Goal: Task Accomplishment & Management: Complete application form

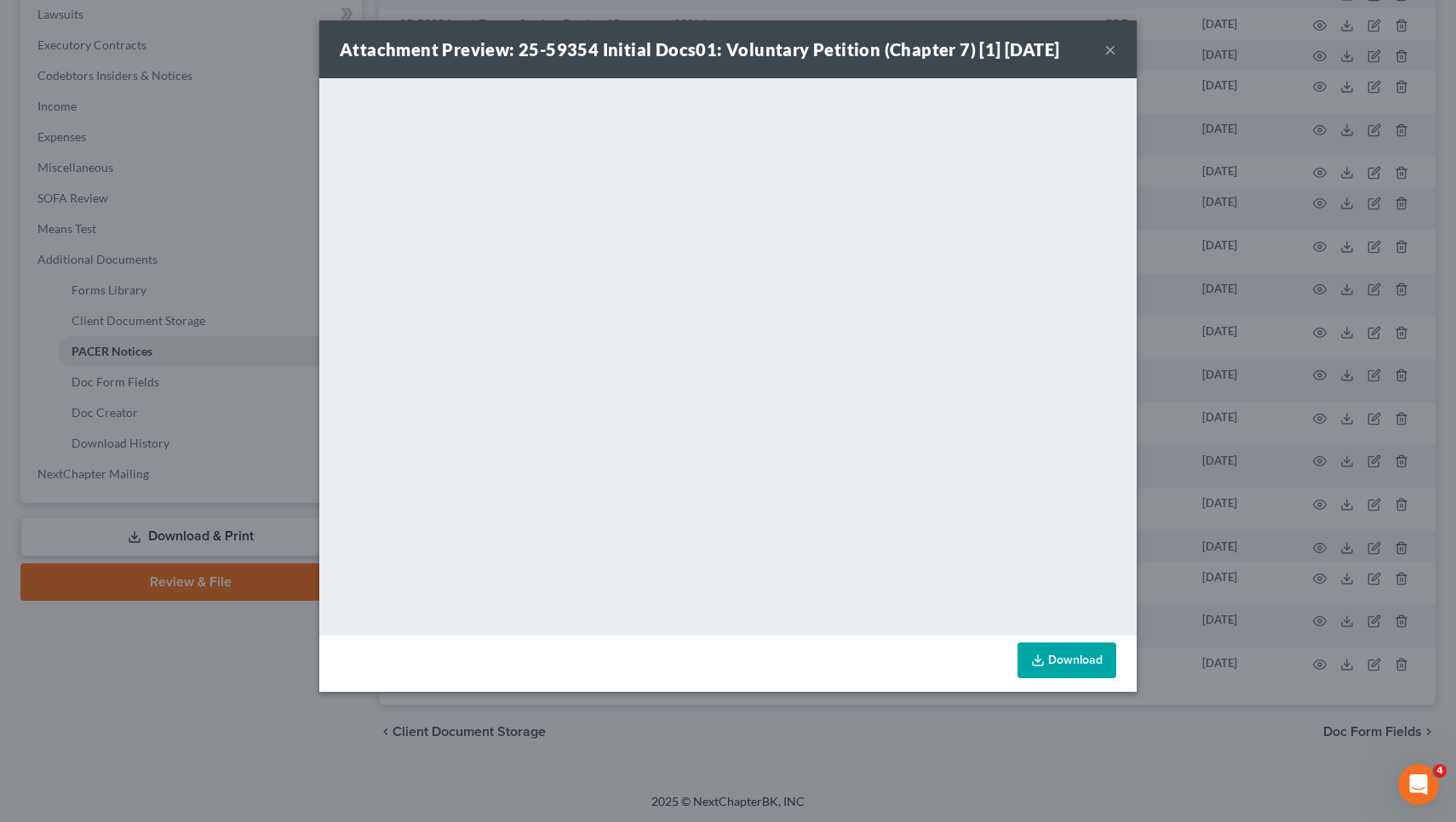
click at [1121, 50] on div "Attachment Preview: 25-59354 Initial Docs01: Voluntary Petition (Chapter 7) [1]…" at bounding box center [728, 49] width 817 height 58
click at [1112, 49] on button "×" at bounding box center [1110, 49] width 12 height 21
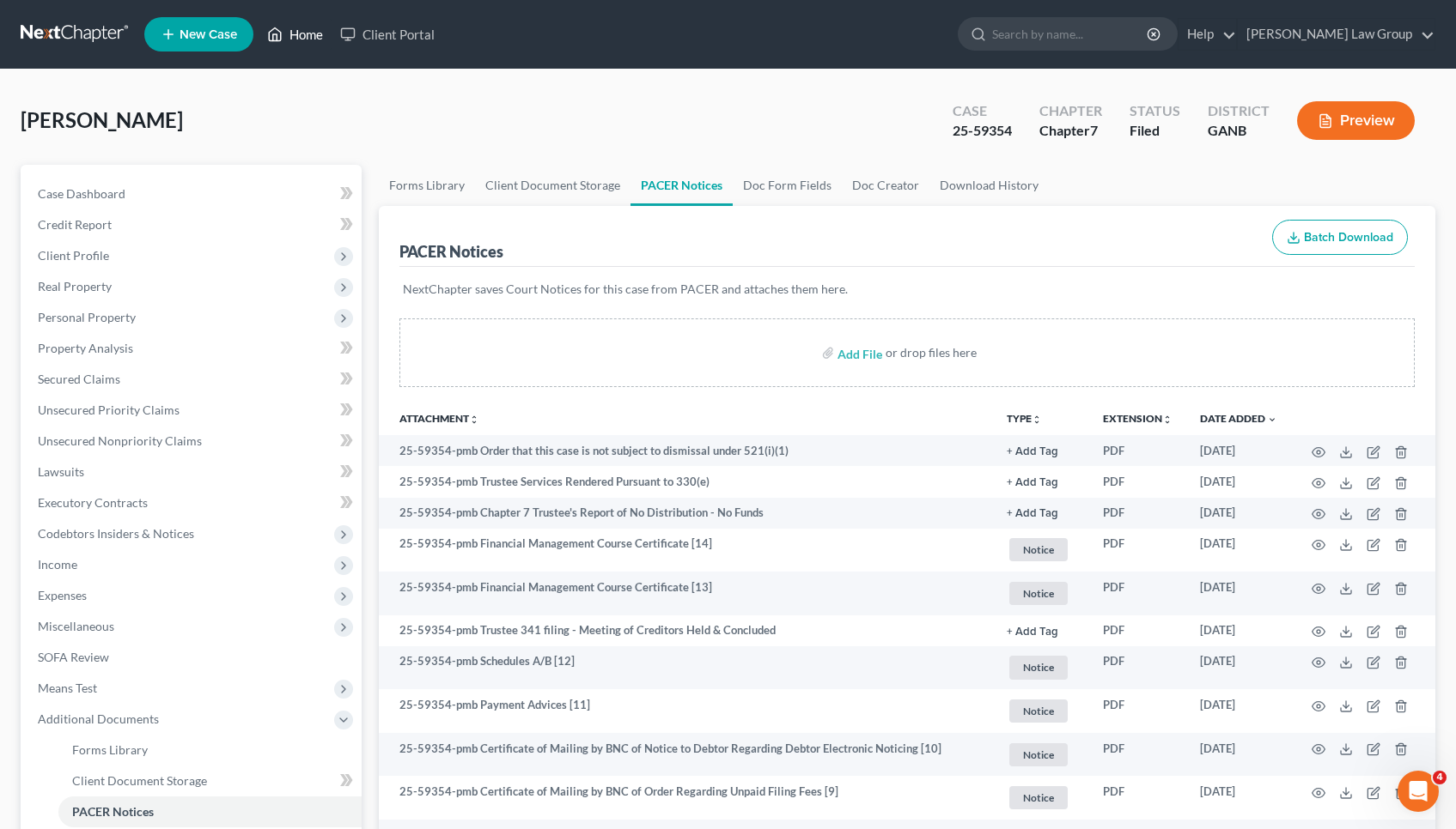
click at [306, 44] on link "Home" at bounding box center [294, 34] width 73 height 31
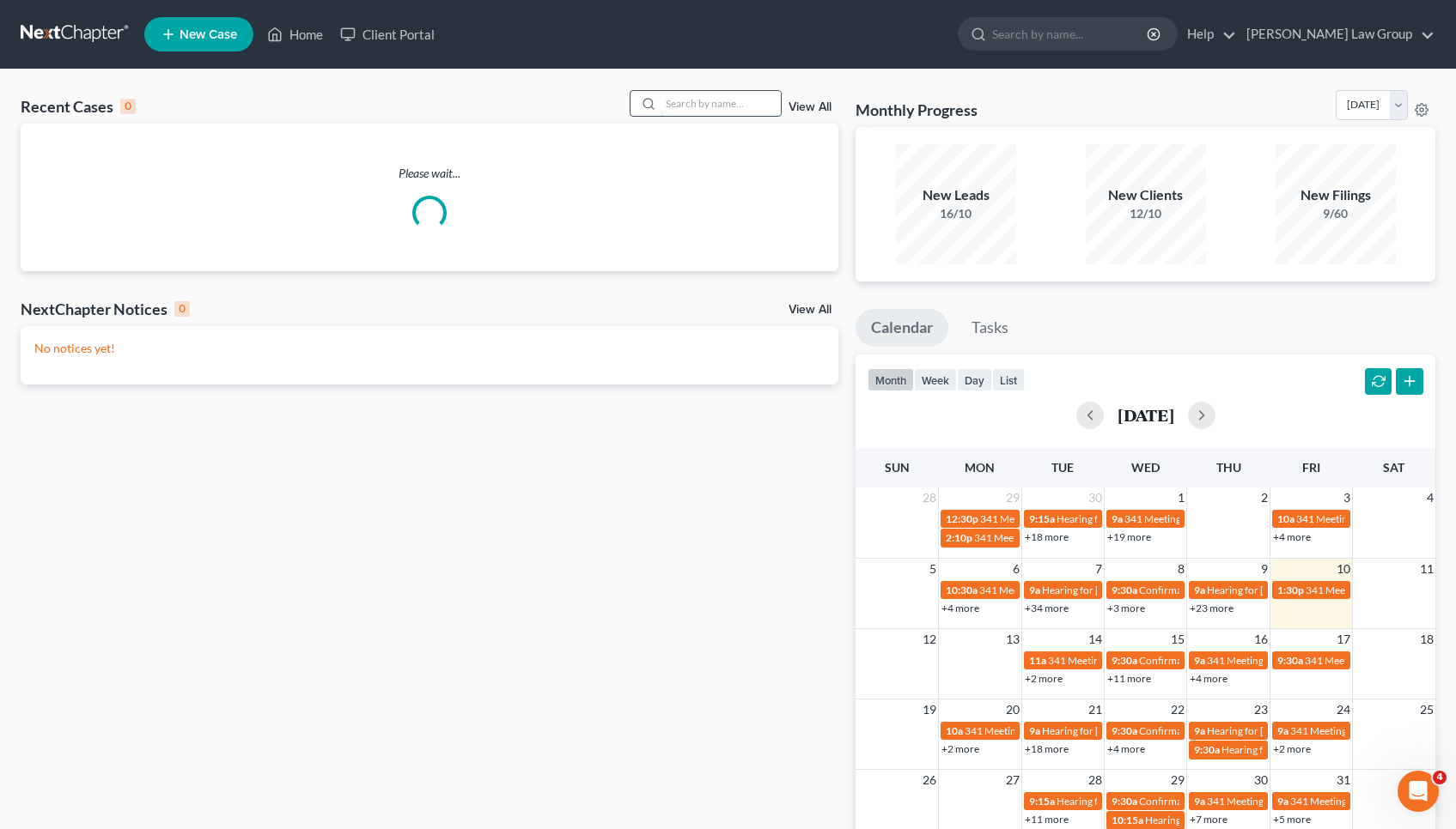
click at [696, 104] on input "search" at bounding box center [720, 103] width 120 height 25
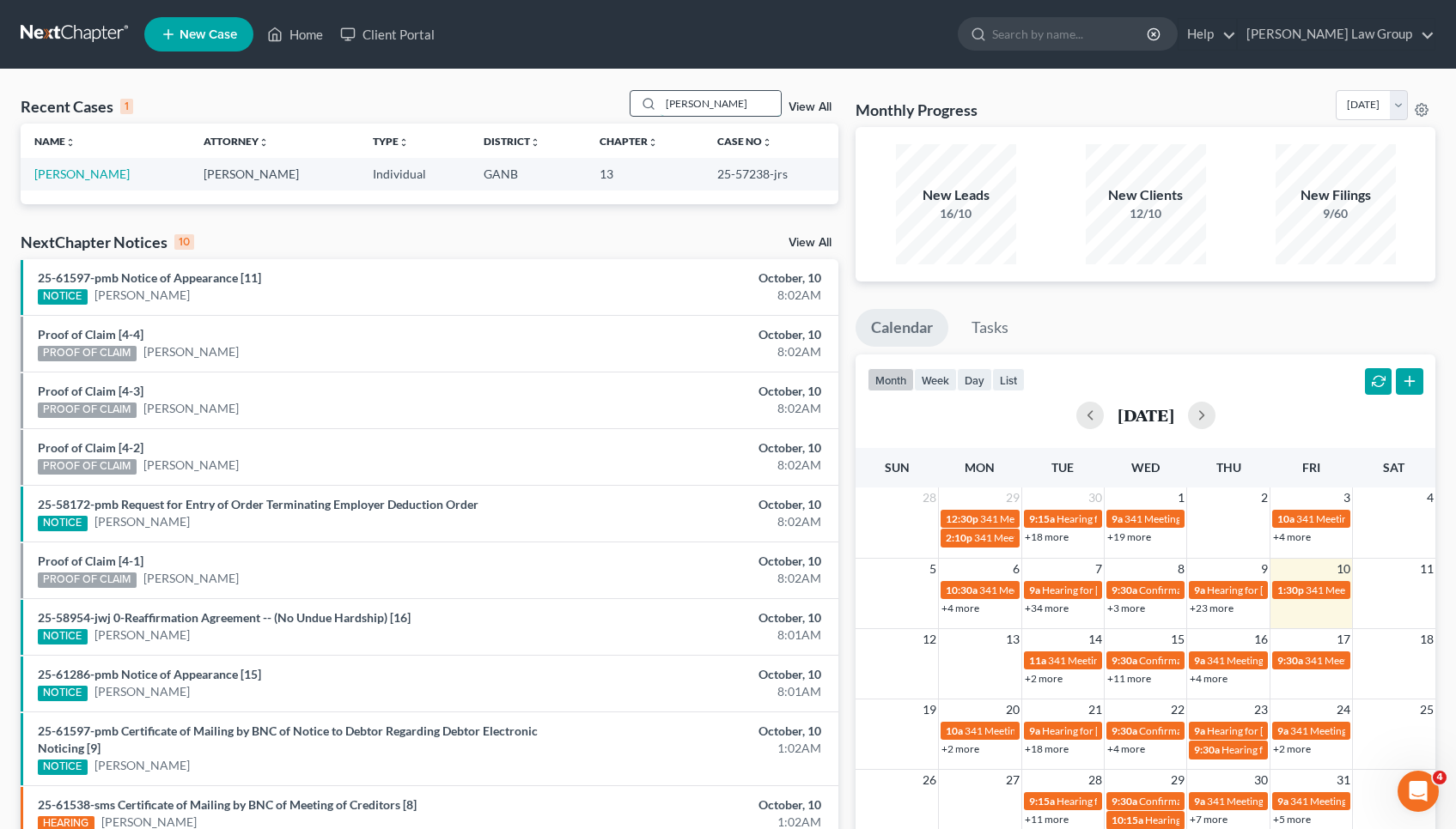
type input "Haynes"
drag, startPoint x: 696, startPoint y: 104, endPoint x: 93, endPoint y: 172, distance: 606.8
click at [93, 172] on link "[PERSON_NAME]" at bounding box center [83, 174] width 95 height 15
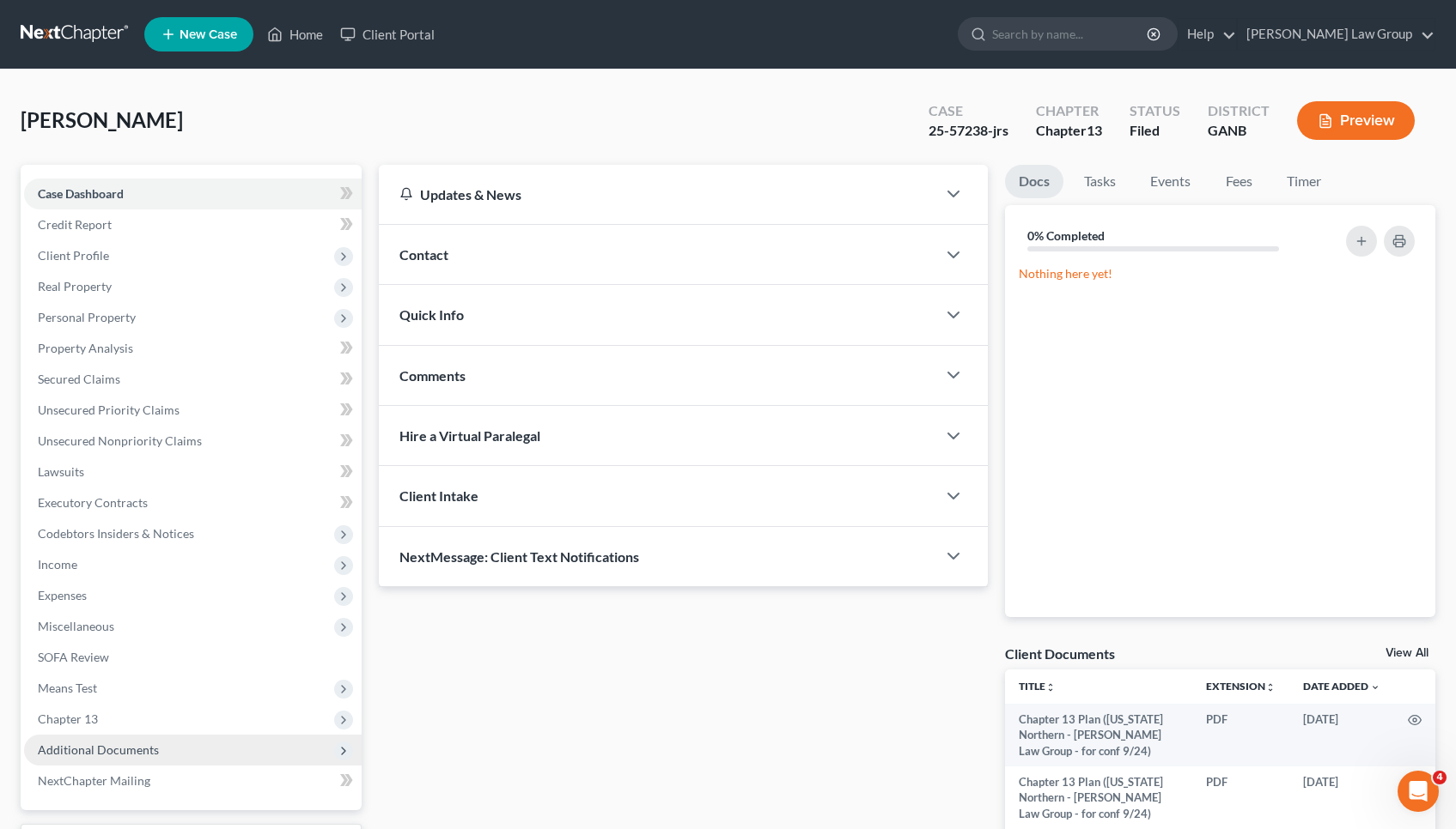
click at [136, 738] on span "Additional Documents" at bounding box center [192, 749] width 337 height 31
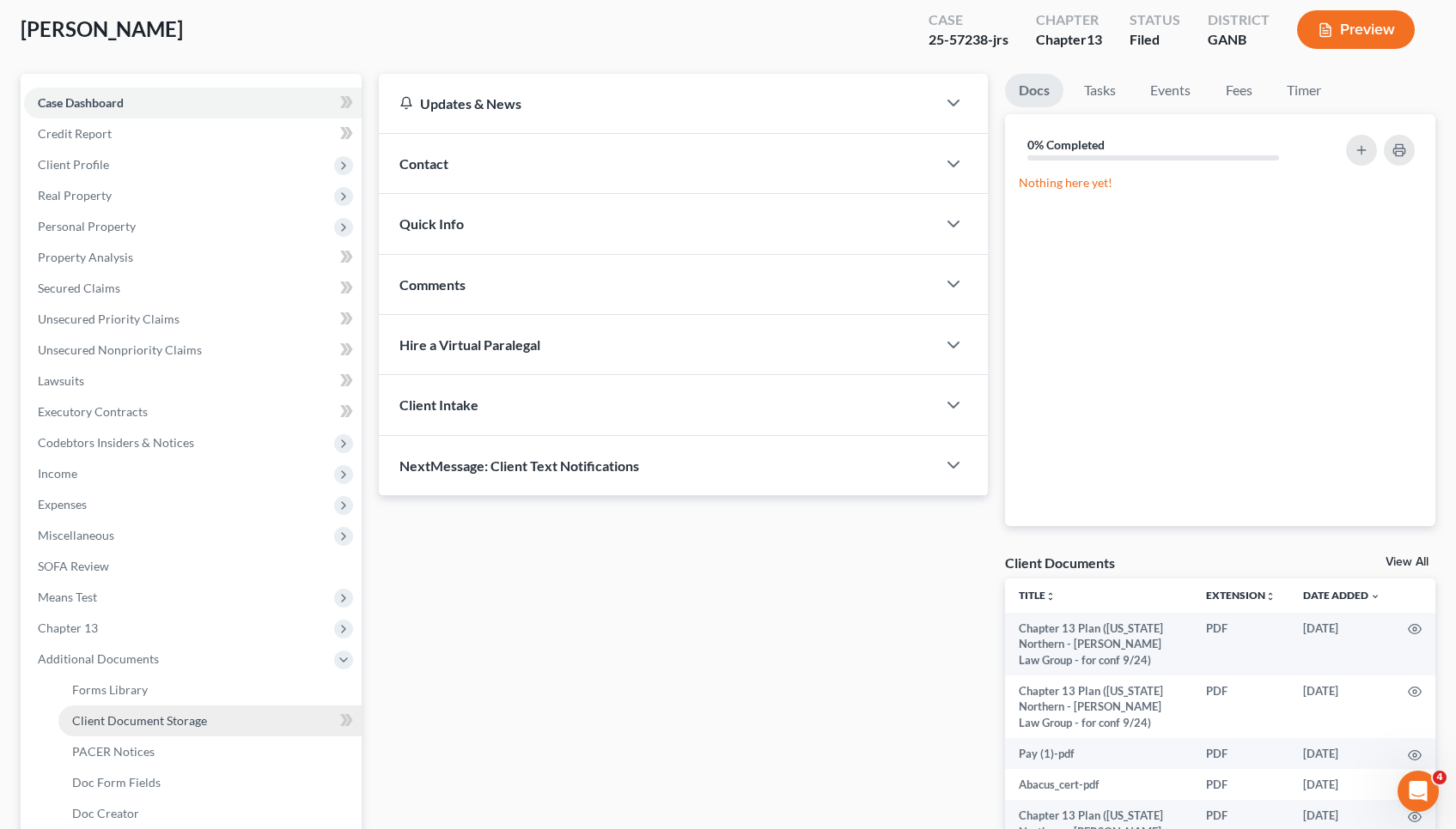
scroll to position [91, 0]
click at [129, 811] on span "Doc Creator" at bounding box center [105, 813] width 67 height 15
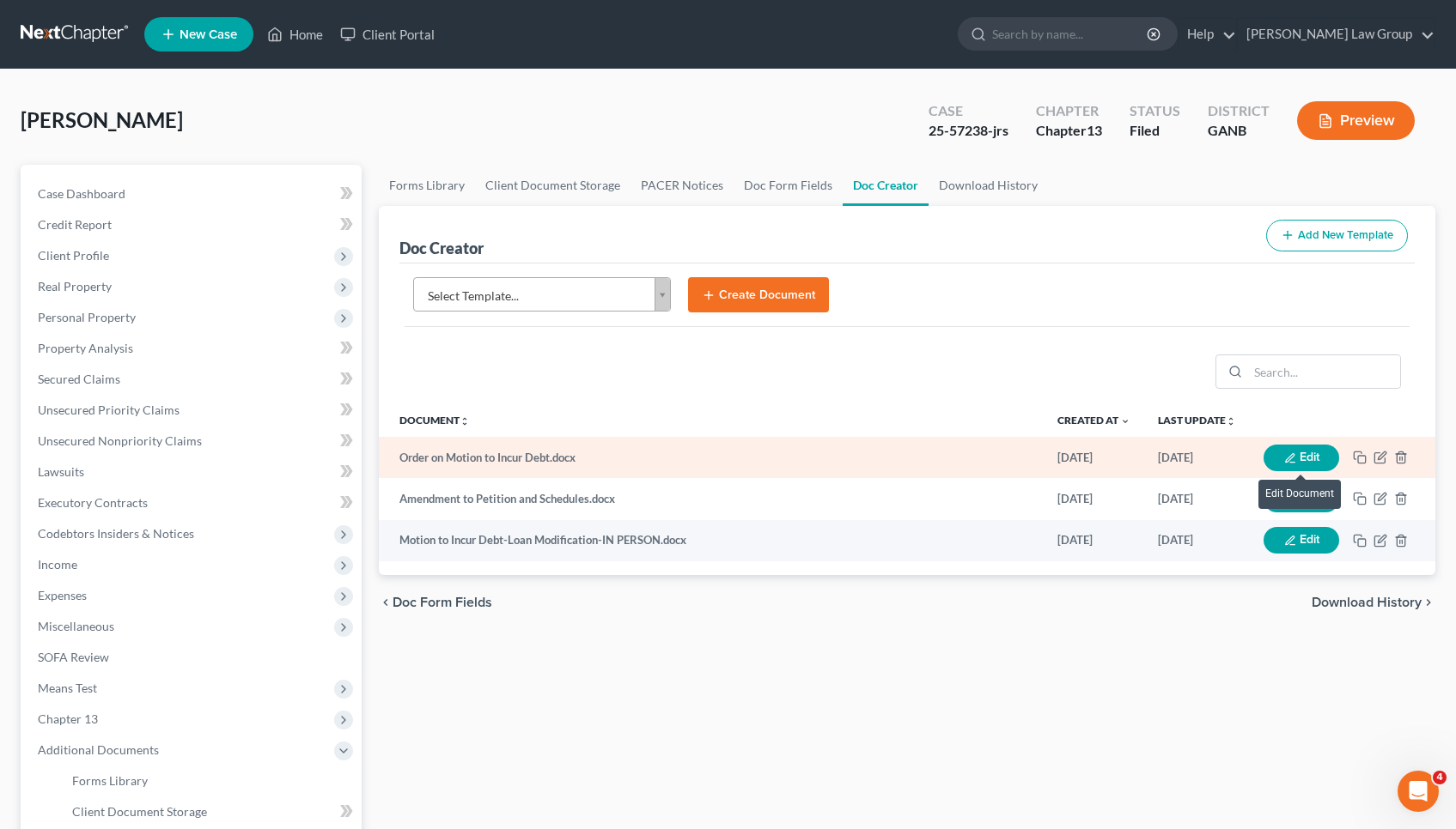
click at [1299, 458] on button "Edit" at bounding box center [1301, 457] width 76 height 27
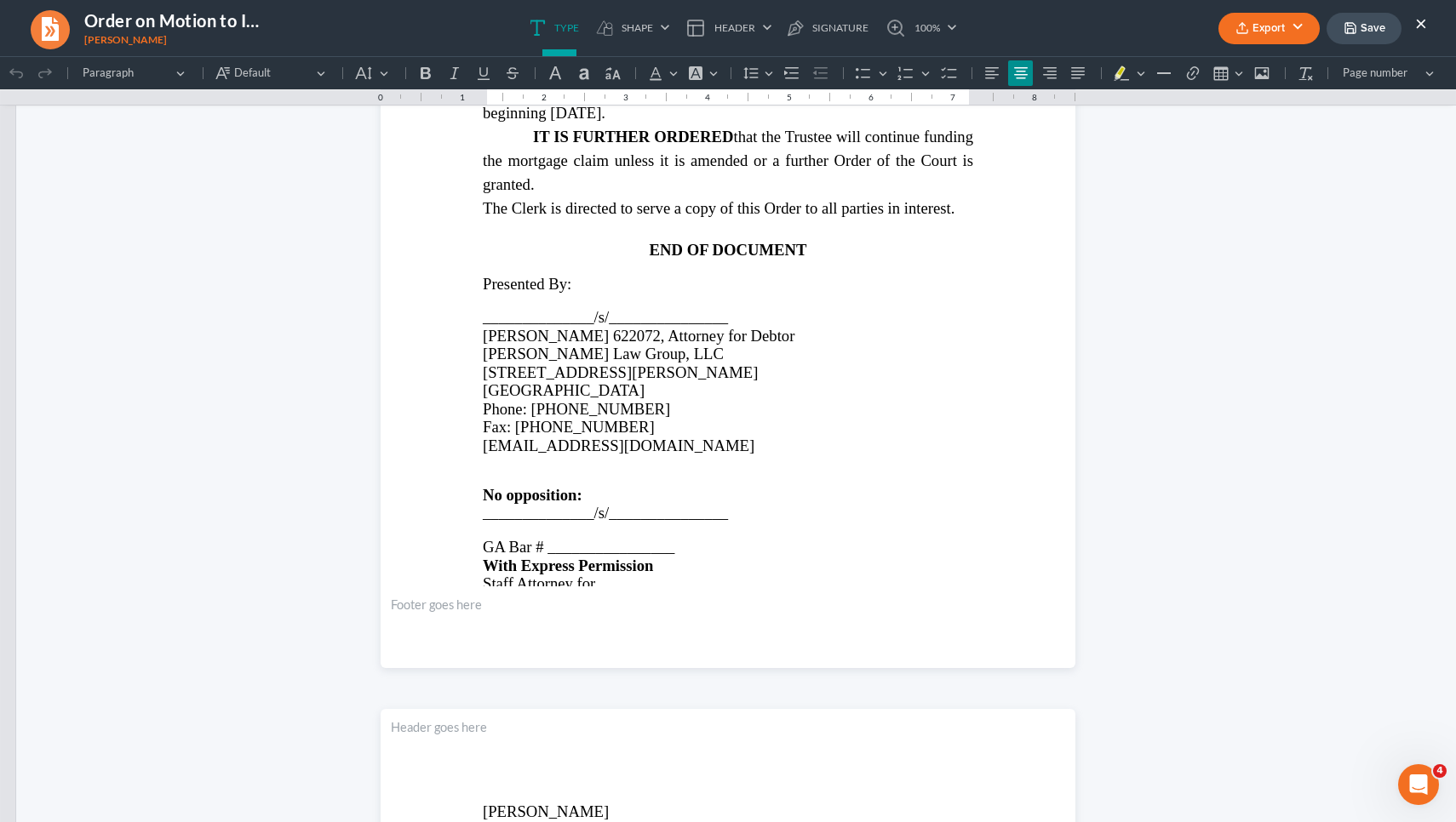
scroll to position [1319, 0]
click at [829, 521] on p "Rich Text Editor, page-1-main" at bounding box center [728, 529] width 490 height 16
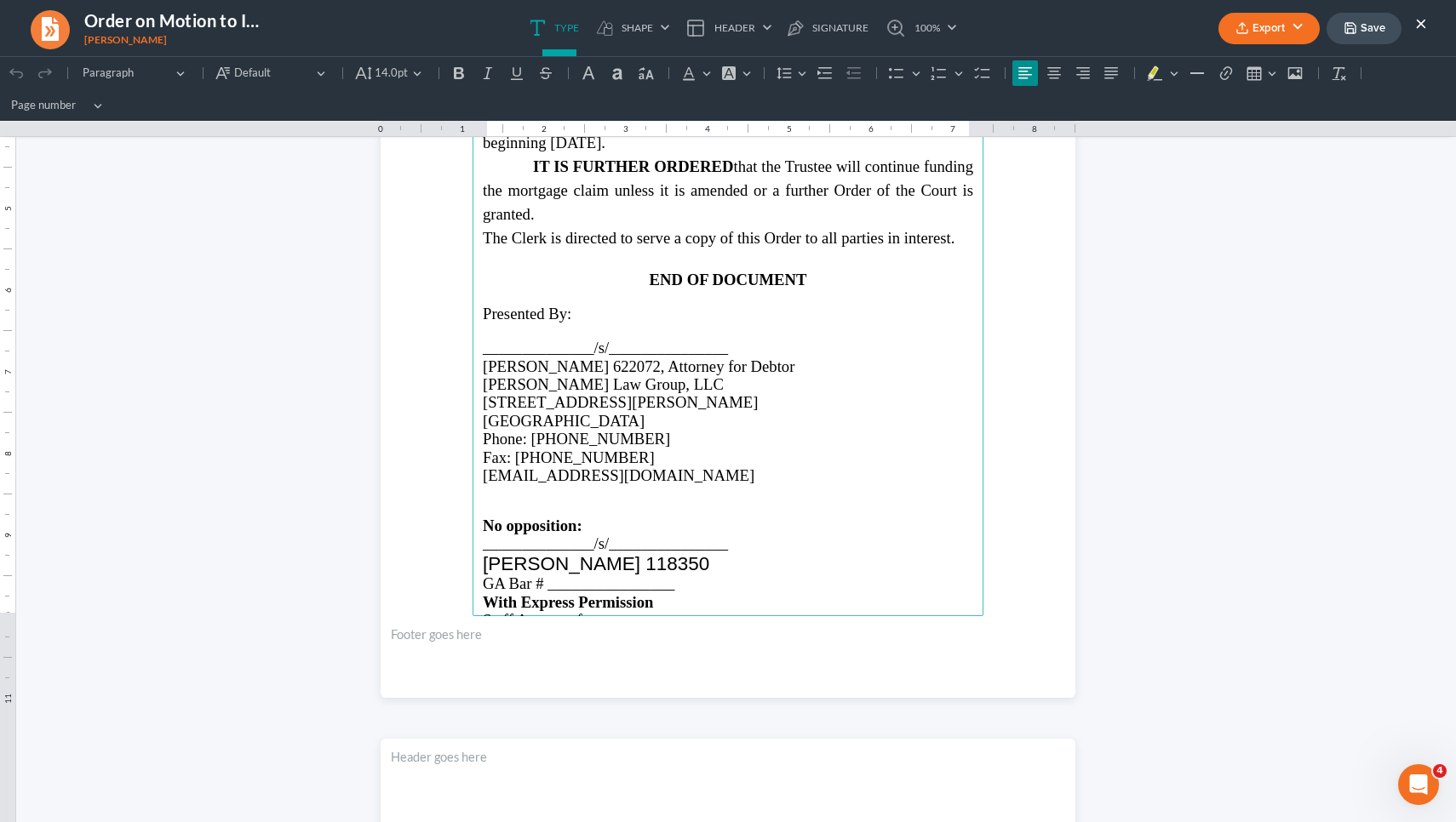
click at [620, 575] on span "GA Bar # ________________" at bounding box center [579, 583] width 191 height 18
click at [693, 553] on span "MARIA C. JOYNER 118350" at bounding box center [596, 564] width 227 height 22
click at [738, 534] on p "______________/s/_______________" at bounding box center [728, 543] width 490 height 18
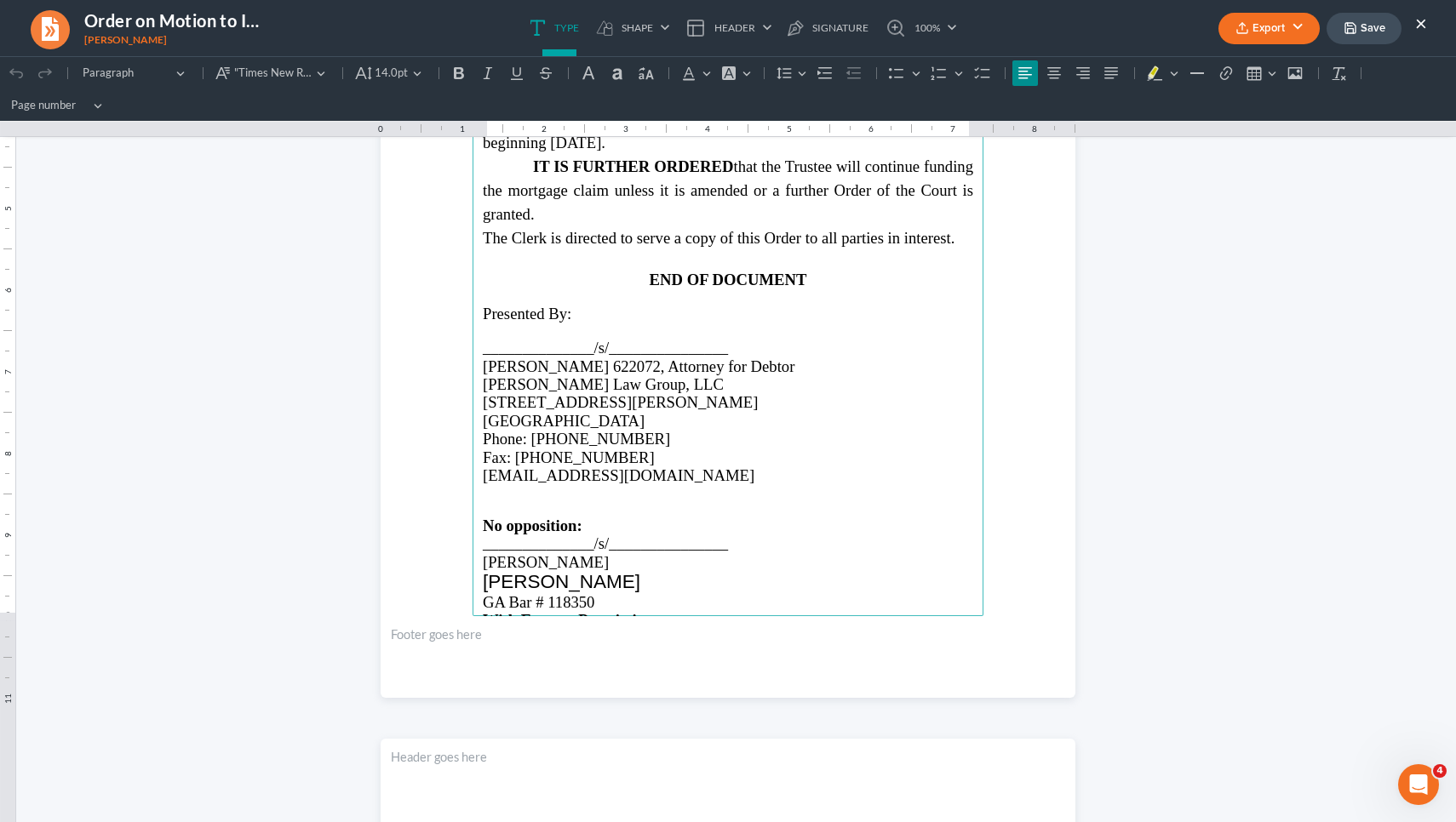
click at [623, 572] on span "MARIA C. JOYNER" at bounding box center [562, 582] width 158 height 22
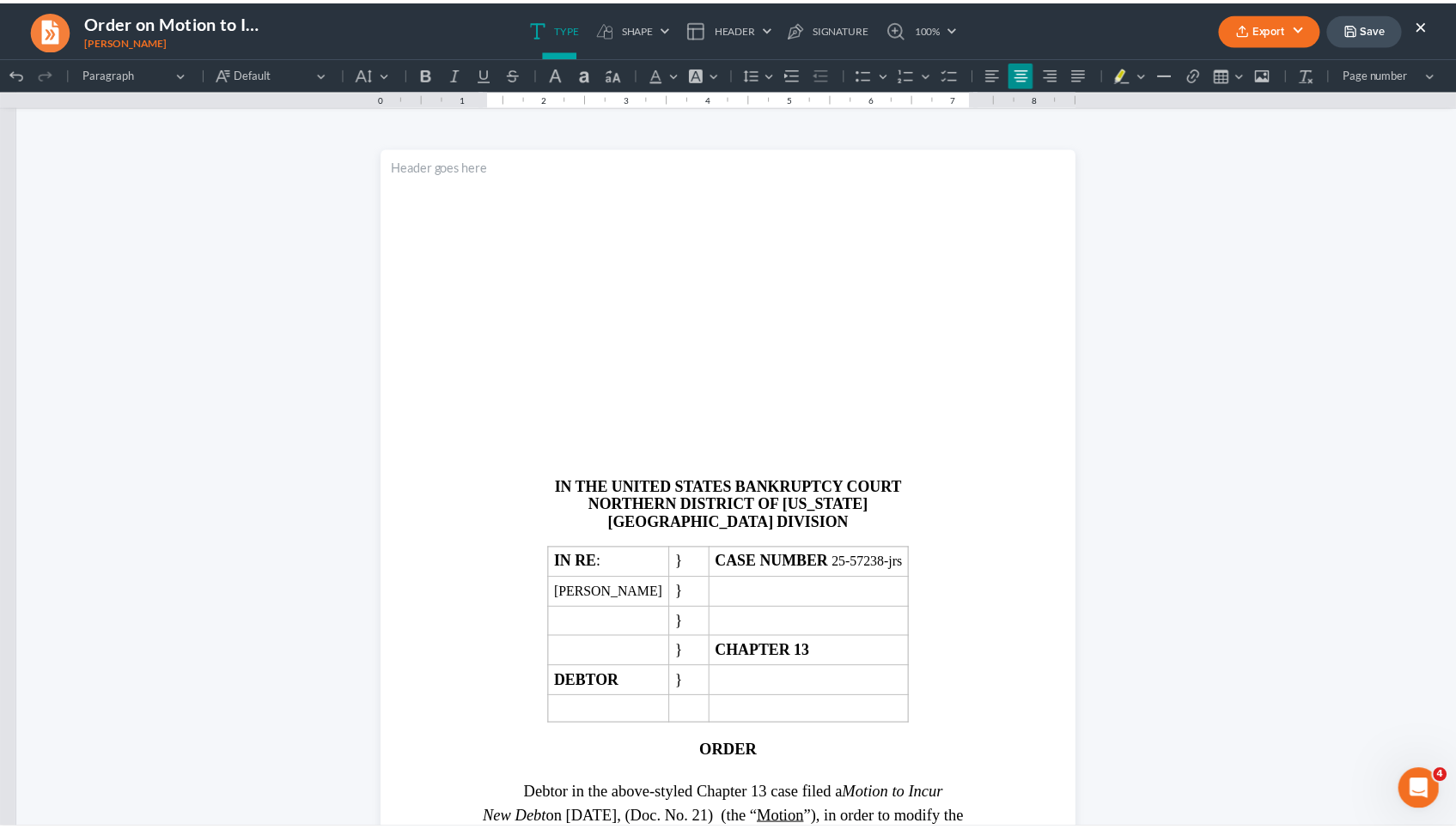
scroll to position [0, 0]
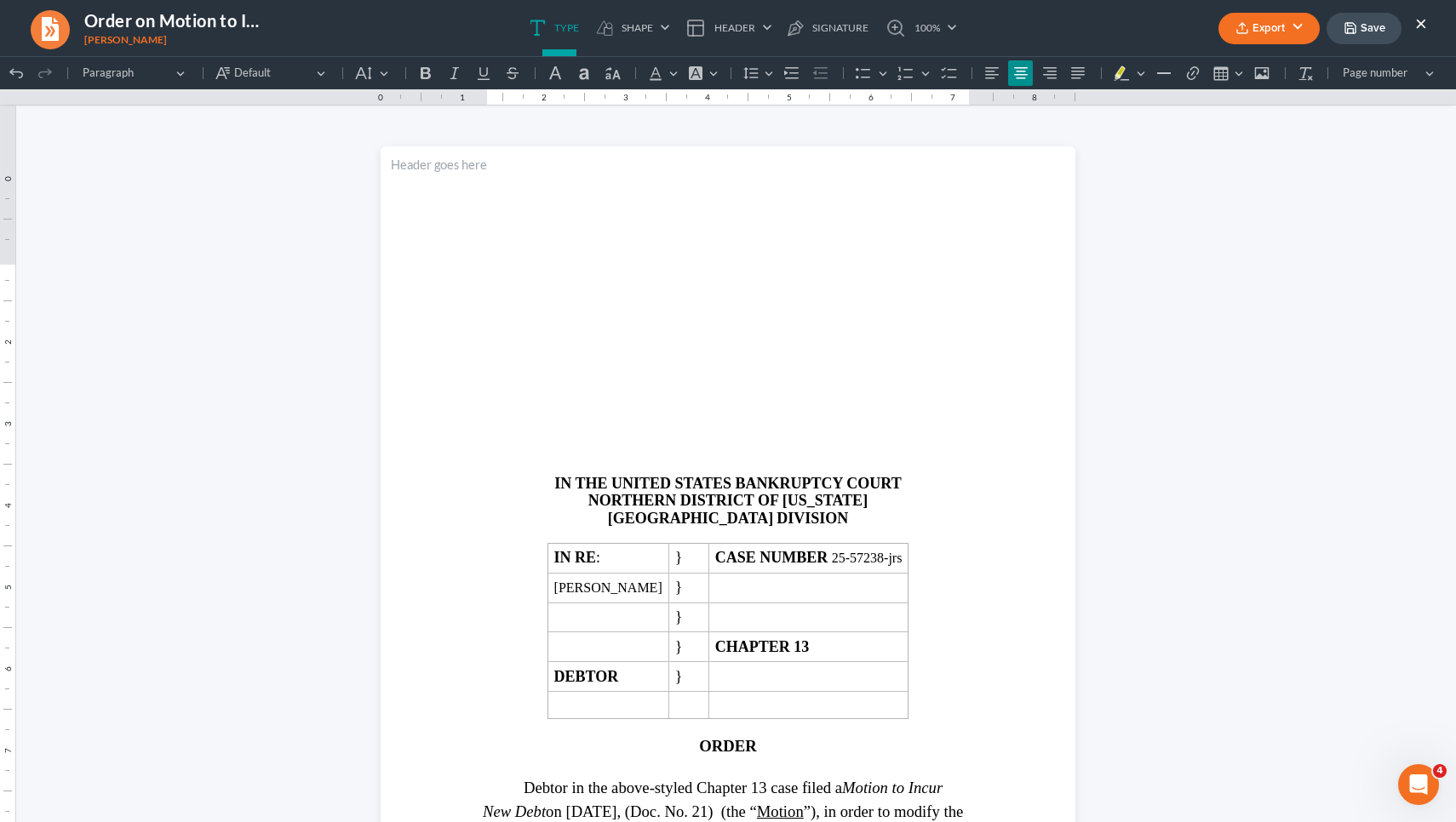
click at [1372, 31] on button "Save" at bounding box center [1364, 29] width 75 height 32
click at [1240, 28] on icon "button" at bounding box center [1242, 29] width 14 height 14
click at [1227, 66] on link "PDF" at bounding box center [1268, 67] width 132 height 29
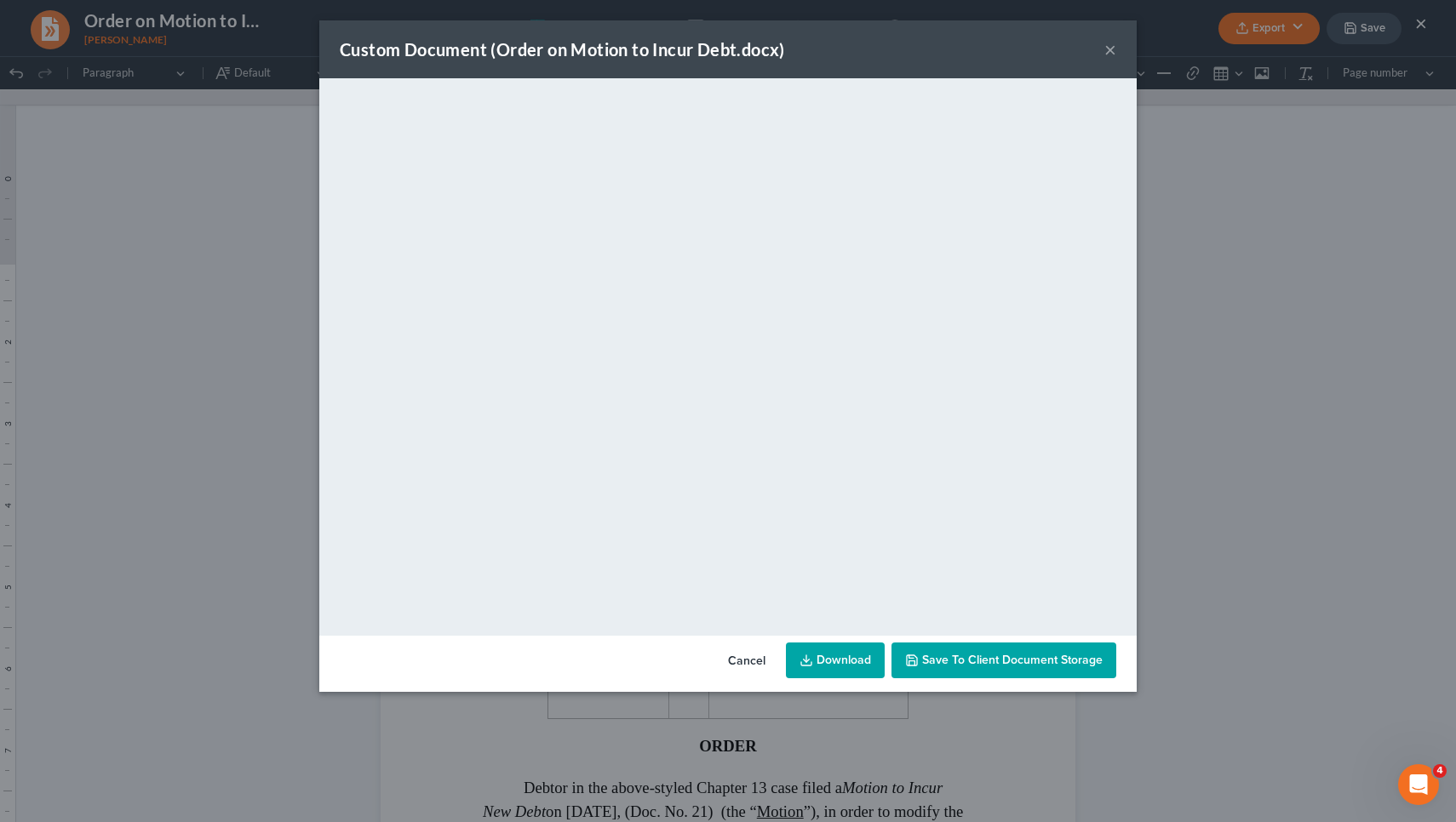
click at [1111, 51] on button "×" at bounding box center [1110, 49] width 12 height 21
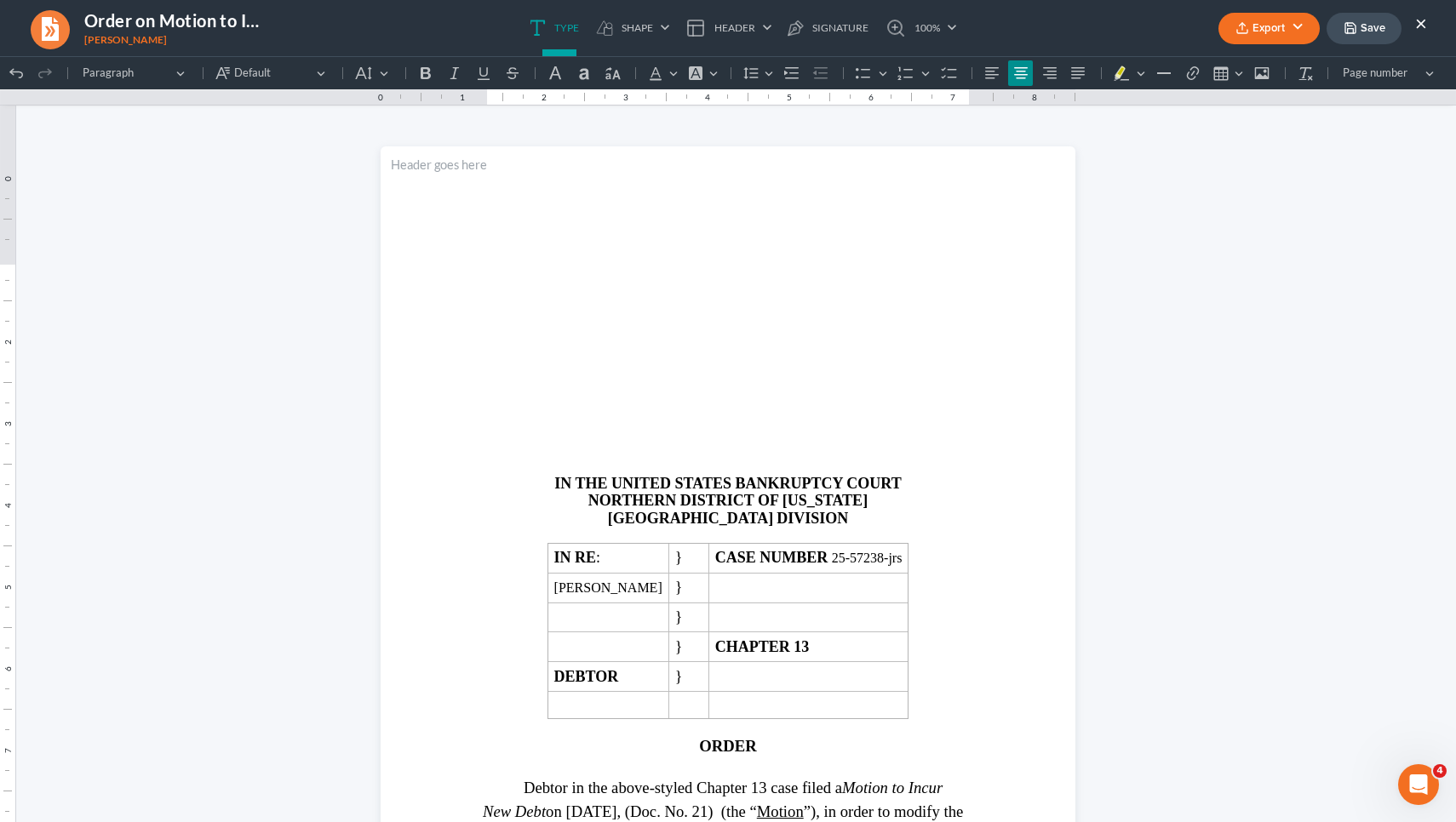
click at [1426, 21] on div "Export PDF Word Client Doc Storage Save ×" at bounding box center [1323, 28] width 243 height 36
click at [1423, 22] on button "×" at bounding box center [1421, 23] width 12 height 21
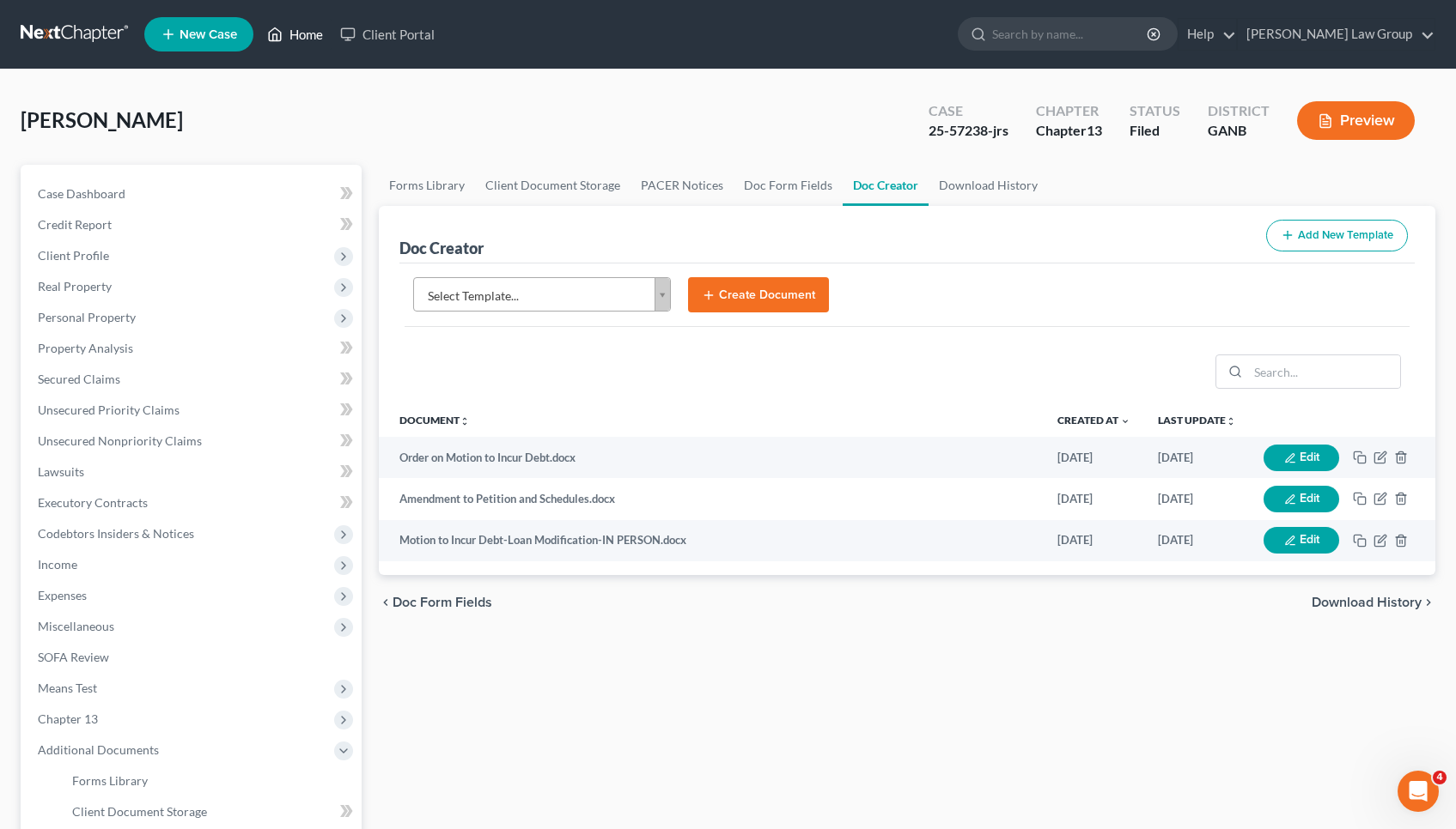
click at [307, 38] on link "Home" at bounding box center [294, 34] width 73 height 31
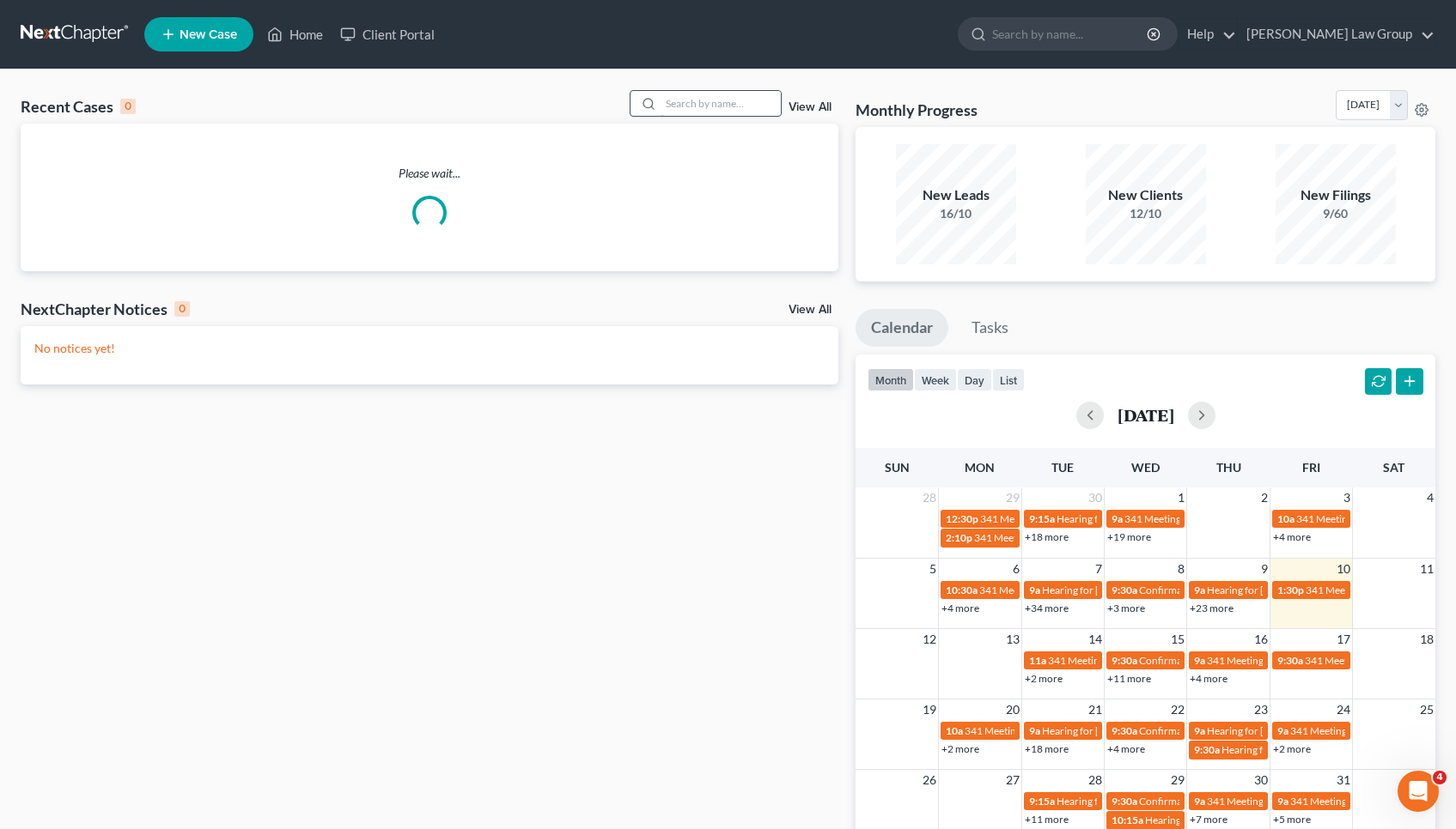
click at [702, 97] on input "search" at bounding box center [720, 103] width 120 height 25
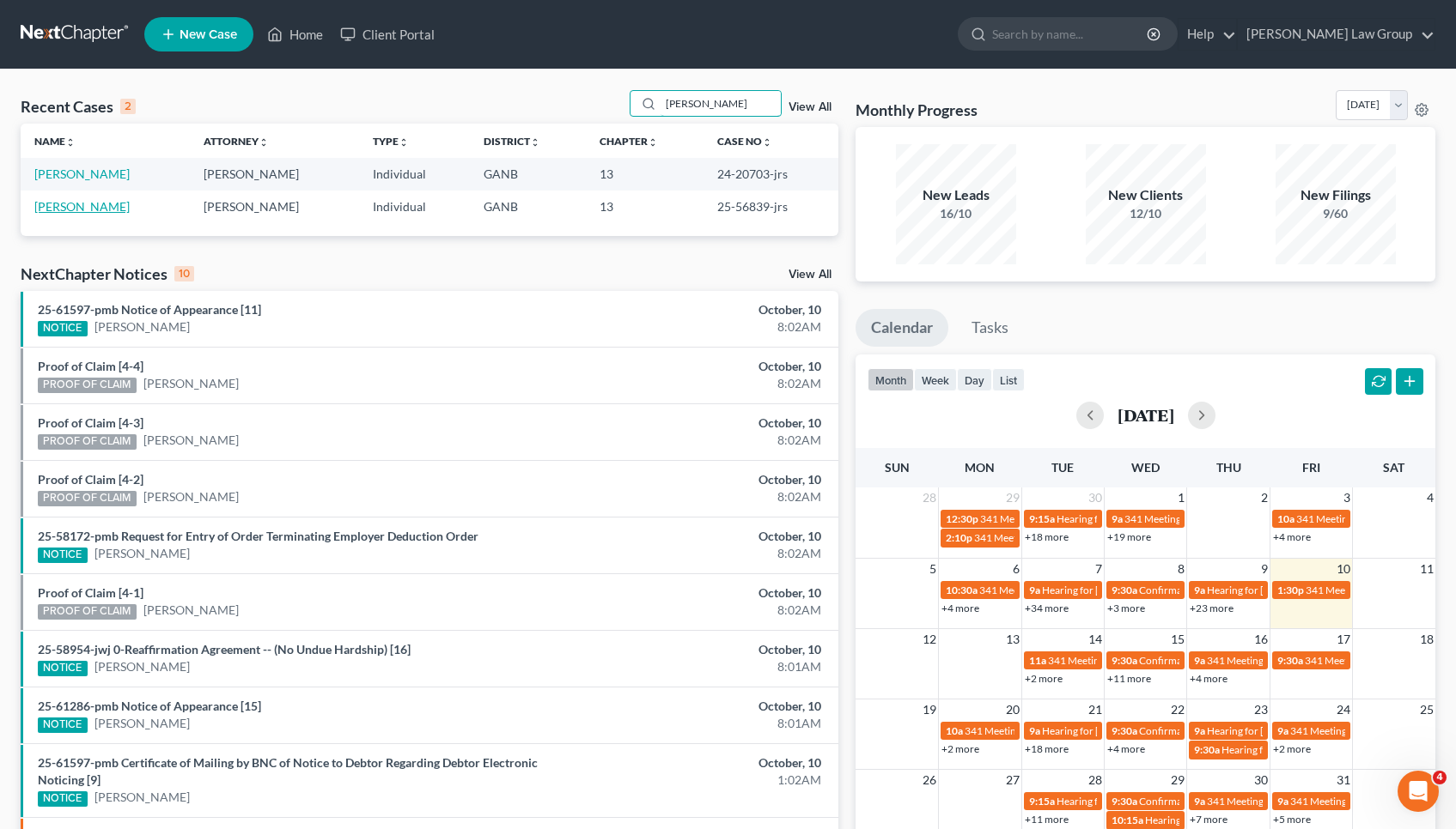
type input "HUBBARD"
click at [51, 205] on link "[PERSON_NAME]" at bounding box center [83, 206] width 95 height 15
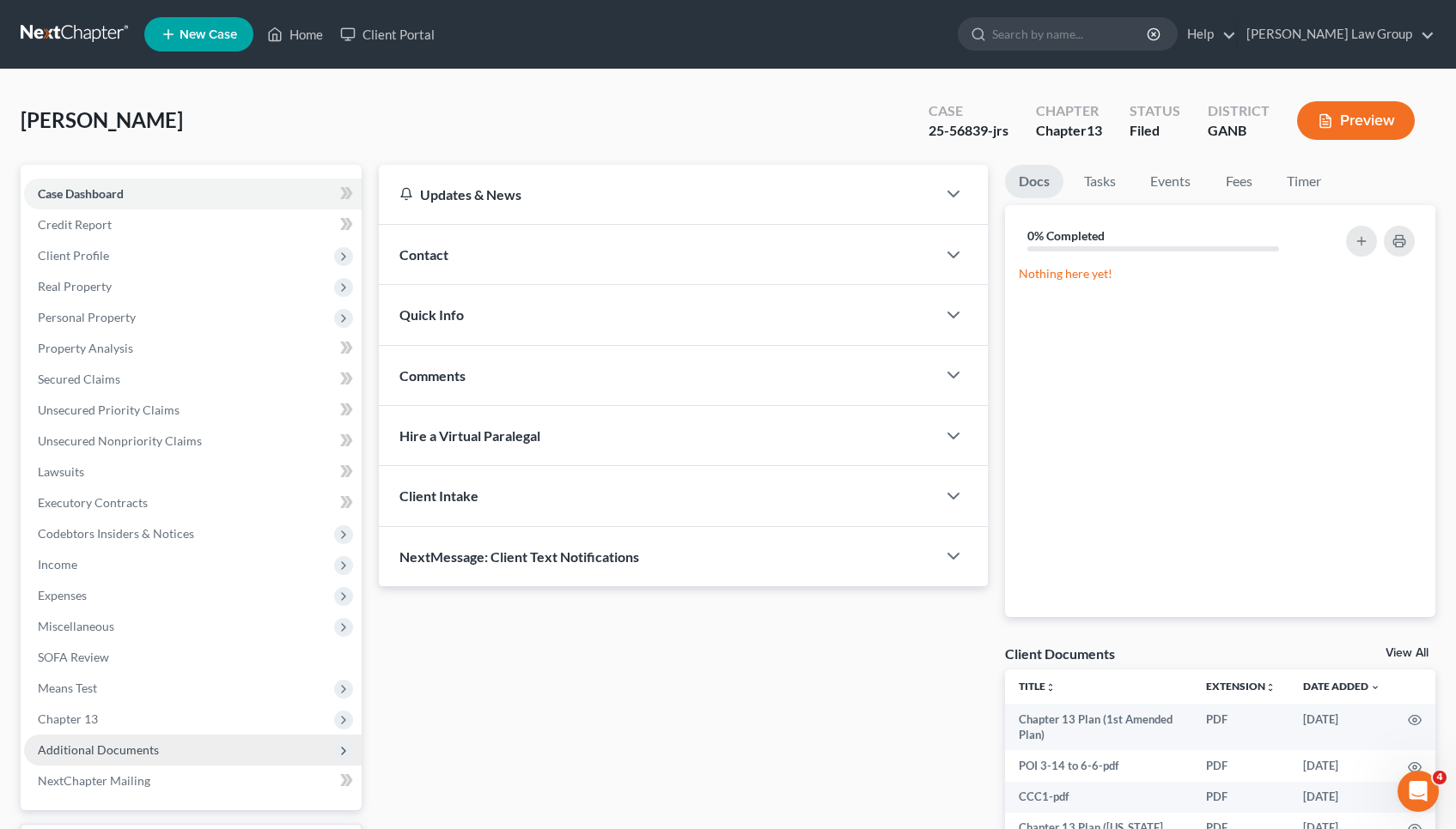
click at [116, 752] on span "Additional Documents" at bounding box center [98, 749] width 121 height 15
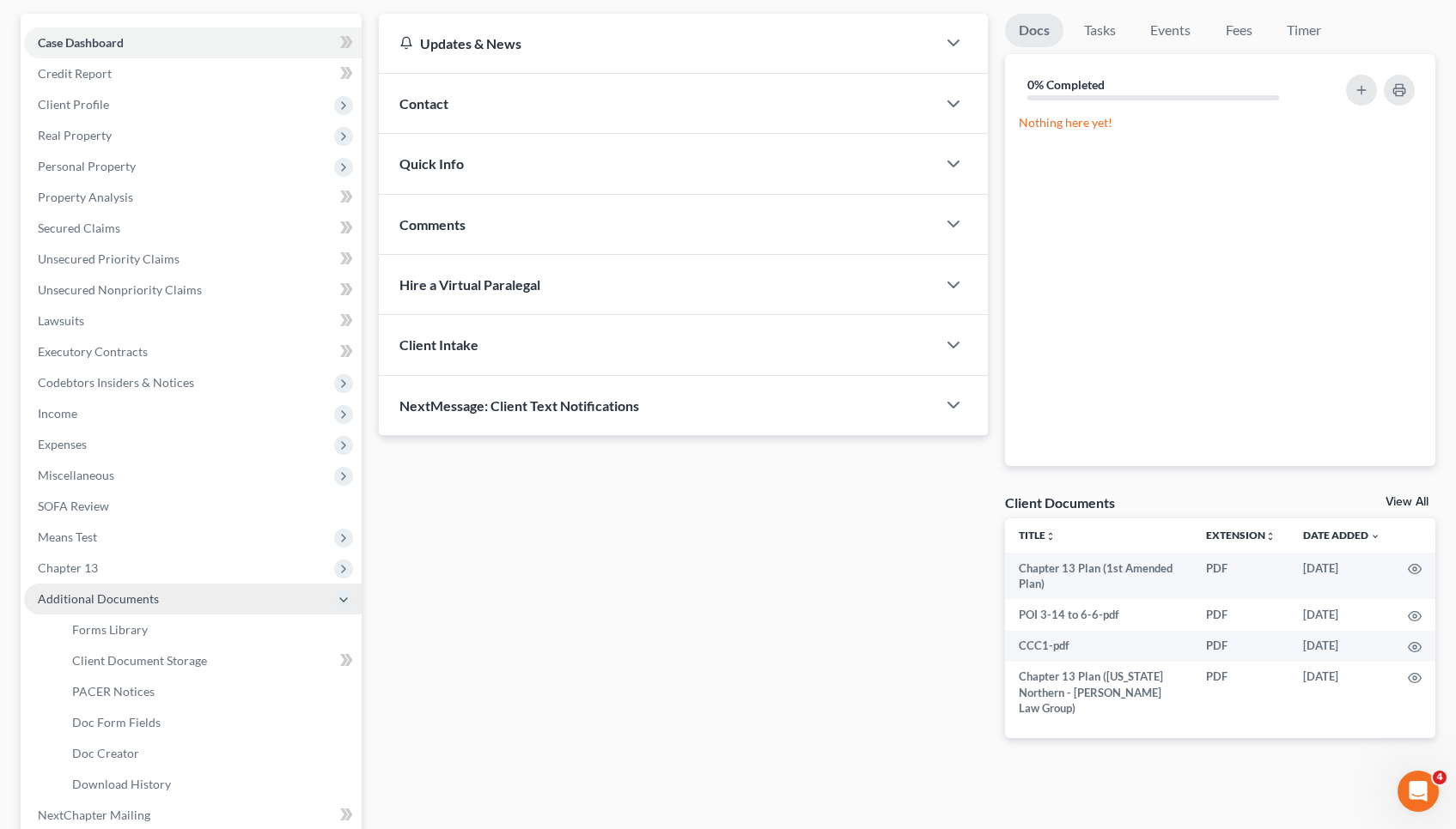
click at [116, 752] on span "Doc Creator" at bounding box center [105, 753] width 67 height 15
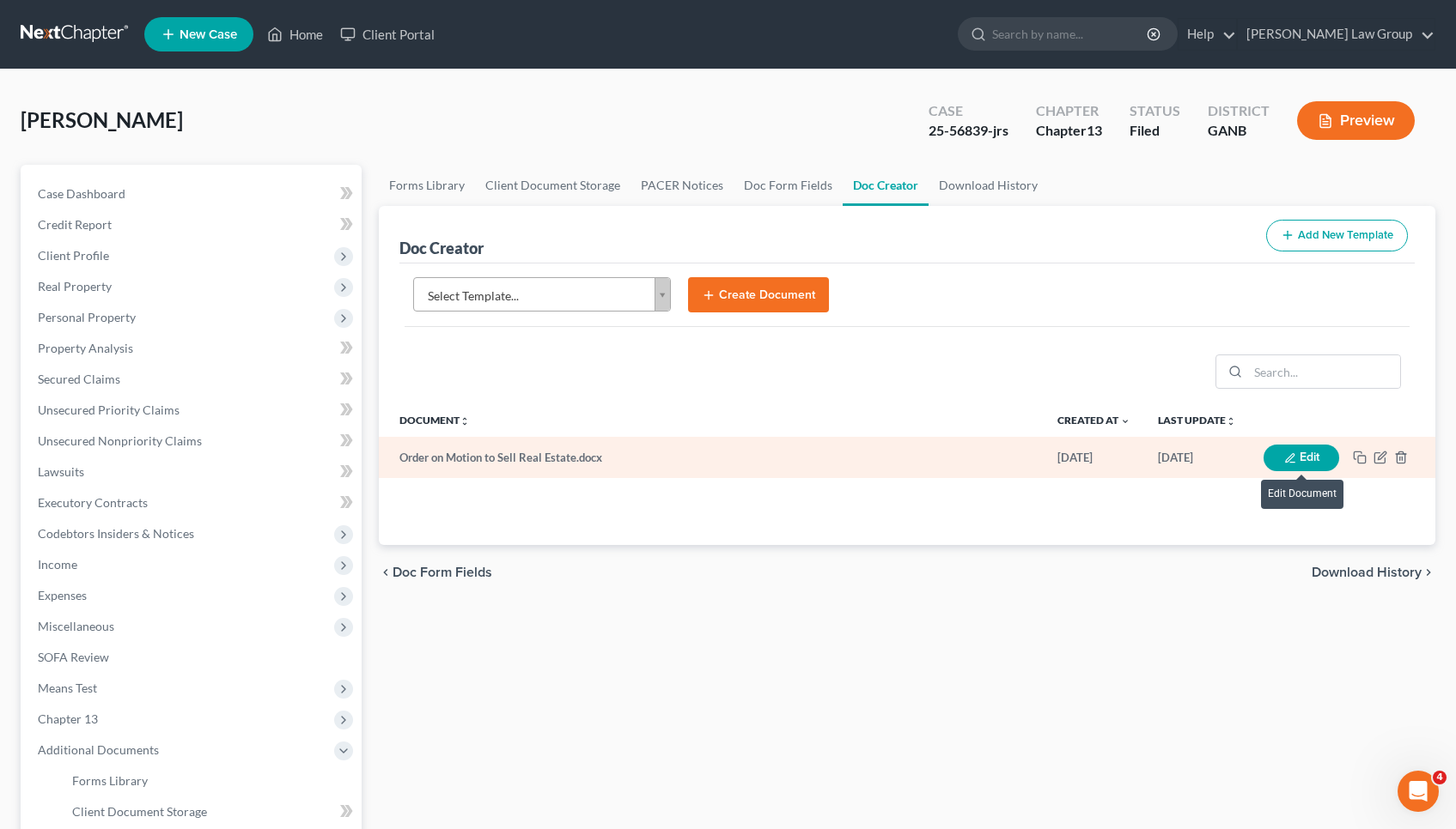
click at [1317, 462] on button "Edit" at bounding box center [1301, 457] width 76 height 27
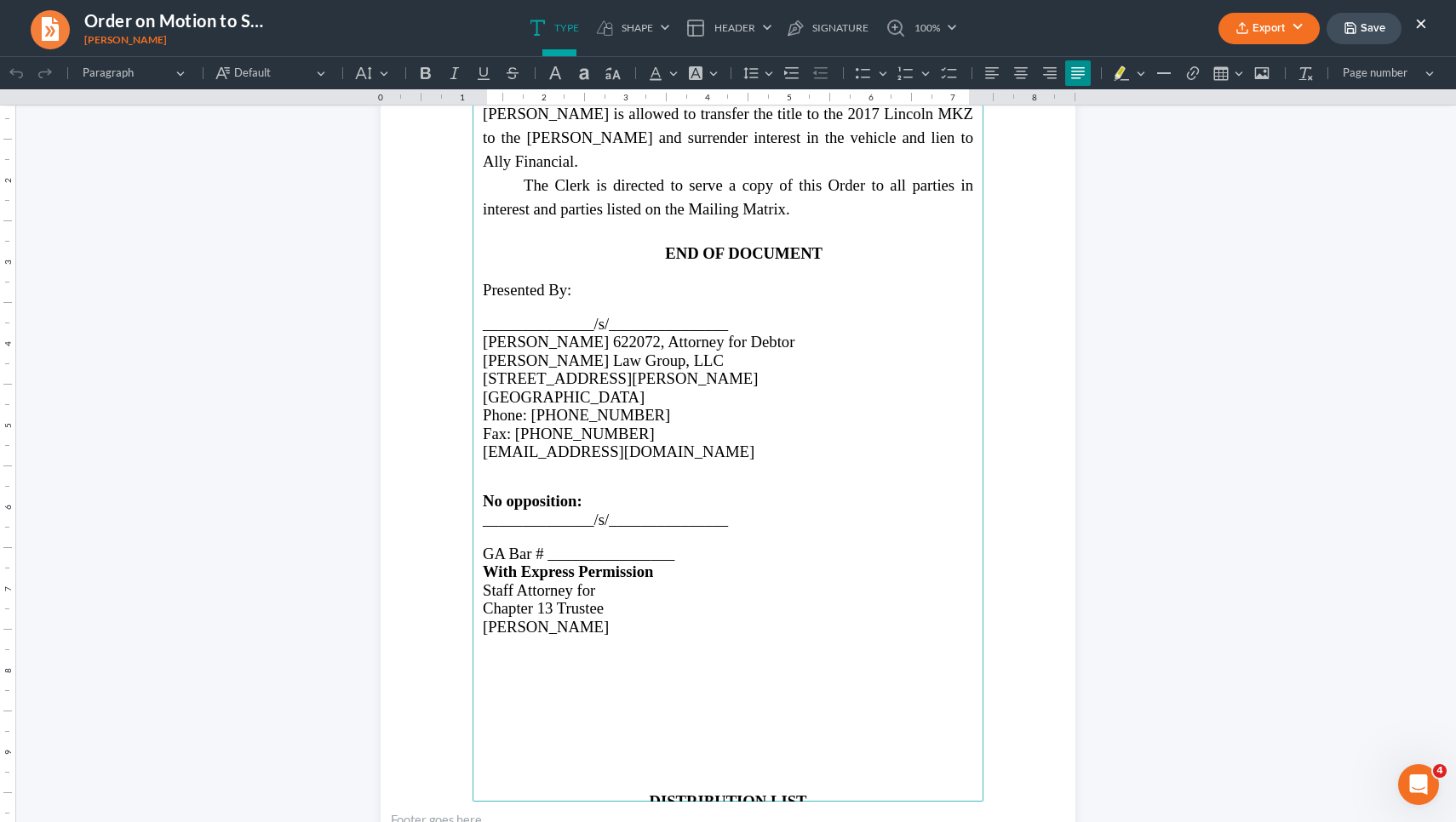
scroll to position [1141, 0]
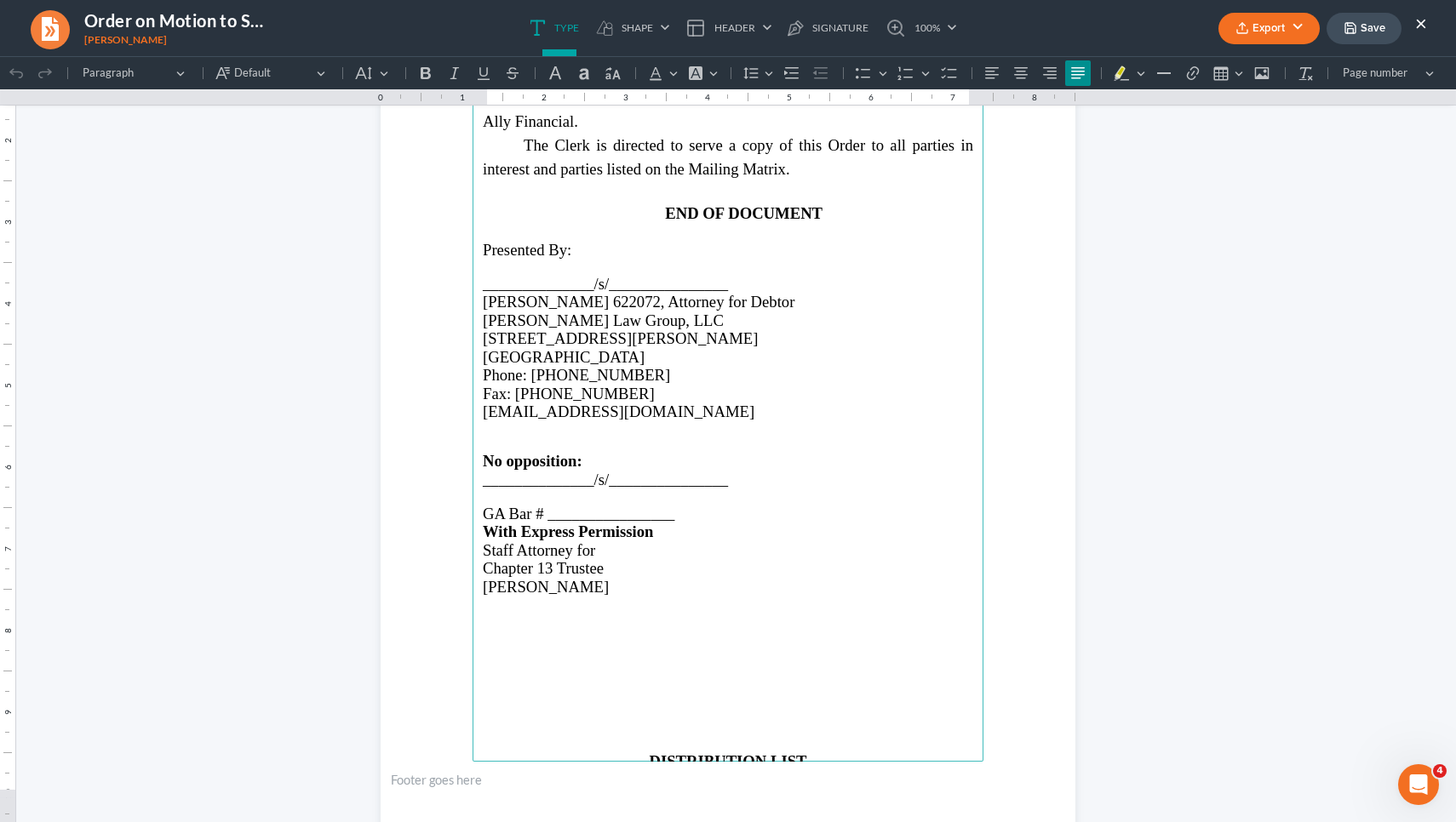
click at [555, 500] on p "Rich Text Editor, page-1-main" at bounding box center [728, 497] width 490 height 16
click at [552, 510] on span "GA Bar # ________________" at bounding box center [579, 514] width 191 height 18
drag, startPoint x: 536, startPoint y: 492, endPoint x: 474, endPoint y: 496, distance: 62.1
click at [474, 496] on main "ORDERED that Debtor's Motion is GRANTED , and Debtor is allowed to transfer the…" at bounding box center [728, 394] width 511 height 735
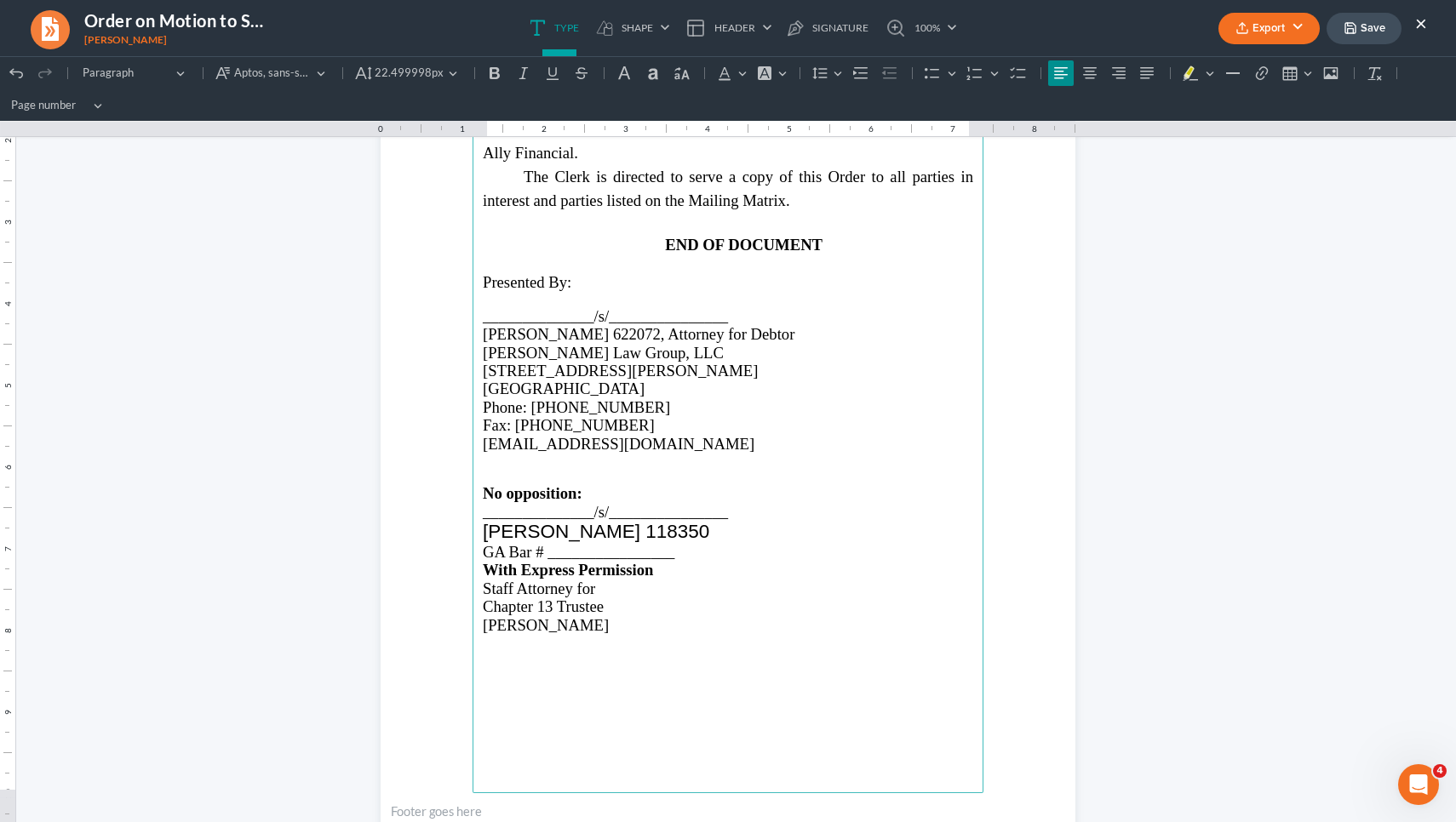
click at [578, 543] on span "GA Bar # ________________" at bounding box center [579, 552] width 191 height 18
click at [725, 503] on p "______________/s/_______________" at bounding box center [728, 512] width 490 height 18
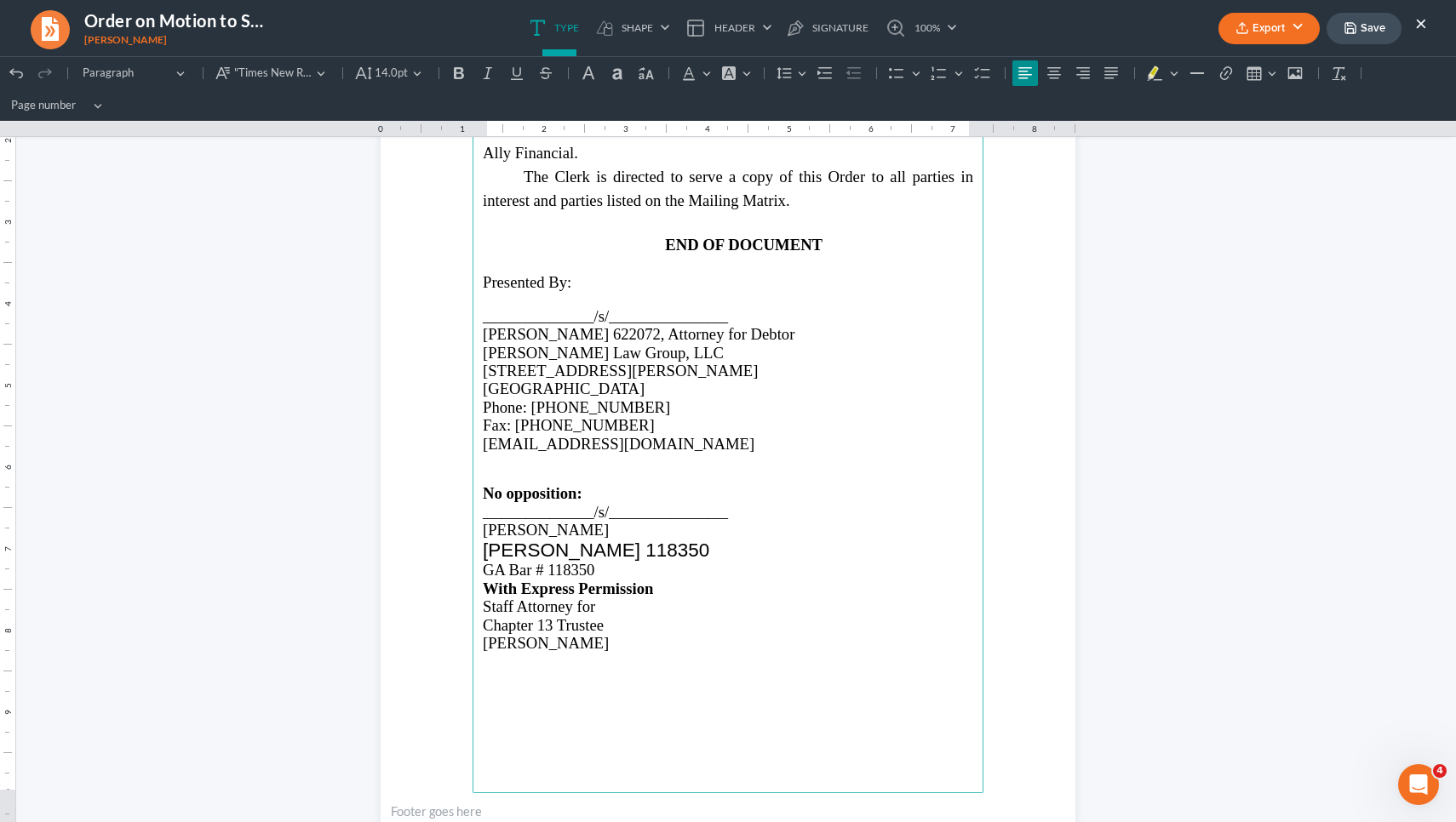
click at [658, 540] on span "MARIA C. JOYNER 118350" at bounding box center [596, 551] width 227 height 22
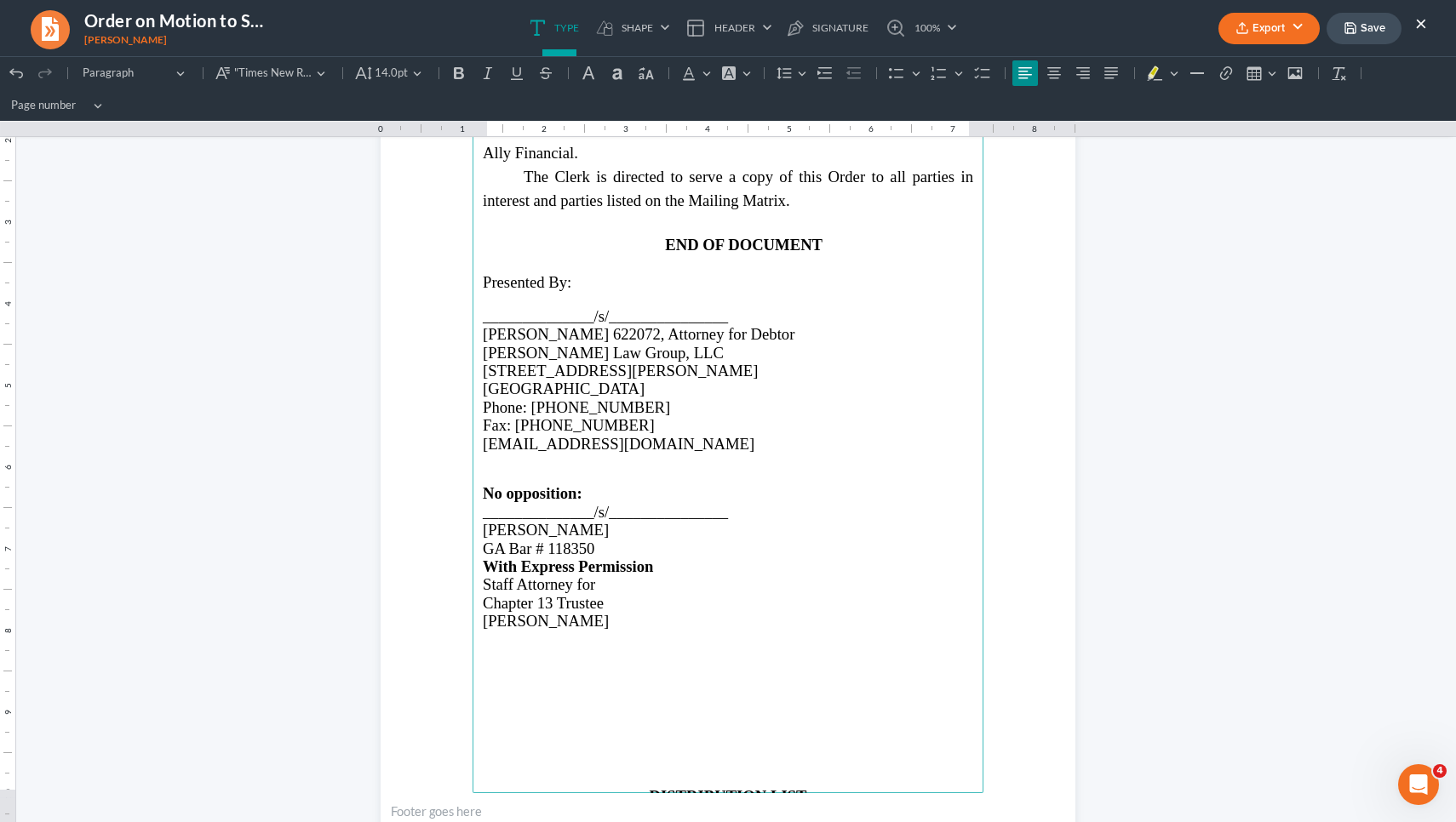
click at [677, 647] on p "Rich Text Editor, page-1-main" at bounding box center [728, 654] width 490 height 16
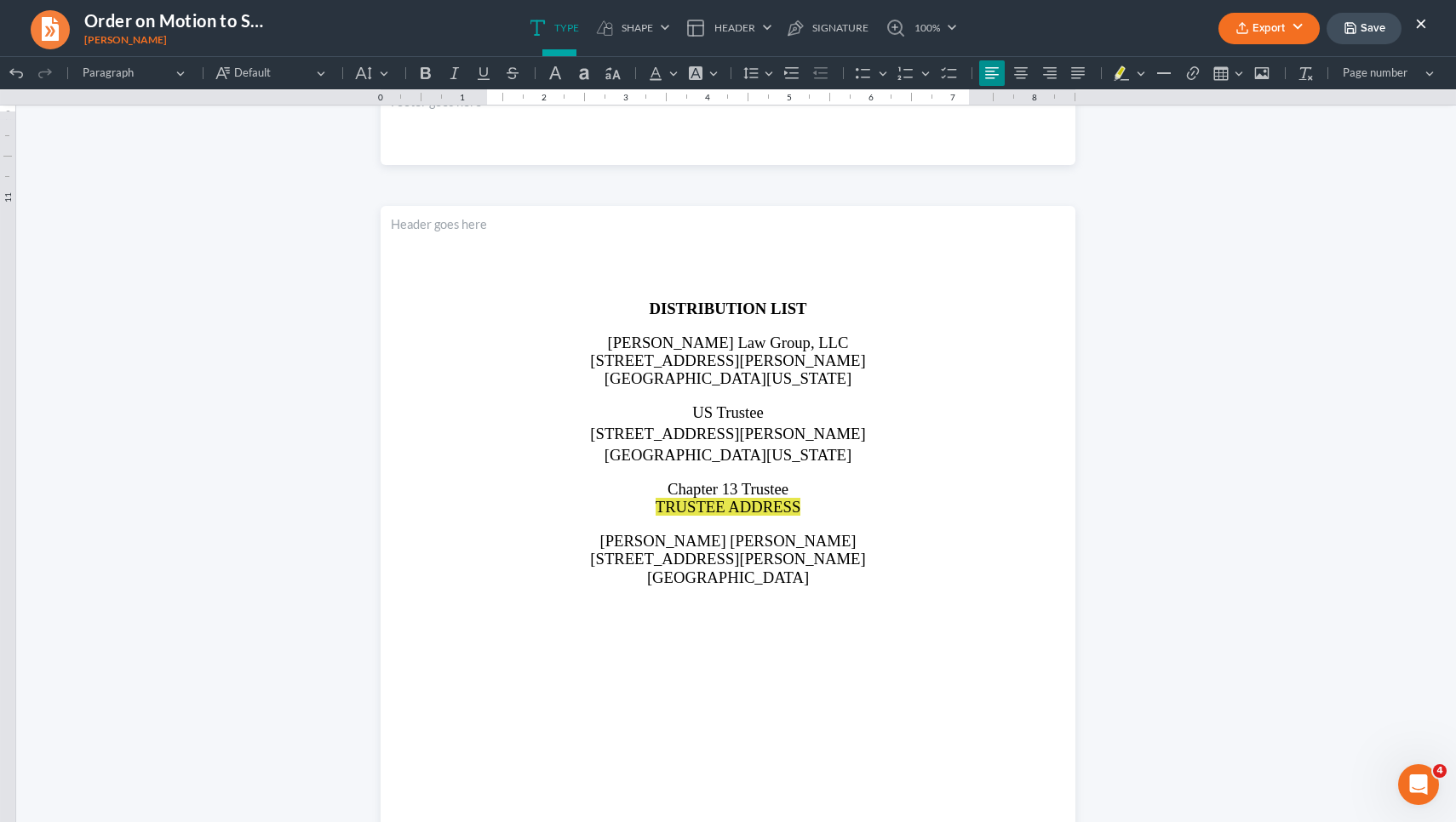
scroll to position [1832, 0]
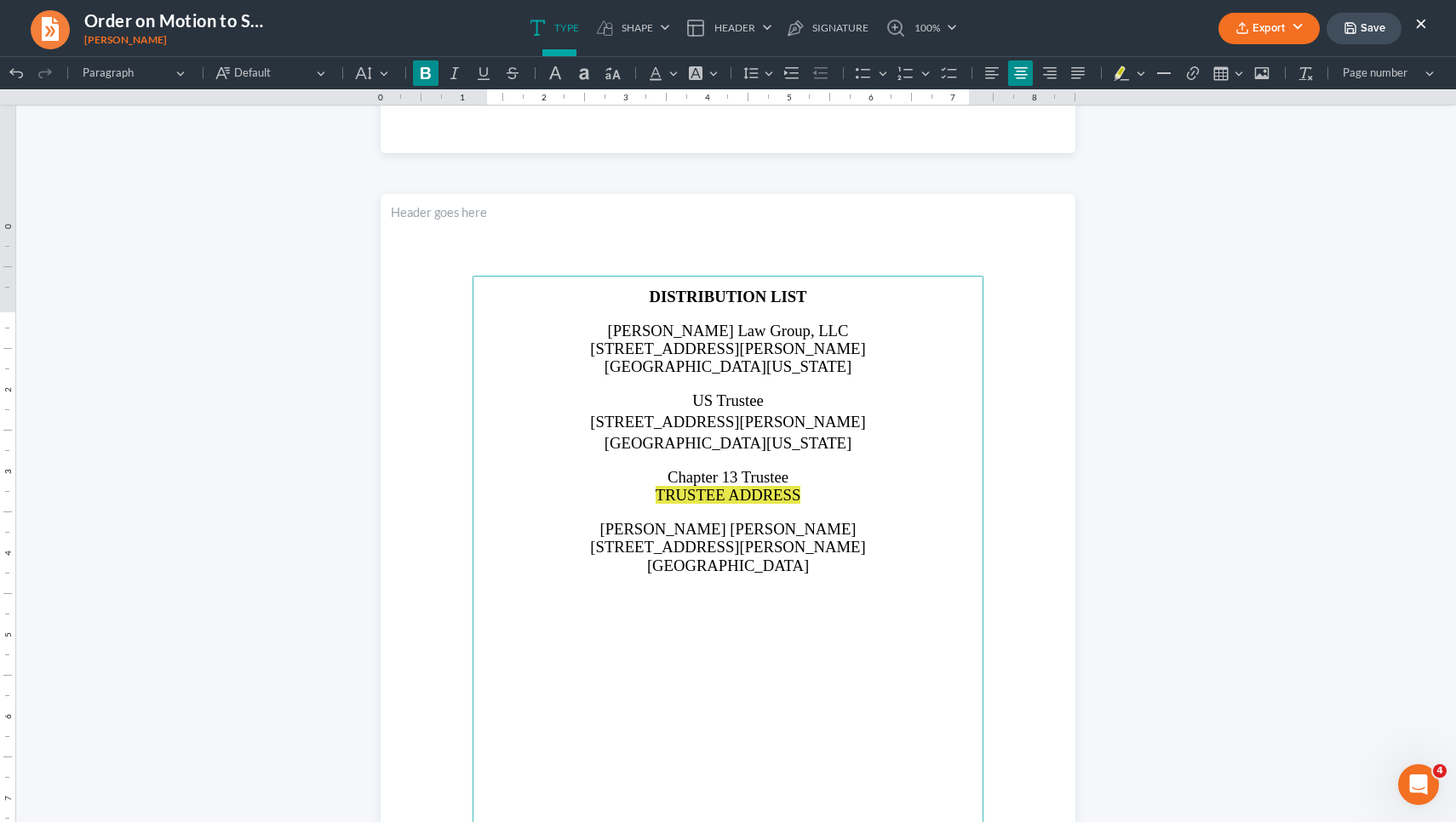
click at [722, 504] on span "TRUSTEE ADDRESS" at bounding box center [728, 495] width 146 height 18
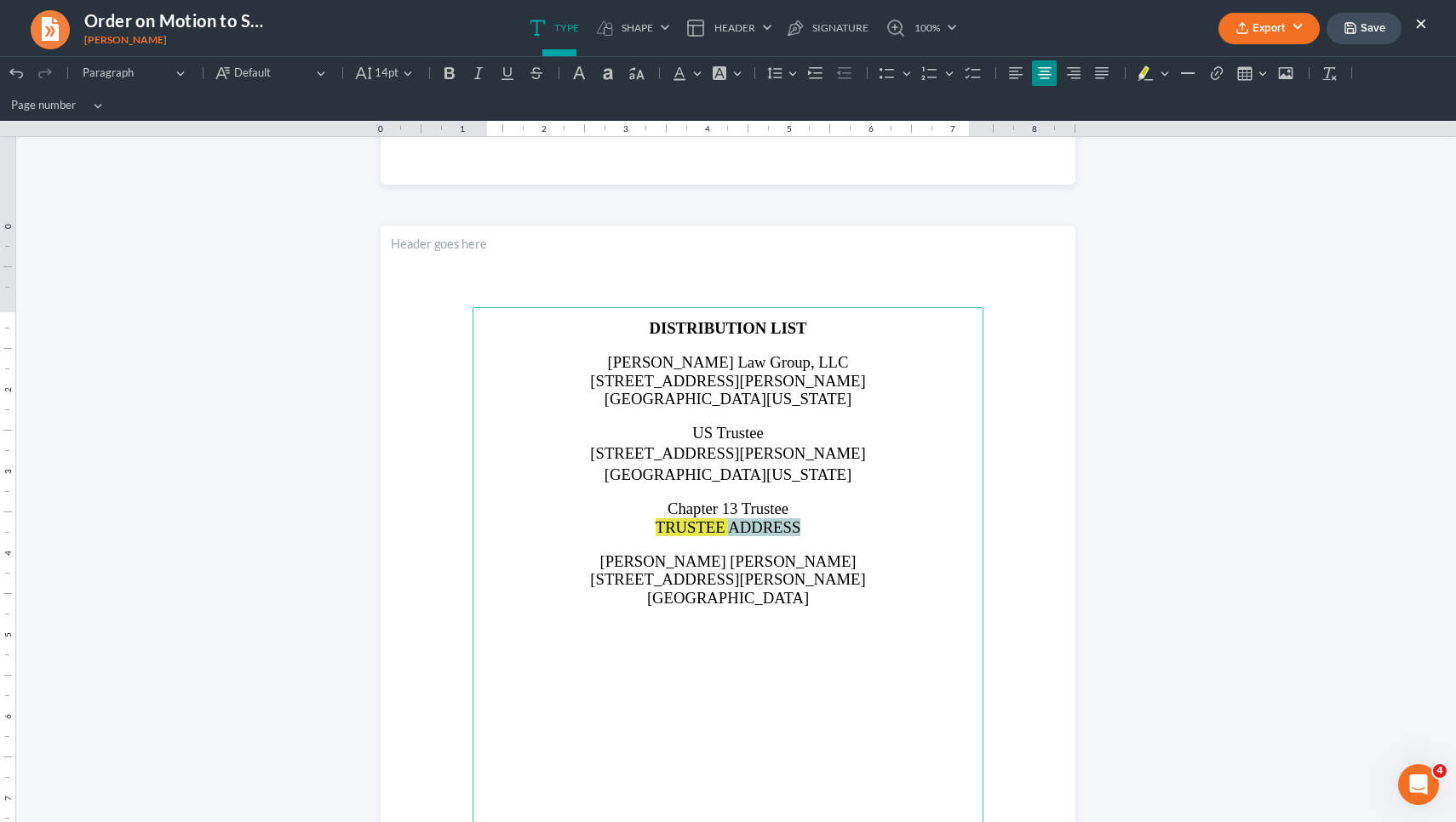
click at [722, 522] on span "TRUSTEE ADDRESS" at bounding box center [728, 527] width 146 height 18
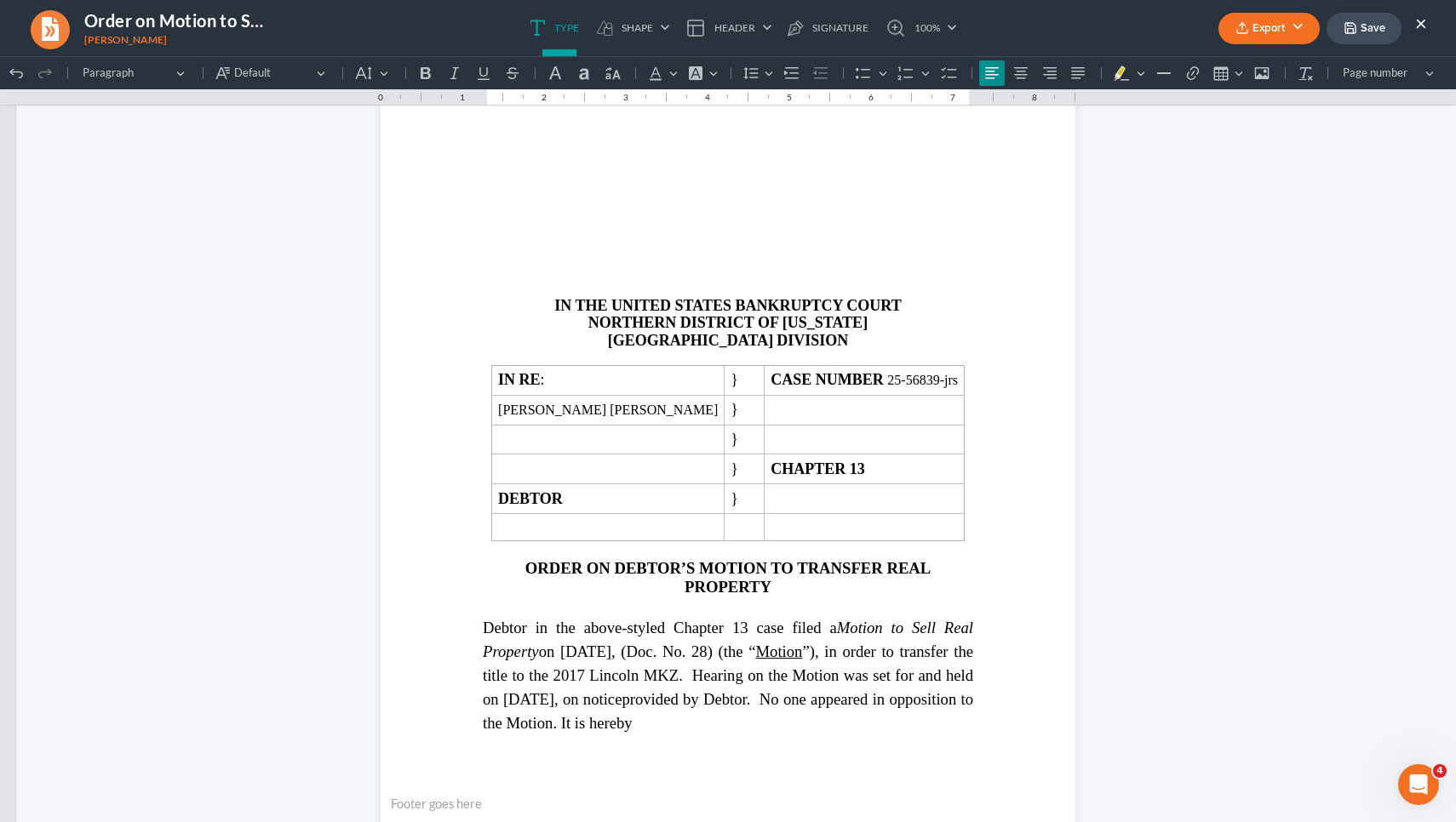
scroll to position [175, 0]
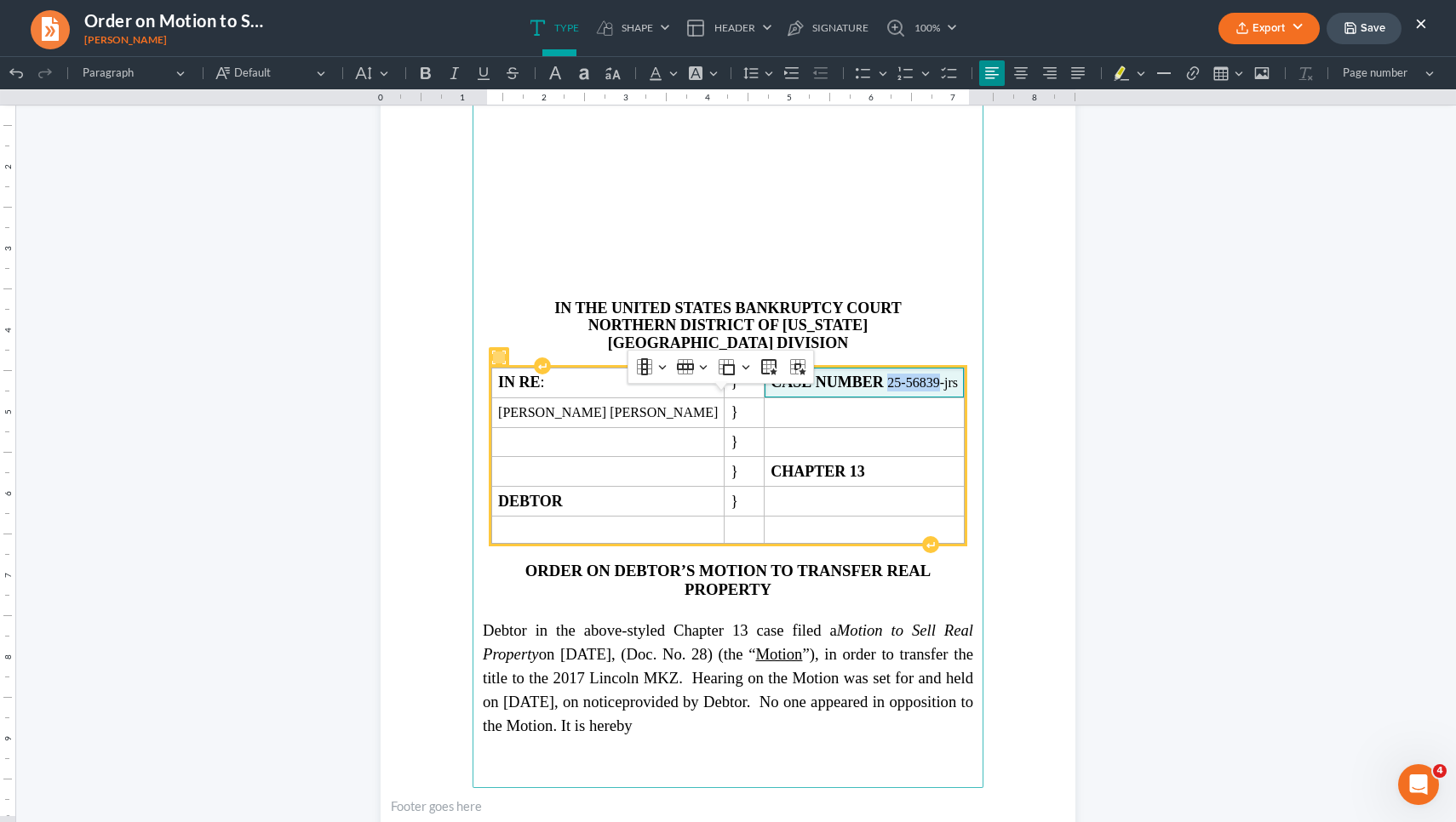
drag, startPoint x: 854, startPoint y: 404, endPoint x: 904, endPoint y: 409, distance: 50.2
click at [904, 391] on span "CASE NUMBER 25-56839-jrs" at bounding box center [865, 382] width 187 height 18
copy span "25-56839"
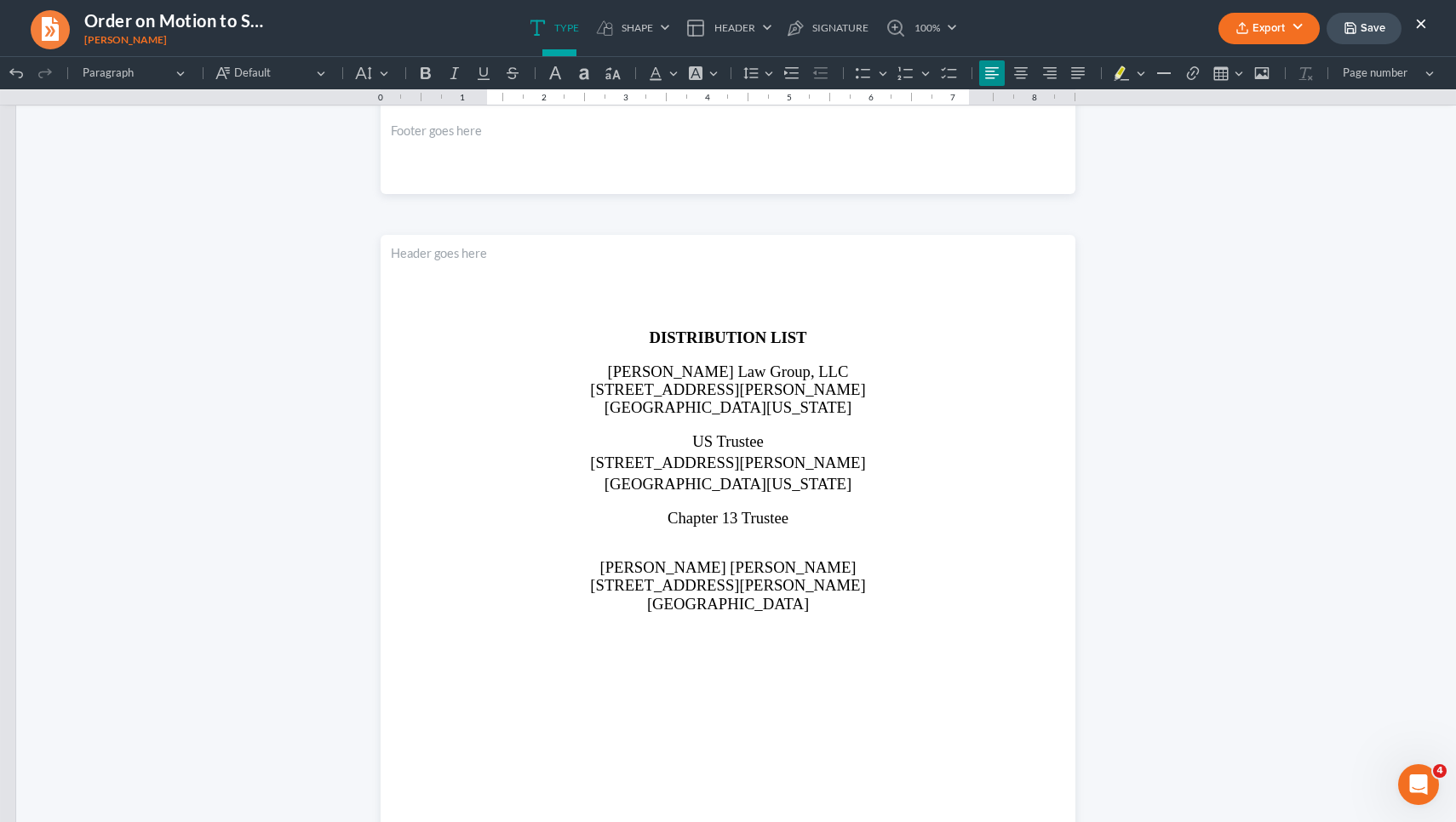
scroll to position [1865, 0]
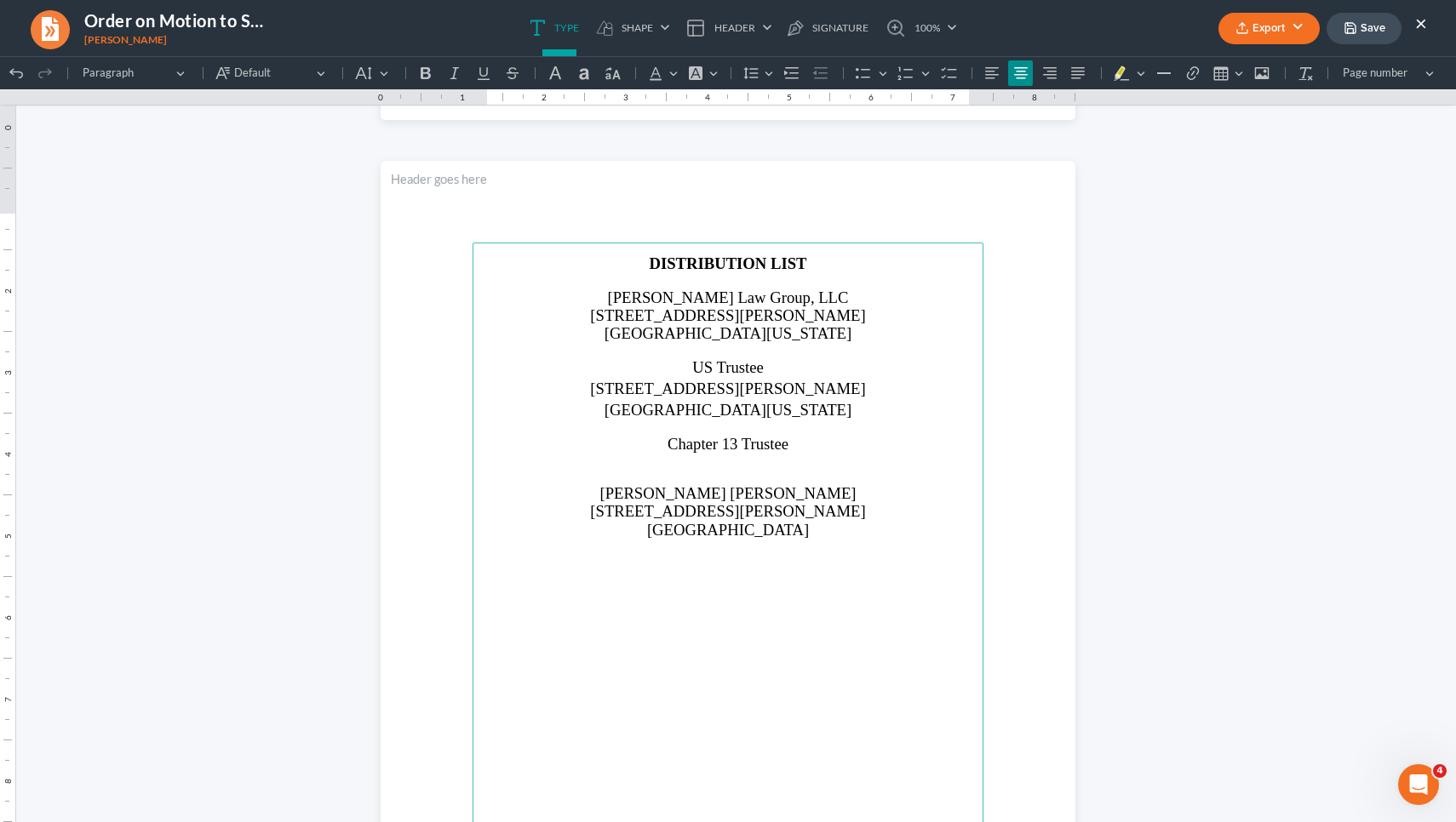
click at [793, 452] on p "Chapter 13 Trustee" at bounding box center [728, 444] width 490 height 18
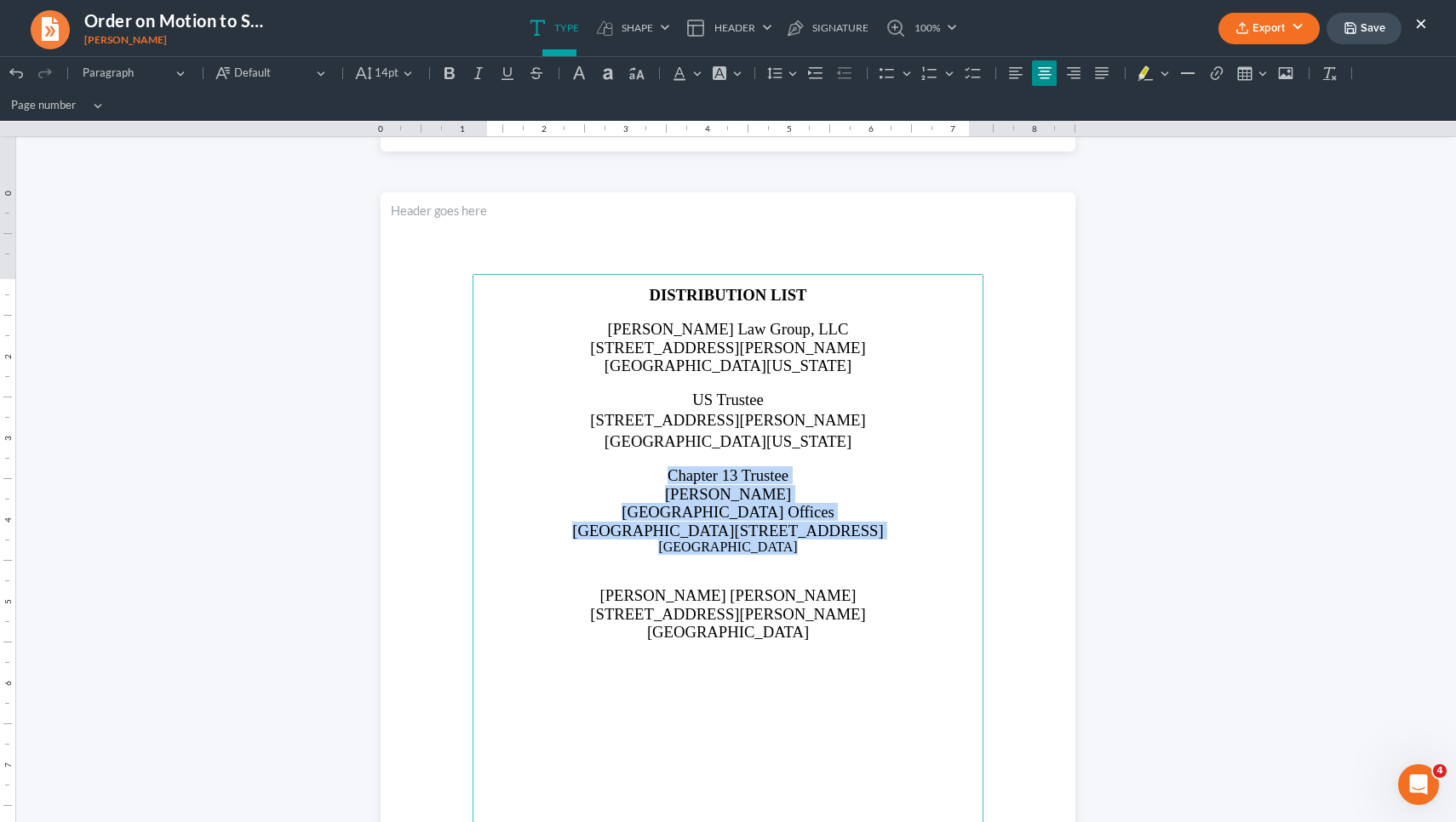
drag, startPoint x: 785, startPoint y: 541, endPoint x: 648, endPoint y: 470, distance: 154.3
click at [648, 470] on main "DISTRIBUTION LIST Saedi Law Group, LLC 3411 Pierce Drive Atlanta, Georgia 30341…" at bounding box center [728, 642] width 511 height 735
click at [381, 71] on span "14pt" at bounding box center [386, 73] width 24 height 17
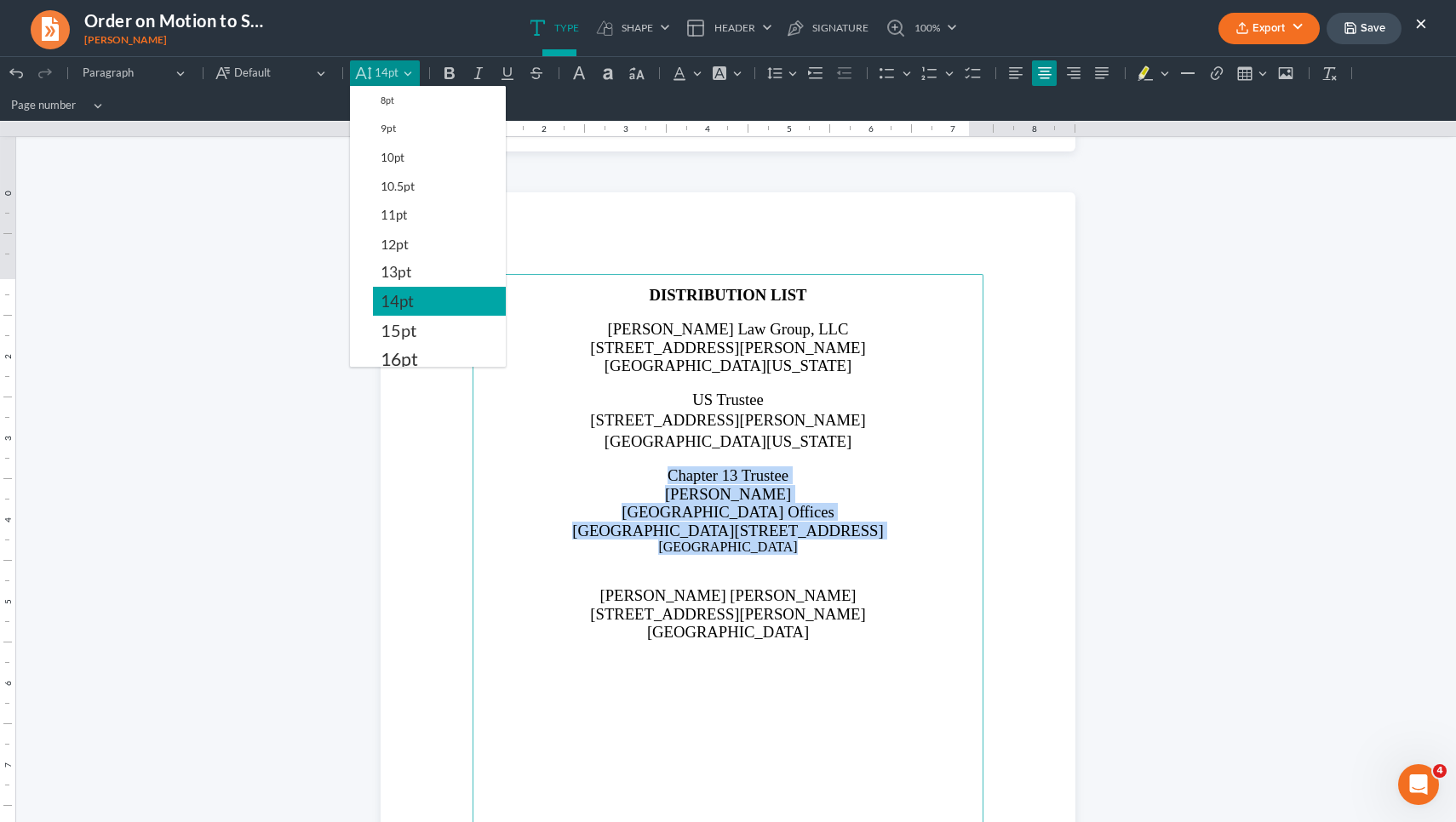
click at [396, 304] on span "14pt" at bounding box center [397, 301] width 34 height 21
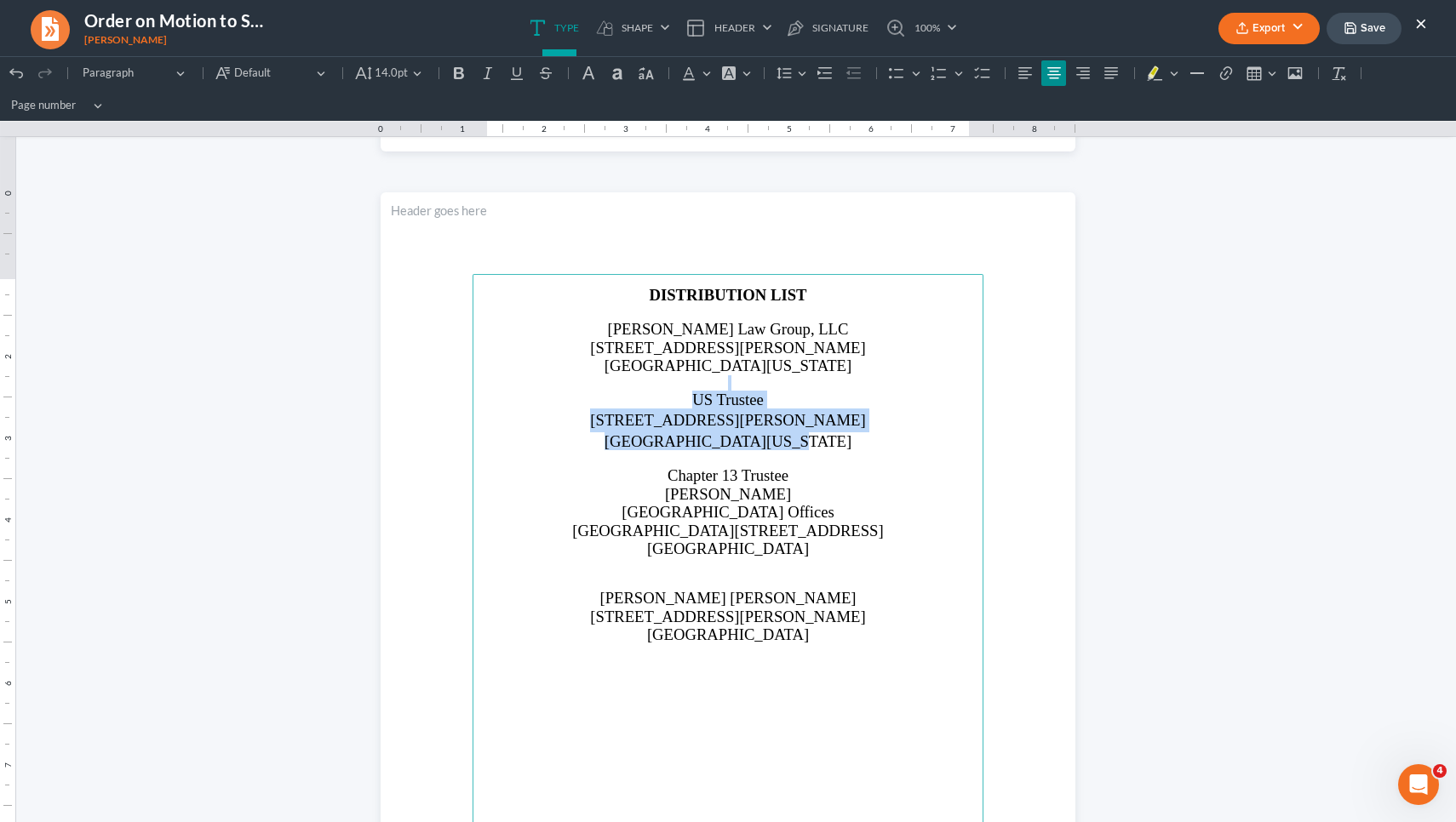
drag, startPoint x: 797, startPoint y: 434, endPoint x: 665, endPoint y: 381, distance: 142.2
click at [665, 381] on main "DISTRIBUTION LIST Saedi Law Group, LLC 3411 Pierce Drive Atlanta, Georgia 30341…" at bounding box center [728, 642] width 511 height 735
click at [779, 77] on icon "Editor toolbar" at bounding box center [784, 73] width 15 height 12
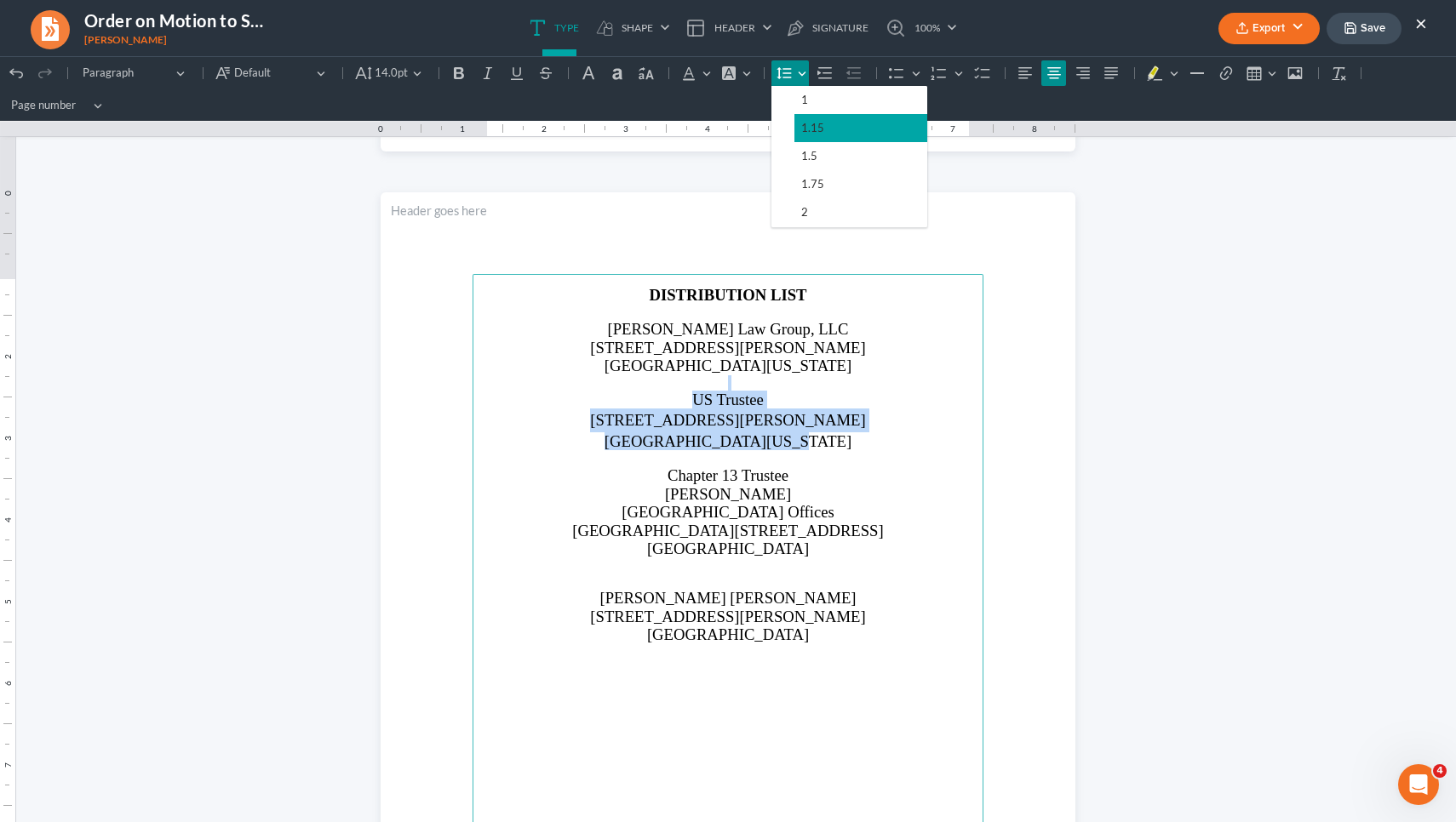
click at [803, 129] on span "1.15" at bounding box center [812, 128] width 23 height 20
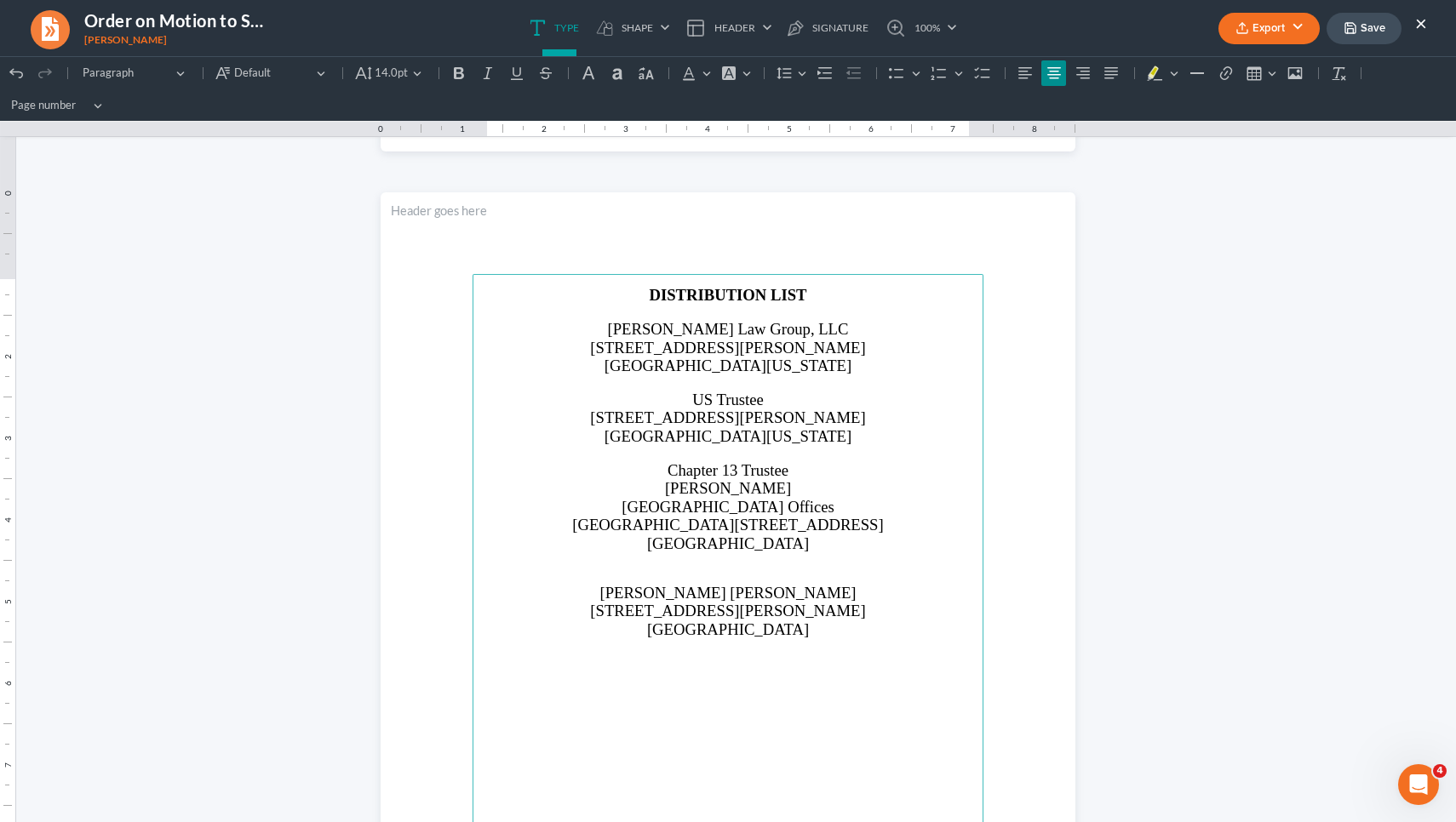
click at [850, 321] on p "Saedi Law Group, LLC" at bounding box center [728, 329] width 490 height 18
click at [749, 577] on p "Rich Text Editor, page-2-main" at bounding box center [728, 577] width 490 height 16
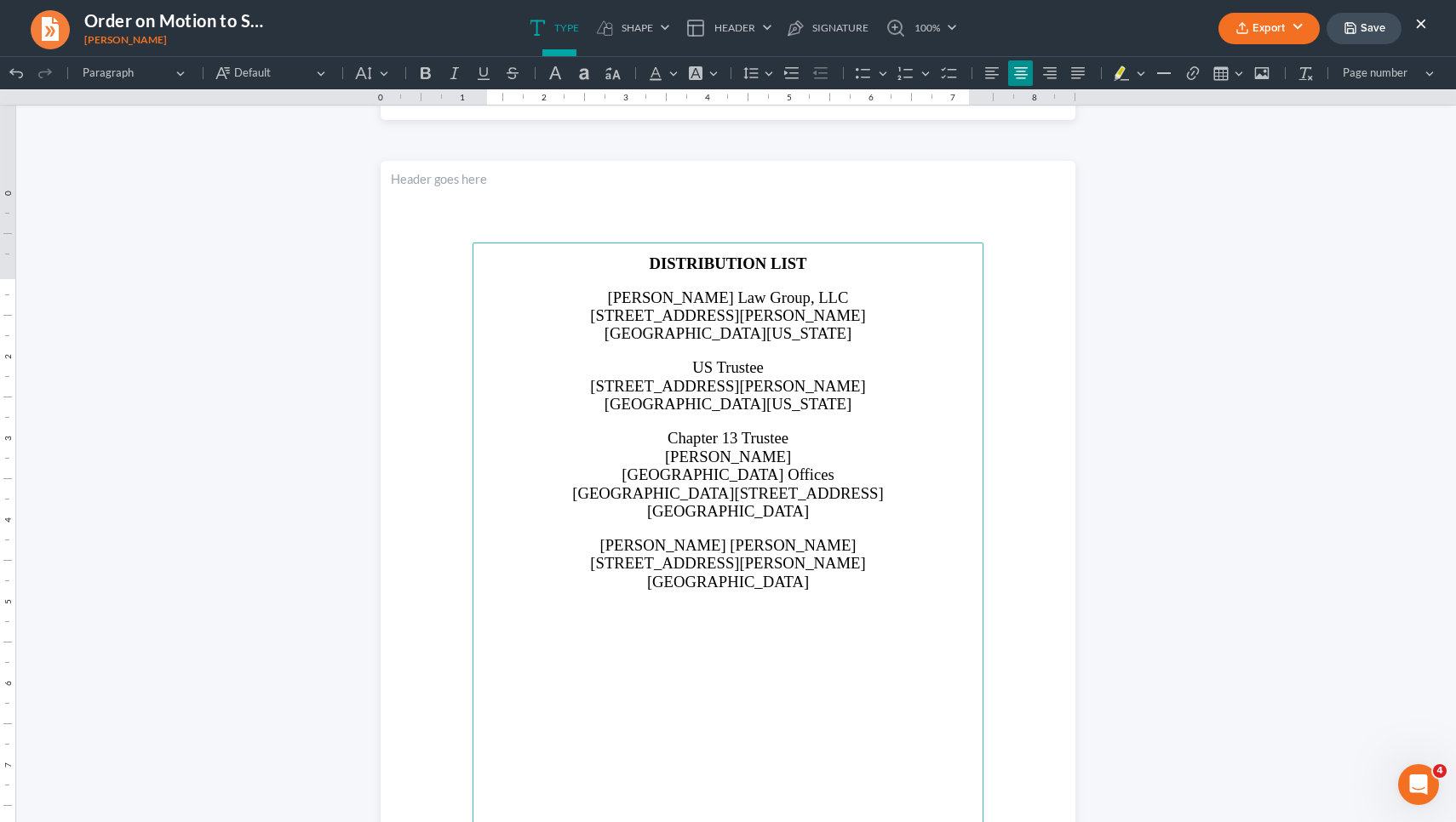
click at [1350, 35] on button "Save" at bounding box center [1364, 29] width 75 height 32
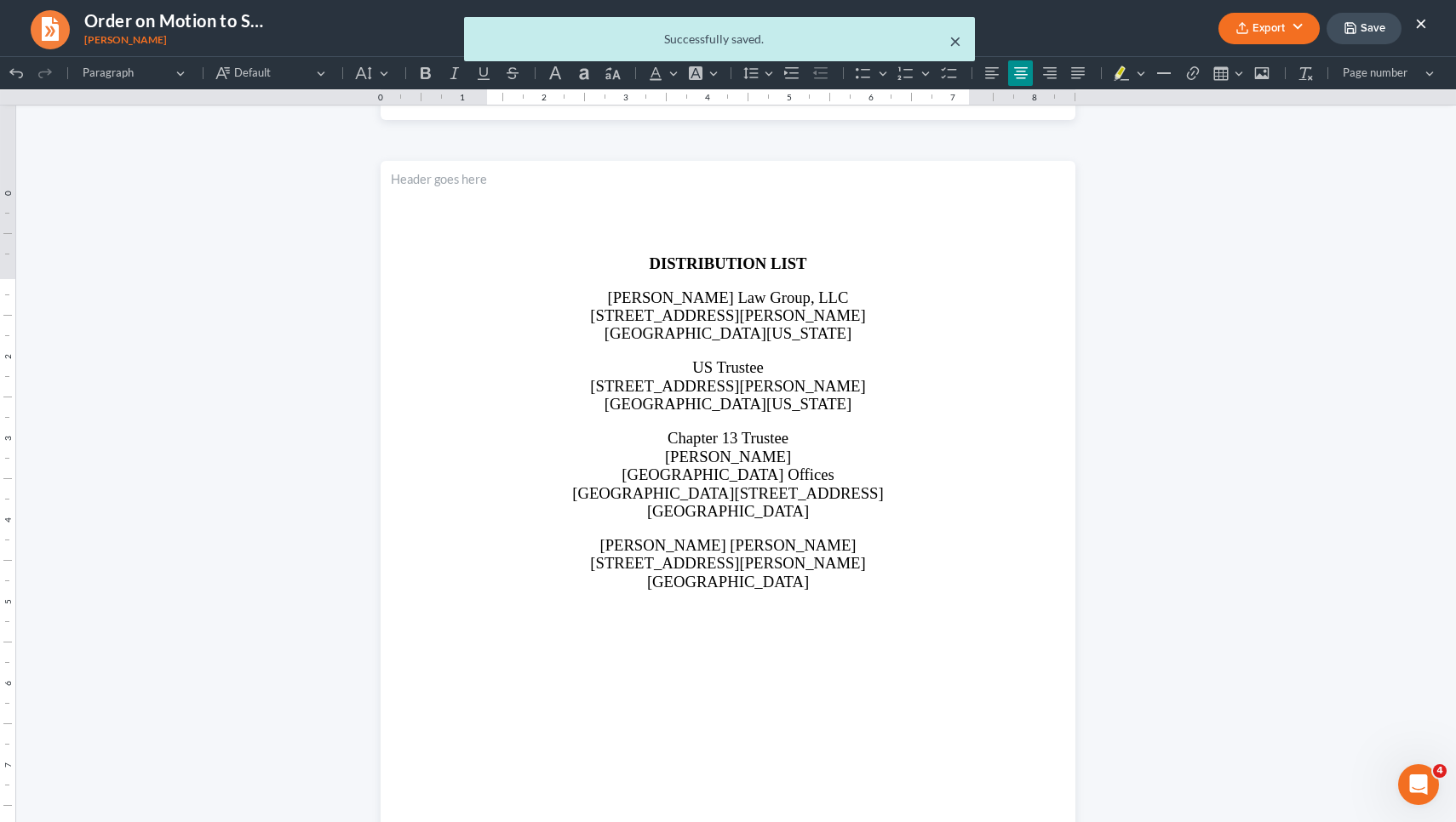
click at [957, 38] on button "×" at bounding box center [955, 40] width 12 height 21
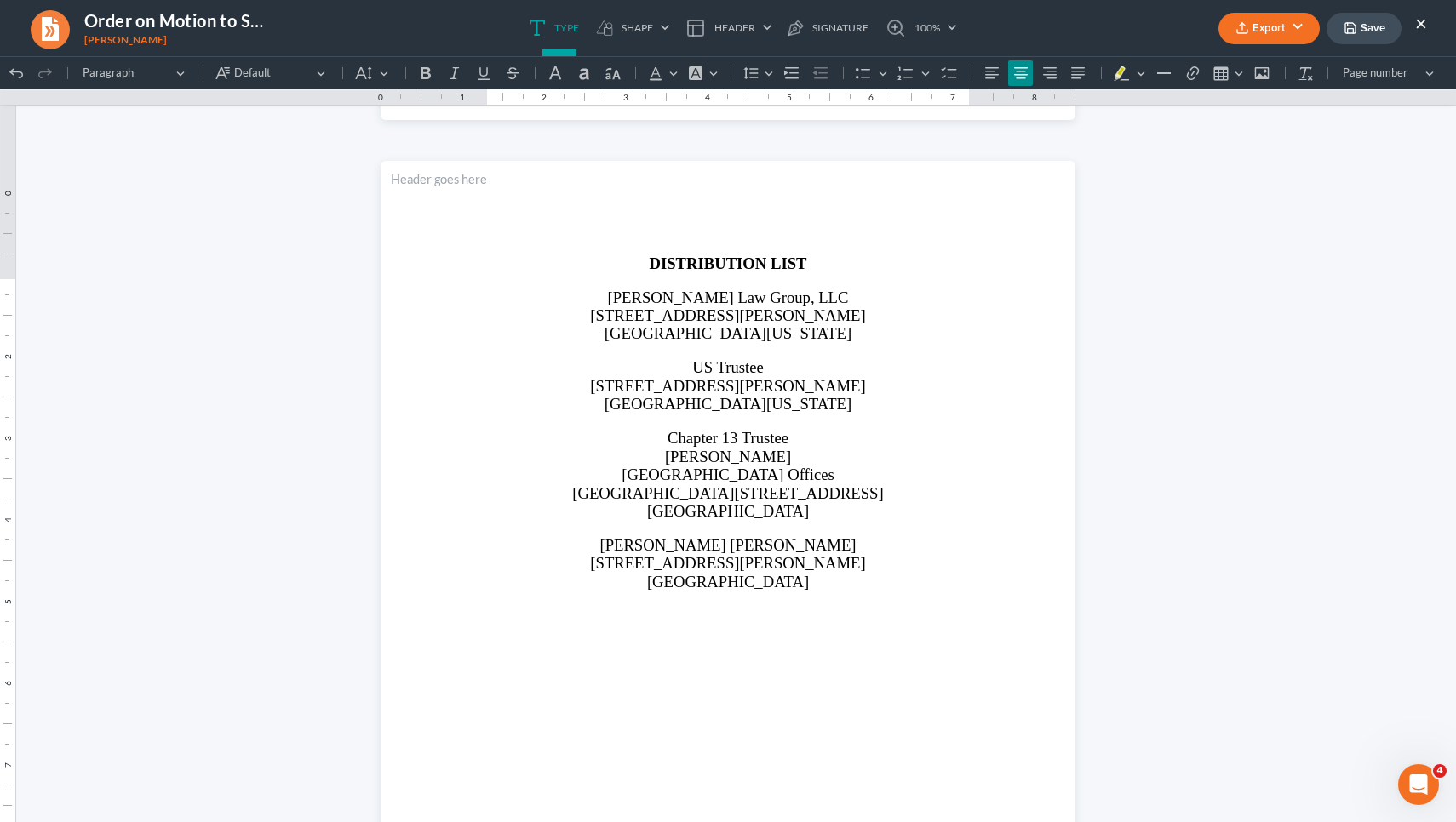
click at [1262, 29] on button "Export" at bounding box center [1269, 29] width 102 height 32
click at [1248, 65] on link "PDF" at bounding box center [1268, 67] width 132 height 29
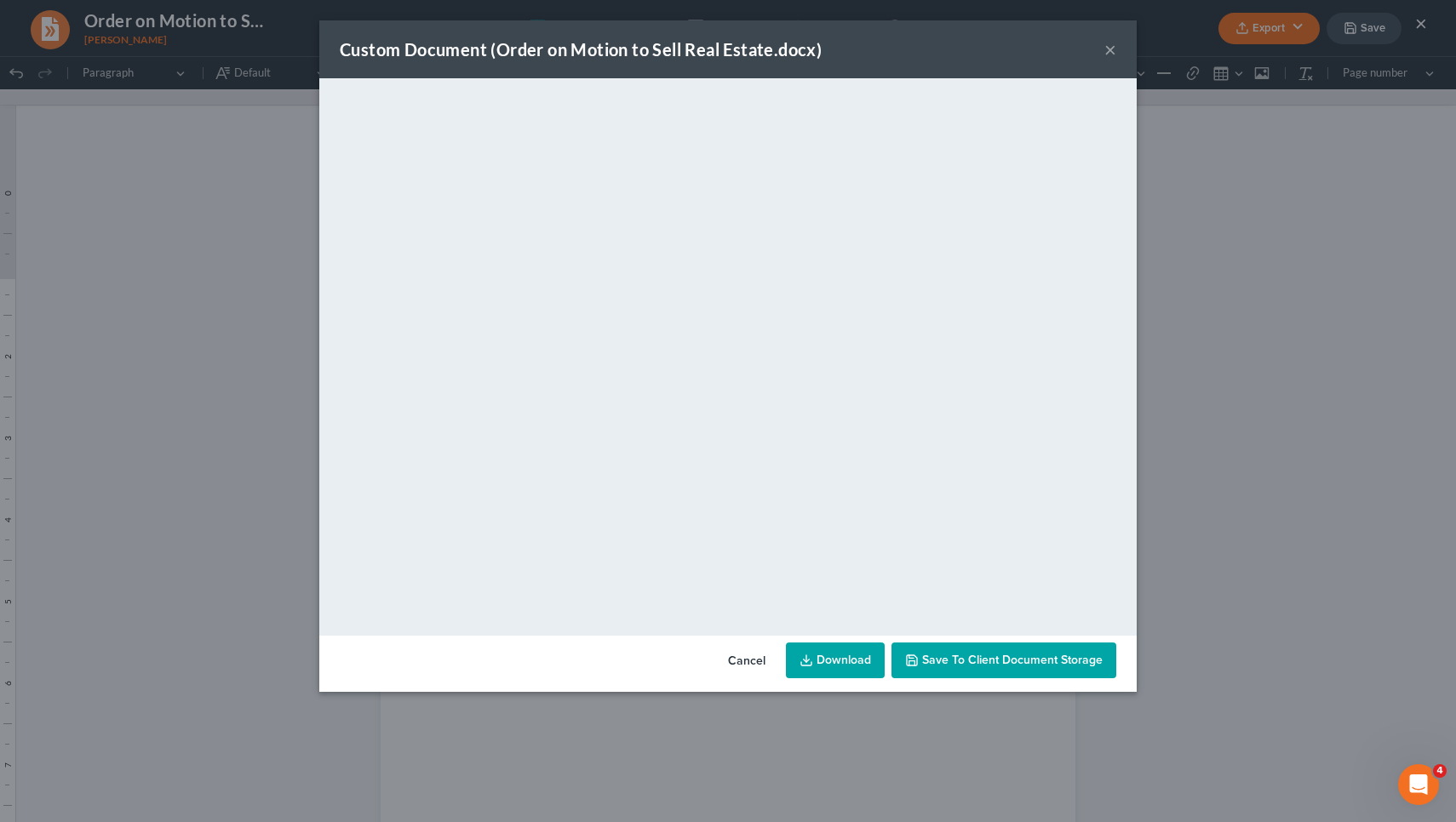
click at [1111, 53] on button "×" at bounding box center [1110, 49] width 12 height 21
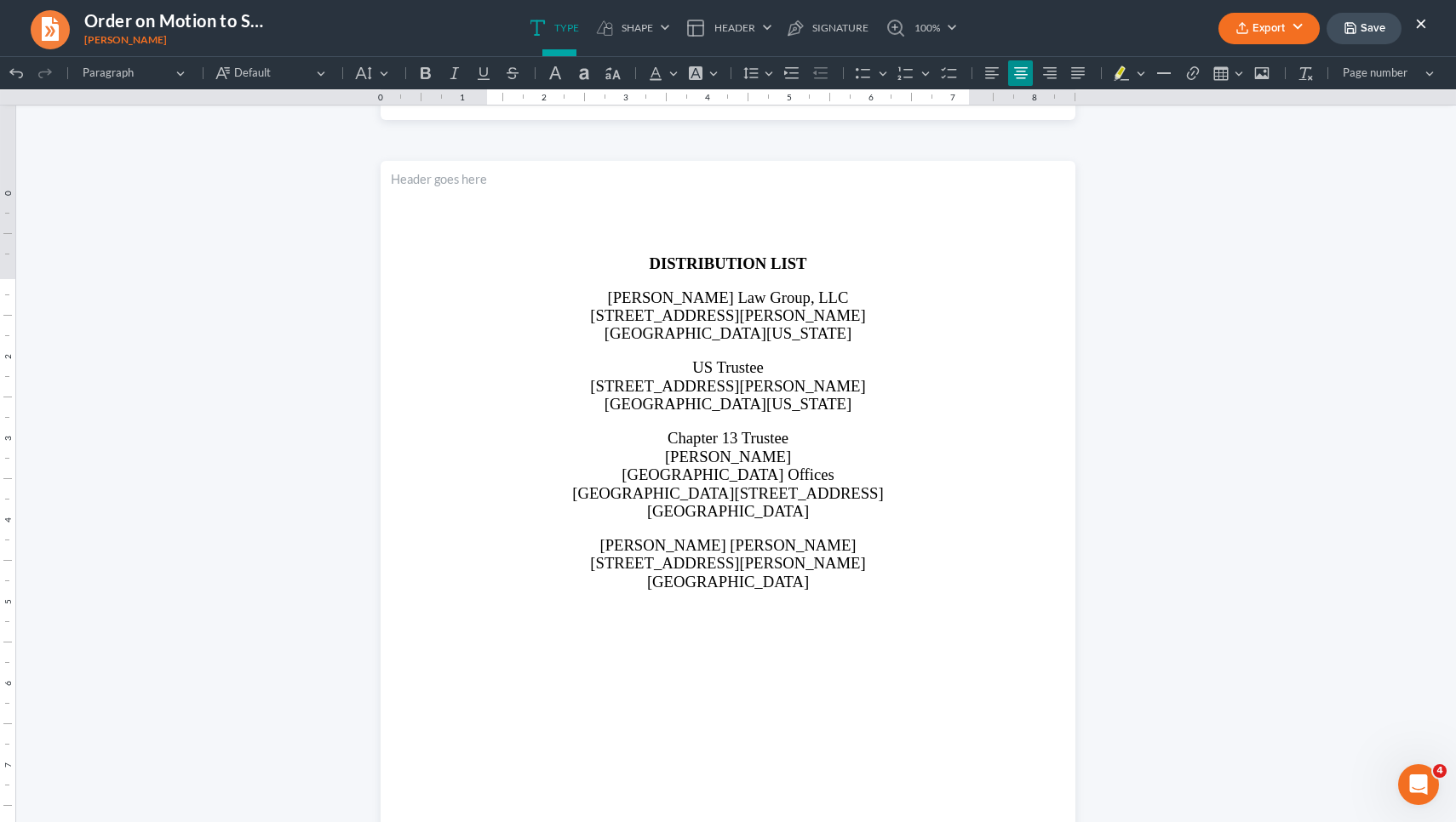
click at [1423, 21] on button "×" at bounding box center [1421, 23] width 12 height 21
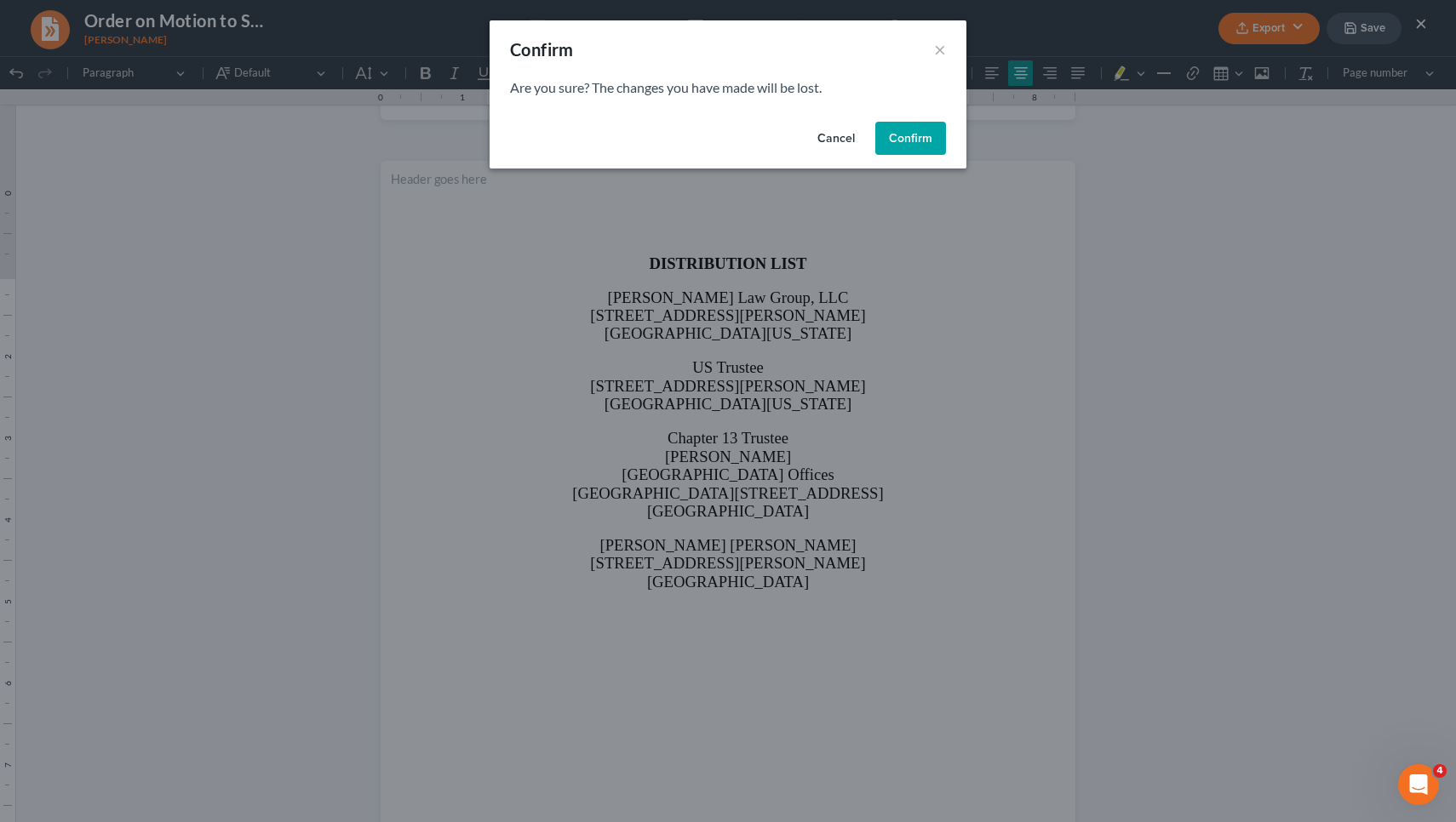
click at [934, 142] on button "Confirm" at bounding box center [911, 139] width 71 height 34
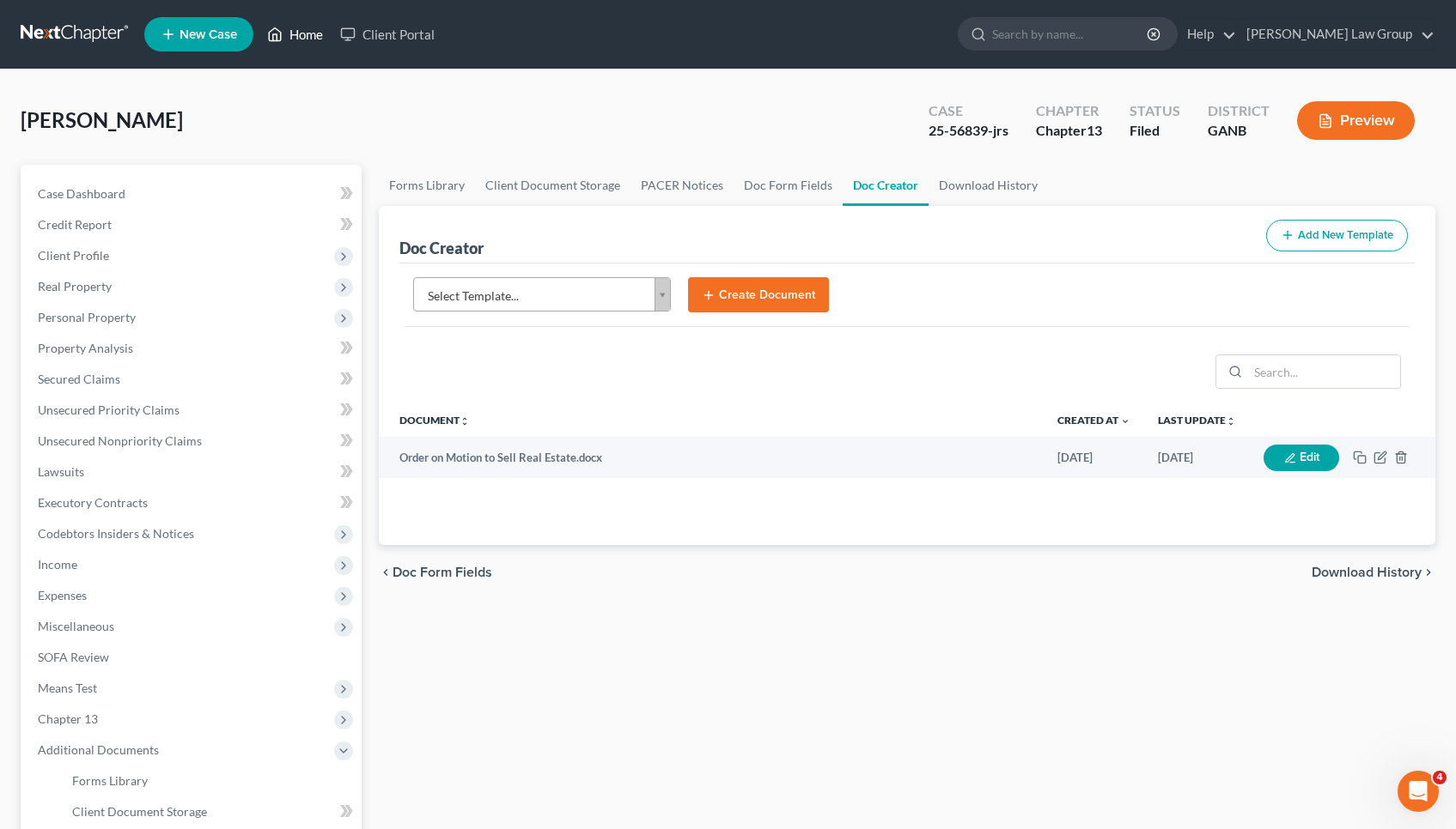
click at [296, 35] on link "Home" at bounding box center [294, 34] width 73 height 31
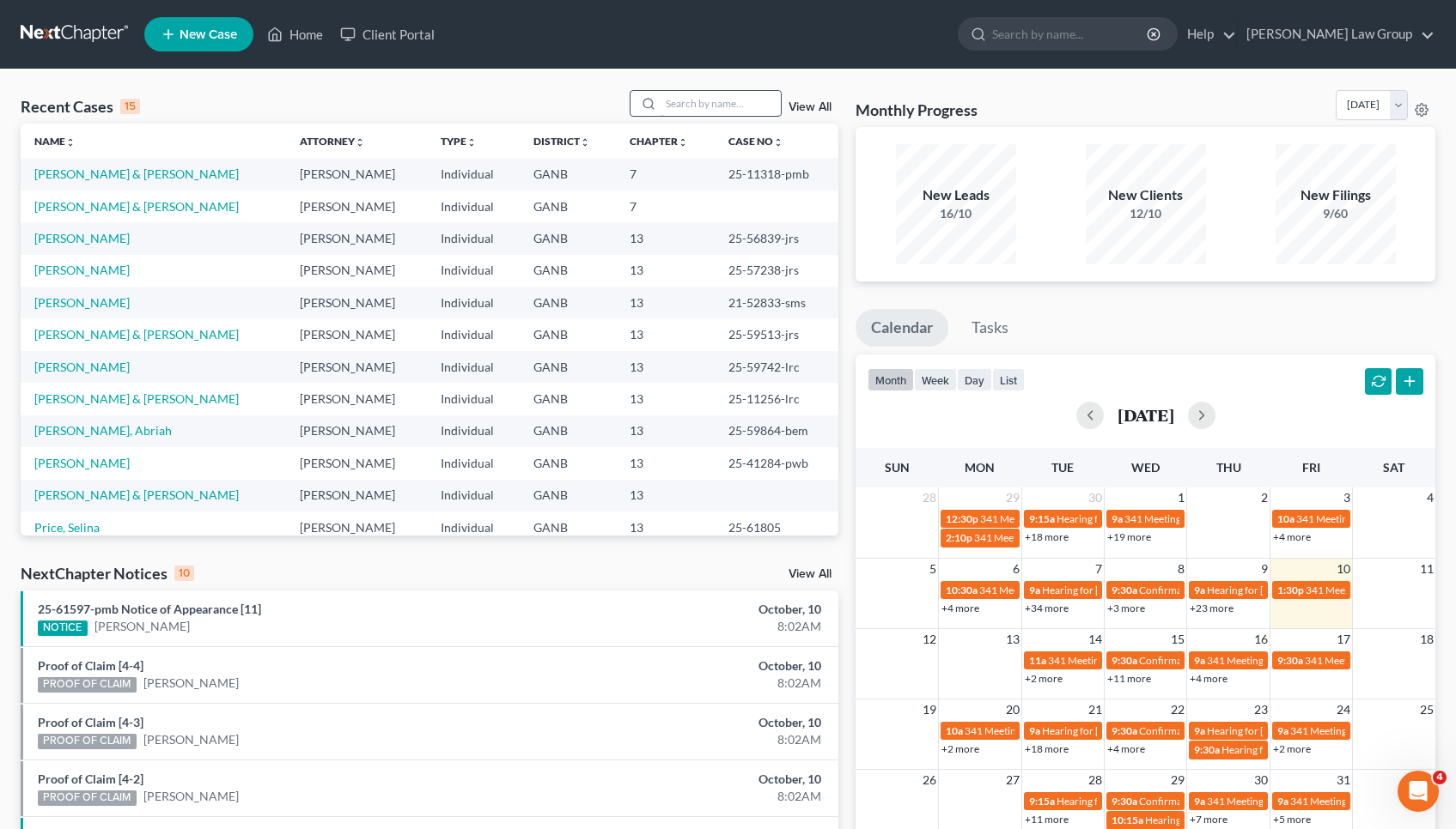
click at [744, 104] on input "search" at bounding box center [720, 103] width 120 height 25
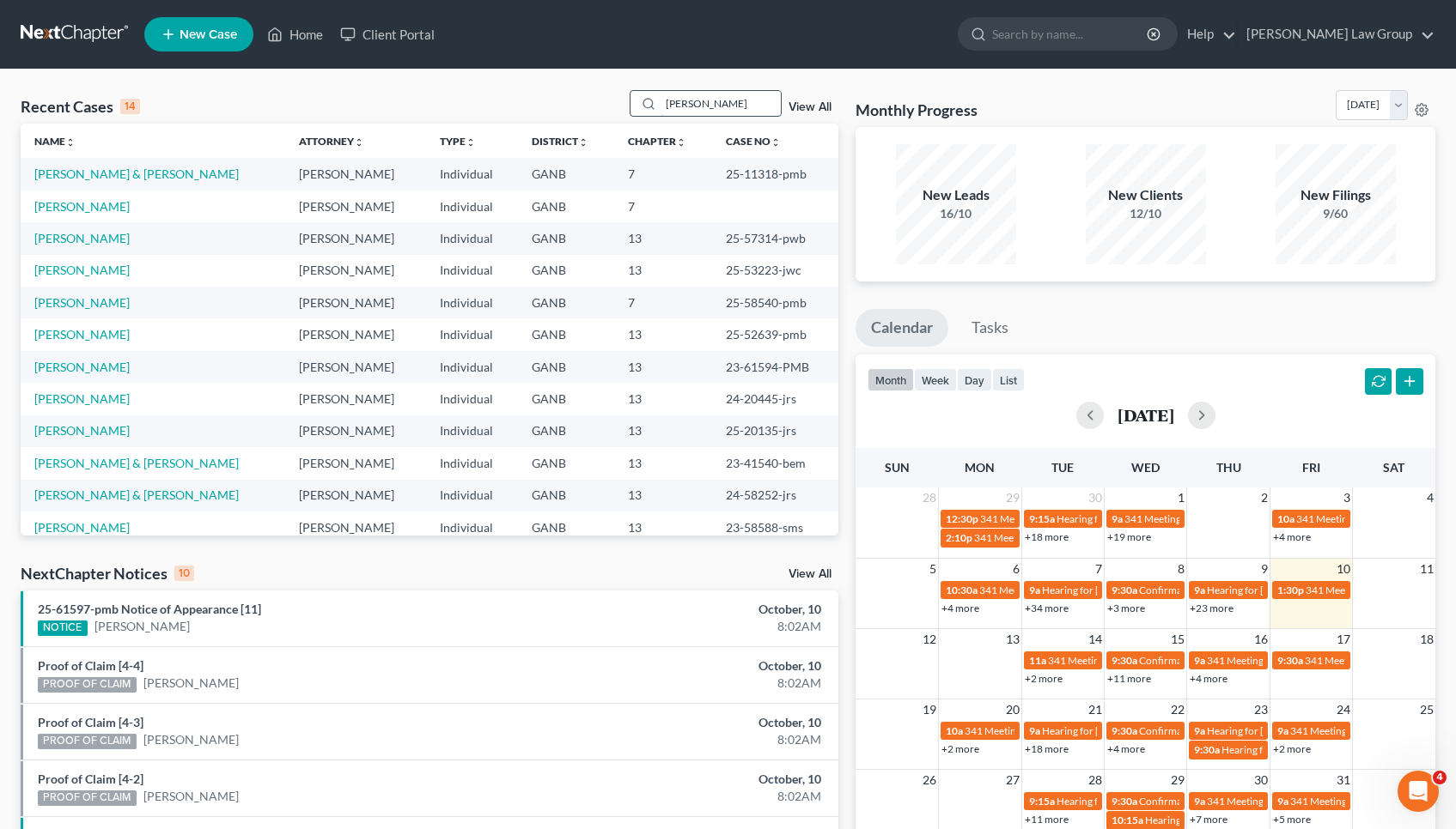
click at [724, 105] on input "JAMES" at bounding box center [720, 103] width 120 height 25
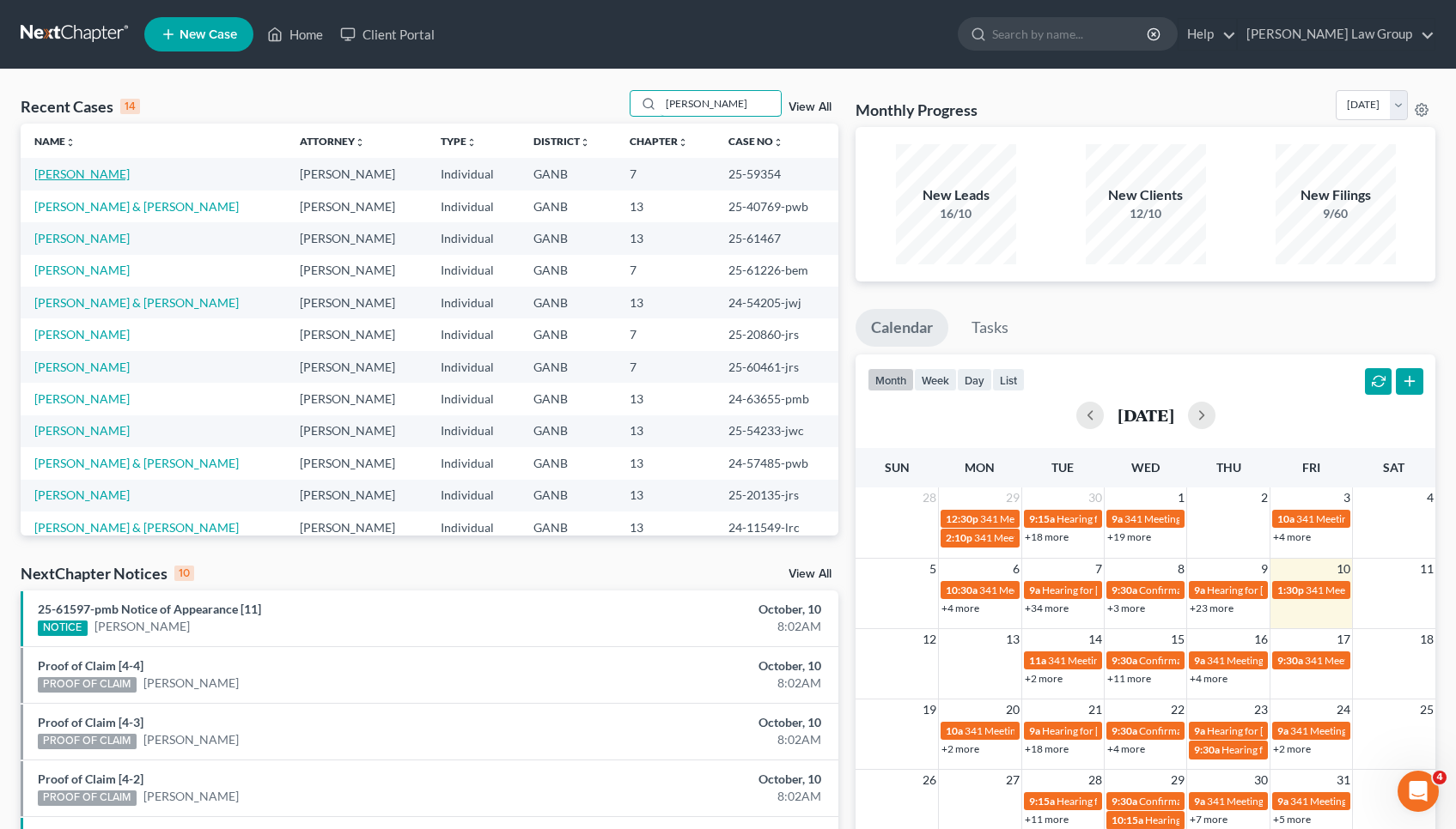
type input "THOMAS"
click at [98, 167] on link "[PERSON_NAME]" at bounding box center [83, 174] width 95 height 15
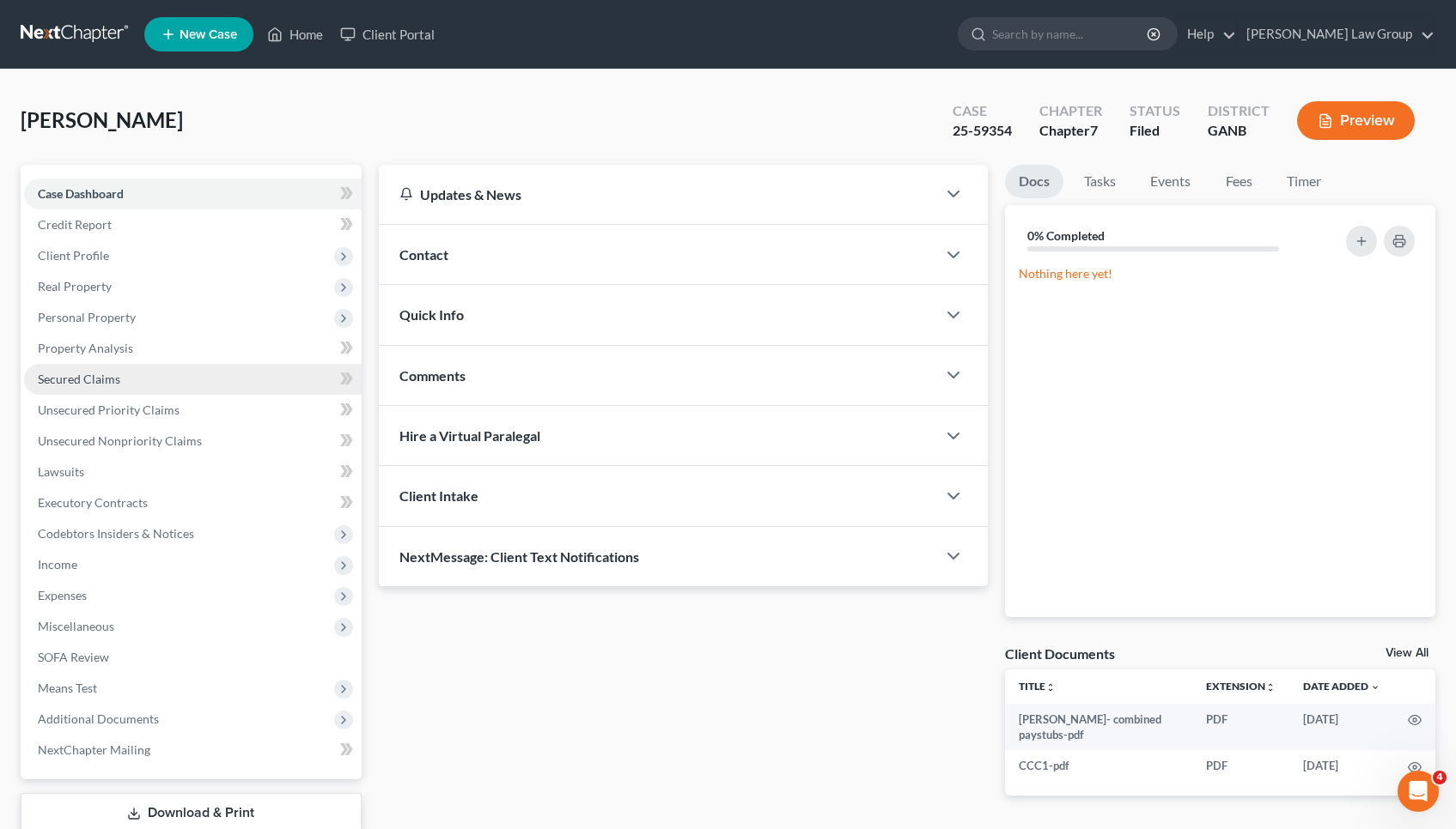
click at [86, 379] on span "Secured Claims" at bounding box center [79, 379] width 83 height 15
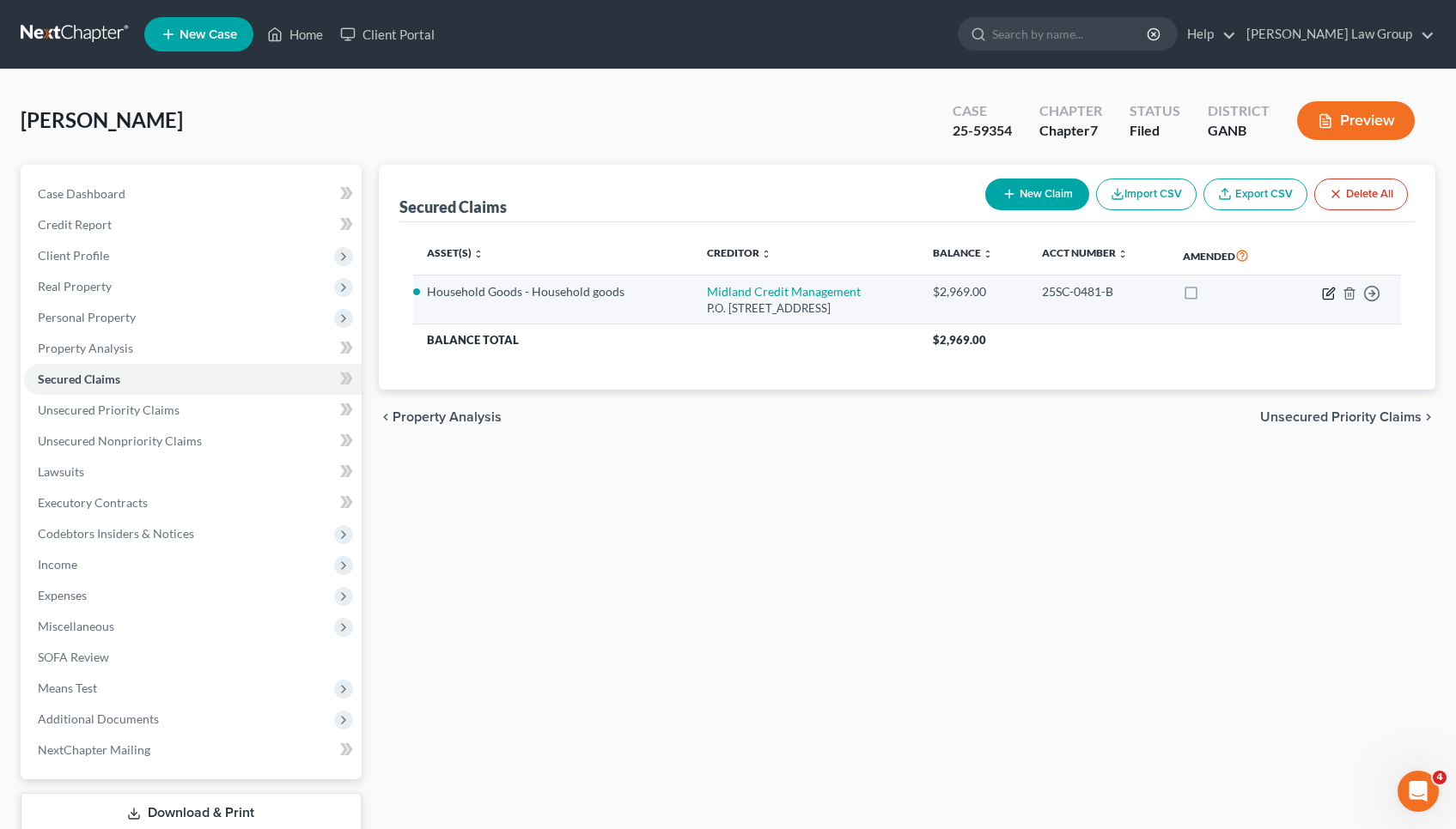
click at [1333, 293] on icon "button" at bounding box center [1328, 293] width 10 height 10
select select "4"
select select "6"
select select "3"
select select "0"
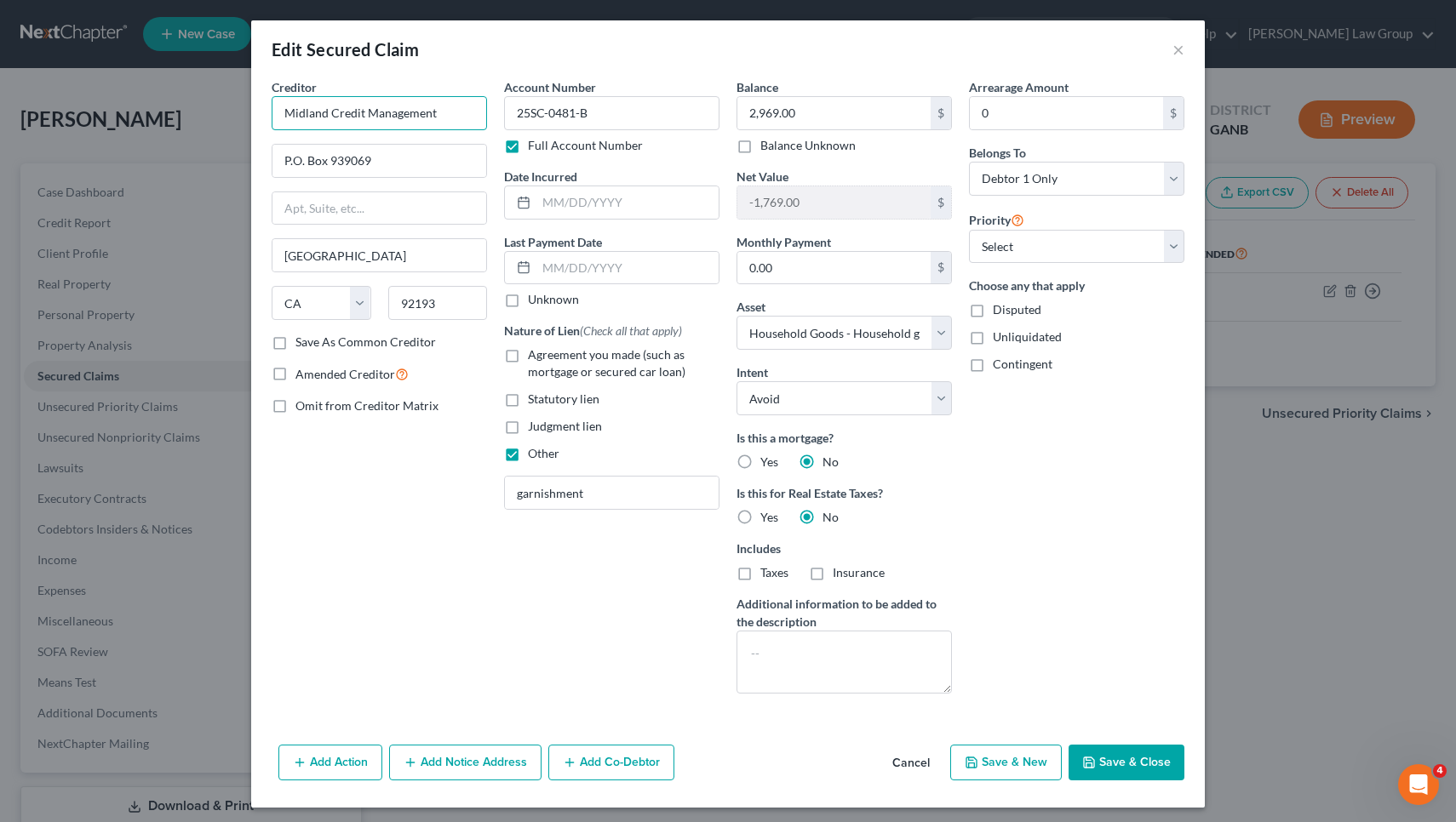
click at [459, 112] on input "Midland Credit Management" at bounding box center [380, 113] width 216 height 34
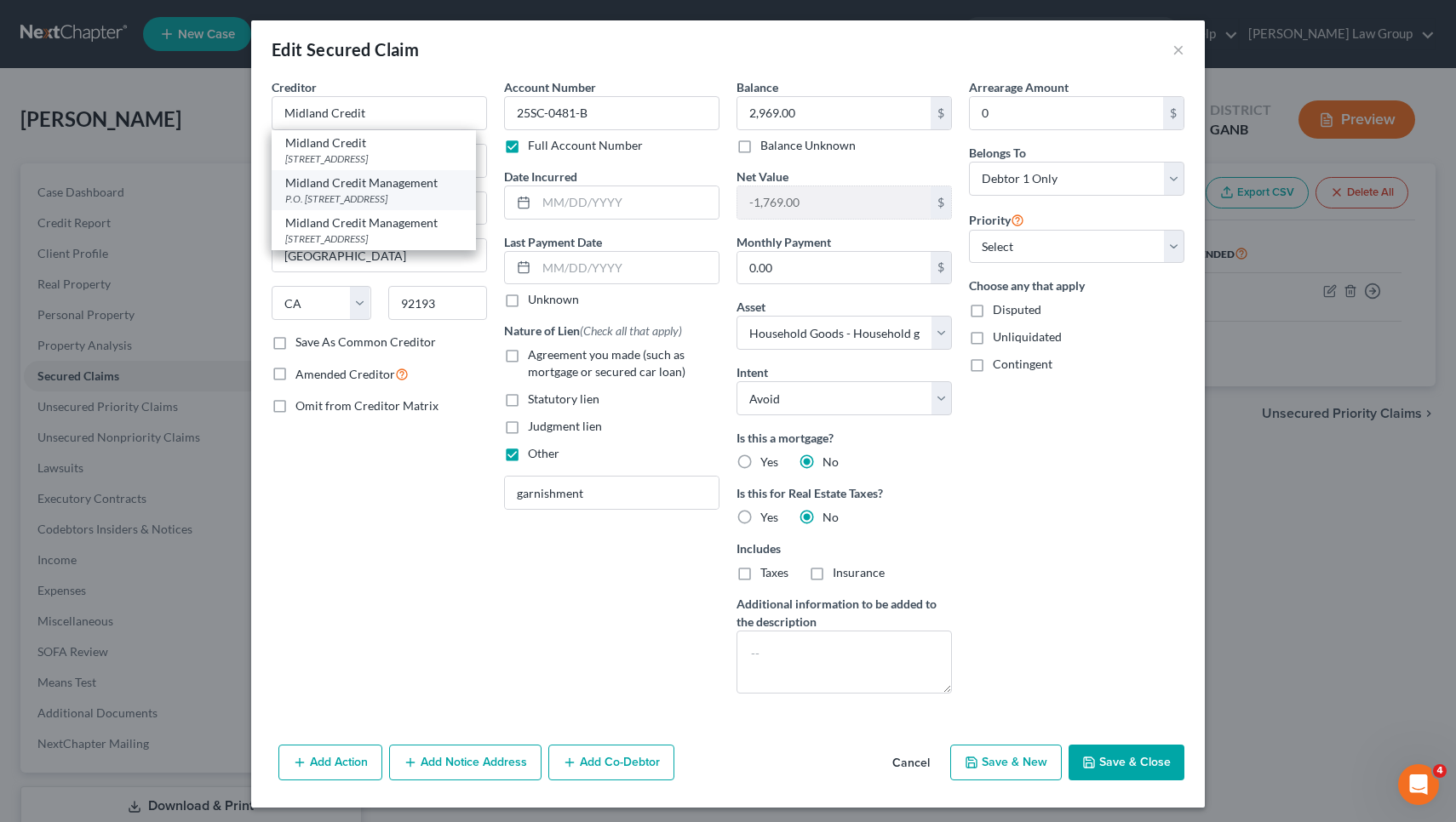
click at [446, 191] on div "Midland Credit Management" at bounding box center [374, 182] width 177 height 17
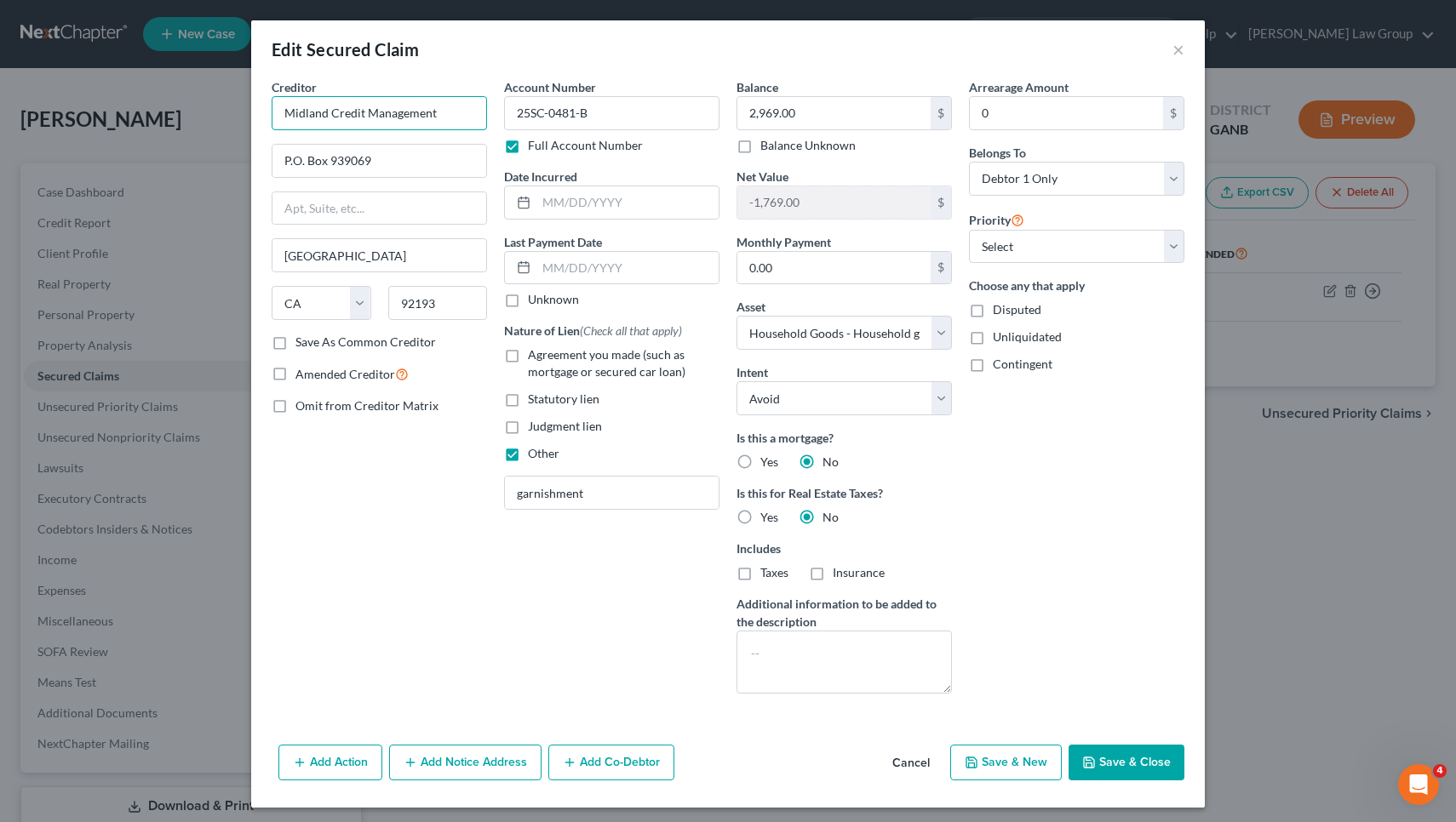
click at [448, 115] on input "Midland Credit Management" at bounding box center [380, 113] width 216 height 34
paste input "MIDLAND FUNDING LLC as assignee of GE MONEY BANK"
click at [359, 110] on input "Midland Credit Management MIDLAND FUNDING LLC as assignee of GE MONEY BANK" at bounding box center [380, 113] width 216 height 34
drag, startPoint x: 368, startPoint y: 112, endPoint x: 343, endPoint y: 111, distance: 25.0
click at [343, 111] on input "Midland Credit Management MIDLAND FUNDING LLC as assignee of GE MONEY BANK" at bounding box center [380, 113] width 216 height 34
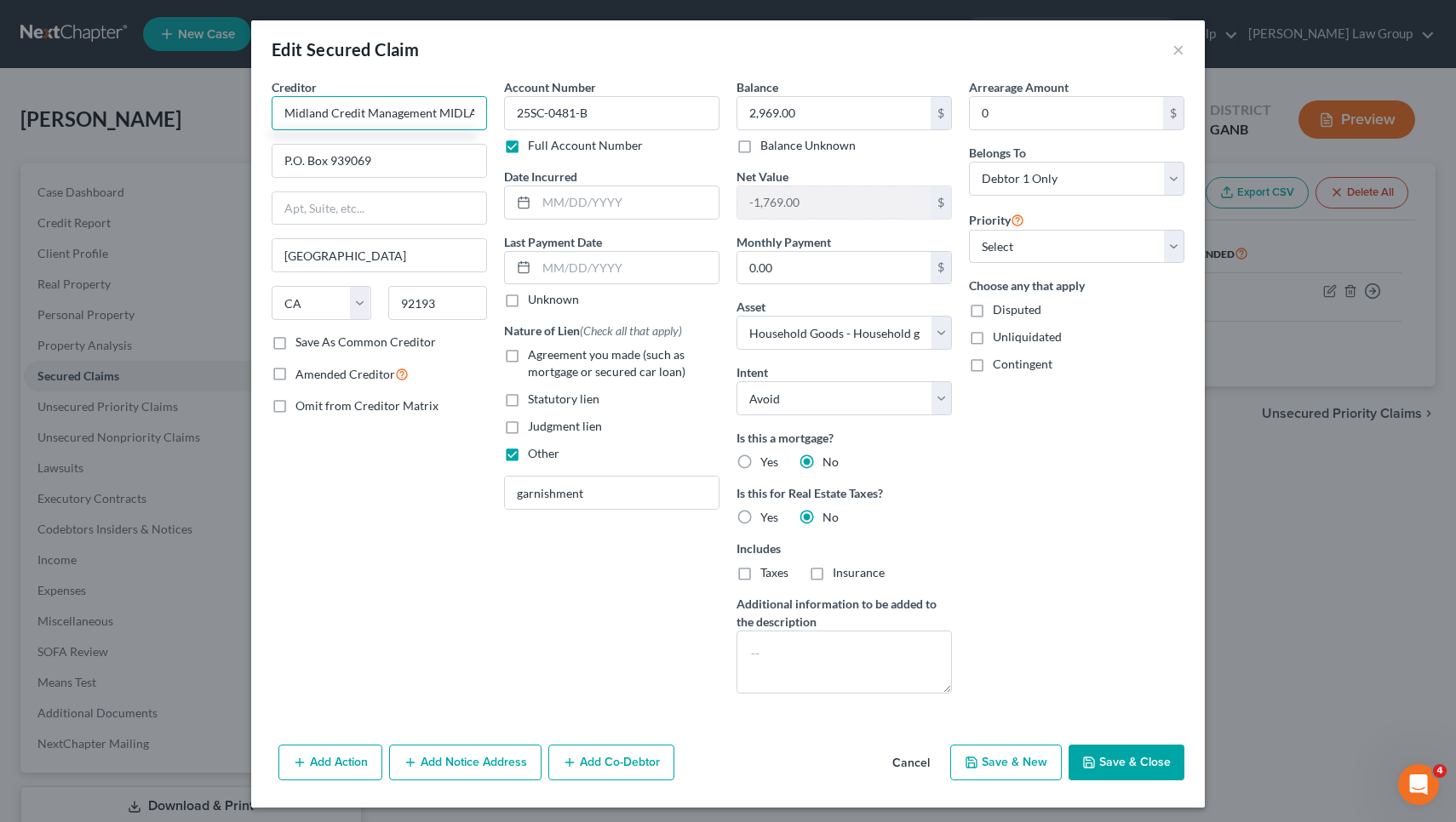
click at [294, 115] on input "Midland Credit Management MIDLAND FUNDING LLC as assignee of GE MONEY BANK" at bounding box center [380, 113] width 216 height 34
click at [409, 109] on input "Midland Credit Management as assignee of GE MONEY BANK" at bounding box center [380, 113] width 216 height 34
paste input "IDLAND FUNDING LLC"
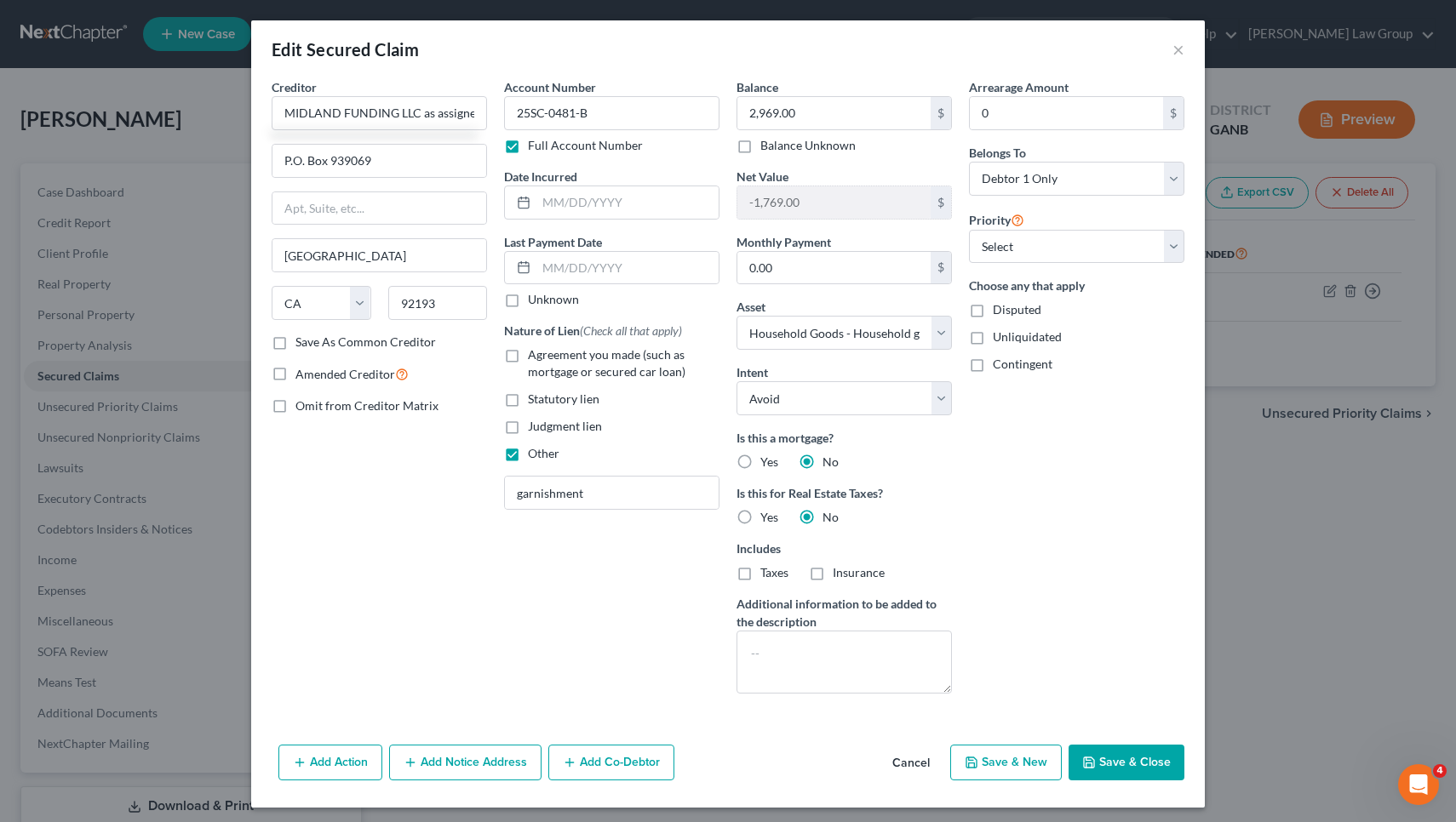
click at [417, 186] on div "Creditor * MIDLAND FUNDING LLC as assignee of GE MONEY BANK P.O. Box 939069 San…" at bounding box center [380, 205] width 216 height 255
click at [409, 165] on input "P.O. Box 939069" at bounding box center [379, 161] width 214 height 33
click at [405, 114] on input "MIDLAND FUNDING LLC as assignee of GE MONEY BANK" at bounding box center [380, 113] width 216 height 34
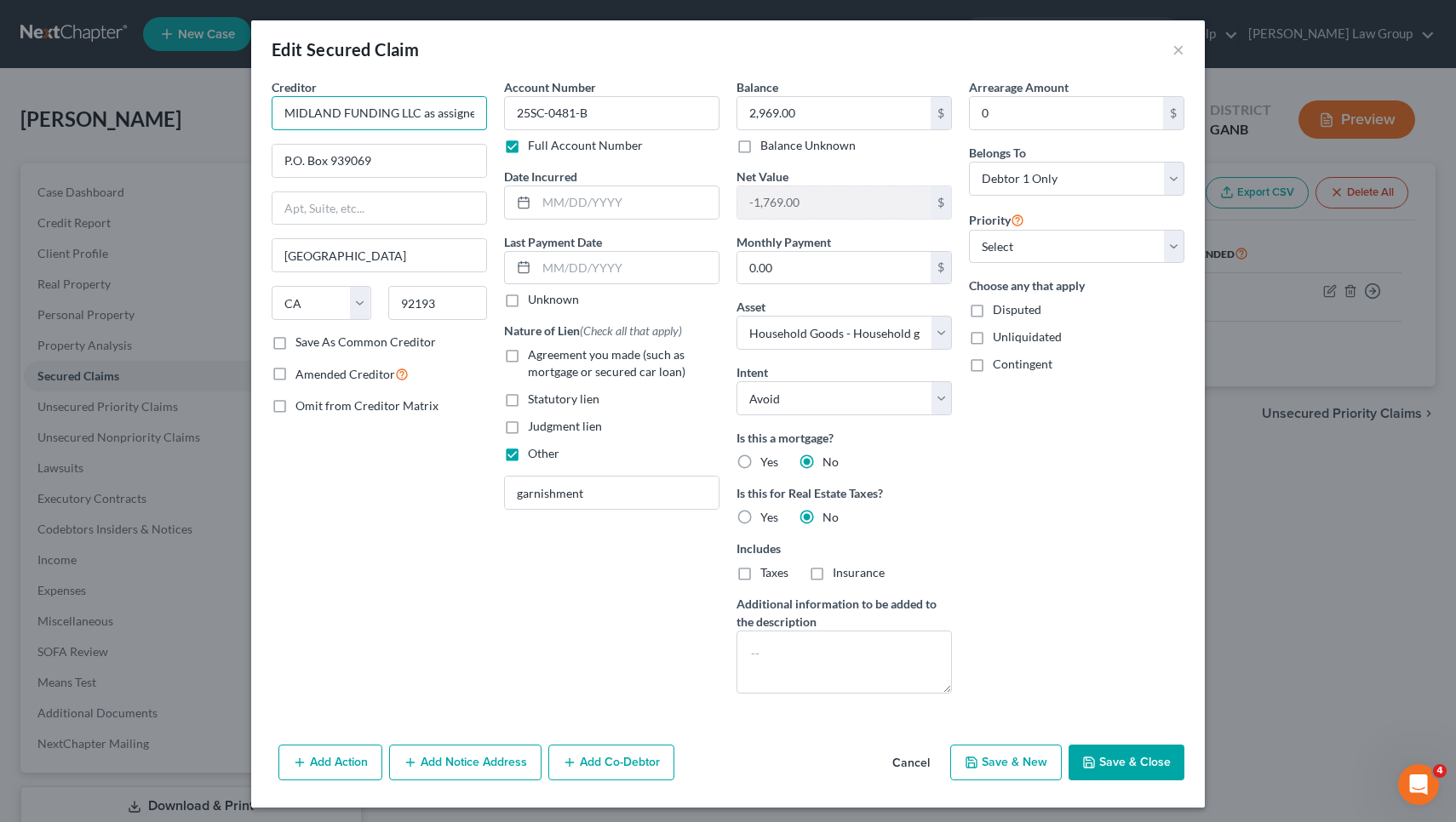
click at [405, 114] on input "MIDLAND FUNDING LLC as assignee of GE MONEY BANK" at bounding box center [380, 113] width 216 height 34
type input "Midland Funding LLC"
click at [392, 105] on input "Midland Funding LLC" at bounding box center [380, 113] width 216 height 34
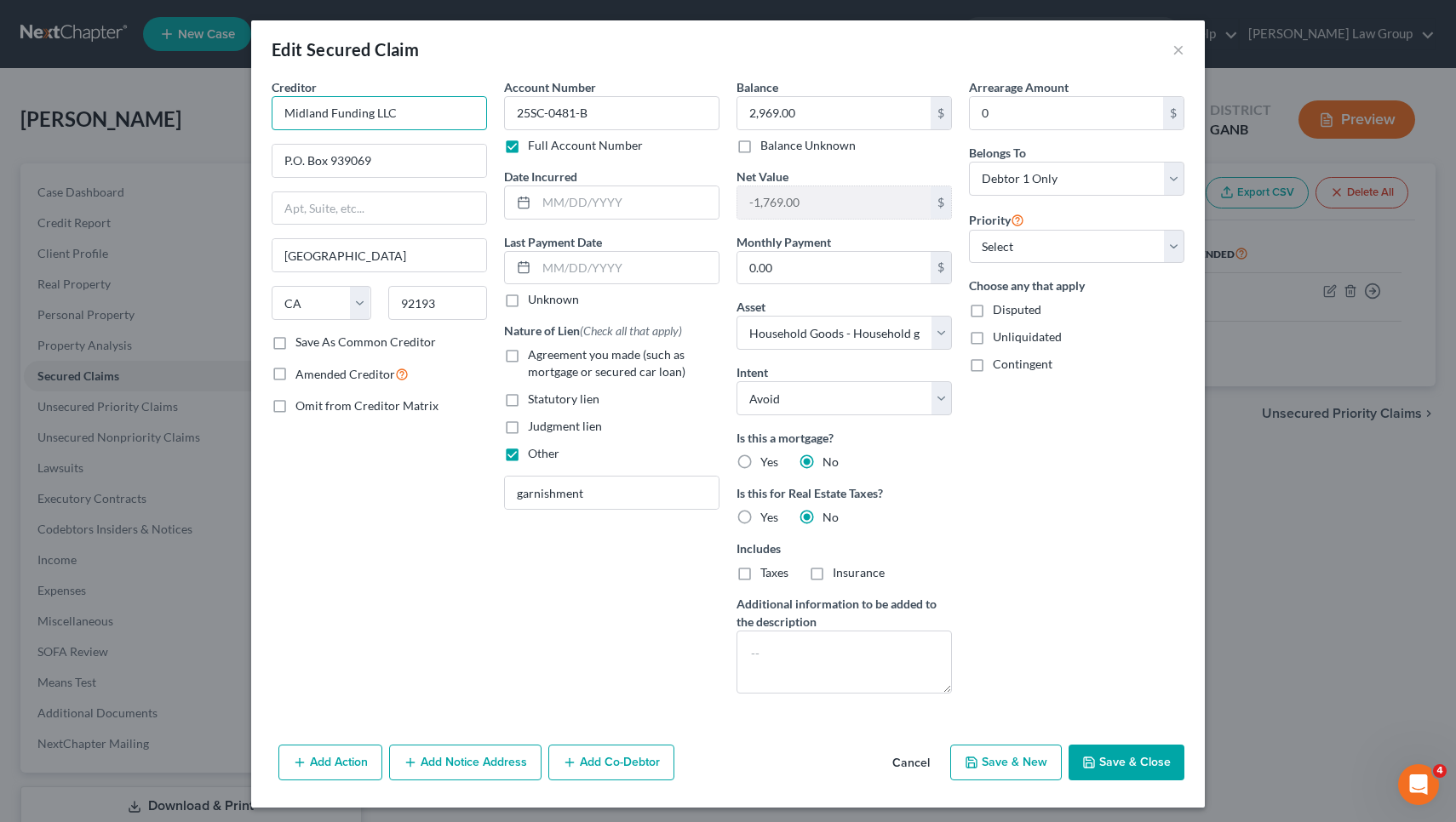
click at [392, 105] on input "Midland Funding LLC" at bounding box center [380, 113] width 216 height 34
drag, startPoint x: 387, startPoint y: 169, endPoint x: 173, endPoint y: 177, distance: 214.1
click at [173, 177] on div "Edit Secured Claim × Creditor * Midland Funding LLC P.O. Box 939069 San Diego S…" at bounding box center [728, 411] width 1456 height 822
type input "P"
drag, startPoint x: 381, startPoint y: 265, endPoint x: 173, endPoint y: 252, distance: 208.4
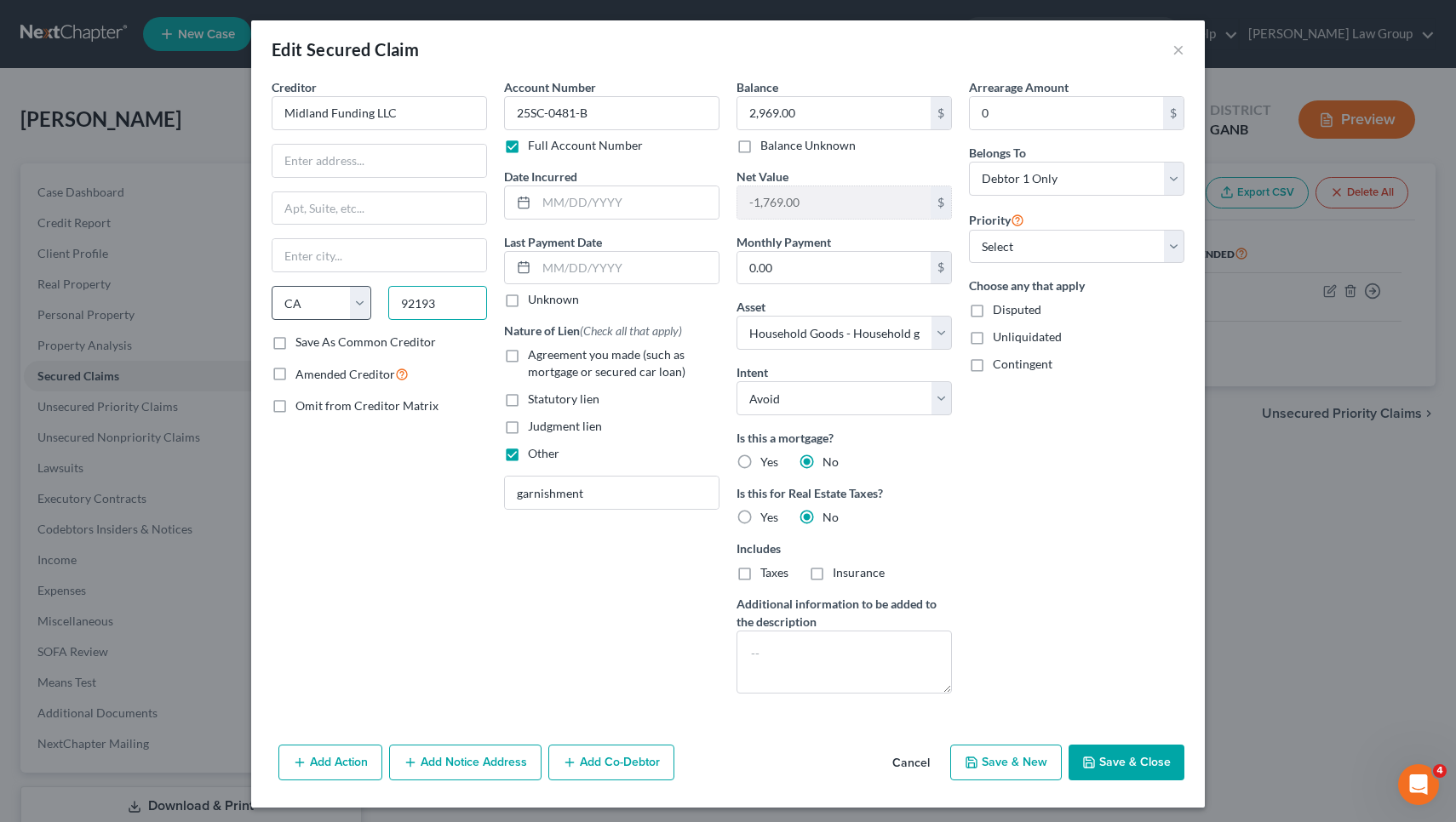
drag, startPoint x: 389, startPoint y: 303, endPoint x: 347, endPoint y: 303, distance: 42.0
drag, startPoint x: 401, startPoint y: 118, endPoint x: 90, endPoint y: 103, distance: 311.4
click at [90, 103] on div "Edit Secured Claim × Creditor * Midland Funding LLC State AL AK AR AZ CA CO CT …" at bounding box center [728, 411] width 1456 height 822
drag, startPoint x: 412, startPoint y: 112, endPoint x: 256, endPoint y: 109, distance: 156.0
click at [263, 109] on div "Creditor * Midland Funding LLC State AL AK AR AZ CA CO CT DE DC FL GA GU HI ID …" at bounding box center [380, 392] width 233 height 629
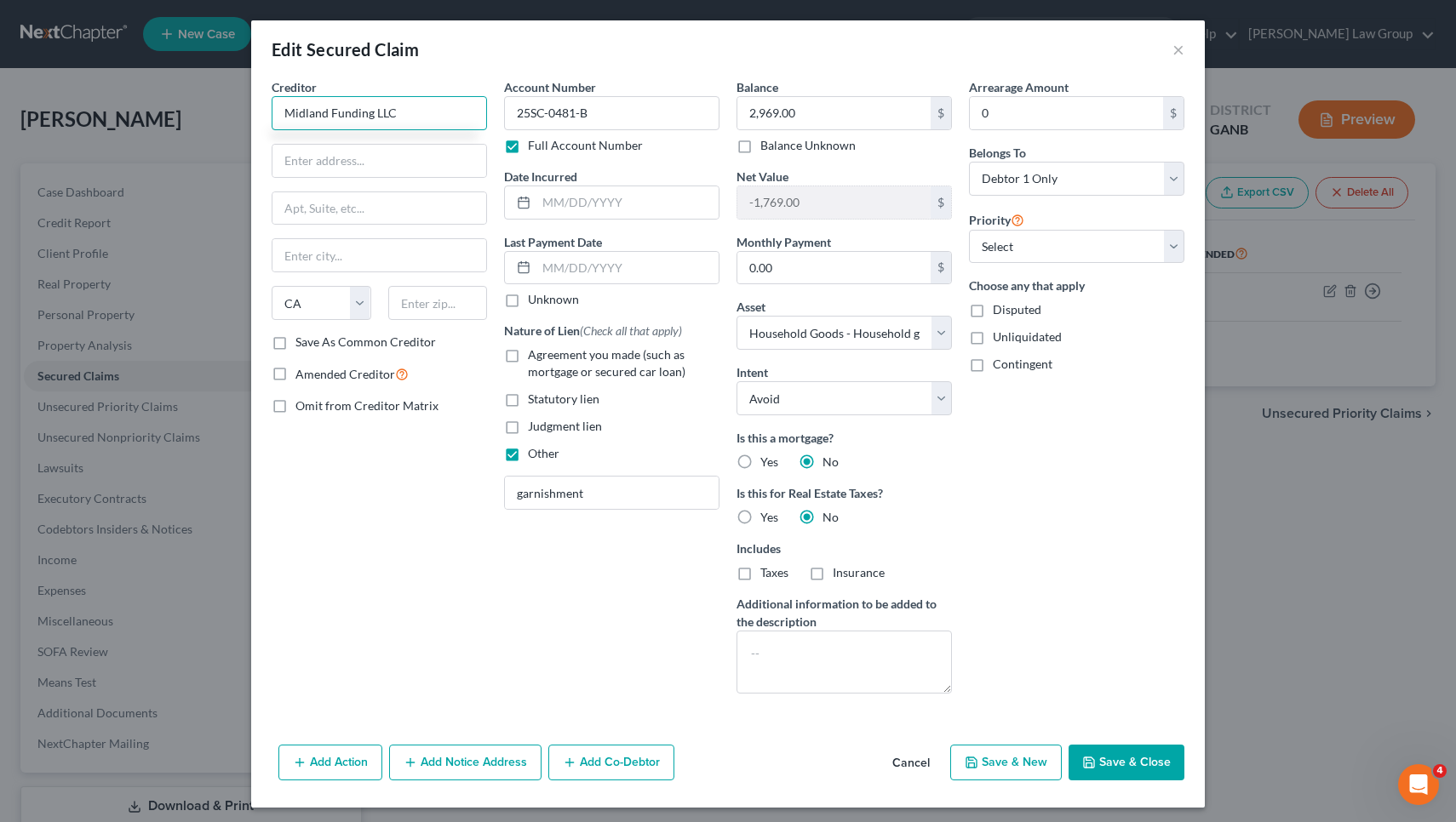
paste input "IDLAND FUNDING LLC as assignee of GE MONEY BANK"
type input "MIDLAND FUNDING LLC as assignee of GE MONEY BANK"
click at [379, 153] on input "text" at bounding box center [379, 161] width 214 height 33
click at [384, 168] on input "text" at bounding box center [379, 161] width 214 height 33
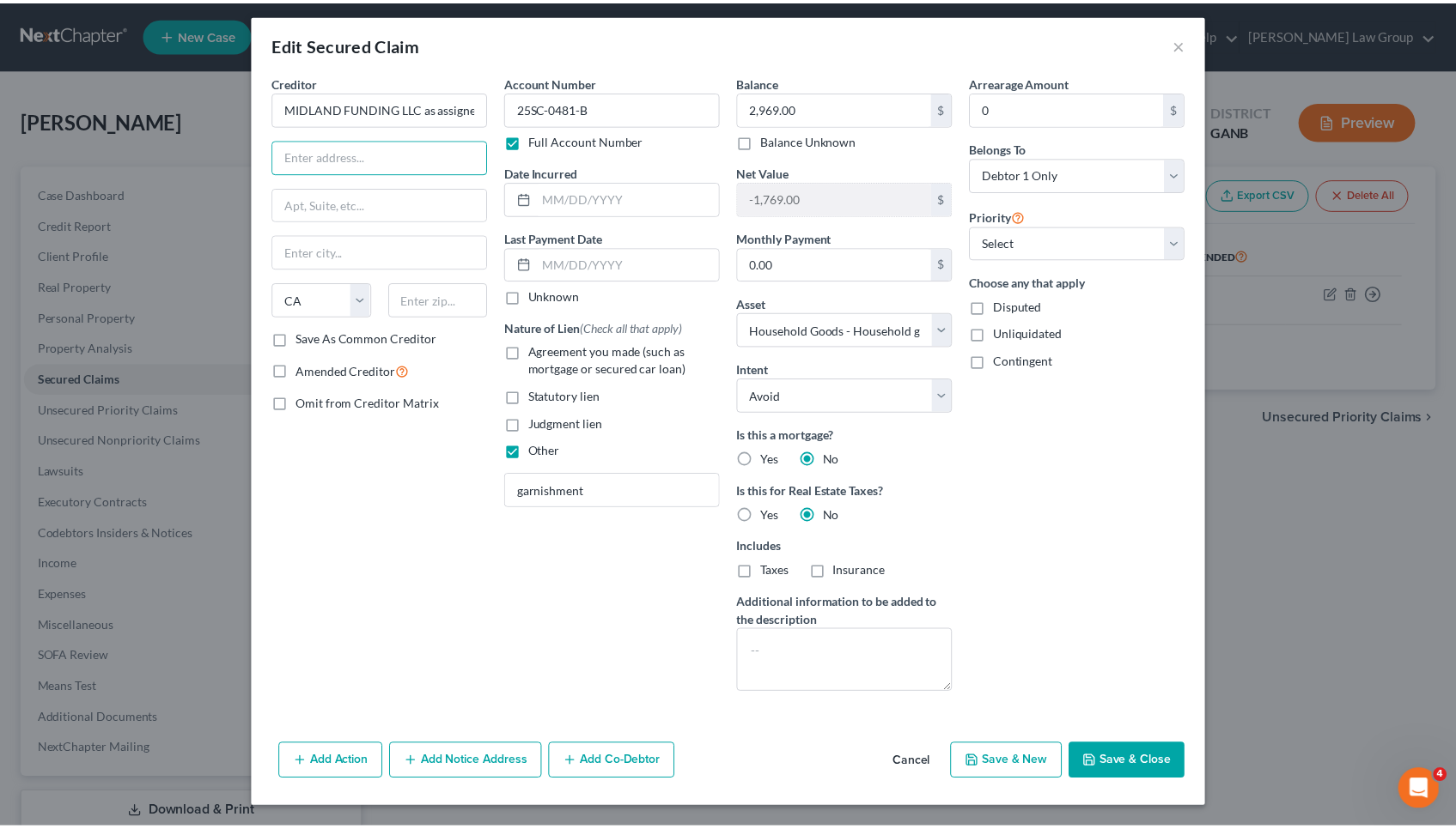
scroll to position [6, 0]
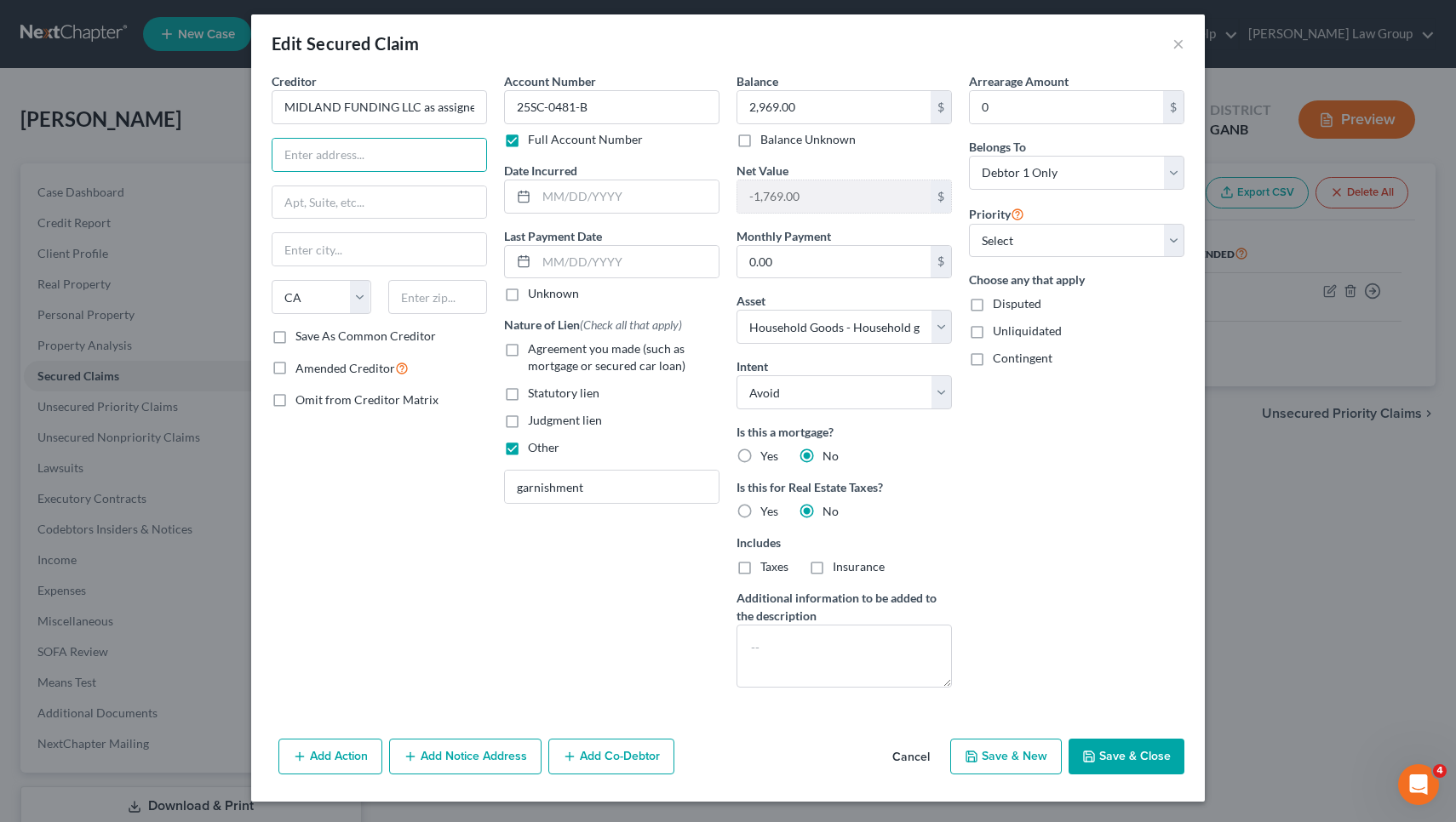
click at [559, 406] on div "Nature of Lien (Check all that apply) Agreement you made (such as mortgage or s…" at bounding box center [611, 385] width 216 height 141
click at [559, 419] on span "Judgment lien" at bounding box center [564, 420] width 74 height 15
click at [546, 419] on input "Judgment lien" at bounding box center [539, 417] width 11 height 11
checkbox input "true"
click at [527, 445] on label "Other" at bounding box center [543, 447] width 32 height 17
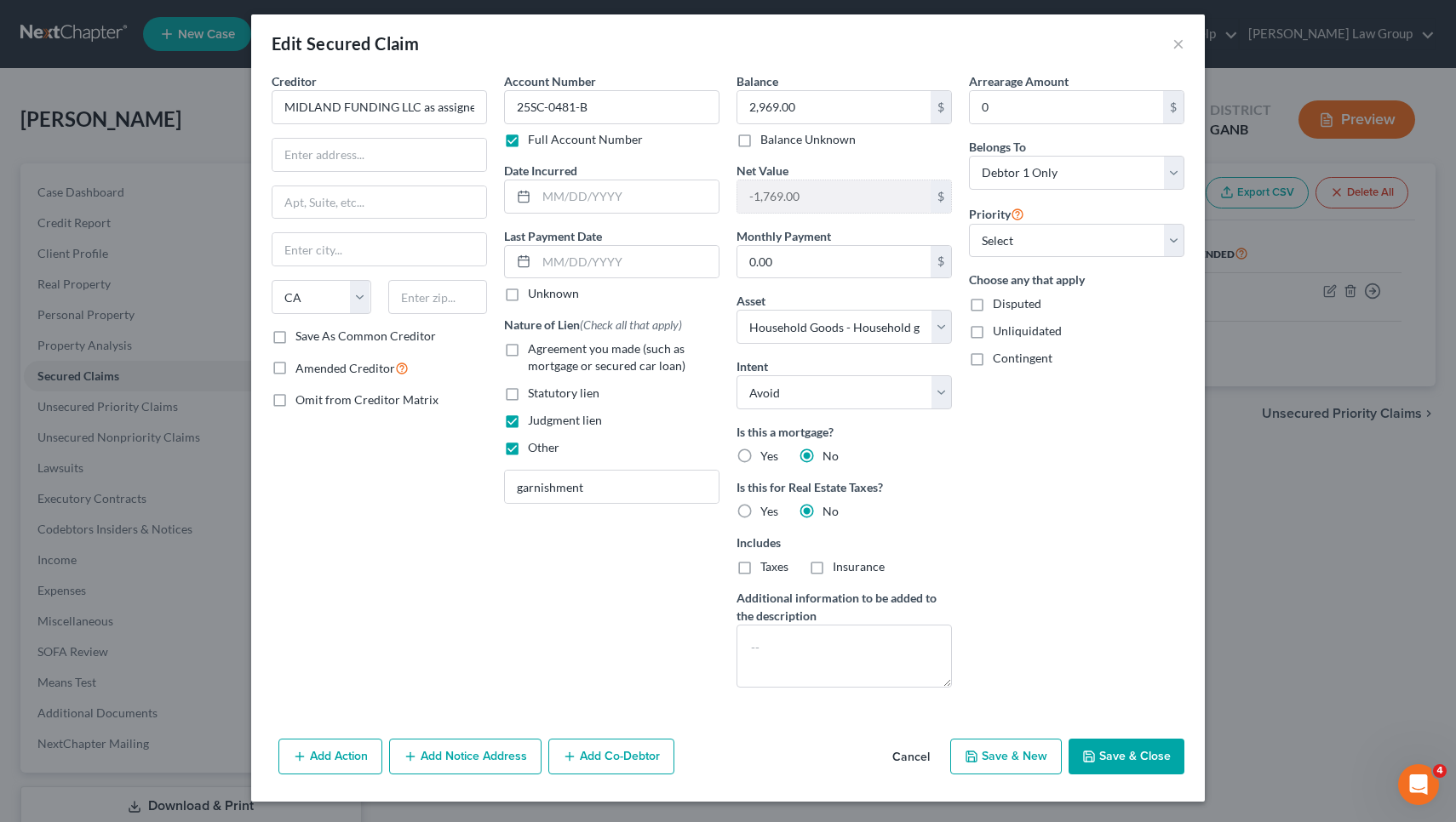
click at [534, 445] on input "Other" at bounding box center [539, 445] width 11 height 11
checkbox input "false"
click at [432, 141] on input "text" at bounding box center [379, 155] width 214 height 33
paste input "P.O. Box 939069"
type input "P.O. Box 939069"
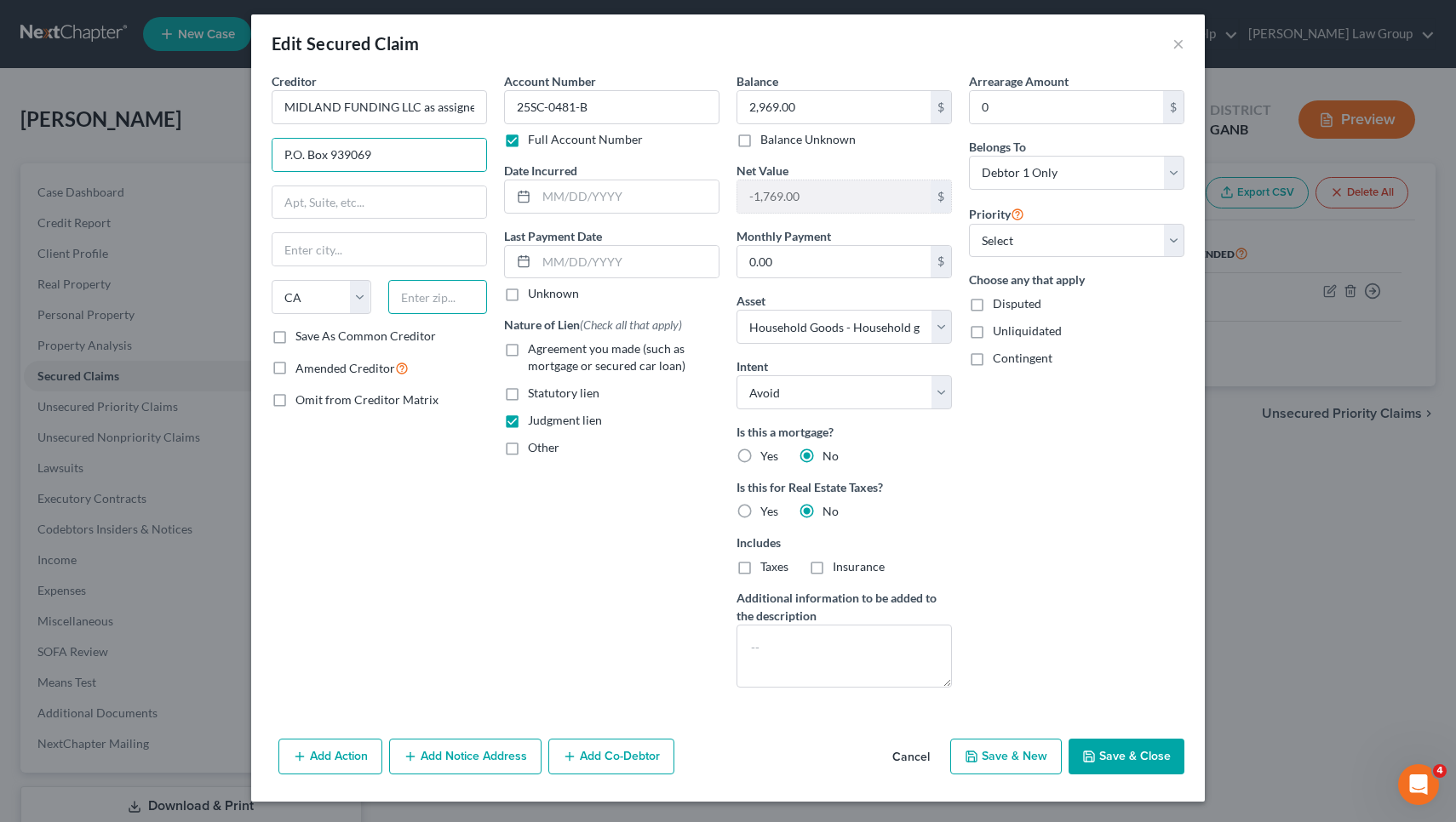
click at [446, 293] on input "text" at bounding box center [438, 297] width 100 height 34
type input "93193"
click at [509, 523] on div "Account Number 25SC-0481-B Full Account Number Date Incurred Last Payment Date …" at bounding box center [612, 386] width 233 height 629
click at [1110, 746] on button "Save & Close" at bounding box center [1126, 757] width 115 height 35
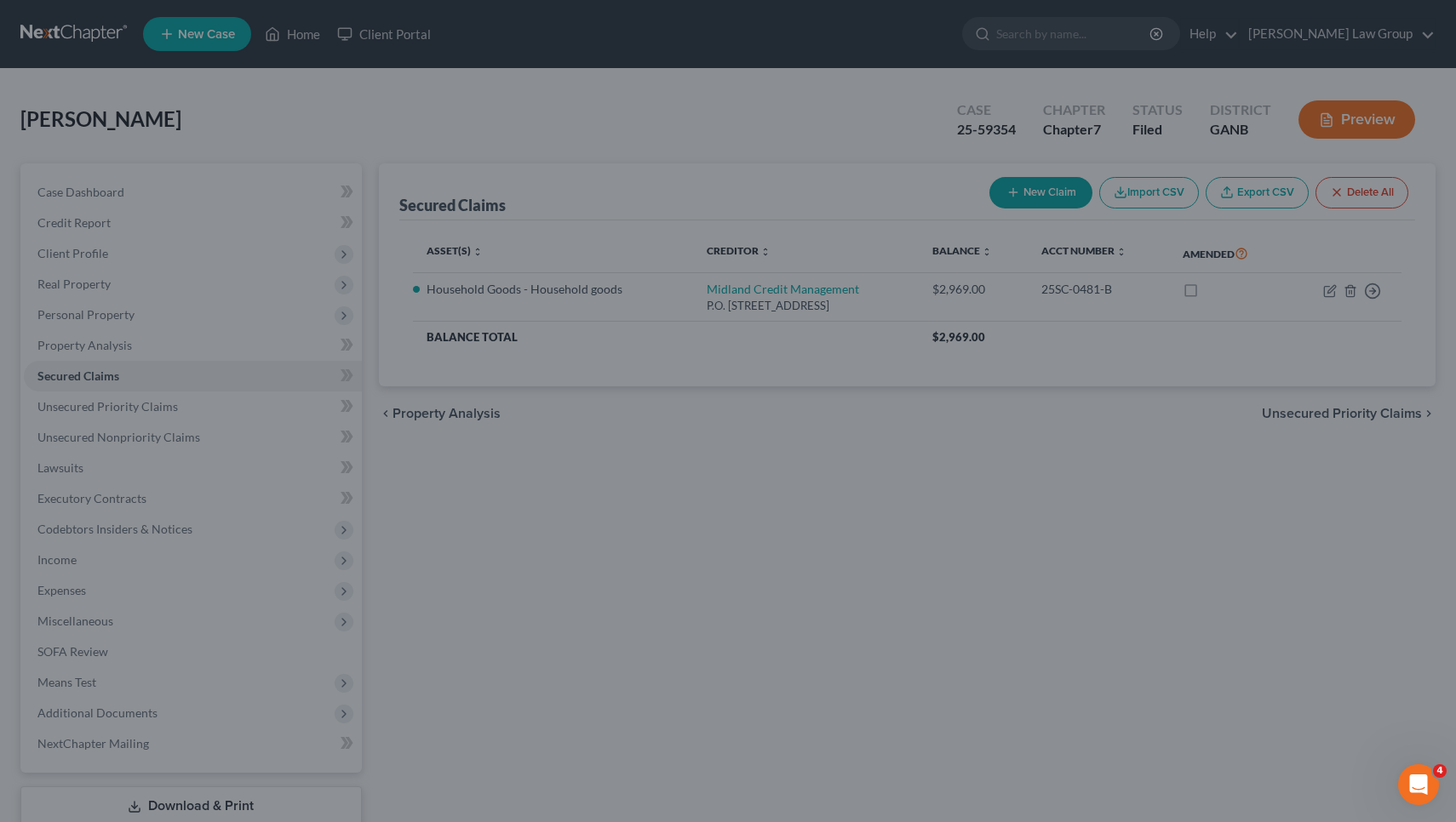
select select "6"
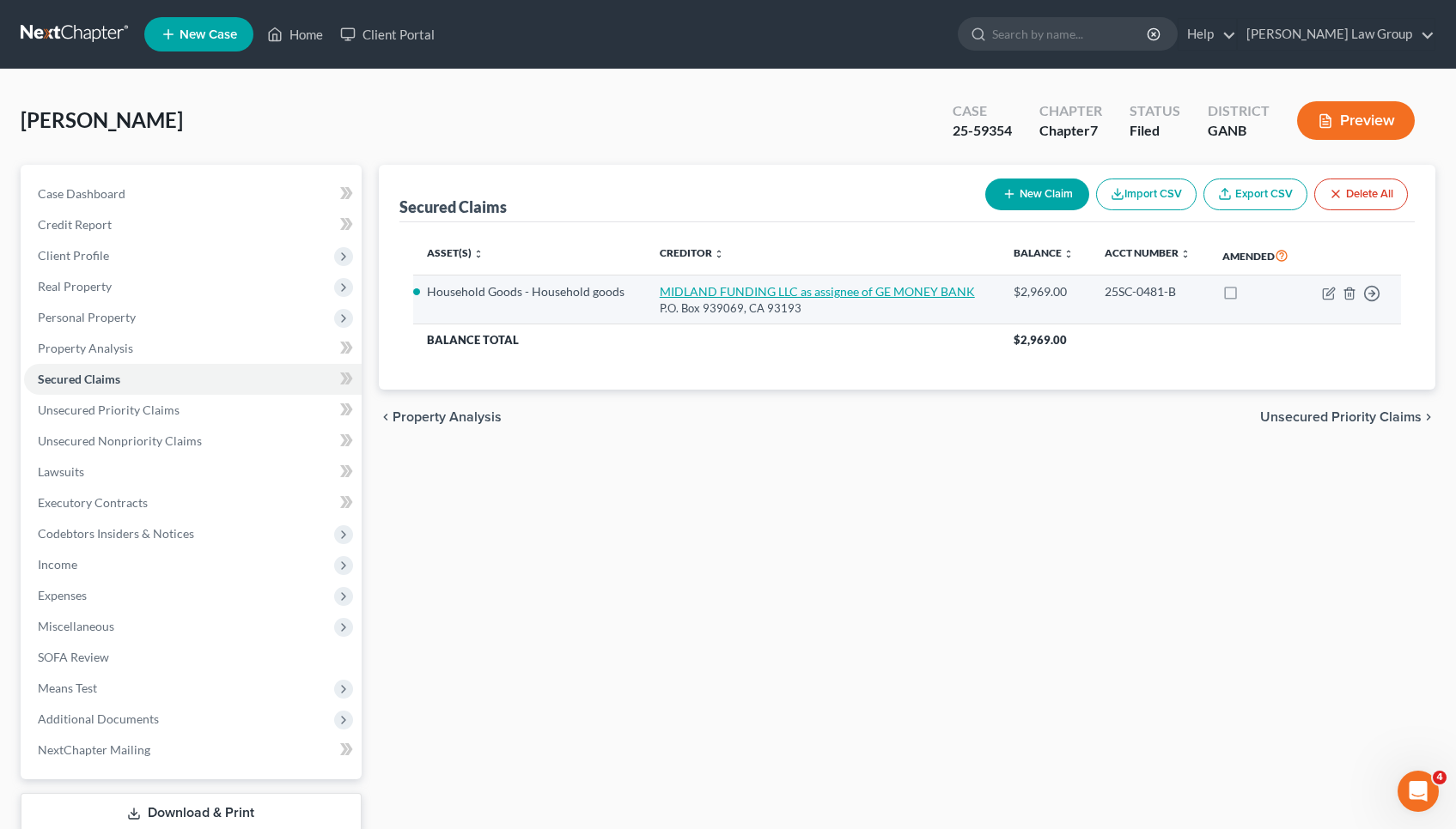
click at [747, 284] on link "MIDLAND FUNDING LLC as assignee of GE MONEY BANK" at bounding box center [817, 291] width 315 height 15
select select "4"
select select "3"
select select "0"
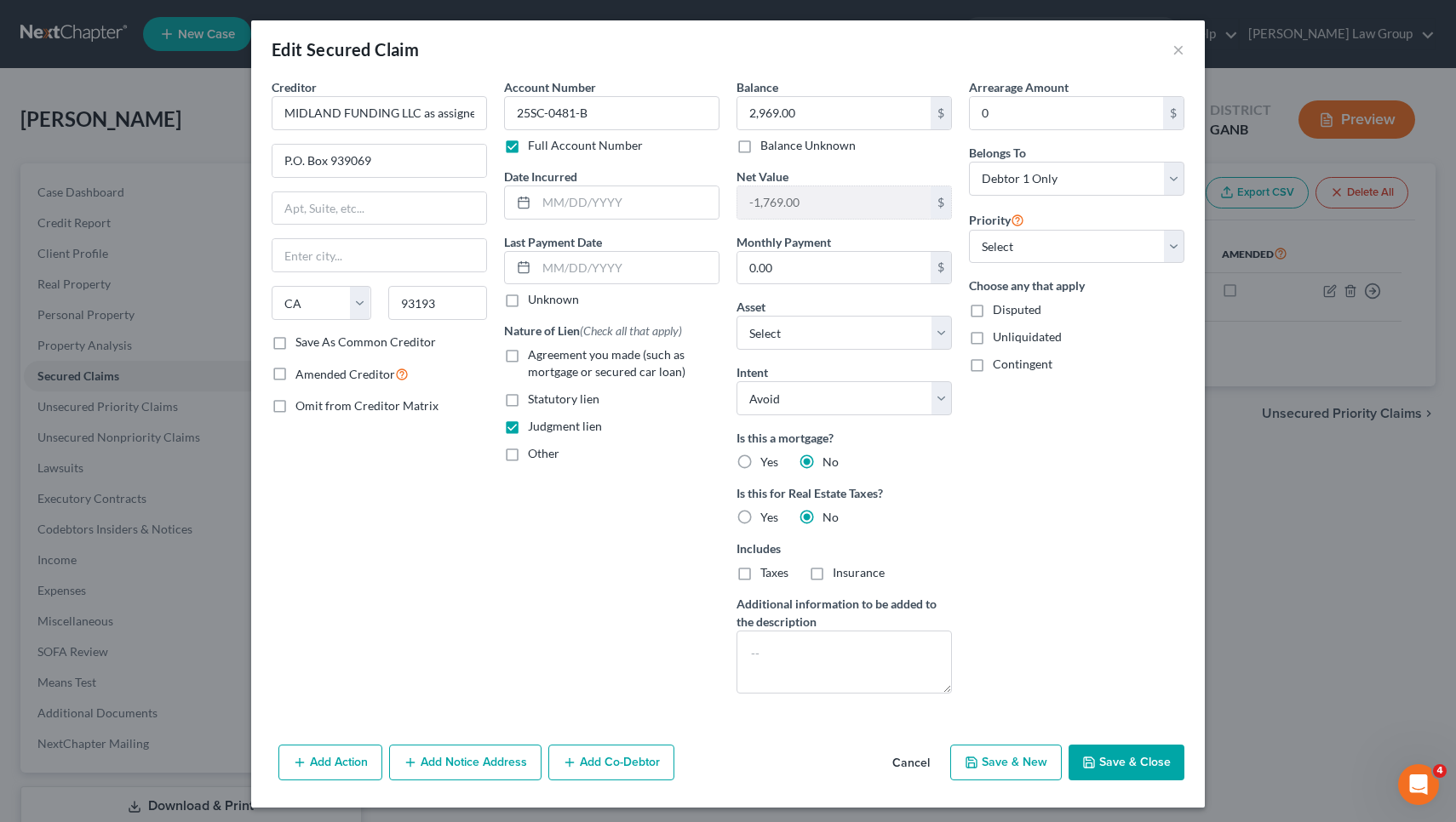
click at [924, 765] on button "Cancel" at bounding box center [911, 763] width 65 height 34
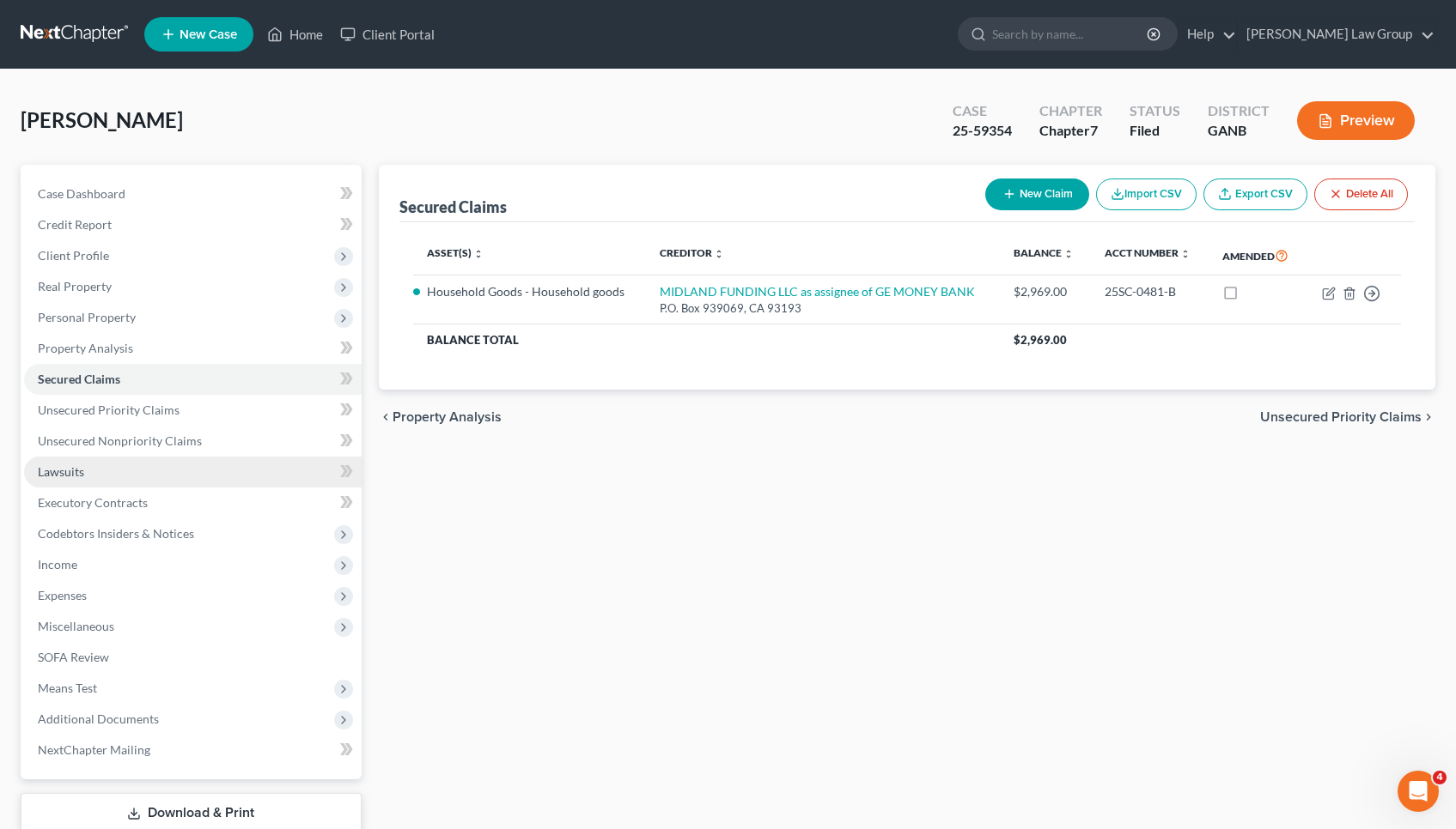
click at [116, 470] on link "Lawsuits" at bounding box center [192, 471] width 337 height 31
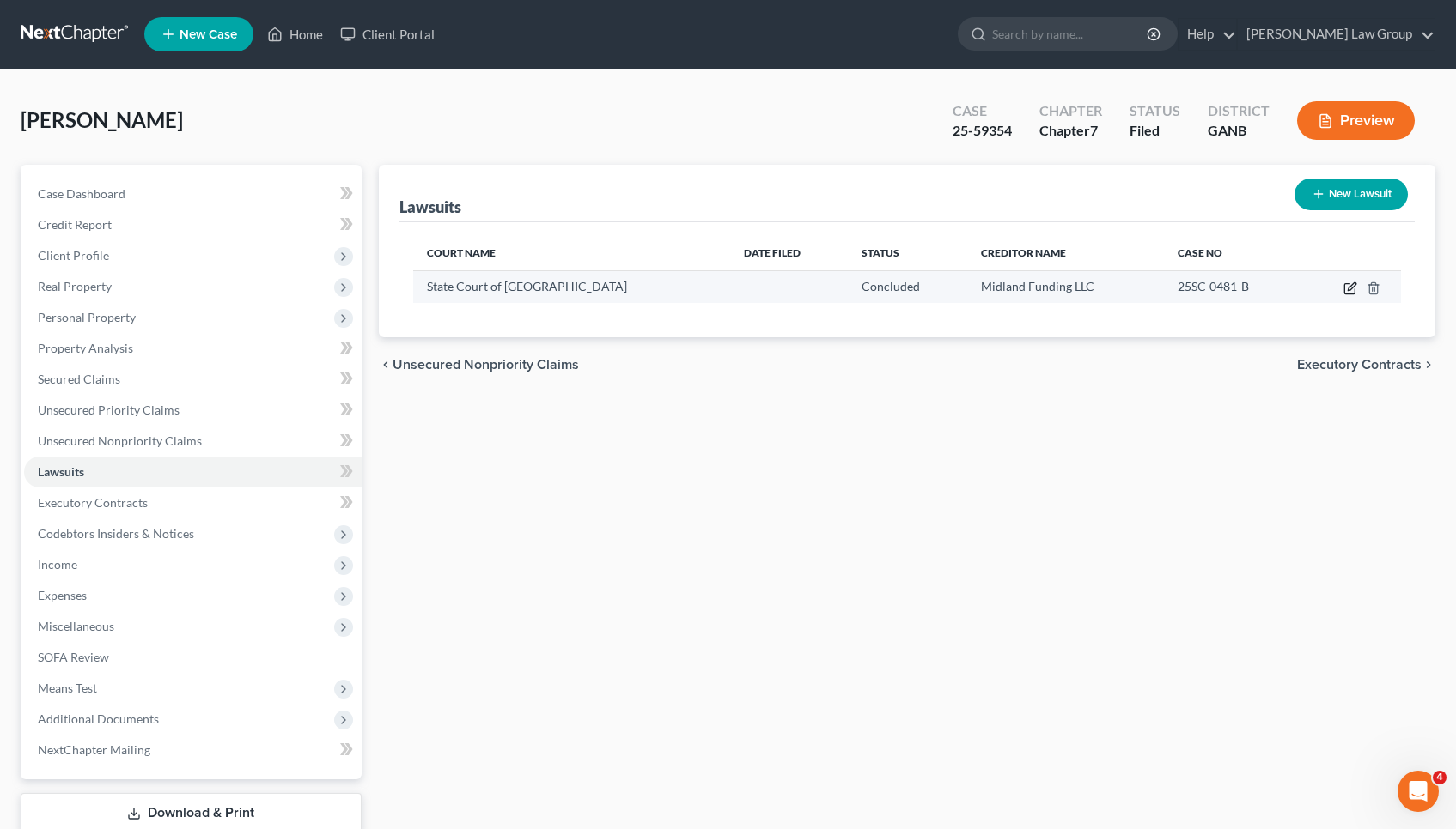
click at [1352, 287] on icon "button" at bounding box center [1352, 286] width 8 height 8
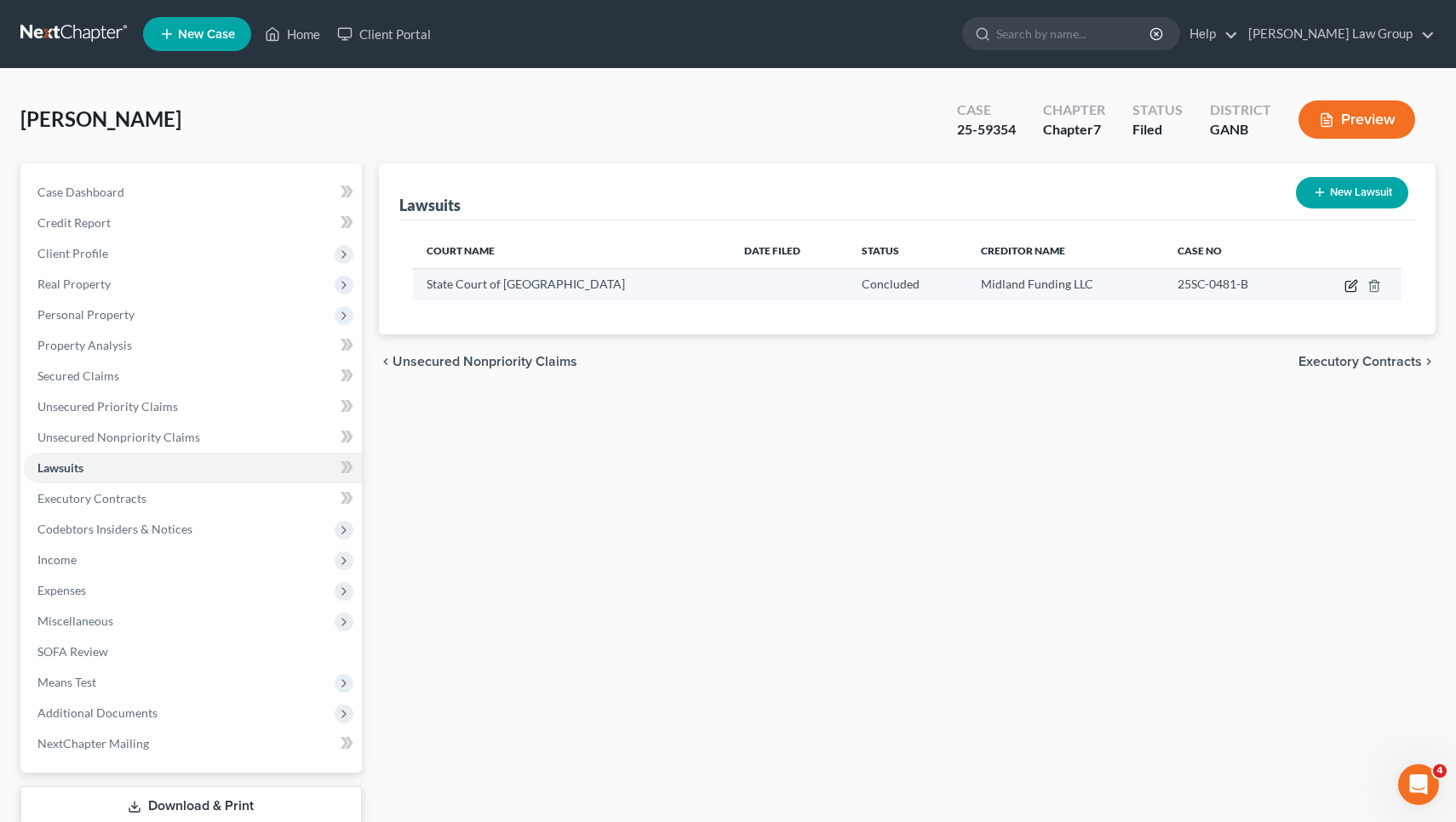
select select "10"
select select "2"
select select "1"
select select "4"
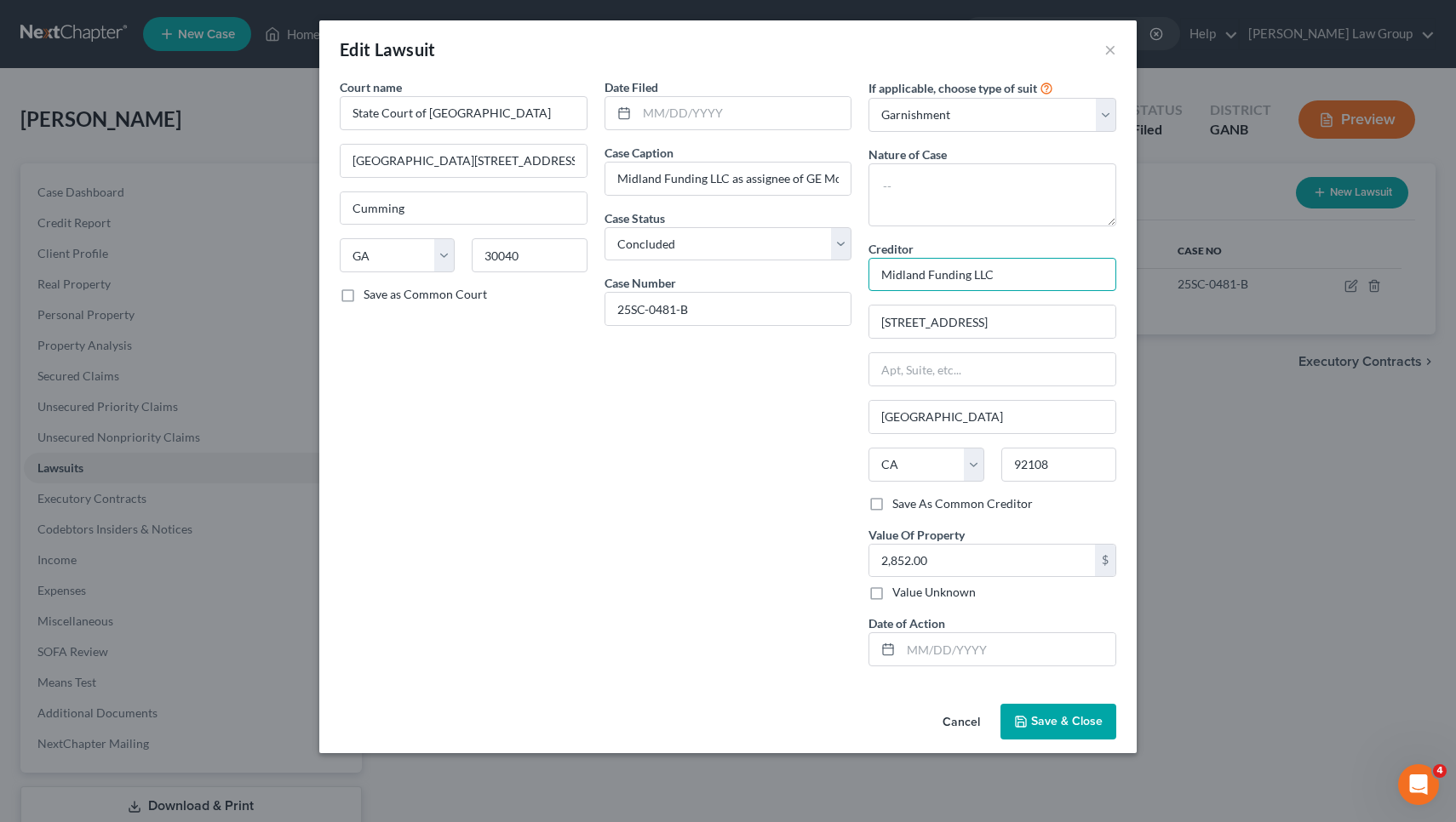
drag, startPoint x: 1022, startPoint y: 270, endPoint x: 845, endPoint y: 268, distance: 177.0
click at [845, 268] on div "Court name * State Court of Forsyth County 101 100 East Courthouse Square #1007…" at bounding box center [728, 378] width 794 height 602
paste input "P.O. Box 939069"
type input "P"
type input "Midland Credit"
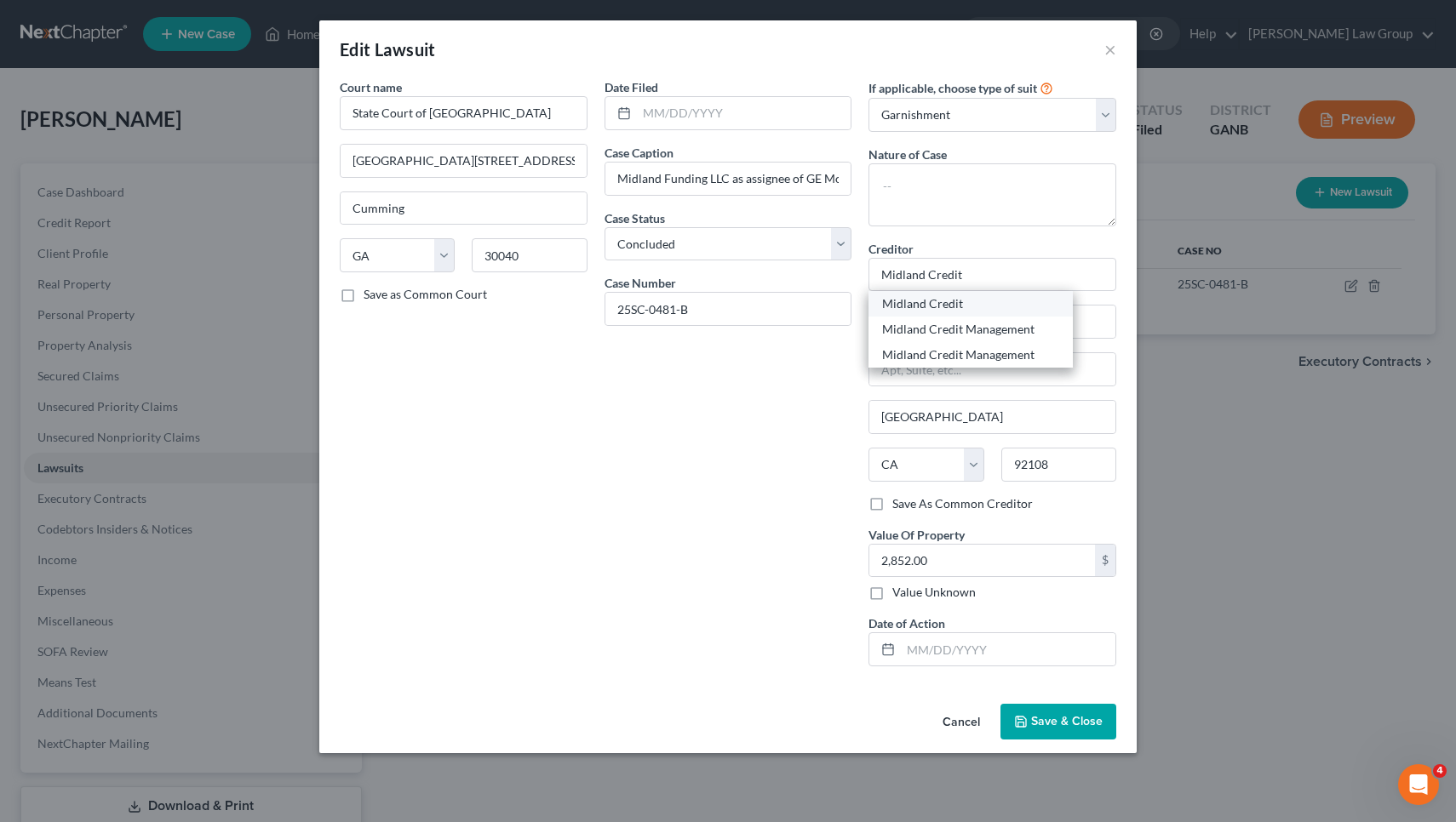
click at [921, 308] on div "Midland Credit" at bounding box center [971, 304] width 177 height 17
type input "320 E Big Beaver Rd"
type input "ste 300"
type input "Troy"
select select "23"
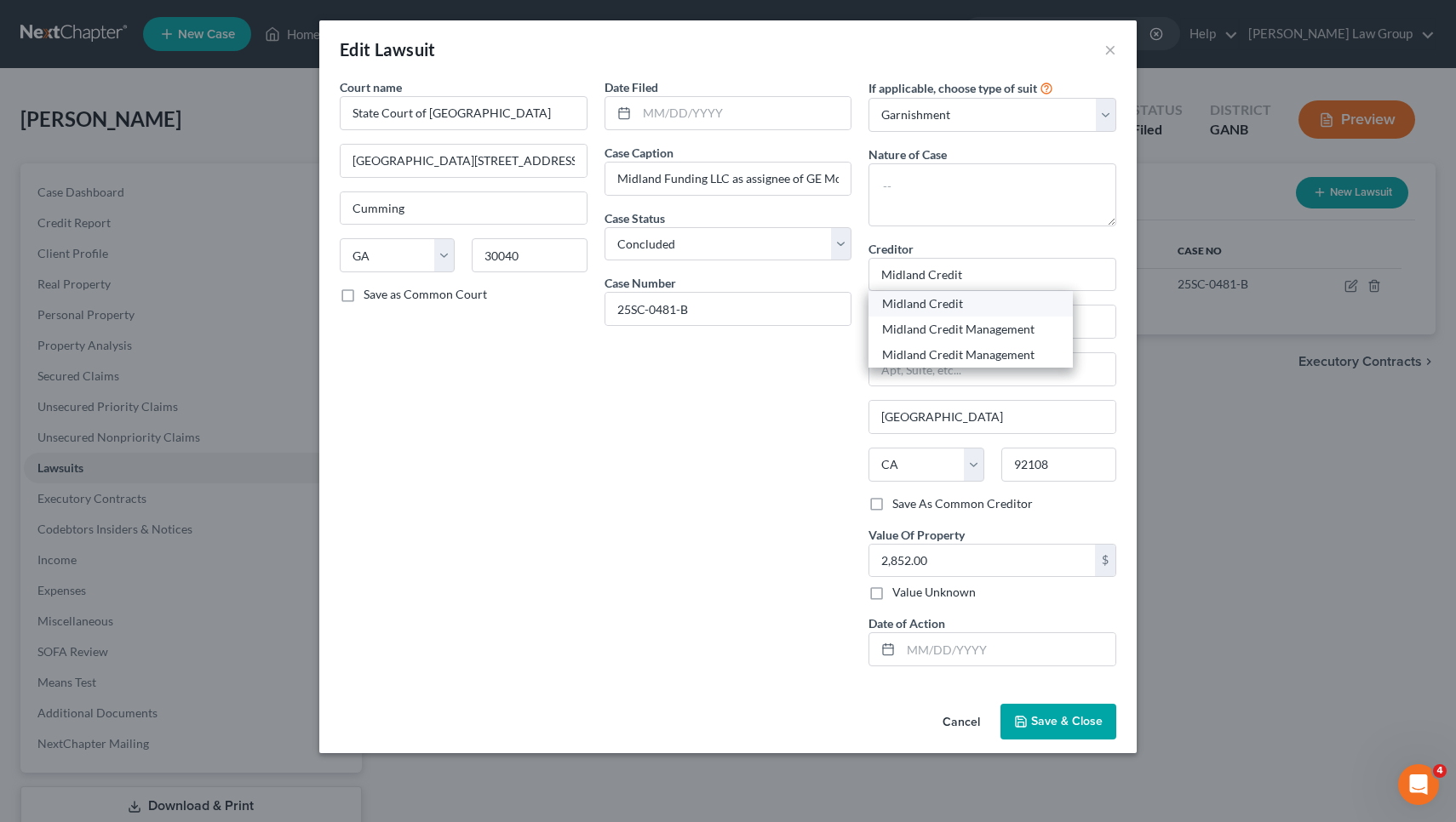
type input "48083"
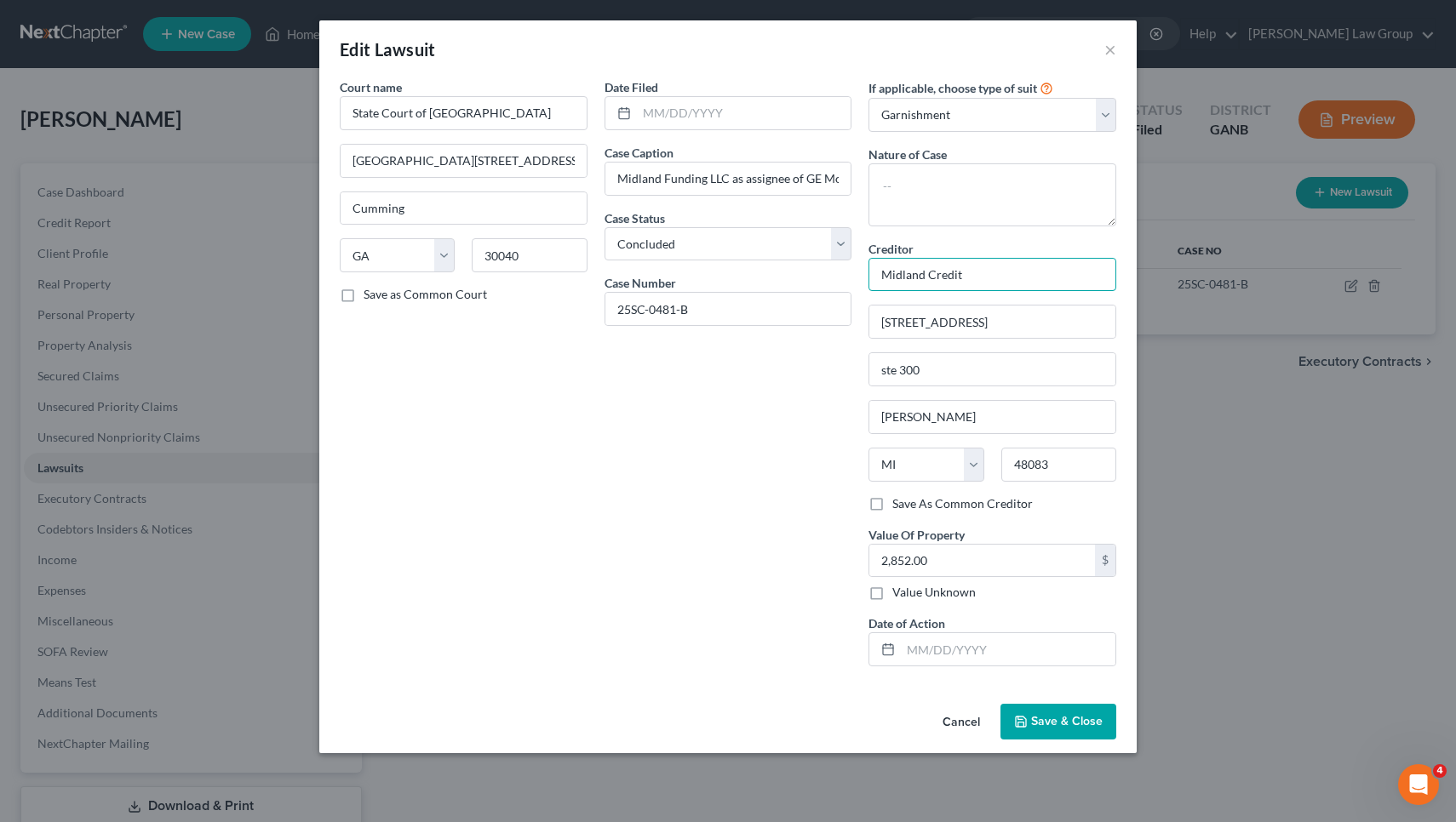
click at [973, 271] on input "Midland Credit" at bounding box center [992, 275] width 247 height 34
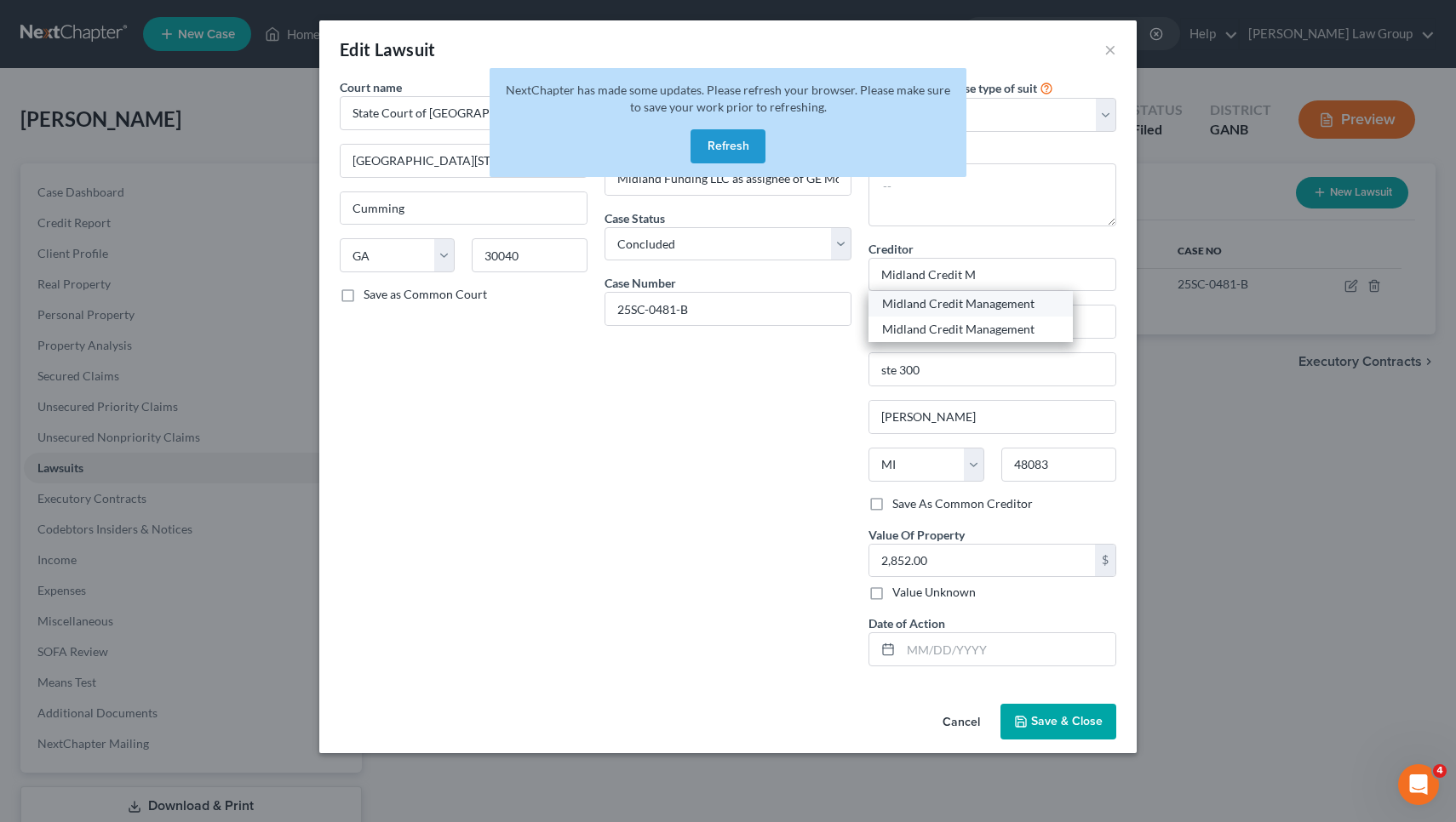
click at [974, 302] on div "Midland Credit Management" at bounding box center [971, 304] width 177 height 17
type input "Midland Credit Management"
type input "P.O. Box 939069"
type input "San Diego"
select select "4"
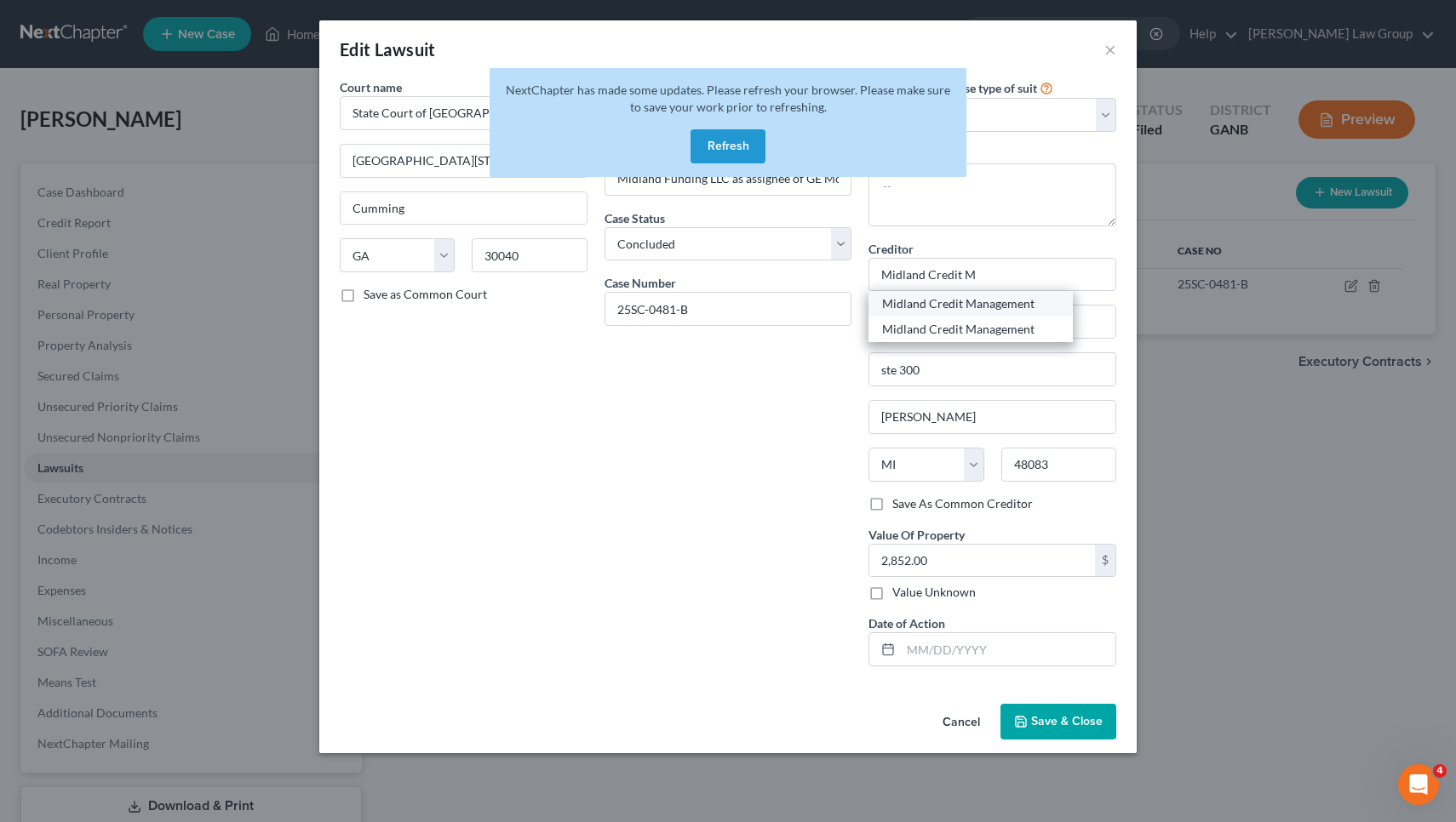
type input "92193"
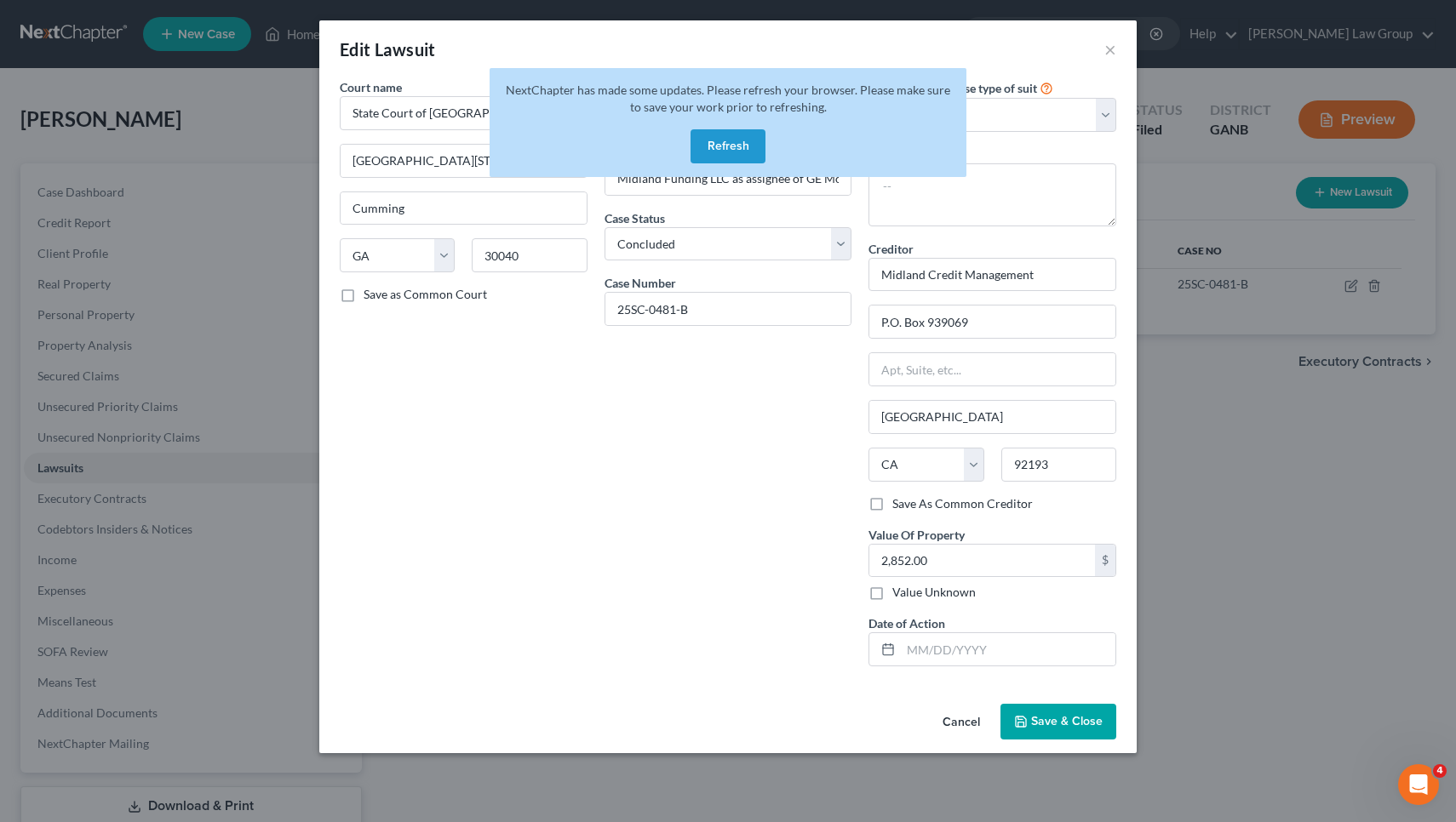
click at [1081, 731] on button "Save & Close" at bounding box center [1058, 721] width 115 height 35
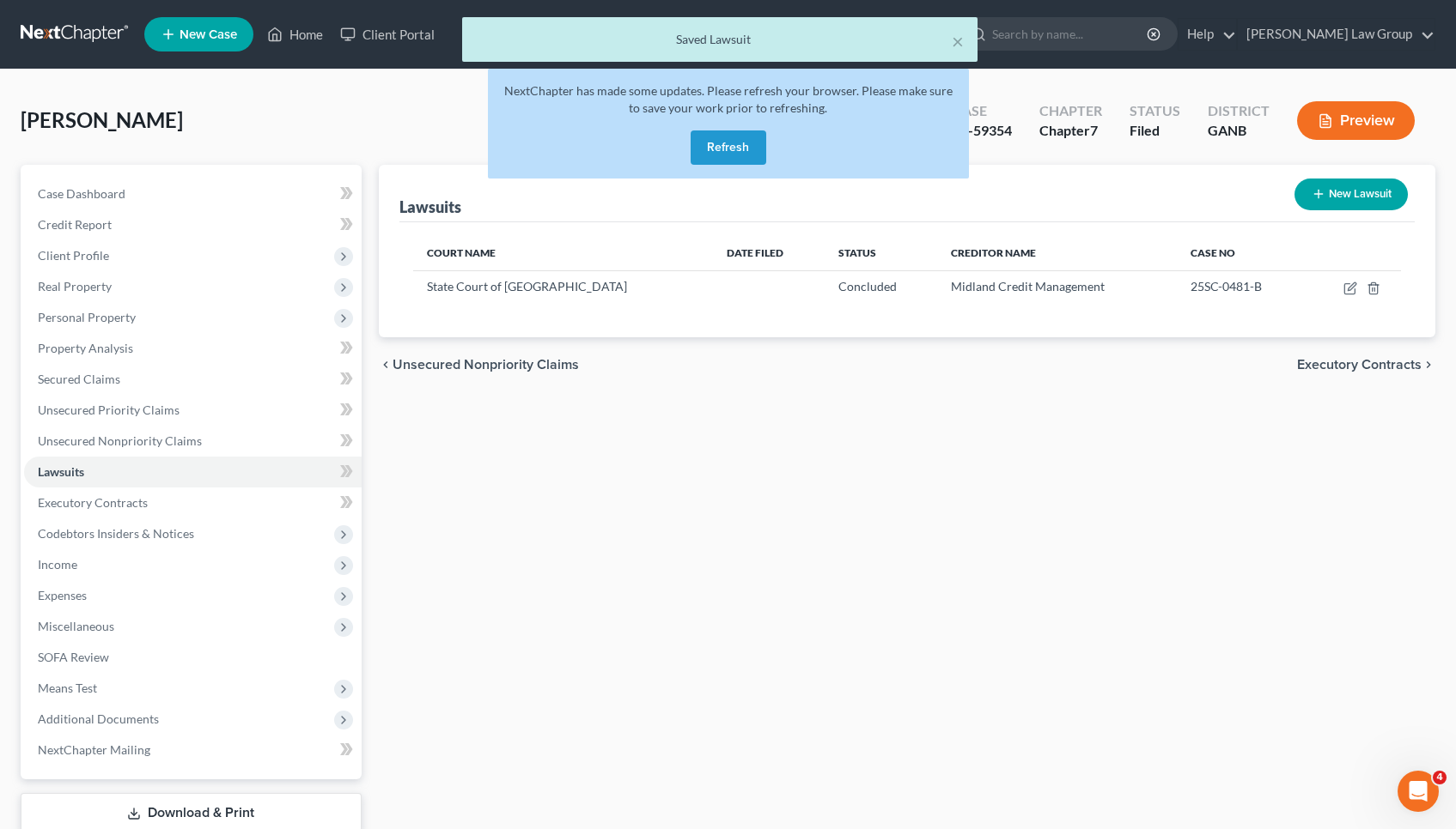
click at [729, 157] on button "Refresh" at bounding box center [728, 147] width 76 height 35
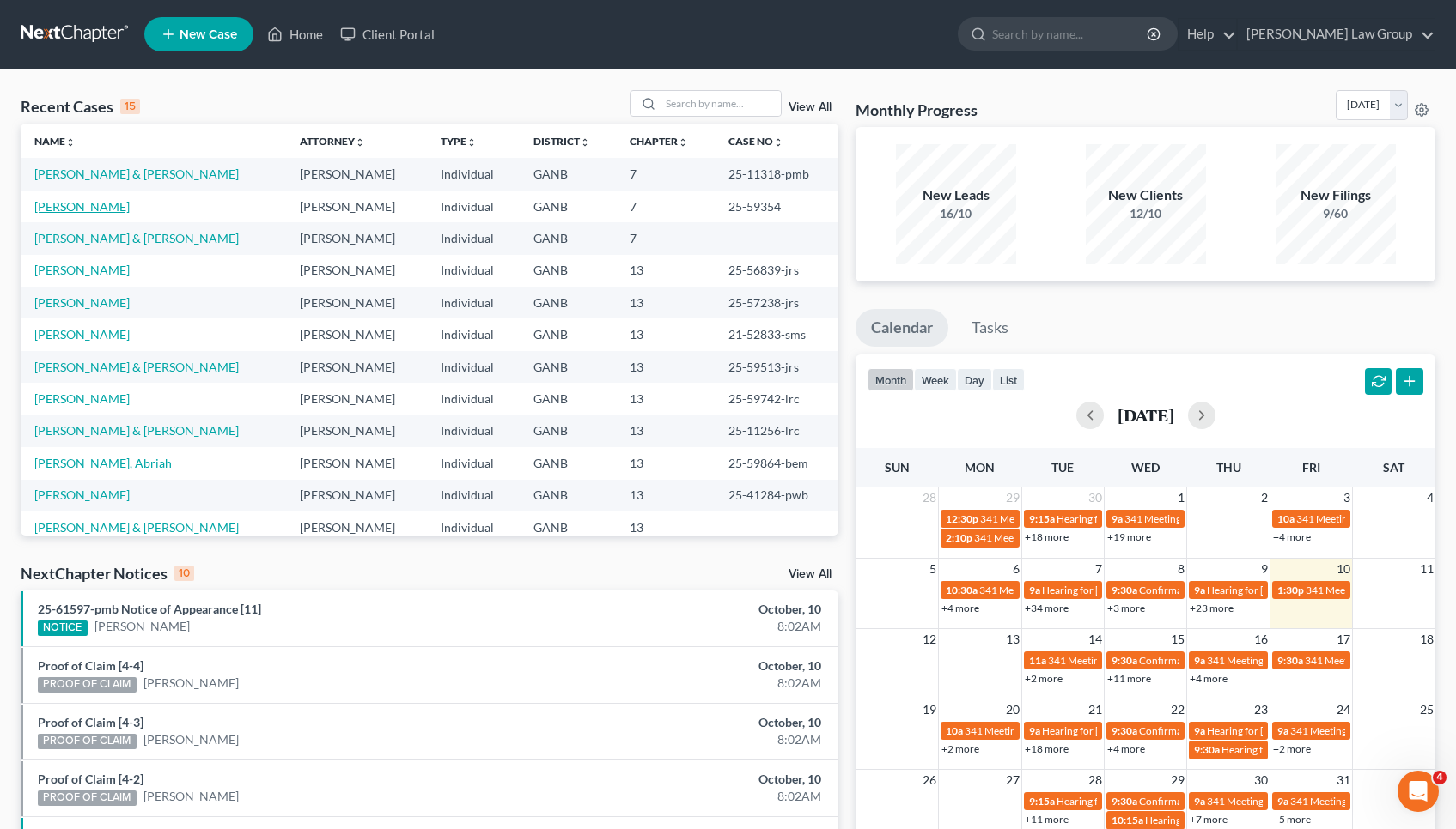
click at [102, 202] on link "[PERSON_NAME]" at bounding box center [83, 206] width 95 height 15
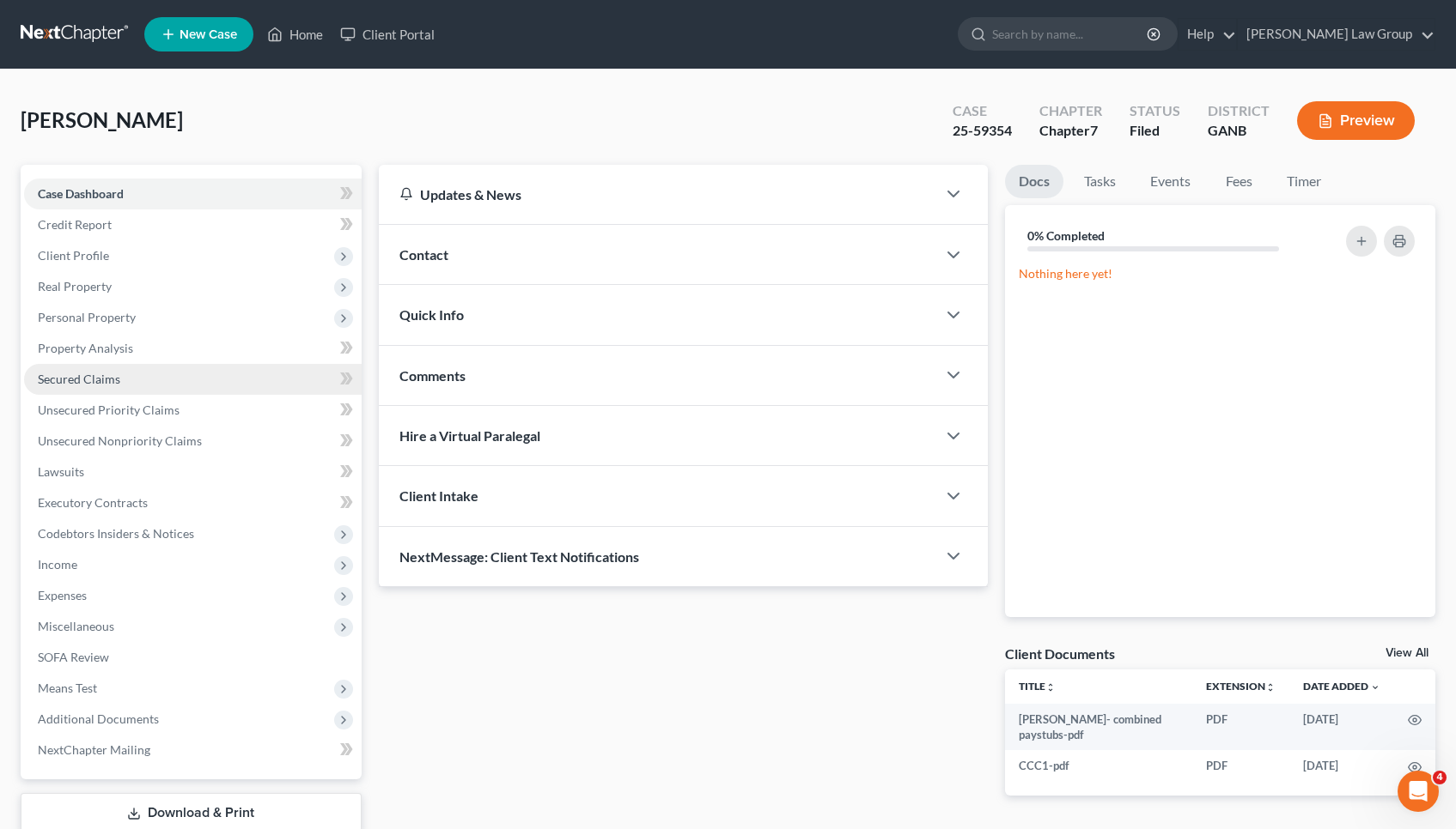
click at [86, 369] on link "Secured Claims" at bounding box center [192, 379] width 337 height 31
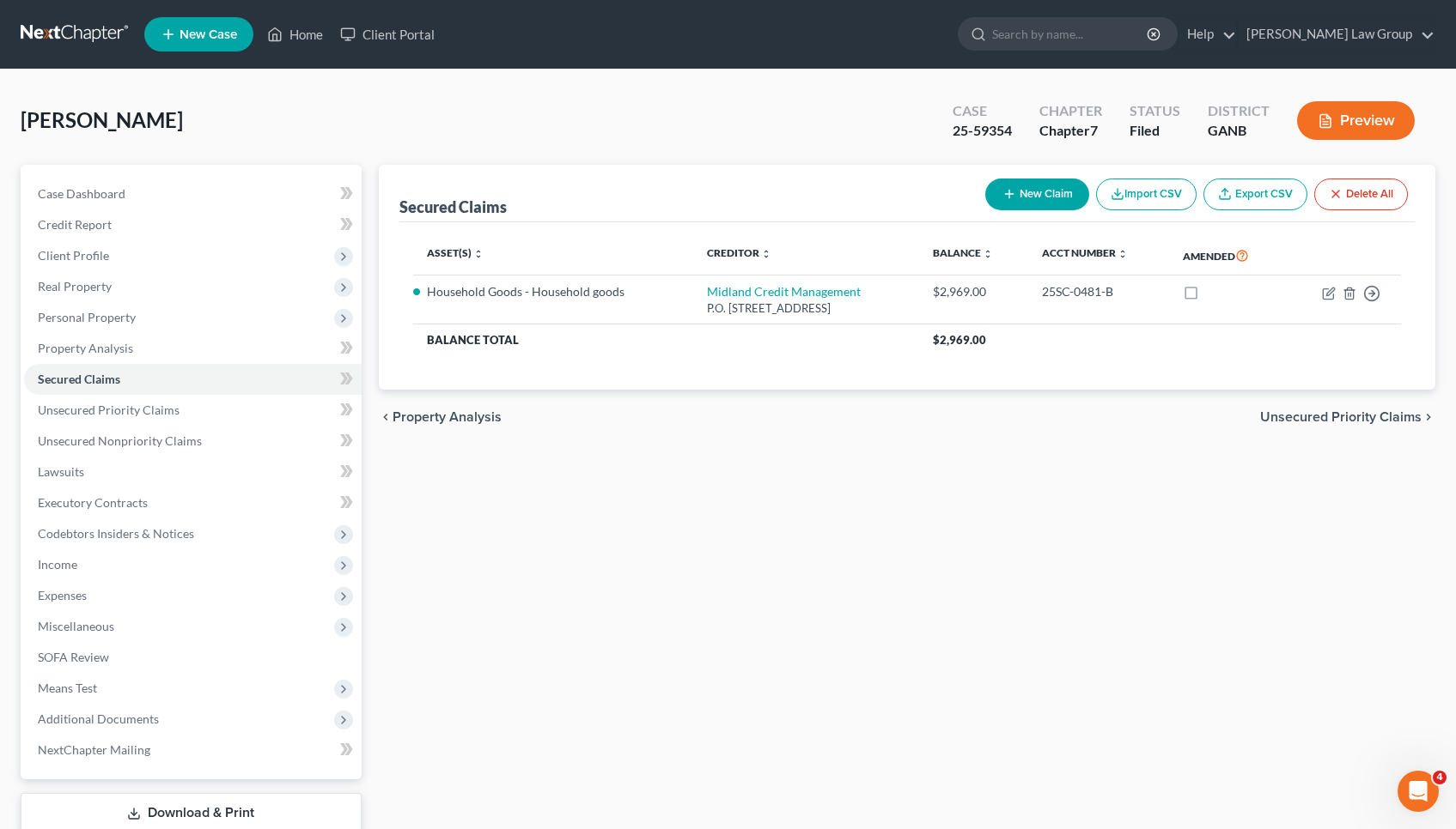
click at [1012, 196] on button "New Claim" at bounding box center [1037, 195] width 104 height 32
select select "0"
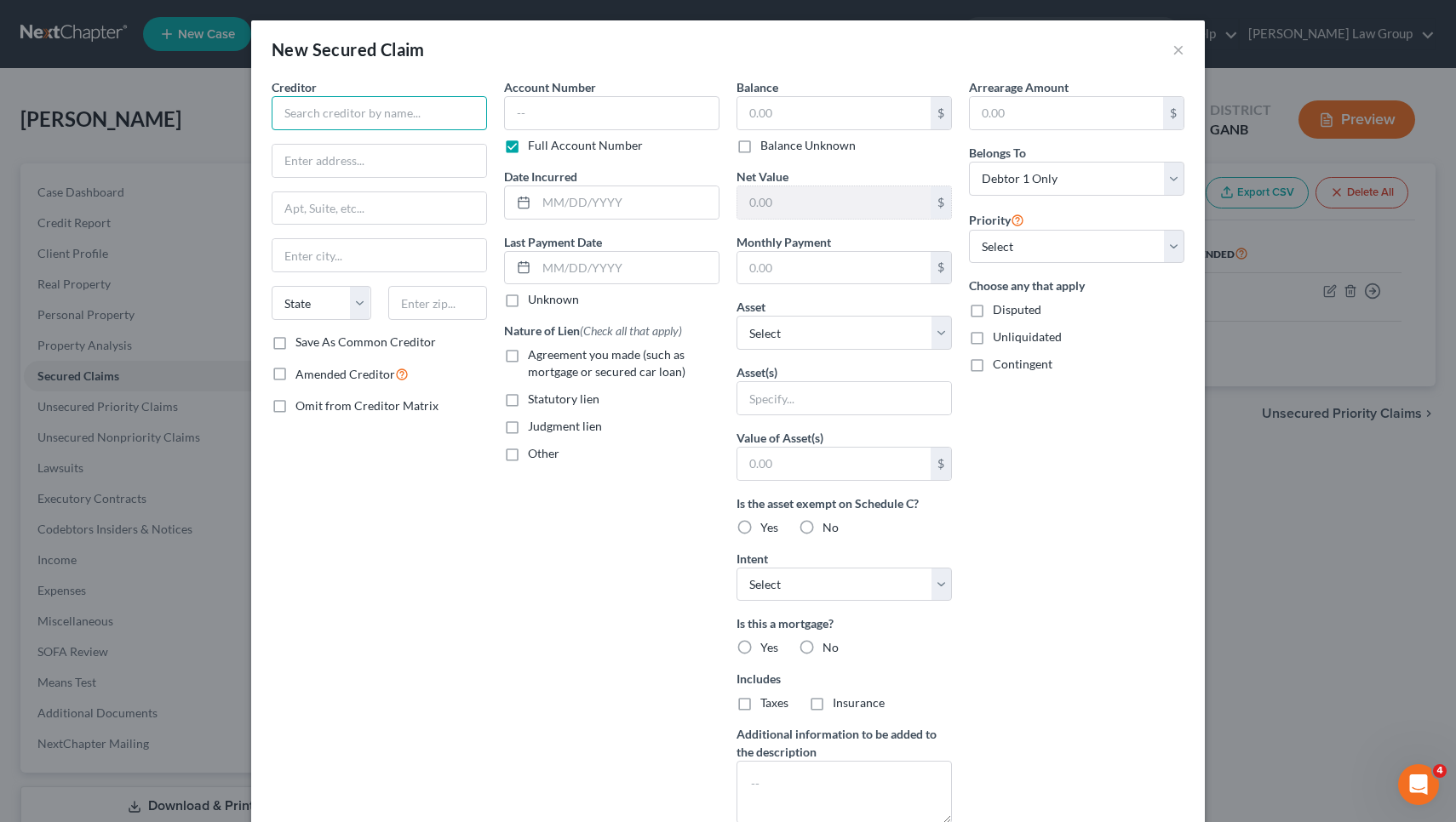
click at [468, 109] on input "text" at bounding box center [380, 113] width 216 height 34
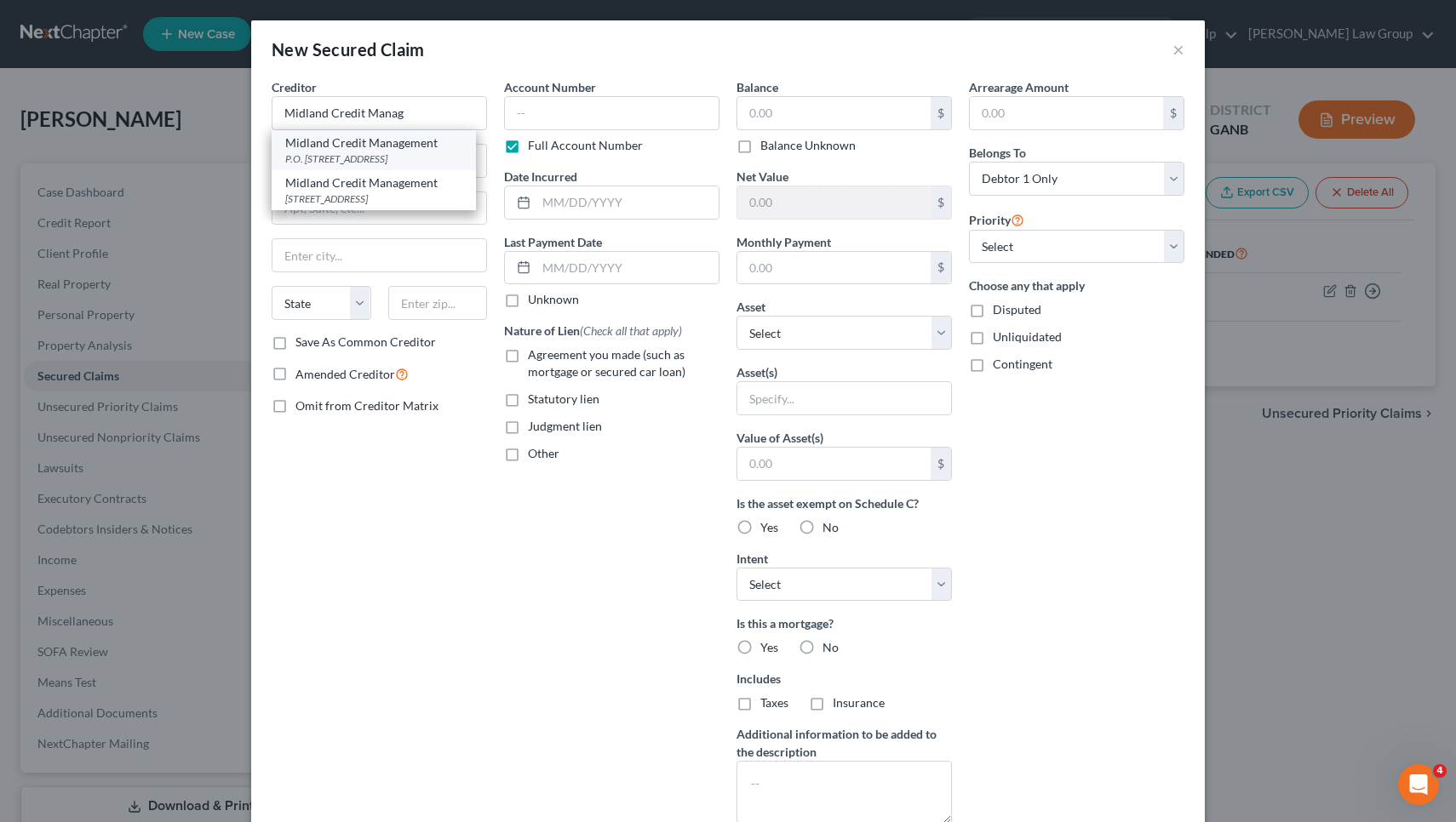
click at [419, 160] on div "P.O. Box 939069, San Diego, CA 92193" at bounding box center [374, 159] width 177 height 15
type input "Midland Credit Management"
type input "P.O. Box 939069"
type input "San Diego"
select select "4"
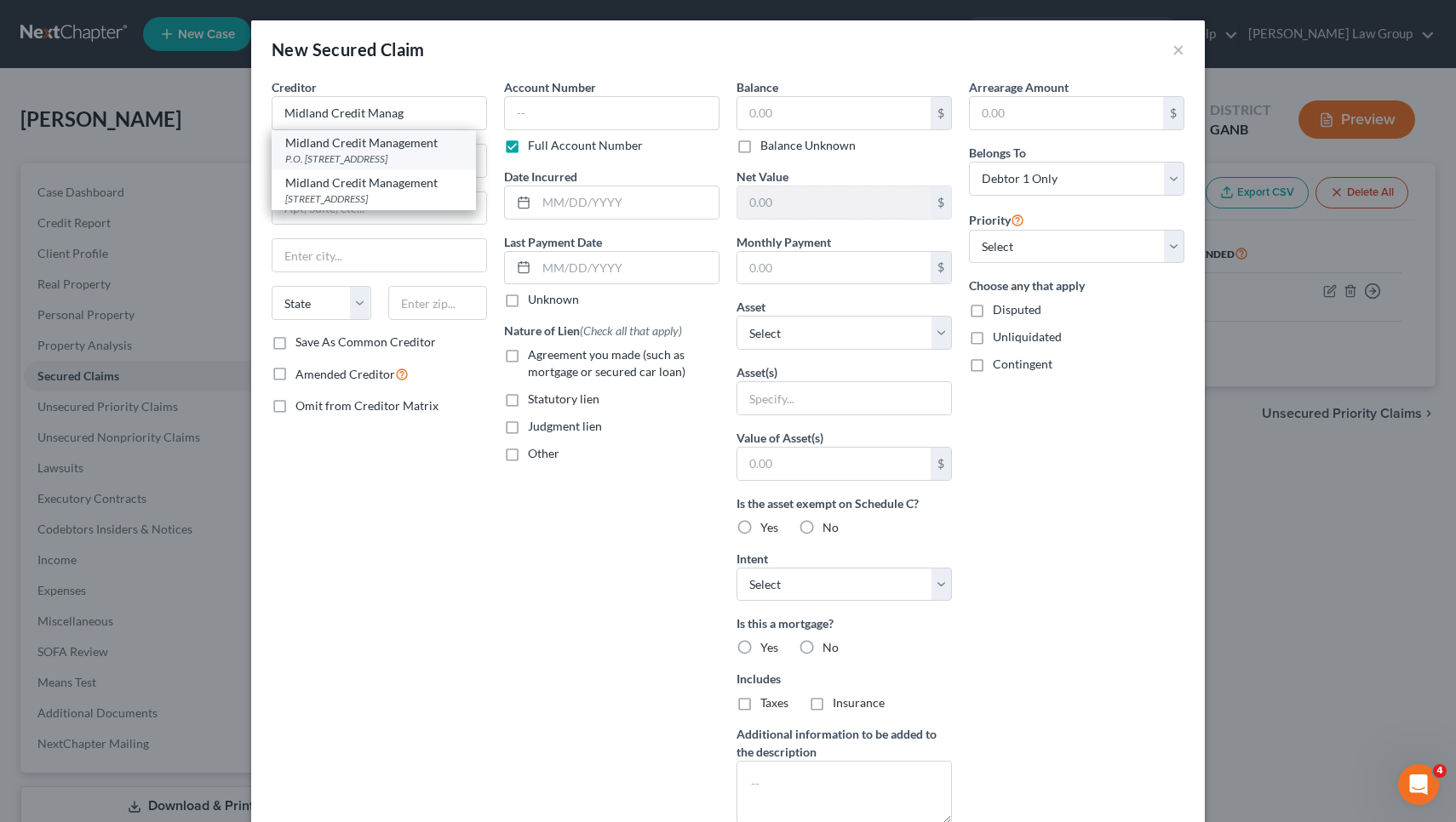
type input "92193"
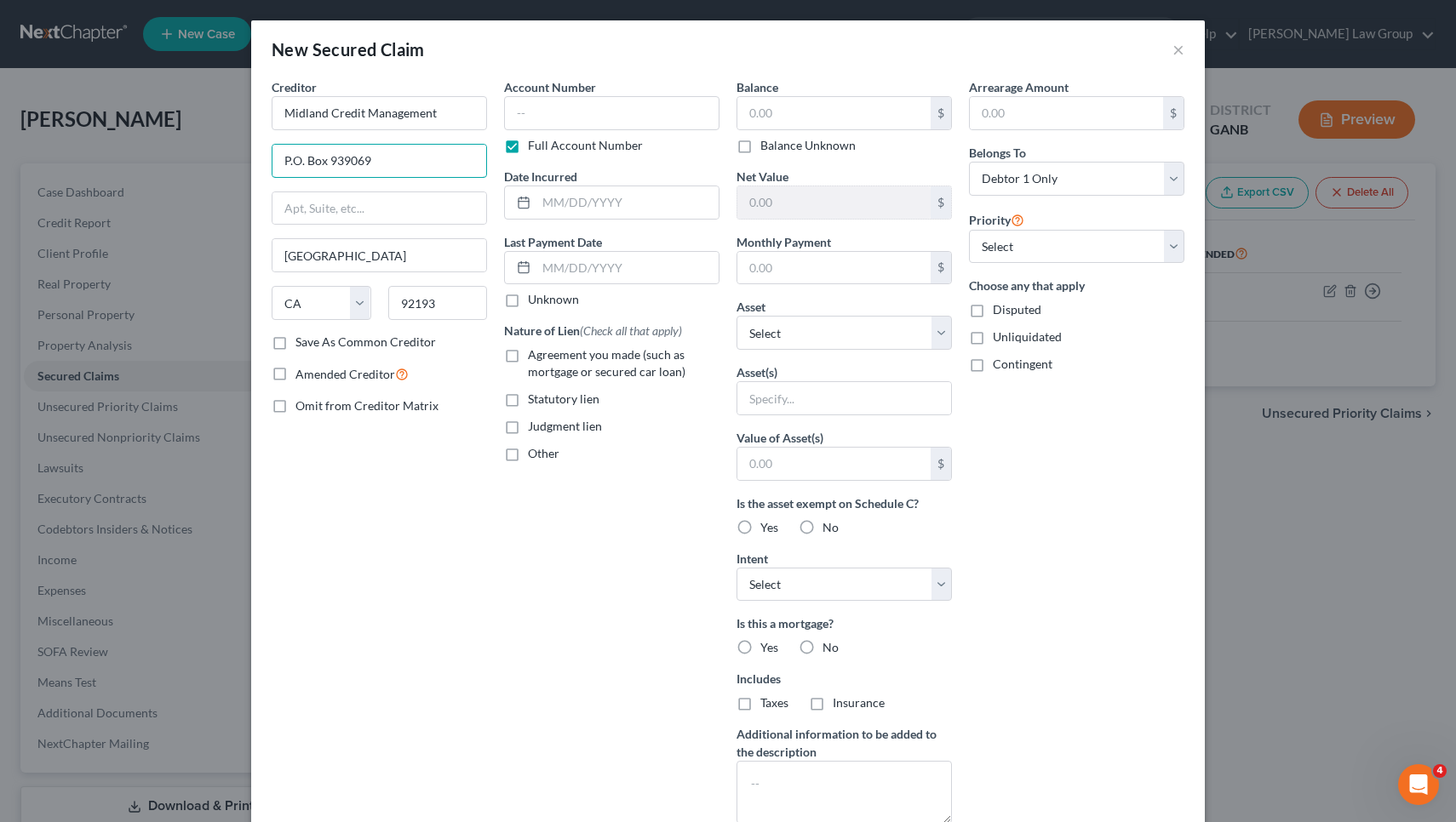
drag, startPoint x: 391, startPoint y: 157, endPoint x: 157, endPoint y: 157, distance: 234.0
click at [1172, 43] on button "×" at bounding box center [1178, 49] width 12 height 21
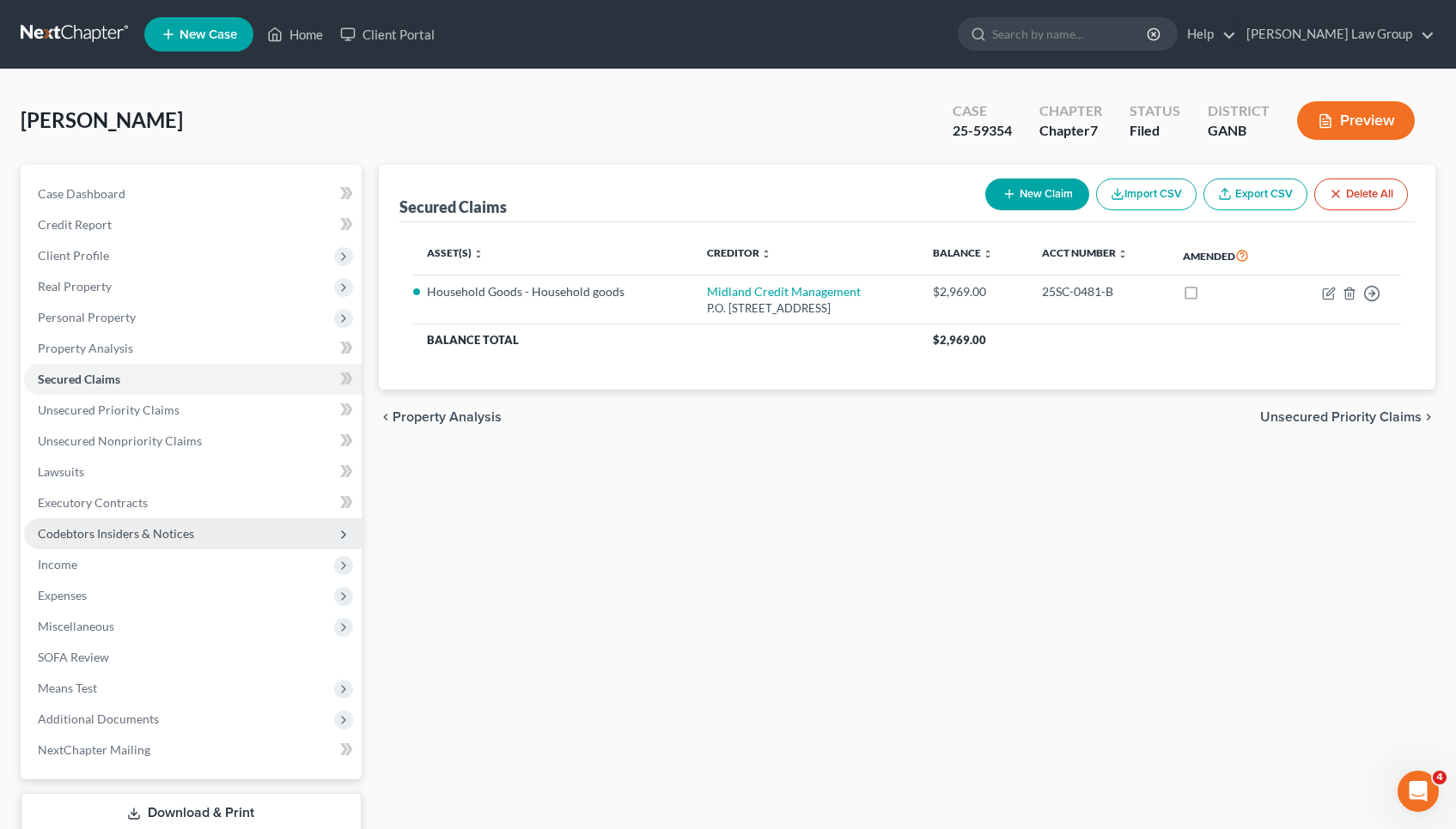
click at [197, 533] on span "Codebtors Insiders & Notices" at bounding box center [192, 534] width 337 height 31
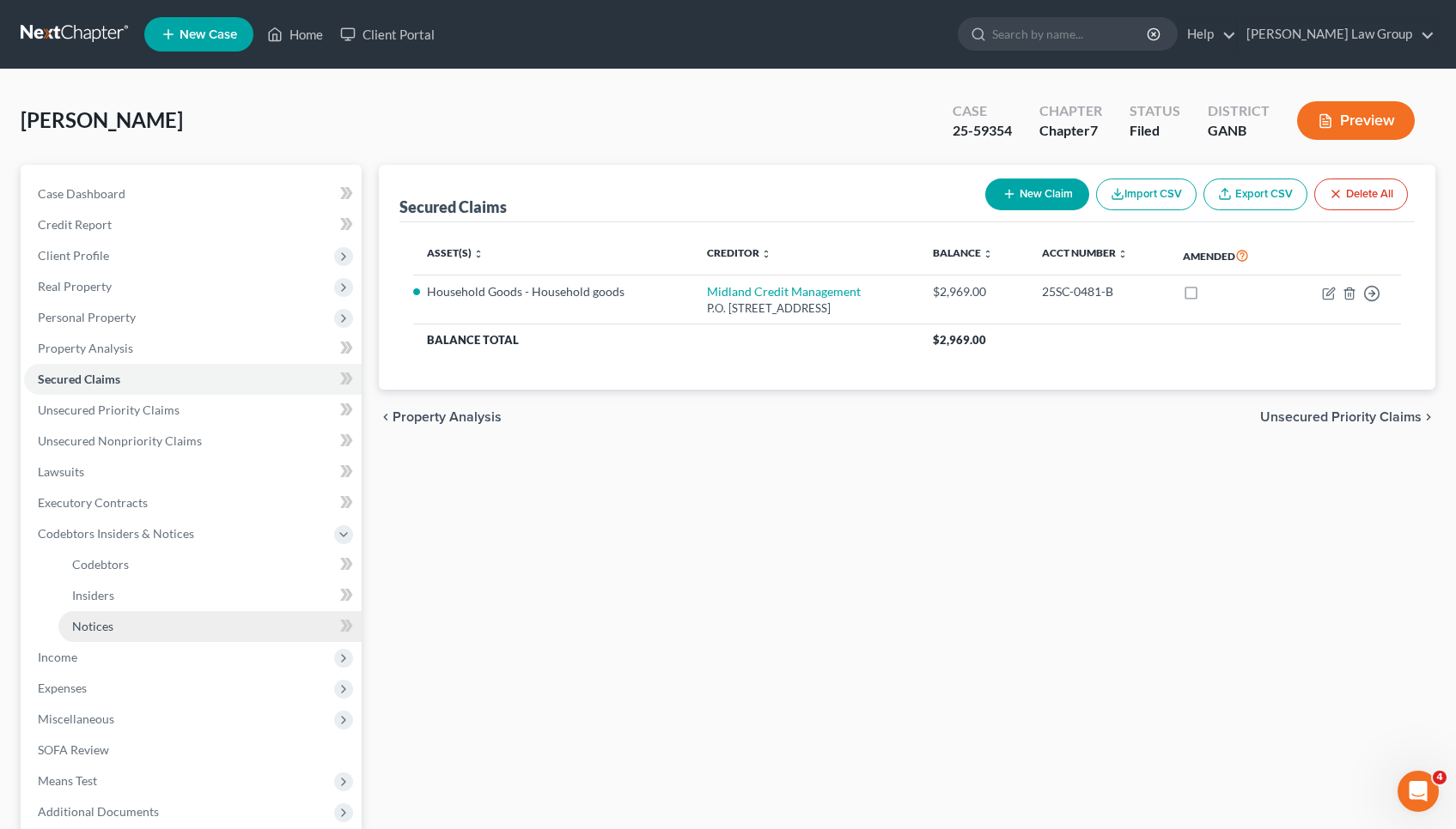
click at [180, 614] on link "Notices" at bounding box center [210, 626] width 303 height 31
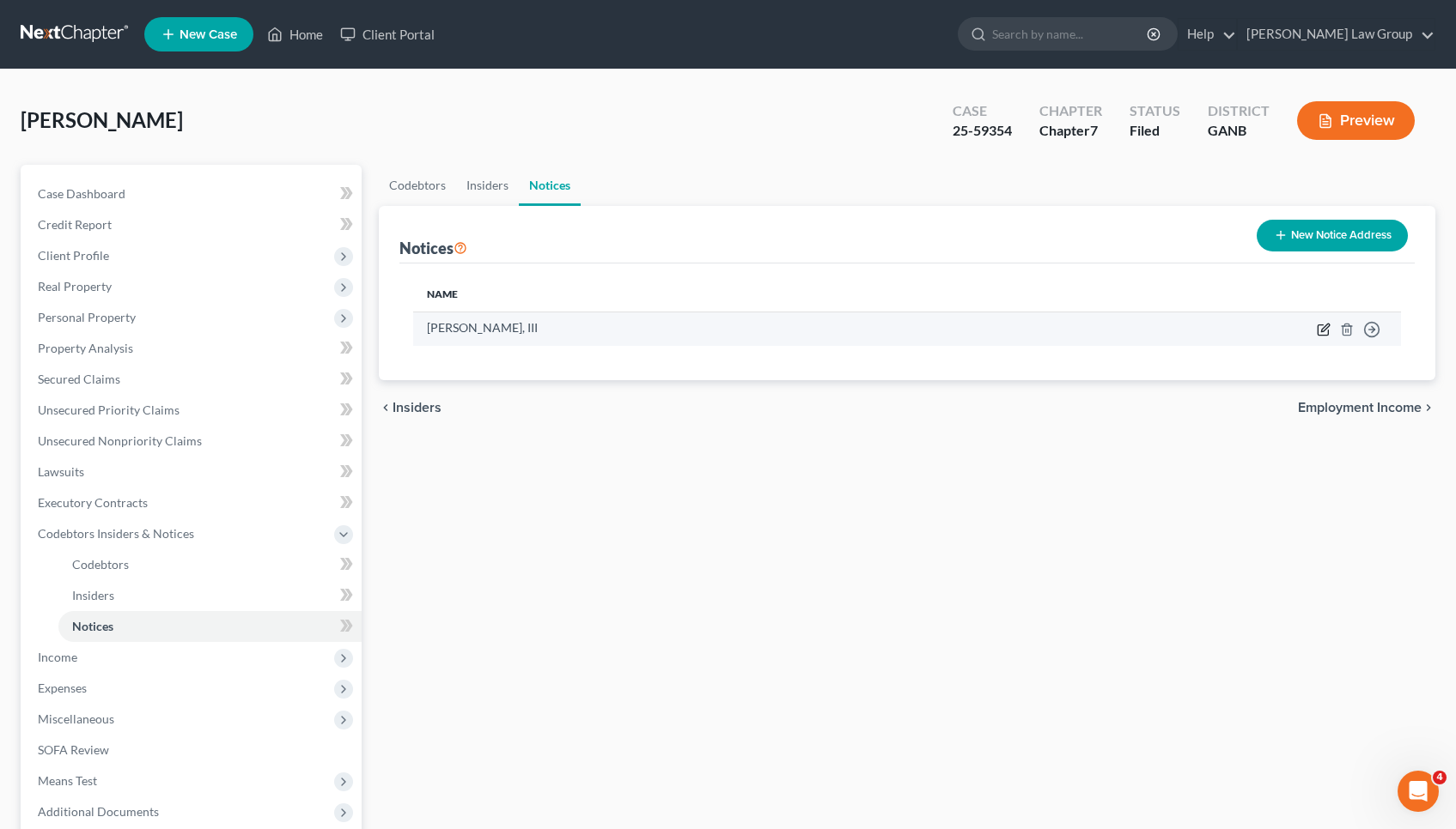
click at [1325, 329] on icon "button" at bounding box center [1324, 330] width 14 height 14
select select "10"
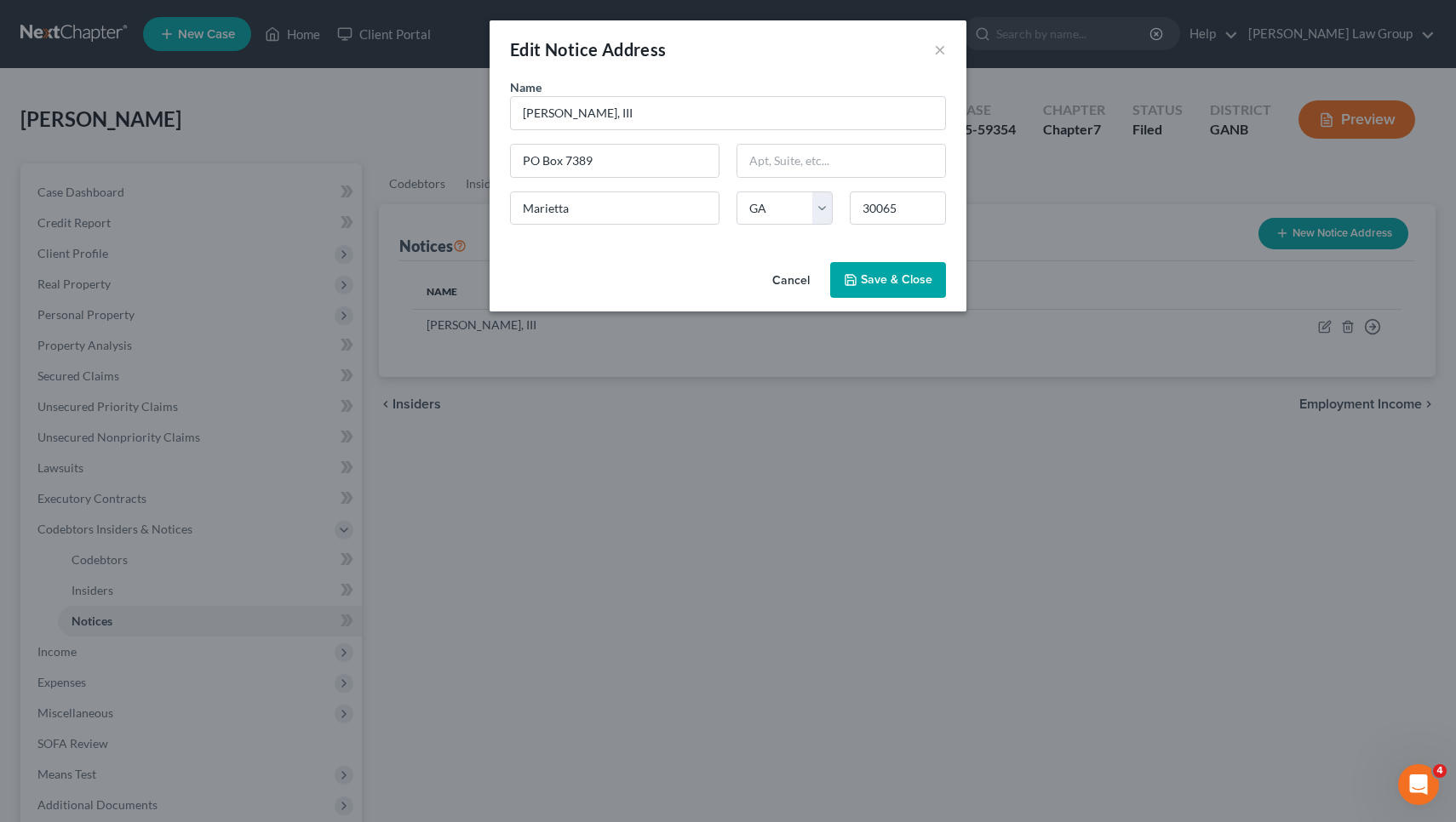
click at [805, 282] on button "Cancel" at bounding box center [792, 281] width 65 height 34
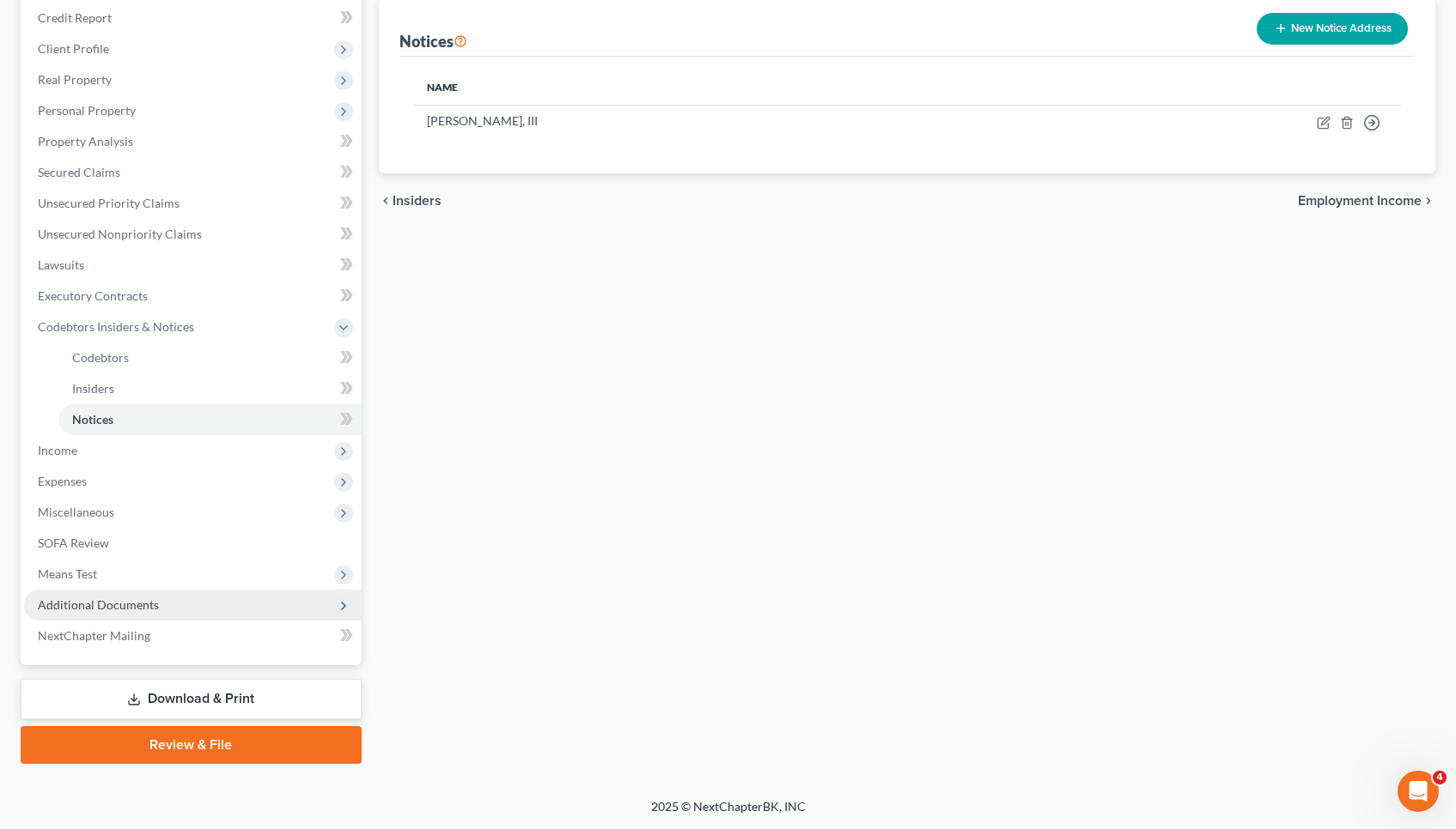
click at [196, 600] on span "Additional Documents" at bounding box center [192, 604] width 337 height 31
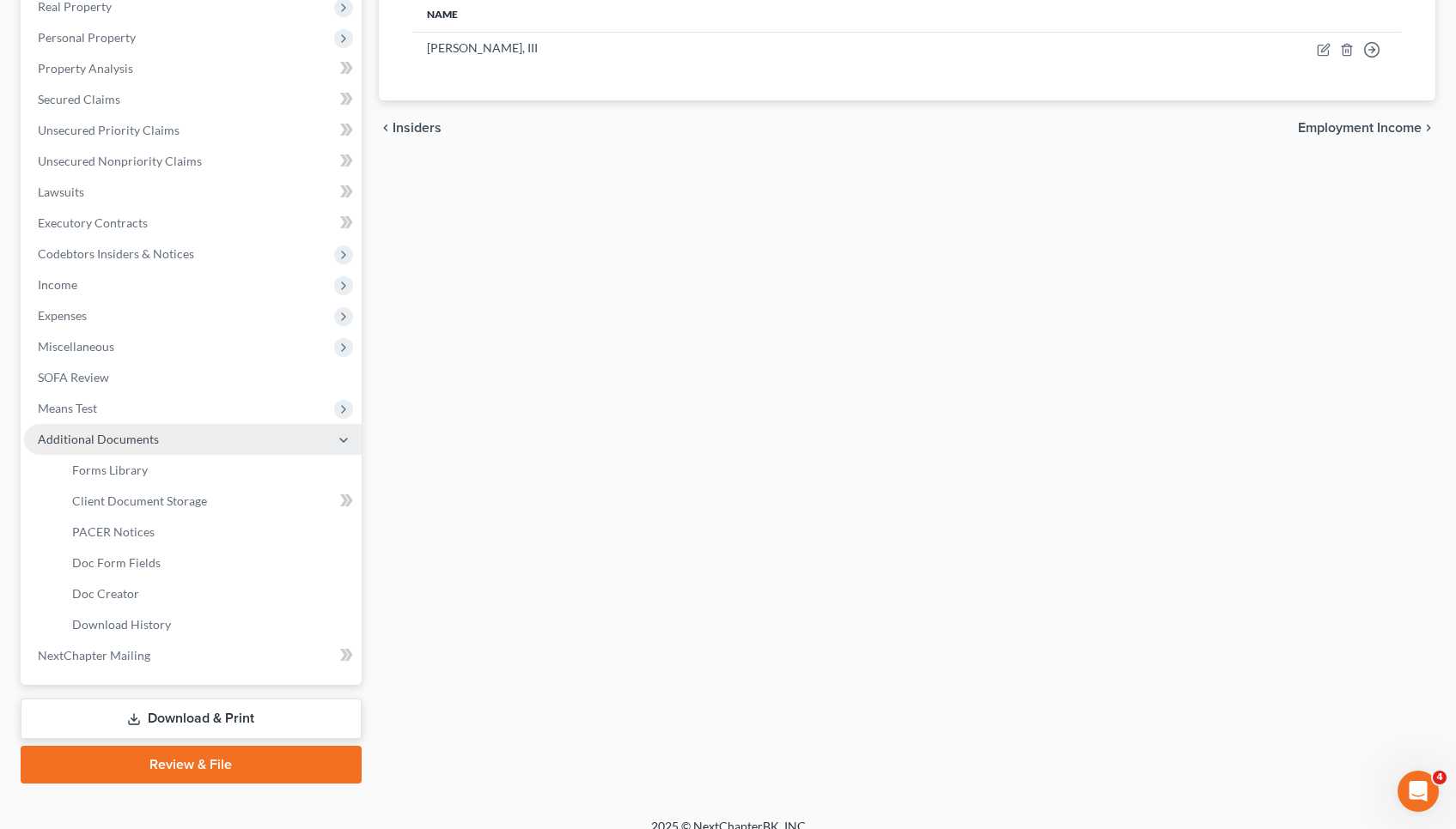
scroll to position [283, 0]
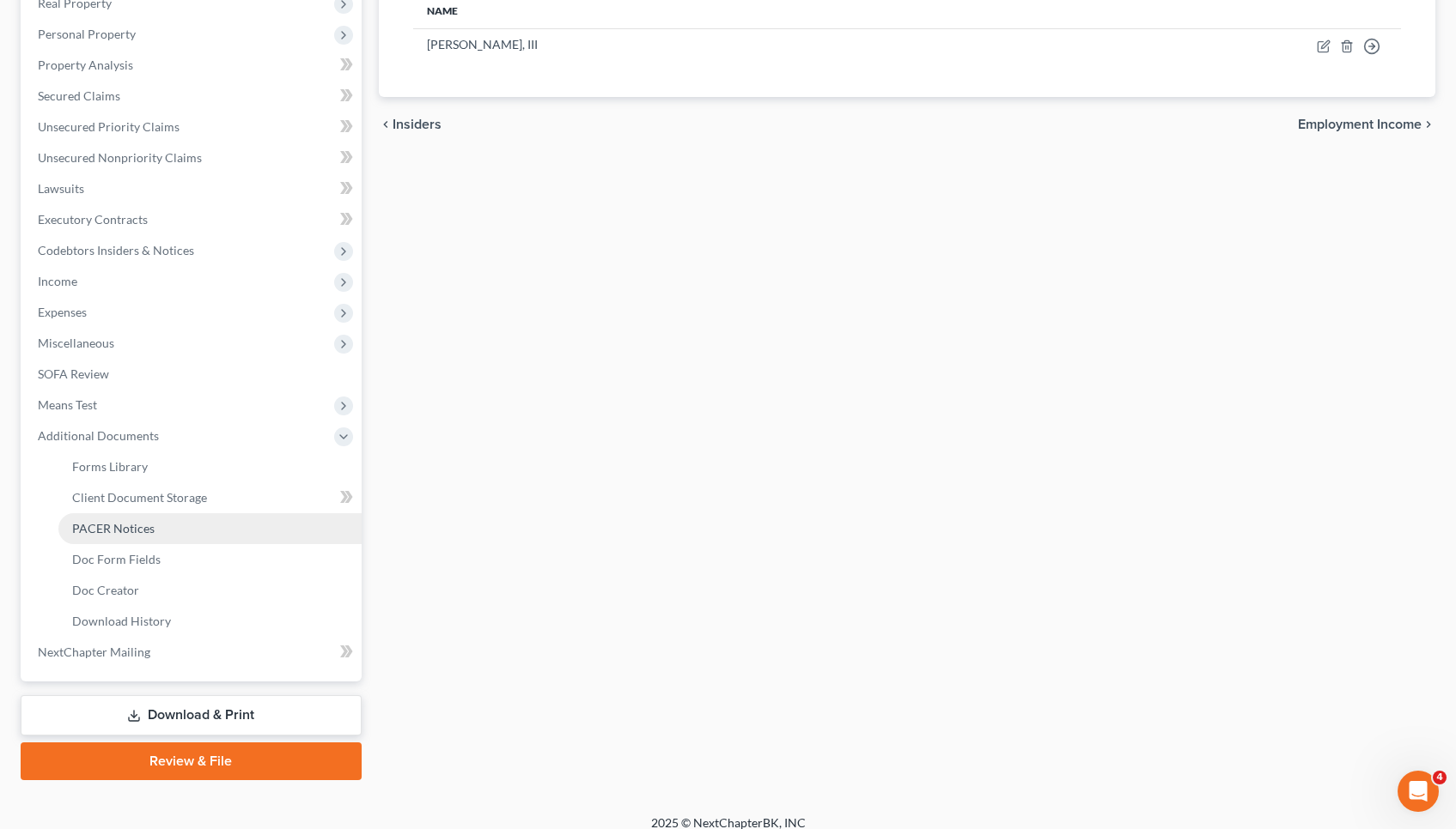
click at [183, 529] on link "PACER Notices" at bounding box center [210, 528] width 303 height 31
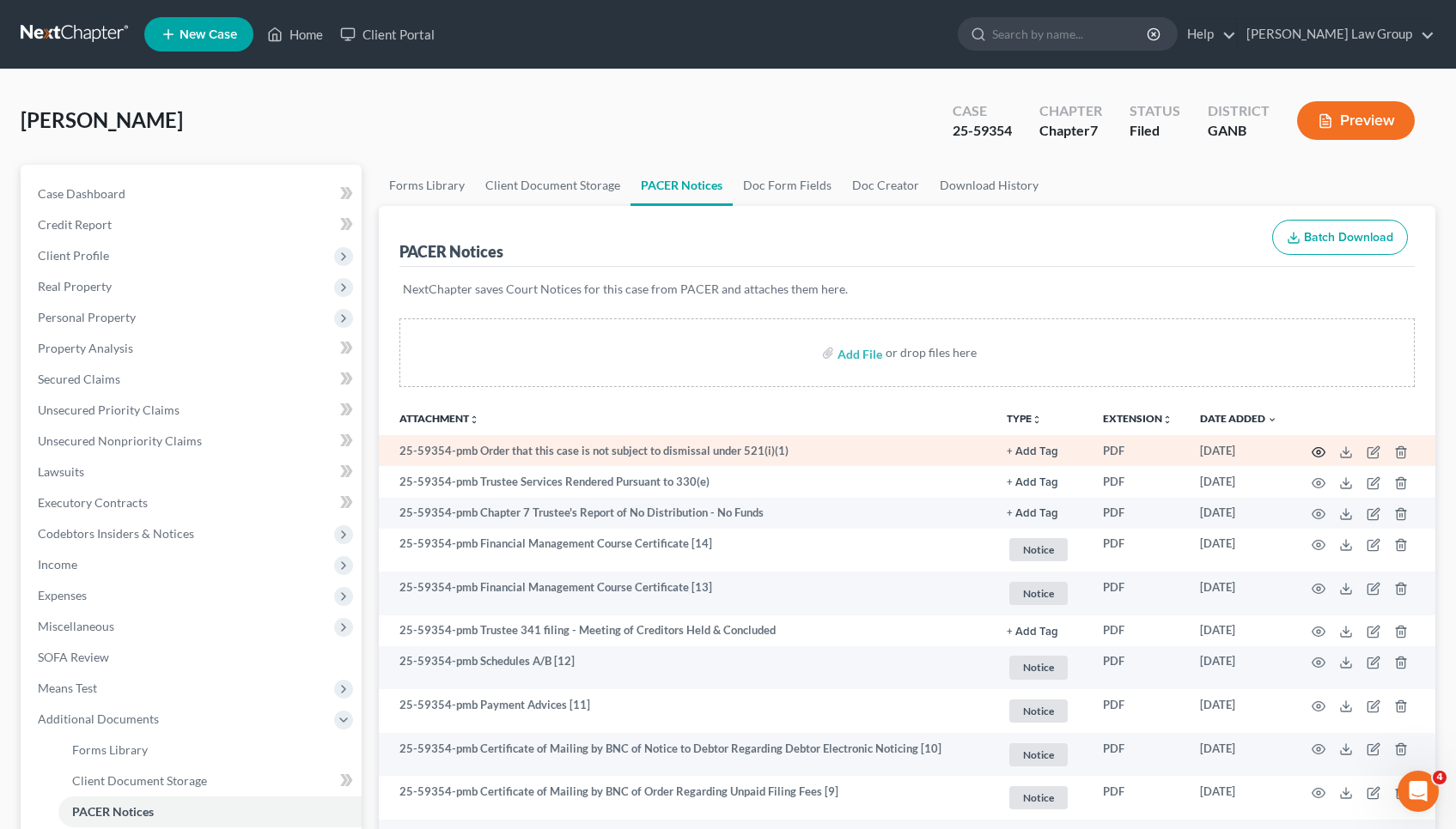
click at [1320, 450] on icon "button" at bounding box center [1319, 452] width 14 height 14
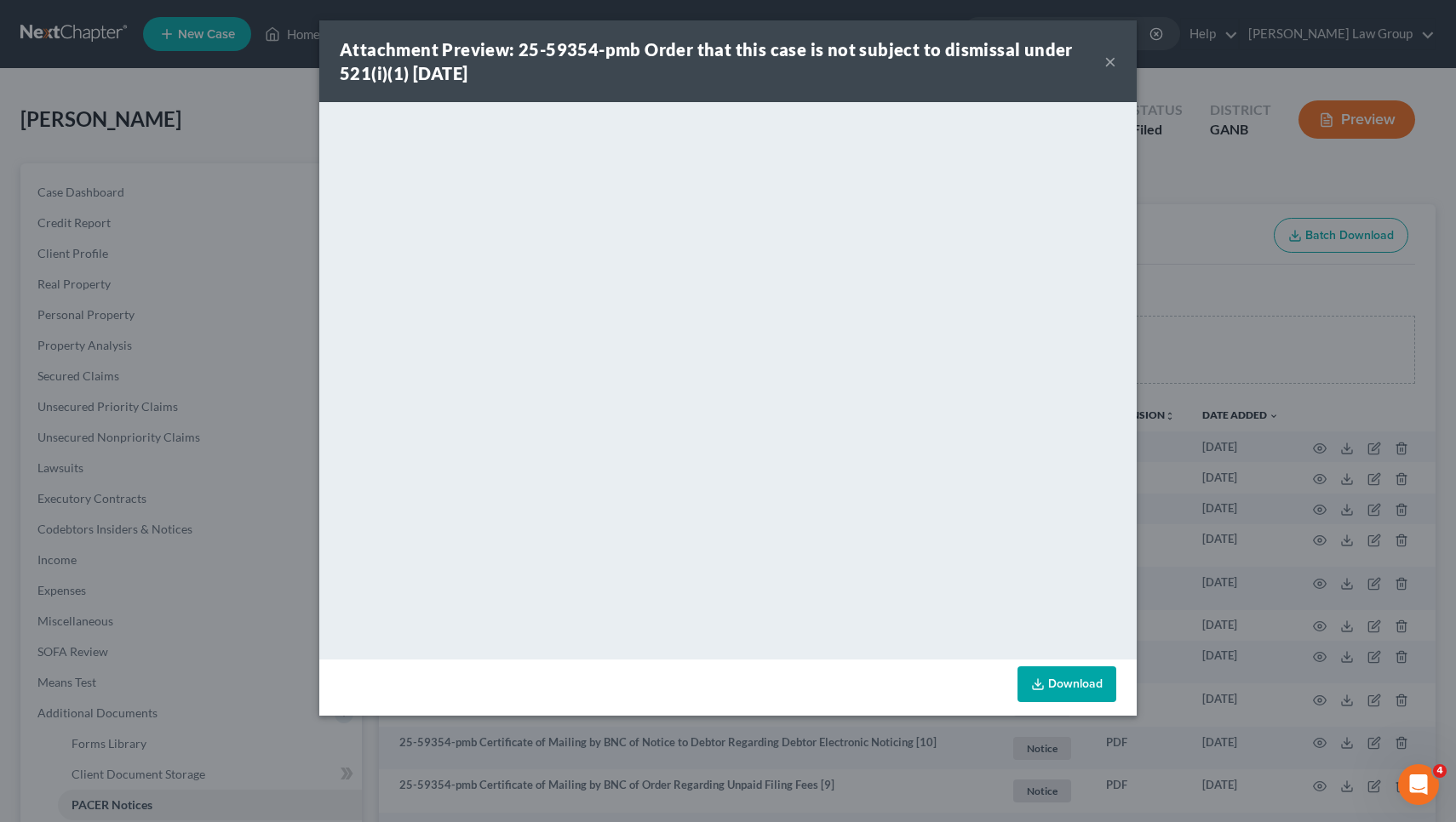
click at [1106, 65] on button "×" at bounding box center [1110, 61] width 12 height 21
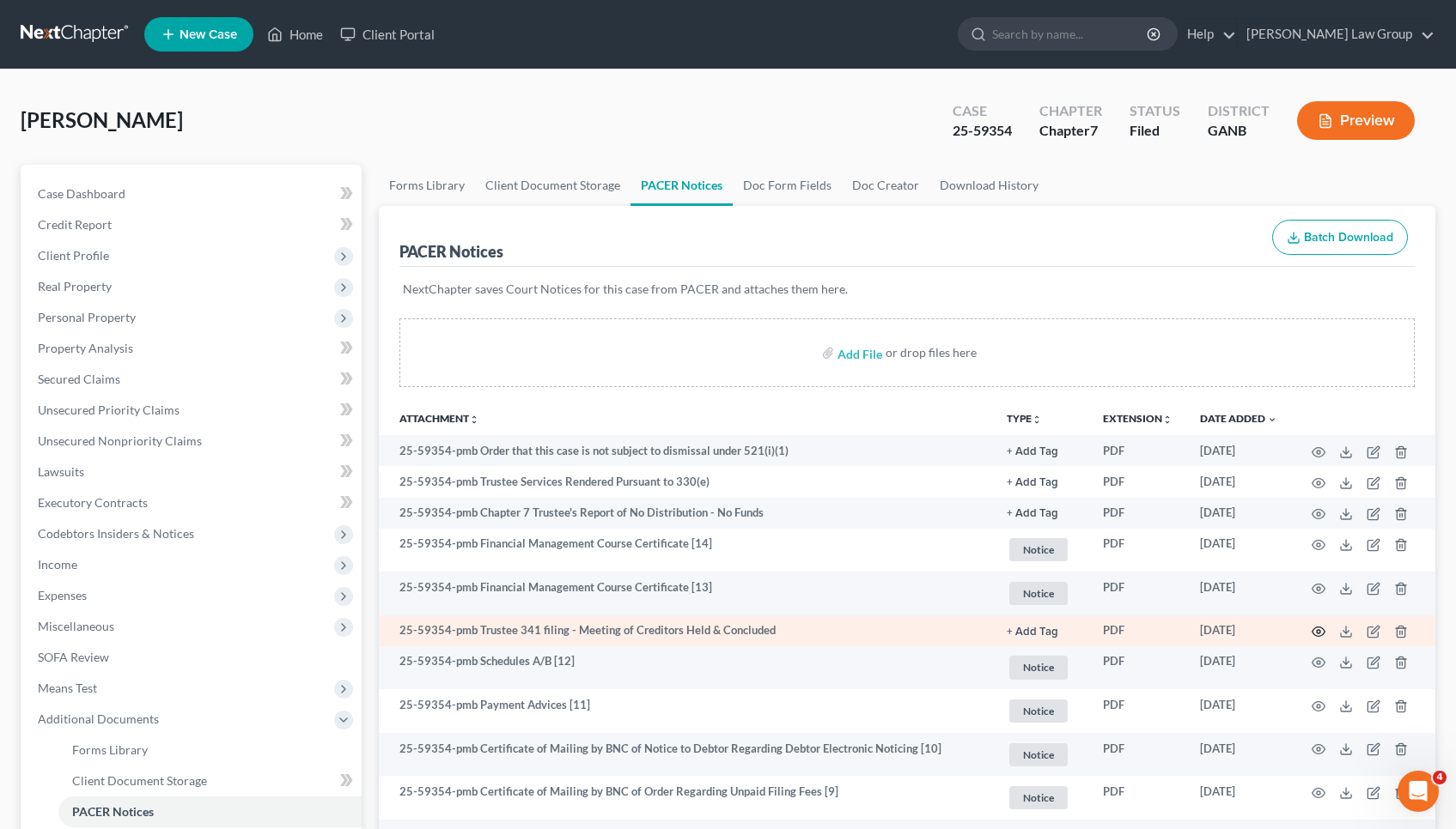
click at [1314, 626] on icon "button" at bounding box center [1319, 632] width 14 height 14
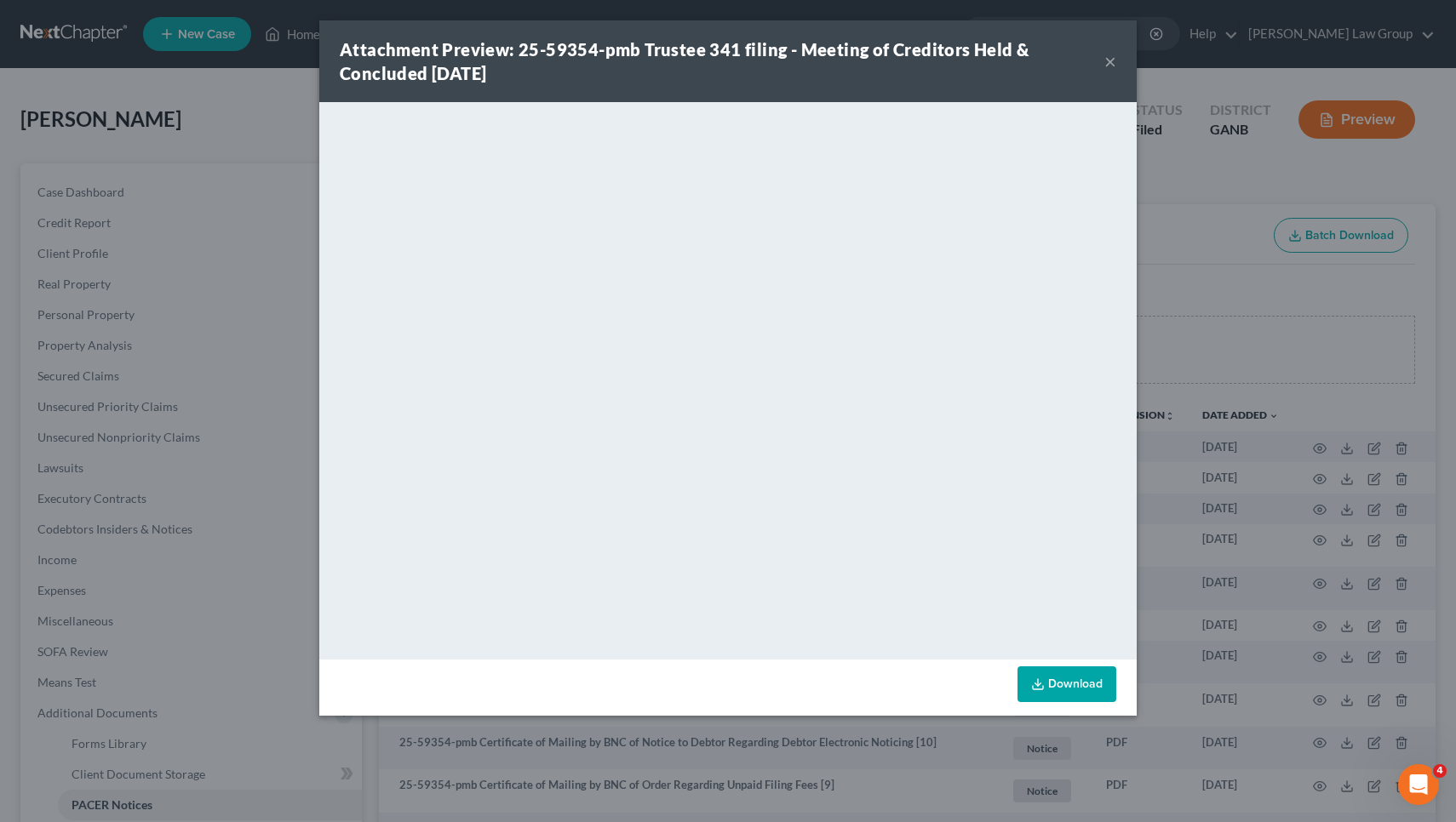
click at [1108, 62] on button "×" at bounding box center [1110, 61] width 12 height 21
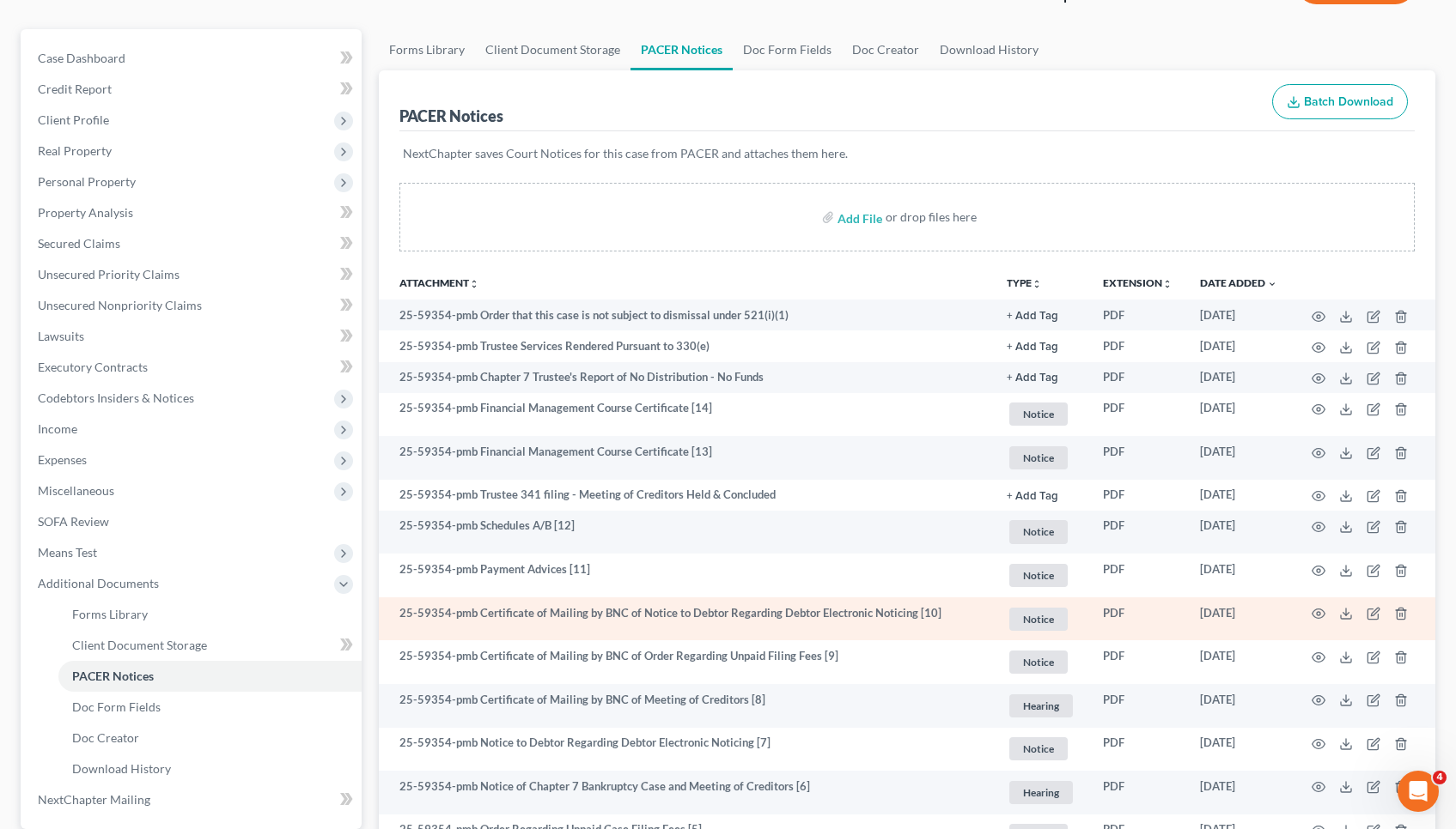
scroll to position [137, 0]
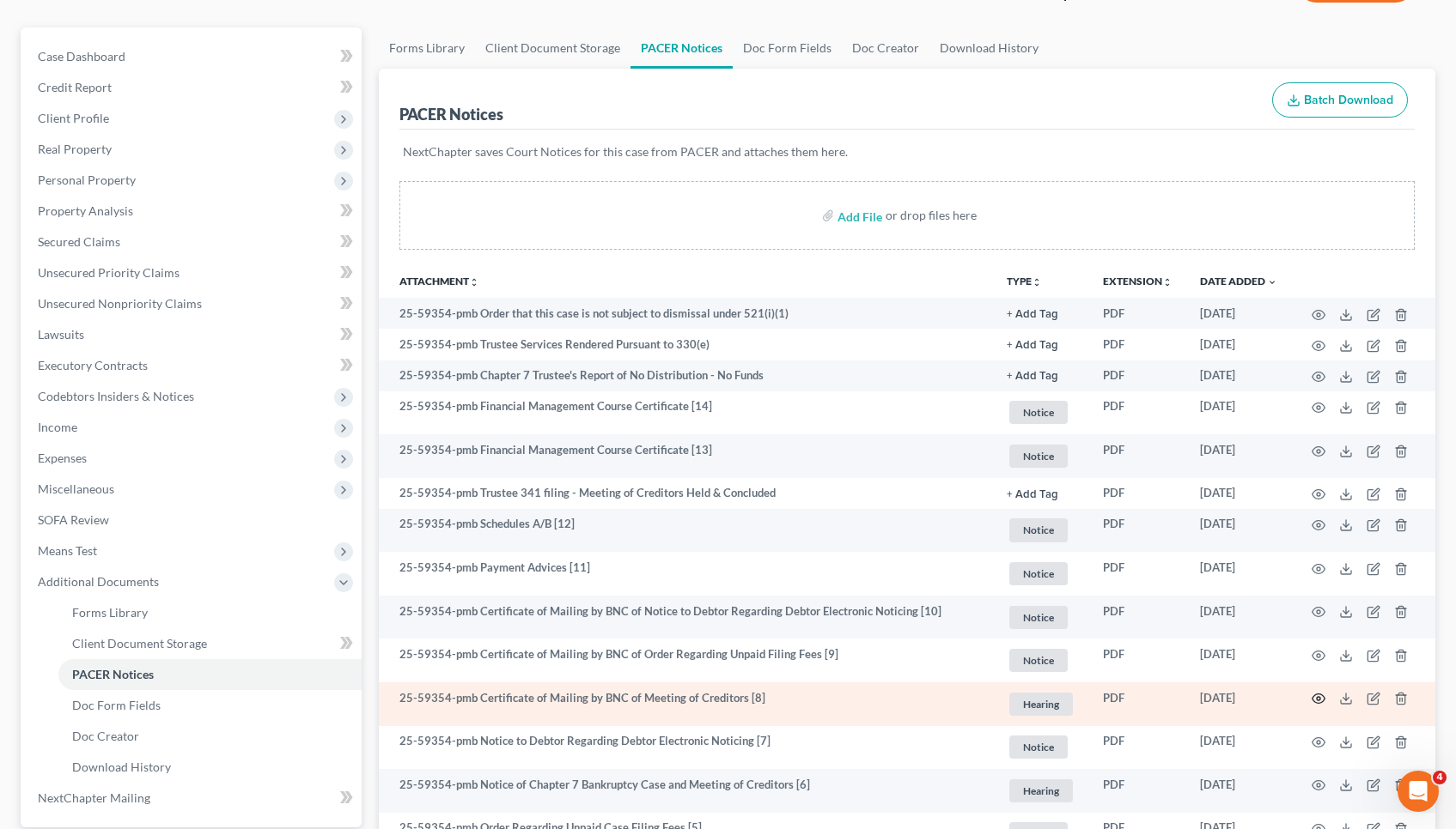
click at [1314, 697] on icon "button" at bounding box center [1319, 699] width 14 height 14
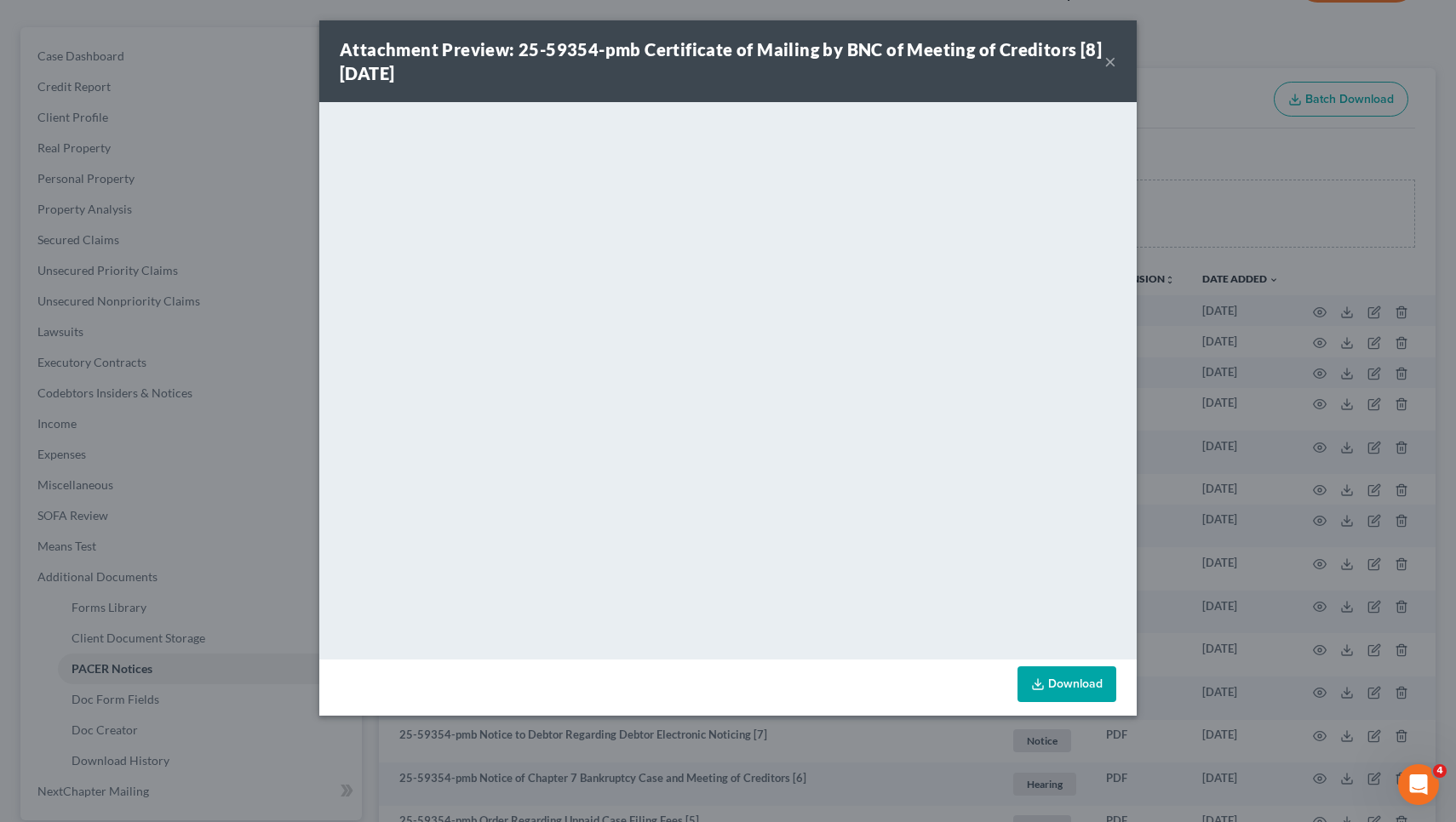
click at [1115, 60] on button "×" at bounding box center [1110, 61] width 12 height 21
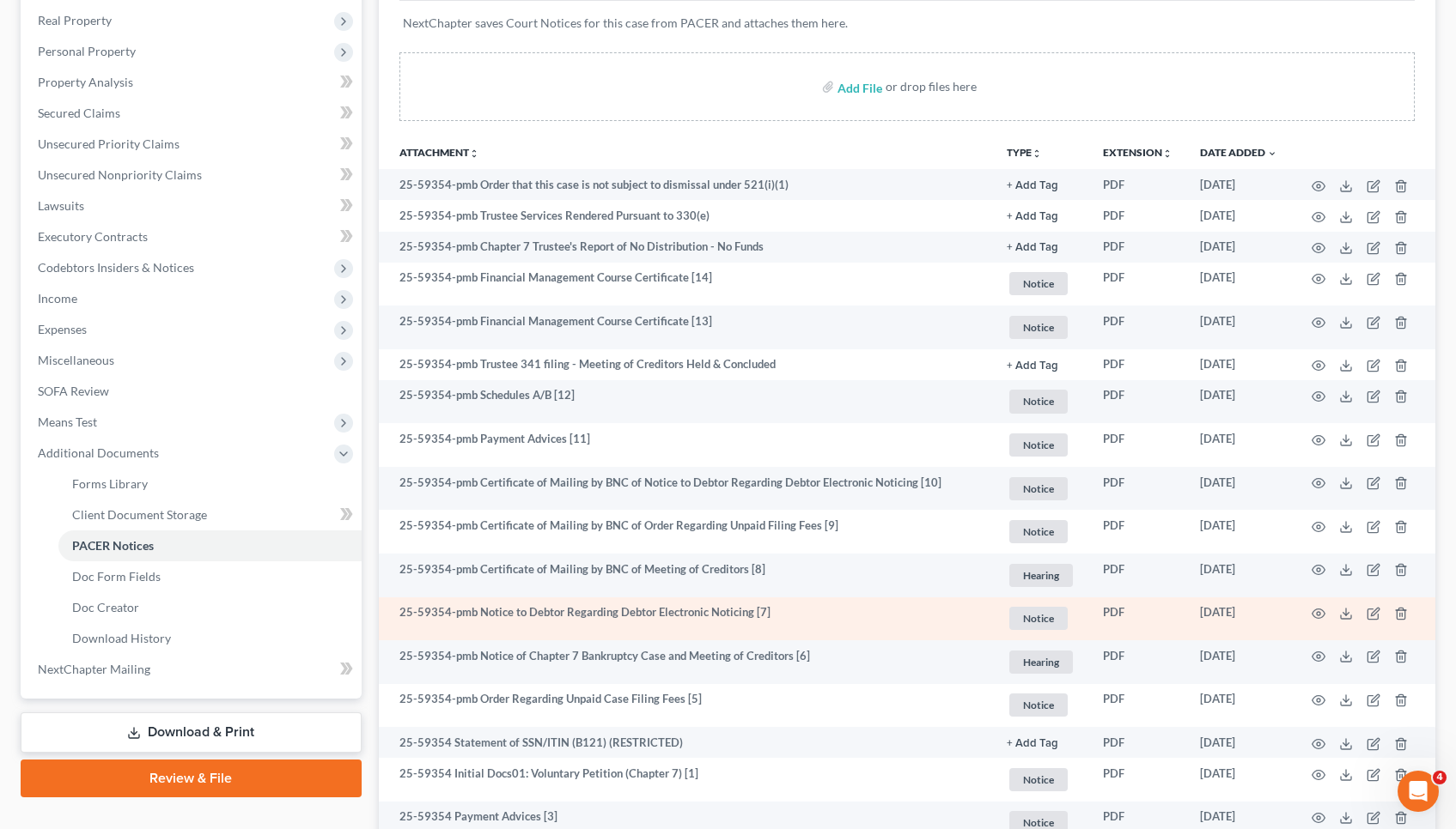
scroll to position [269, 0]
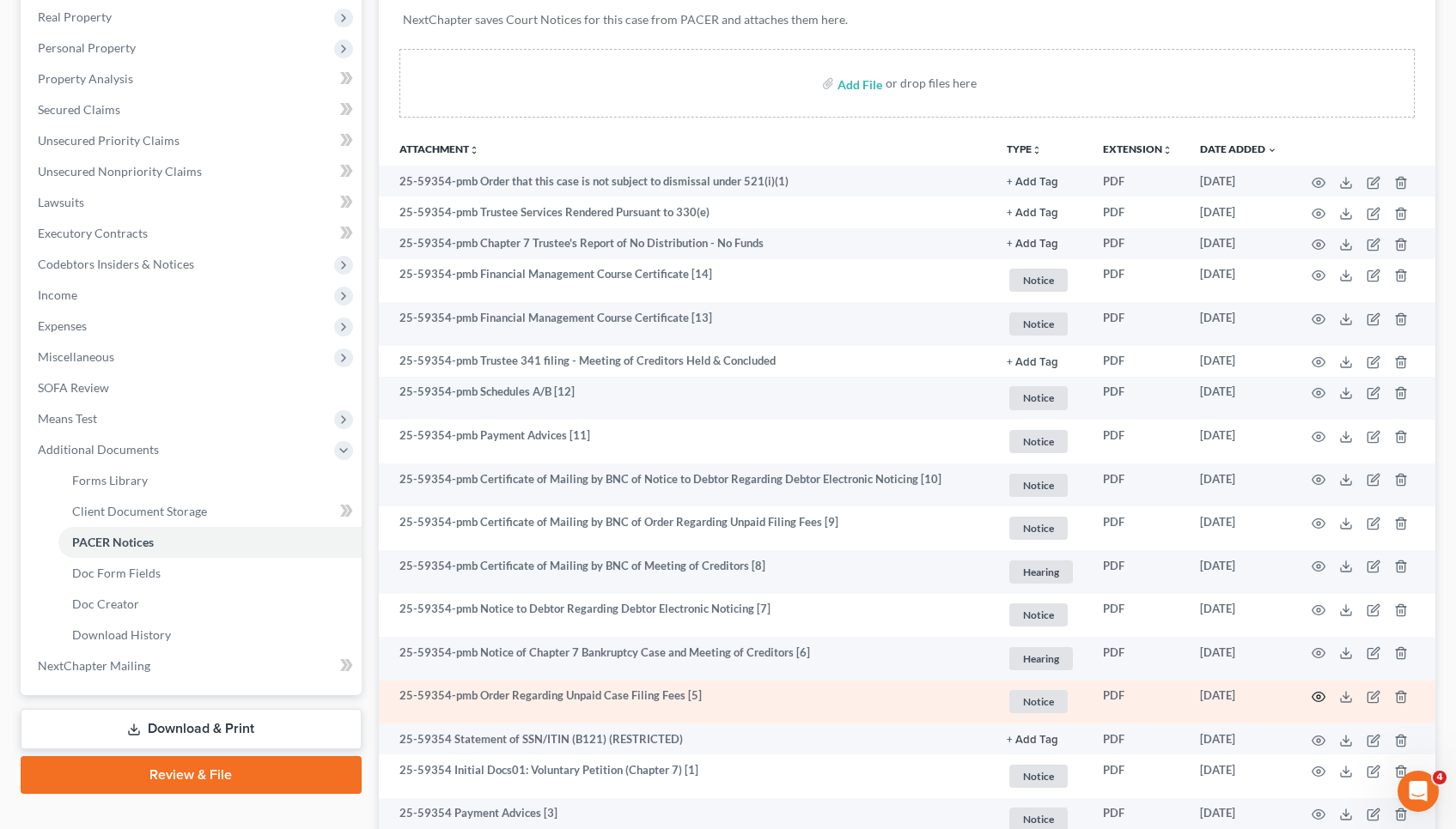
click at [1322, 697] on icon "button" at bounding box center [1319, 697] width 14 height 14
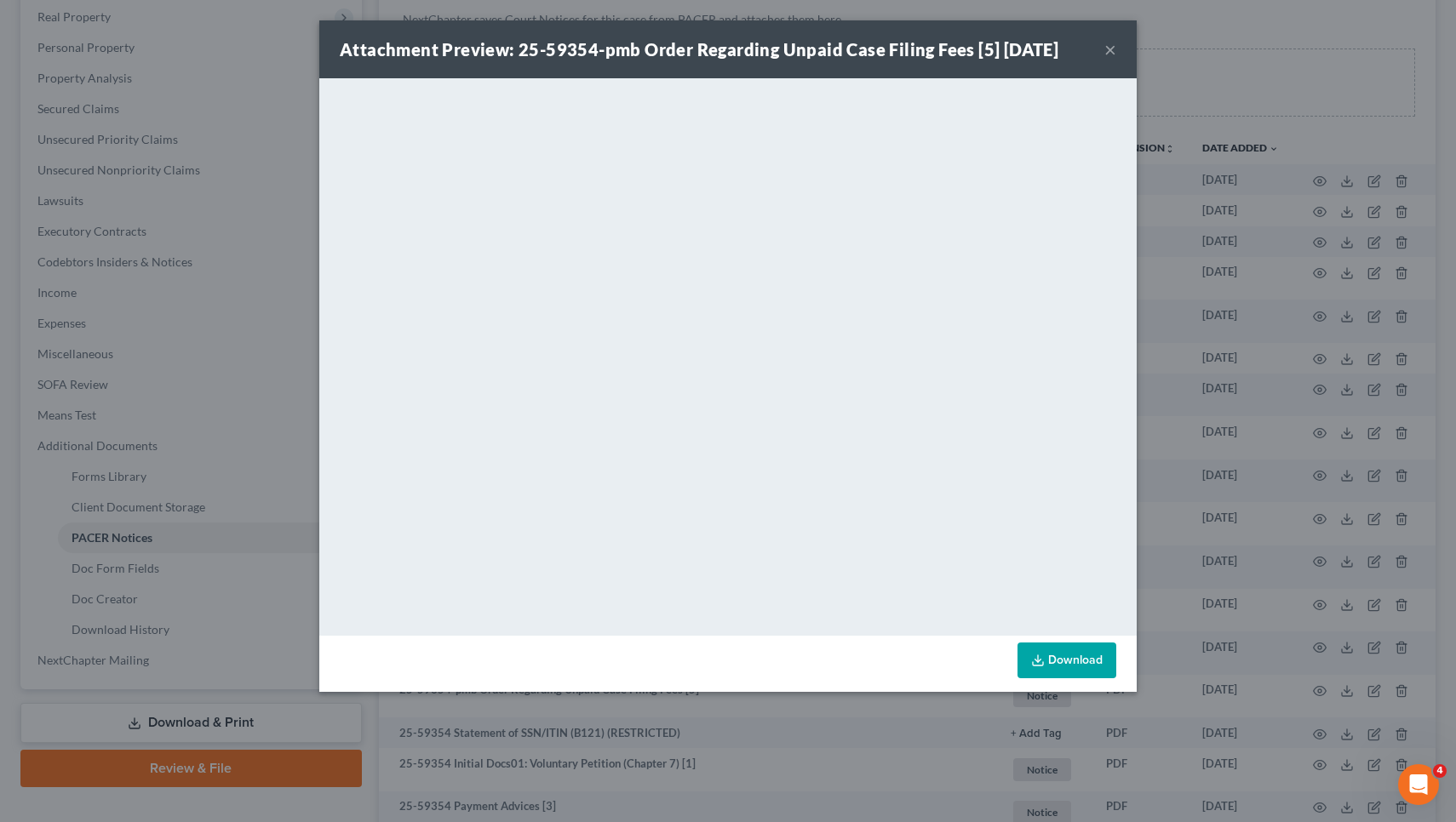
click at [1110, 48] on button "×" at bounding box center [1110, 49] width 12 height 21
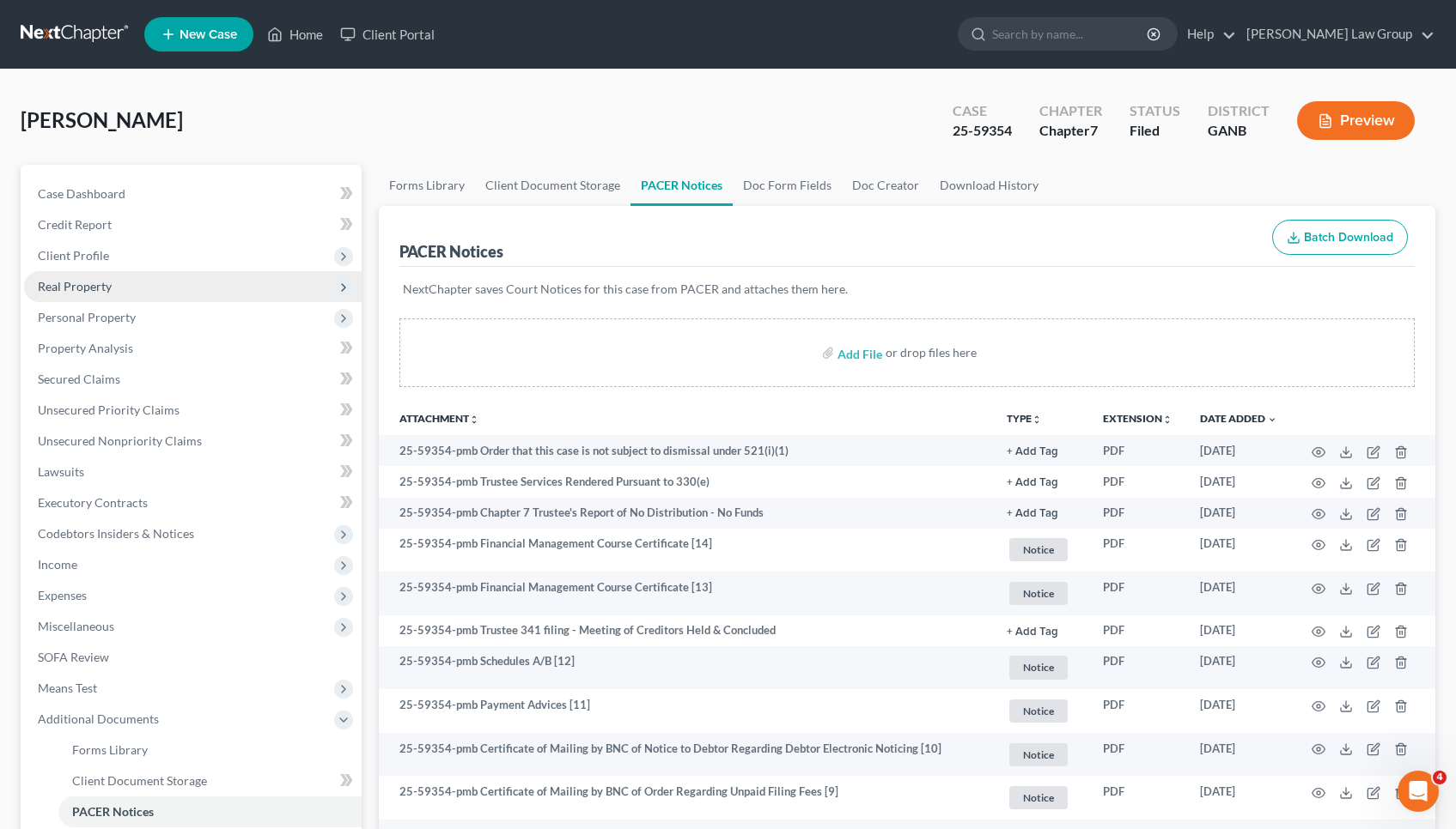
scroll to position [0, 0]
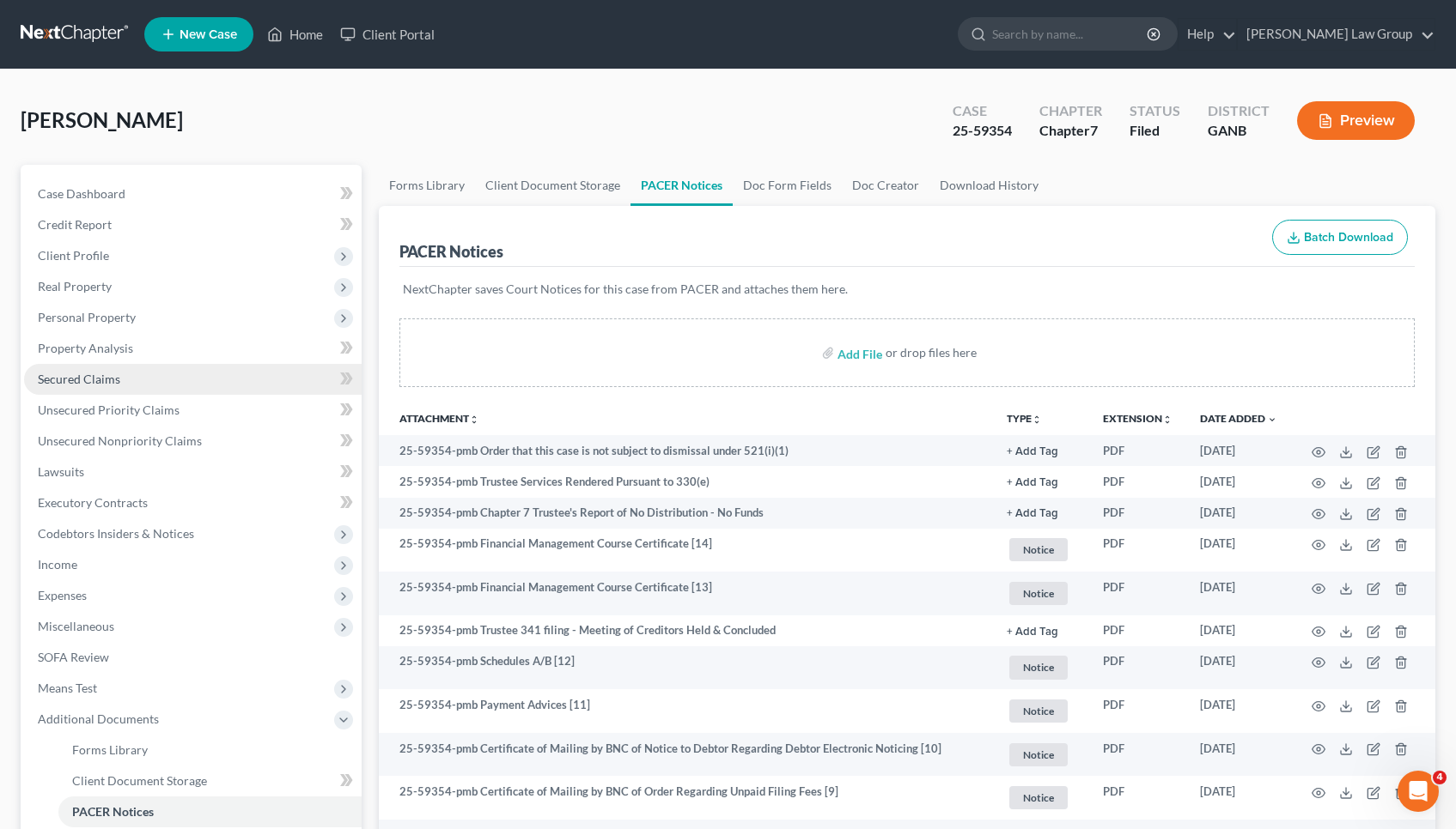
click at [186, 372] on link "Secured Claims" at bounding box center [192, 379] width 337 height 31
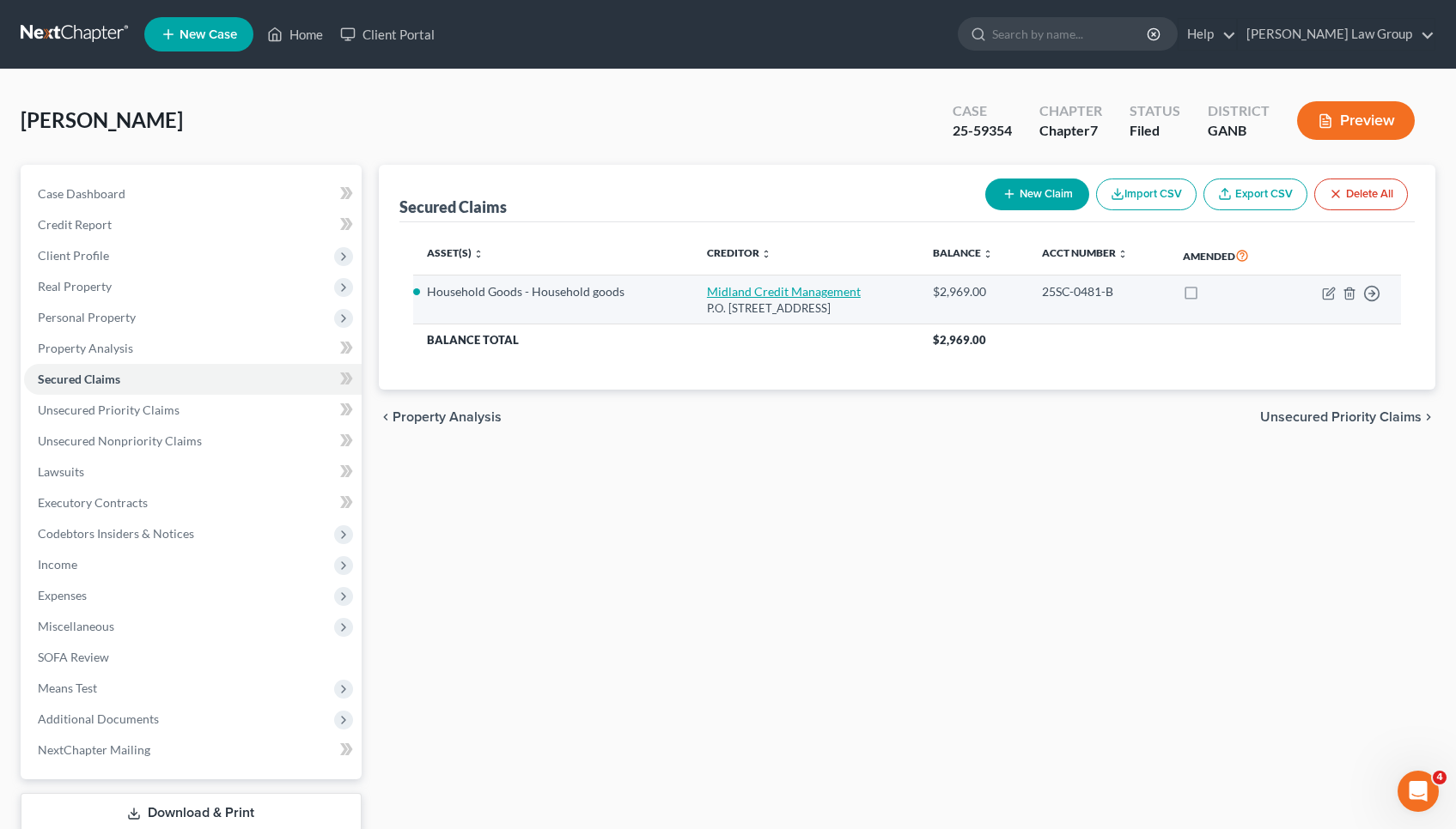
click at [709, 291] on link "Midland Credit Management" at bounding box center [784, 291] width 154 height 15
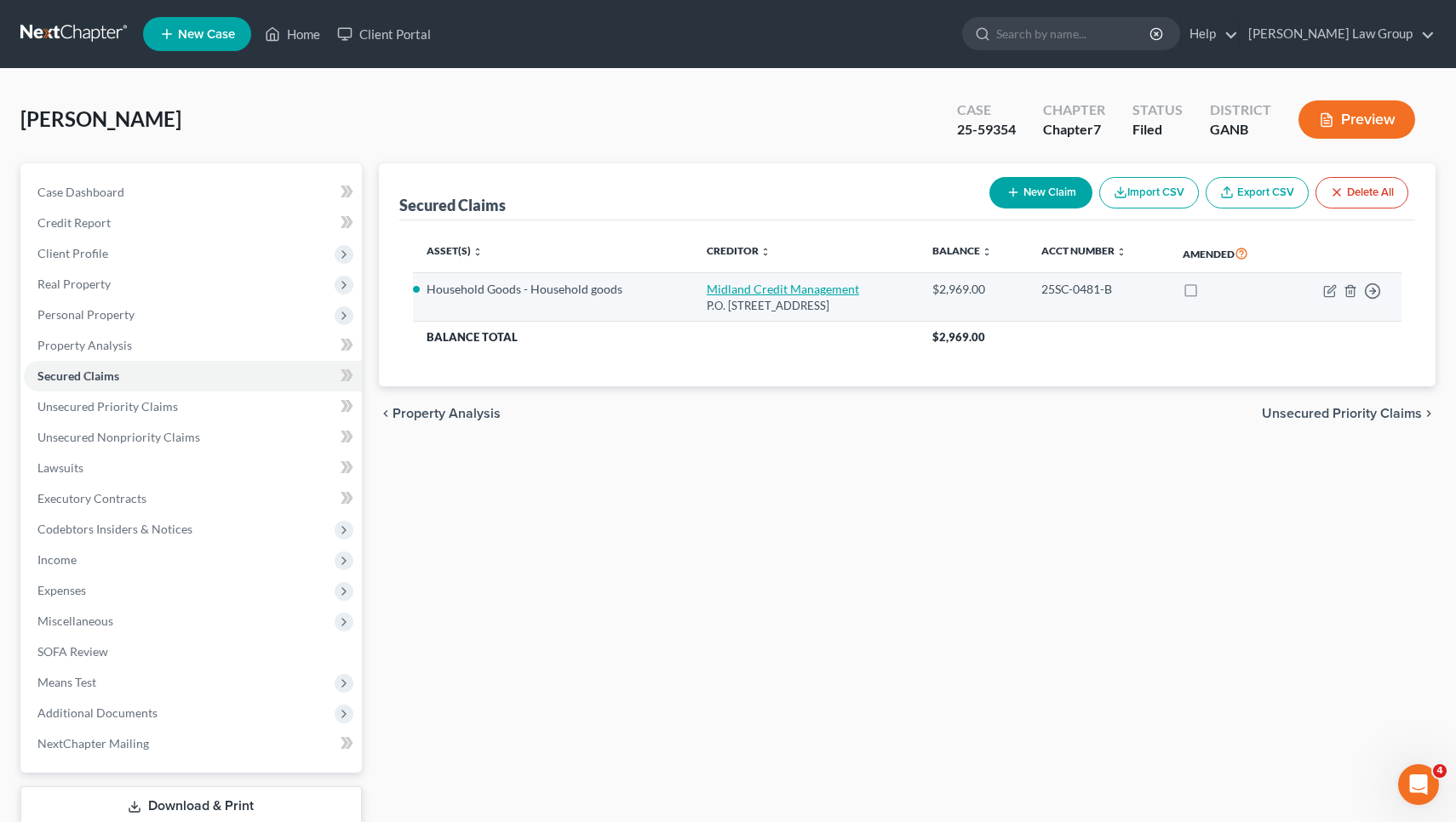
select select "4"
select select "6"
select select "3"
select select "0"
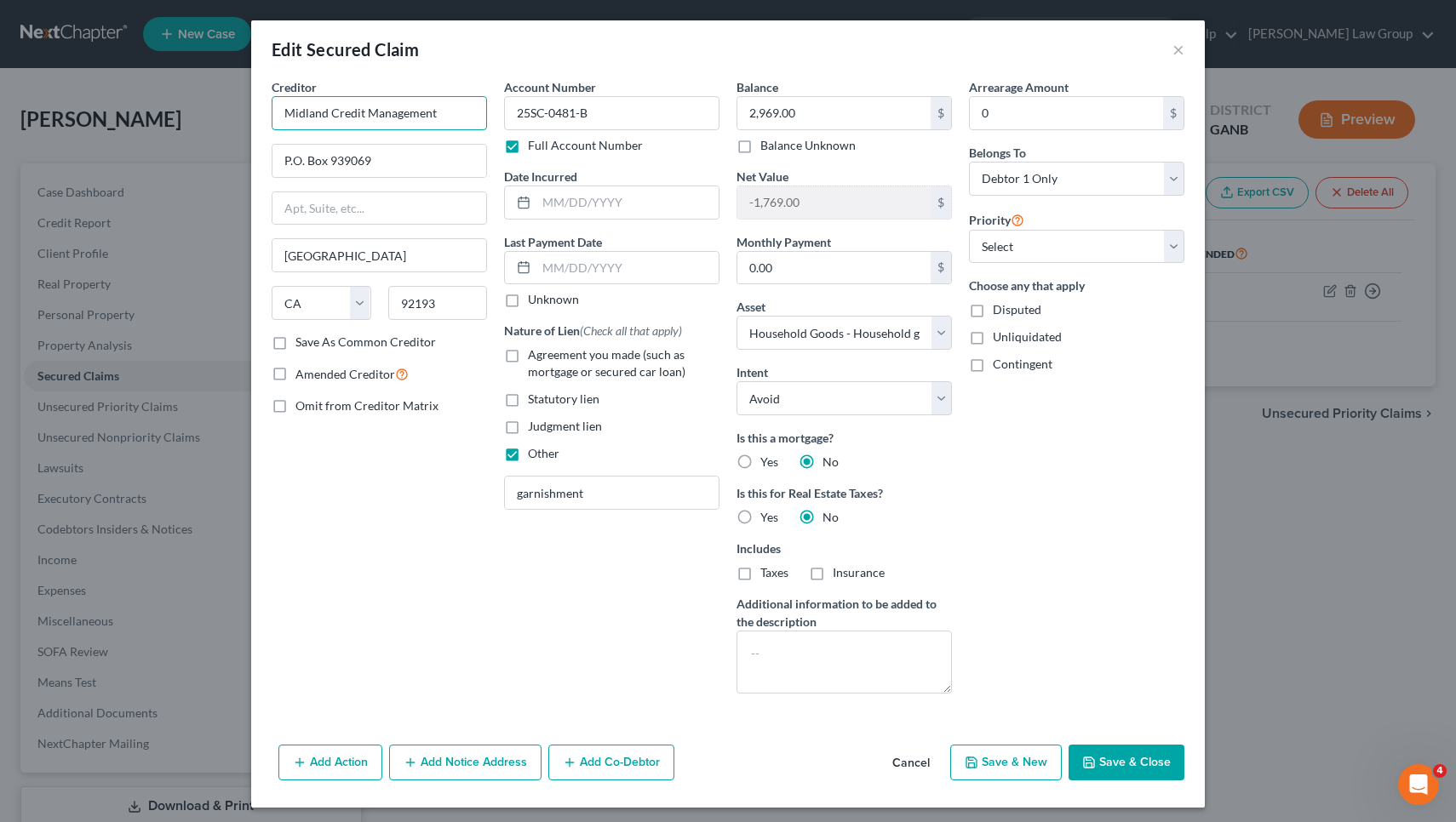
click at [442, 119] on input "Midland Credit Management" at bounding box center [380, 113] width 216 height 34
click at [912, 766] on button "Cancel" at bounding box center [911, 763] width 65 height 34
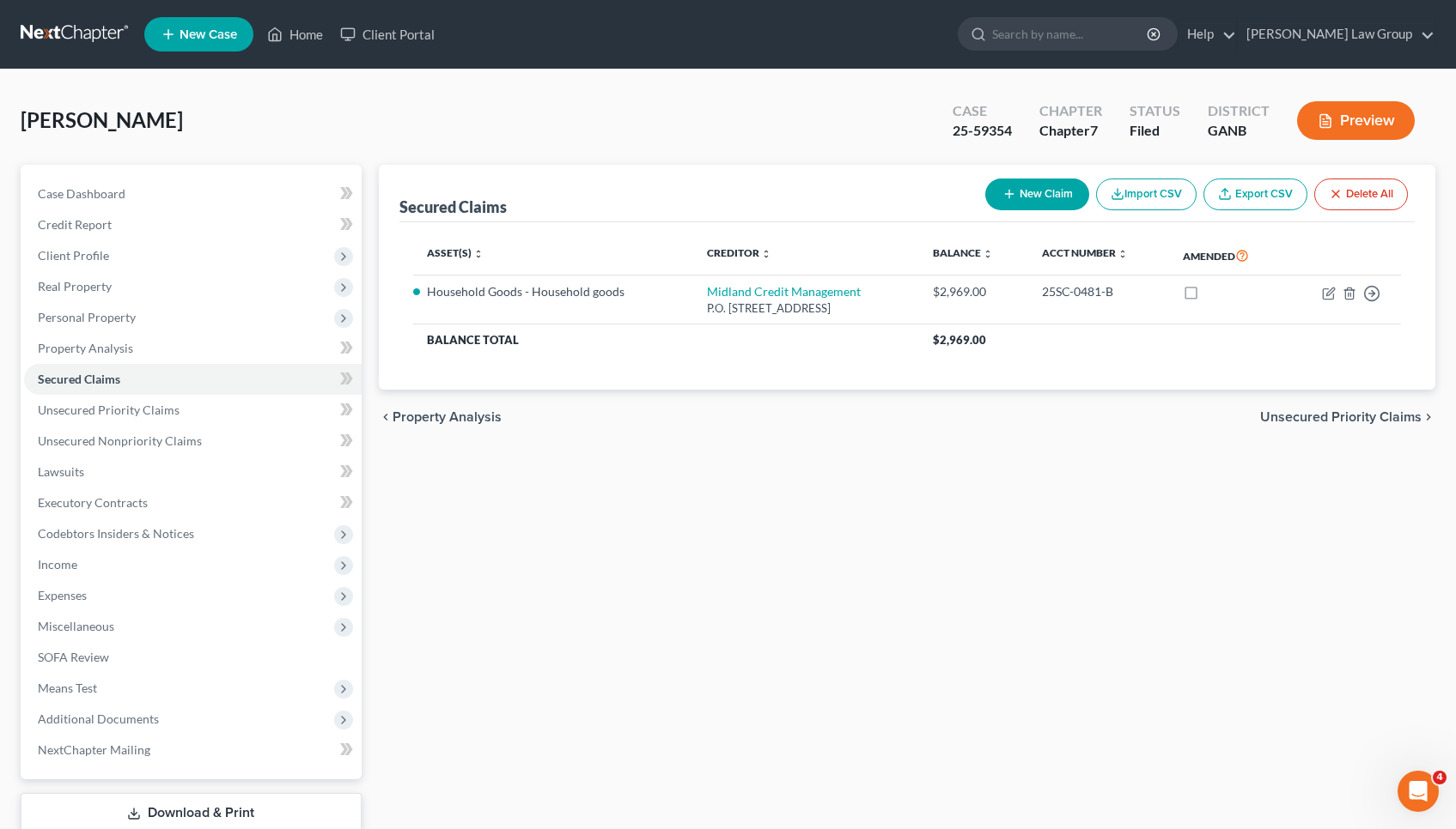
click at [785, 672] on div "Secured Claims New Claim Import CSV Export CSV Delete All Asset(s) expand_more …" at bounding box center [907, 522] width 1074 height 714
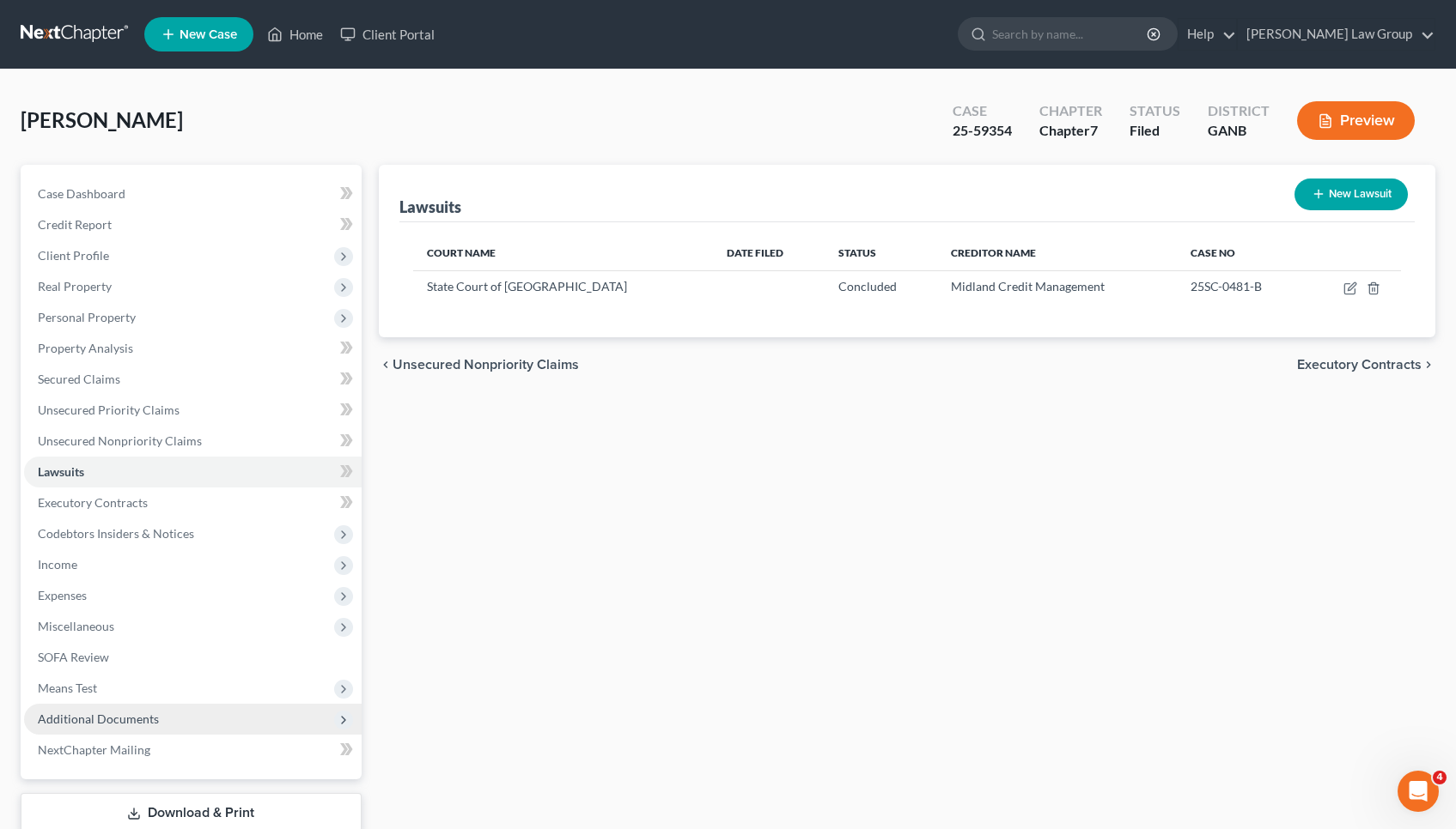
click at [267, 708] on span "Additional Documents" at bounding box center [192, 719] width 337 height 31
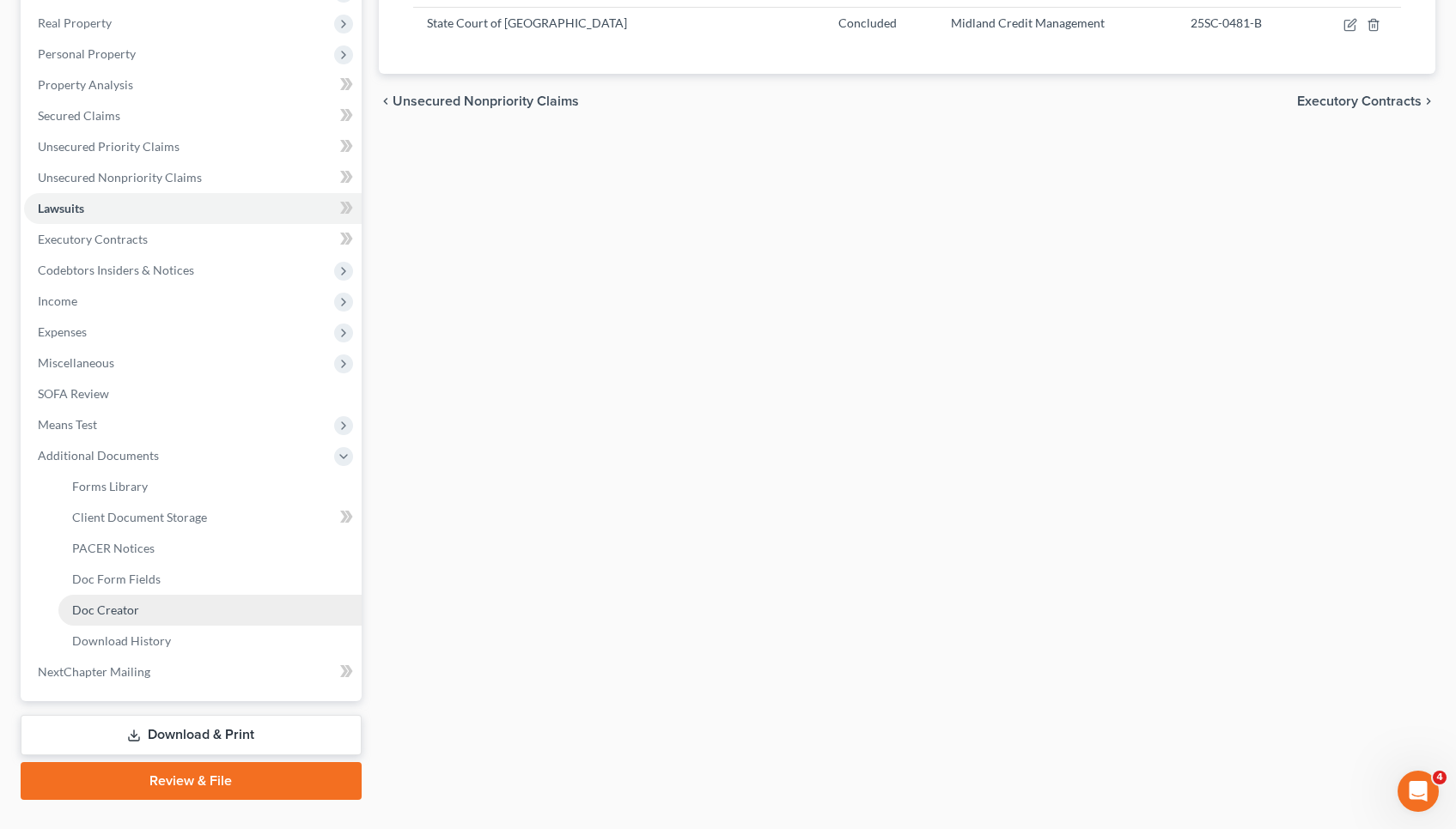
scroll to position [268, 0]
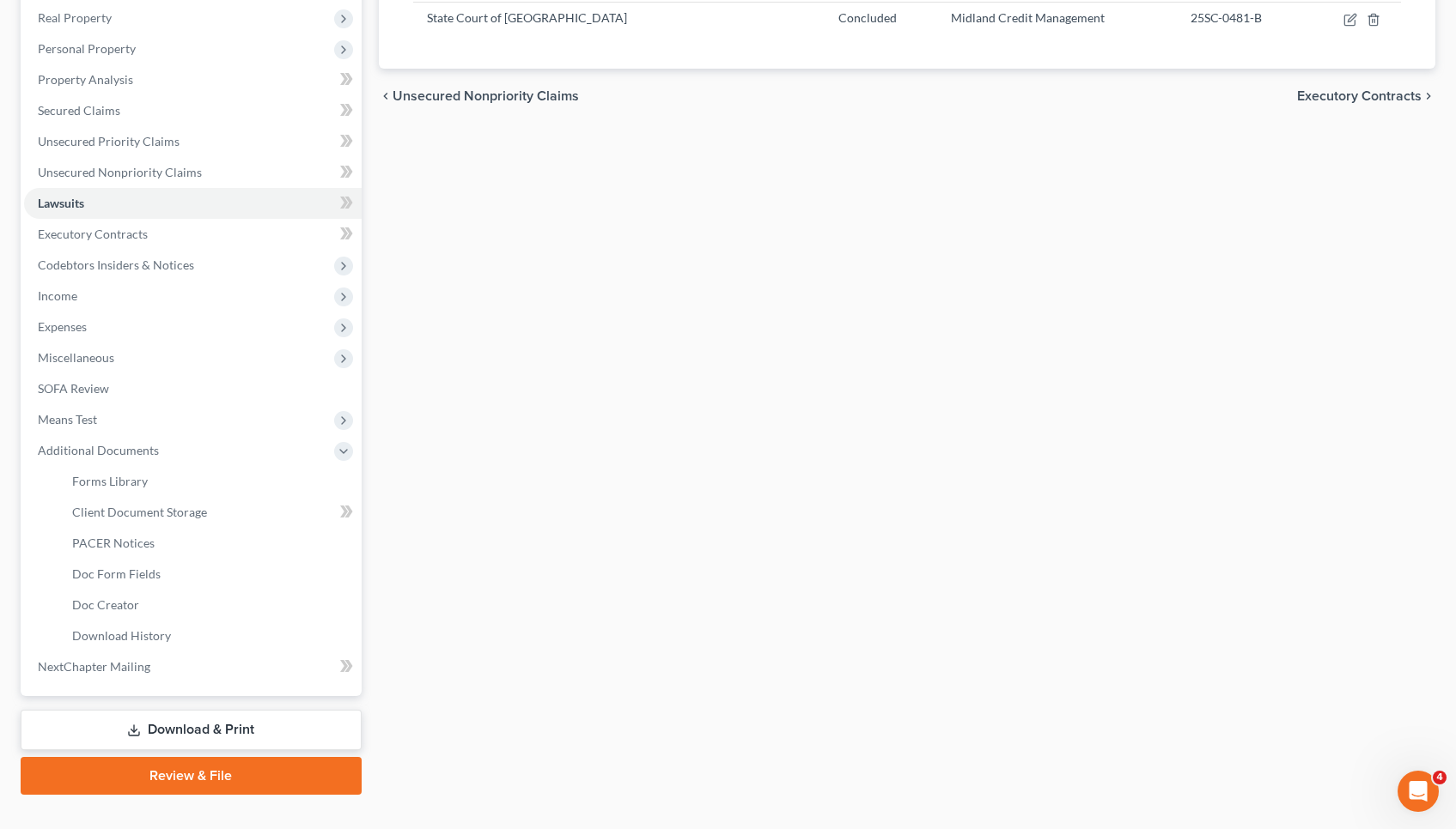
click at [267, 709] on div "Case Dashboard Payments Invoices Payments Payments Credit Report Client Profile" at bounding box center [191, 345] width 358 height 899
click at [272, 733] on link "Download & Print" at bounding box center [191, 730] width 341 height 41
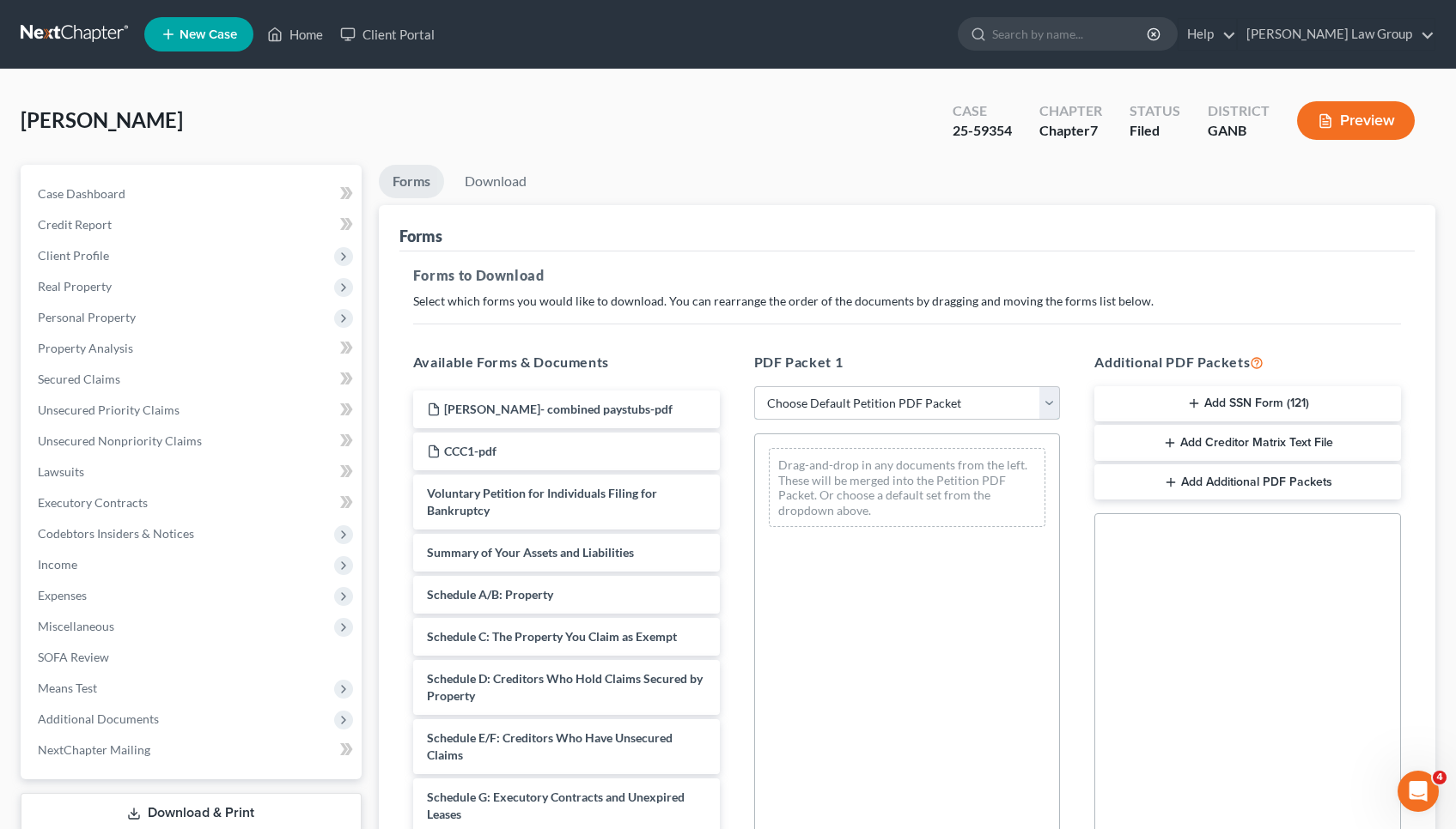
select select "2"
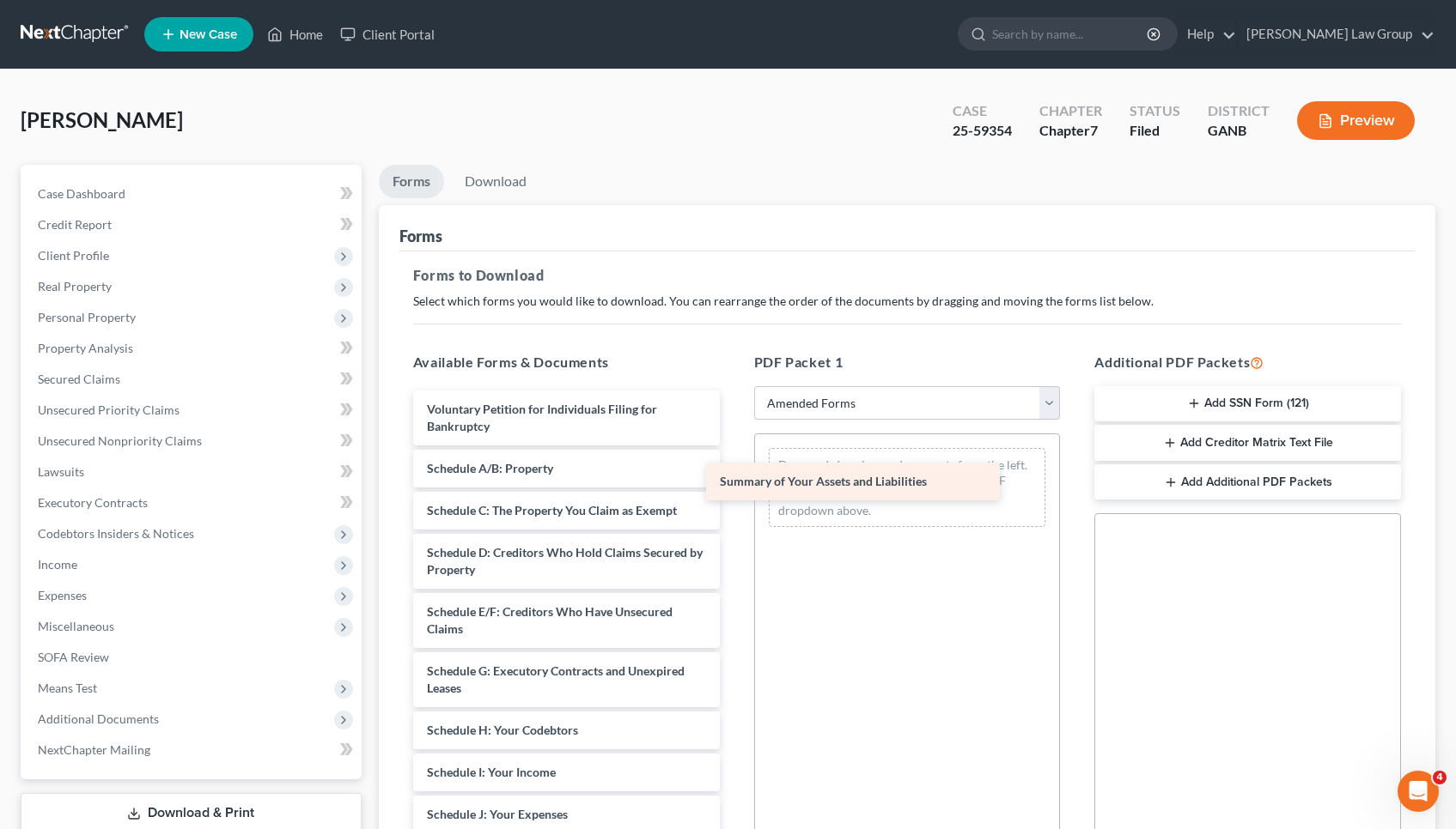
drag, startPoint x: 564, startPoint y: 465, endPoint x: 858, endPoint y: 479, distance: 294.3
click at [734, 479] on div "Summary of Your Assets and Liabilities Voluntary Petition for Individuals Filin…" at bounding box center [567, 814] width 334 height 848
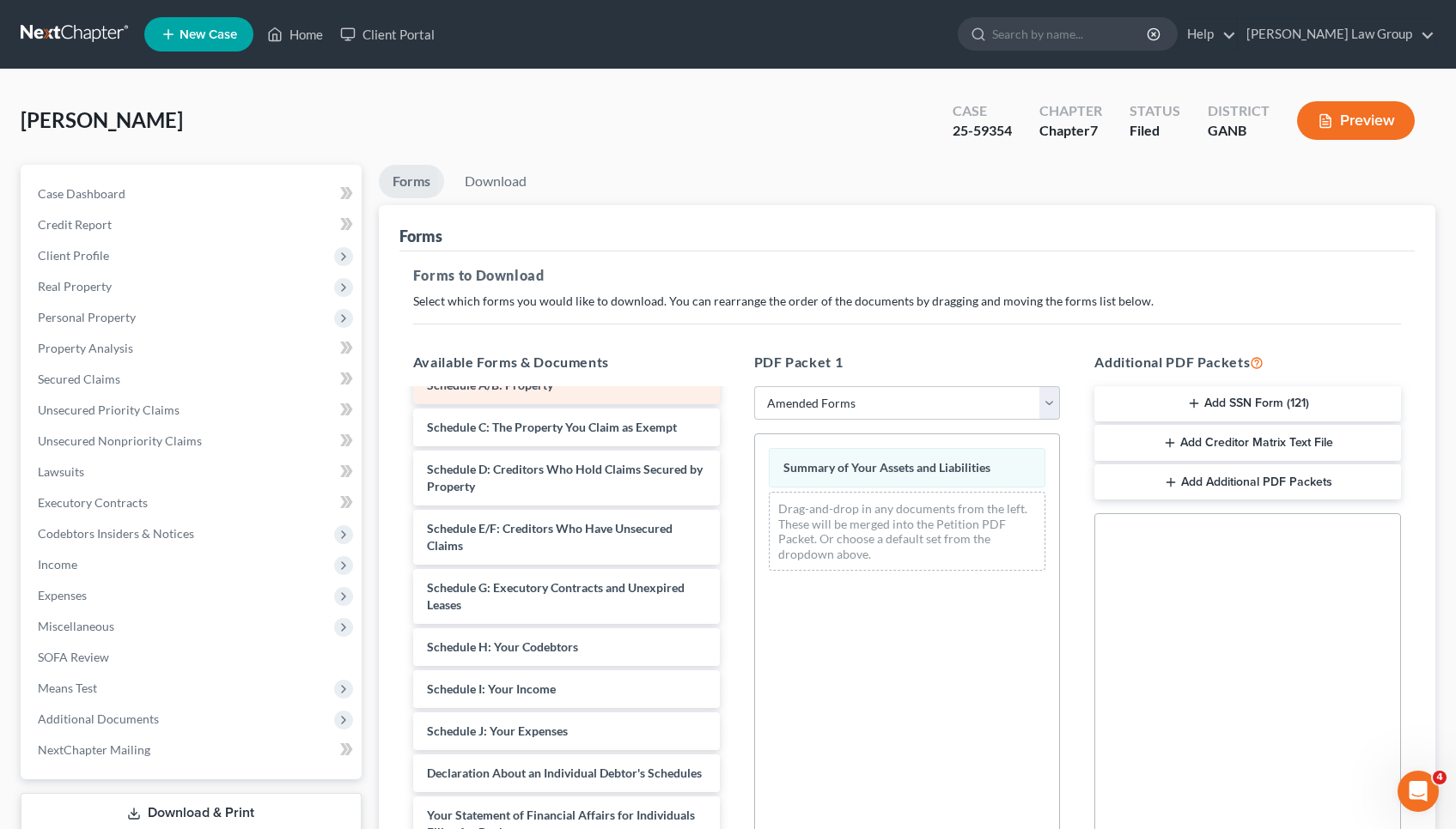
scroll to position [88, 0]
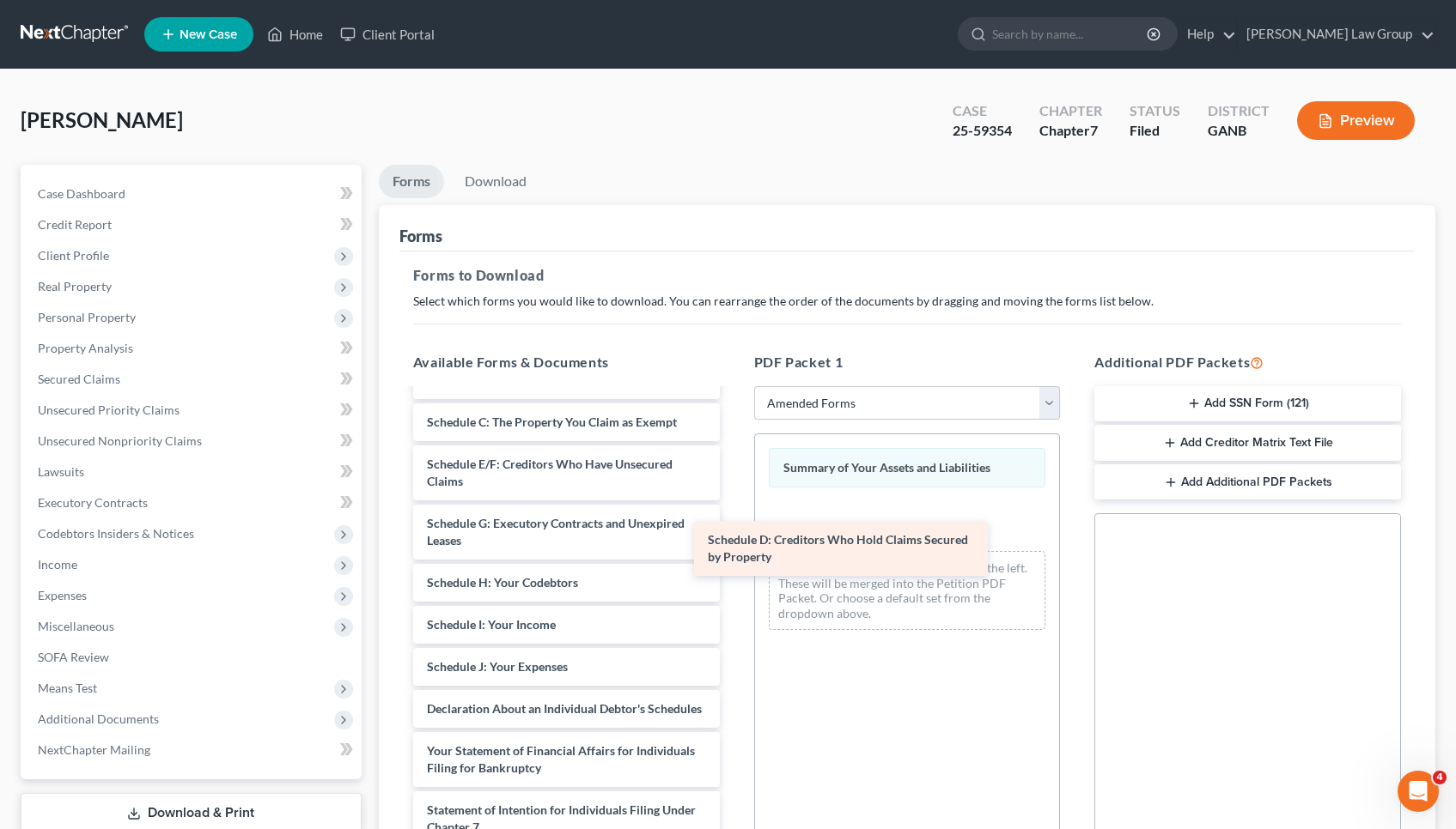
drag, startPoint x: 599, startPoint y: 467, endPoint x: 883, endPoint y: 542, distance: 293.7
click at [734, 542] on div "Schedule D: Creditors Who Hold Claims Secured by Property Voluntary Petition fo…" at bounding box center [567, 697] width 334 height 789
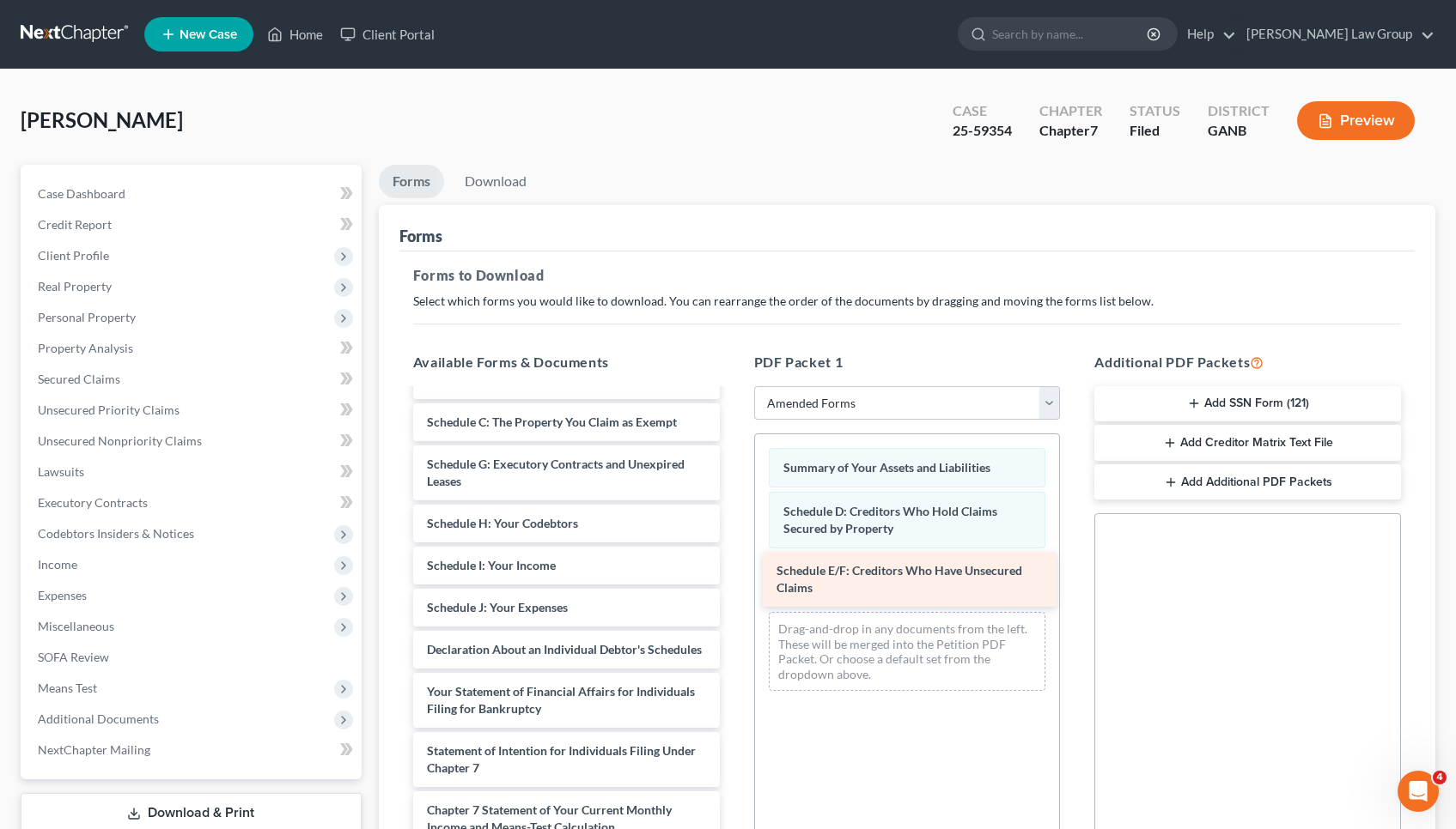
drag, startPoint x: 560, startPoint y: 462, endPoint x: 910, endPoint y: 570, distance: 366.3
click at [734, 570] on div "Schedule E/F: Creditors Who Have Unsecured Claims Voluntary Petition for Indivi…" at bounding box center [567, 667] width 334 height 730
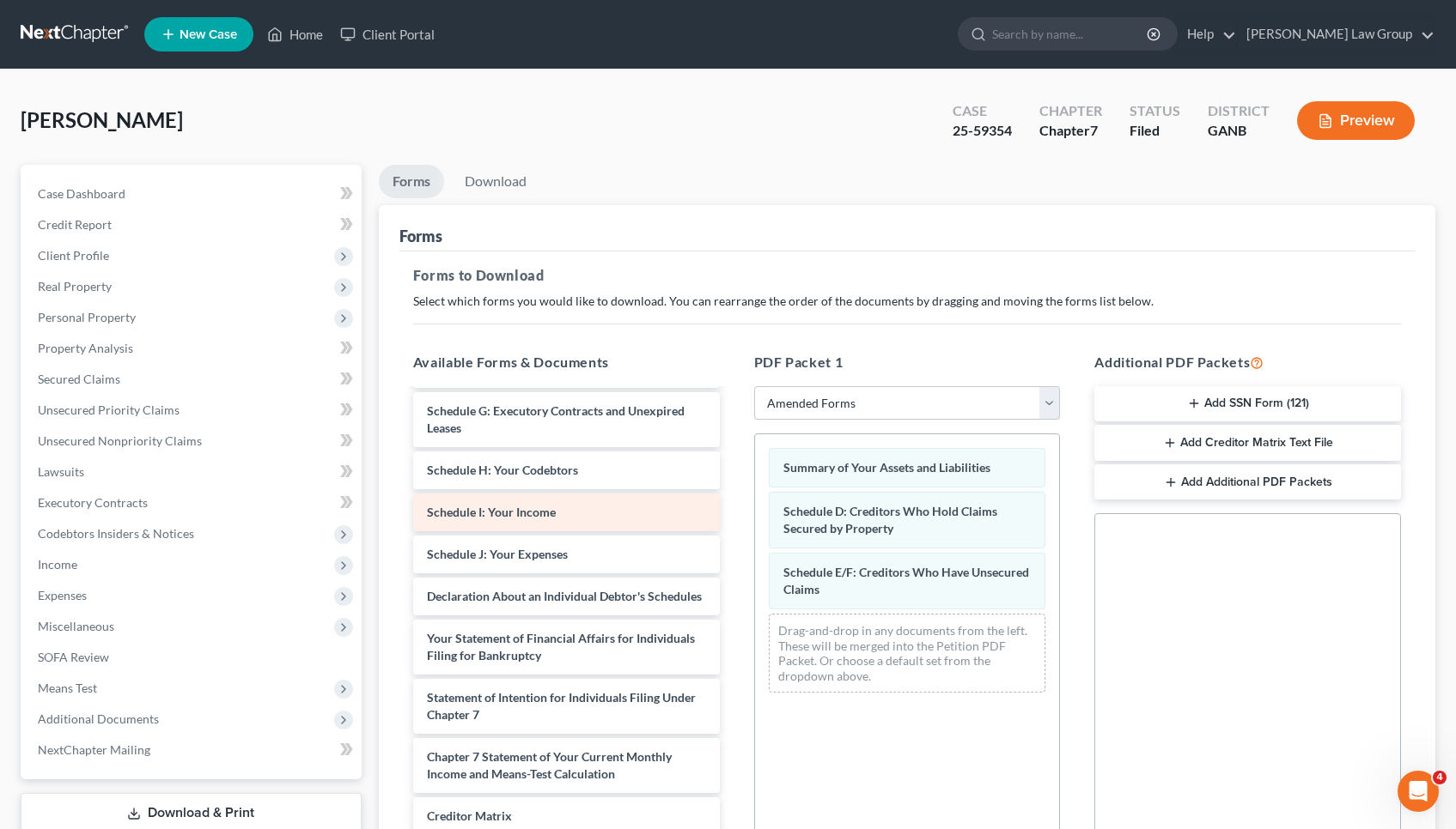
scroll to position [162, 0]
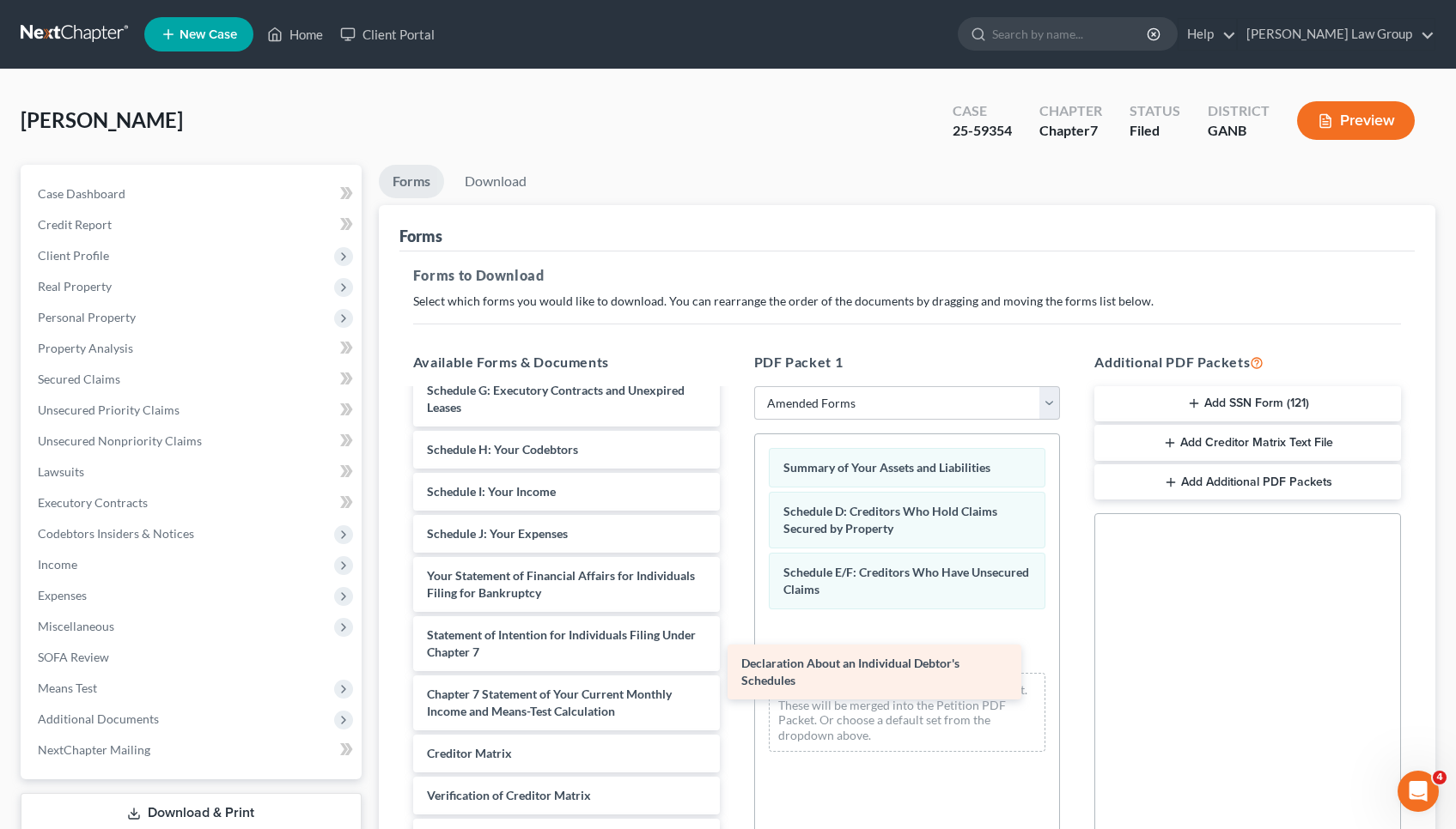
drag, startPoint x: 594, startPoint y: 580, endPoint x: 908, endPoint y: 668, distance: 326.1
click at [734, 668] on div "Declaration About an Individual Debtor's Schedules Voluntary Petition for Indiv…" at bounding box center [567, 573] width 334 height 688
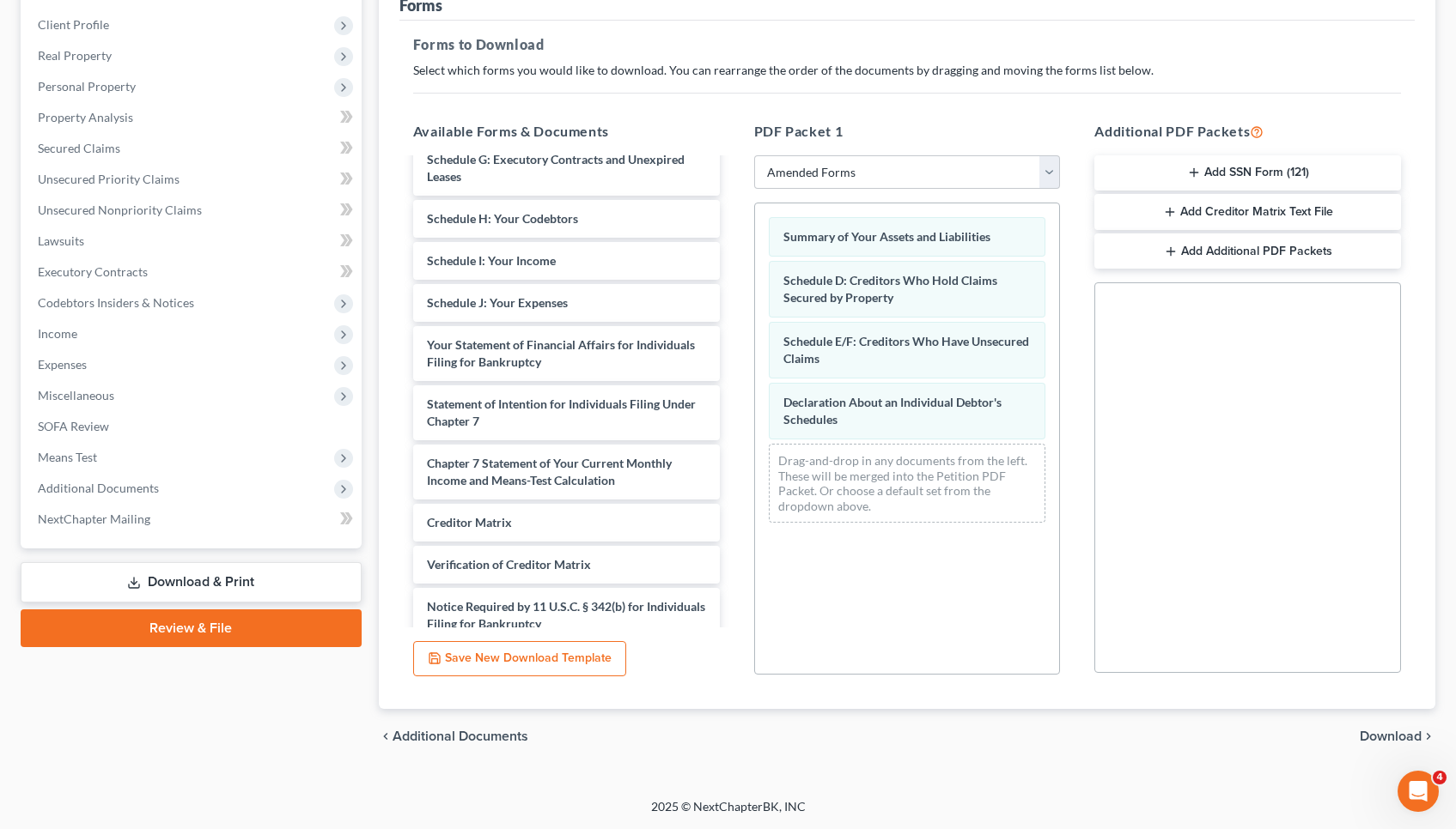
click at [1380, 739] on span "Download" at bounding box center [1390, 737] width 62 height 14
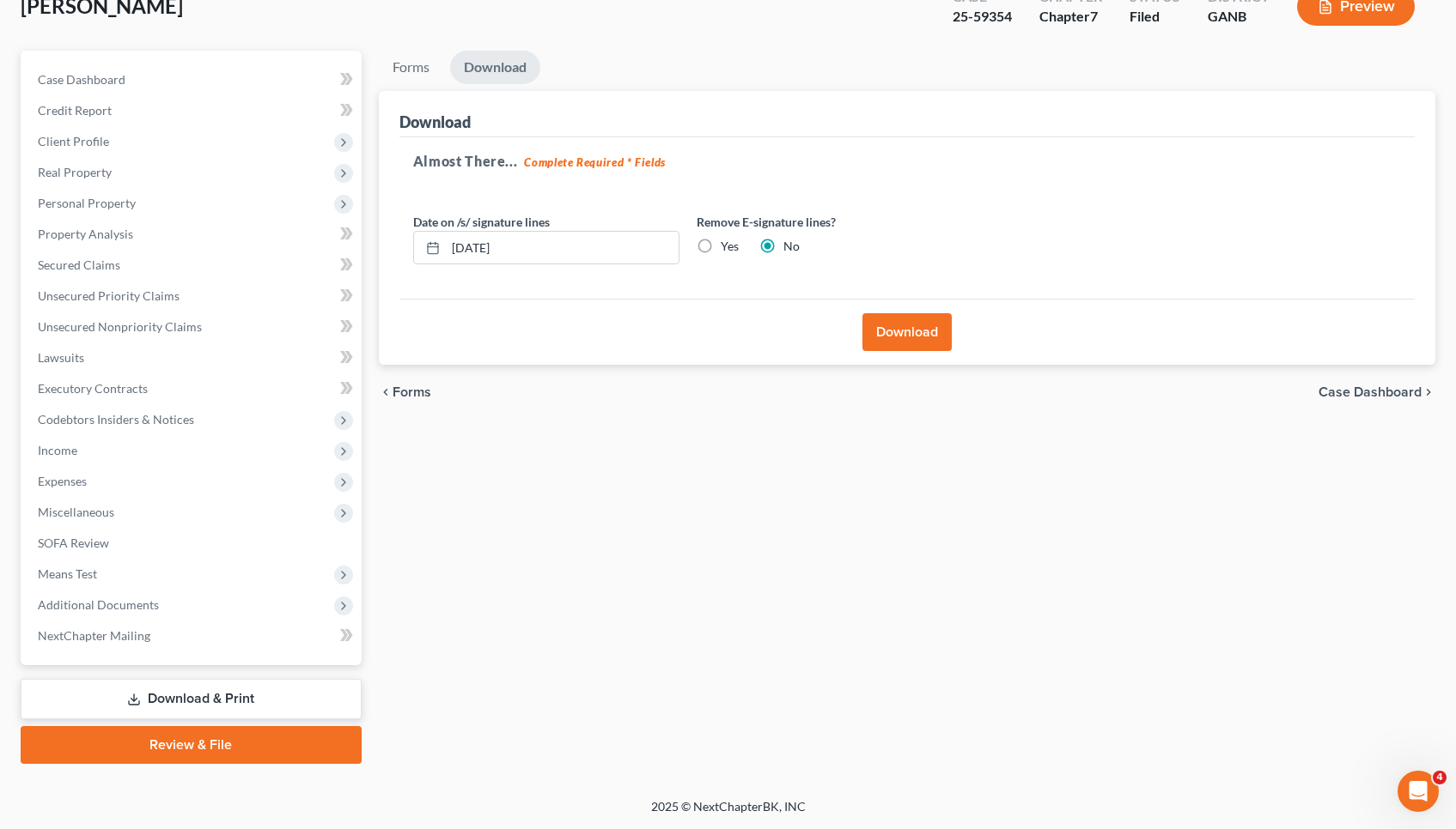
scroll to position [114, 0]
click at [910, 335] on button "Download" at bounding box center [907, 332] width 90 height 38
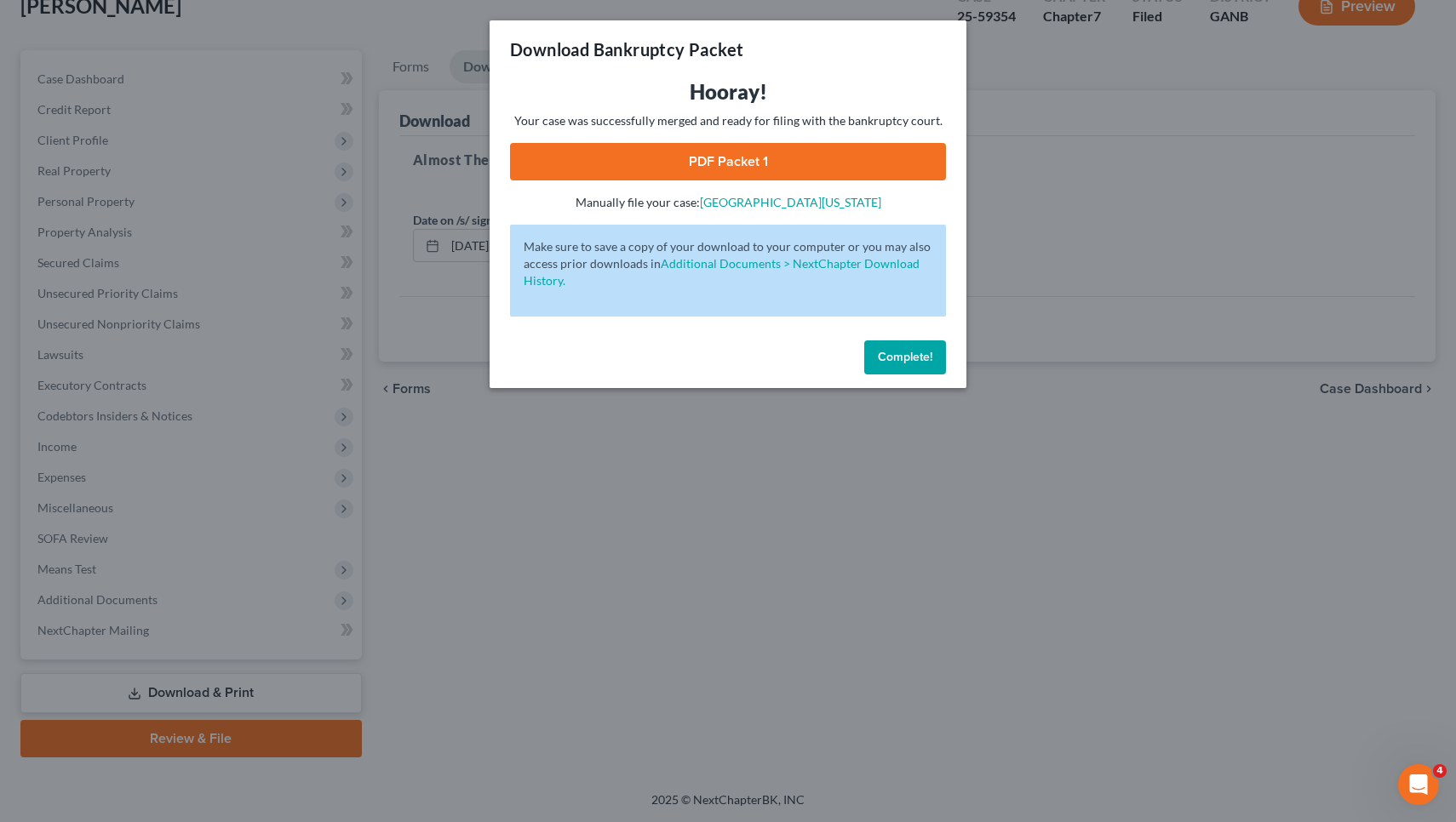
click at [745, 161] on link "PDF Packet 1" at bounding box center [728, 162] width 436 height 37
click at [892, 377] on div "Complete!" at bounding box center [728, 361] width 477 height 54
click at [891, 376] on div "Complete!" at bounding box center [728, 361] width 477 height 54
click at [890, 359] on span "Complete!" at bounding box center [904, 357] width 54 height 15
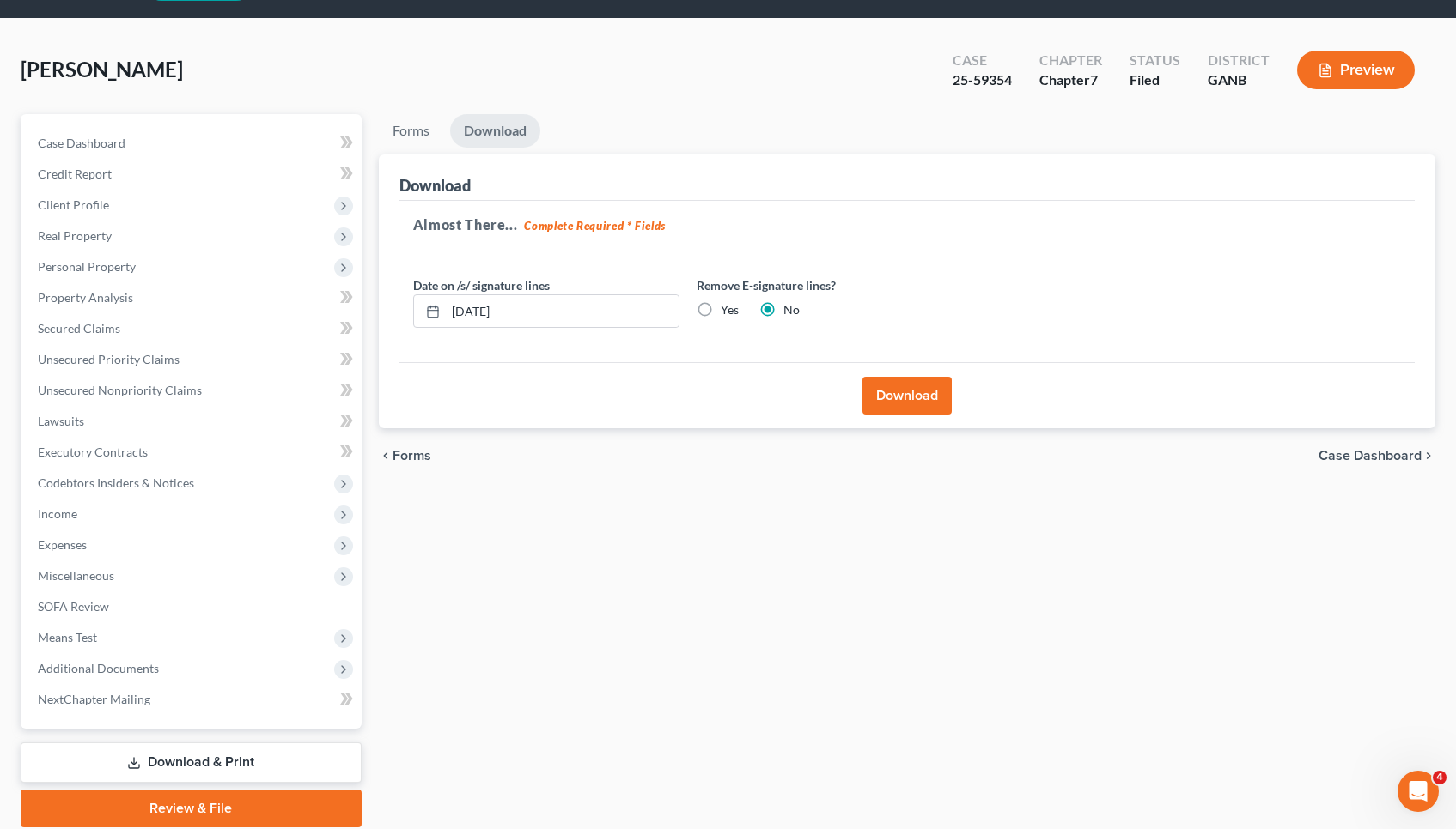
scroll to position [51, 0]
click at [216, 673] on span "Additional Documents" at bounding box center [192, 668] width 337 height 31
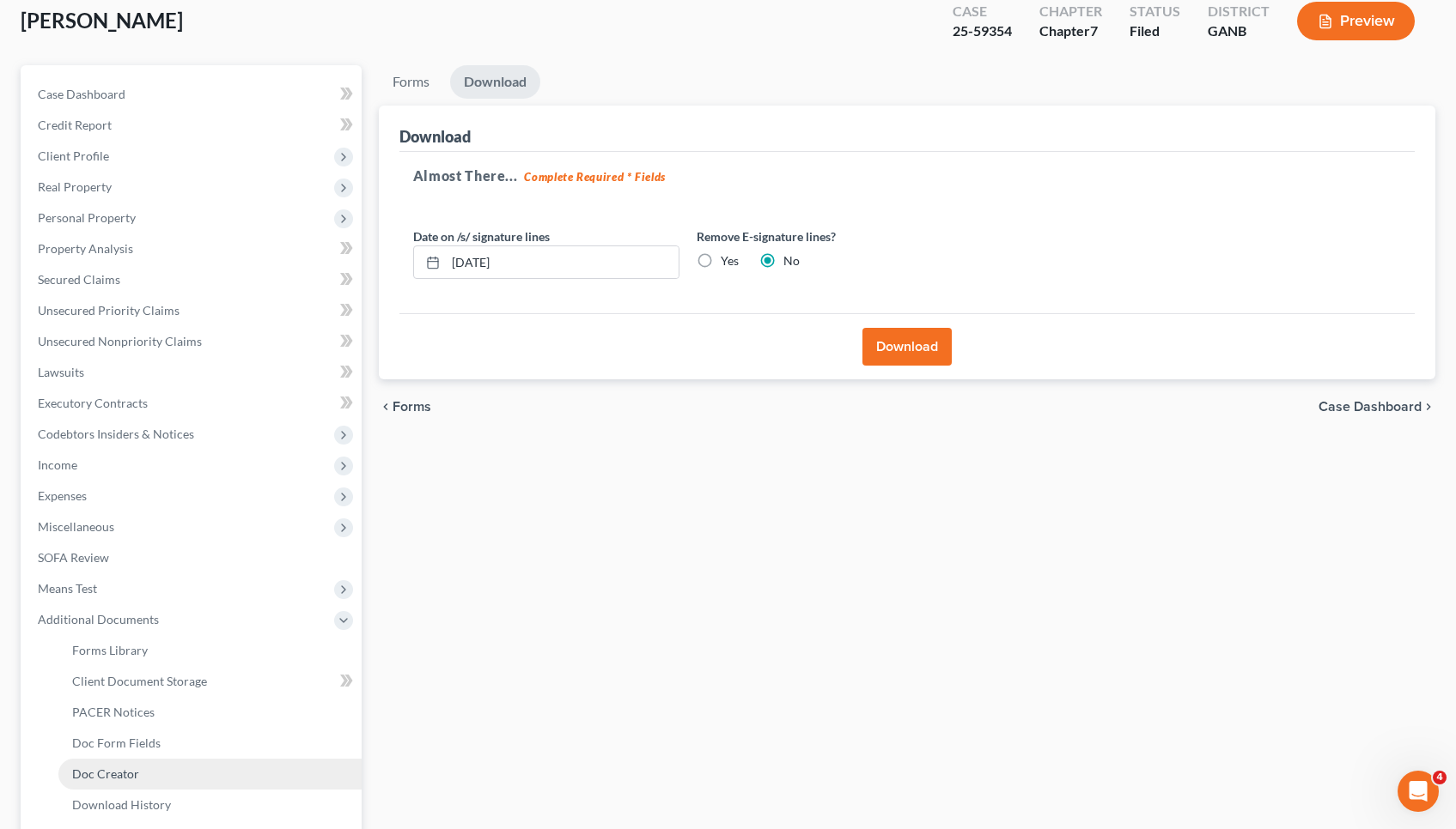
scroll to position [101, 0]
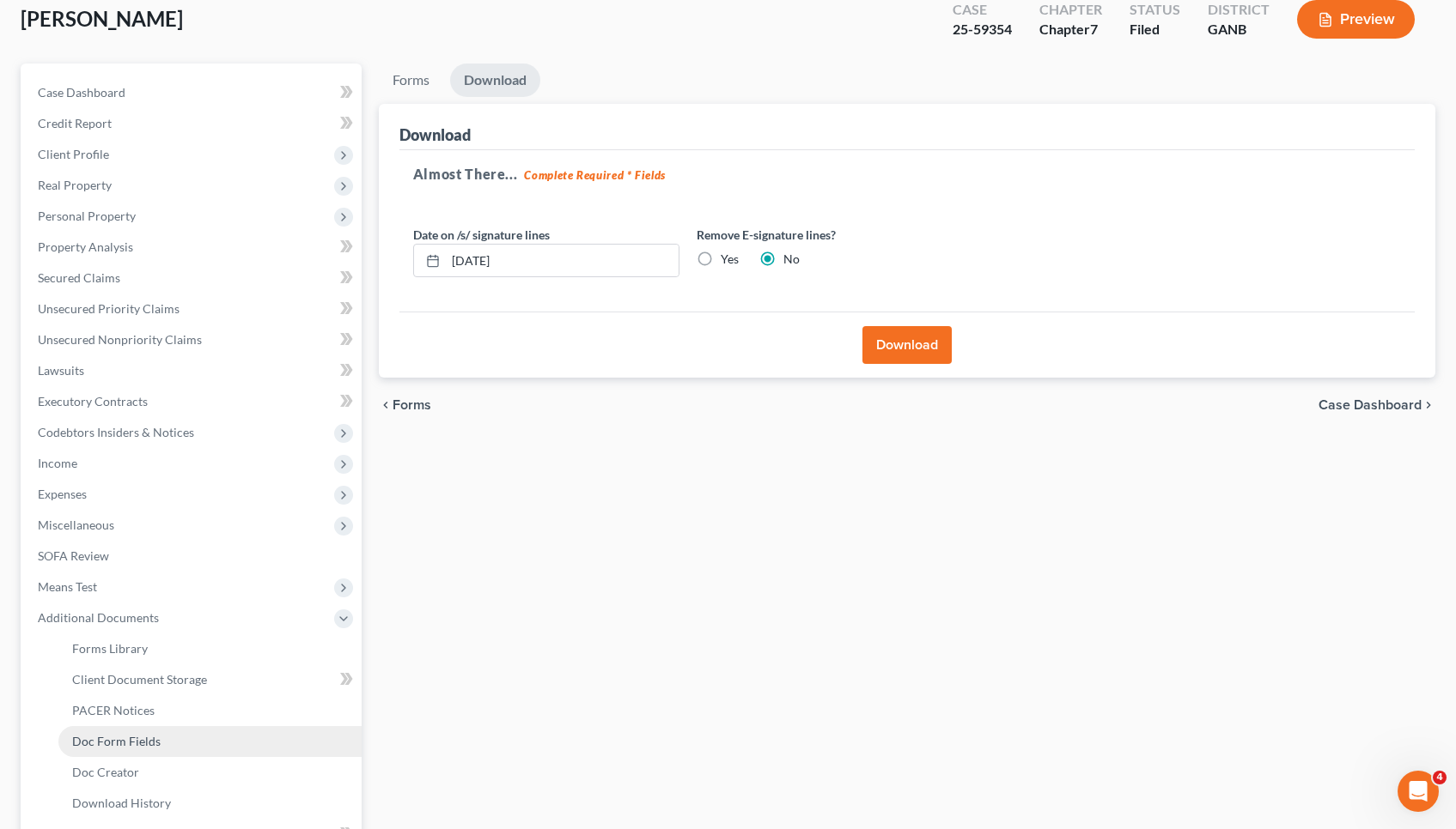
click at [227, 754] on link "Doc Form Fields" at bounding box center [210, 742] width 303 height 31
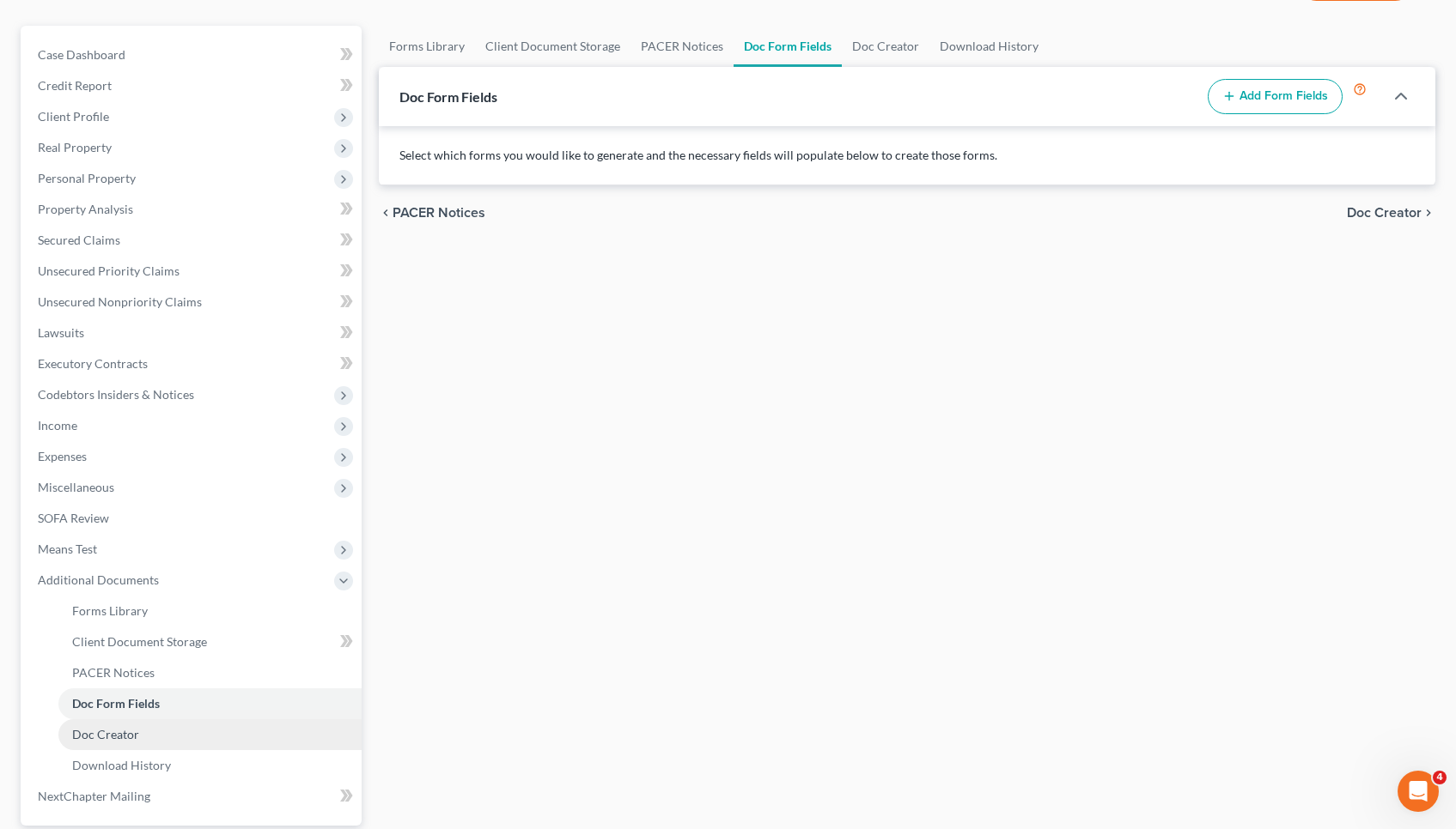
click at [217, 734] on link "Doc Creator" at bounding box center [210, 735] width 303 height 31
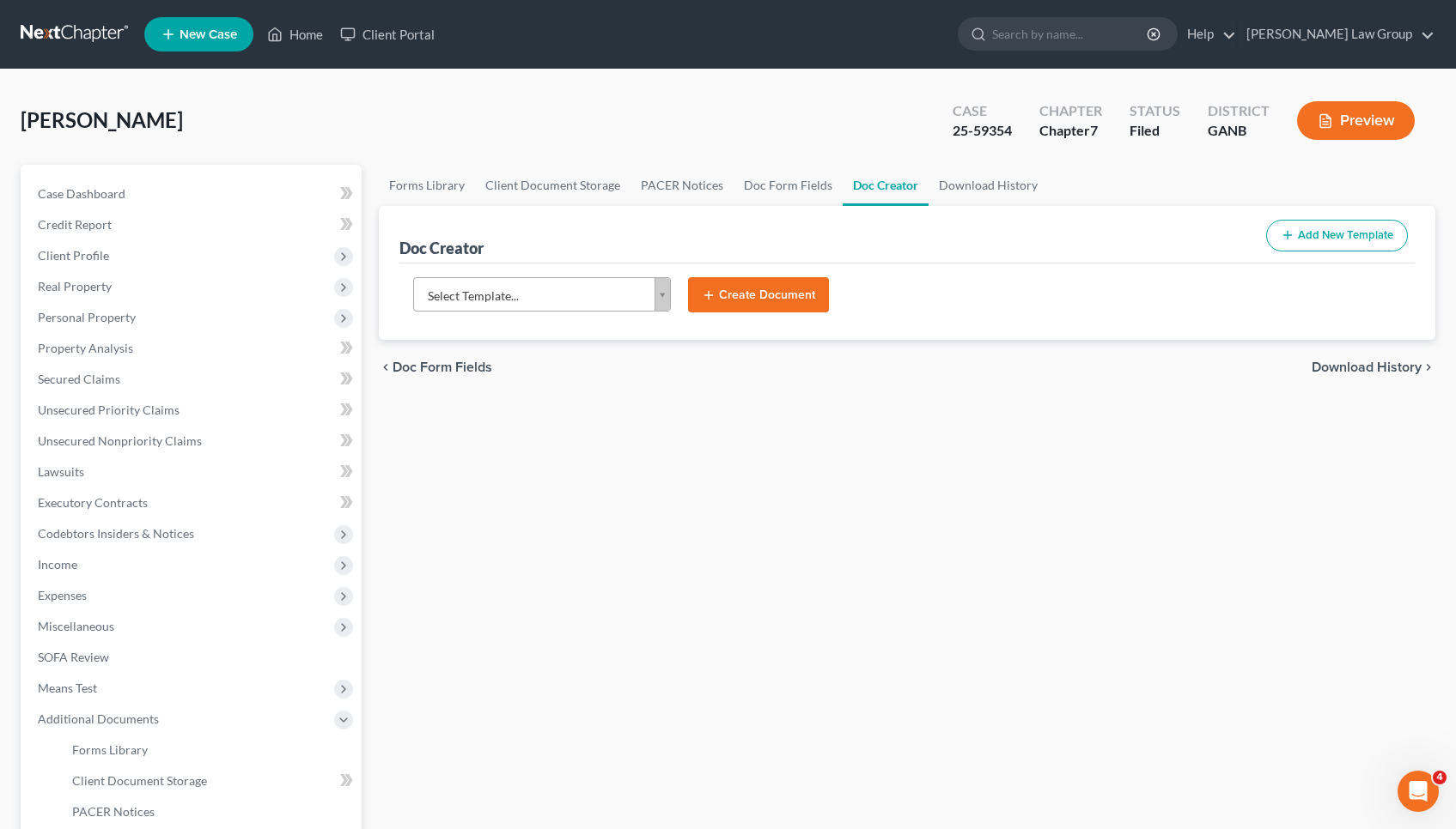
click at [608, 293] on body "Home New Case Client Portal Saedi Law Group mmays@saedilawgroup.com My Account …" at bounding box center [728, 565] width 1456 height 1129
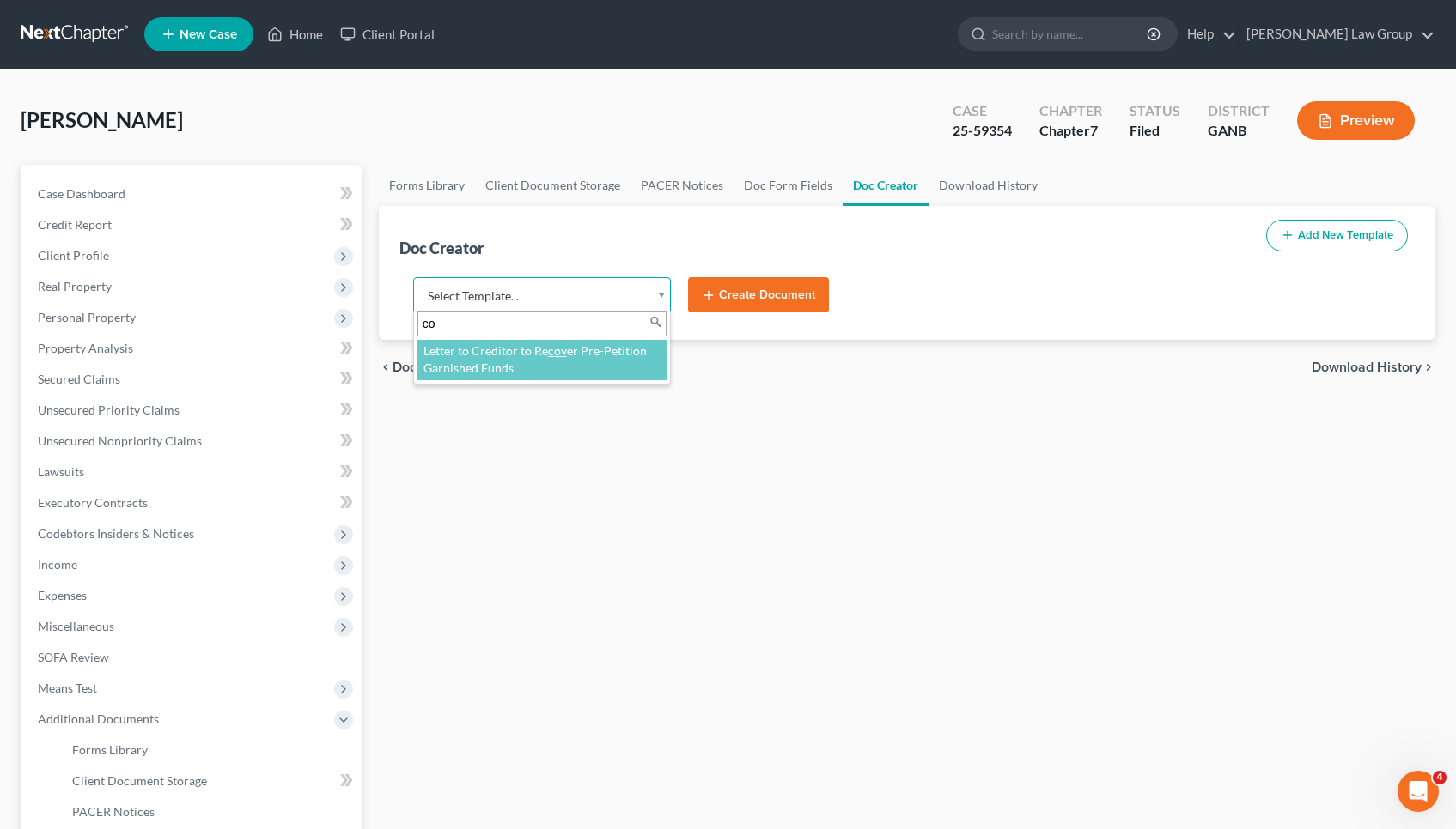
type input "c"
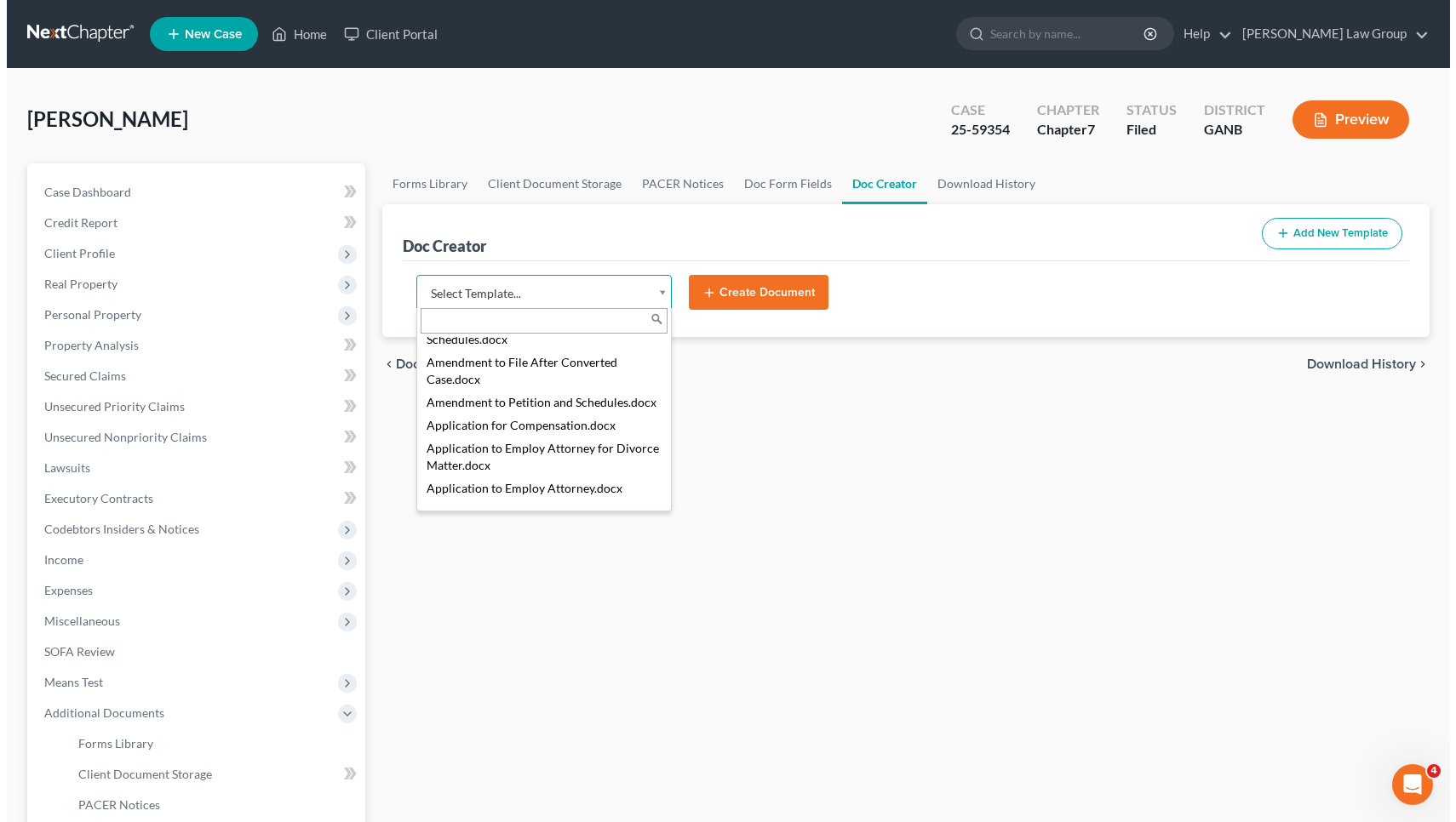
scroll to position [288, 0]
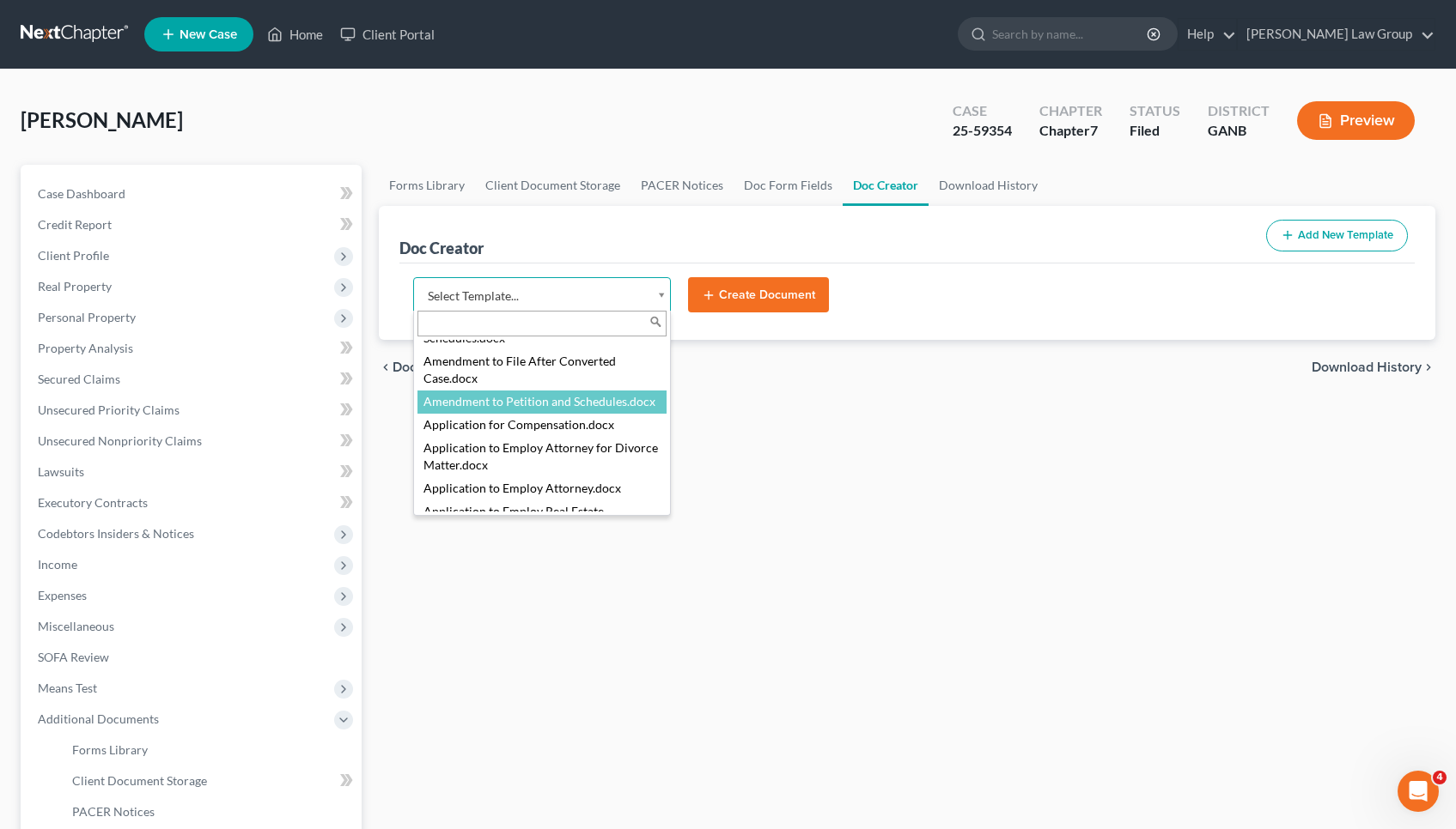
select select "110999"
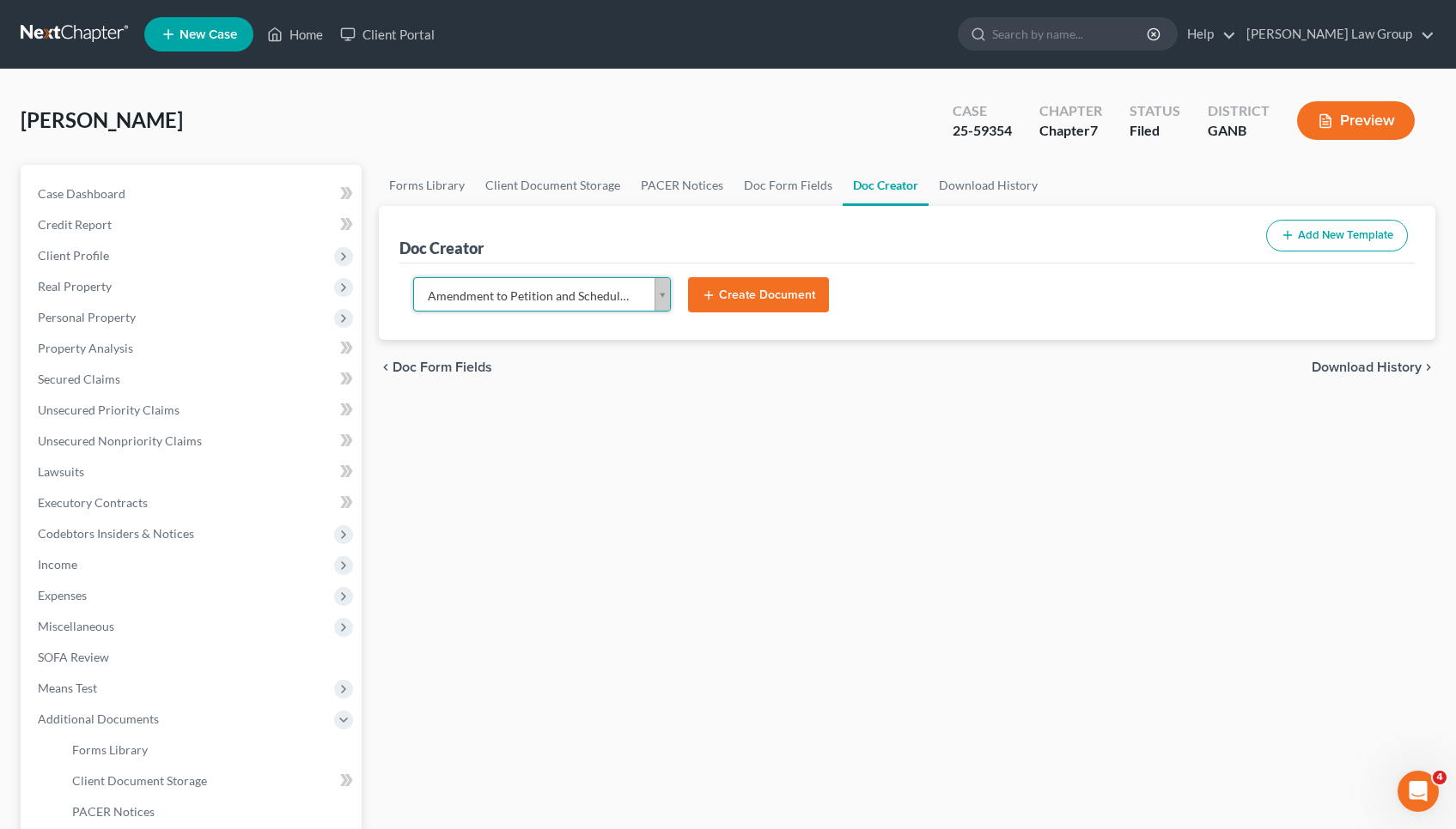
click at [797, 288] on button "Create Document" at bounding box center [759, 295] width 141 height 36
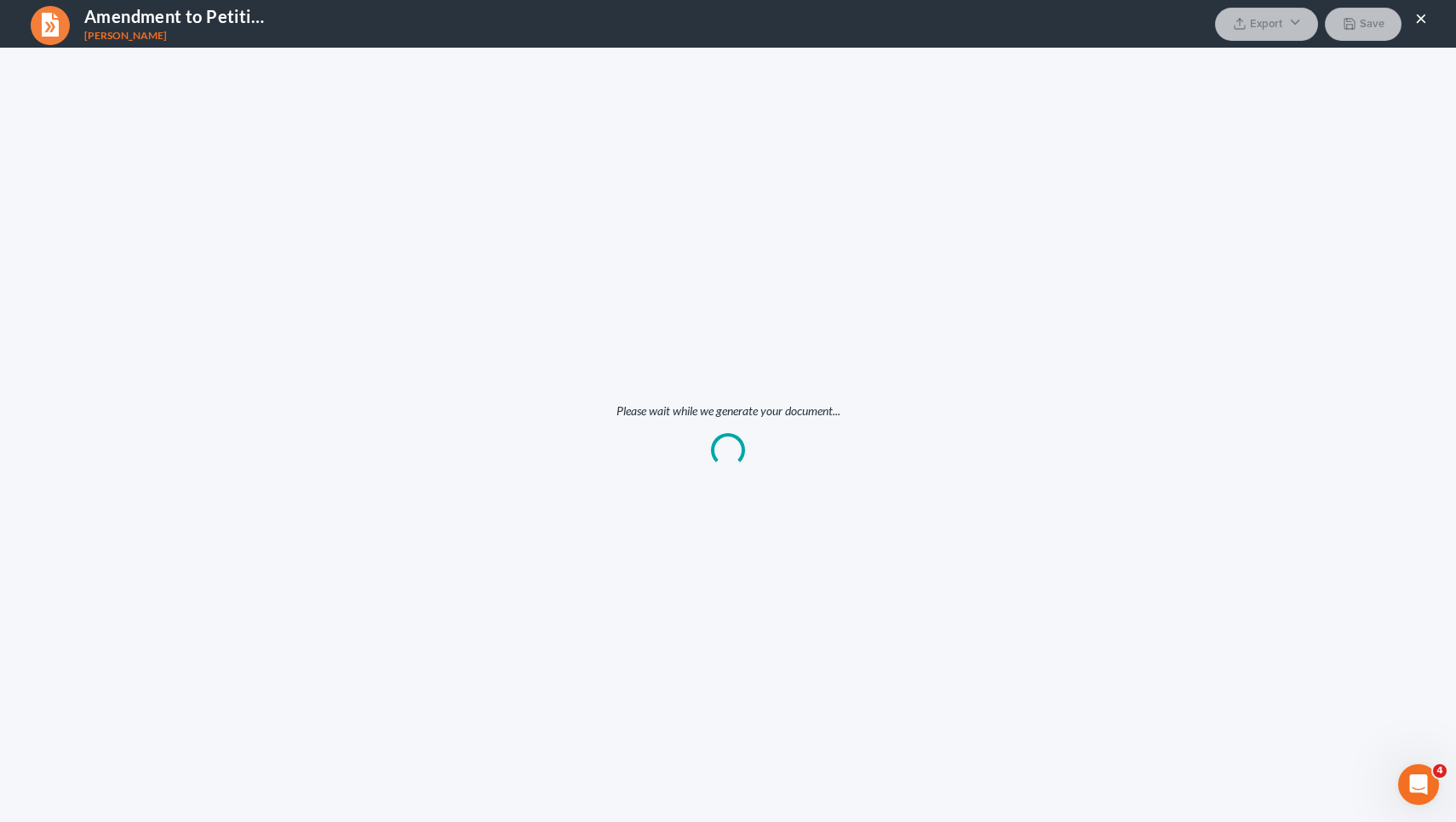
scroll to position [0, 0]
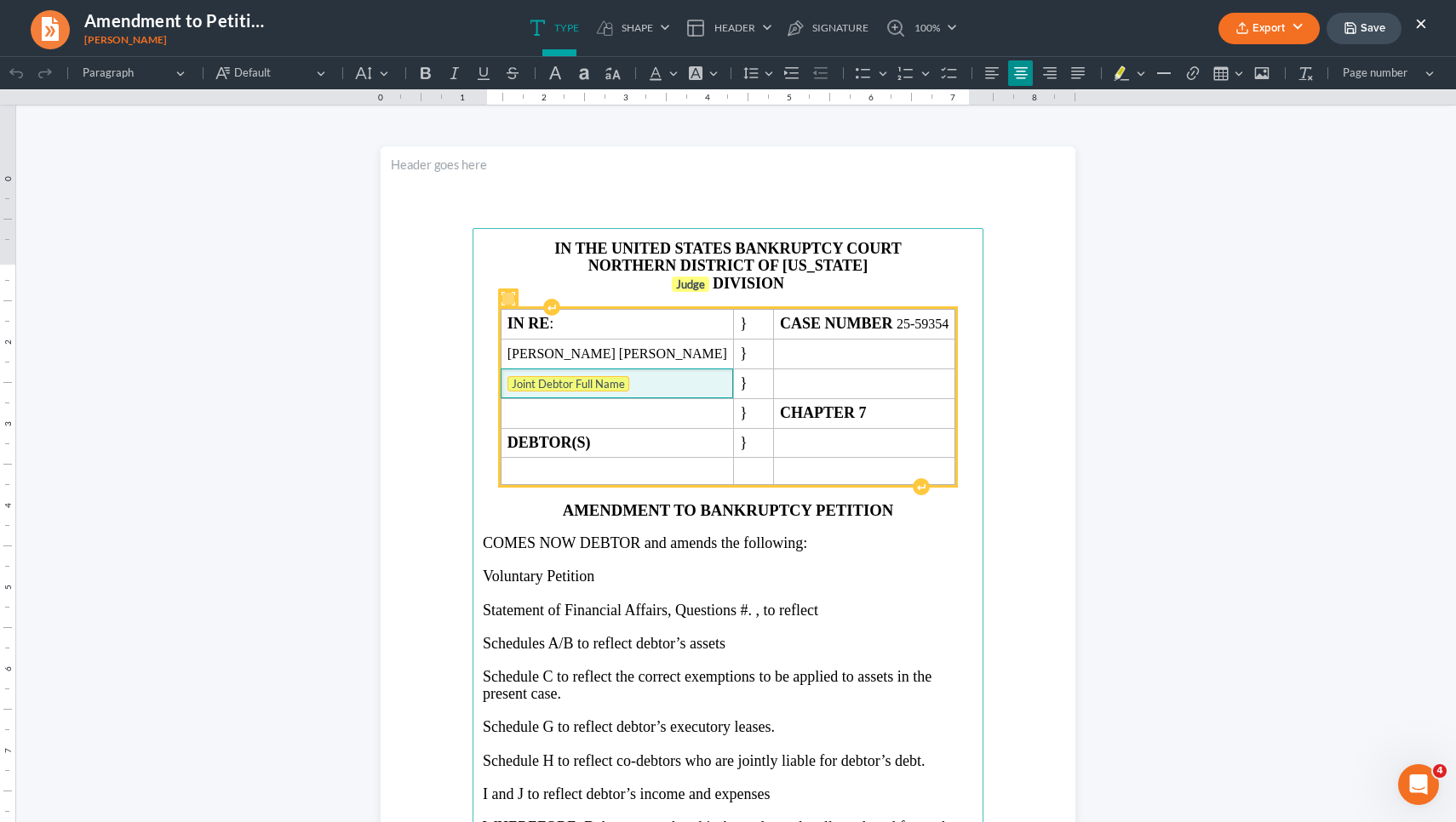
click at [612, 391] on tag "Joint Debtor Full Name" at bounding box center [569, 384] width 122 height 16
click at [933, 258] on p "IN THE UNITED STATES BANKRUPTCY COURT" at bounding box center [728, 249] width 490 height 18
click at [713, 292] on strong "DIVISION" at bounding box center [748, 283] width 72 height 17
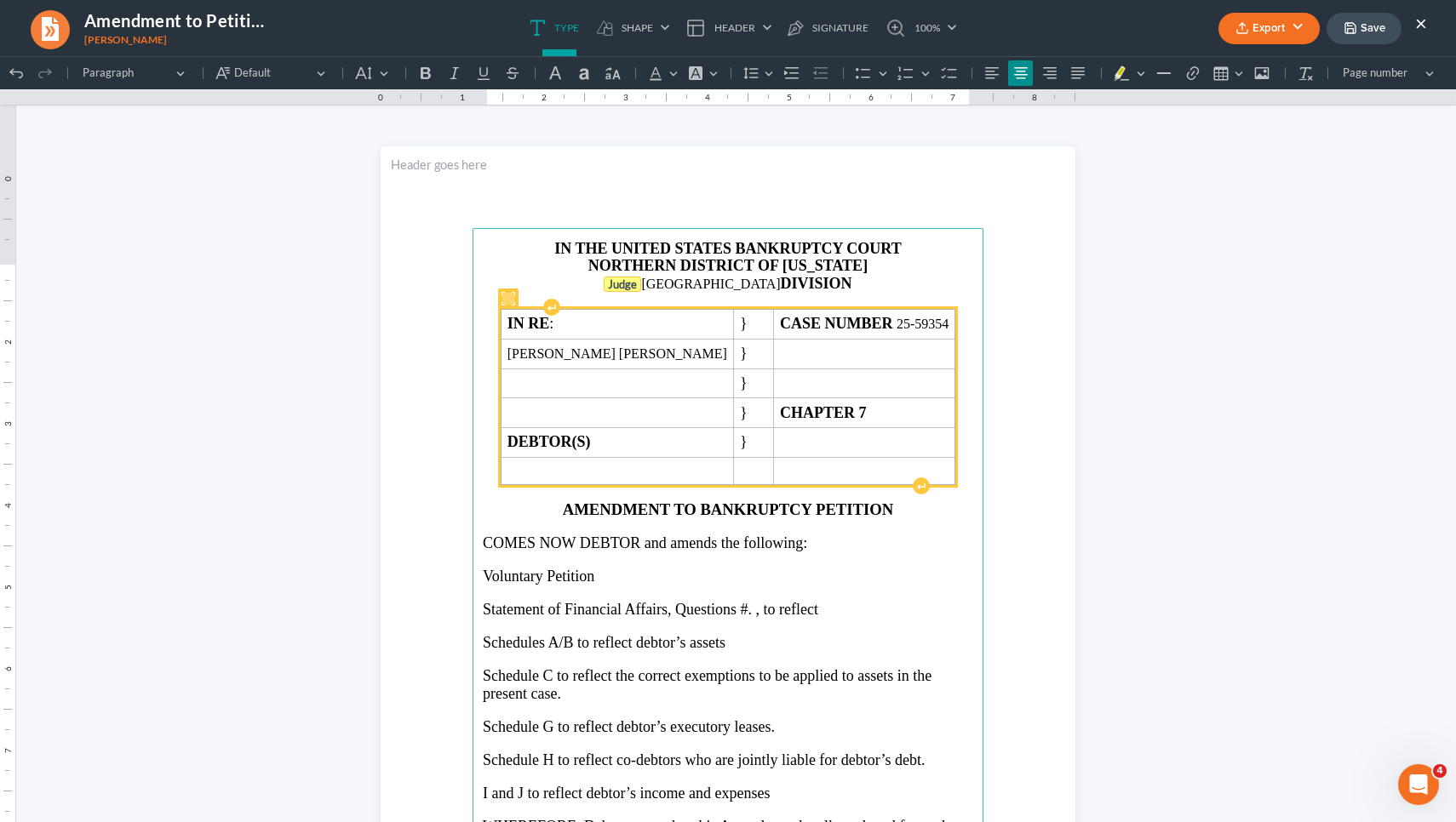
click at [637, 291] on strong "Judge" at bounding box center [622, 285] width 29 height 14
click at [674, 293] on p "ATLANTA DIVISION" at bounding box center [728, 284] width 490 height 18
click at [383, 67] on button "Default" at bounding box center [373, 73] width 45 height 26
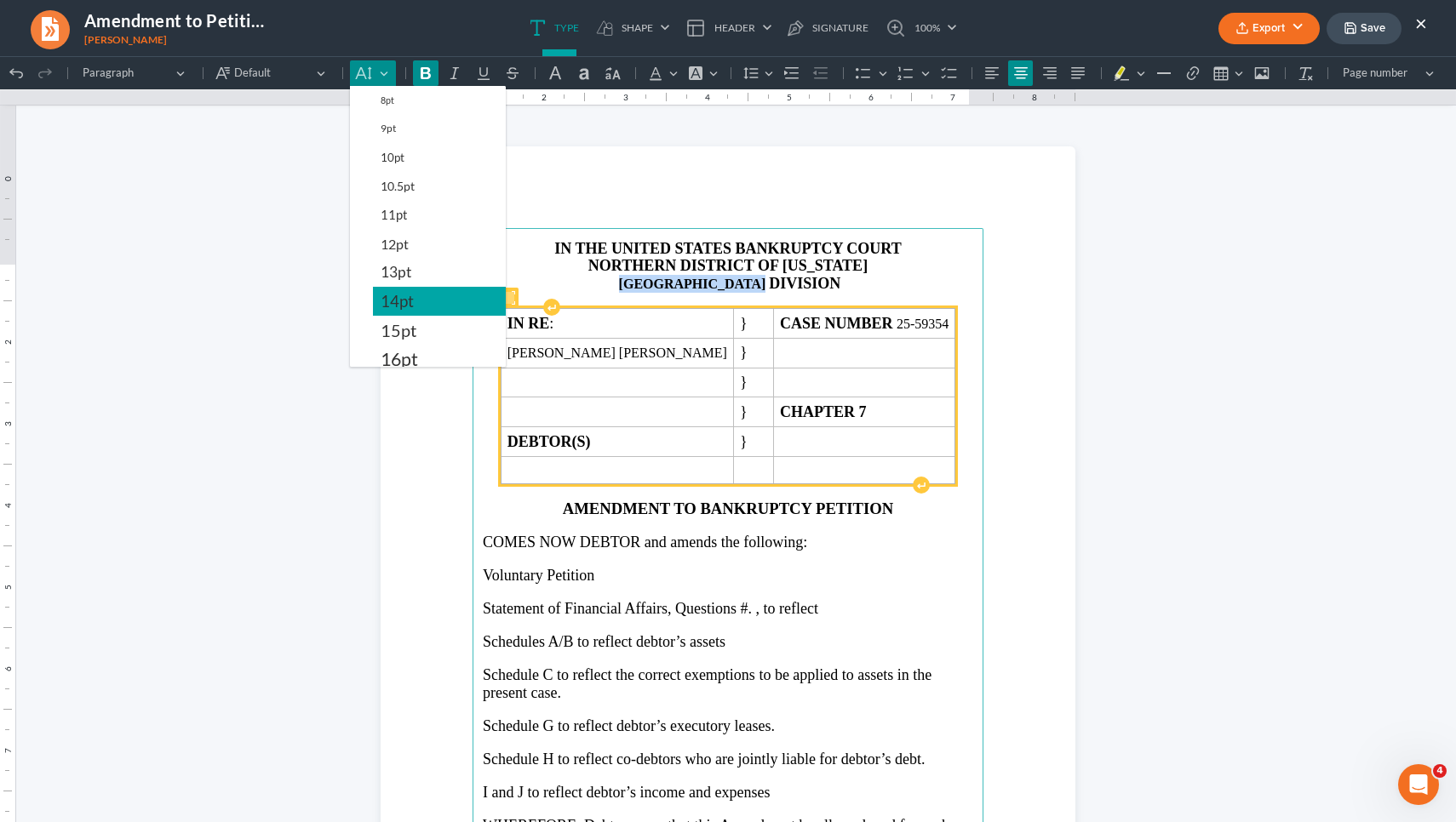
click at [409, 297] on span "14pt" at bounding box center [397, 301] width 34 height 21
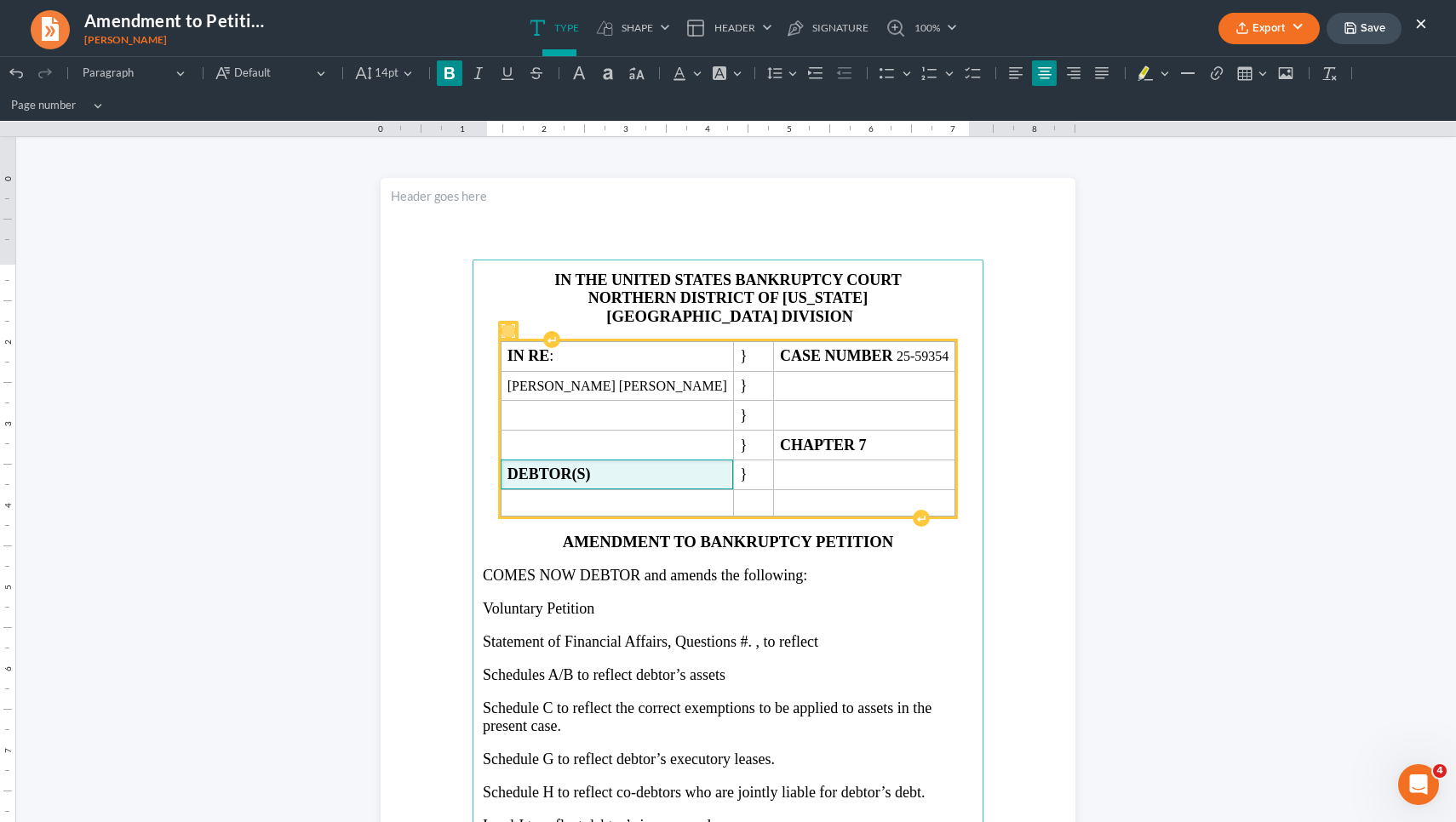
click at [590, 474] on strong "DEBTOR(S)" at bounding box center [549, 473] width 84 height 17
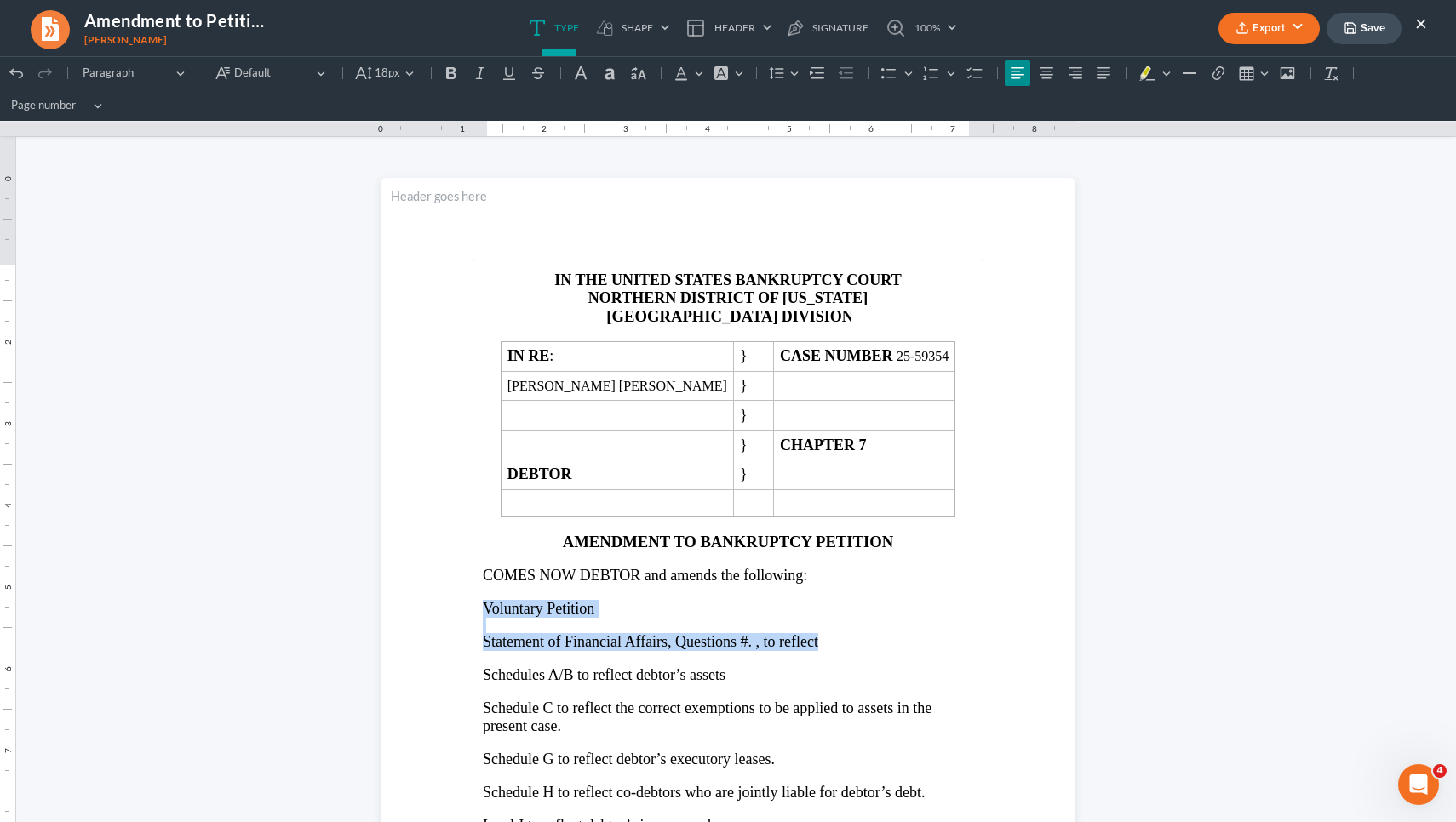
drag, startPoint x: 478, startPoint y: 608, endPoint x: 860, endPoint y: 639, distance: 383.3
click at [860, 639] on main "IN THE UNITED STATES BANKRUPTCY COURT NORTHERN DISTRICT OF GEORGIA ATLANTA DIVI…" at bounding box center [728, 627] width 511 height 735
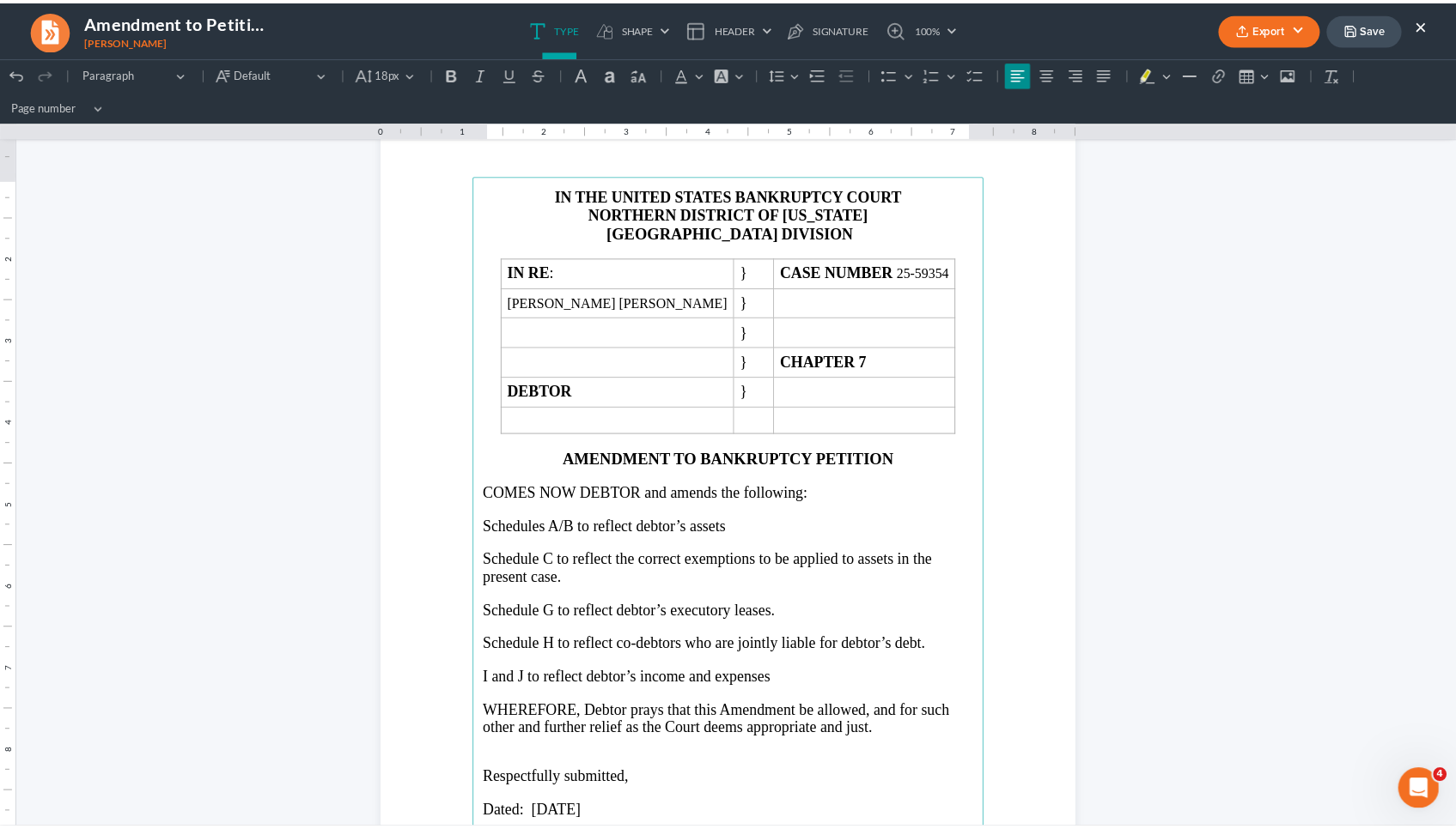
scroll to position [90, 0]
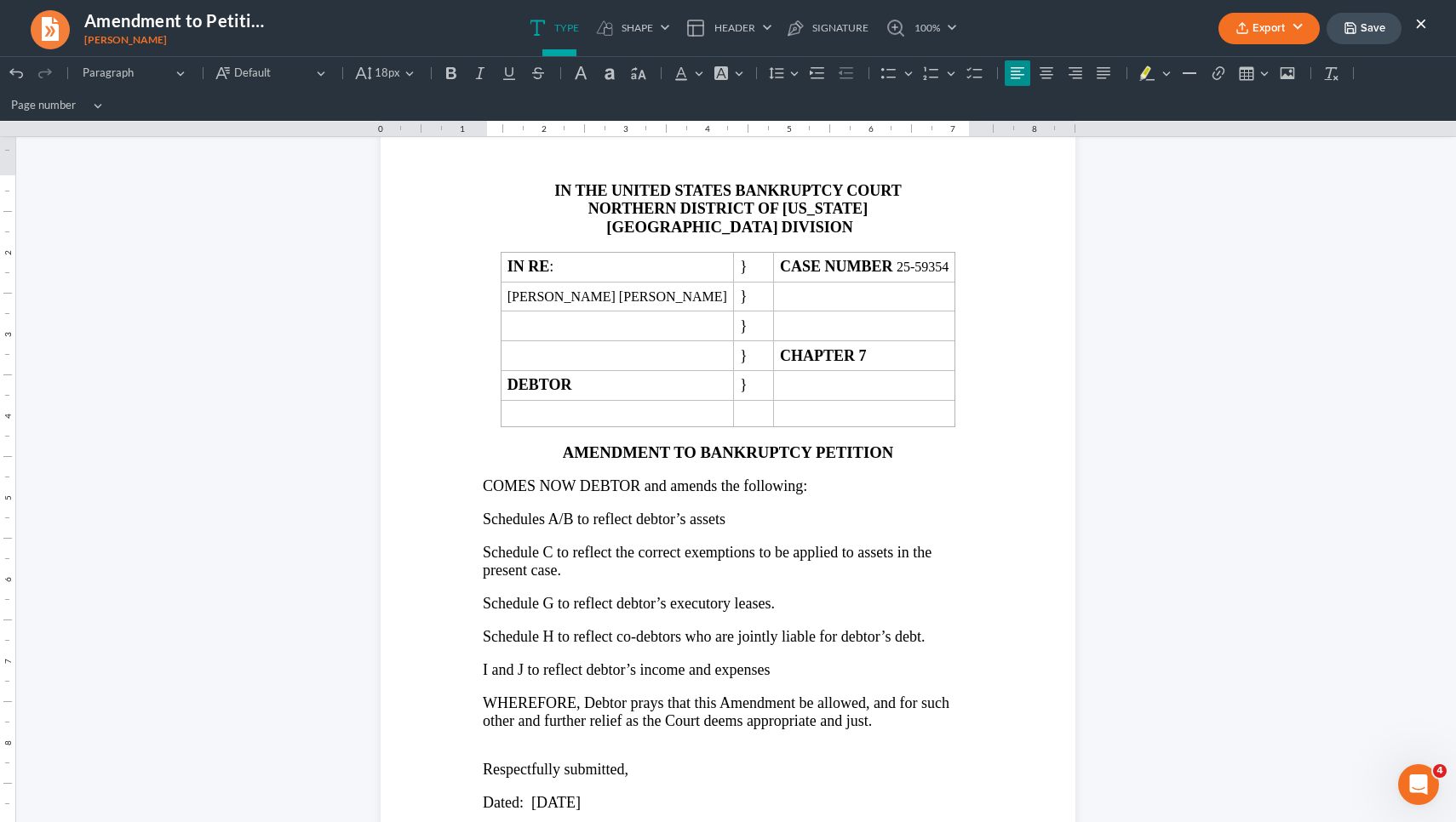
click at [1421, 24] on button "×" at bounding box center [1421, 23] width 12 height 21
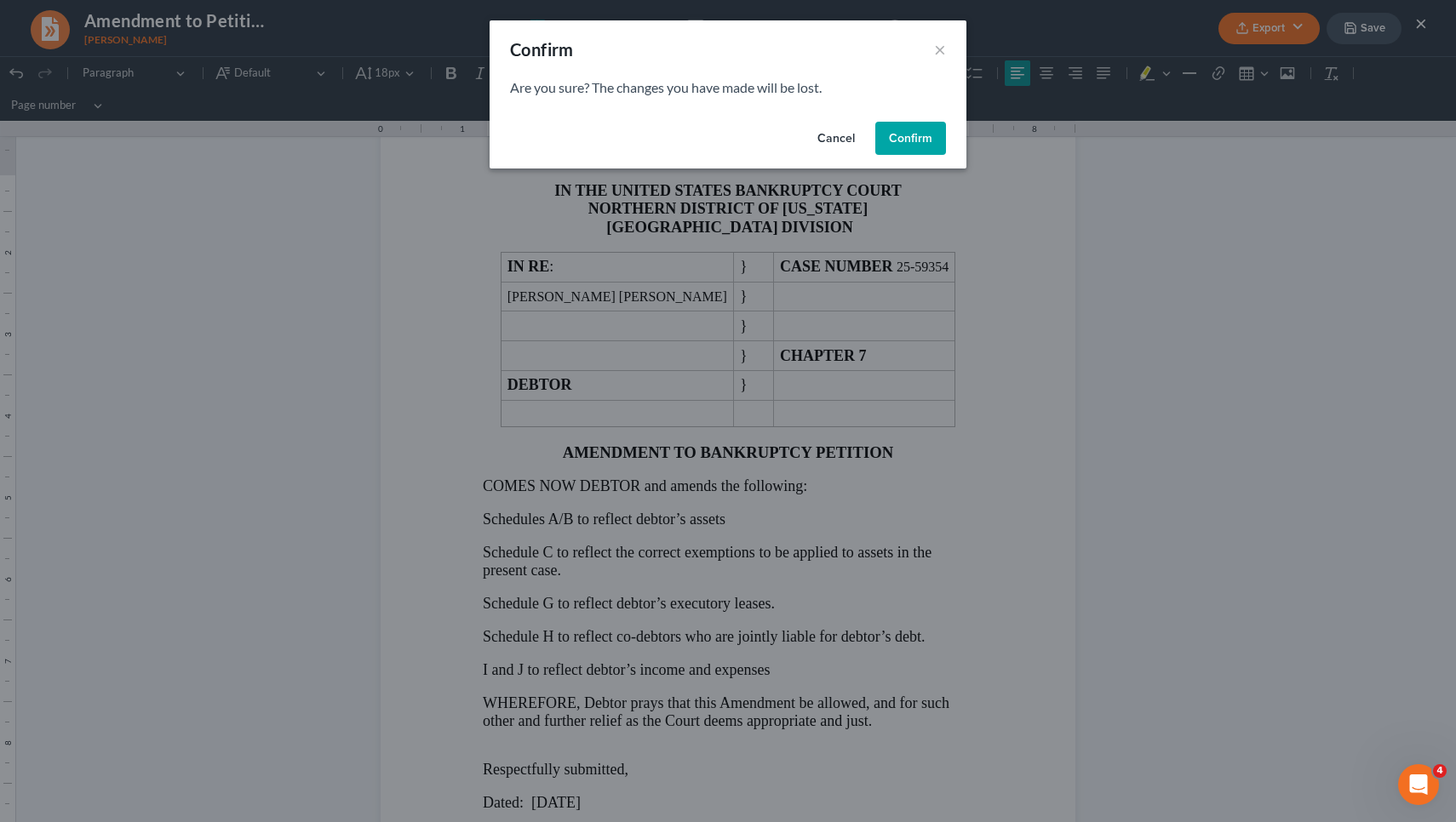
click at [921, 140] on button "Confirm" at bounding box center [911, 139] width 71 height 34
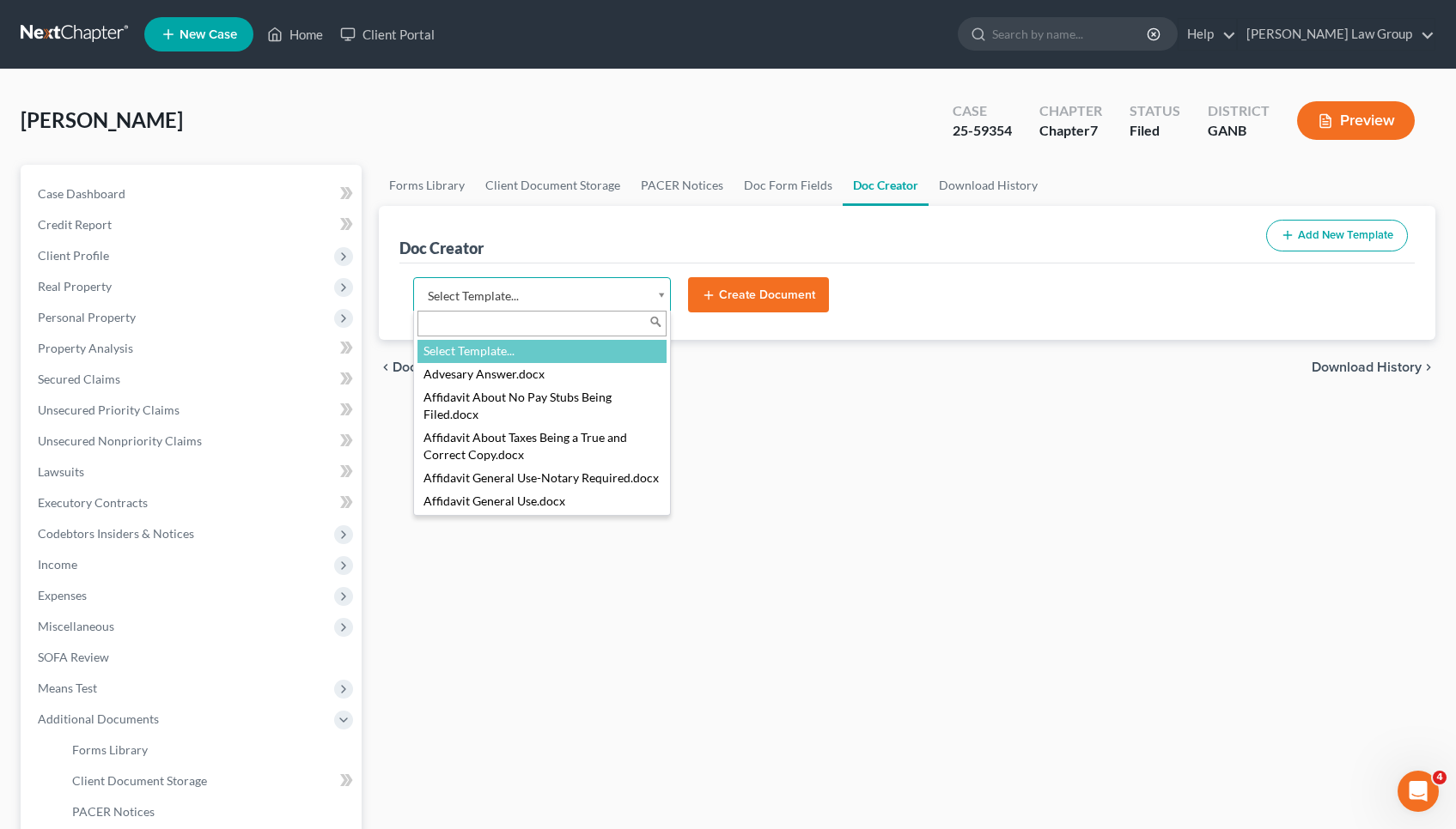
click at [634, 286] on body "Home New Case Client Portal Saedi Law Group mmays@saedilawgroup.com My Account …" at bounding box center [728, 565] width 1456 height 1129
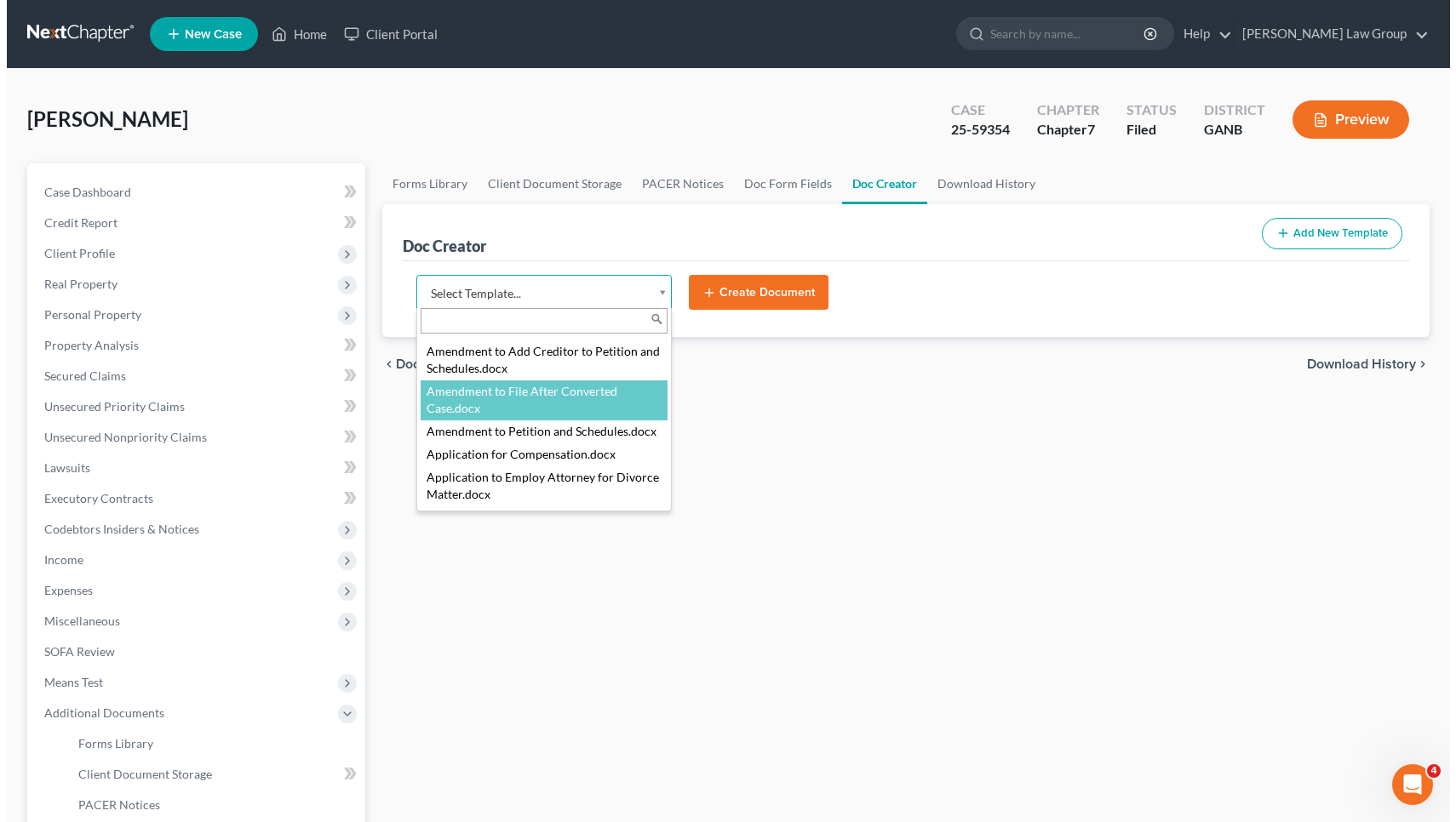
scroll to position [251, 0]
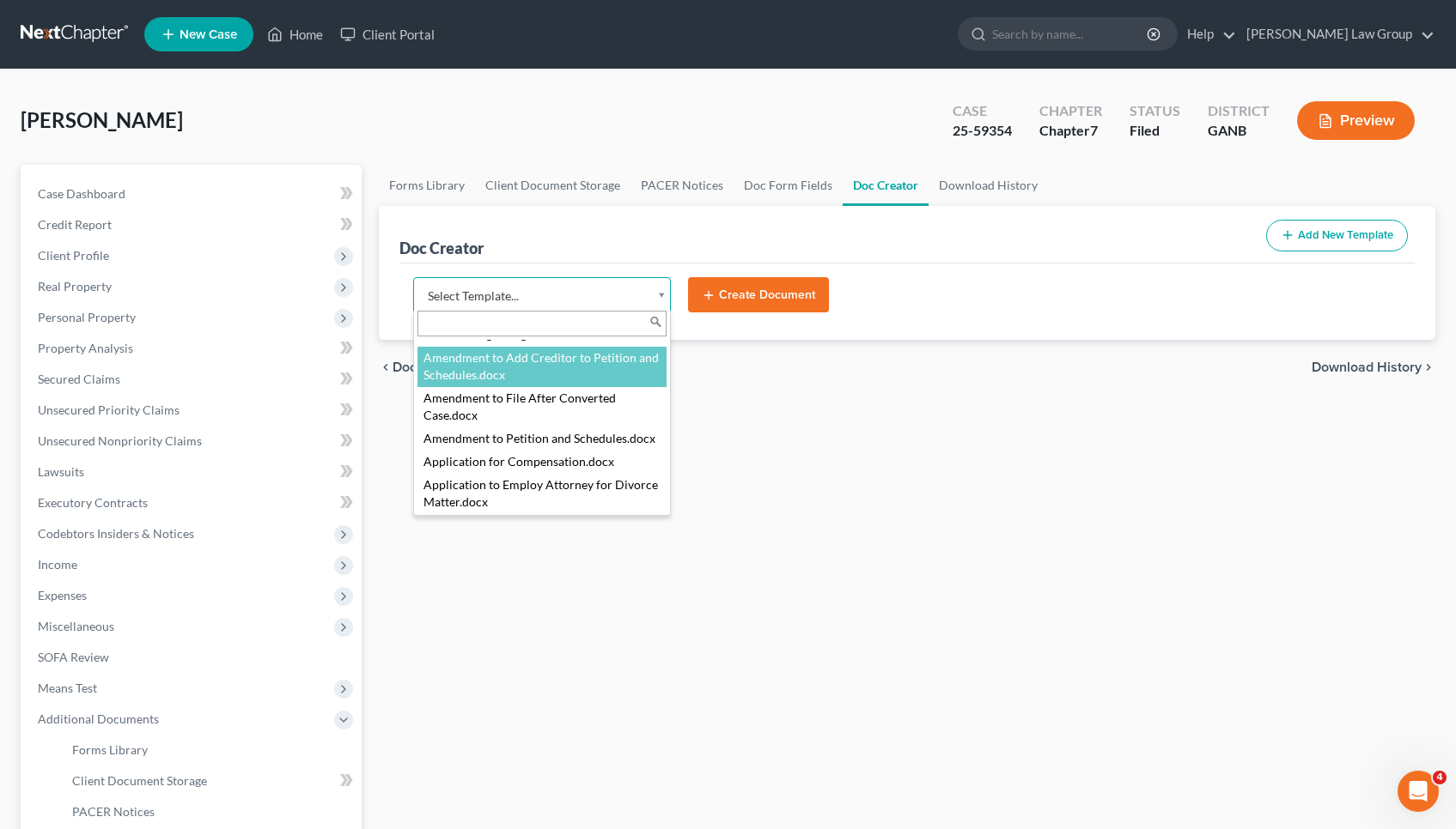
select select "111529"
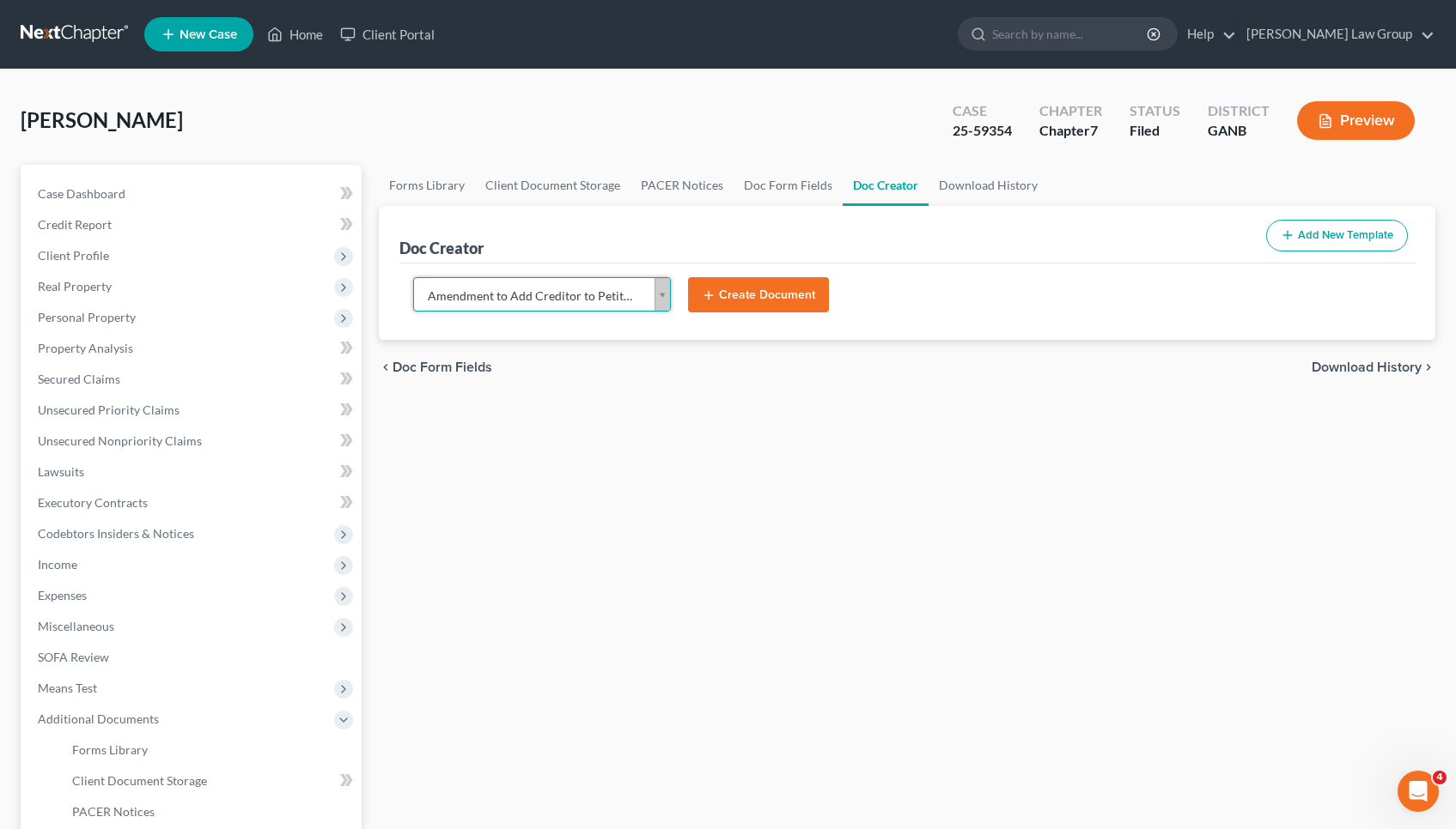
click at [759, 293] on button "Create Document" at bounding box center [759, 295] width 141 height 36
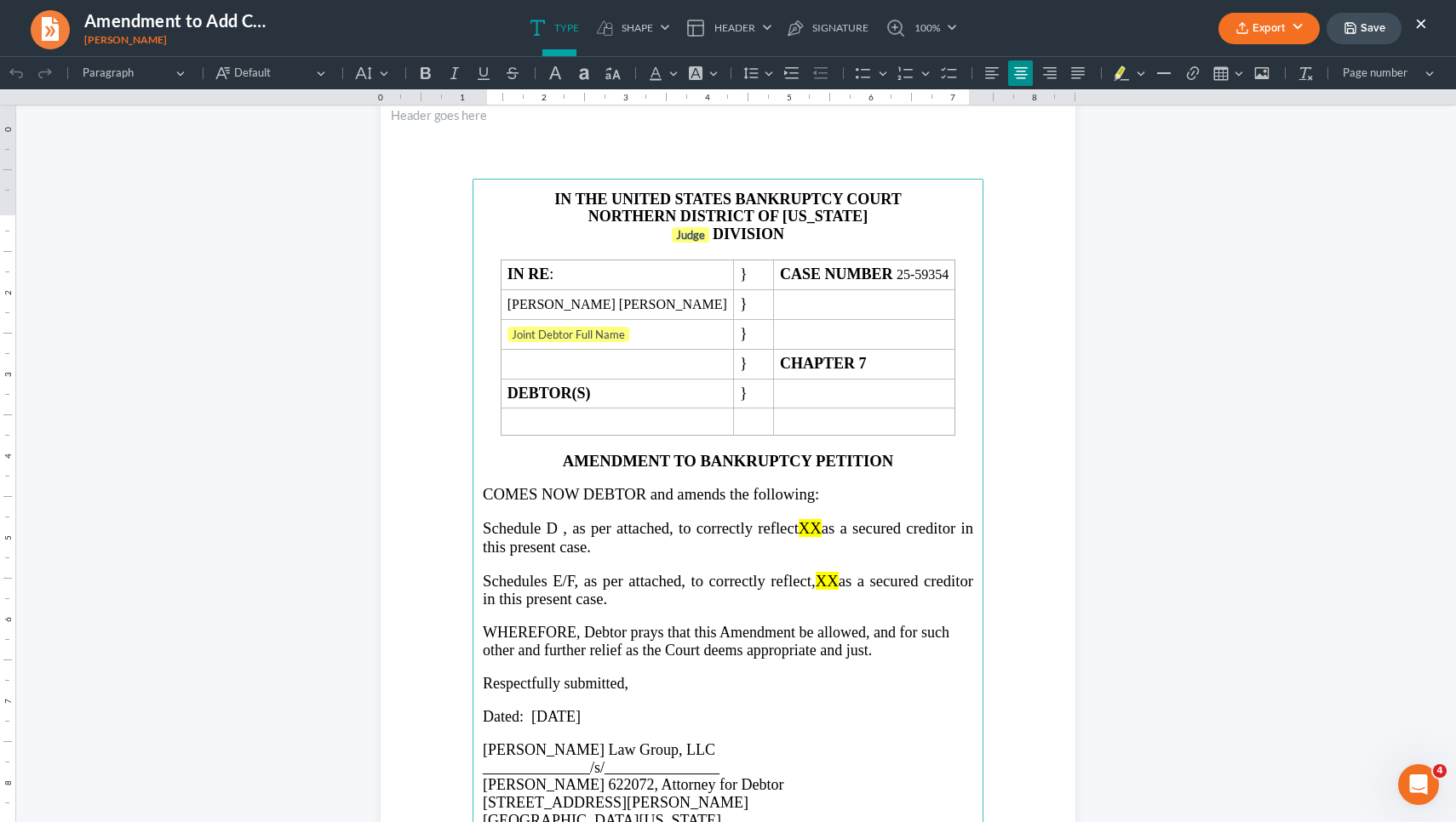
scroll to position [54, 0]
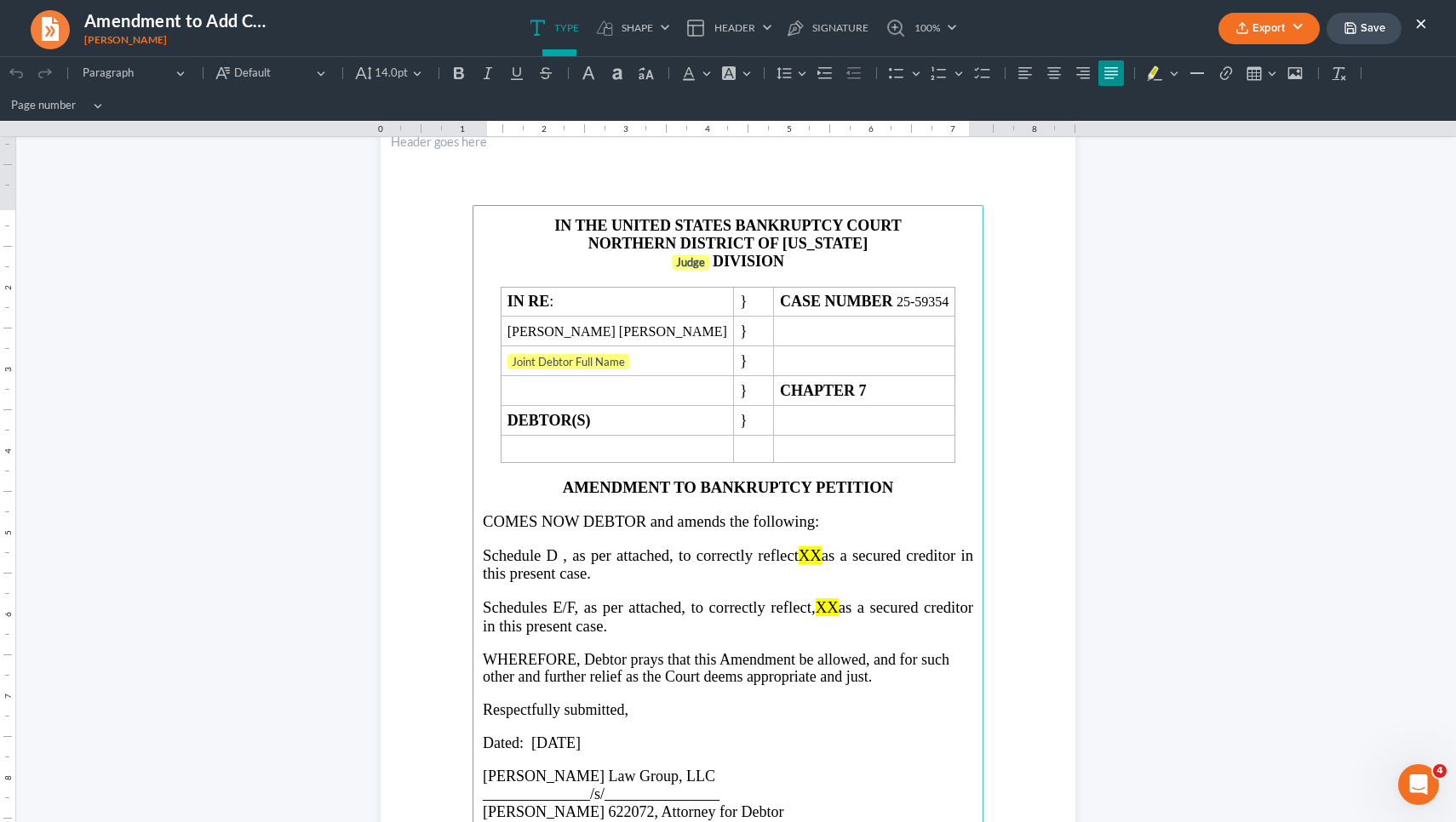
drag, startPoint x: 815, startPoint y: 550, endPoint x: 787, endPoint y: 550, distance: 28.0
click at [787, 550] on p "Schedule D , as per attached, to correctly reflect XX as a secured creditor in …" at bounding box center [728, 564] width 490 height 36
drag, startPoint x: 621, startPoint y: 625, endPoint x: 476, endPoint y: 602, distance: 146.8
click at [476, 602] on main "IN THE UNITED STATES BANKRUPTCY COURT NORTHERN DISTRICT OF GEORGIA Judge DIVISI…" at bounding box center [728, 573] width 511 height 735
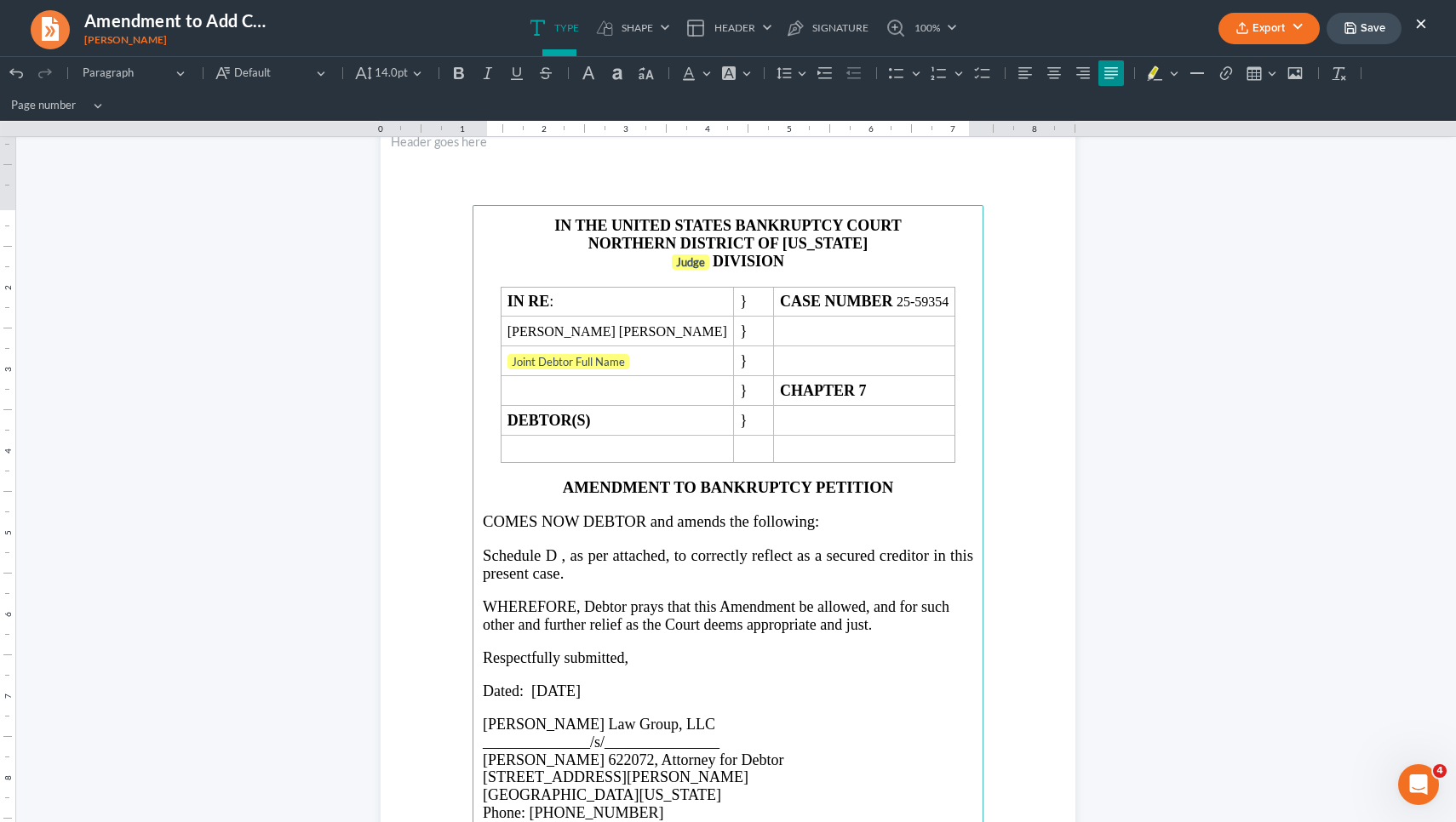
click at [818, 556] on span "Schedule D , as per attached, to correctly reflect as a secured creditor in thi…" at bounding box center [728, 564] width 490 height 35
click at [707, 259] on p "Judge DIVISION" at bounding box center [728, 262] width 490 height 19
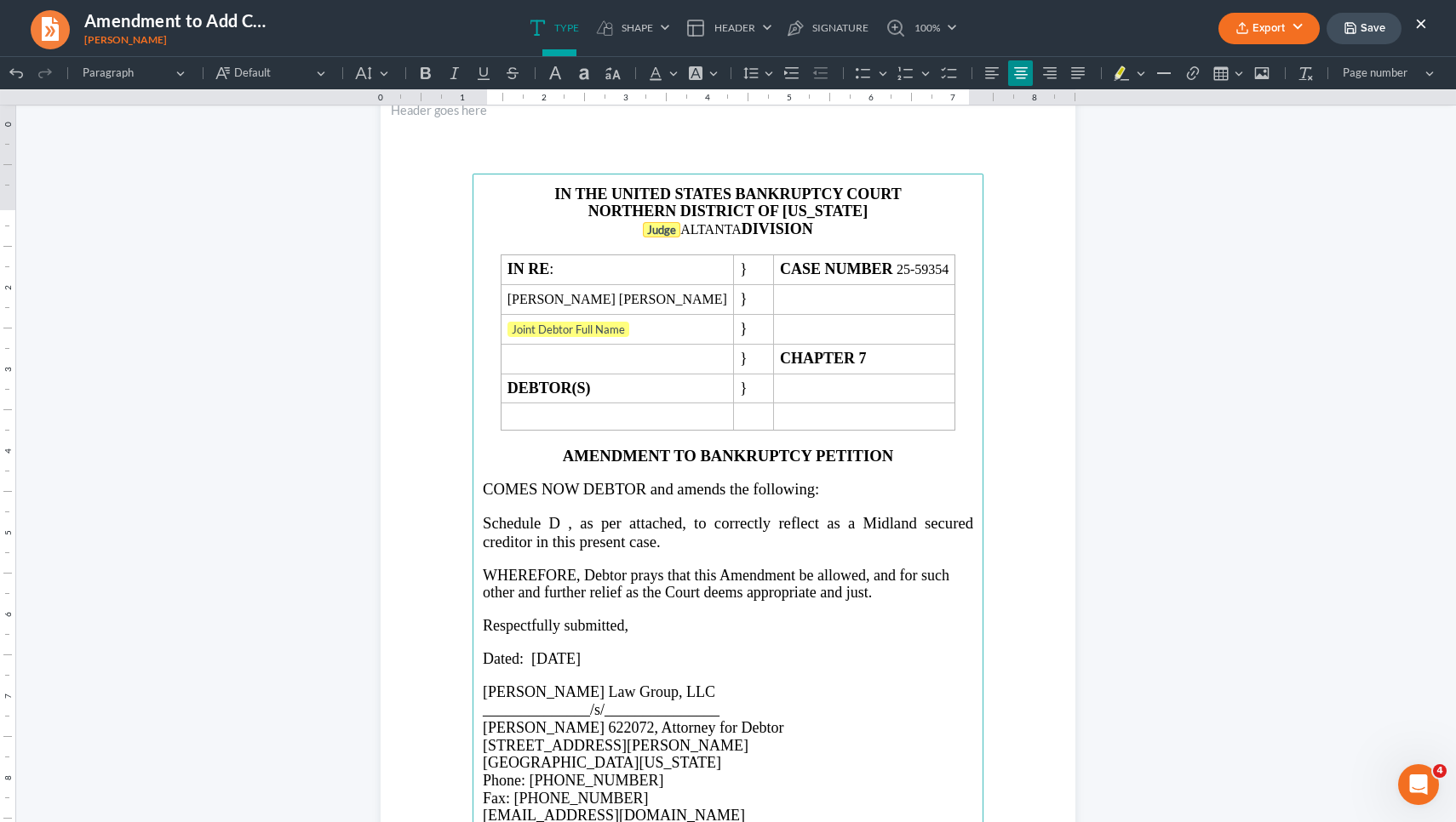
click at [648, 237] on strong "Judge" at bounding box center [660, 230] width 29 height 14
click at [682, 239] on p "ALTANTA DIVISION" at bounding box center [728, 230] width 490 height 18
click at [682, 239] on p "ATLANTA DIVISION" at bounding box center [728, 230] width 490 height 18
click at [378, 69] on button "Default" at bounding box center [373, 73] width 45 height 26
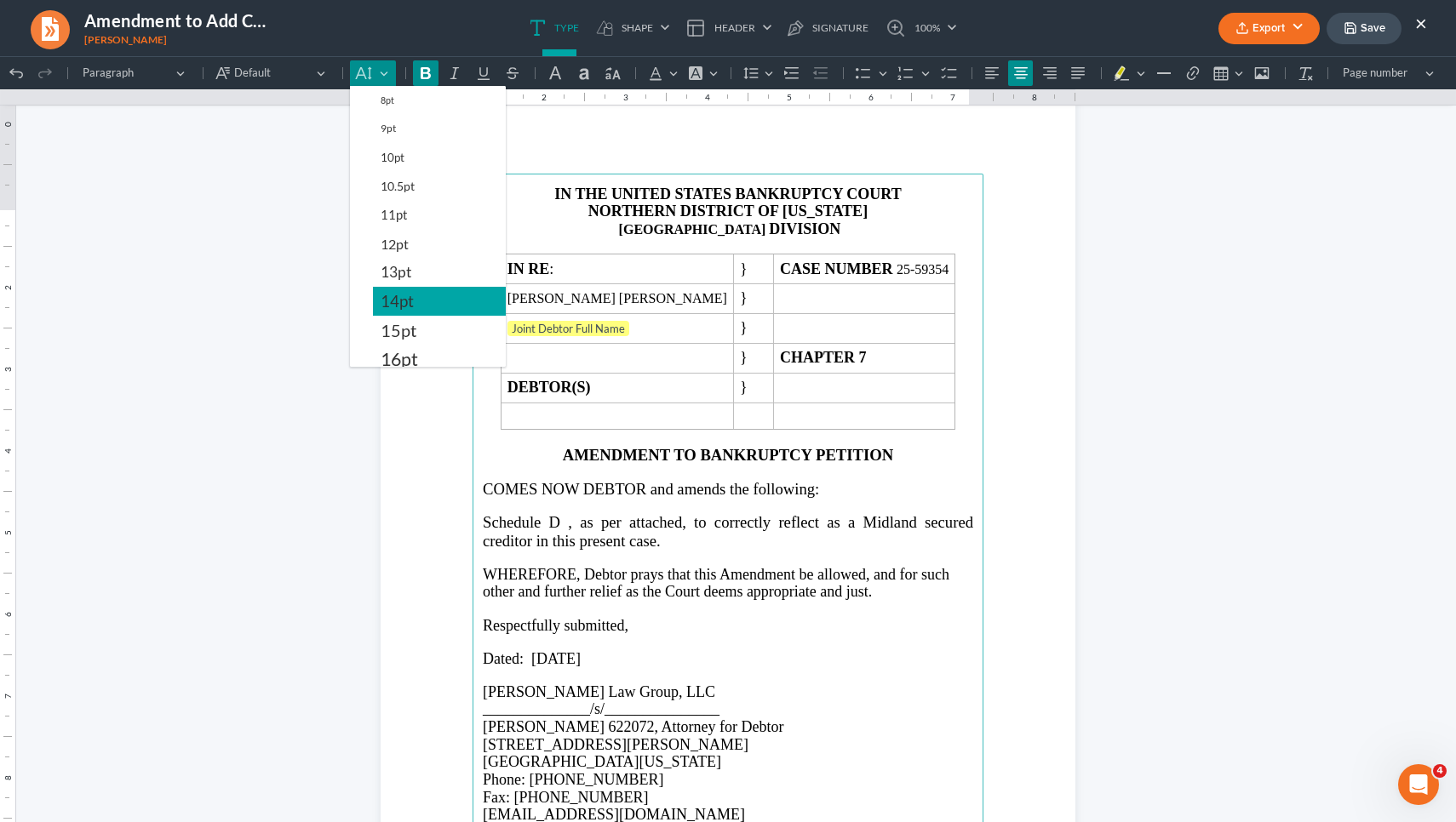
click at [403, 302] on span "14pt" at bounding box center [397, 301] width 34 height 21
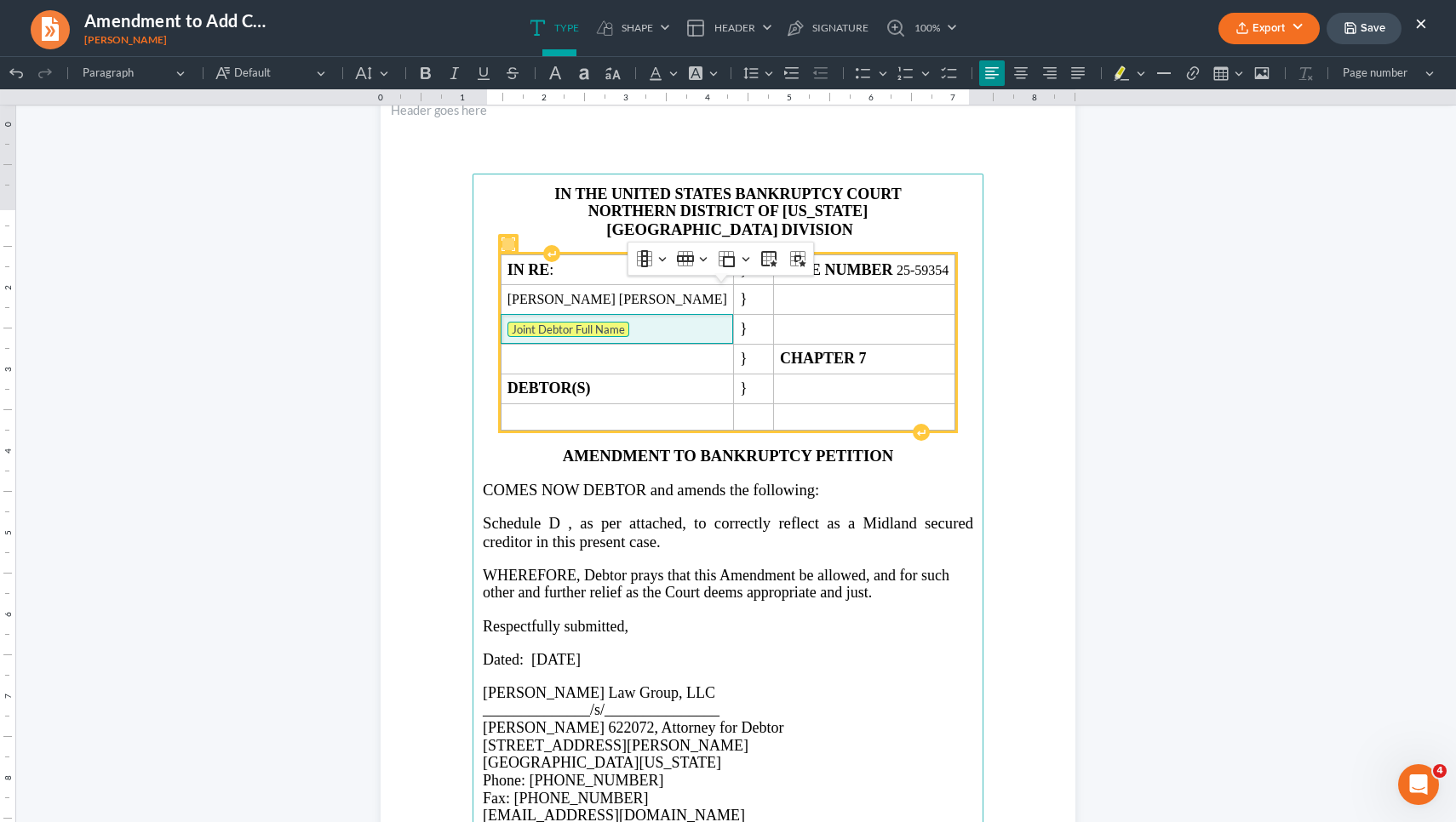
click at [555, 337] on tag "Joint Debtor Full Name" at bounding box center [569, 329] width 122 height 16
click at [704, 403] on td "DEBTOR(S)" at bounding box center [617, 388] width 233 height 30
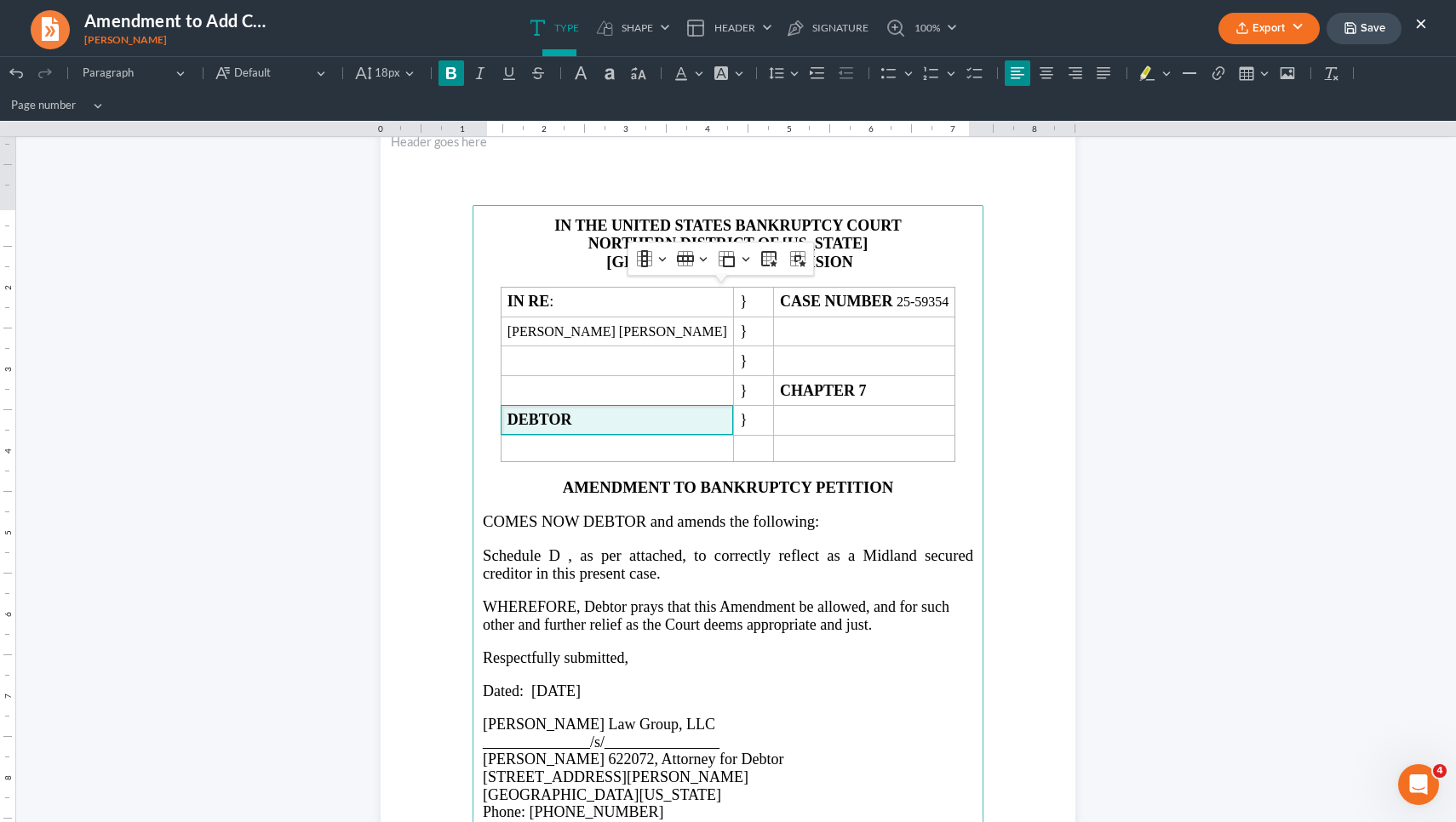
click at [965, 396] on main "IN THE UNITED STATES BANKRUPTCY COURT NORTHERN DISTRICT OF GEORGIA ATLANTA DIVI…" at bounding box center [728, 573] width 511 height 735
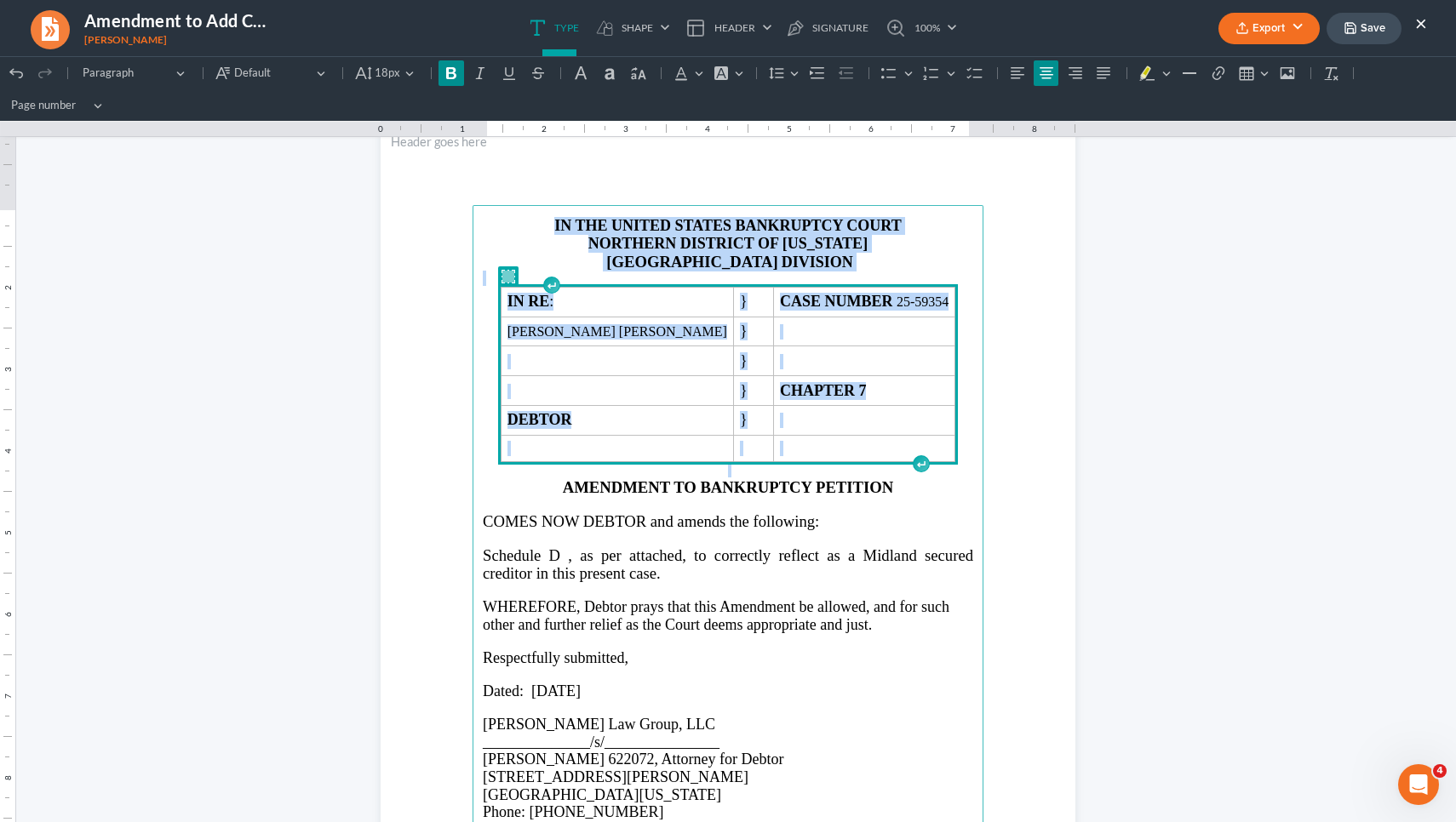
drag, startPoint x: 936, startPoint y: 449, endPoint x: 767, endPoint y: 201, distance: 300.1
click at [767, 201] on section "IN THE UNITED STATES BANKRUPTCY COURT NORTHERN DISTRICT OF GEORGIA ATLANTA DIVI…" at bounding box center [728, 573] width 695 height 899
copy main "IN THE UNITED STATES BANKRUPTCY COURT NORTHERN DISTRICT OF GEORGIA ATLANTA DIVI…"
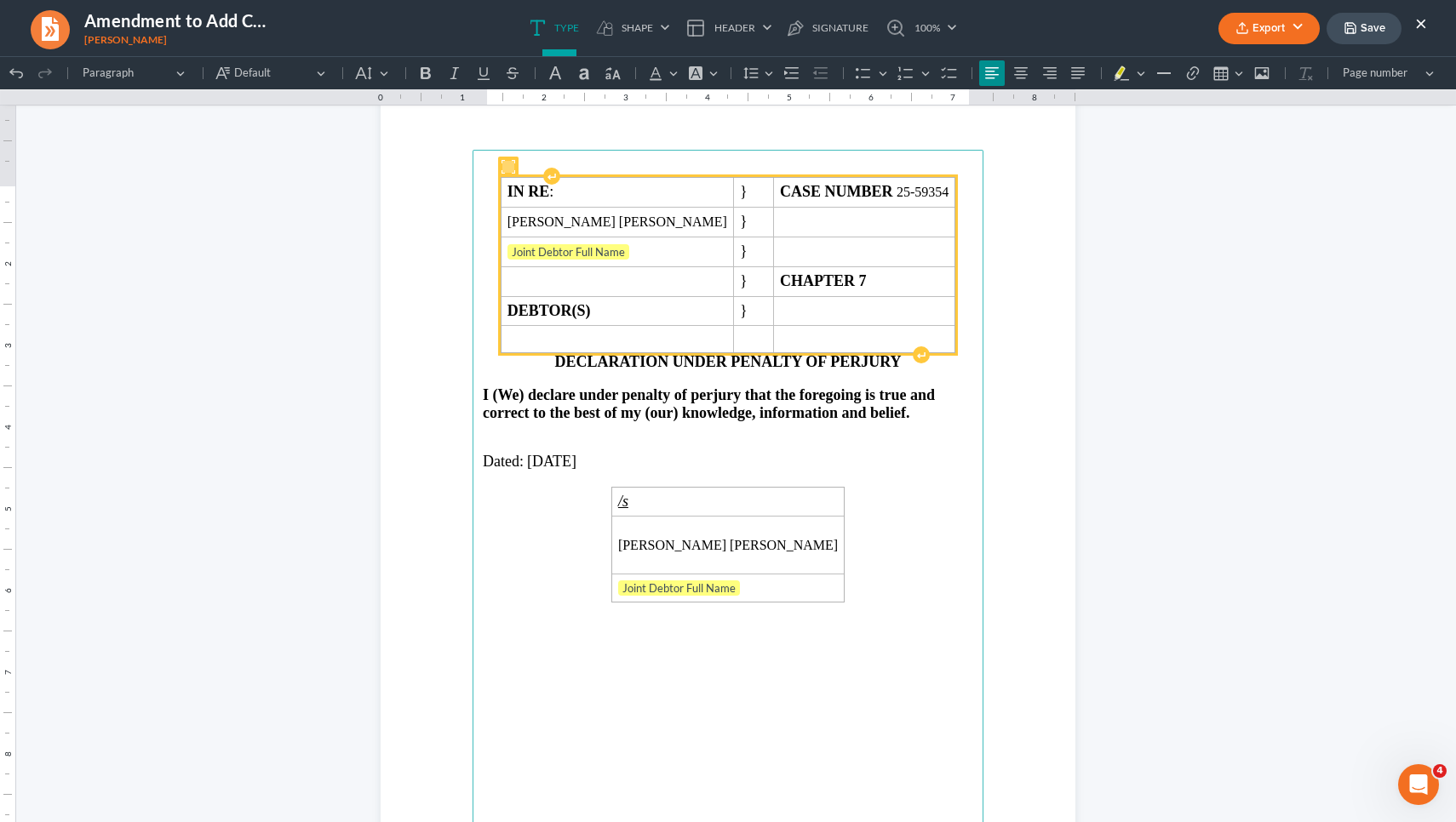
scroll to position [984, 0]
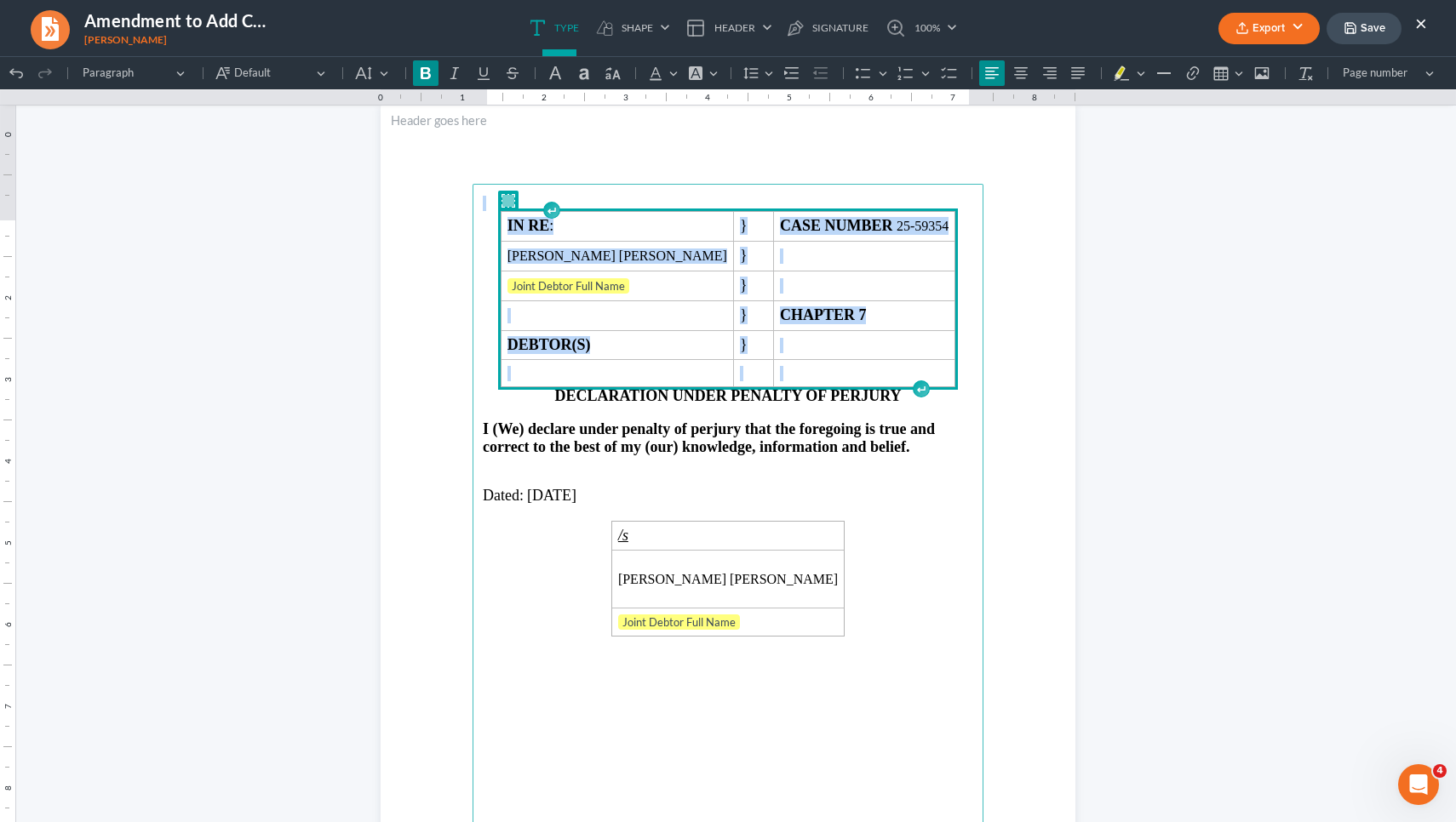
drag, startPoint x: 952, startPoint y: 409, endPoint x: 698, endPoint y: 240, distance: 305.1
click at [698, 240] on main "IN RE : } CASE NUMBER 25-59354 Robert Earl Thomas Jr. } Joint Debtor Full Name …" at bounding box center [728, 552] width 511 height 735
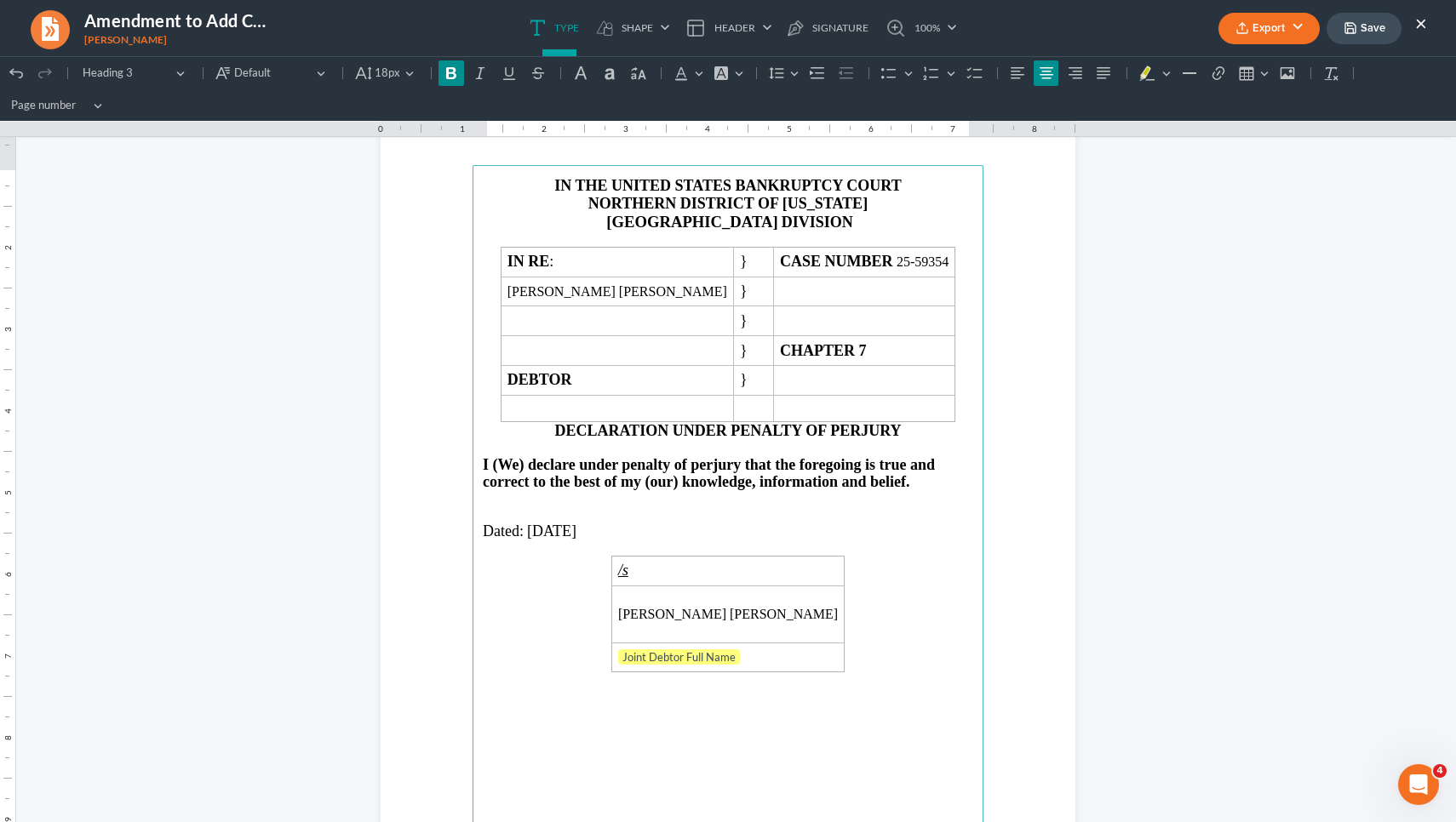
scroll to position [1059, 0]
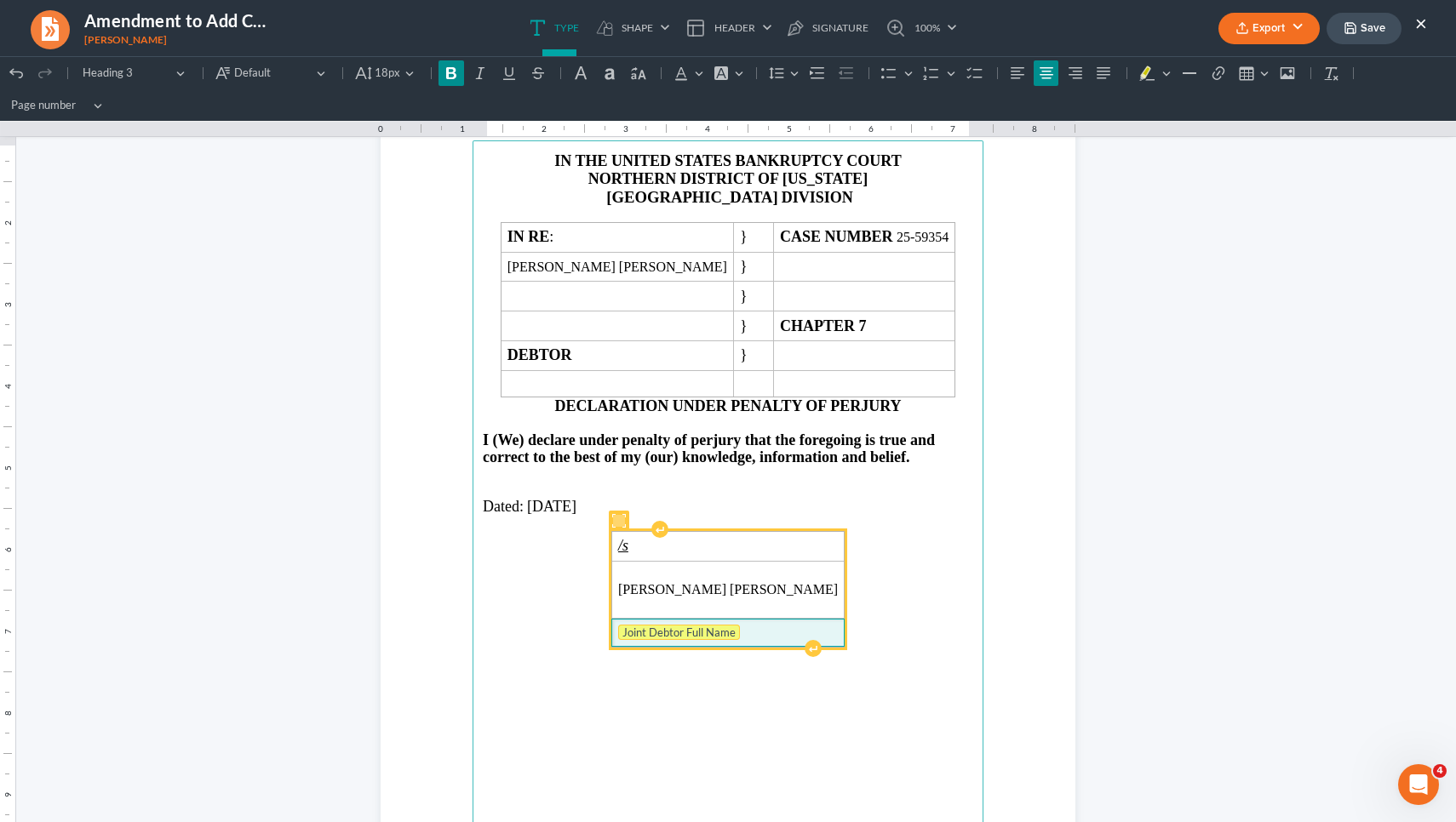
click at [647, 625] on tag "Joint Debtor Full Name" at bounding box center [679, 633] width 122 height 16
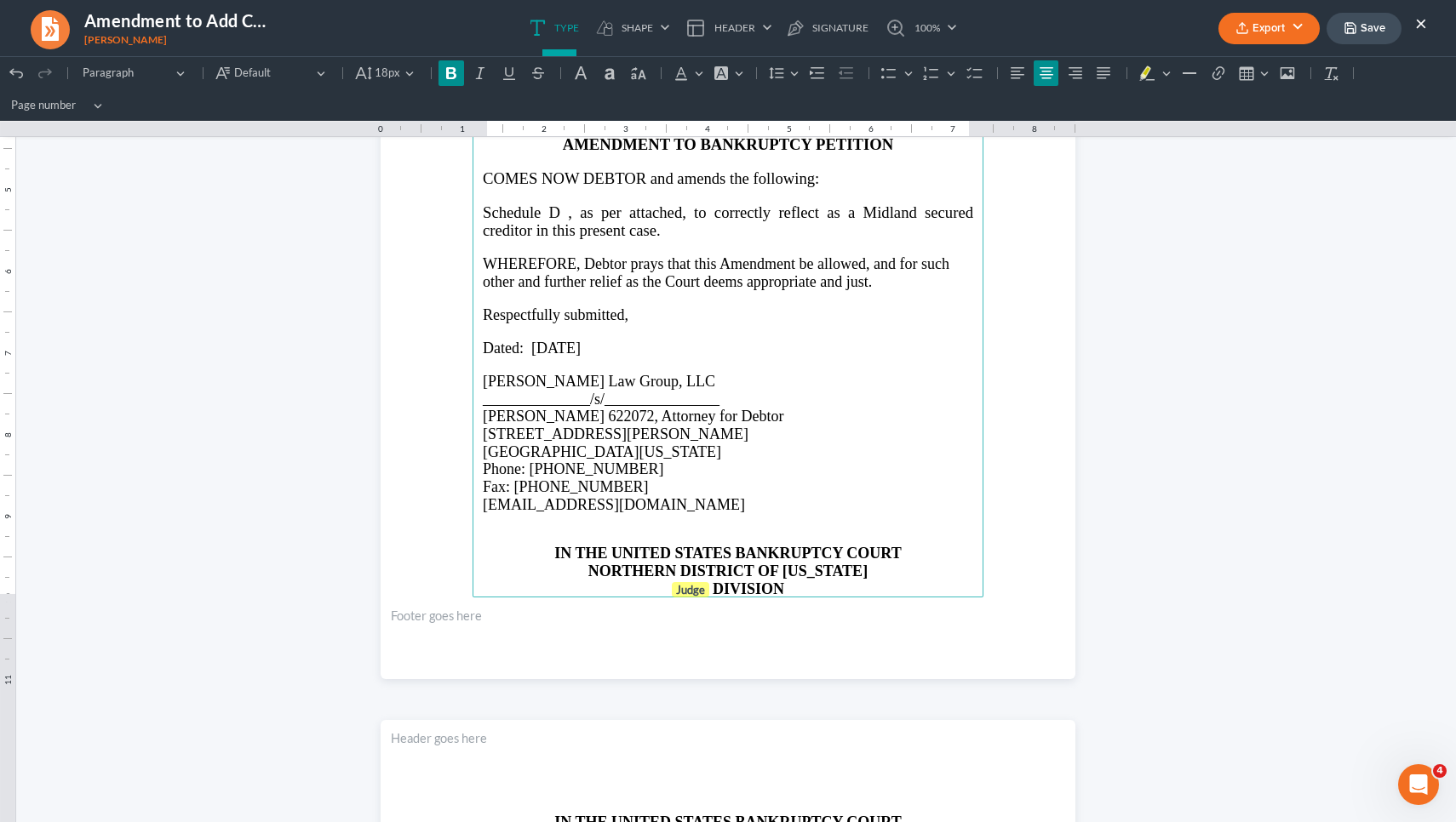
scroll to position [398, 0]
click at [690, 513] on p "Rich Text Editor, page-0-main" at bounding box center [728, 520] width 490 height 16
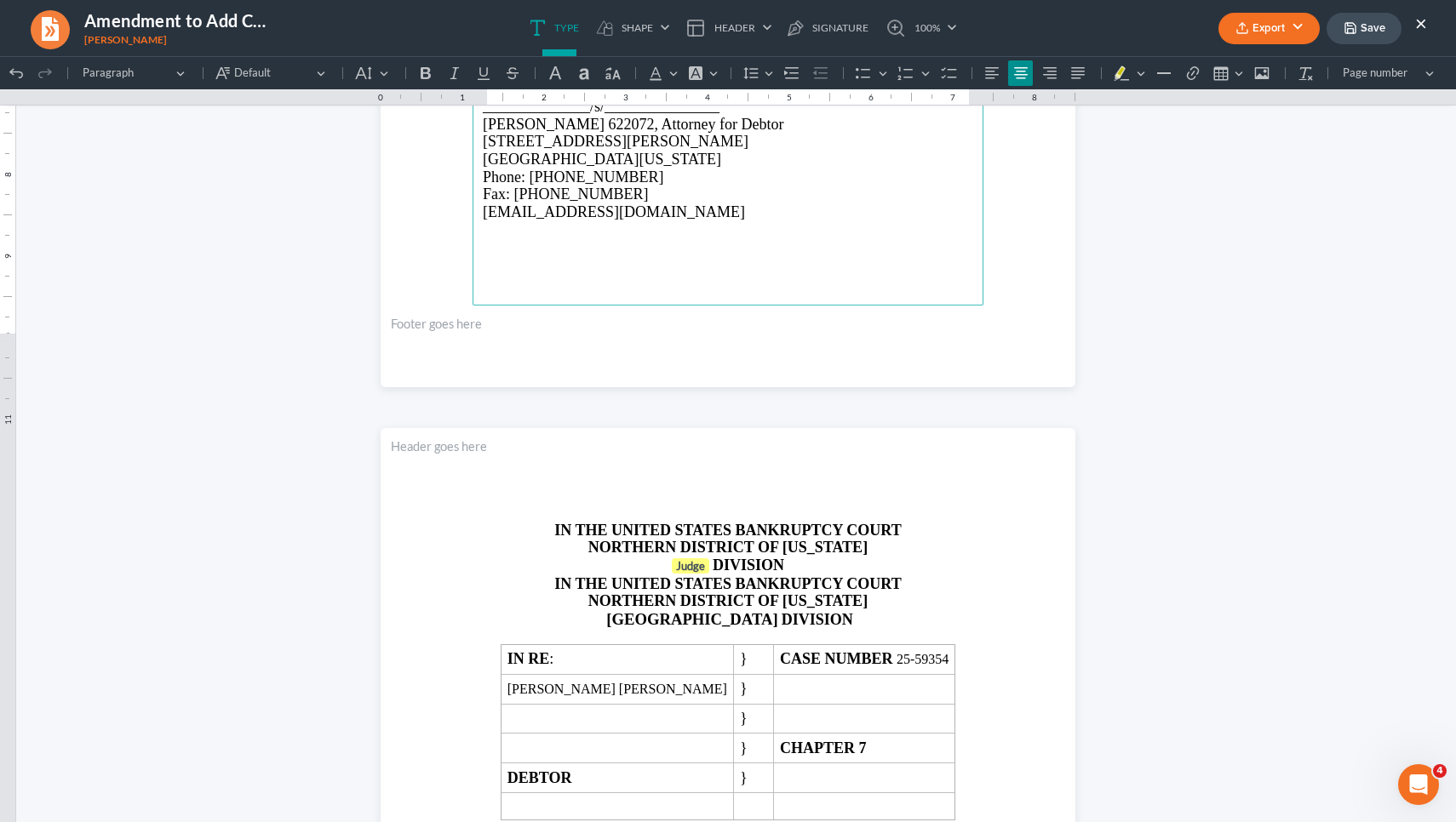
scroll to position [708, 0]
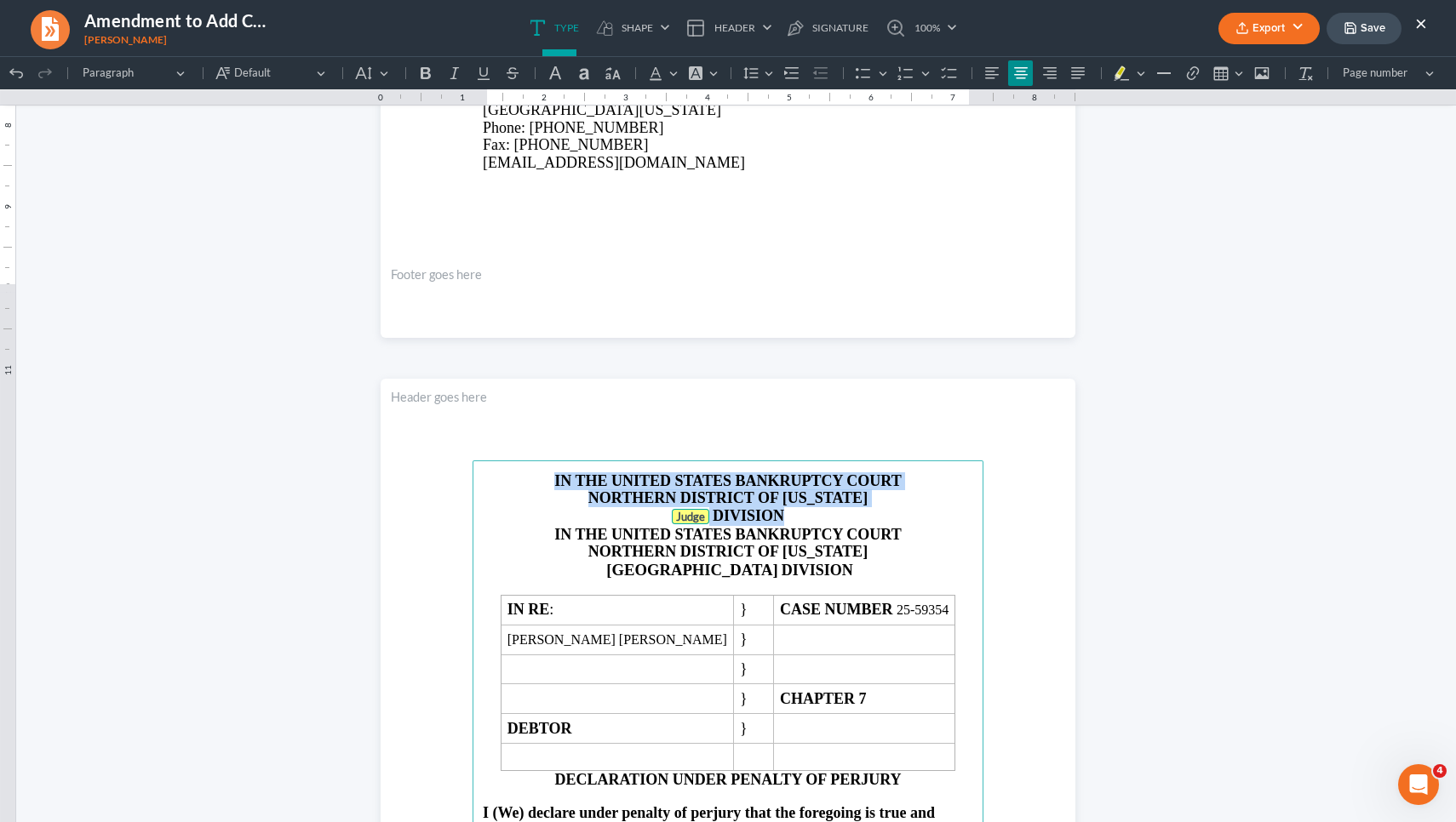
drag, startPoint x: 789, startPoint y: 545, endPoint x: 525, endPoint y: 455, distance: 278.9
click at [525, 455] on section "IN THE UNITED STATES BANKRUPTCY COURT NORTHERN DISTRICT OF GEORGIA Judge DIVISI…" at bounding box center [728, 828] width 695 height 899
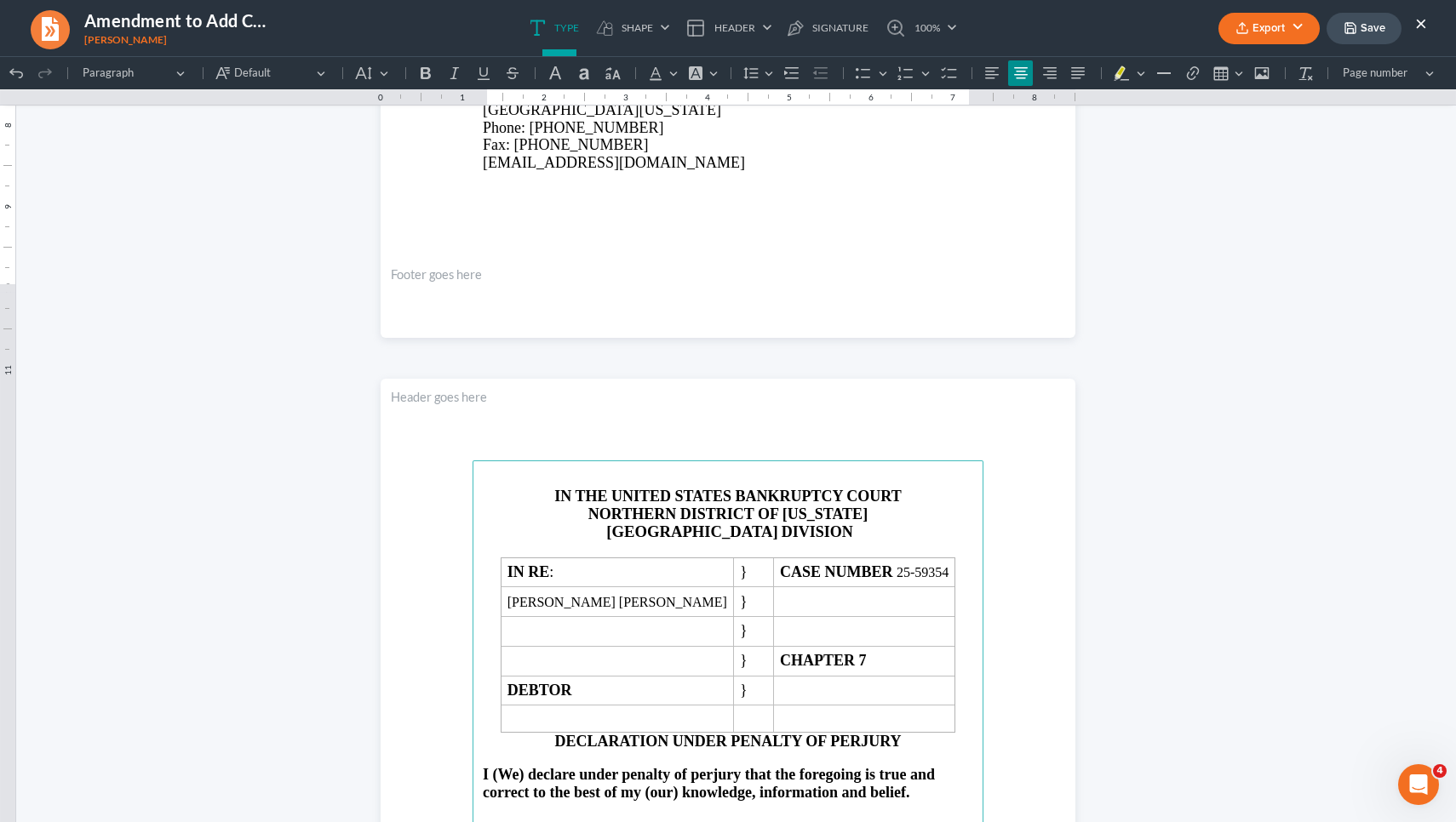
click at [506, 506] on p "IN THE UNITED STATES BANKRUPTCY COURT" at bounding box center [728, 497] width 490 height 18
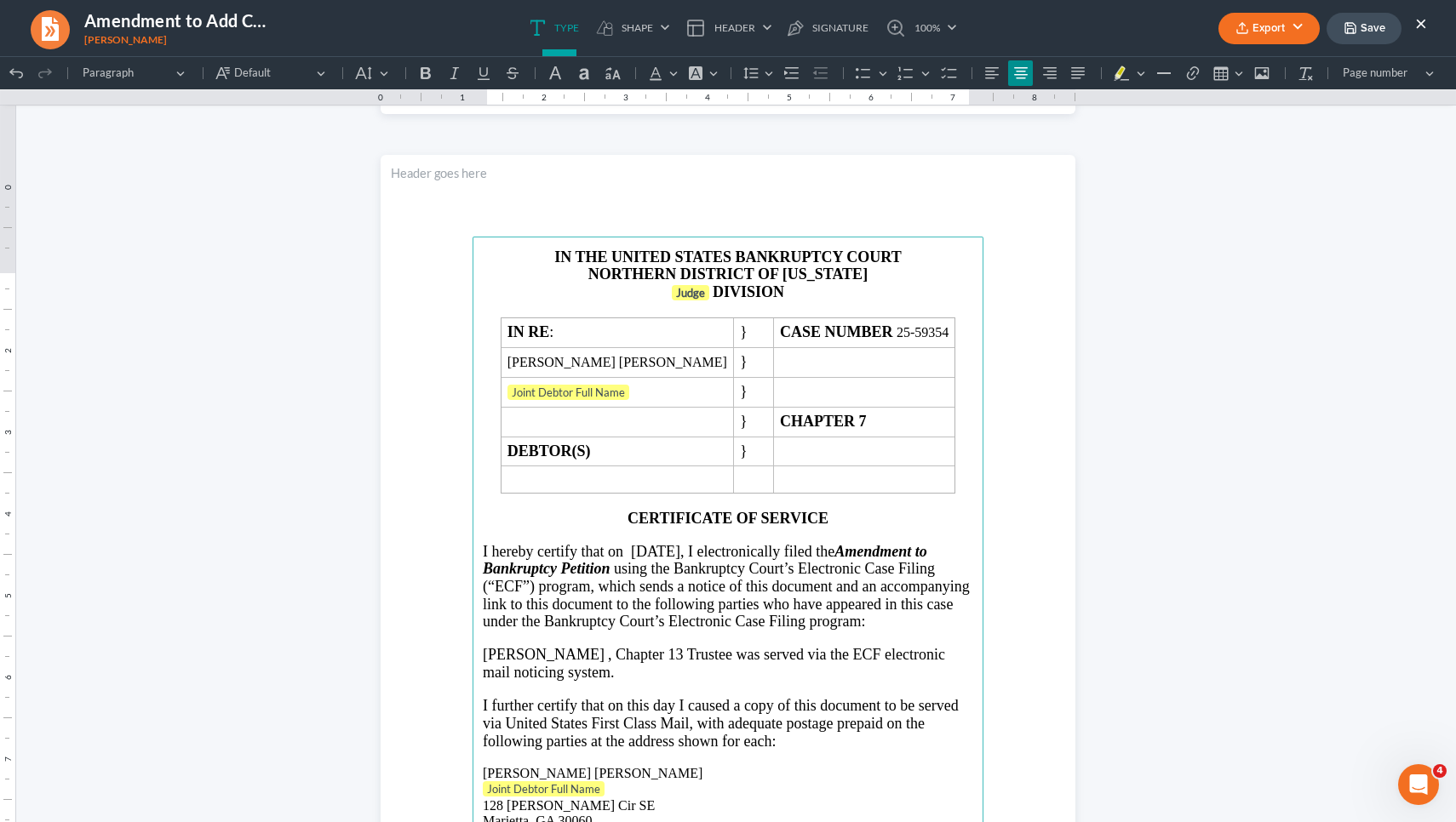
scroll to position [1905, 0]
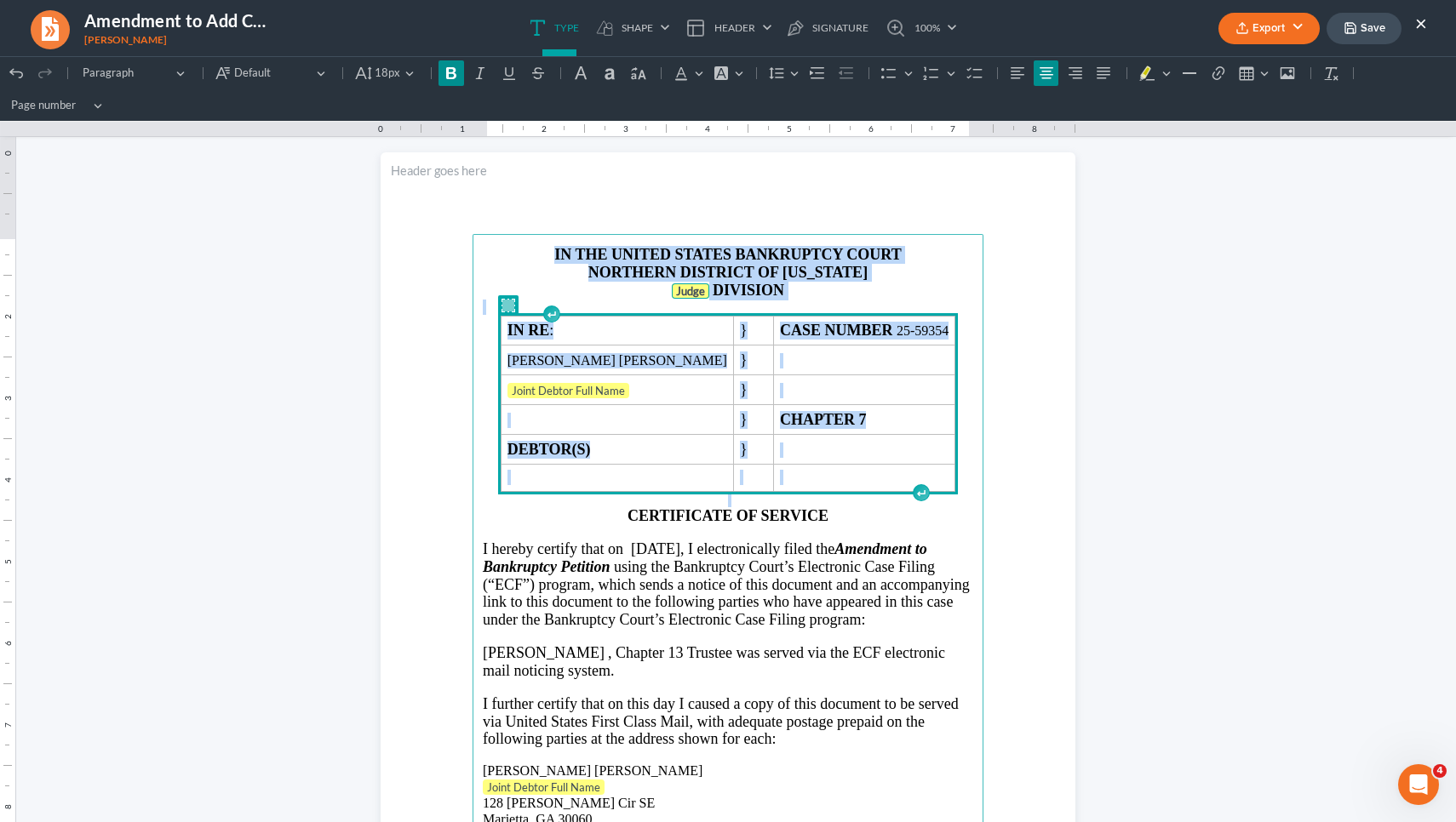
drag, startPoint x: 944, startPoint y: 481, endPoint x: 544, endPoint y: 247, distance: 463.4
click at [544, 247] on main "IN THE UNITED STATES BANKRUPTCY COURT NORTHERN DISTRICT OF GEORGIA Judge DIVISI…" at bounding box center [728, 602] width 511 height 735
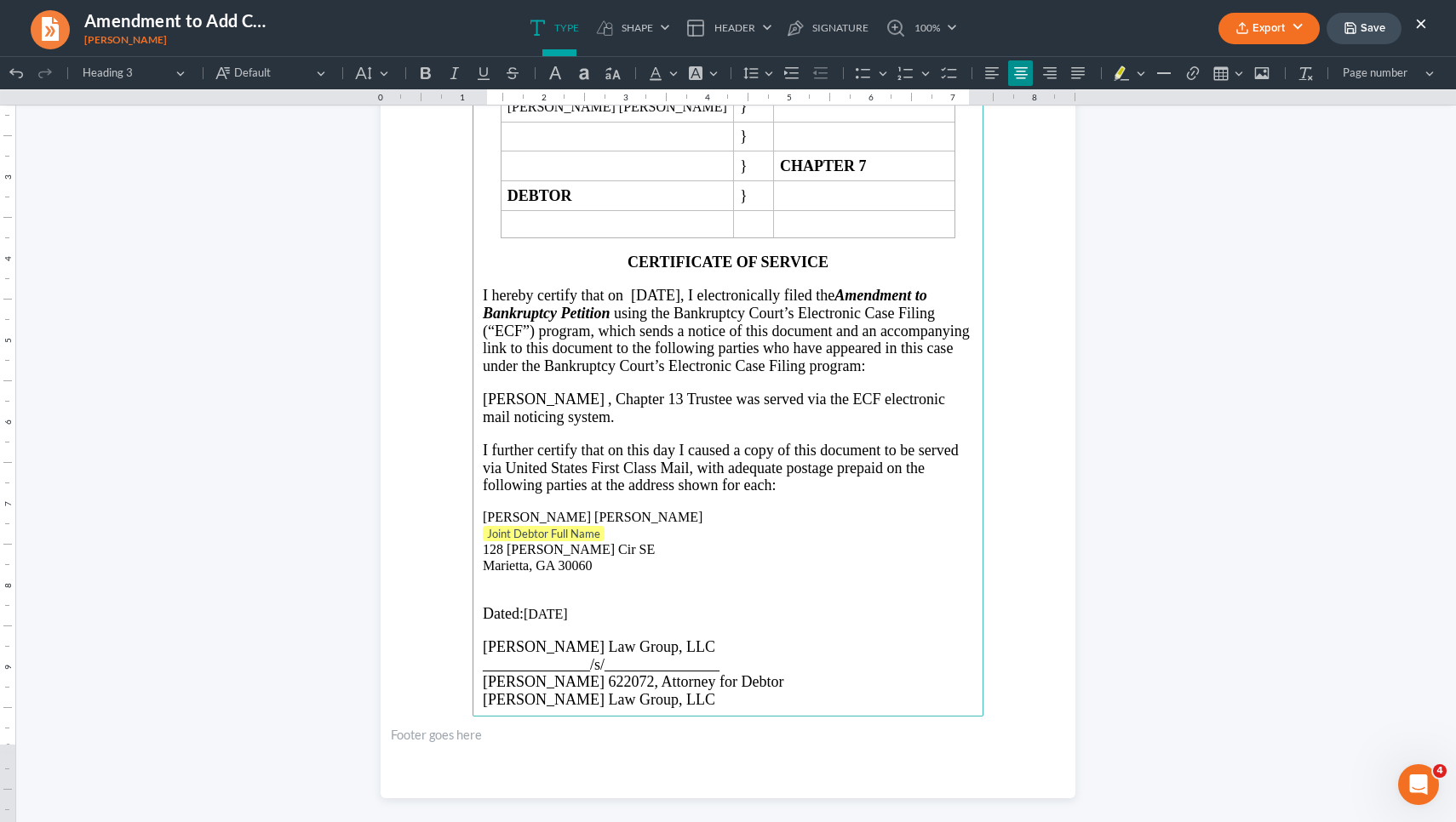
scroll to position [2146, 0]
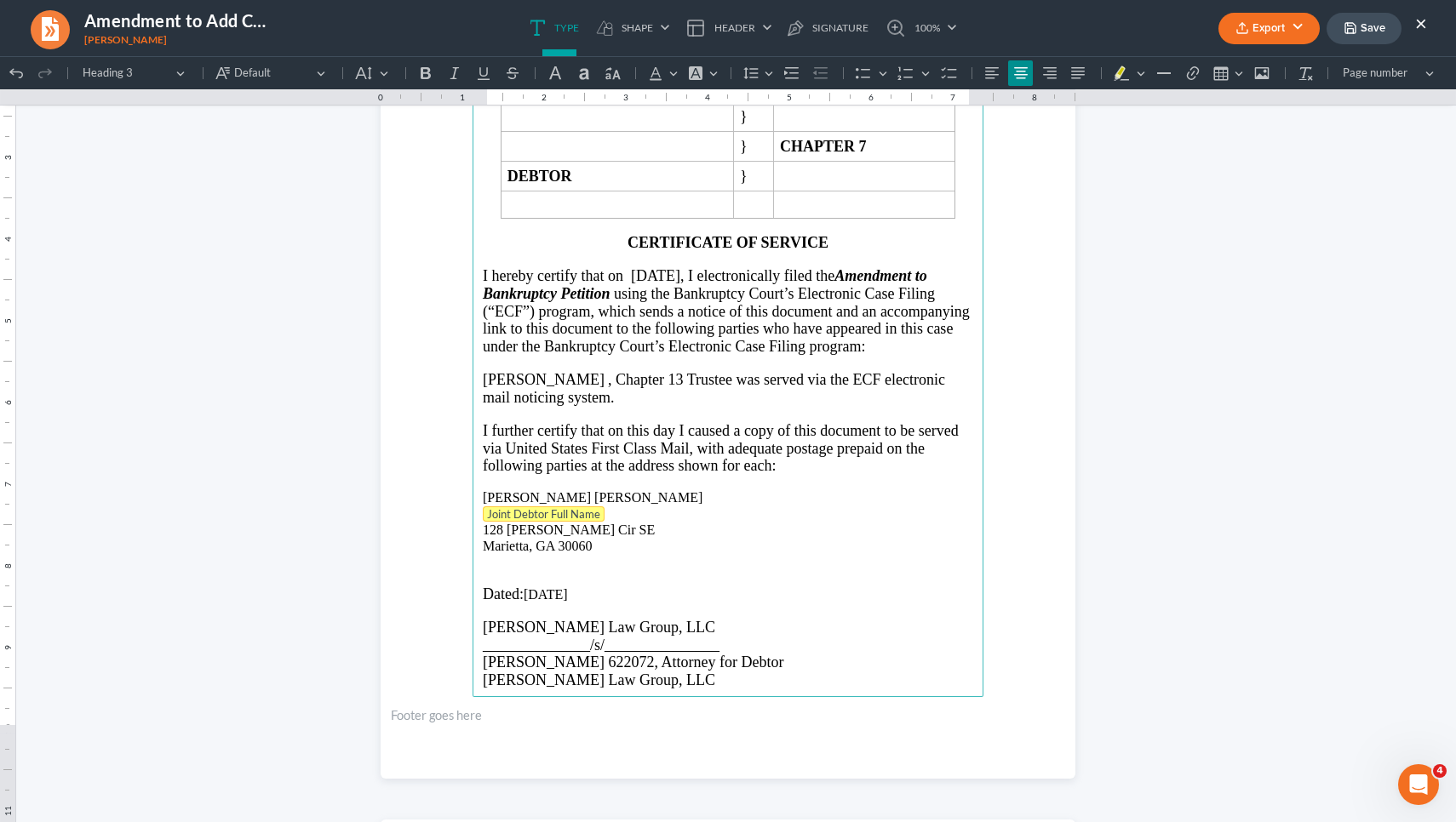
click at [540, 521] on tag "Joint Debtor Full Name" at bounding box center [544, 514] width 122 height 16
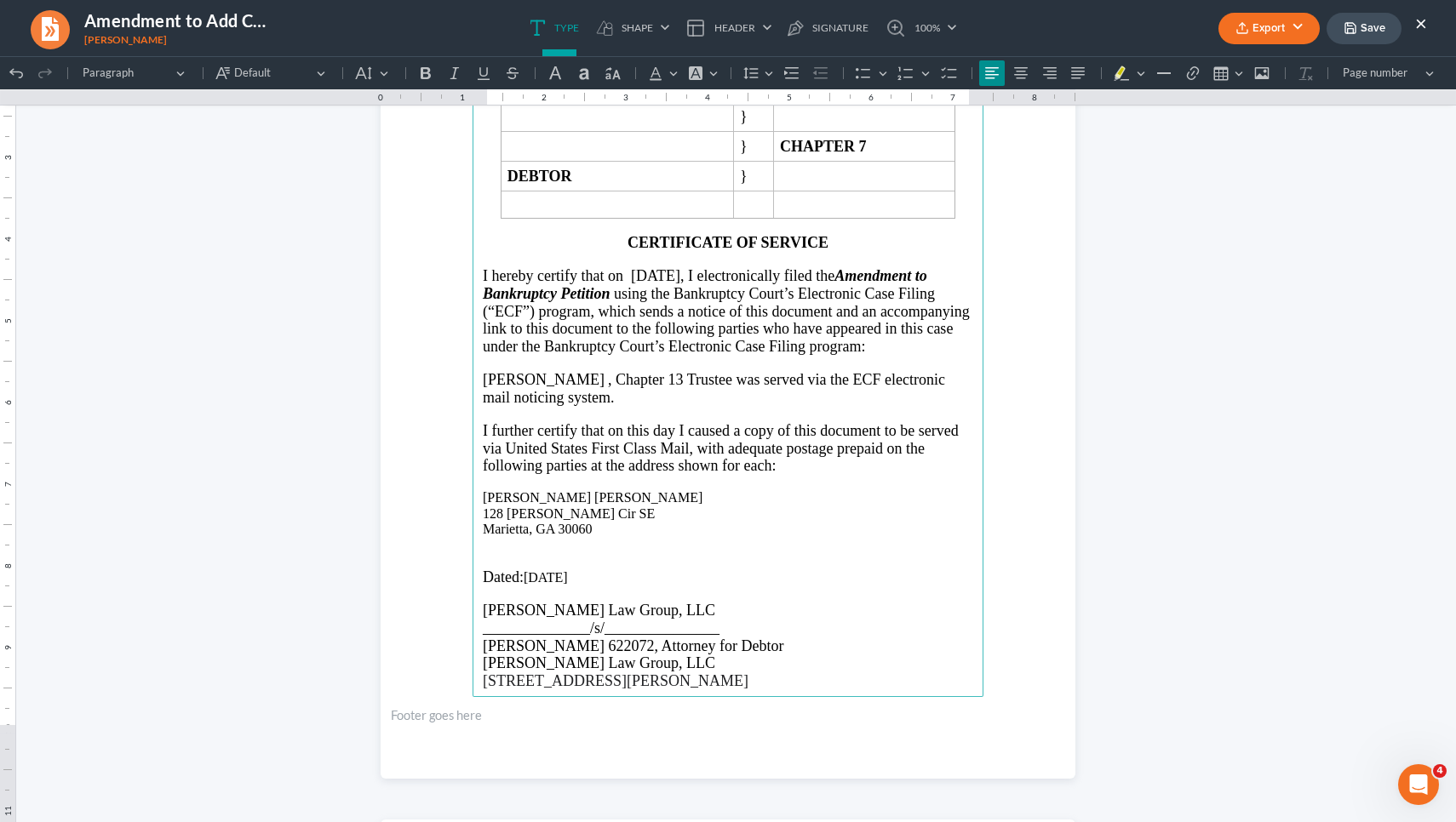
click at [573, 406] on p "Neil C. Gordon , Chapter 13 Trustee was served via the ECF electronic mail noti…" at bounding box center [728, 388] width 490 height 34
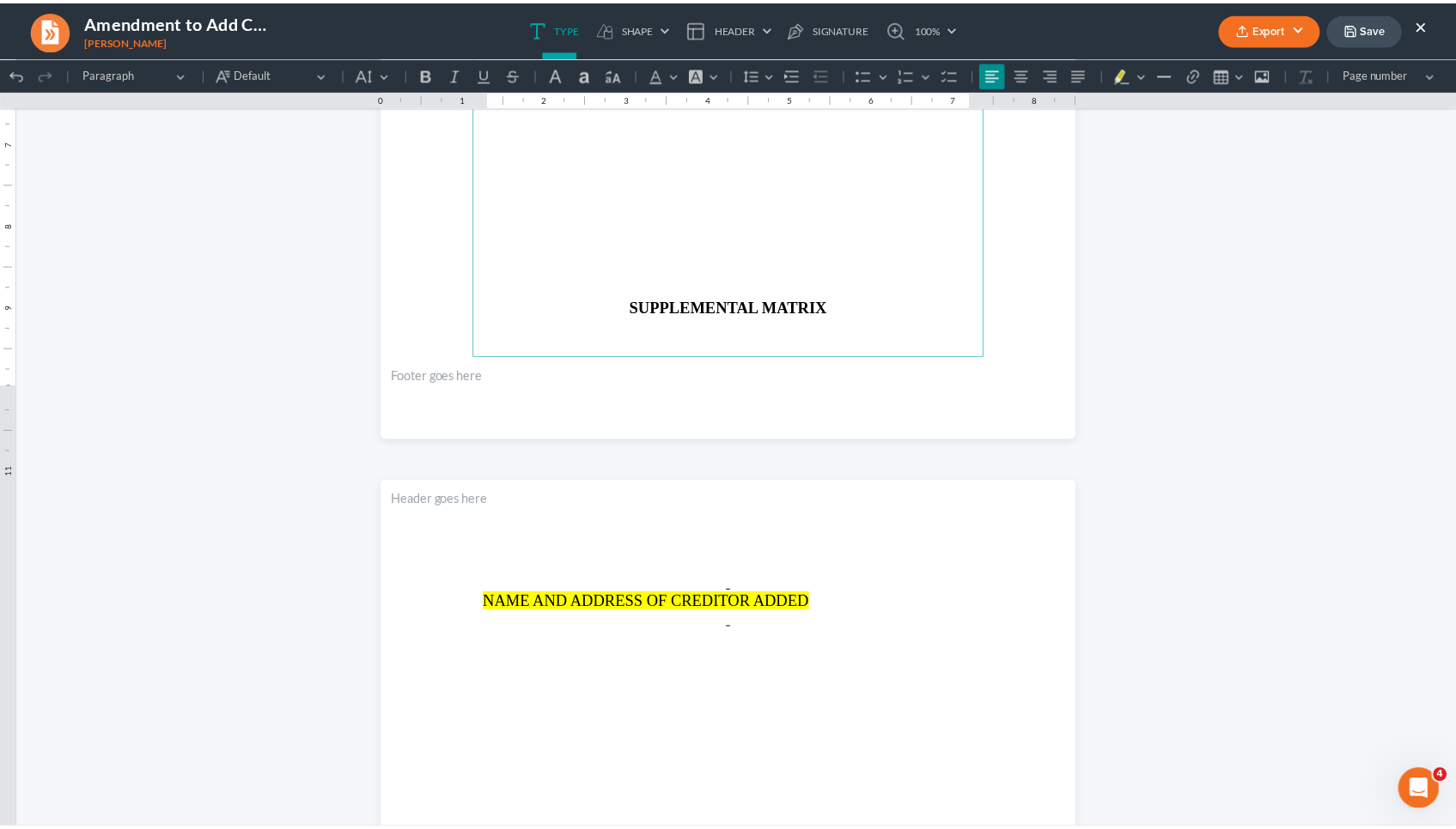
scroll to position [3526, 0]
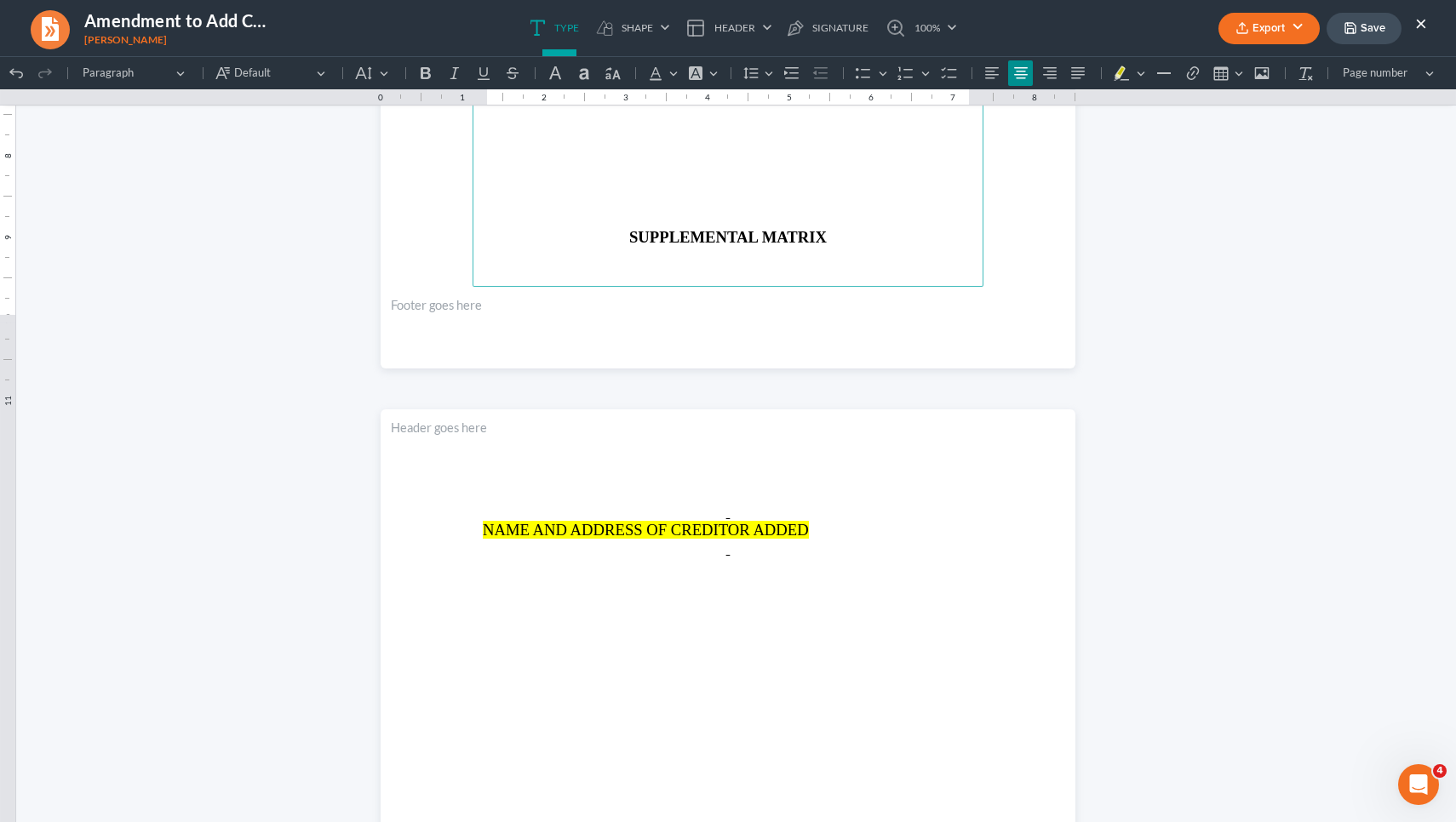
click at [671, 212] on p "Rich Text Editor, page-3-main" at bounding box center [728, 205] width 490 height 16
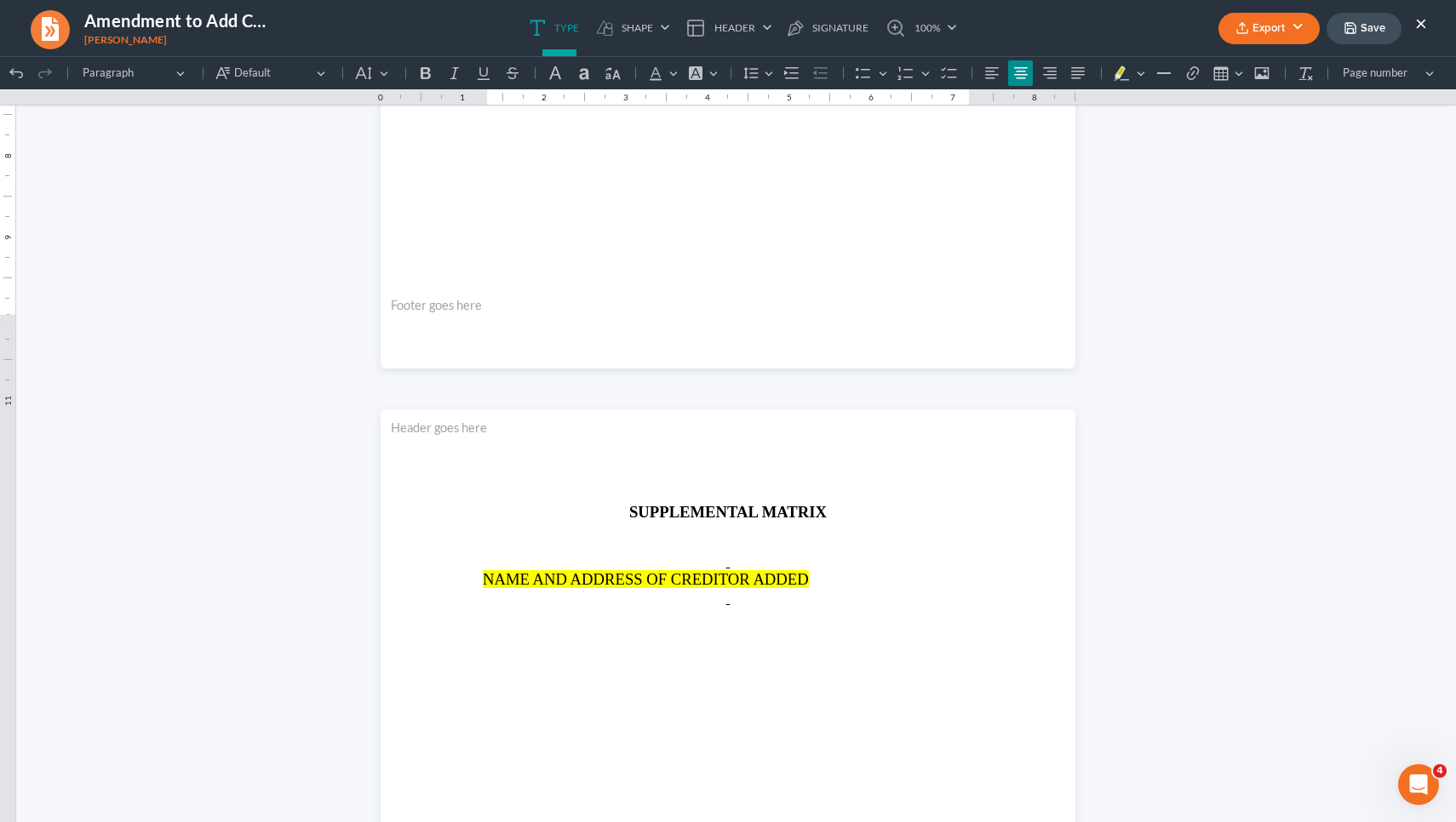
click at [1374, 32] on button "Save" at bounding box center [1364, 29] width 75 height 32
click at [1421, 24] on button "×" at bounding box center [1421, 23] width 12 height 21
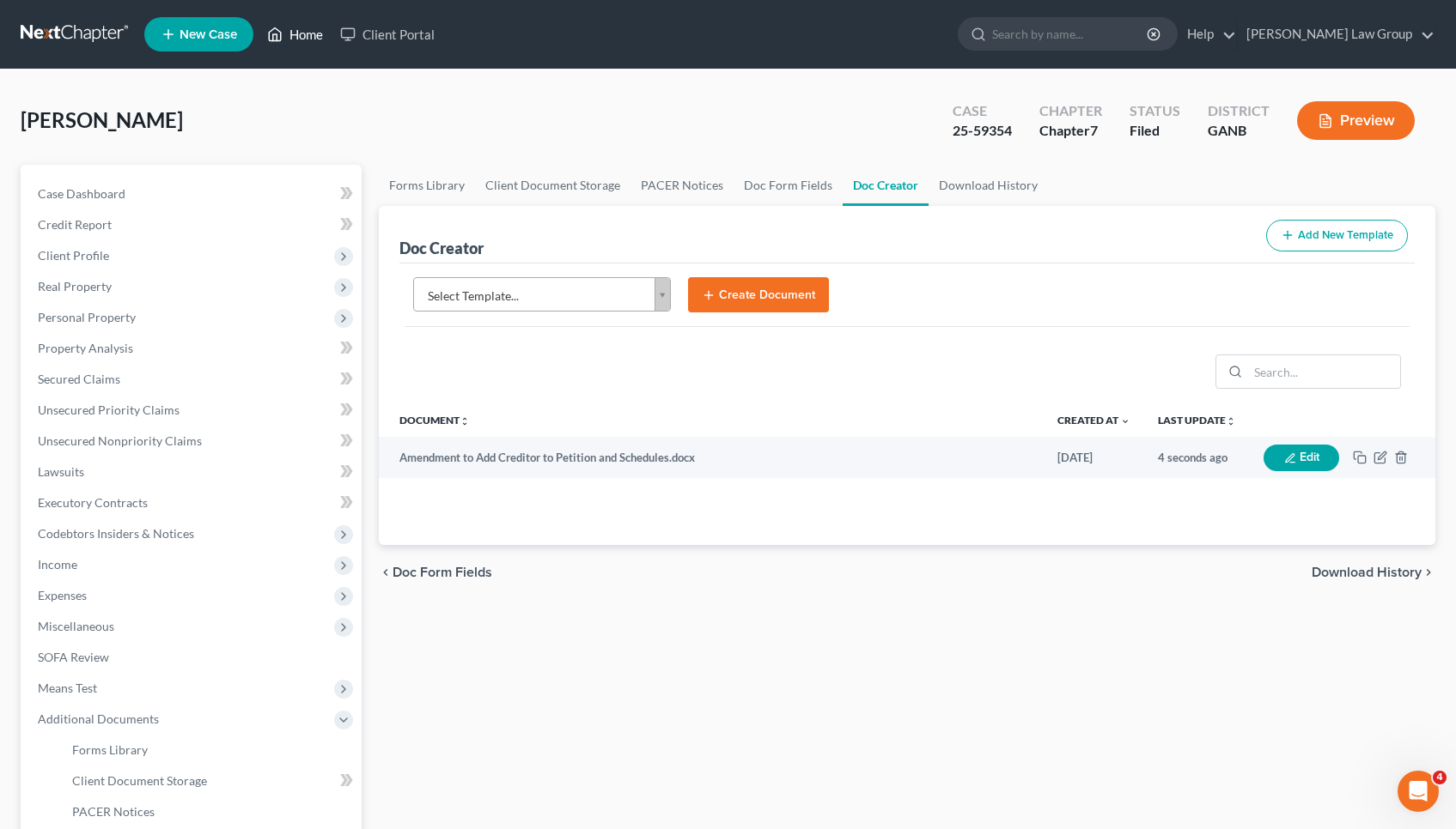
click at [294, 36] on link "Home" at bounding box center [294, 34] width 73 height 31
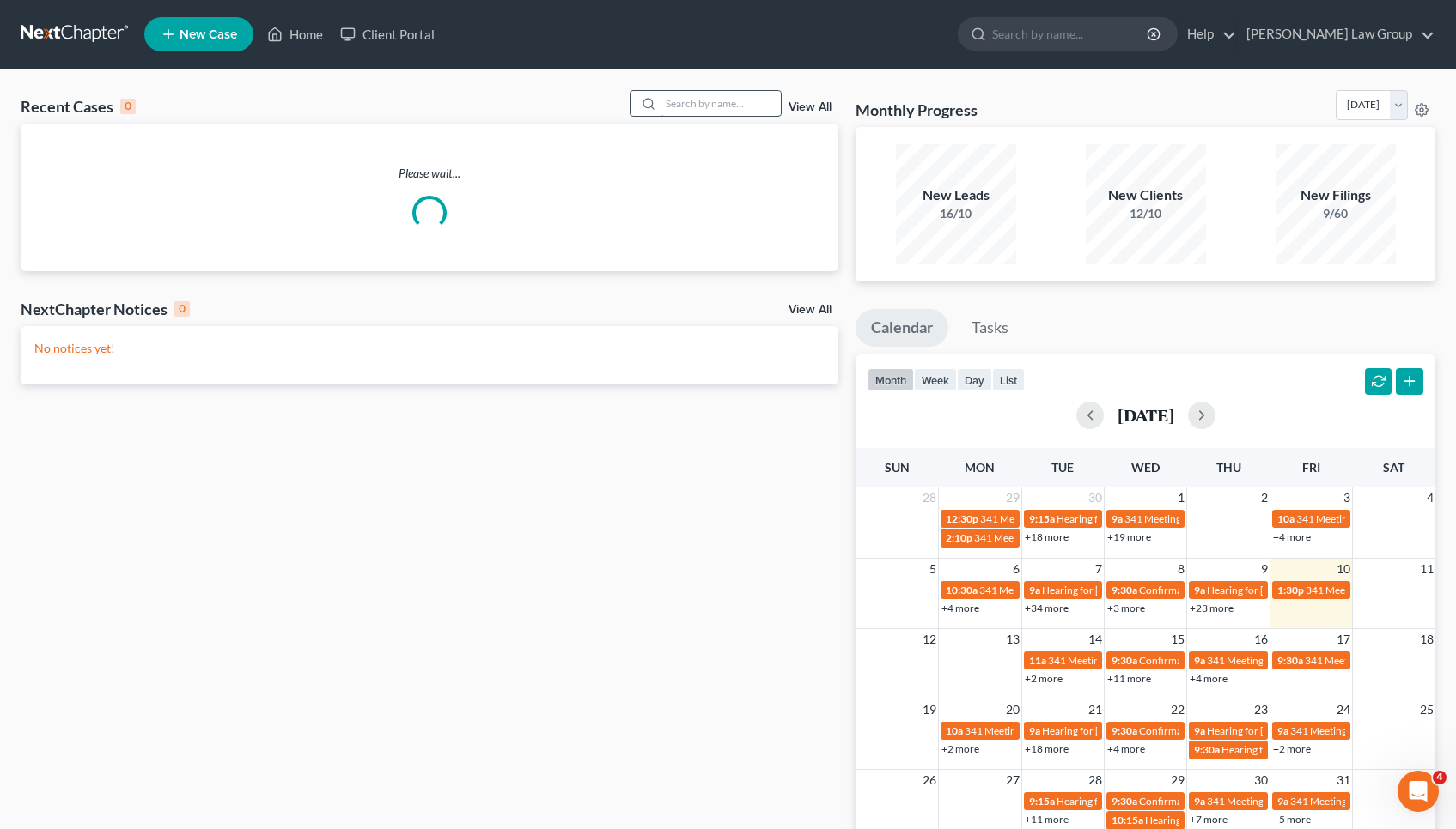
click at [725, 104] on input "search" at bounding box center [720, 103] width 120 height 25
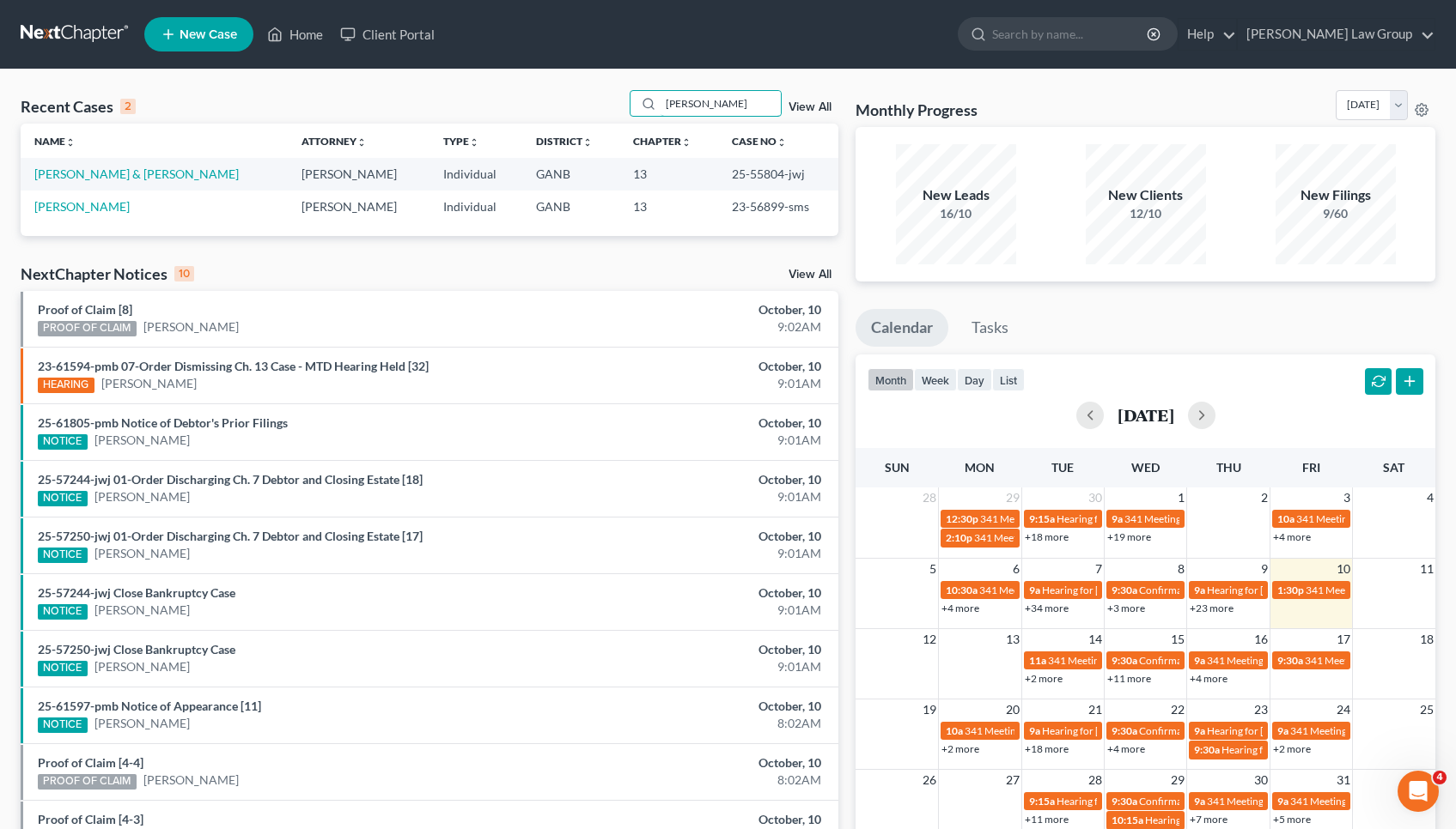
type input "reynol"
click at [754, 173] on td "25-55804-jwj" at bounding box center [779, 174] width 121 height 32
copy td "55804"
click at [70, 170] on link "[PERSON_NAME] & [PERSON_NAME]" at bounding box center [137, 174] width 205 height 15
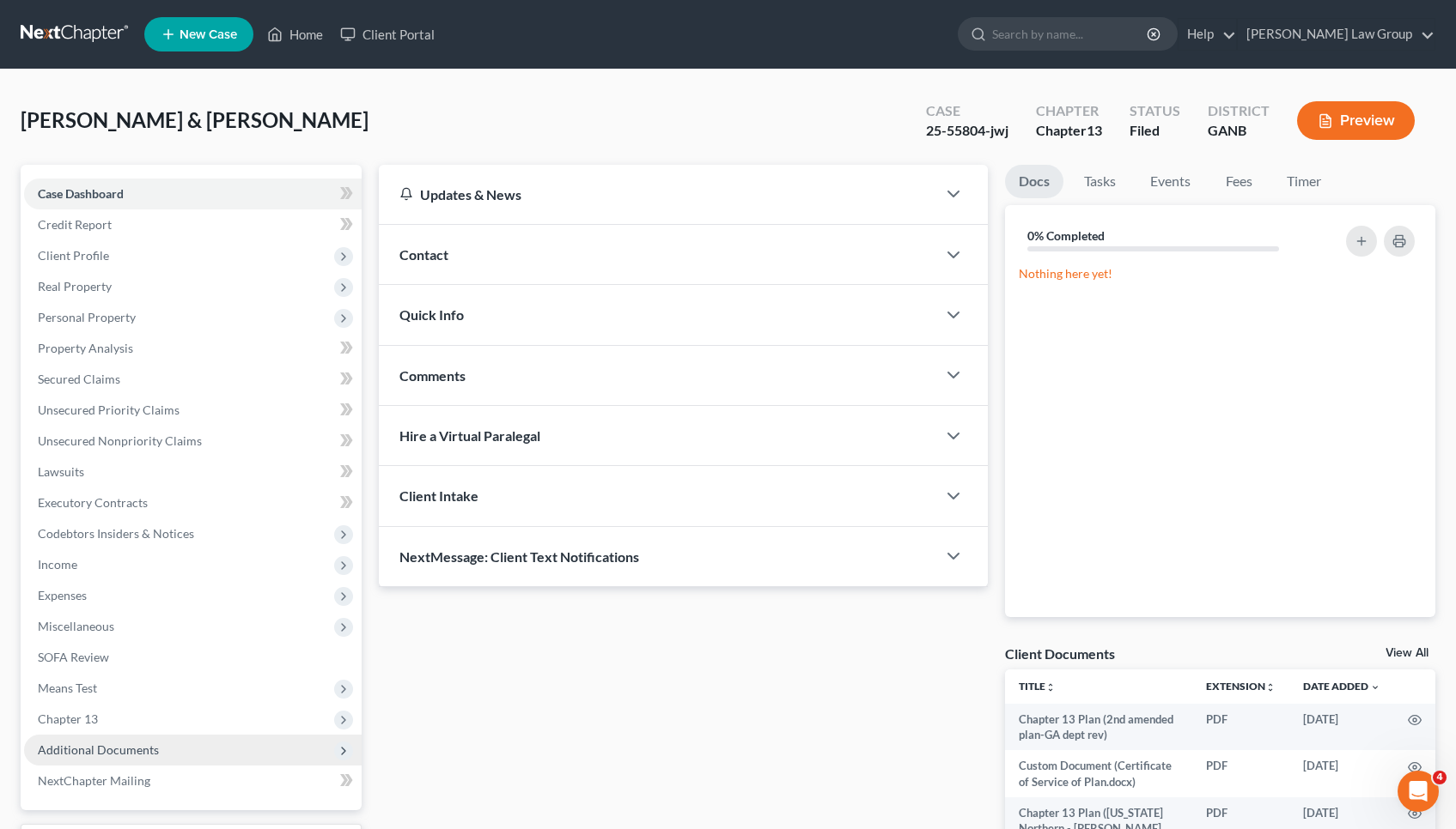
click at [109, 754] on span "Additional Documents" at bounding box center [98, 749] width 121 height 15
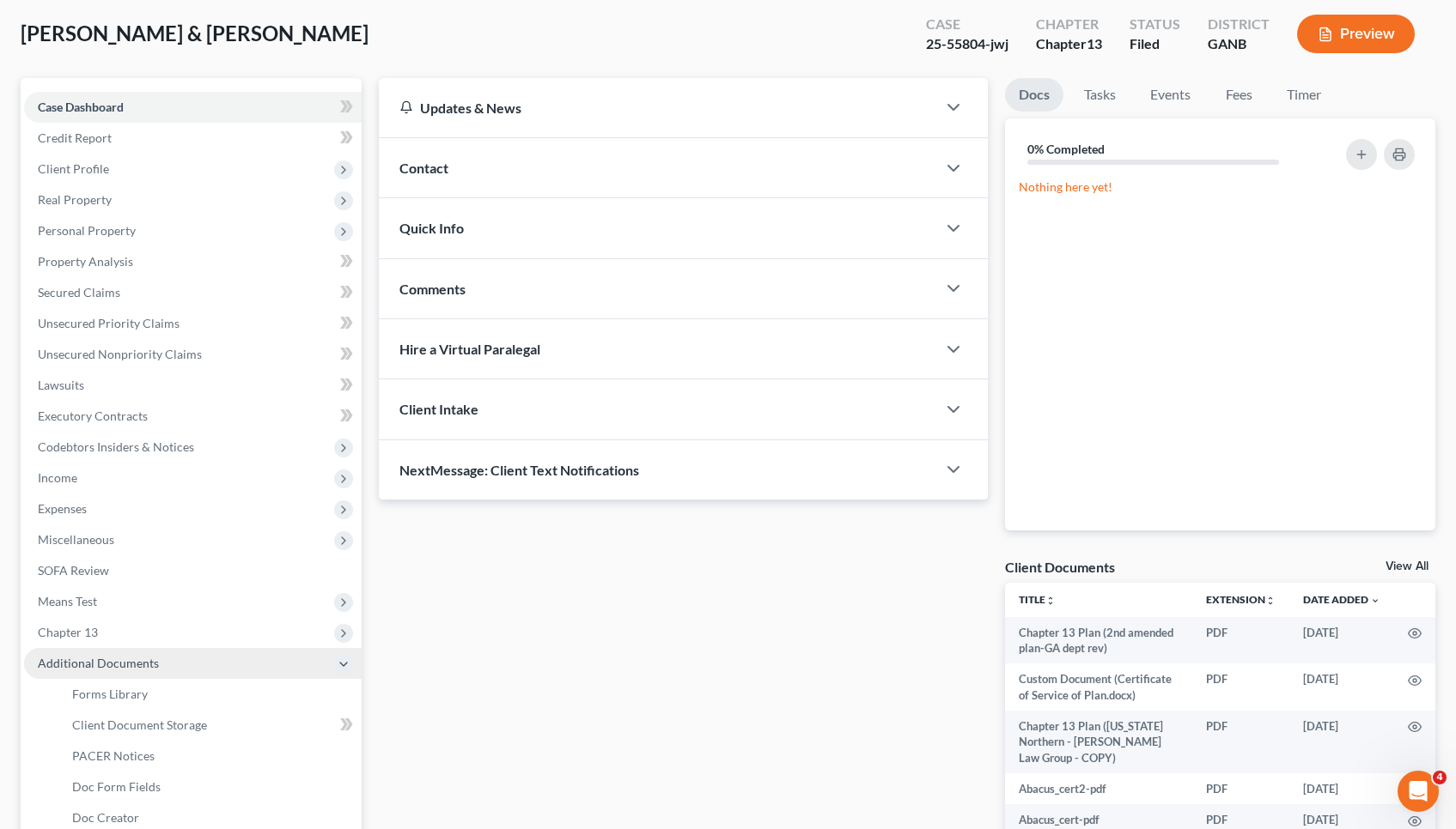
scroll to position [89, 0]
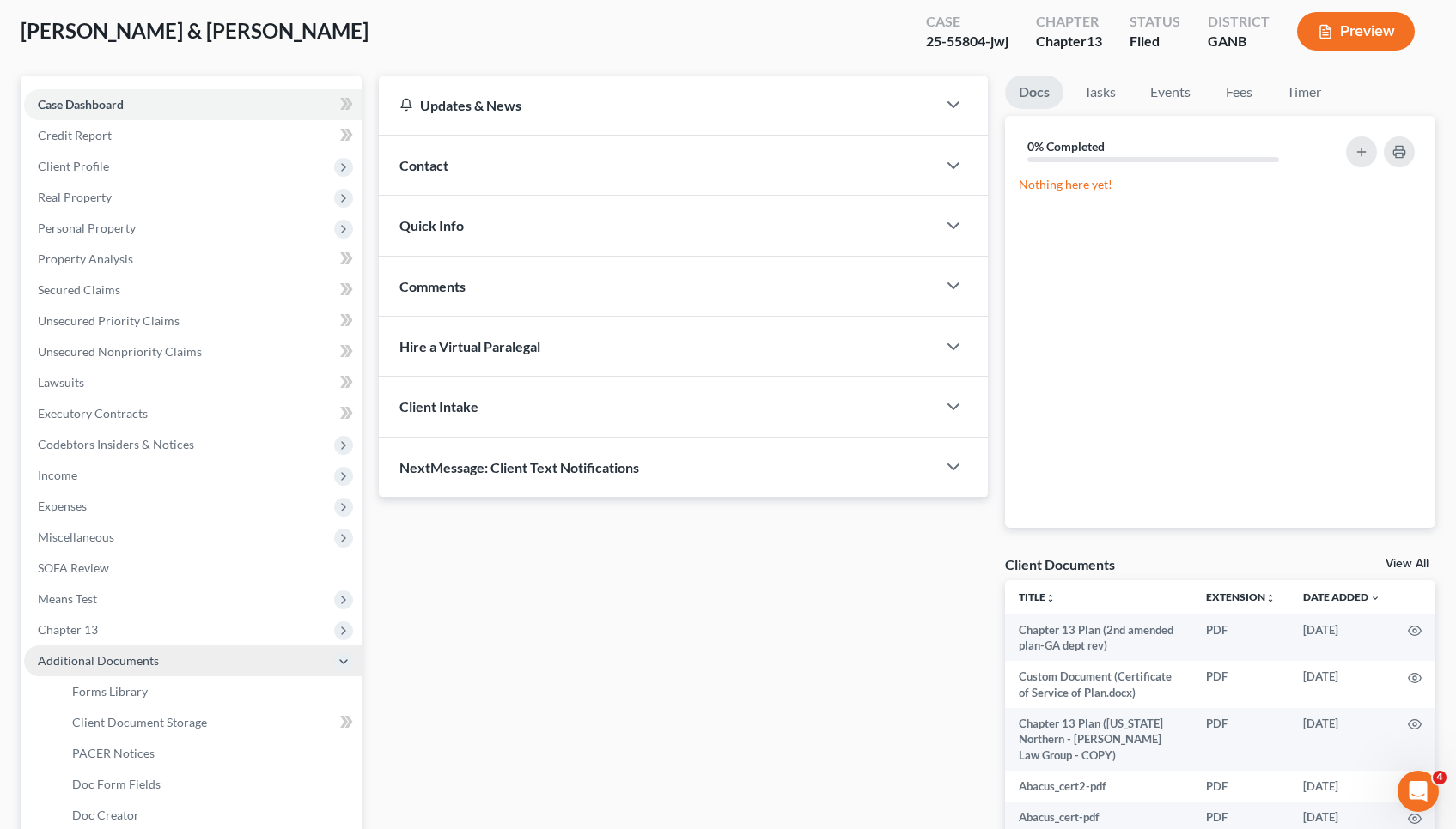
click at [109, 754] on span "PACER Notices" at bounding box center [113, 753] width 83 height 15
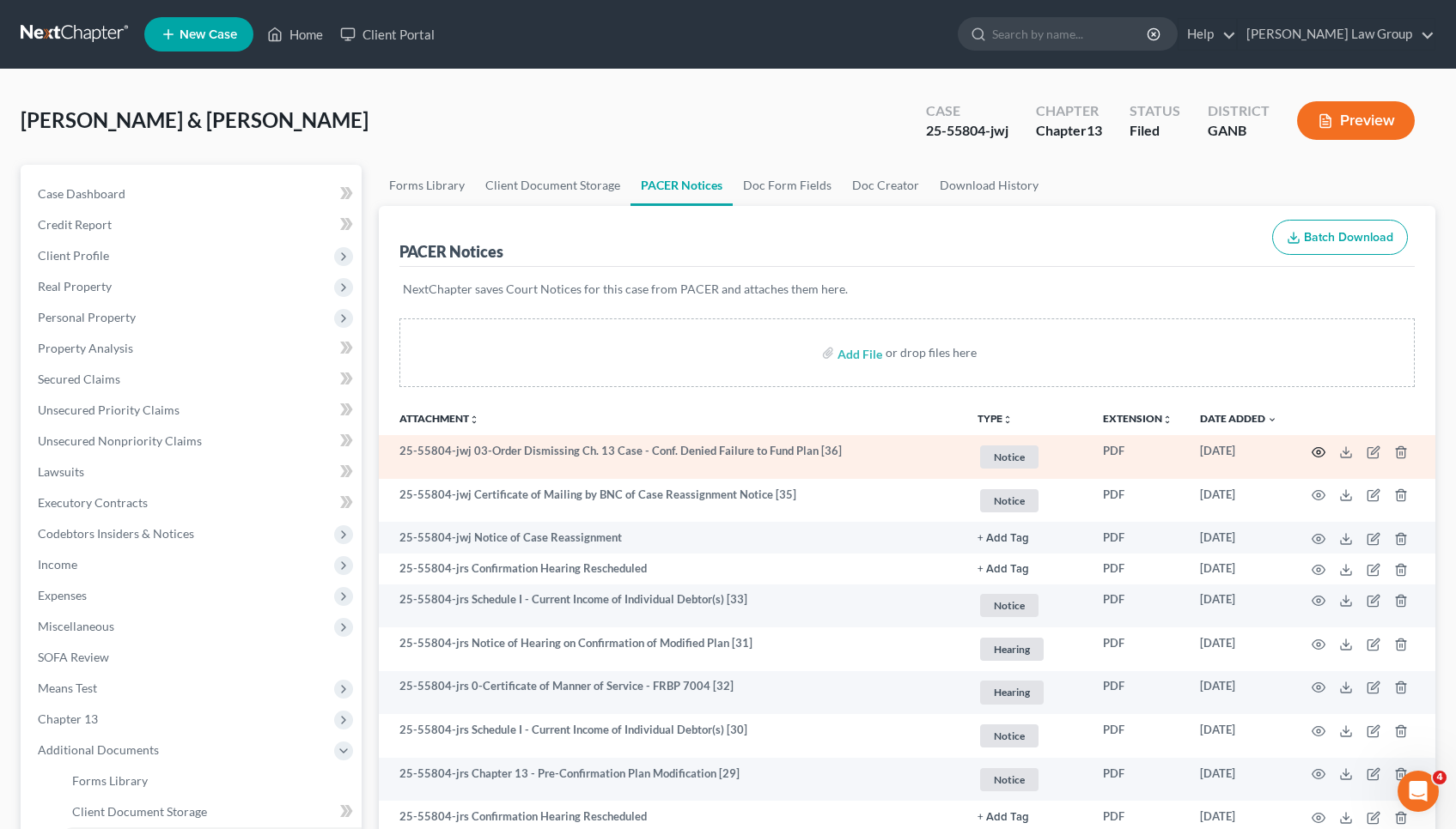
click at [1321, 451] on icon "button" at bounding box center [1319, 452] width 14 height 14
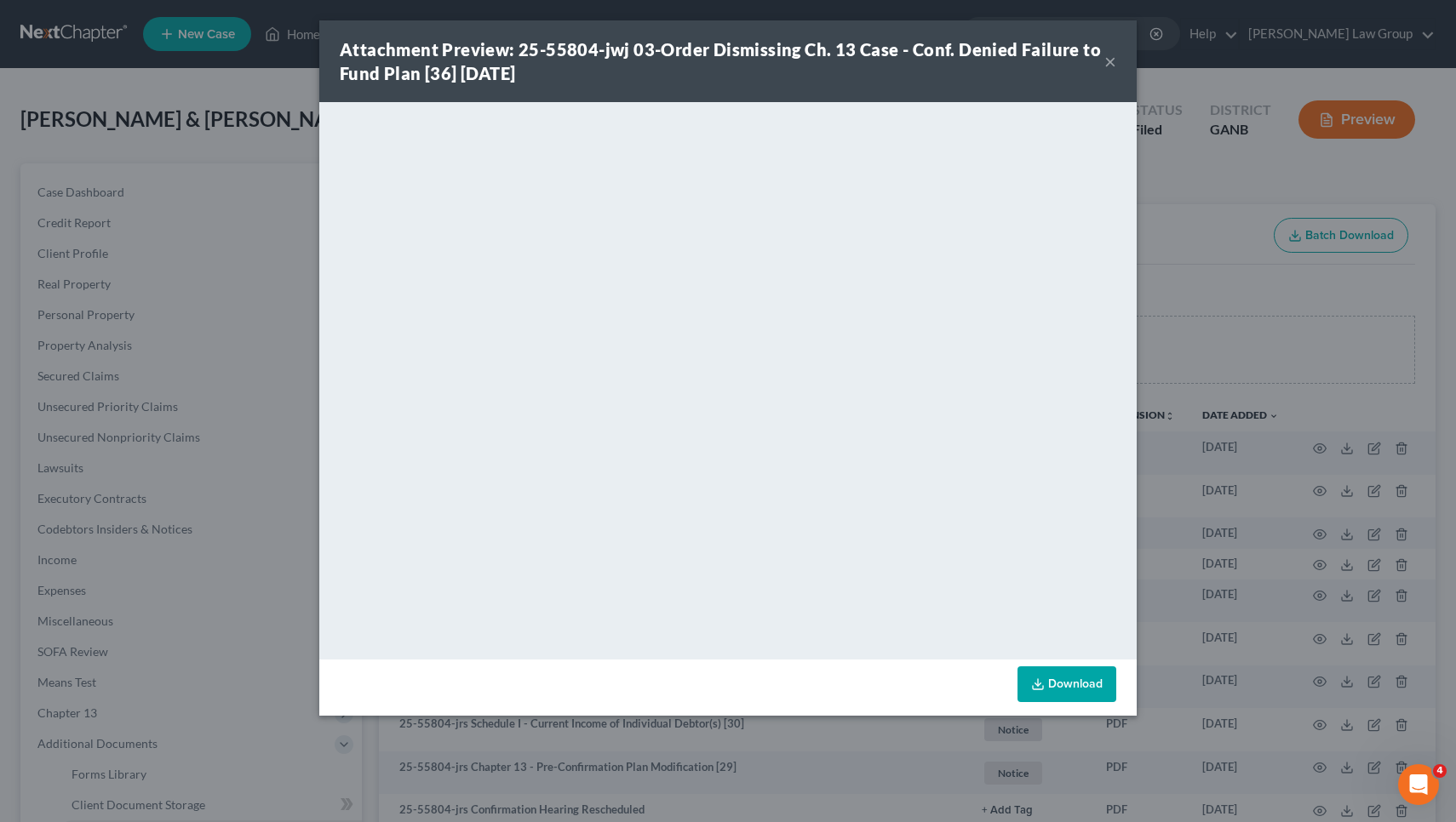
click at [1108, 62] on button "×" at bounding box center [1110, 61] width 12 height 21
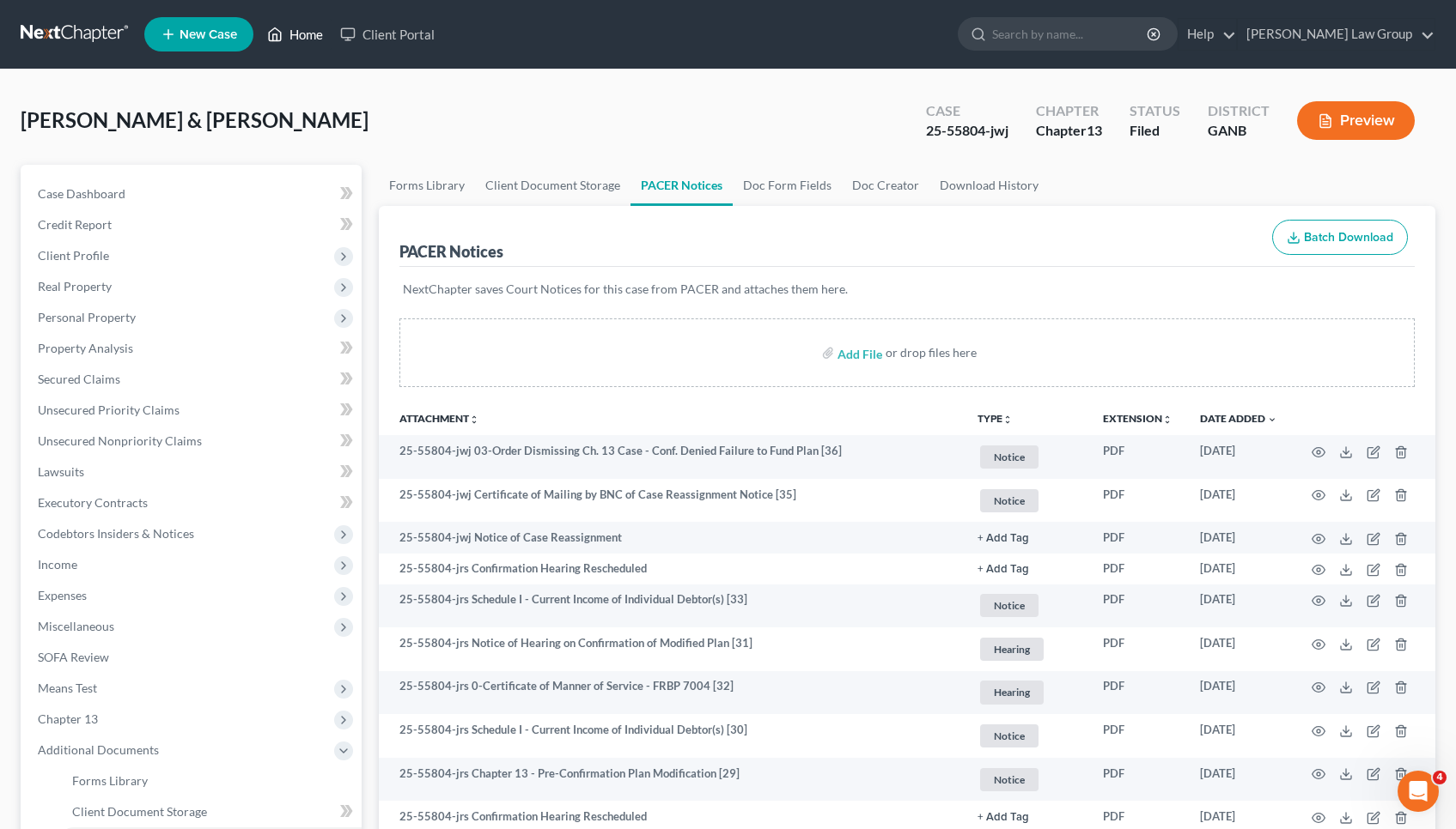
click at [318, 37] on link "Home" at bounding box center [294, 34] width 73 height 31
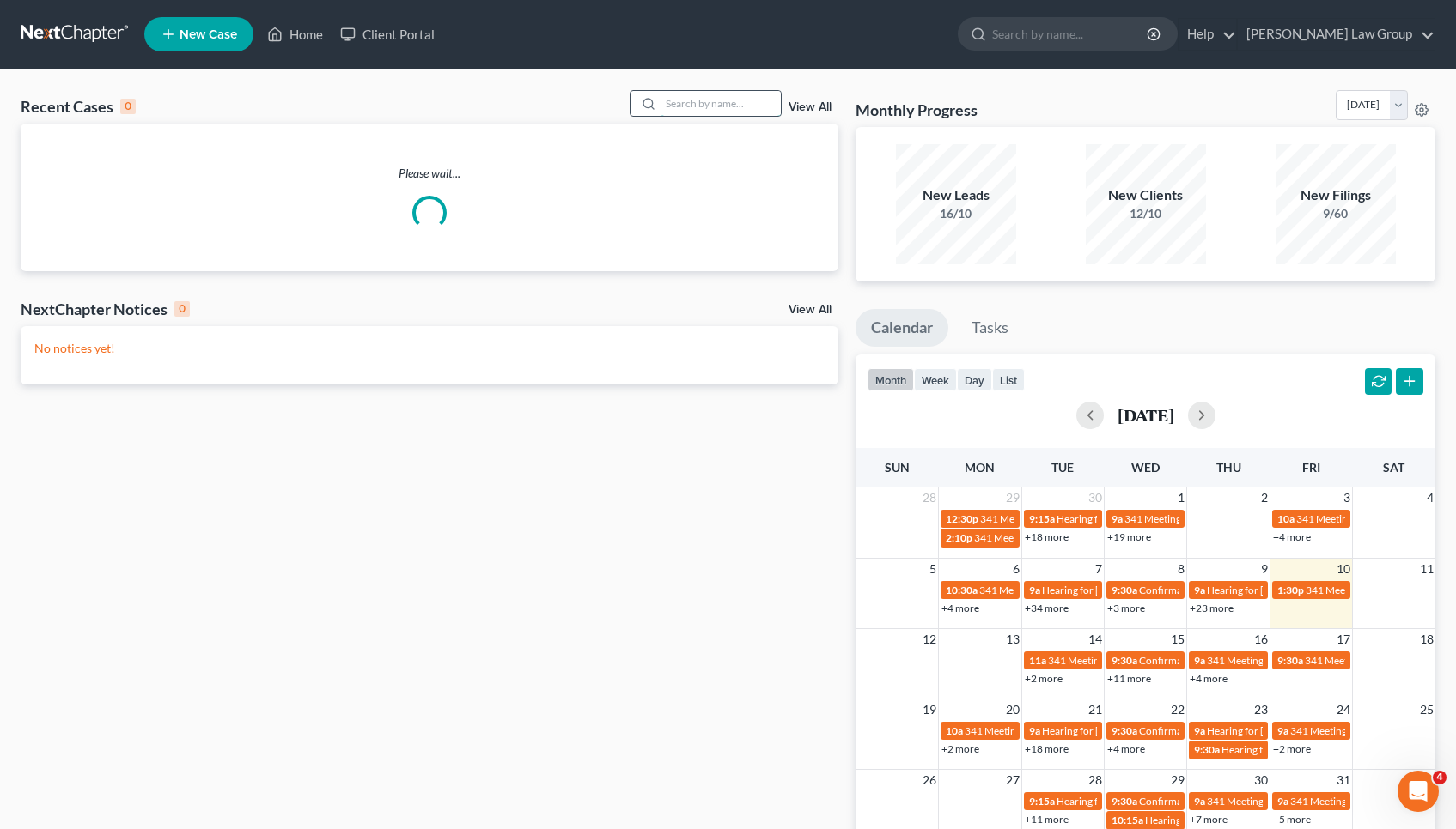
click at [729, 112] on input "search" at bounding box center [720, 103] width 120 height 25
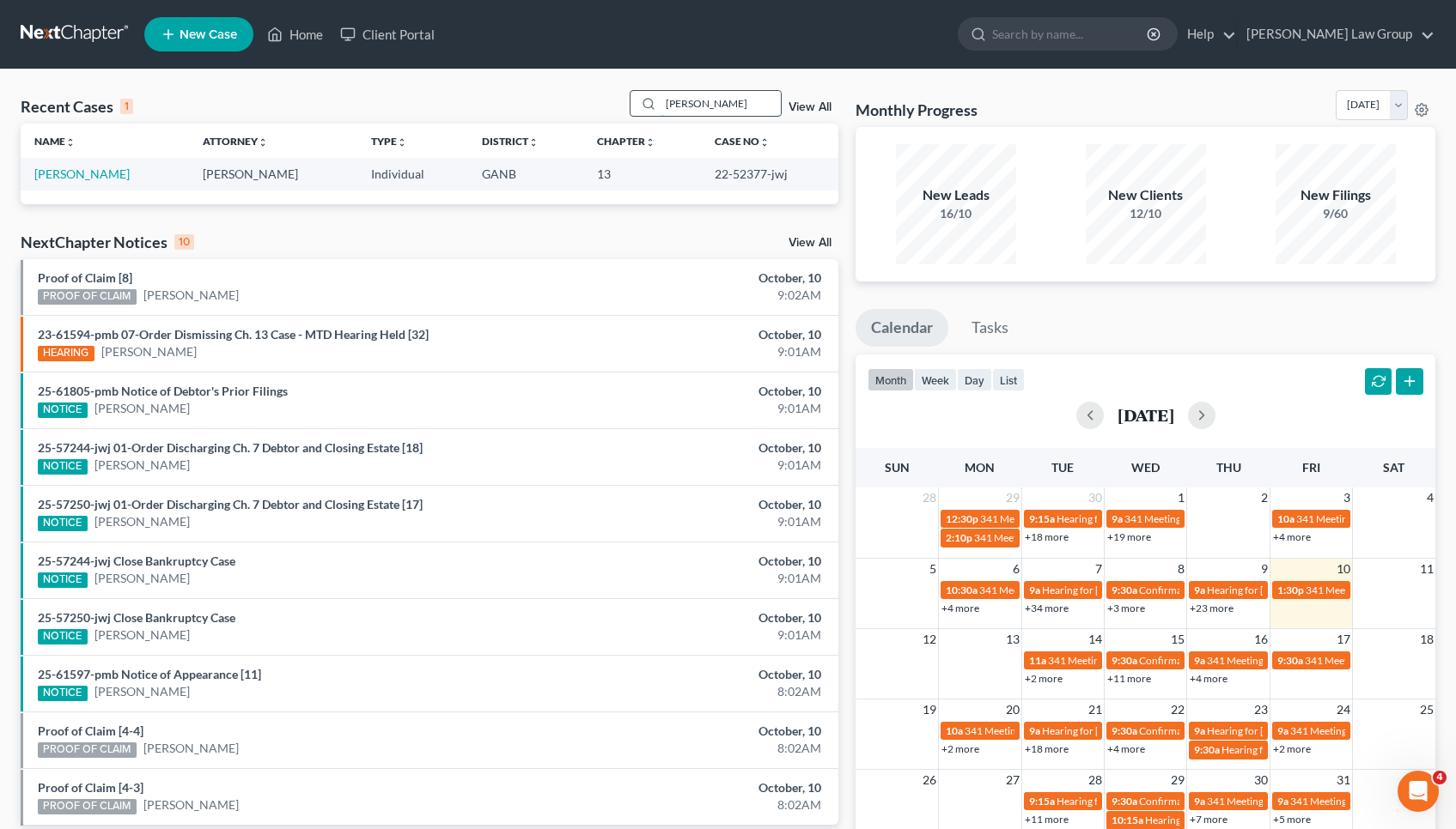
type input "Lamantia"
drag, startPoint x: 717, startPoint y: 110, endPoint x: 99, endPoint y: 171, distance: 621.0
click at [99, 171] on link "[PERSON_NAME]" at bounding box center [83, 174] width 95 height 15
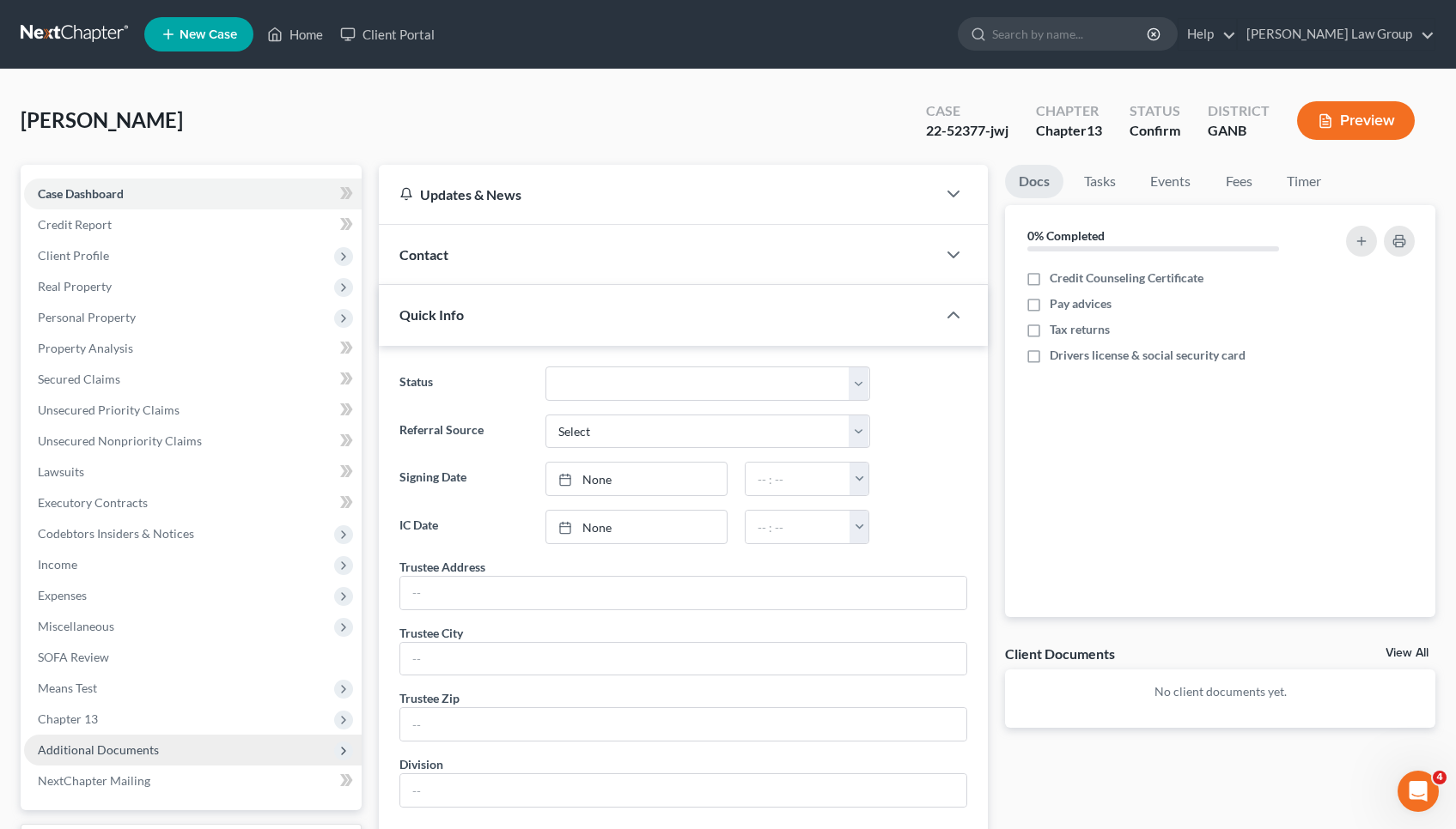
click at [211, 747] on span "Additional Documents" at bounding box center [192, 749] width 337 height 31
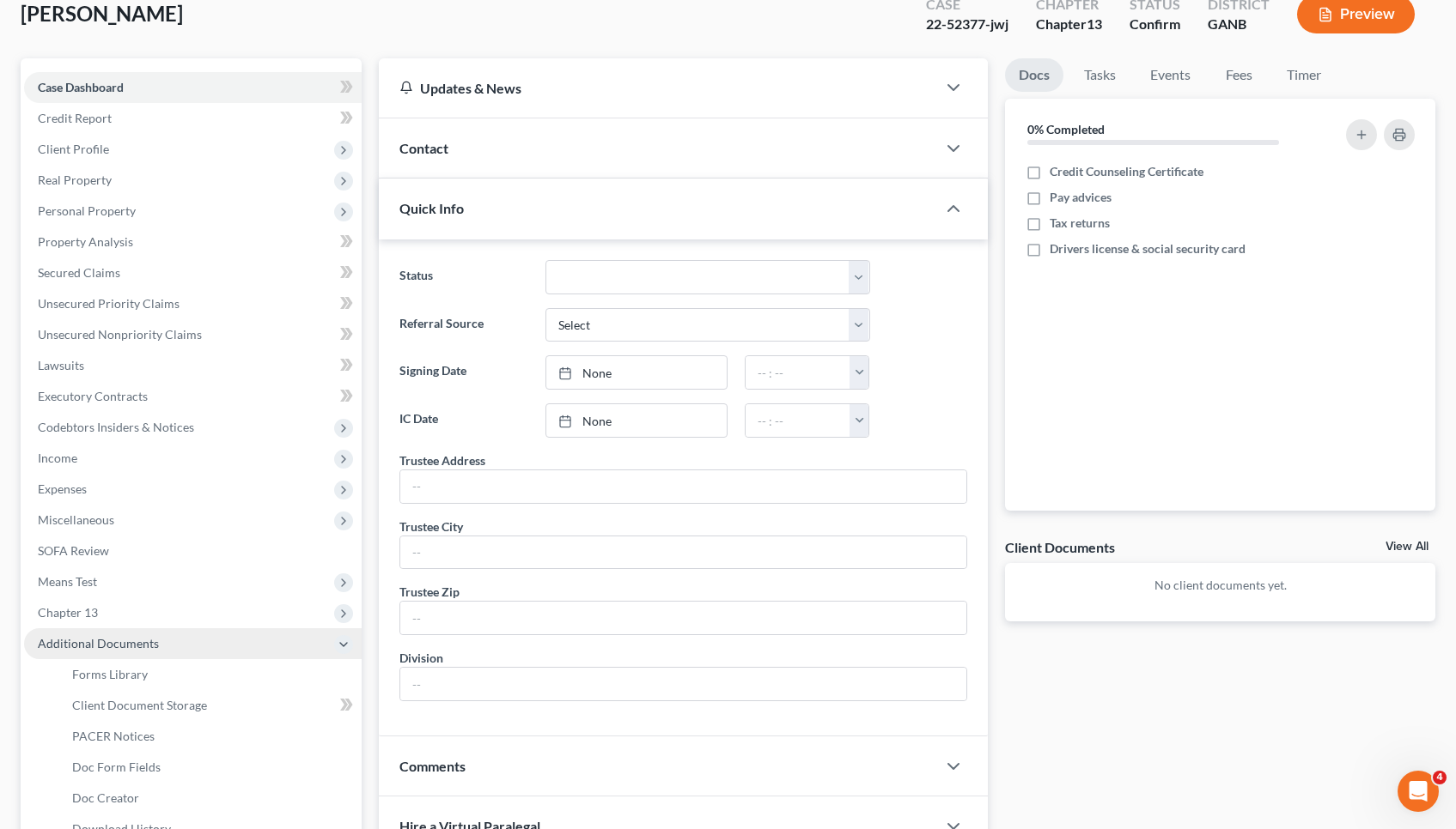
scroll to position [108, 1]
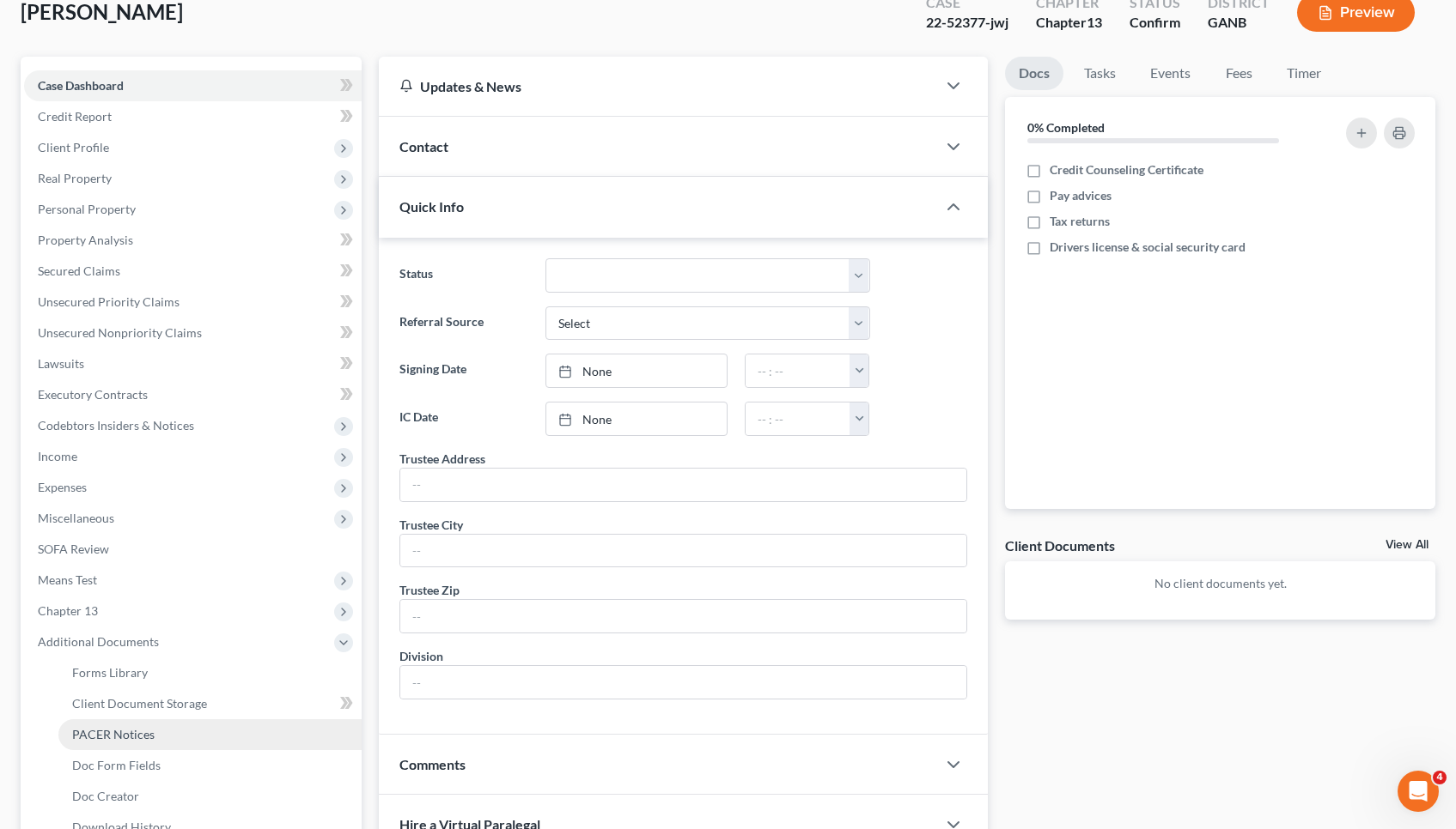
click at [210, 737] on link "PACER Notices" at bounding box center [210, 735] width 303 height 31
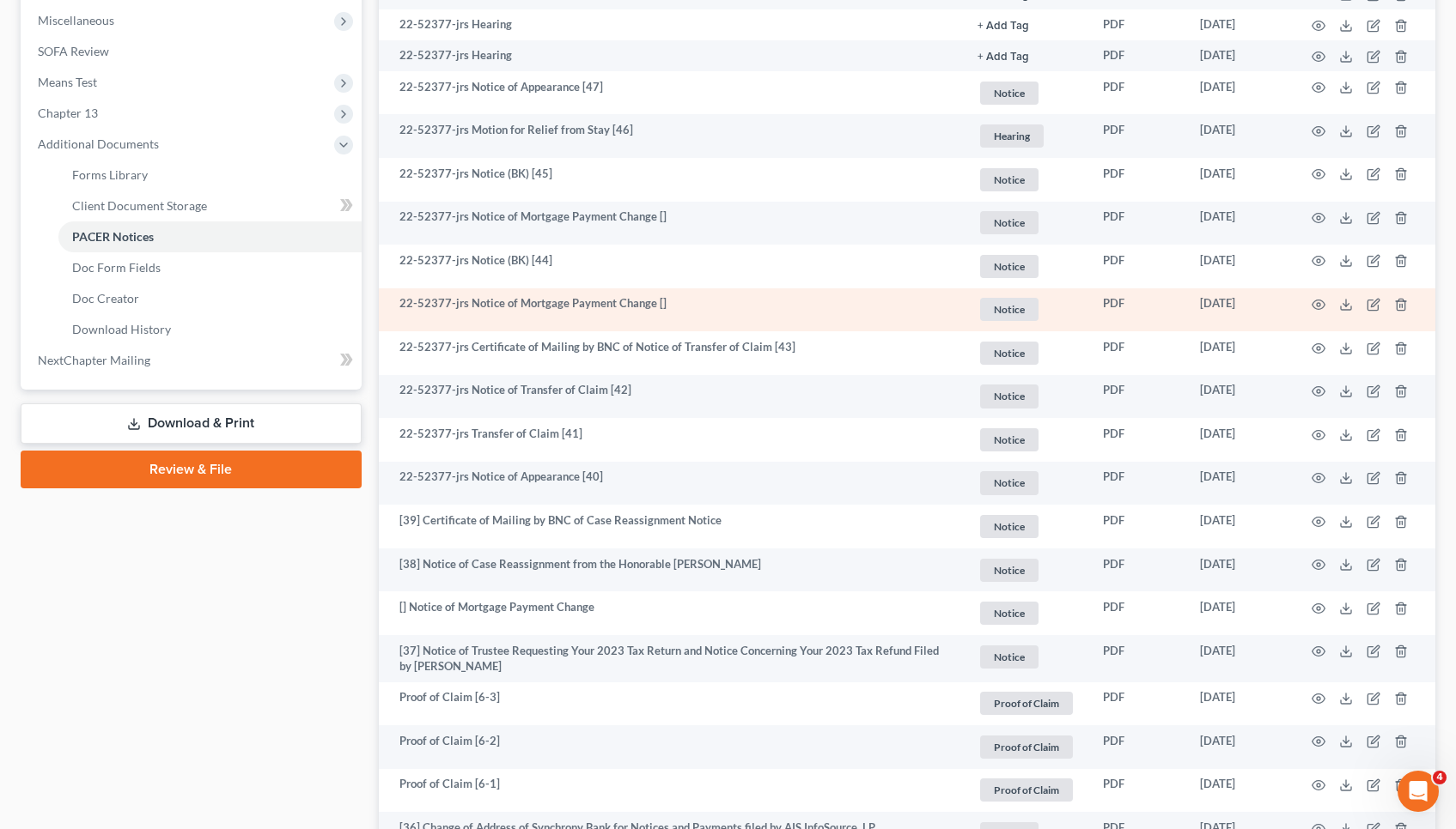
scroll to position [601, 0]
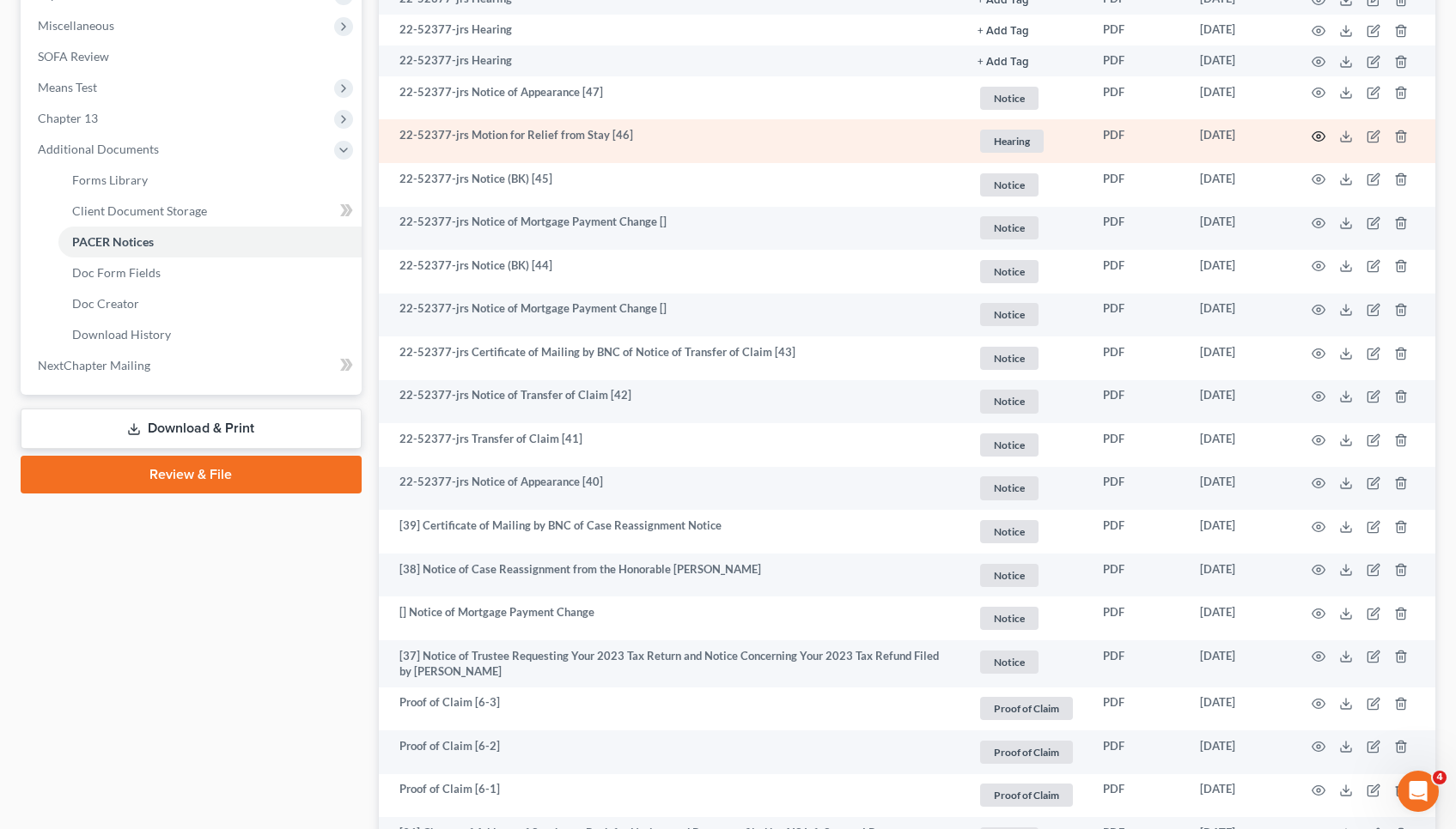
click at [1320, 138] on icon "button" at bounding box center [1319, 136] width 14 height 14
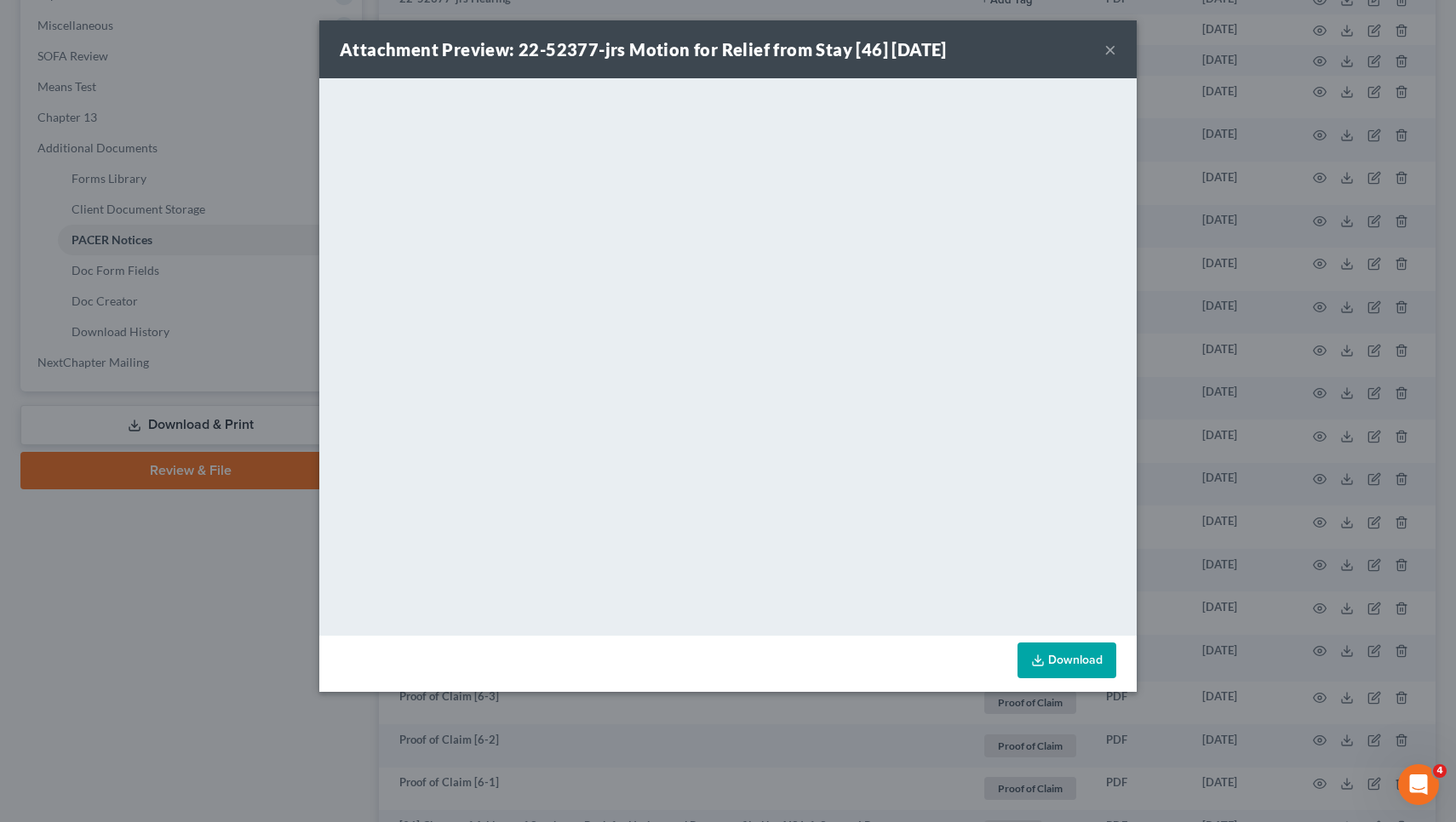
click at [1108, 49] on button "×" at bounding box center [1110, 49] width 12 height 21
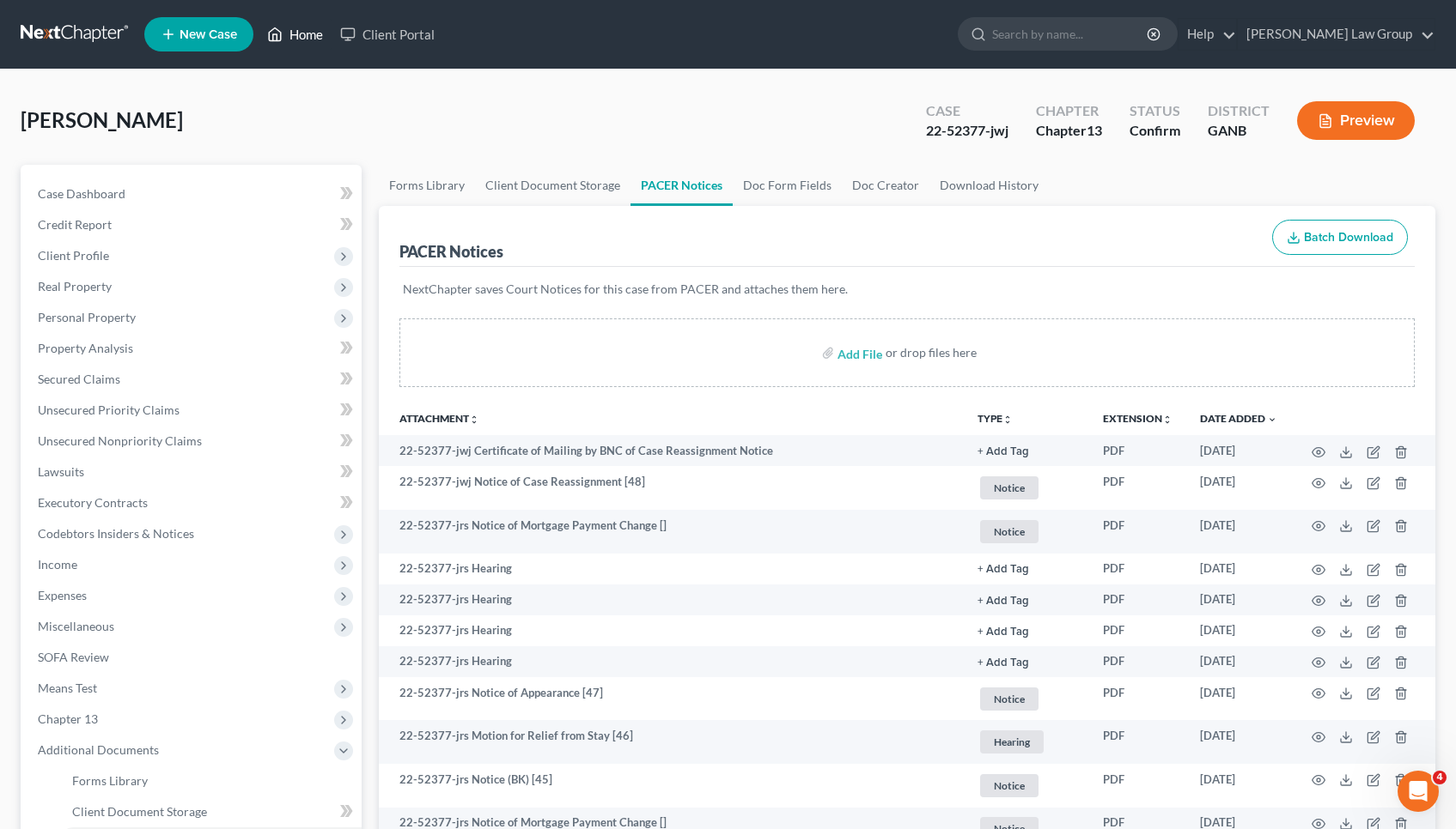
scroll to position [0, 0]
click at [303, 38] on link "Home" at bounding box center [294, 34] width 73 height 31
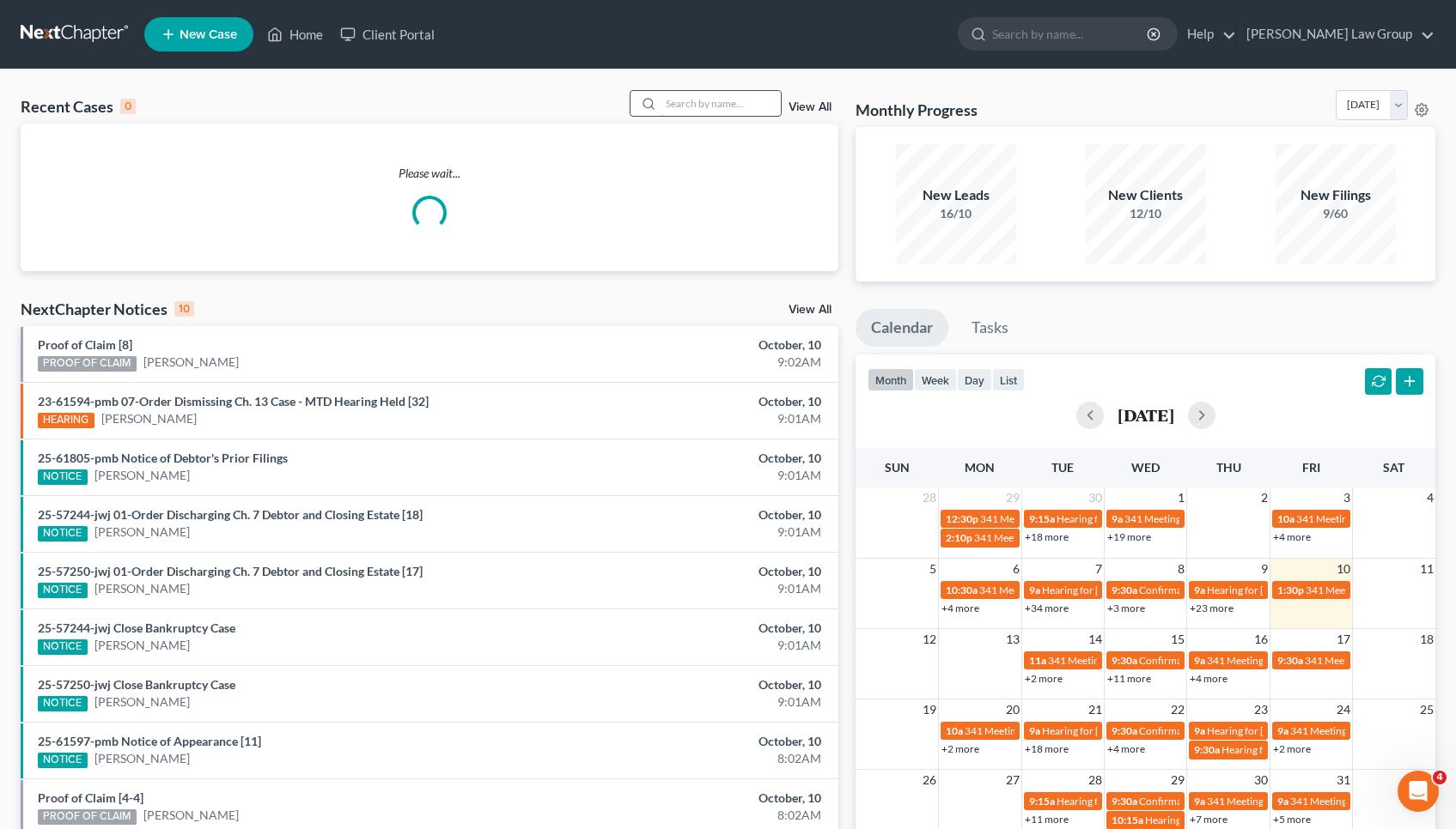
click at [702, 95] on input "search" at bounding box center [720, 103] width 120 height 25
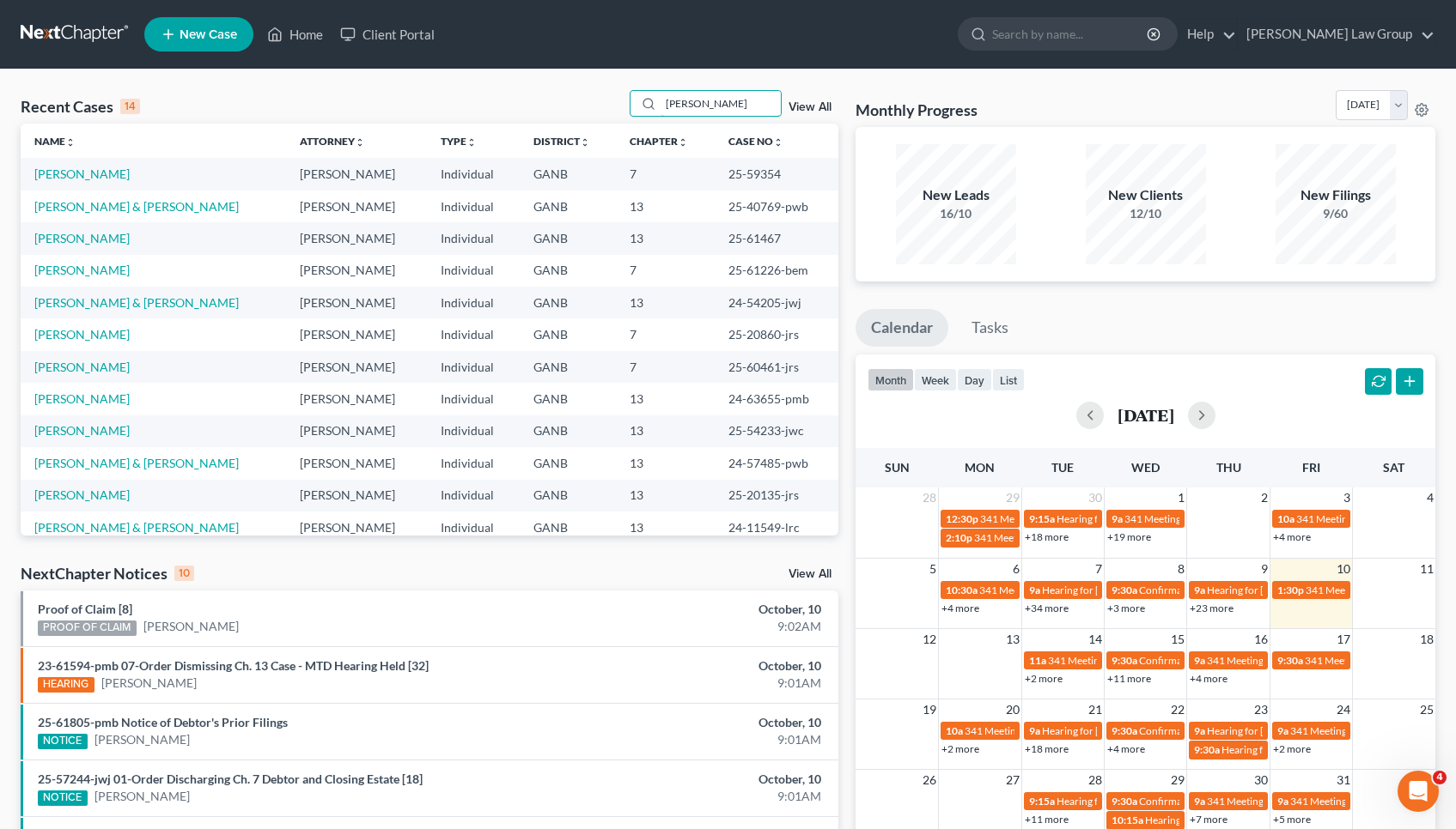
type input "Thomas"
drag, startPoint x: 658, startPoint y: 116, endPoint x: 67, endPoint y: 173, distance: 593.7
click at [67, 173] on link "[PERSON_NAME]" at bounding box center [83, 174] width 95 height 15
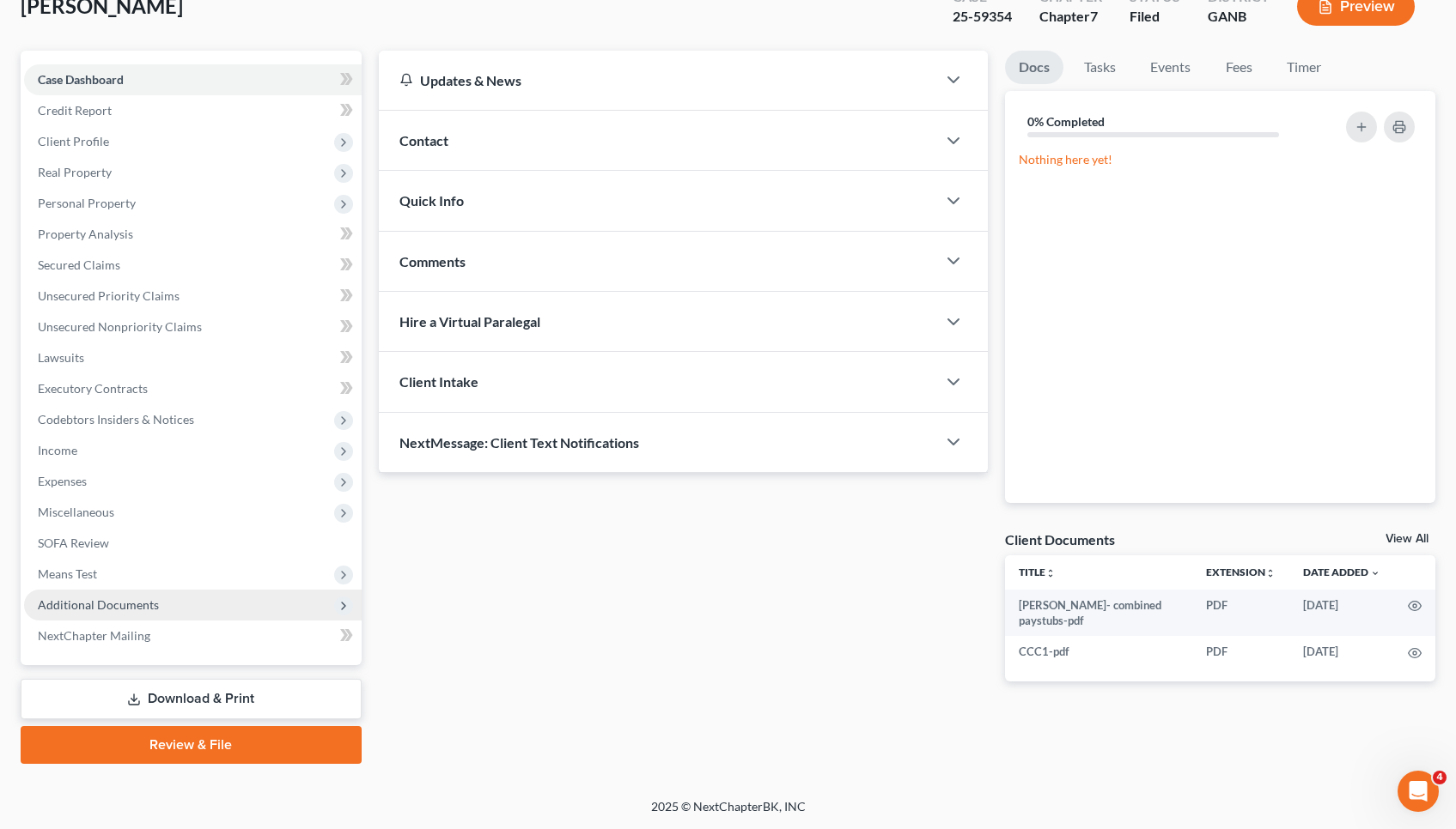
scroll to position [114, 0]
click at [182, 703] on link "Download & Print" at bounding box center [191, 699] width 341 height 41
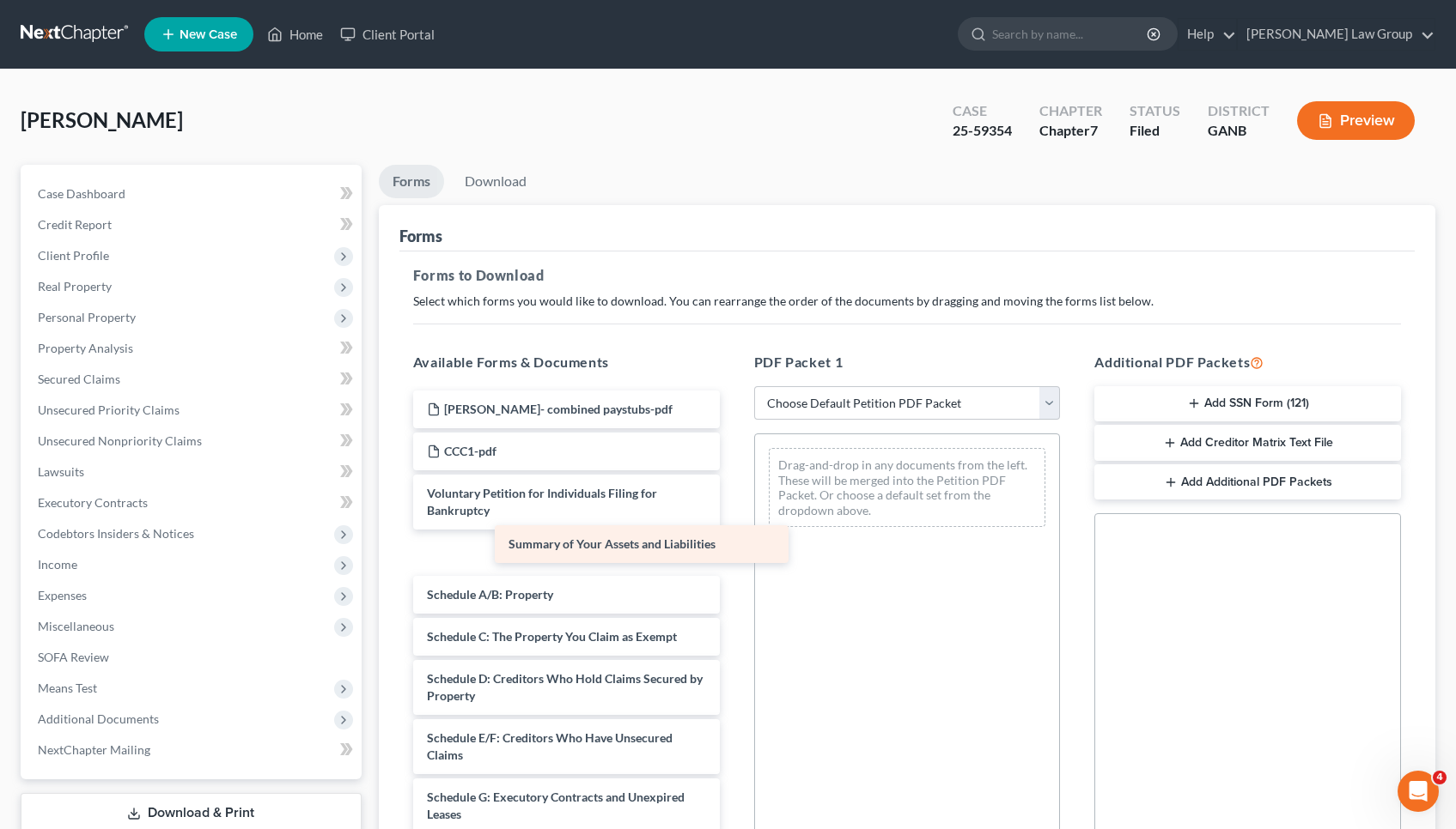
drag, startPoint x: 529, startPoint y: 549, endPoint x: 612, endPoint y: 540, distance: 83.5
select select "2"
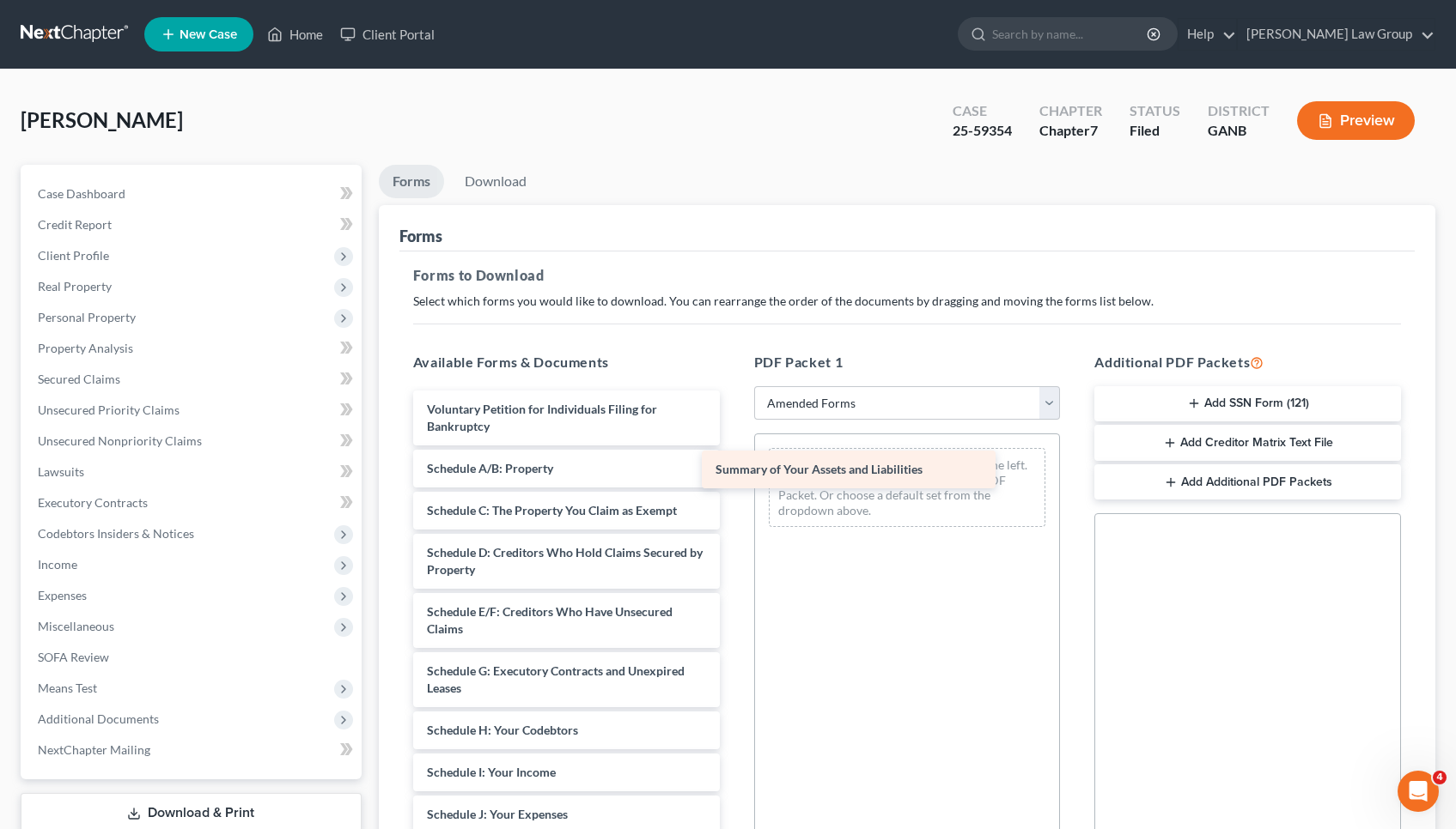
drag, startPoint x: 581, startPoint y: 465, endPoint x: 869, endPoint y: 464, distance: 288.0
click at [734, 464] on div "Summary of Your Assets and Liabilities Voluntary Petition for Individuals Filin…" at bounding box center [567, 814] width 334 height 848
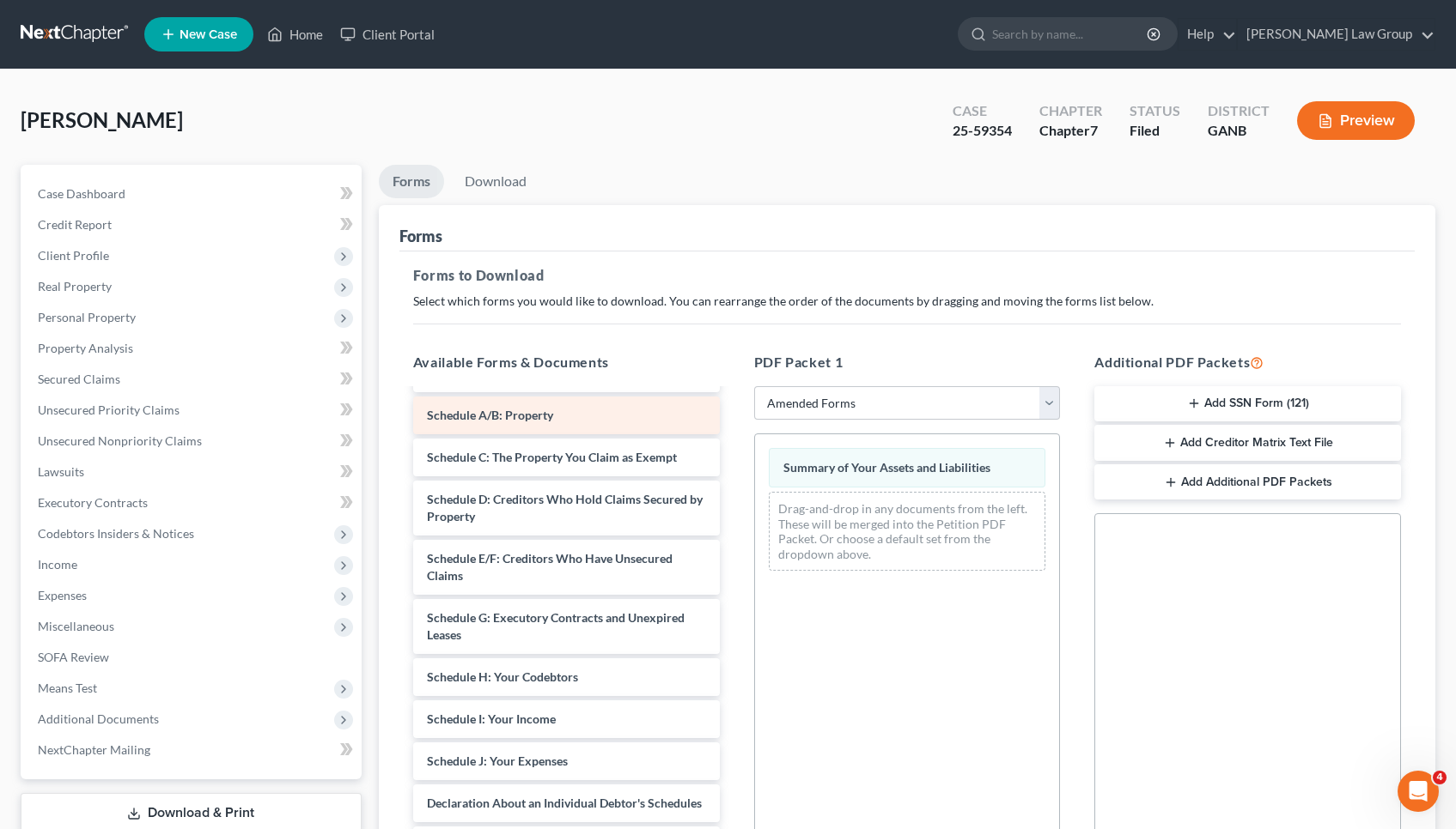
scroll to position [55, 0]
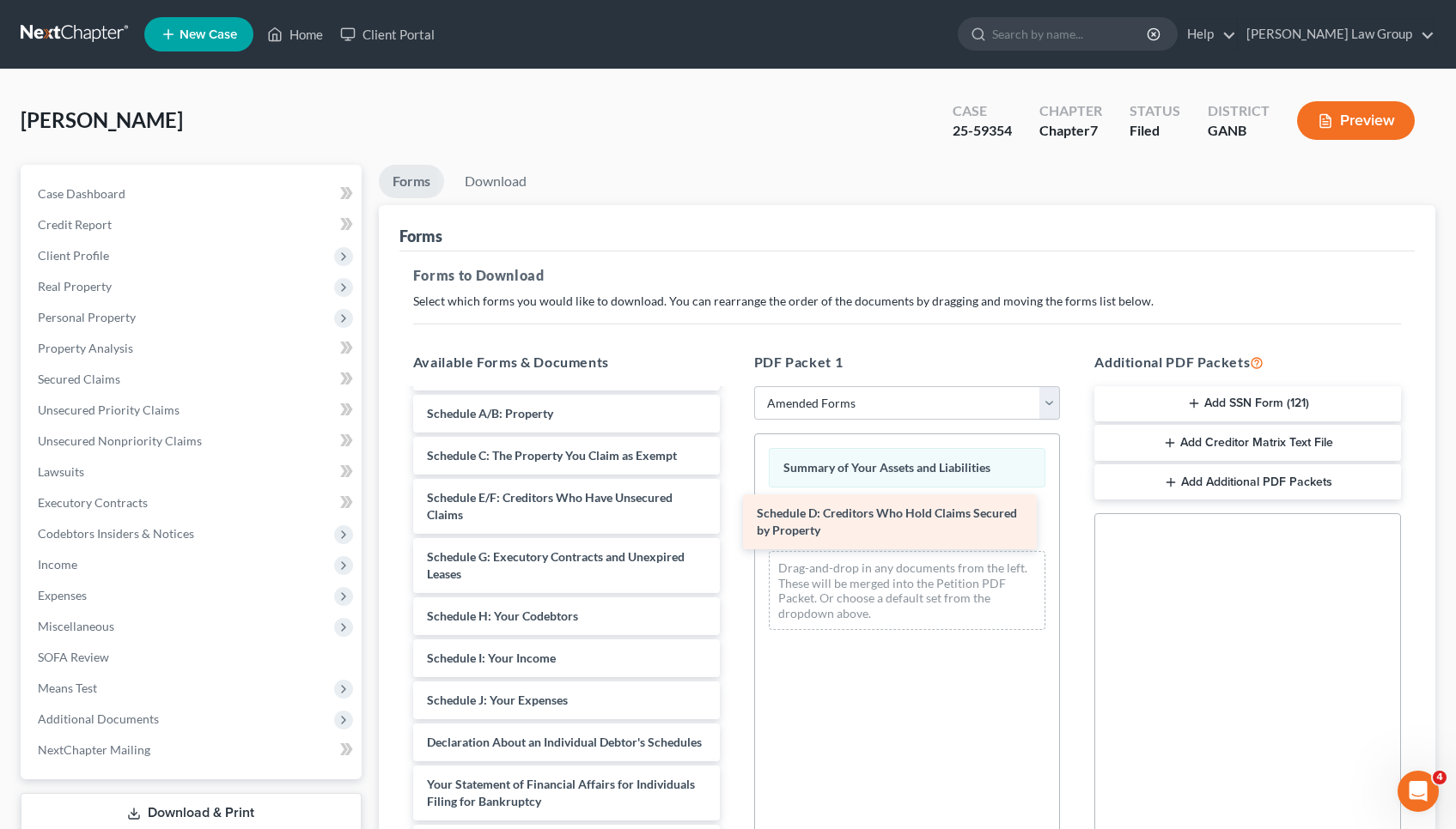
drag, startPoint x: 507, startPoint y: 489, endPoint x: 836, endPoint y: 506, distance: 329.4
click at [734, 506] on div "Schedule D: Creditors Who Hold Claims Secured by Property Voluntary Petition fo…" at bounding box center [567, 731] width 334 height 789
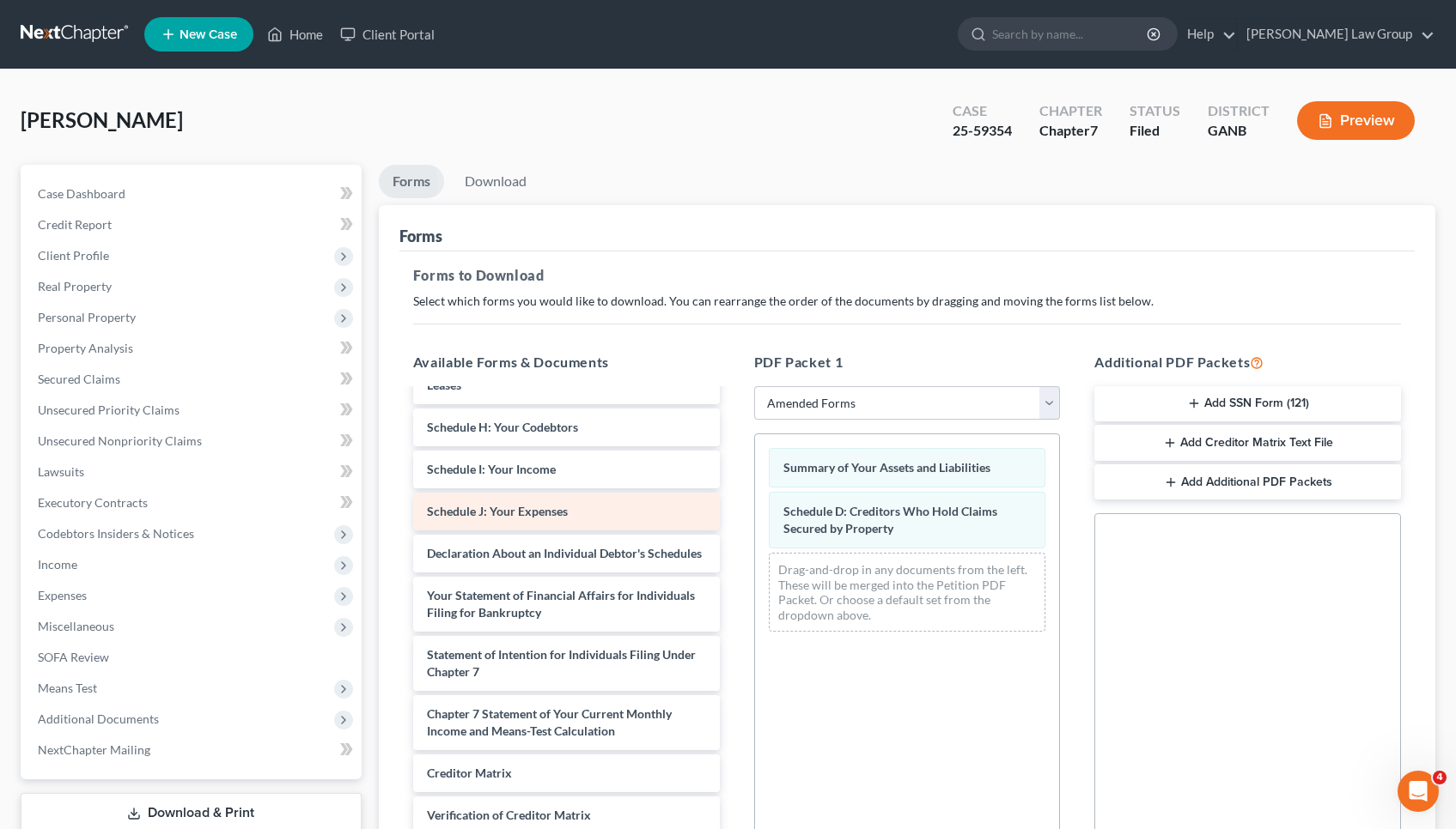
scroll to position [247, 0]
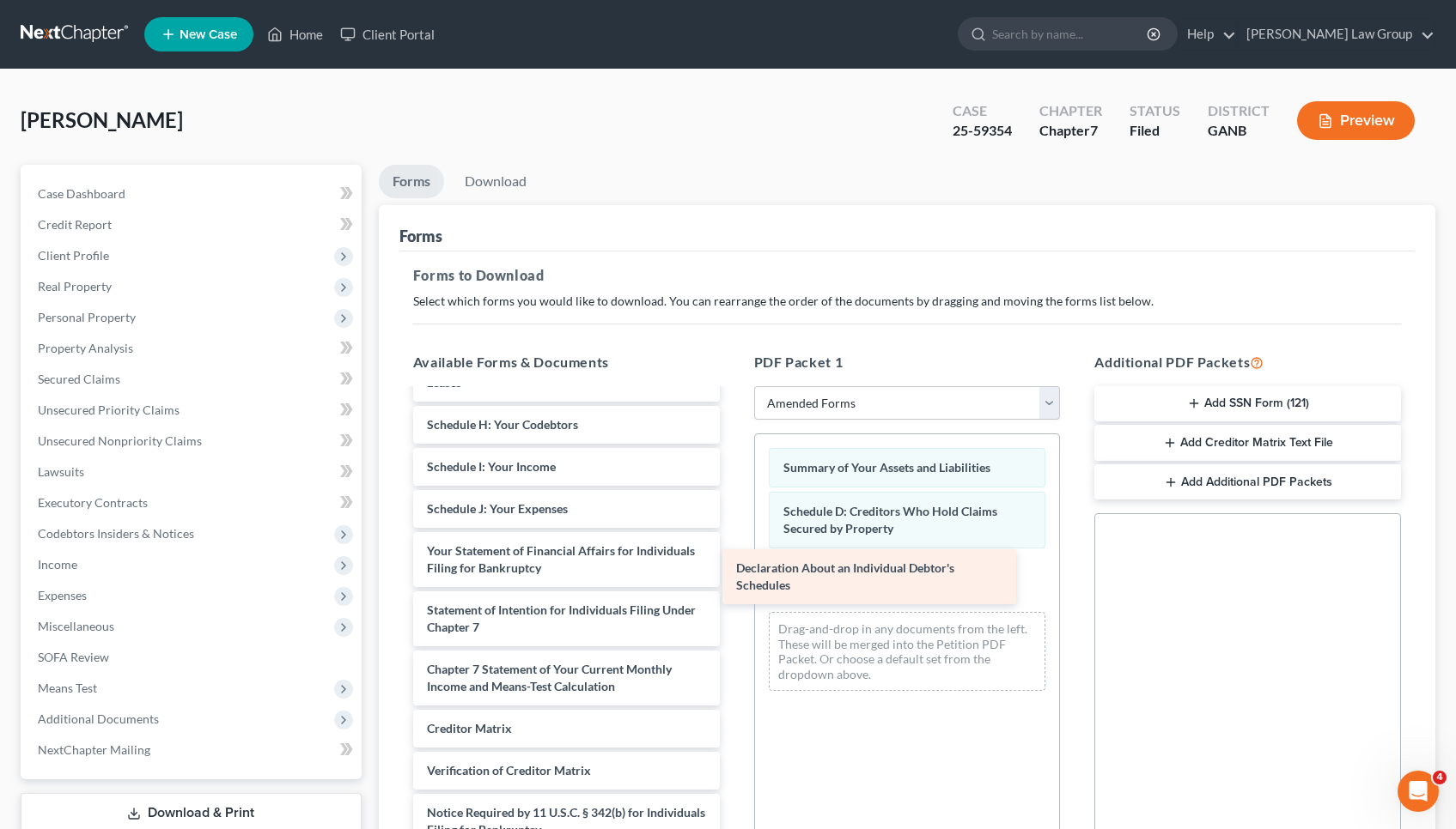
drag, startPoint x: 520, startPoint y: 551, endPoint x: 876, endPoint y: 585, distance: 357.6
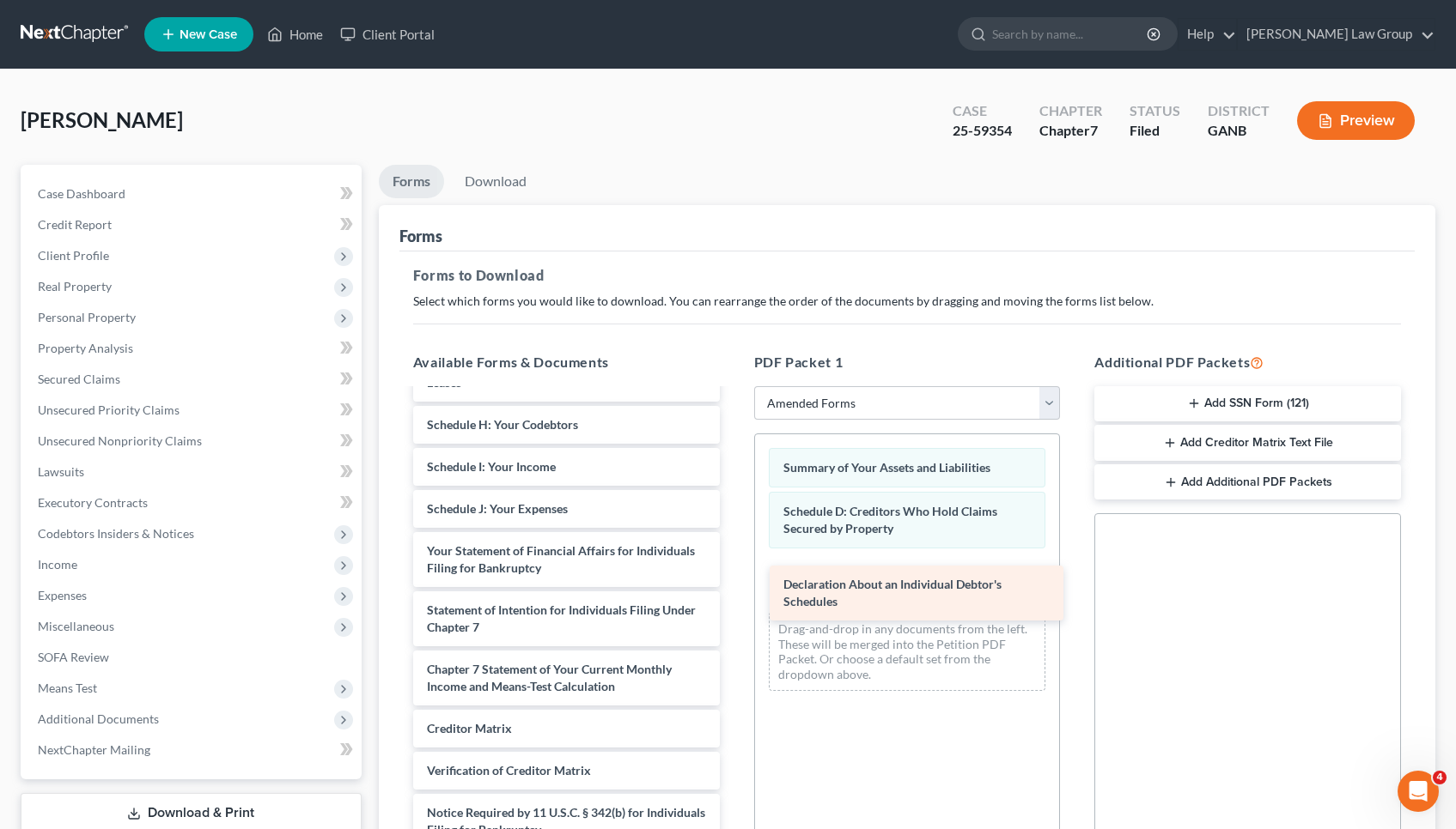
click at [734, 585] on div "Declaration About an Individual Debtor's Schedules Voluntary Petition for Indiv…" at bounding box center [567, 517] width 334 height 746
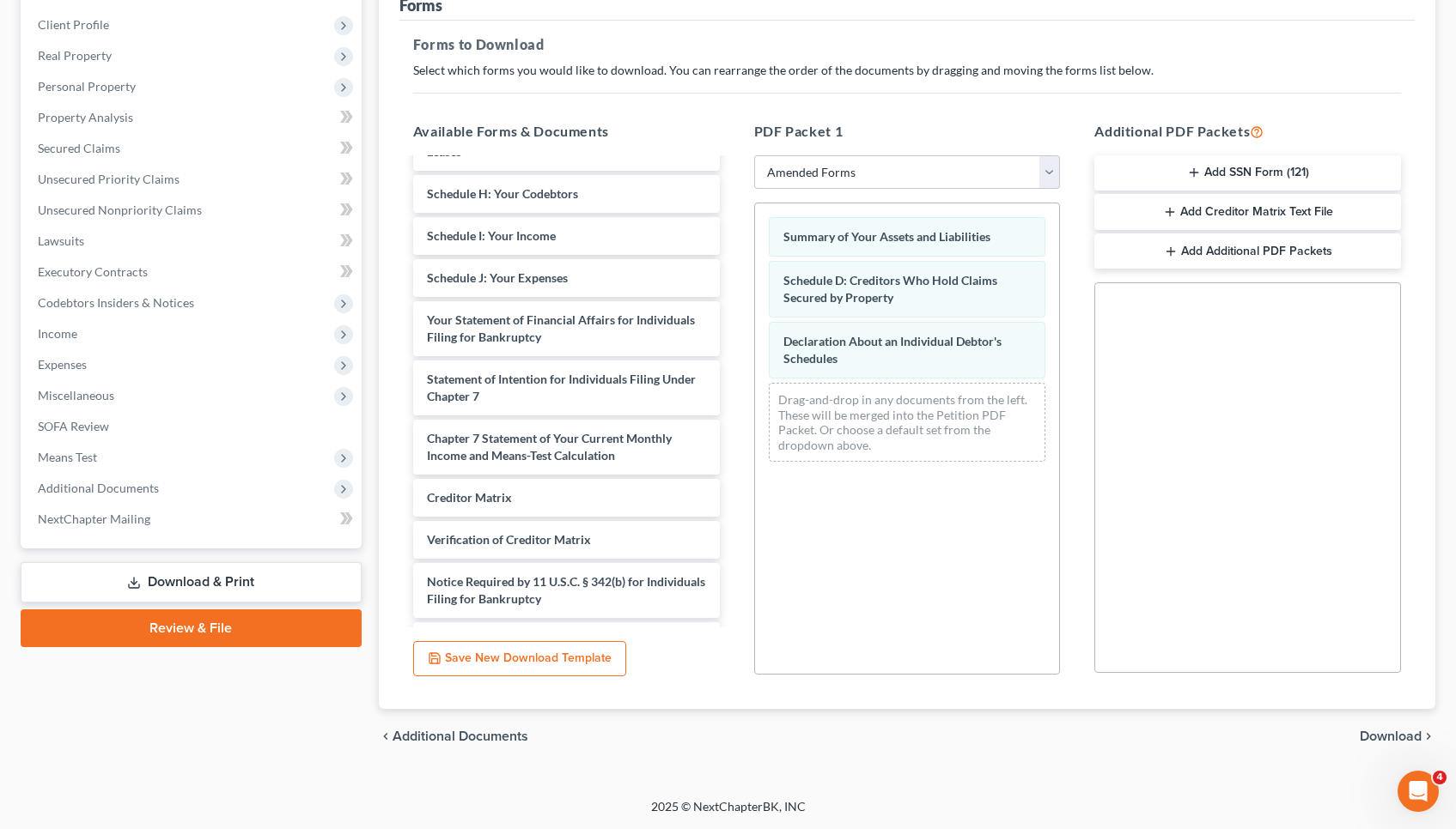
click at [1378, 736] on span "Download" at bounding box center [1390, 737] width 62 height 14
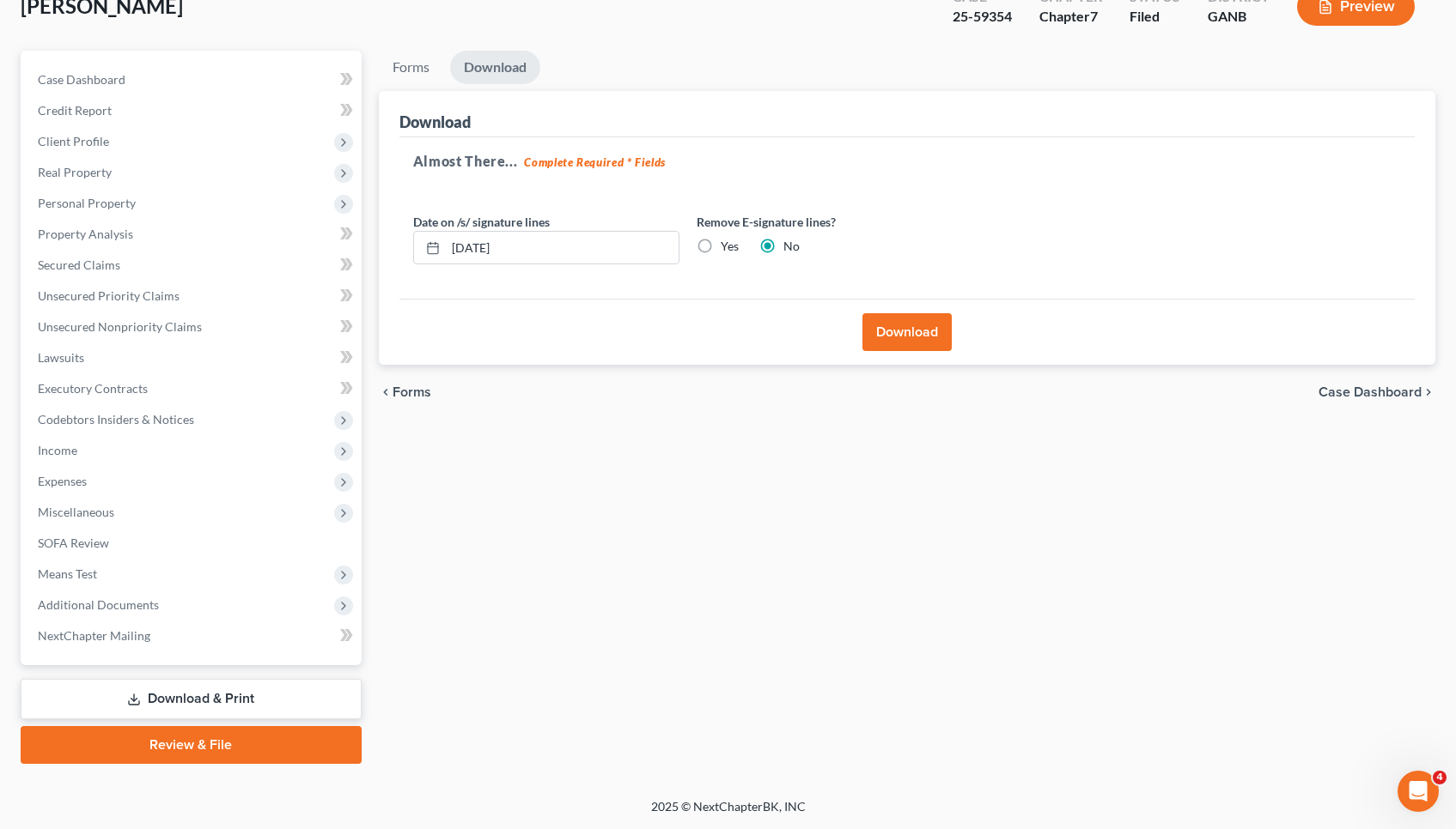
scroll to position [114, 0]
click at [898, 323] on button "Download" at bounding box center [907, 332] width 90 height 38
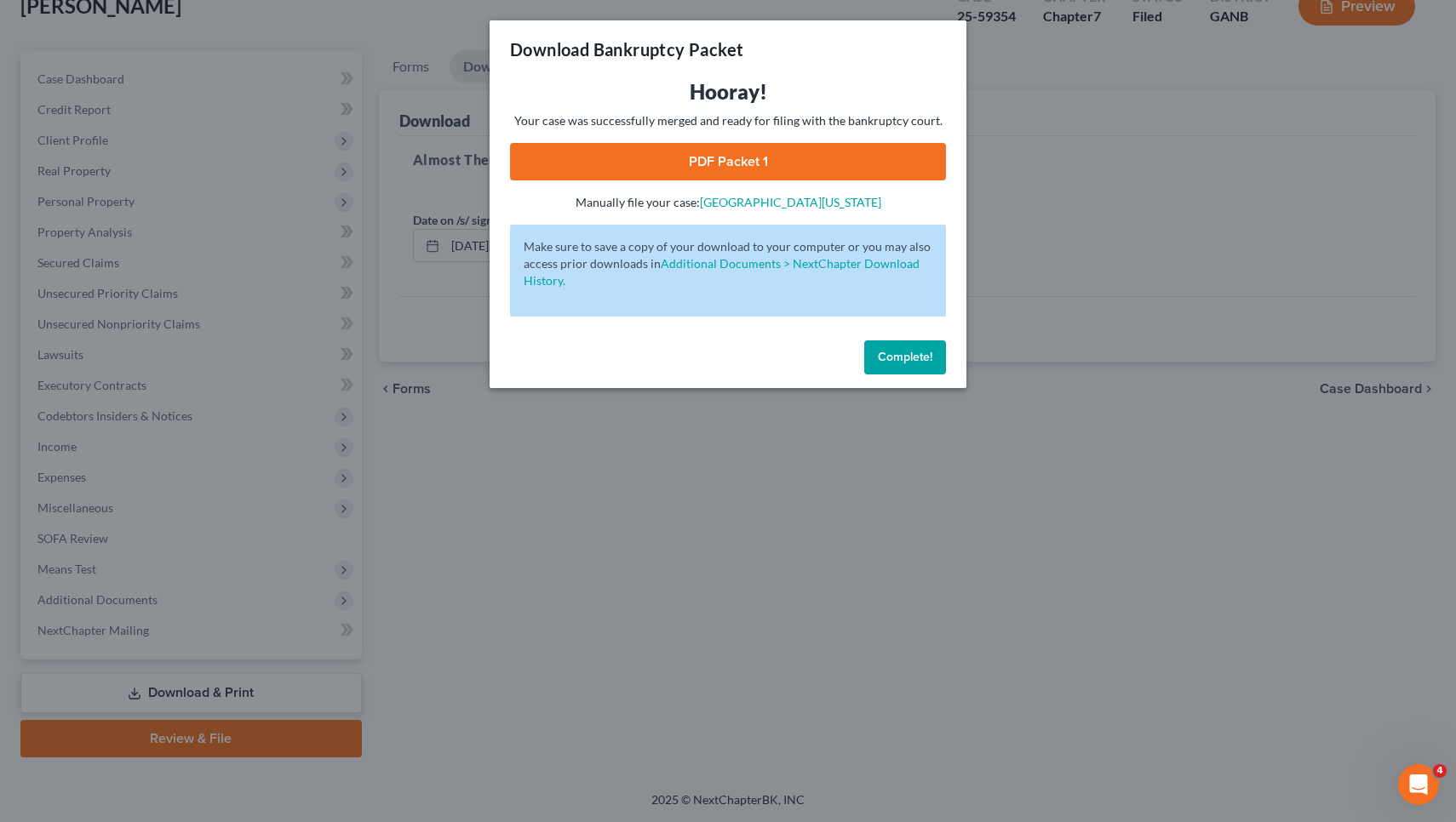
click at [839, 154] on link "PDF Packet 1" at bounding box center [728, 162] width 436 height 37
click at [889, 347] on button "Complete!" at bounding box center [905, 357] width 82 height 34
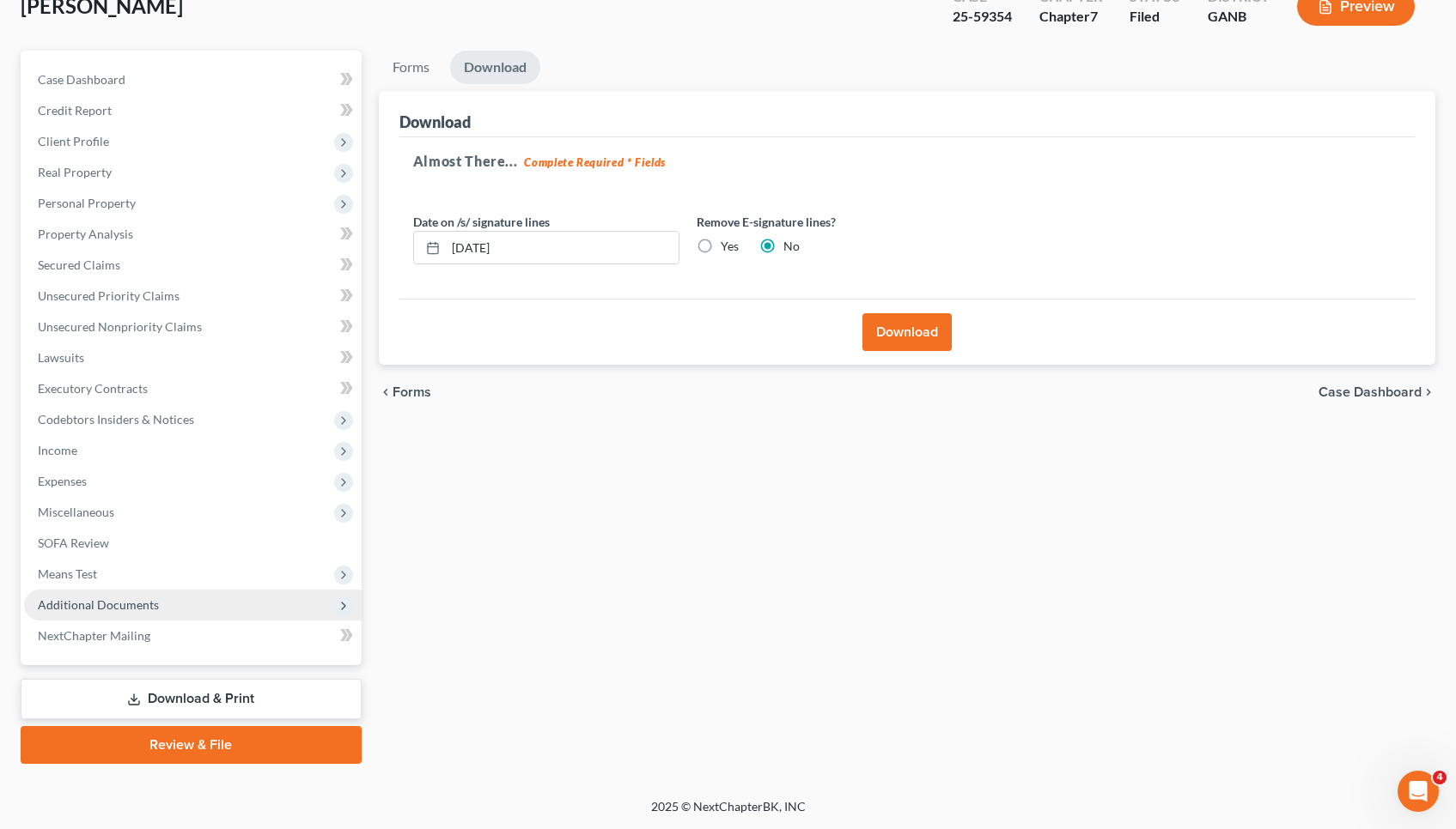
click at [228, 603] on span "Additional Documents" at bounding box center [192, 604] width 337 height 31
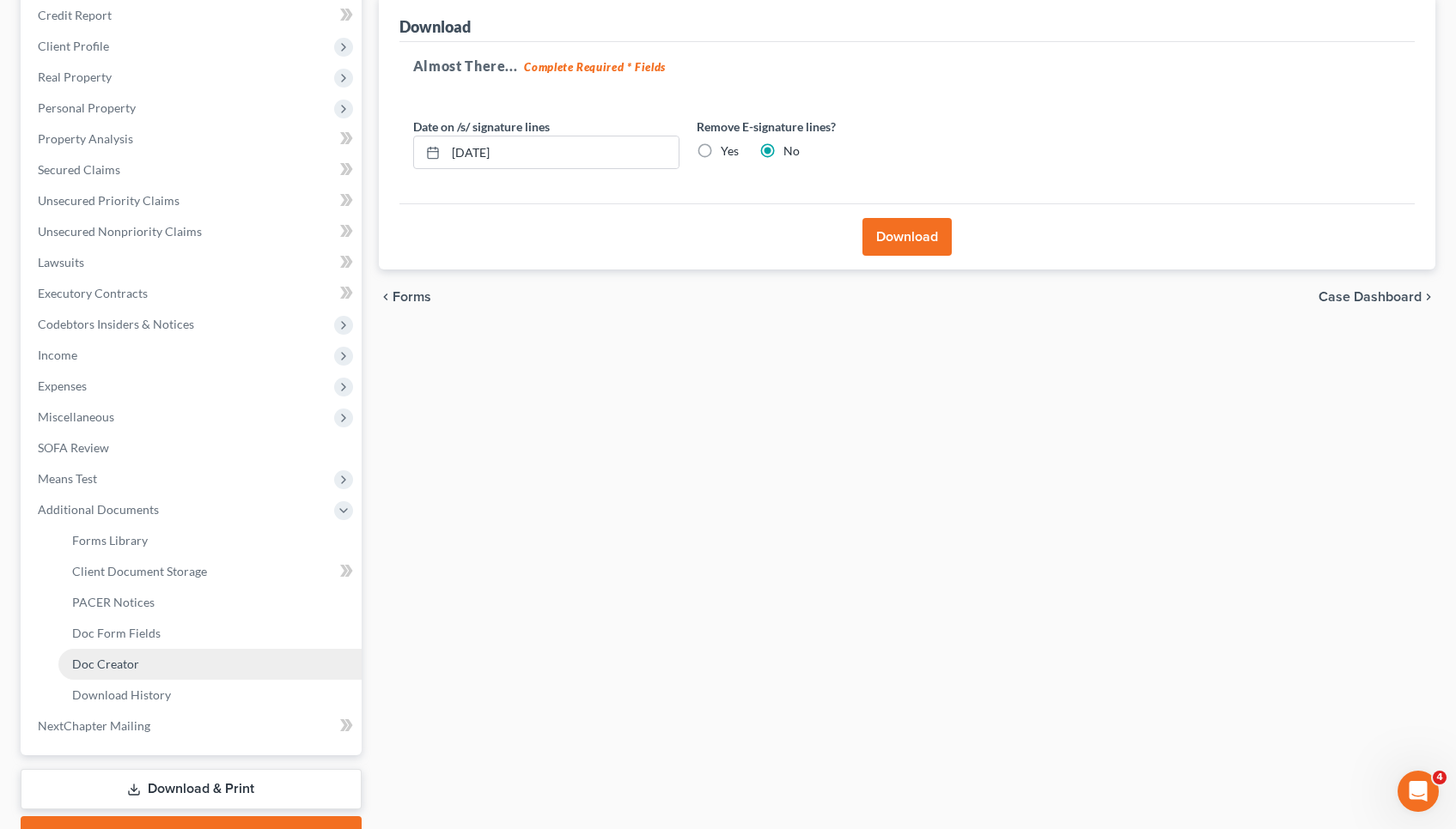
scroll to position [210, 0]
click at [225, 672] on link "Doc Creator" at bounding box center [210, 664] width 303 height 31
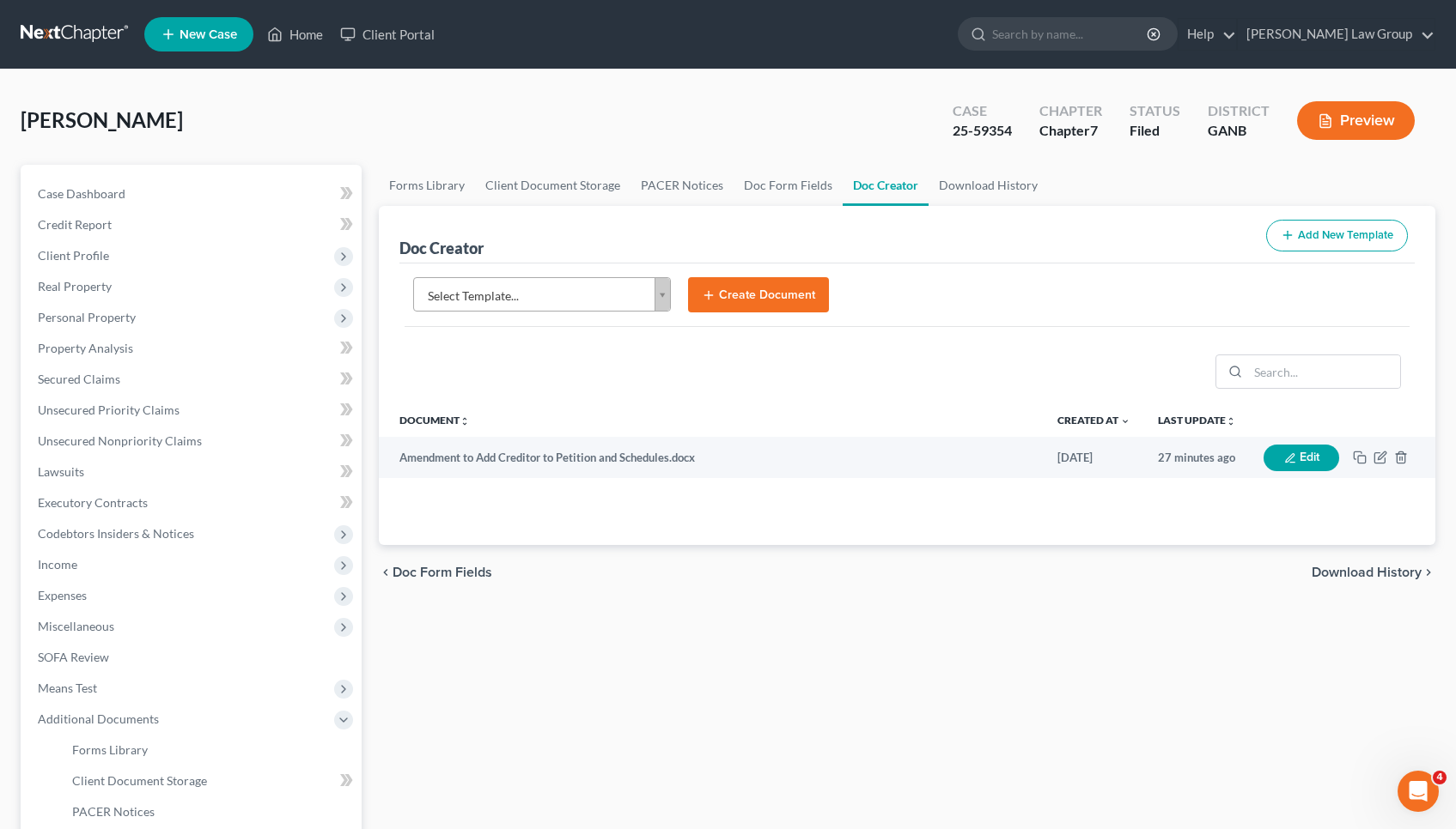
click at [624, 288] on body "Home New Case Client Portal Saedi Law Group mmays@saedilawgroup.com My Account …" at bounding box center [728, 565] width 1456 height 1129
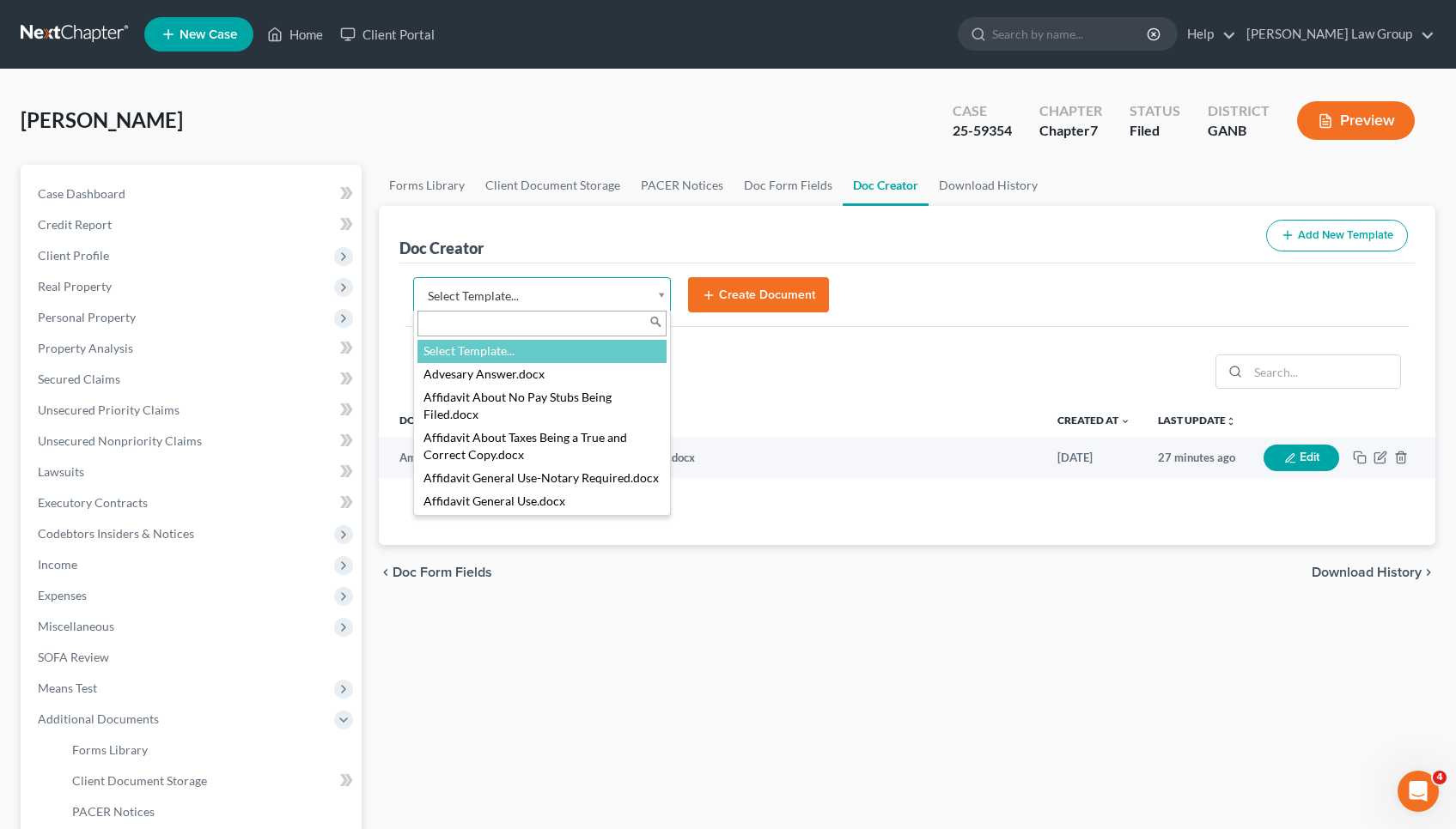
click at [846, 378] on body "Home New Case Client Portal Saedi Law Group mmays@saedilawgroup.com My Account …" at bounding box center [728, 565] width 1456 height 1129
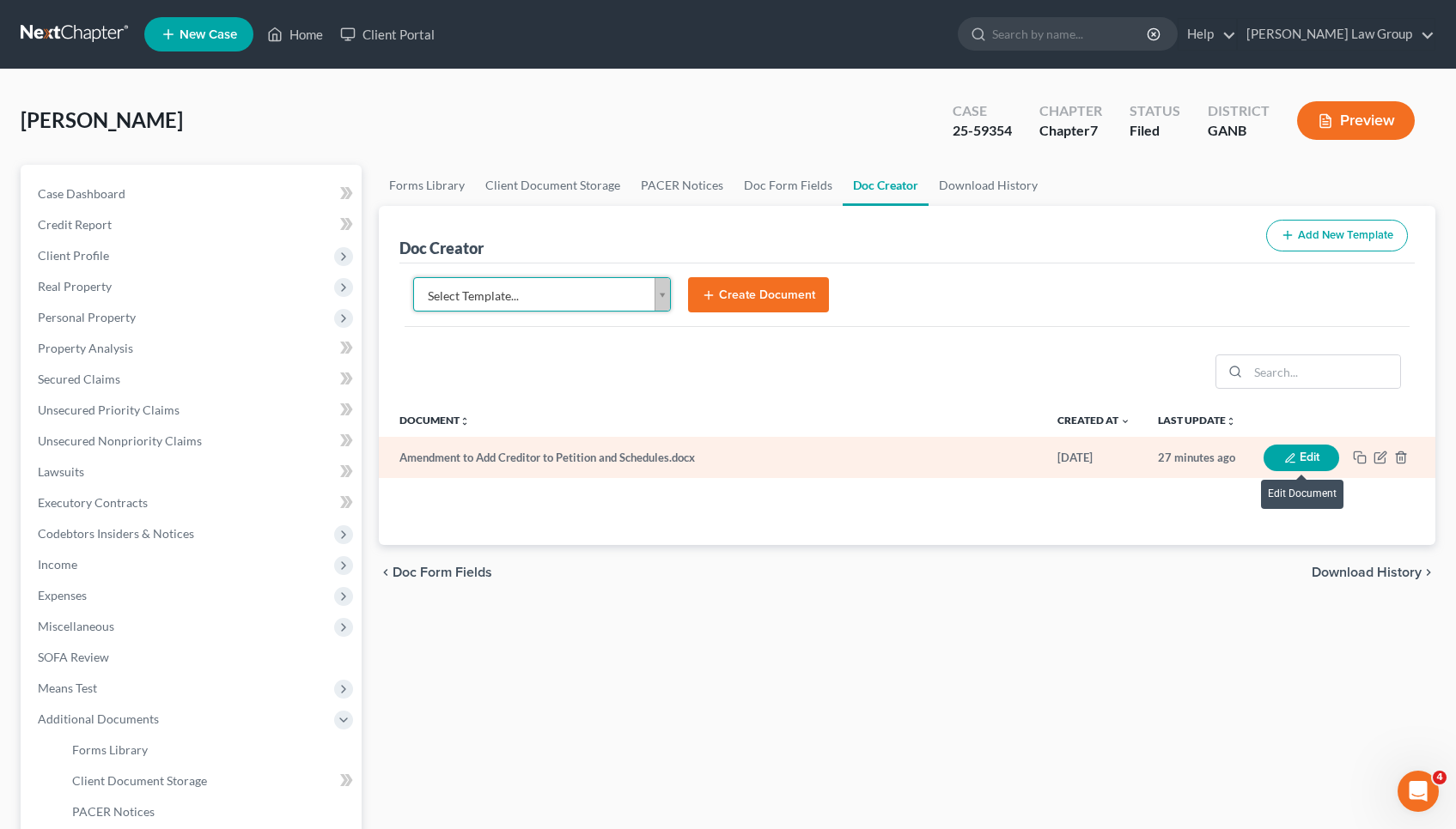
click at [1287, 459] on icon "button" at bounding box center [1289, 457] width 9 height 9
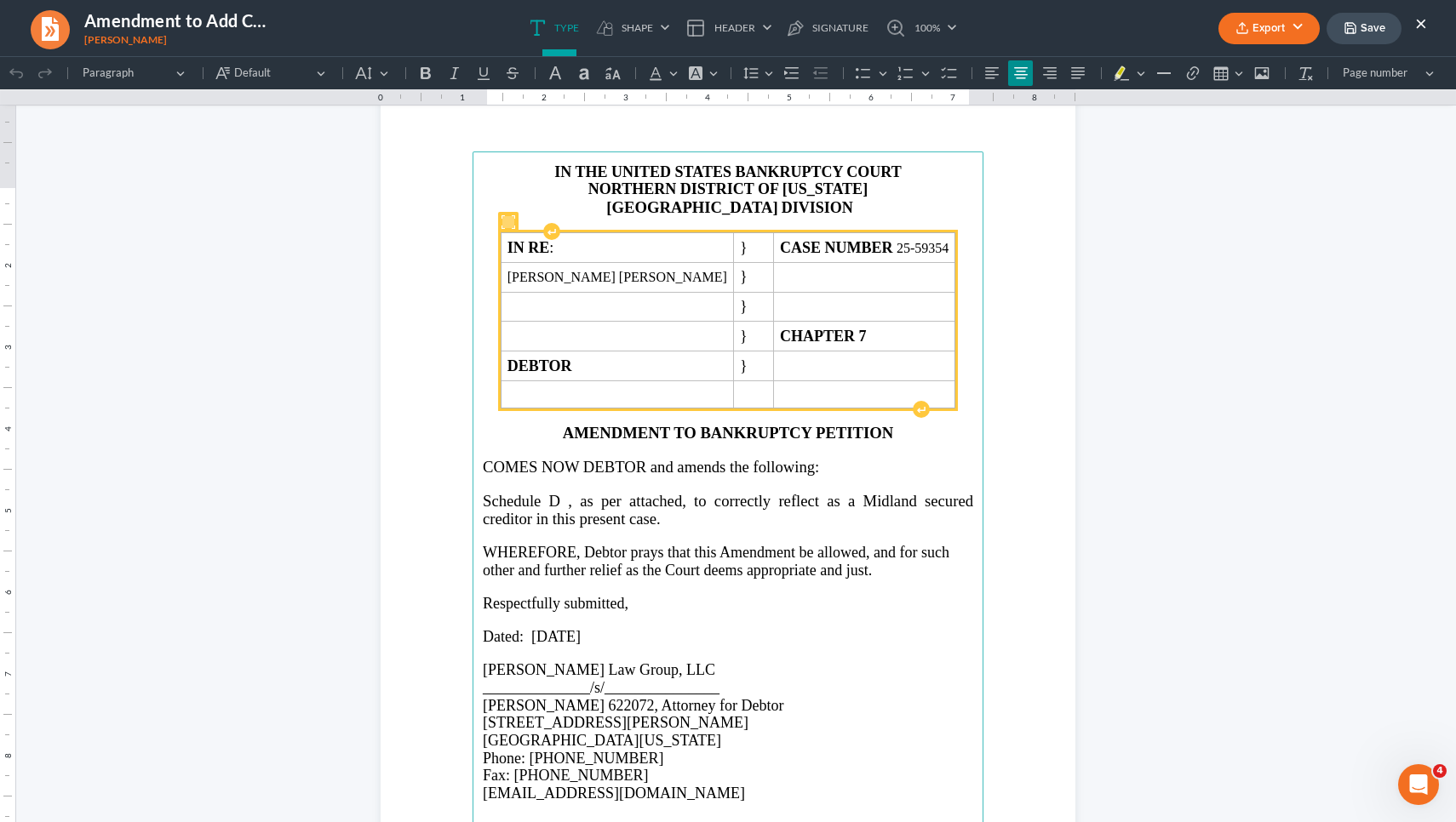
scroll to position [81, 0]
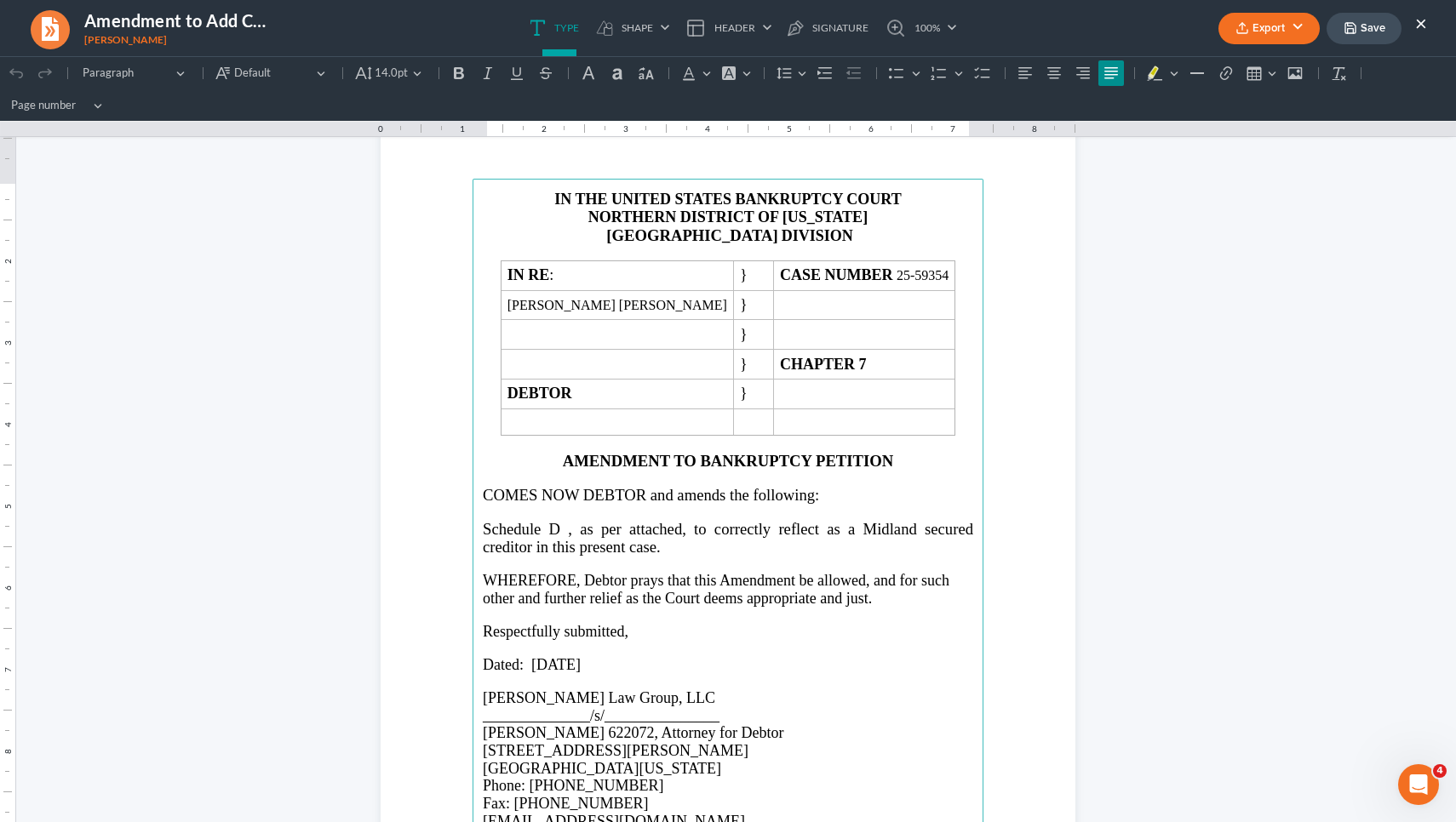
click at [908, 527] on span "Schedule D , as per attached, to correctly reflect as a Midland secured credito…" at bounding box center [728, 538] width 490 height 35
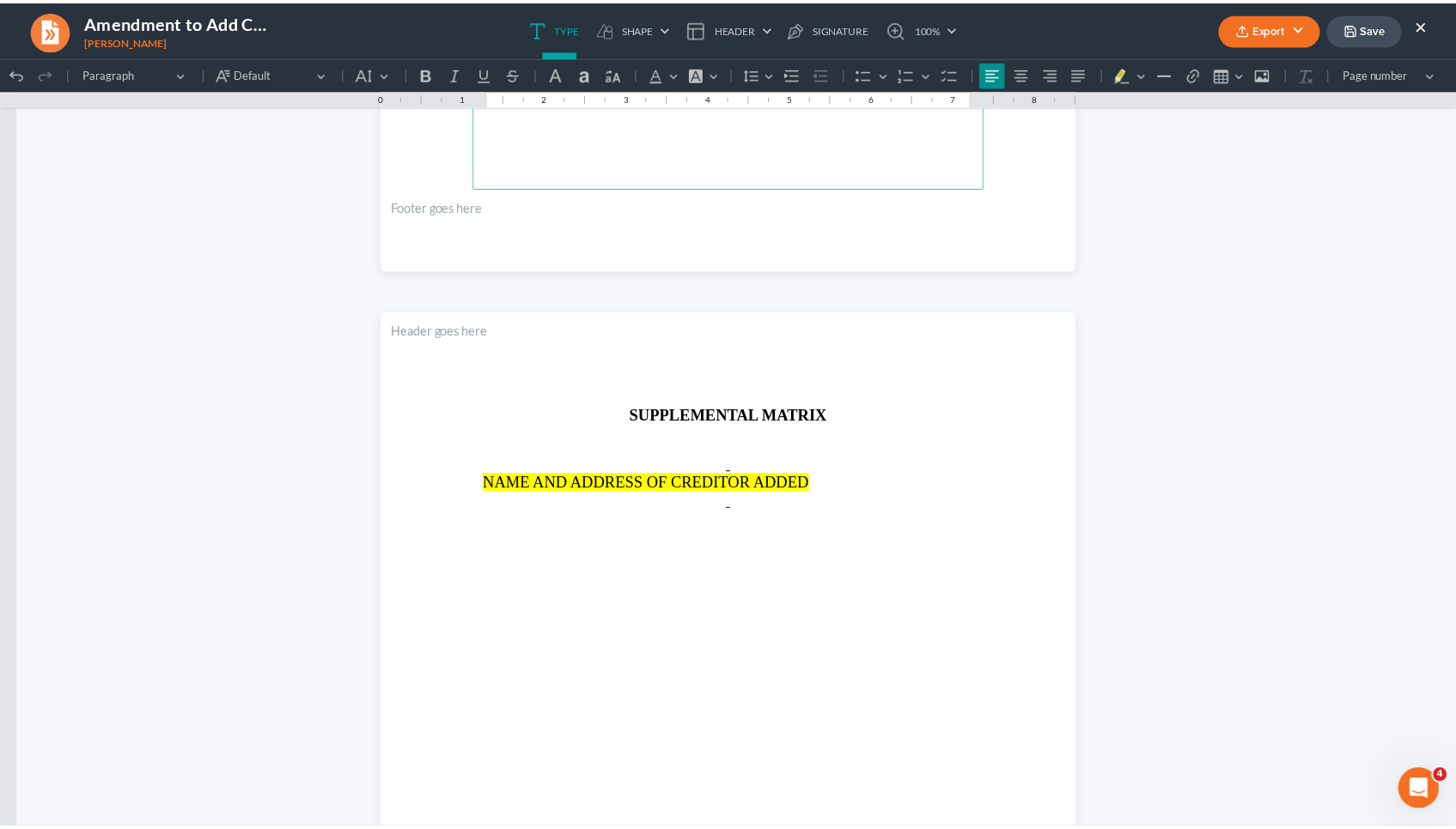
scroll to position [3757, 0]
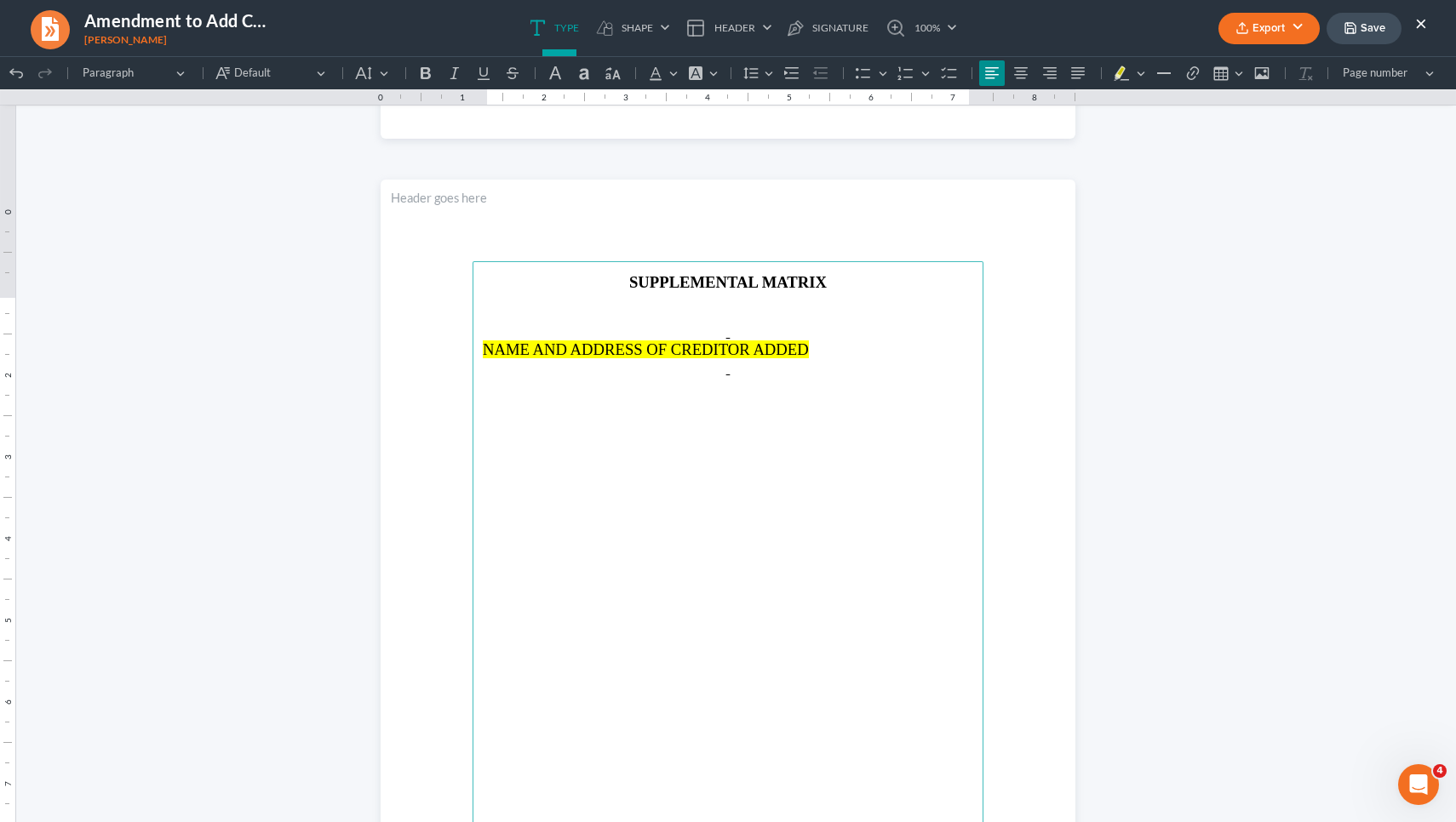
click at [621, 538] on main "SUPPLEMENTAL MATRIX NAME AND ADDRESS OF CREDITOR ADDED" at bounding box center [728, 629] width 511 height 735
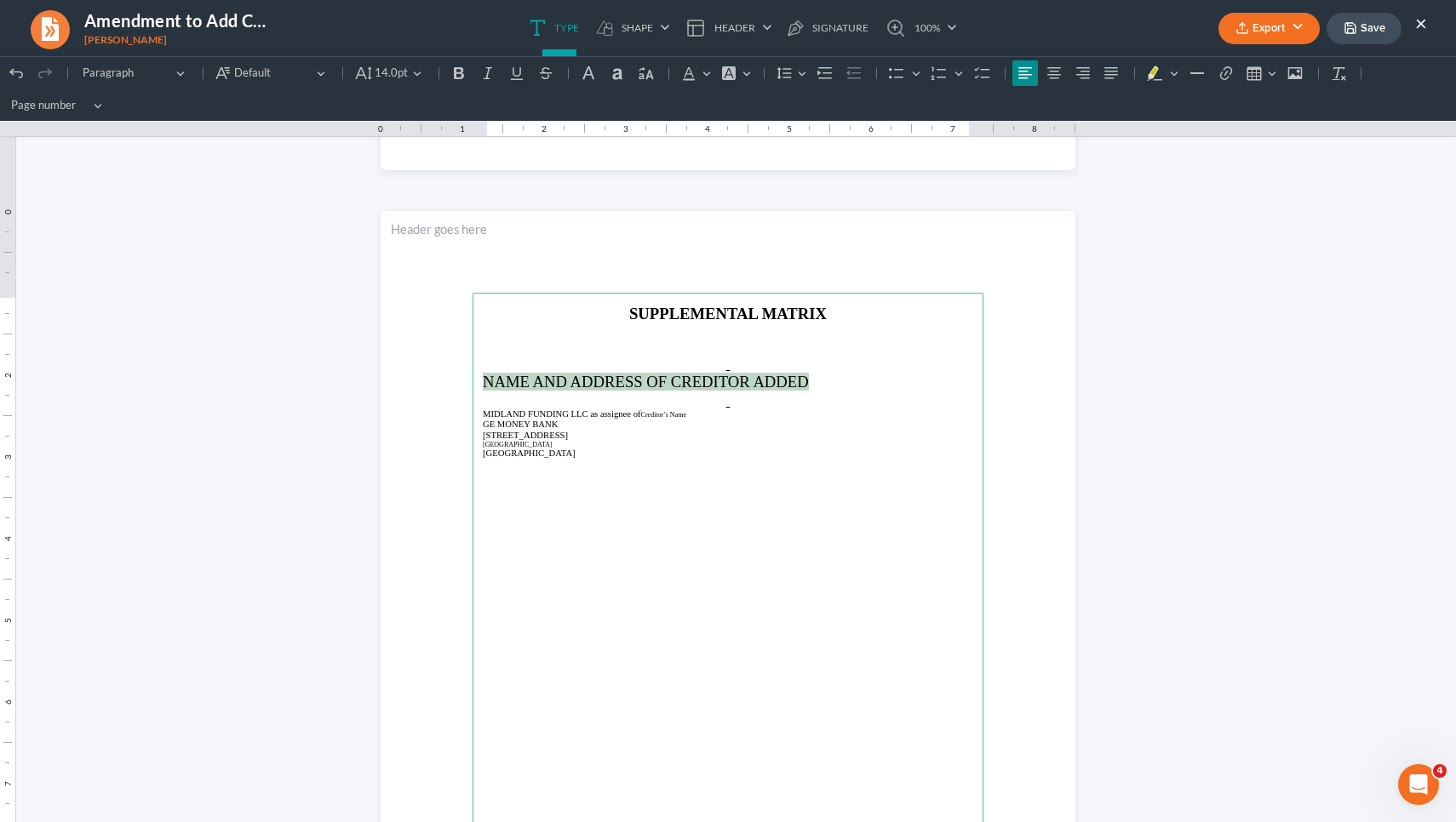
drag, startPoint x: 811, startPoint y: 386, endPoint x: 461, endPoint y: 380, distance: 350.1
click at [461, 380] on section "SUPPLEMENTAL MATRIX NAME AND ADDRESS OF CREDITOR ADDED MIDLAND FUNDING LLC as a…" at bounding box center [728, 660] width 695 height 899
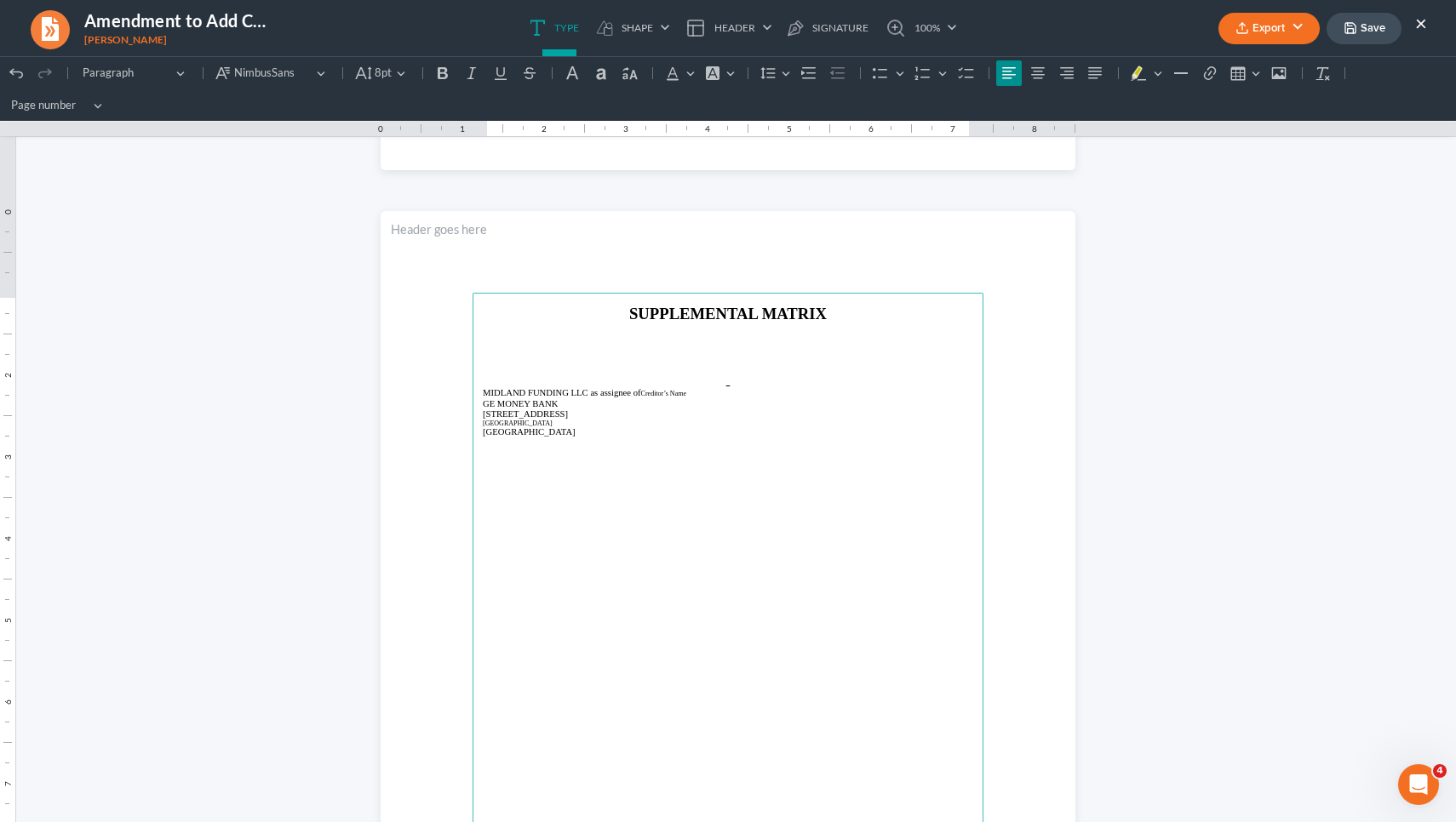
drag, startPoint x: 559, startPoint y: 437, endPoint x: 471, endPoint y: 386, distance: 101.7
click at [472, 386] on main "SUPPLEMENTAL MATRIX MIDLAND FUNDING LLC as assignee of Creditor’s Name GE MONEY…" at bounding box center [728, 660] width 511 height 735
click at [405, 72] on span "14.0pt" at bounding box center [391, 73] width 34 height 17
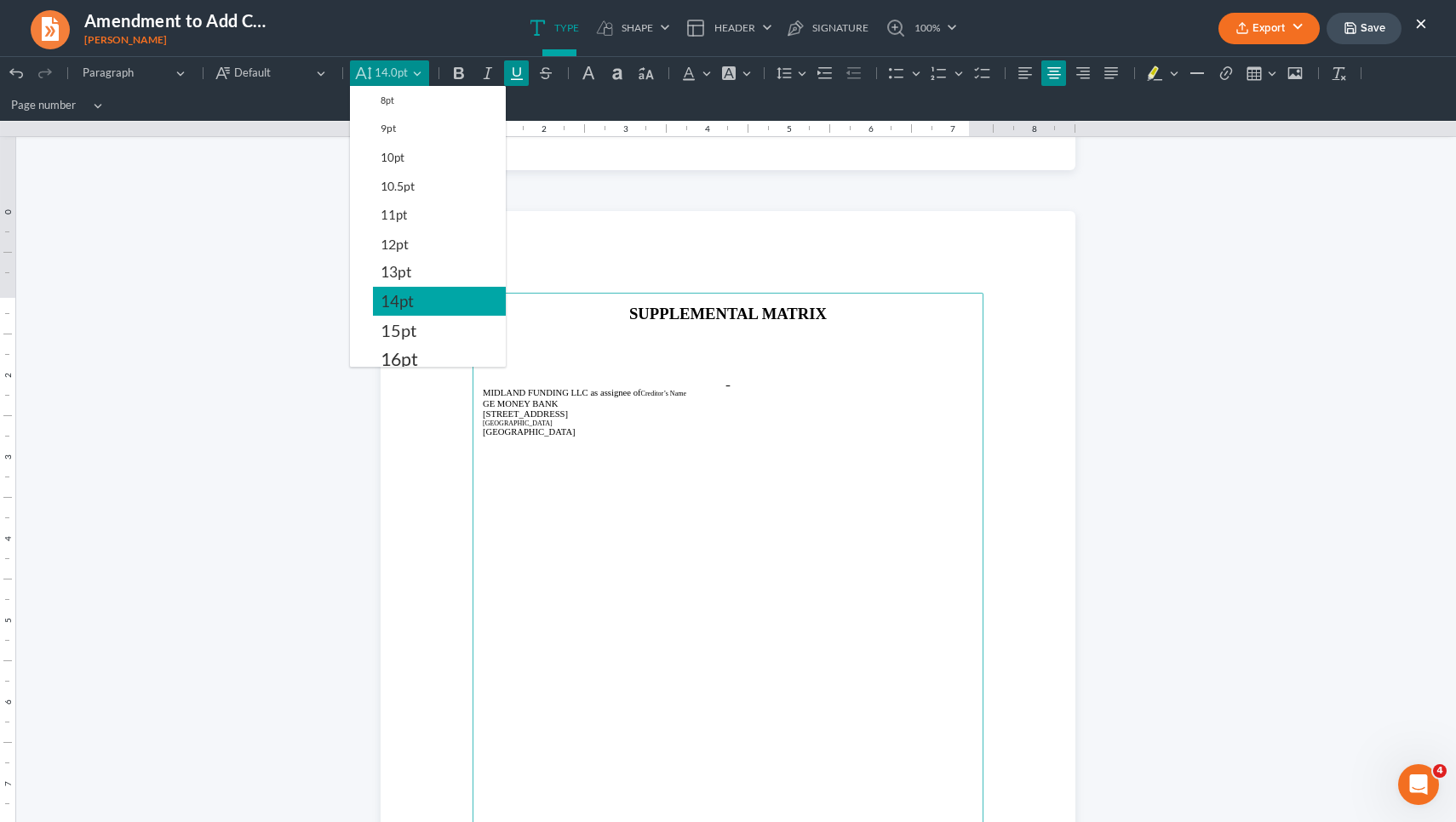
click at [409, 310] on span "14pt" at bounding box center [397, 301] width 34 height 21
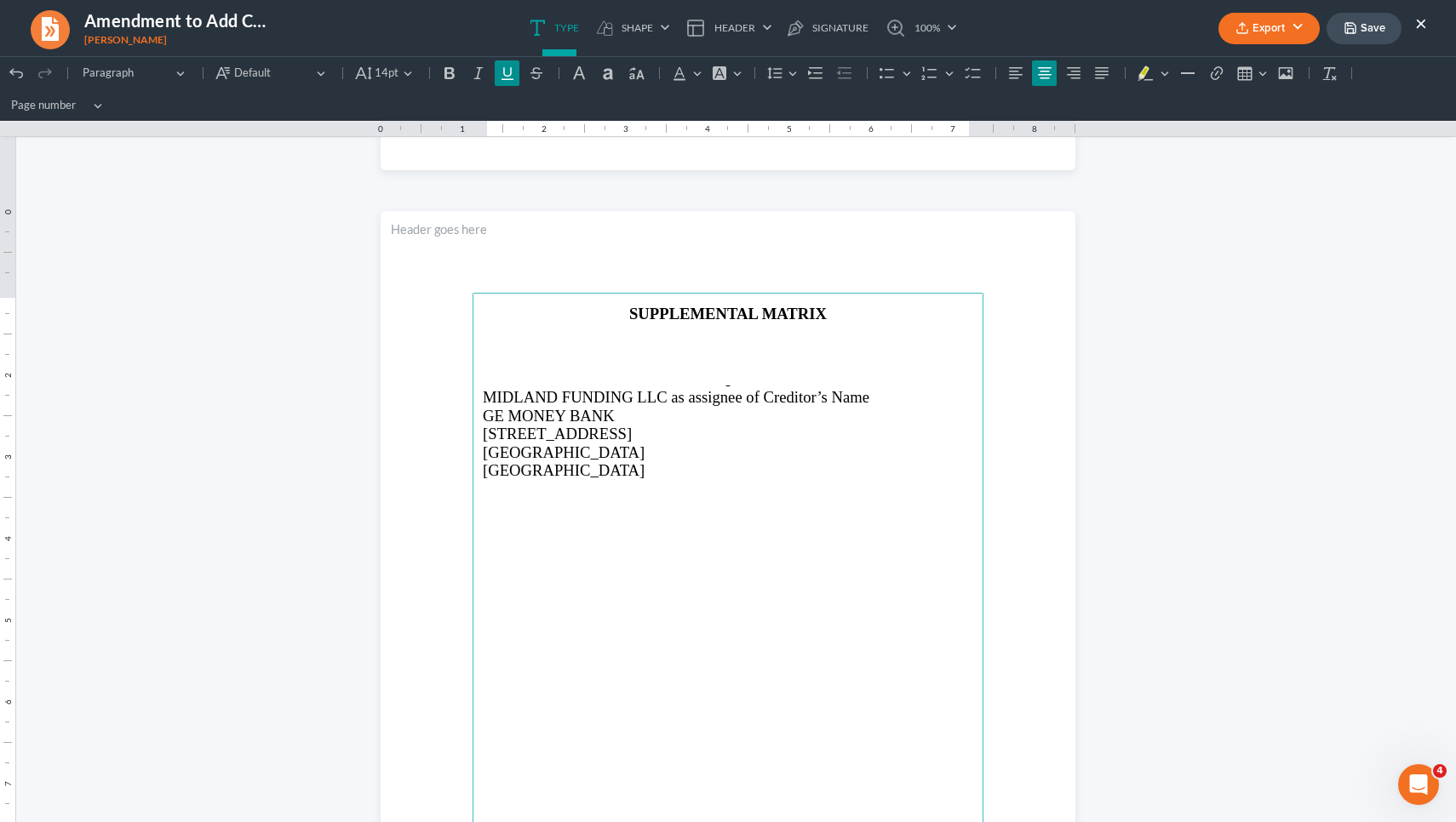
click at [564, 371] on p "Rich Text Editor, page-4-main" at bounding box center [728, 379] width 490 height 18
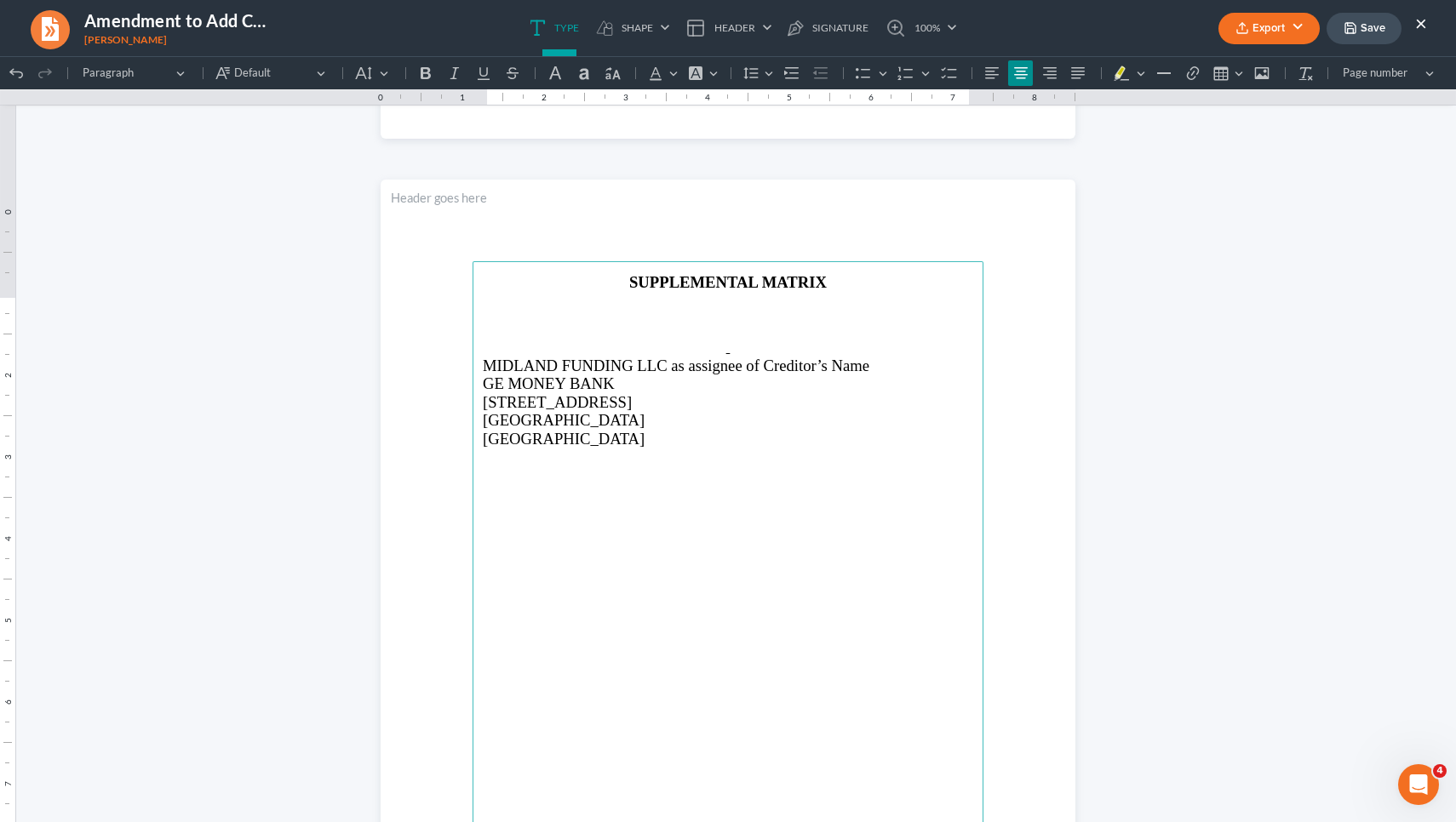
click at [484, 338] on p "Rich Text Editor, page-4-main" at bounding box center [728, 330] width 490 height 16
click at [1365, 29] on button "Save" at bounding box center [1364, 29] width 75 height 32
click at [1259, 36] on button "Export" at bounding box center [1269, 29] width 102 height 32
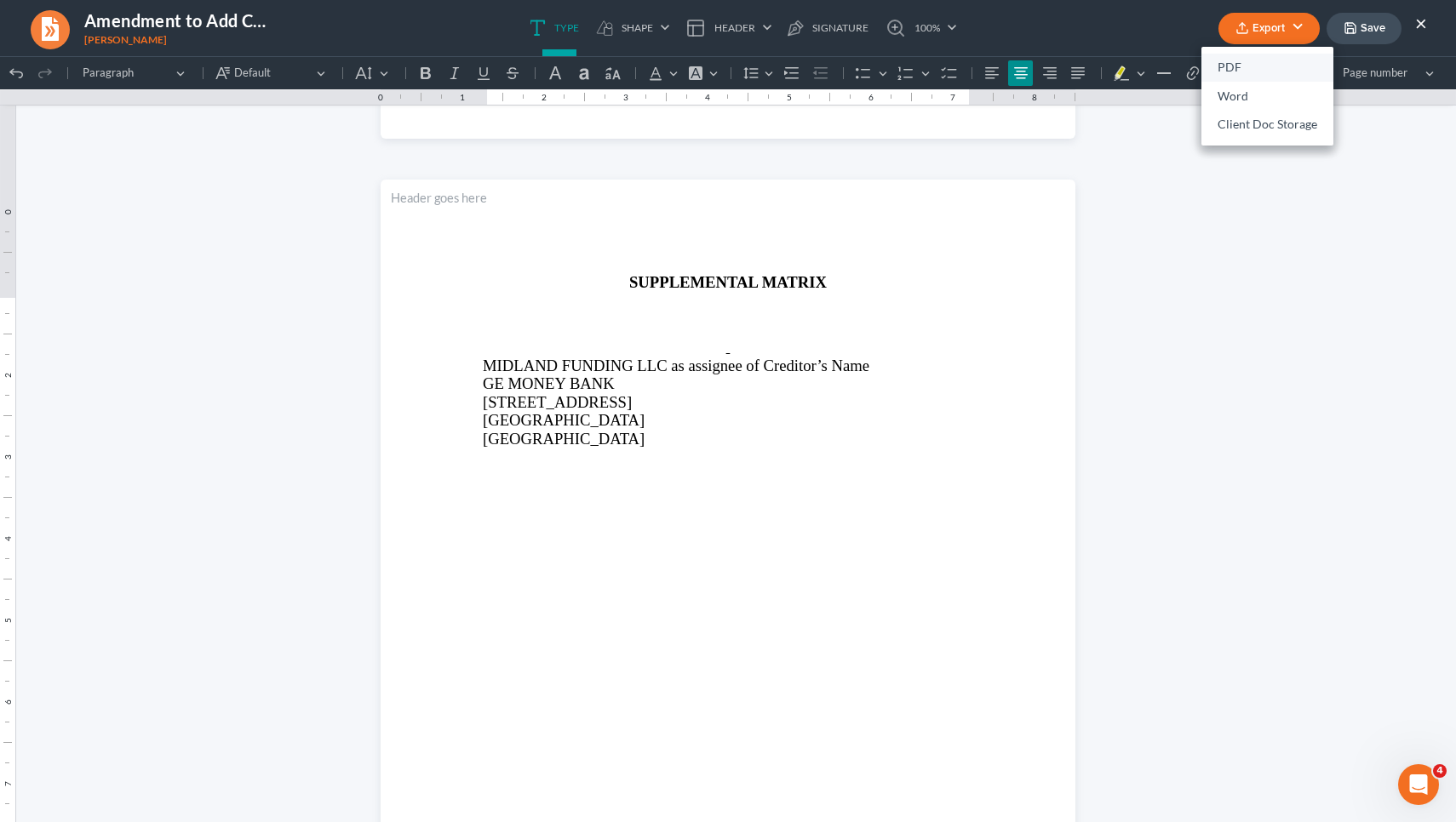
click at [1250, 67] on link "PDF" at bounding box center [1268, 67] width 132 height 29
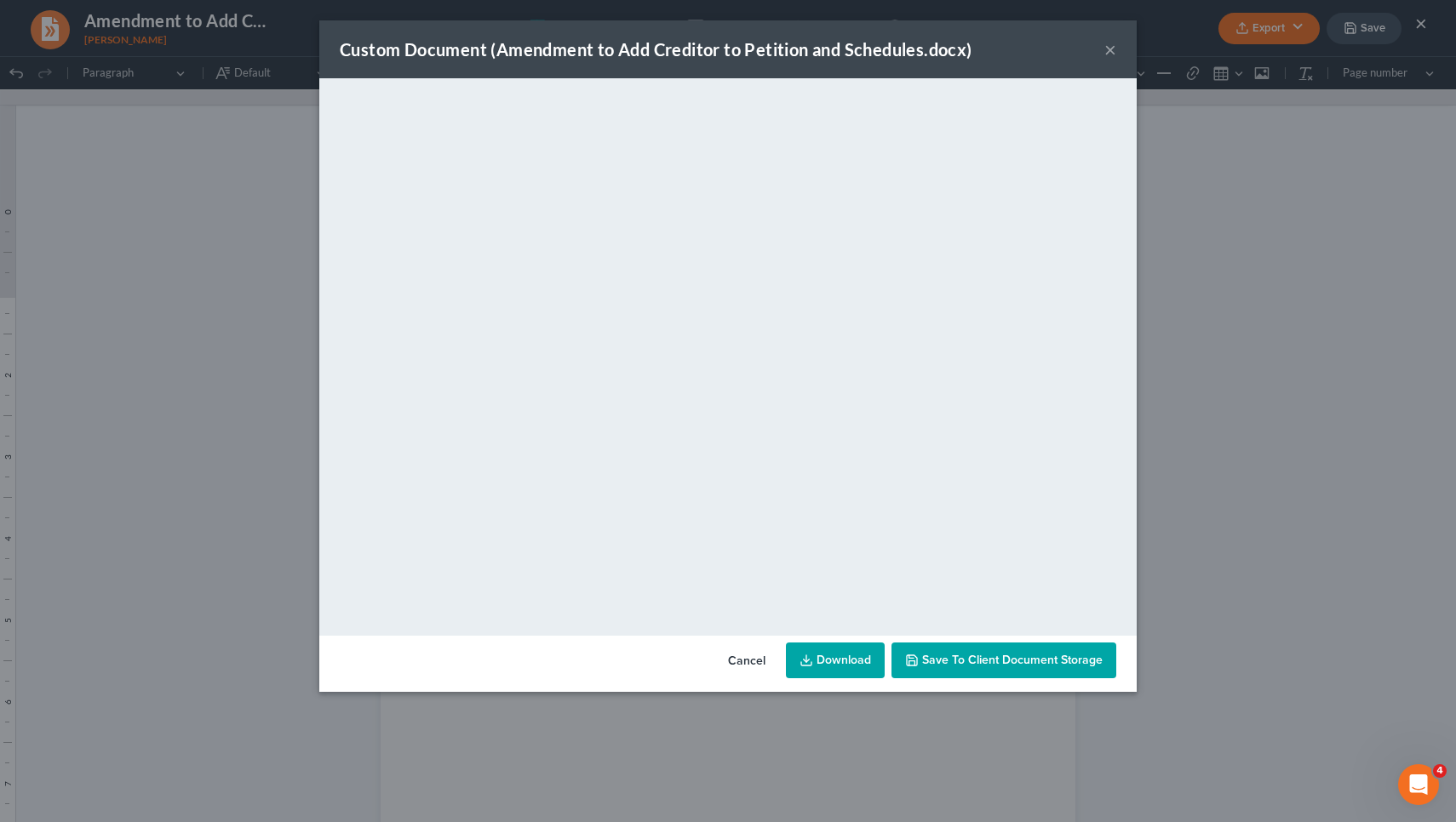
click at [835, 665] on link "Download" at bounding box center [835, 660] width 99 height 35
click at [1110, 56] on button "×" at bounding box center [1110, 49] width 12 height 21
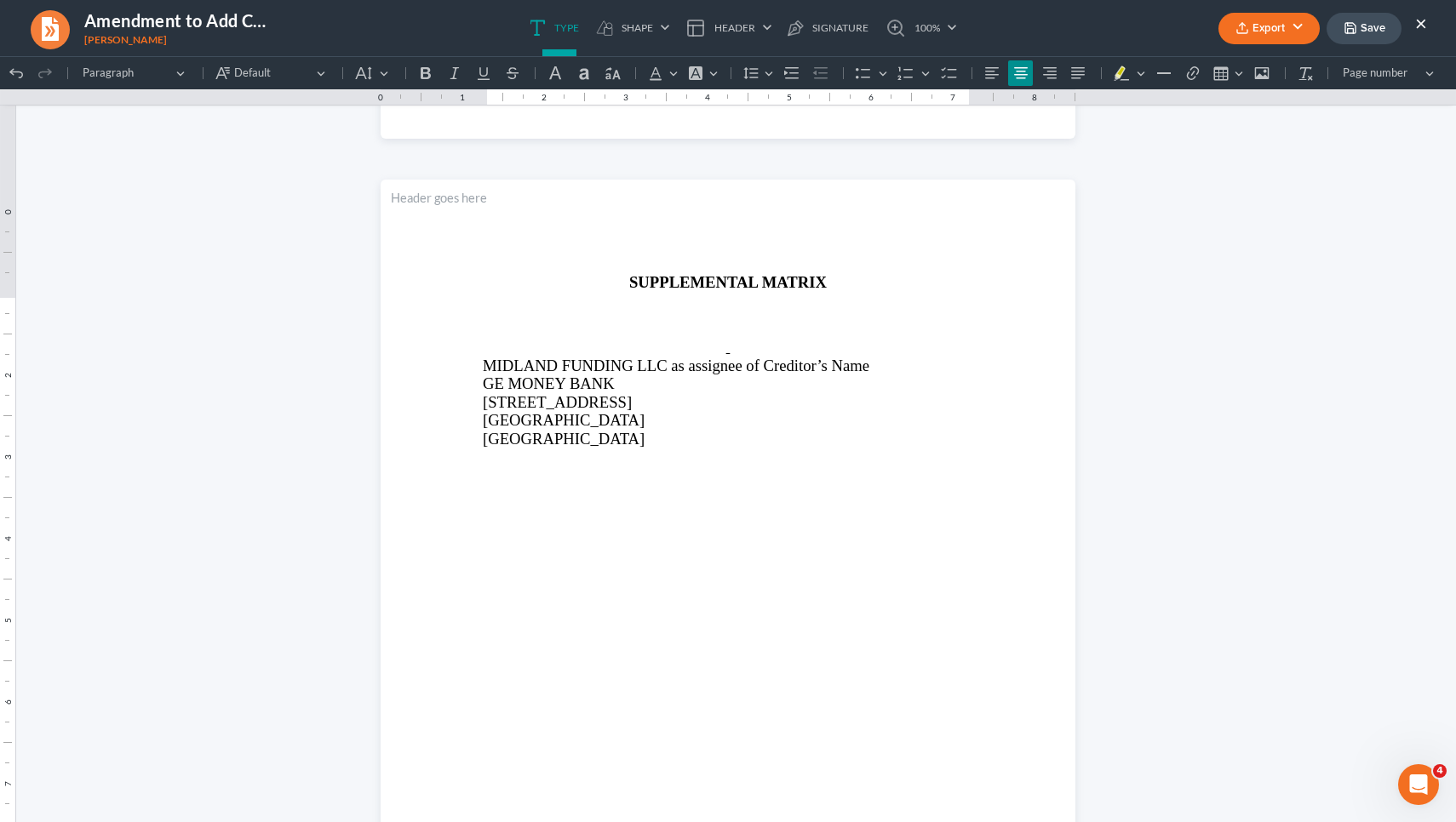
click at [1420, 24] on button "×" at bounding box center [1421, 23] width 12 height 21
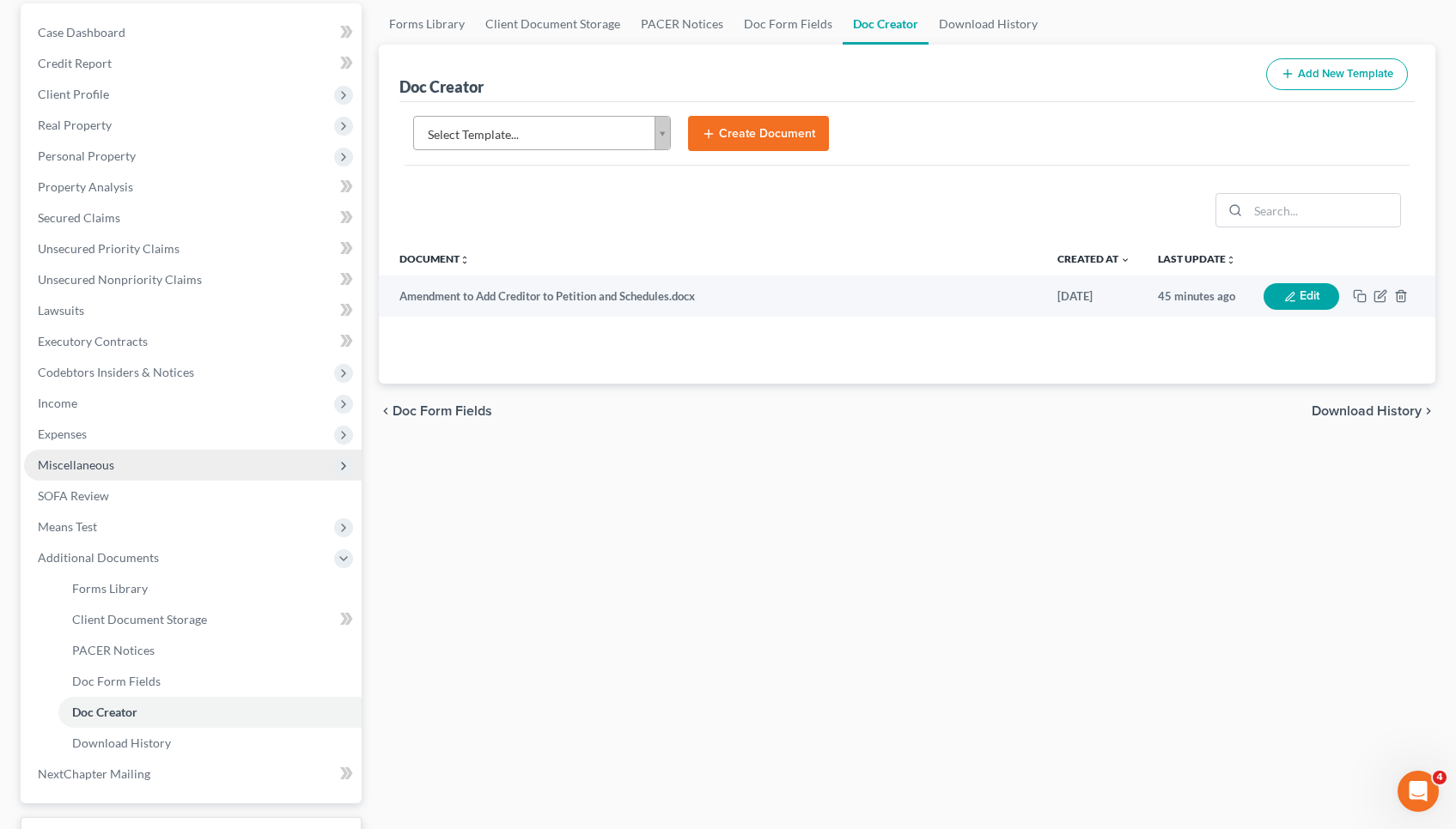
scroll to position [205, 0]
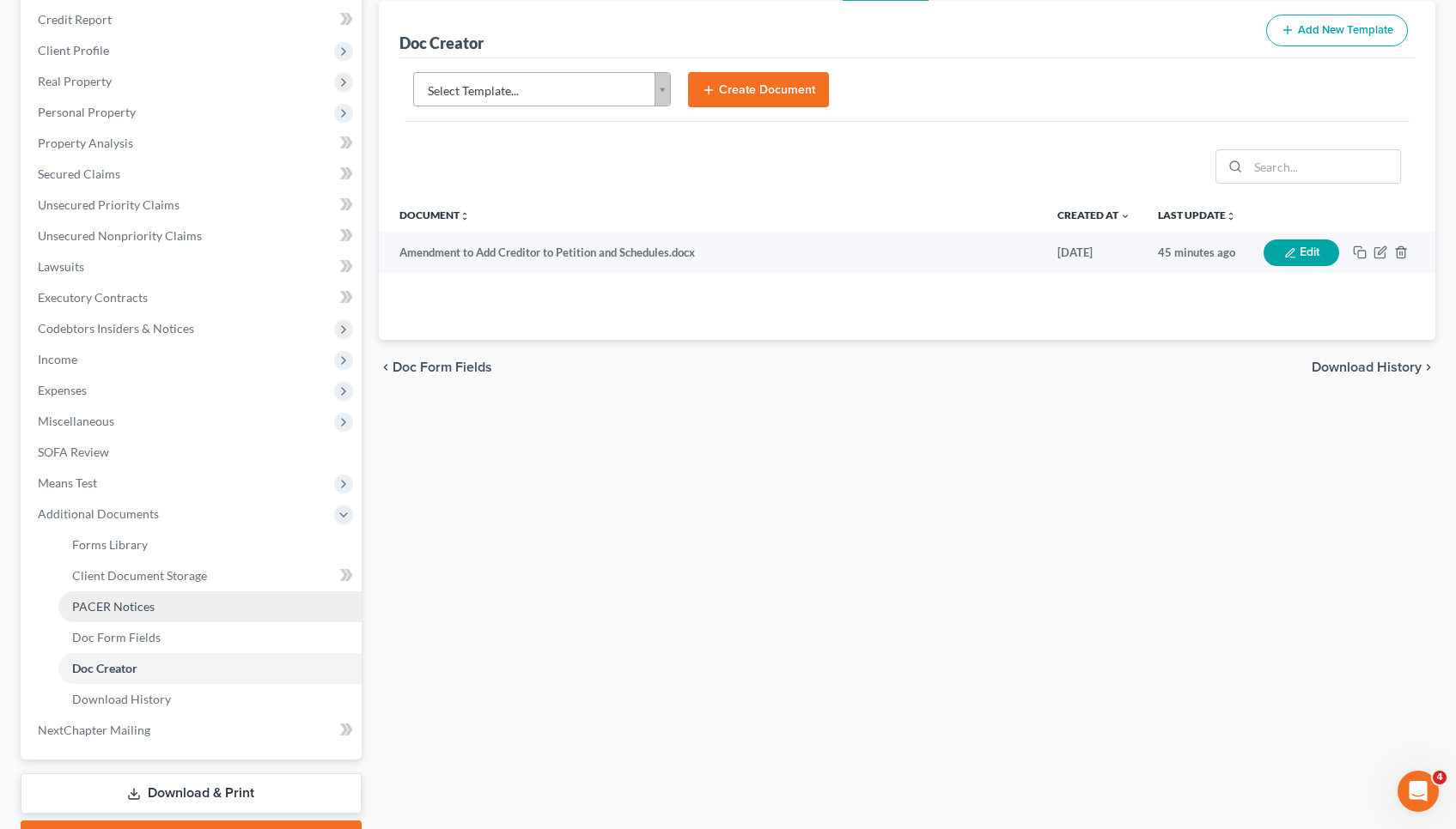
click at [157, 611] on link "PACER Notices" at bounding box center [210, 606] width 303 height 31
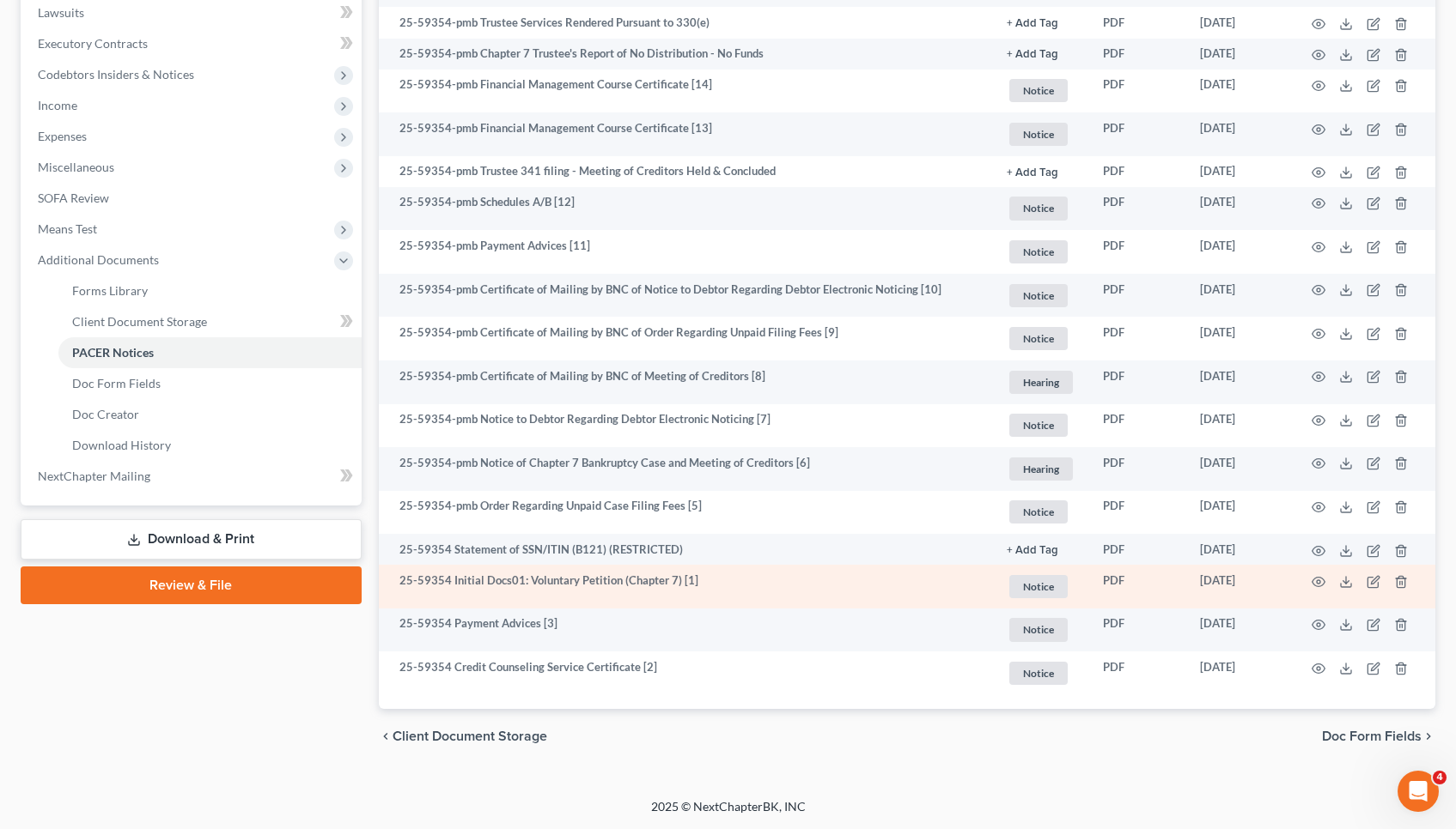
scroll to position [457, 0]
click at [1318, 579] on icon "button" at bounding box center [1319, 583] width 13 height 10
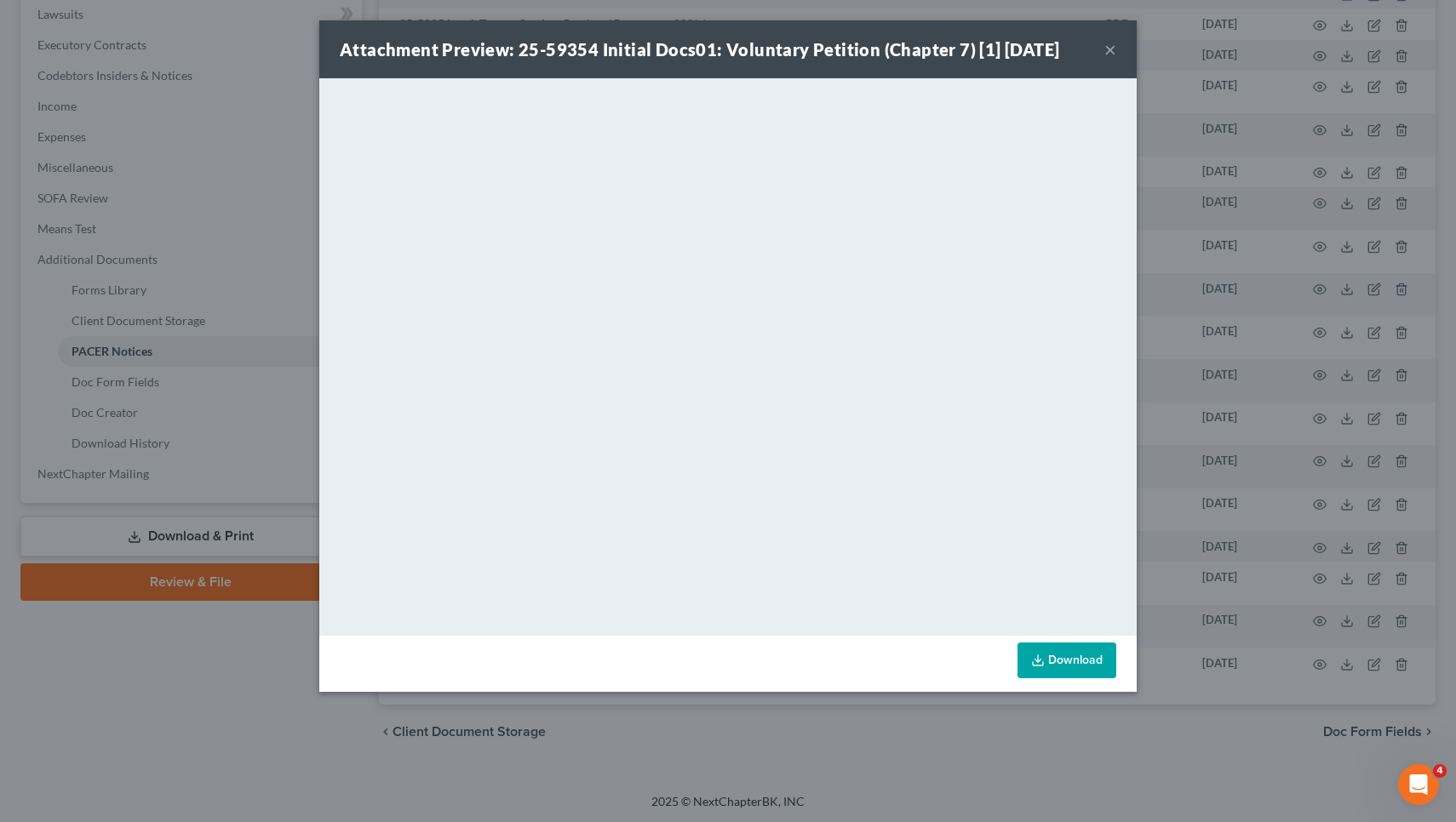
click at [1106, 47] on button "×" at bounding box center [1110, 49] width 12 height 21
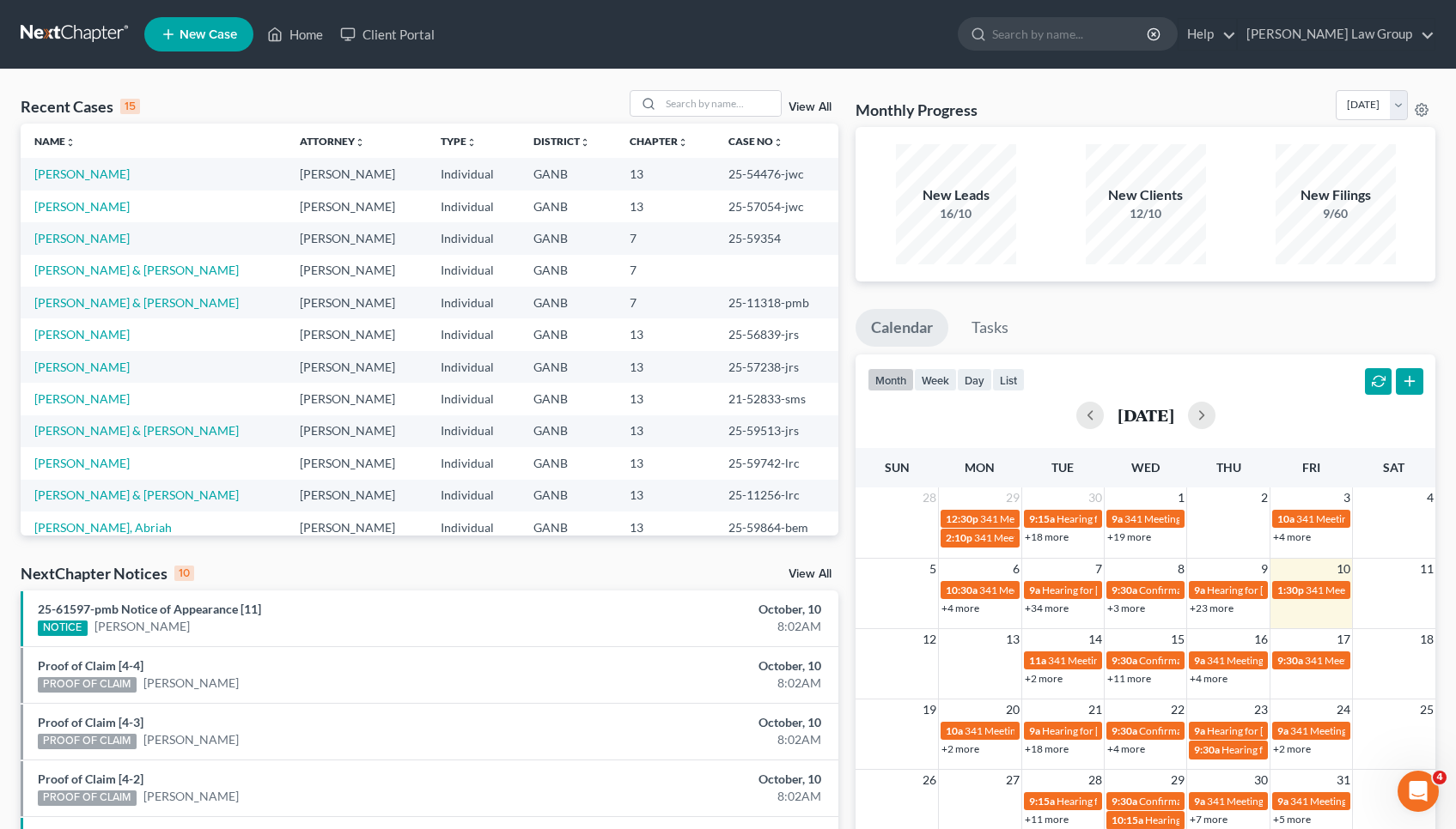
click at [91, 228] on td "[PERSON_NAME]" at bounding box center [153, 239] width 266 height 32
click at [91, 235] on link "[PERSON_NAME]" at bounding box center [83, 238] width 95 height 15
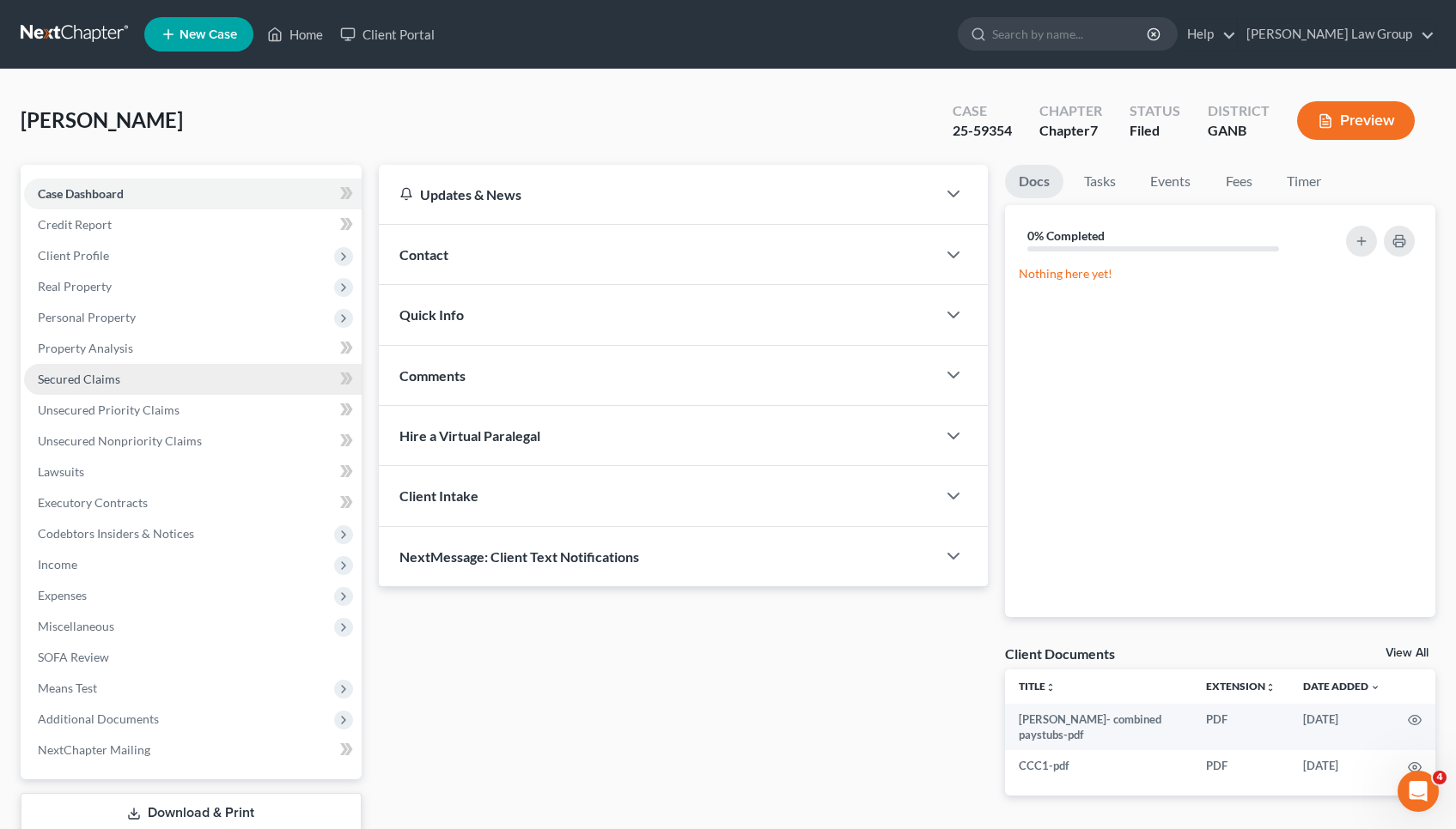
click at [80, 381] on span "Secured Claims" at bounding box center [79, 379] width 83 height 15
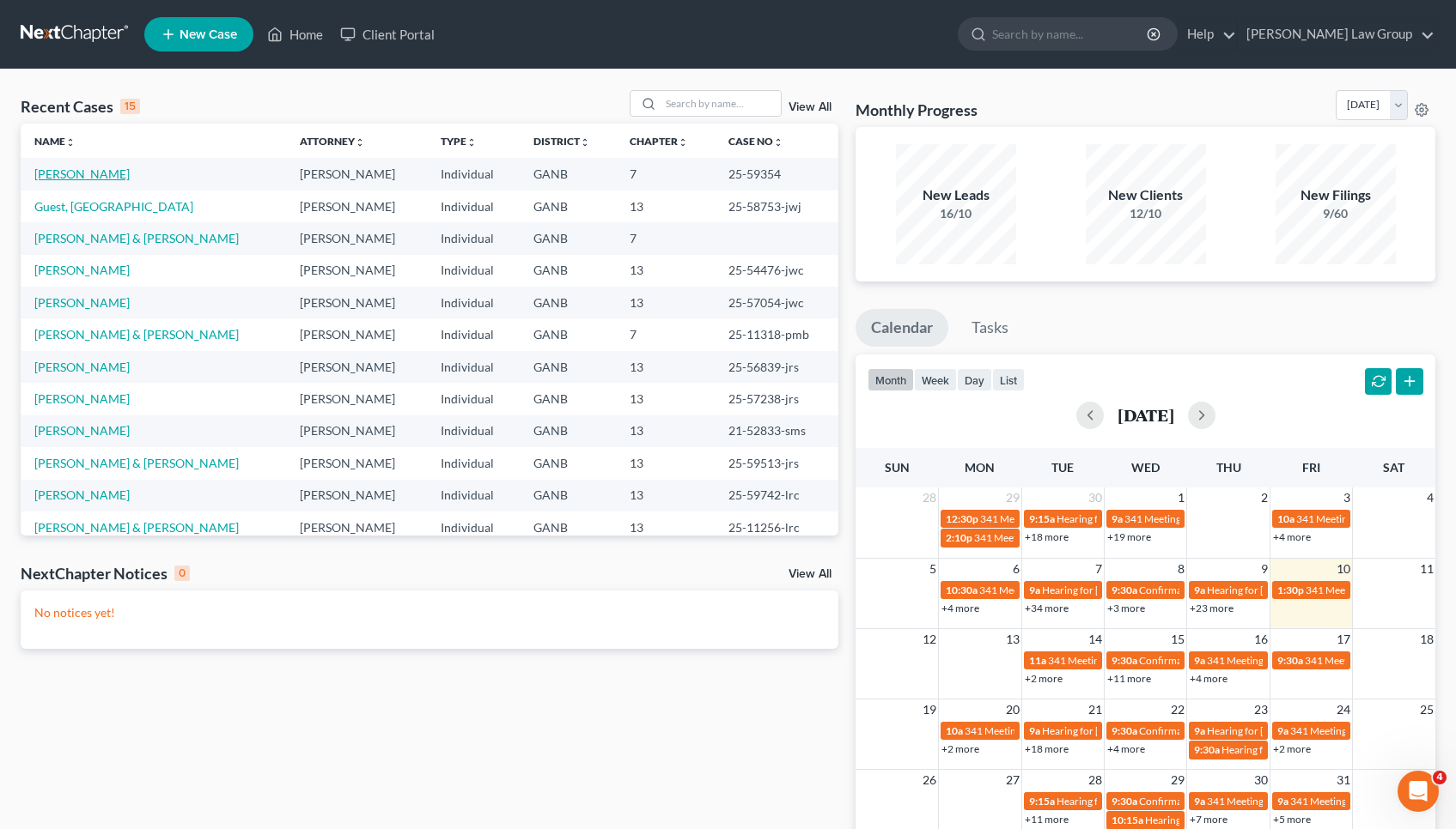
click at [55, 180] on link "[PERSON_NAME]" at bounding box center [83, 174] width 95 height 15
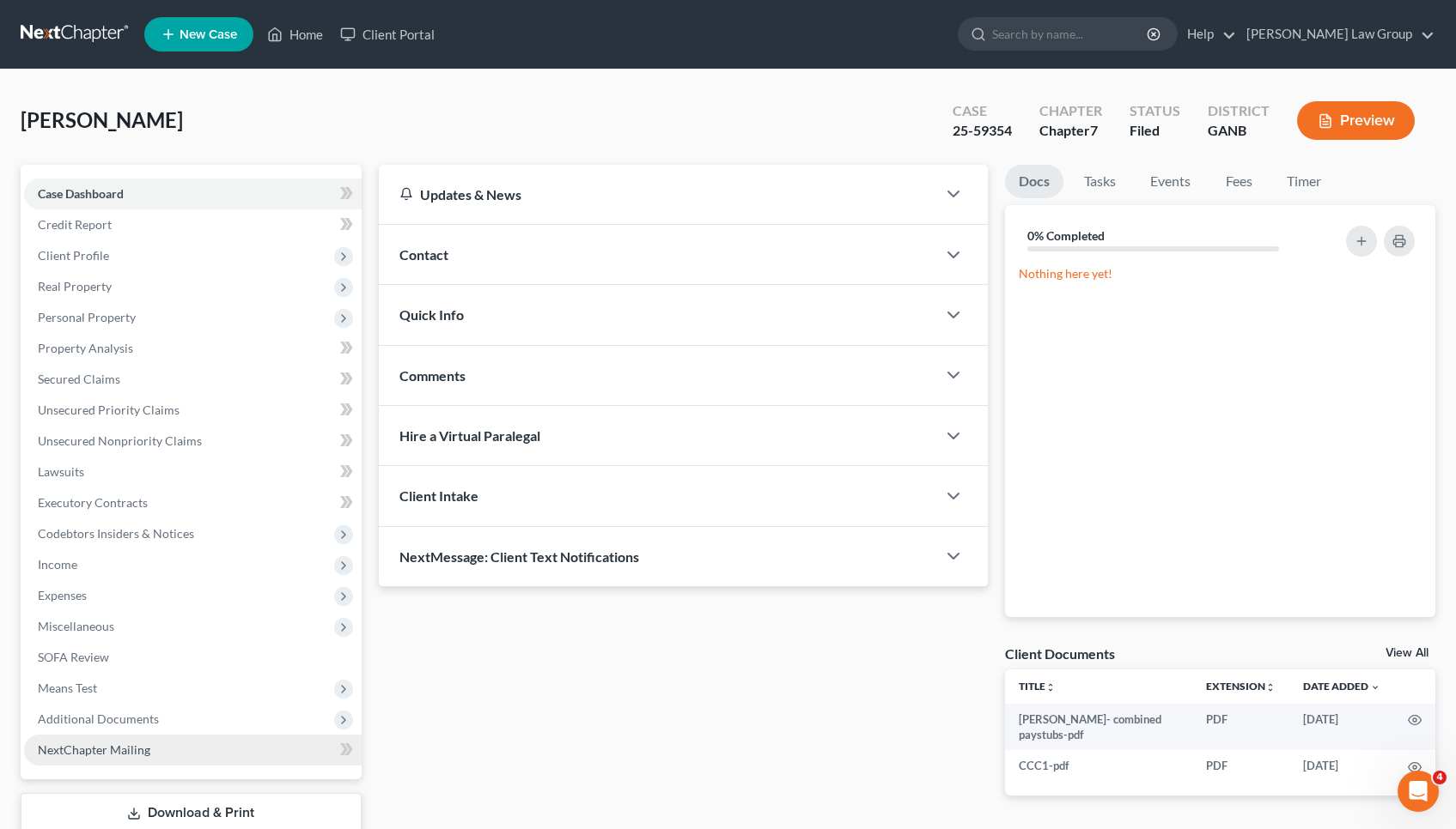
click at [124, 750] on span "NextChapter Mailing" at bounding box center [93, 749] width 112 height 15
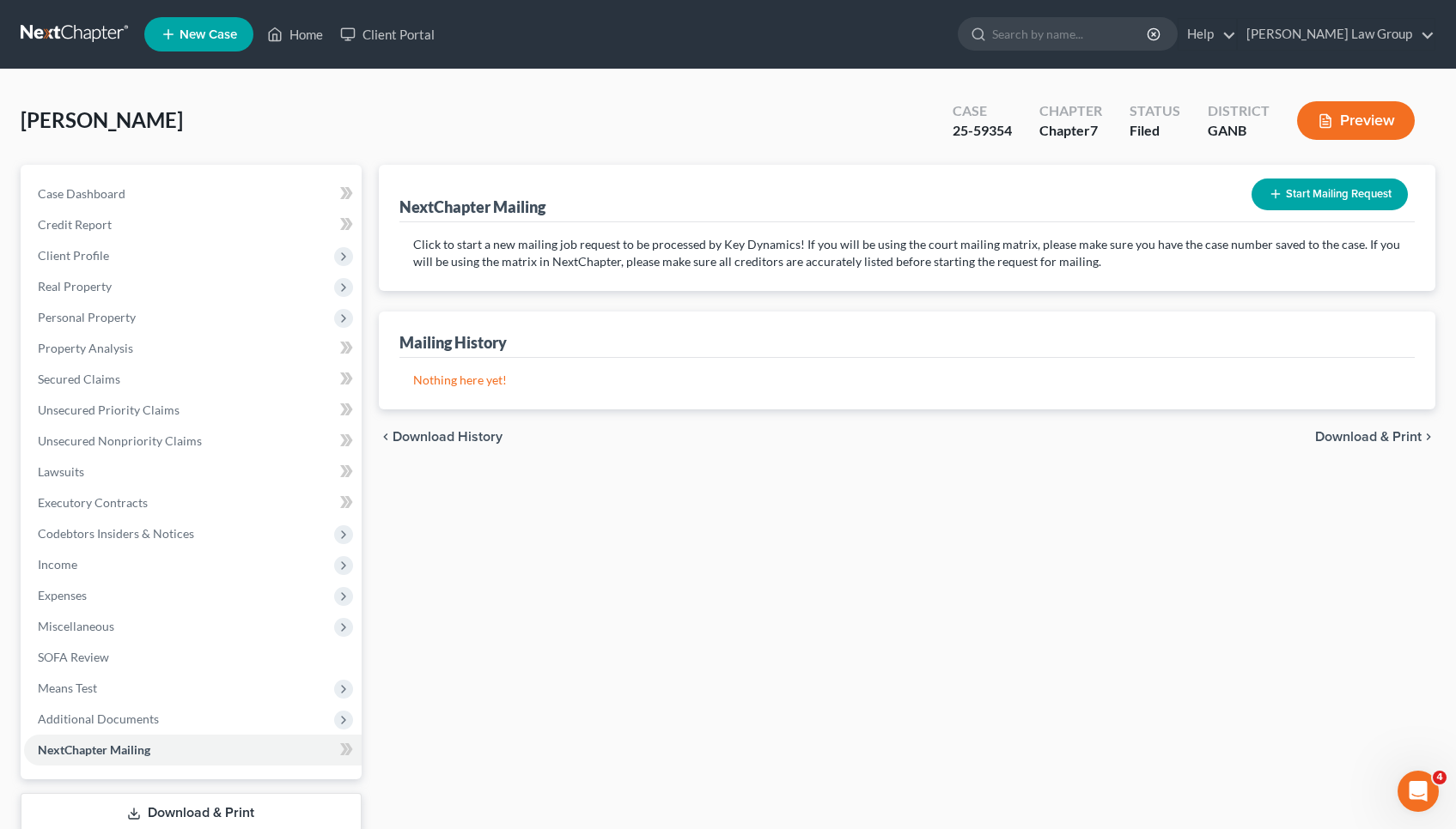
click at [1346, 125] on button "Preview" at bounding box center [1356, 120] width 117 height 39
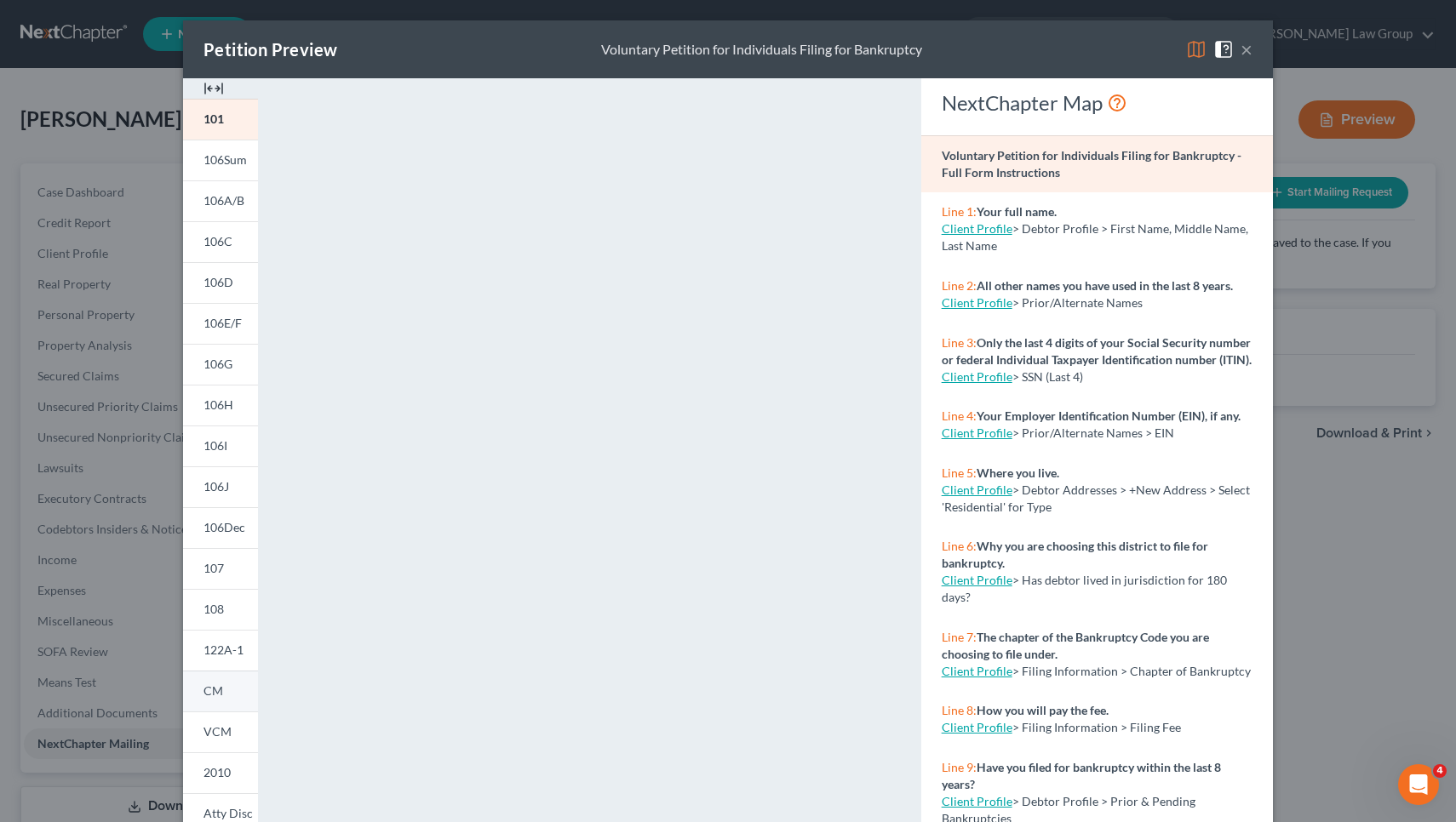
click at [213, 692] on span "CM" at bounding box center [213, 691] width 20 height 15
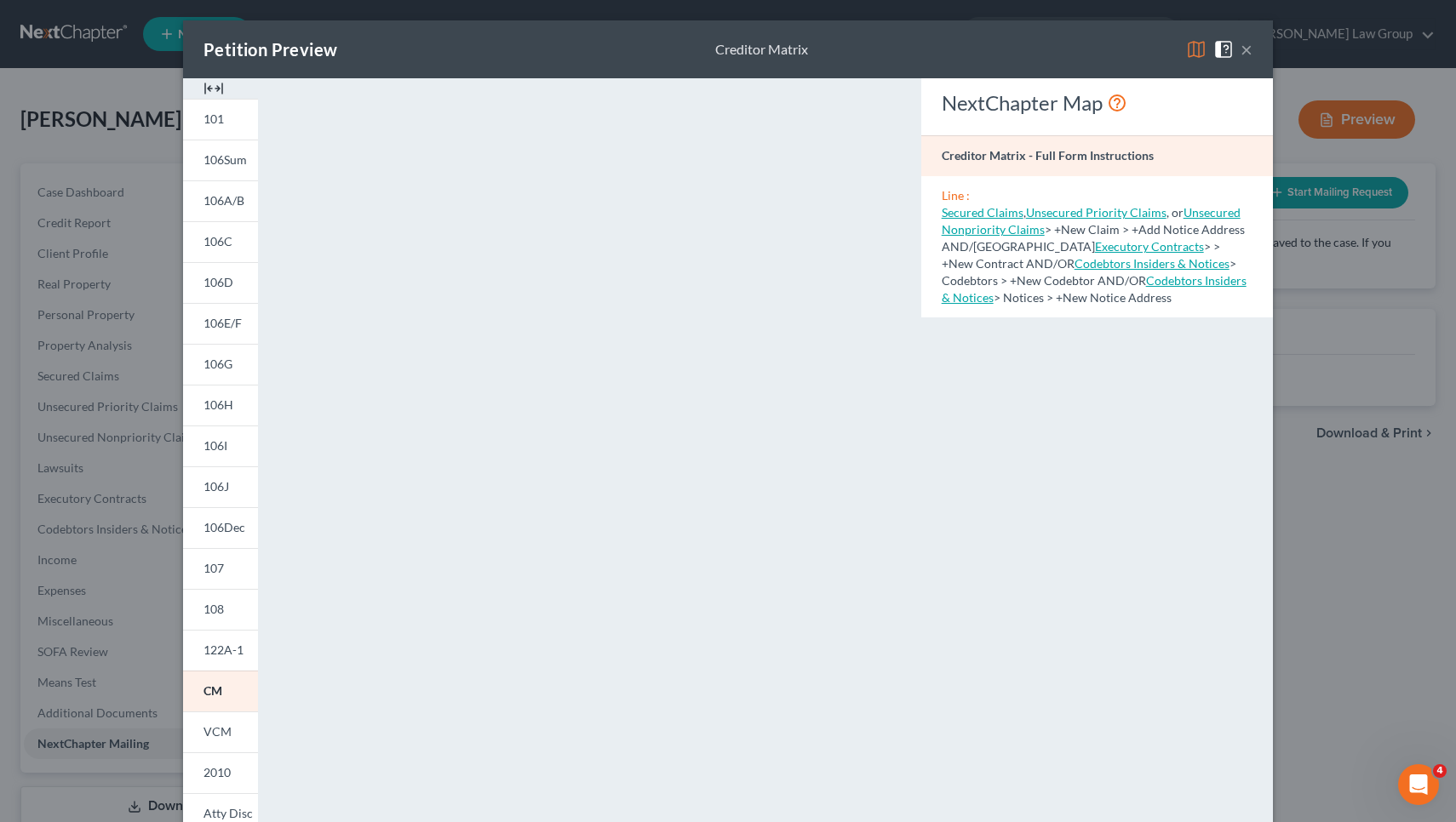
click at [1240, 51] on button "×" at bounding box center [1246, 49] width 12 height 21
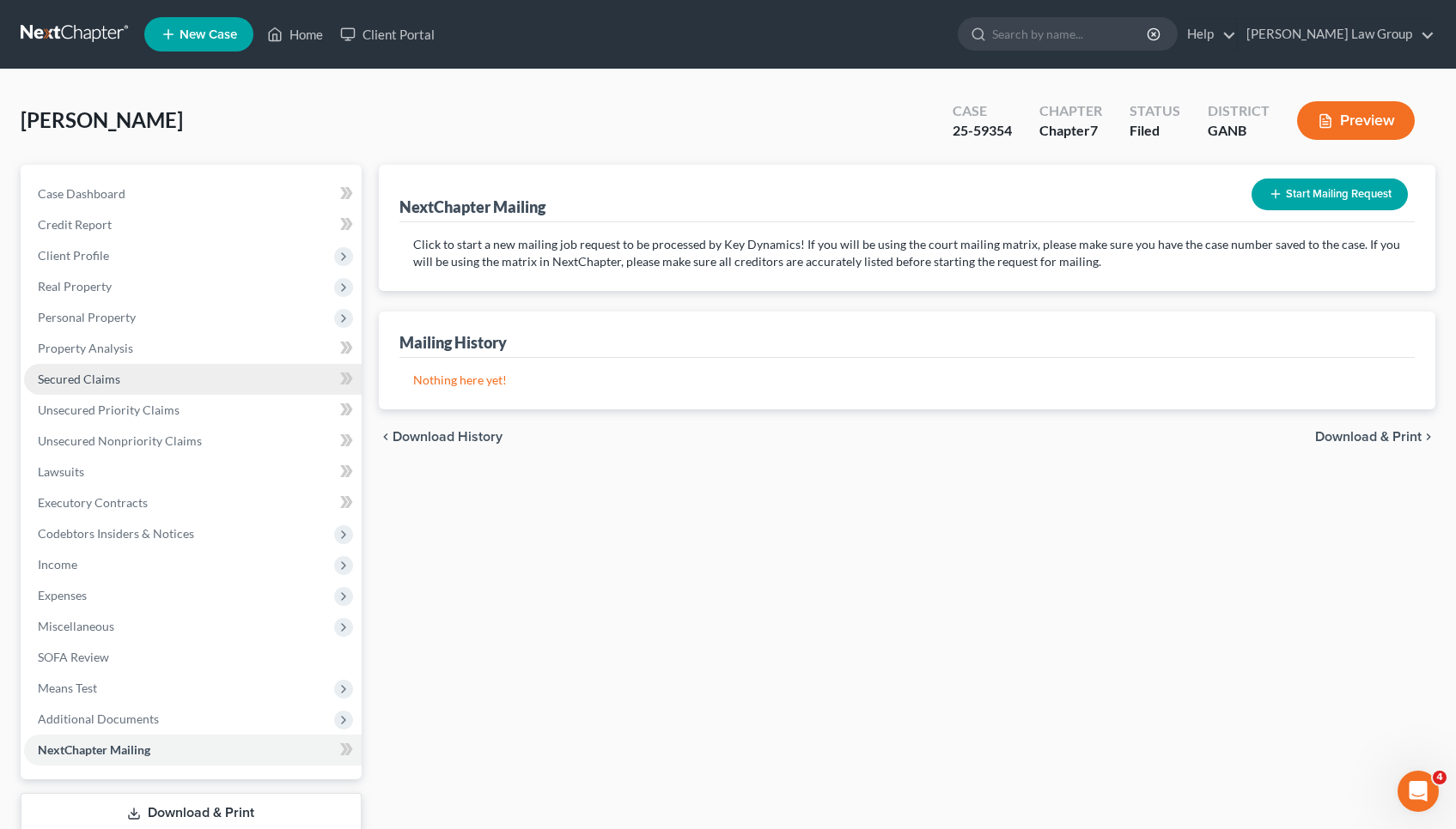
click at [152, 375] on link "Secured Claims" at bounding box center [192, 379] width 337 height 31
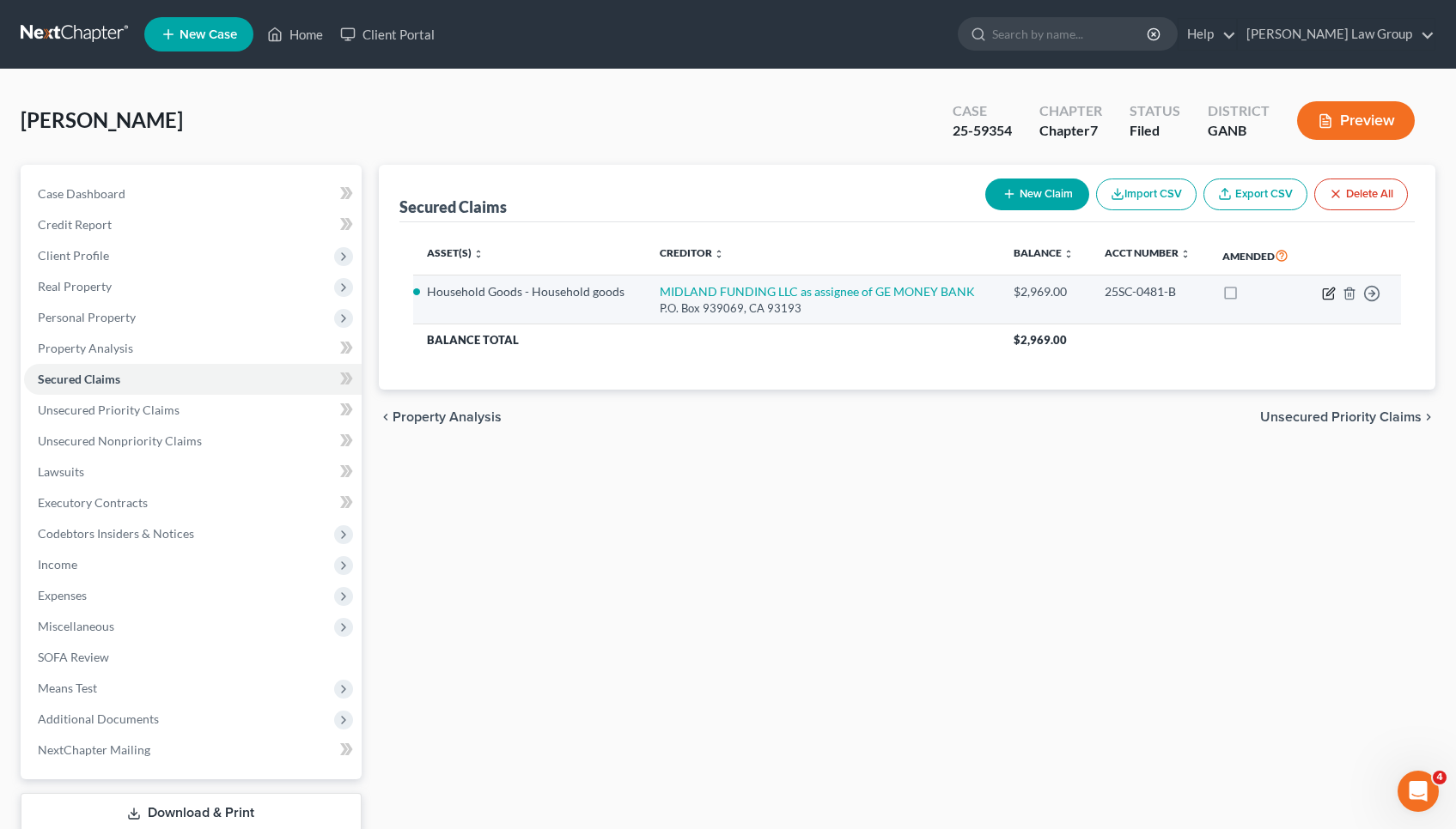
click at [1333, 293] on icon "button" at bounding box center [1329, 293] width 14 height 14
select select "4"
select select "3"
select select "0"
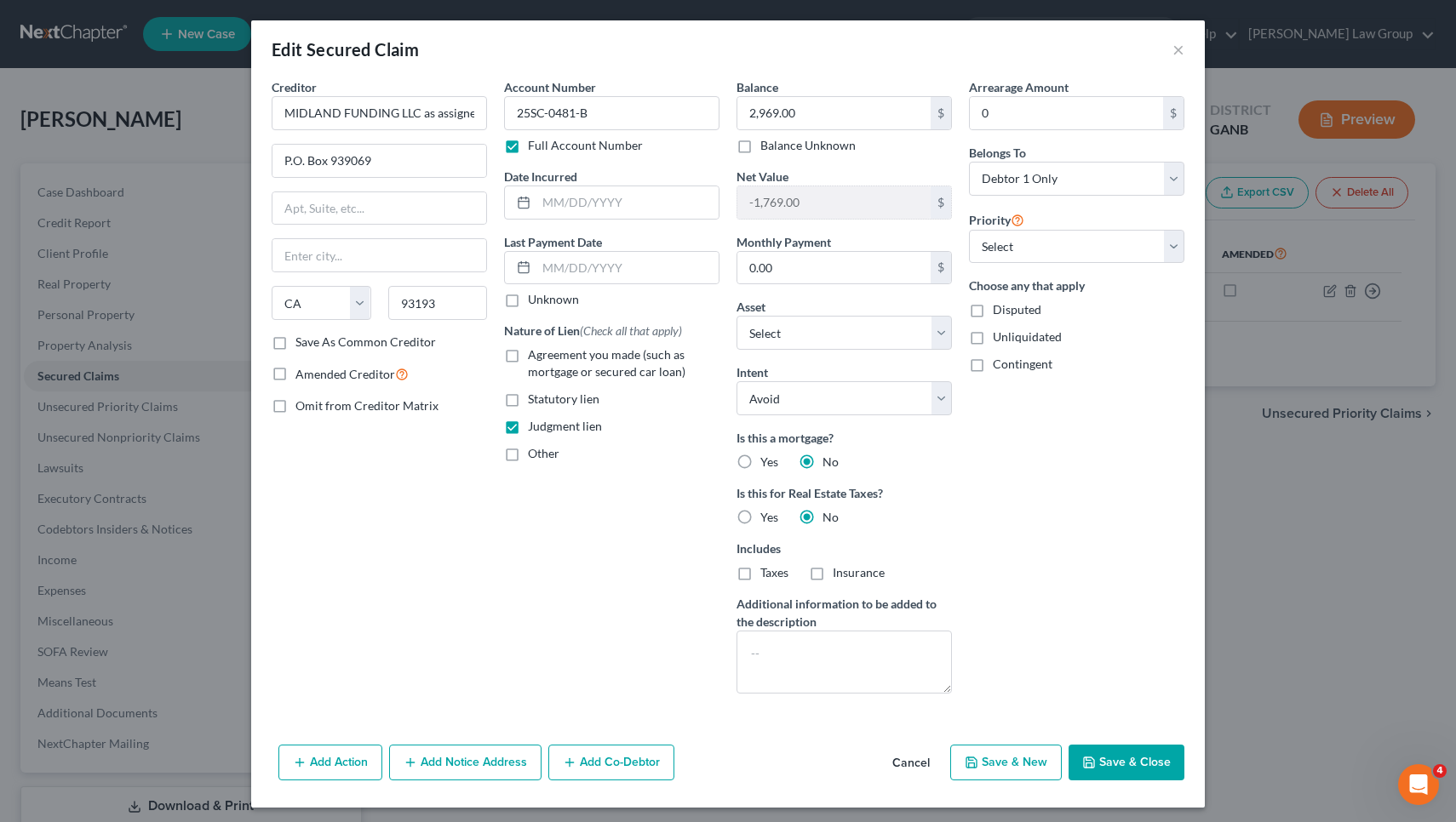
click at [434, 375] on div "Amended Creditor" at bounding box center [380, 375] width 216 height 20
drag, startPoint x: 431, startPoint y: 304, endPoint x: 333, endPoint y: 303, distance: 98.0
click at [333, 303] on div "State [US_STATE] AK AR AZ CA CO CT DE DC [GEOGRAPHIC_DATA] [GEOGRAPHIC_DATA] GU…" at bounding box center [380, 309] width 233 height 47
type input "93193"
drag, startPoint x: 414, startPoint y: 111, endPoint x: 273, endPoint y: 101, distance: 141.4
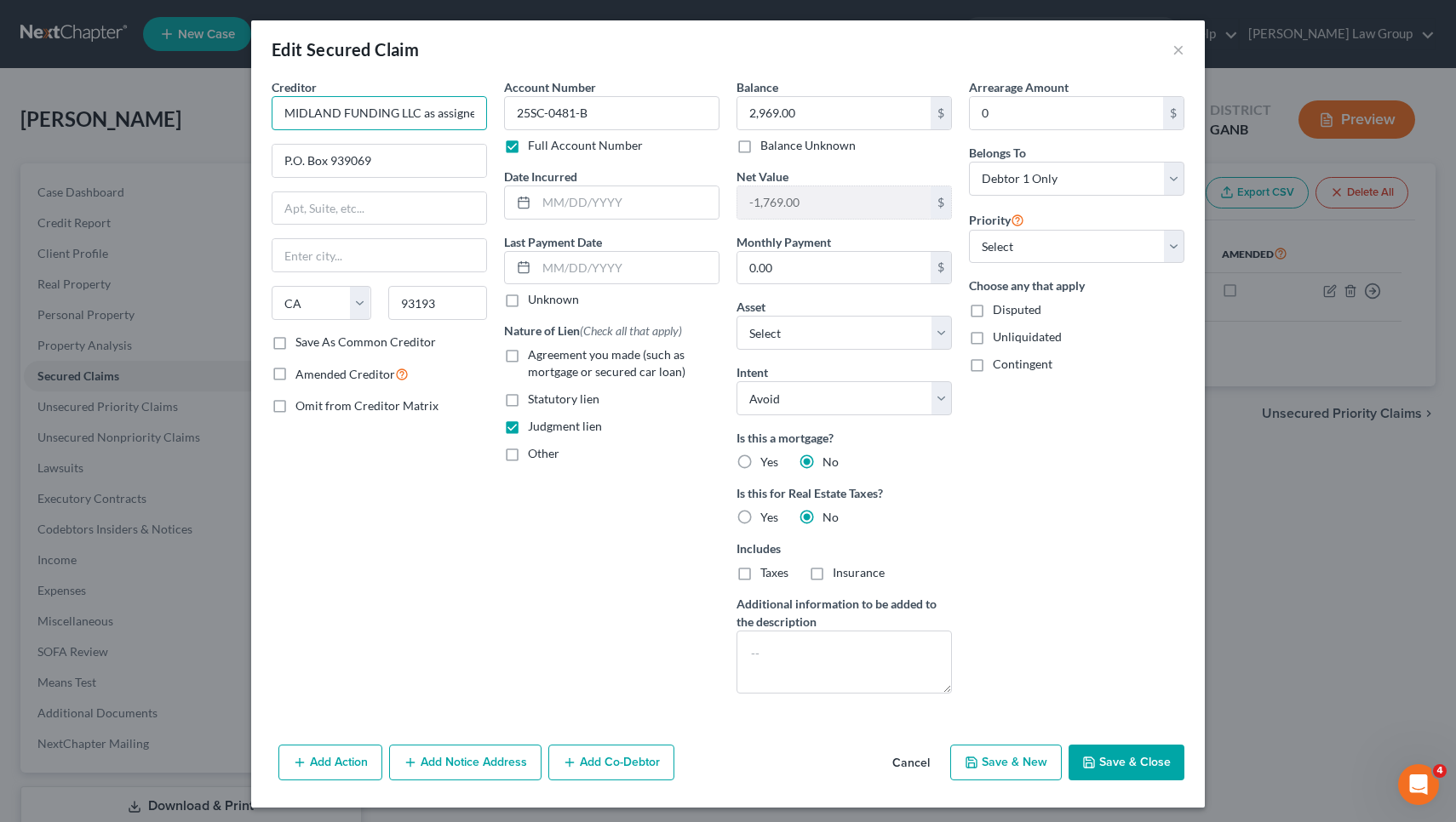
click at [273, 101] on input "MIDLAND FUNDING LLC as assignee of GE MONEY BANK" at bounding box center [380, 113] width 216 height 34
click at [386, 166] on input "P.O. Box 939069" at bounding box center [379, 161] width 214 height 33
paste input "[STREET_ADDRESS]"
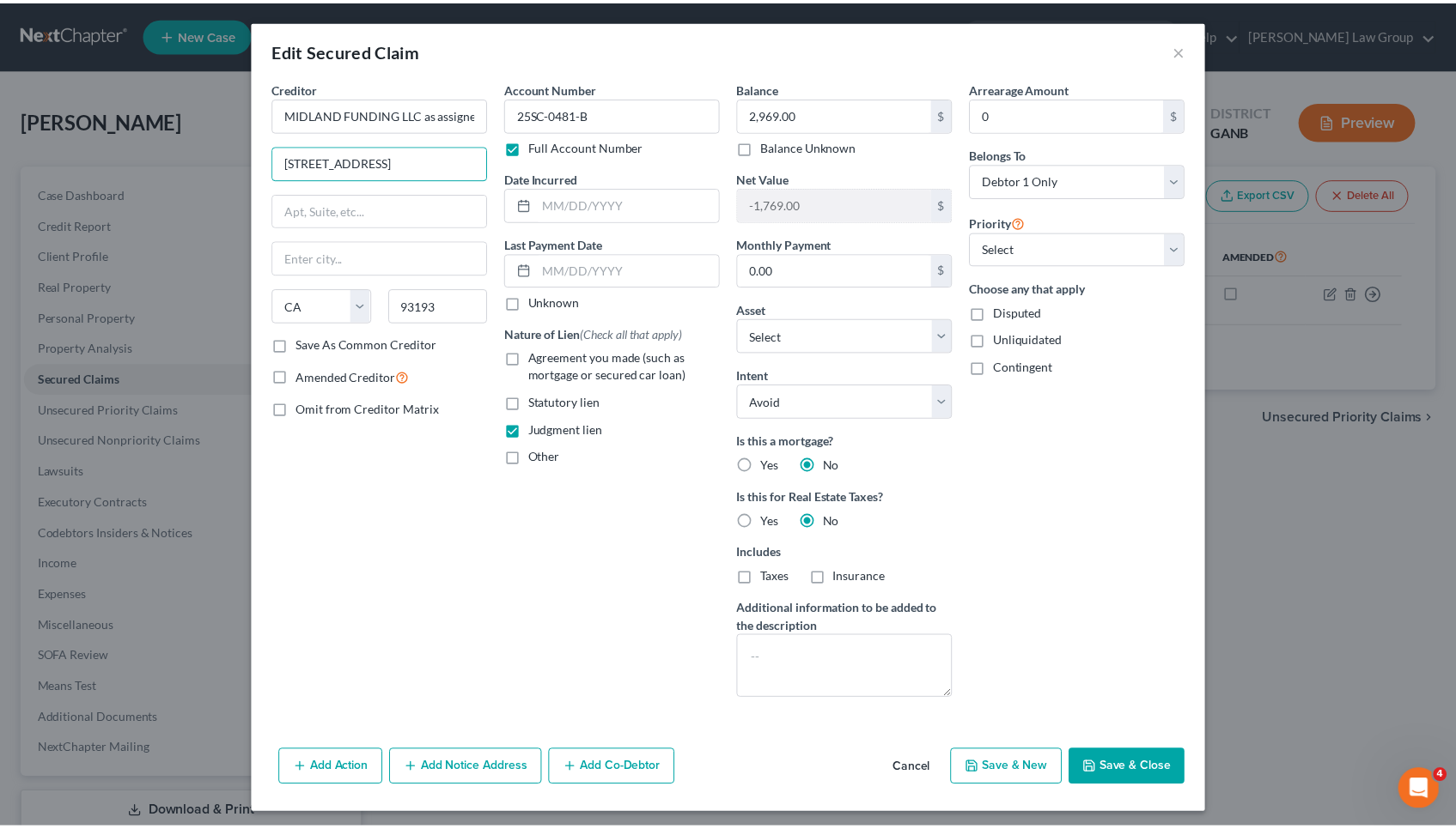
scroll to position [1, 0]
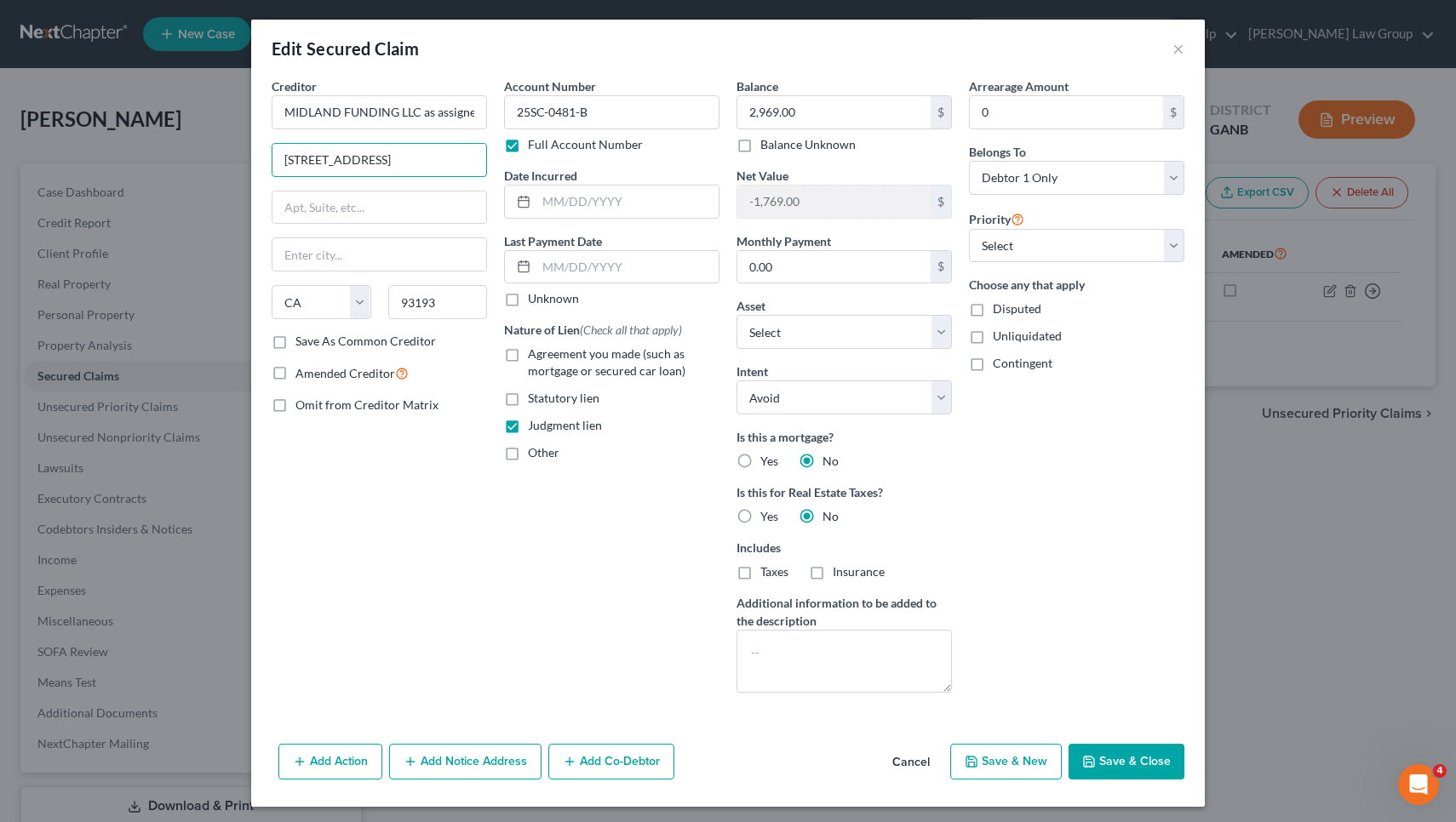
type input "[STREET_ADDRESS]"
click at [392, 236] on div "Creditor * MIDLAND FUNDING LLC as assignee of GE MONEY BANK [STREET_ADDRESS][GE…" at bounding box center [380, 205] width 216 height 255
drag, startPoint x: 448, startPoint y: 315, endPoint x: 355, endPoint y: 301, distance: 94.0
click at [355, 301] on div "State [US_STATE] AK AR AZ CA CO CT DE DC [GEOGRAPHIC_DATA] [GEOGRAPHIC_DATA] GU…" at bounding box center [380, 308] width 233 height 47
paste input "2108"
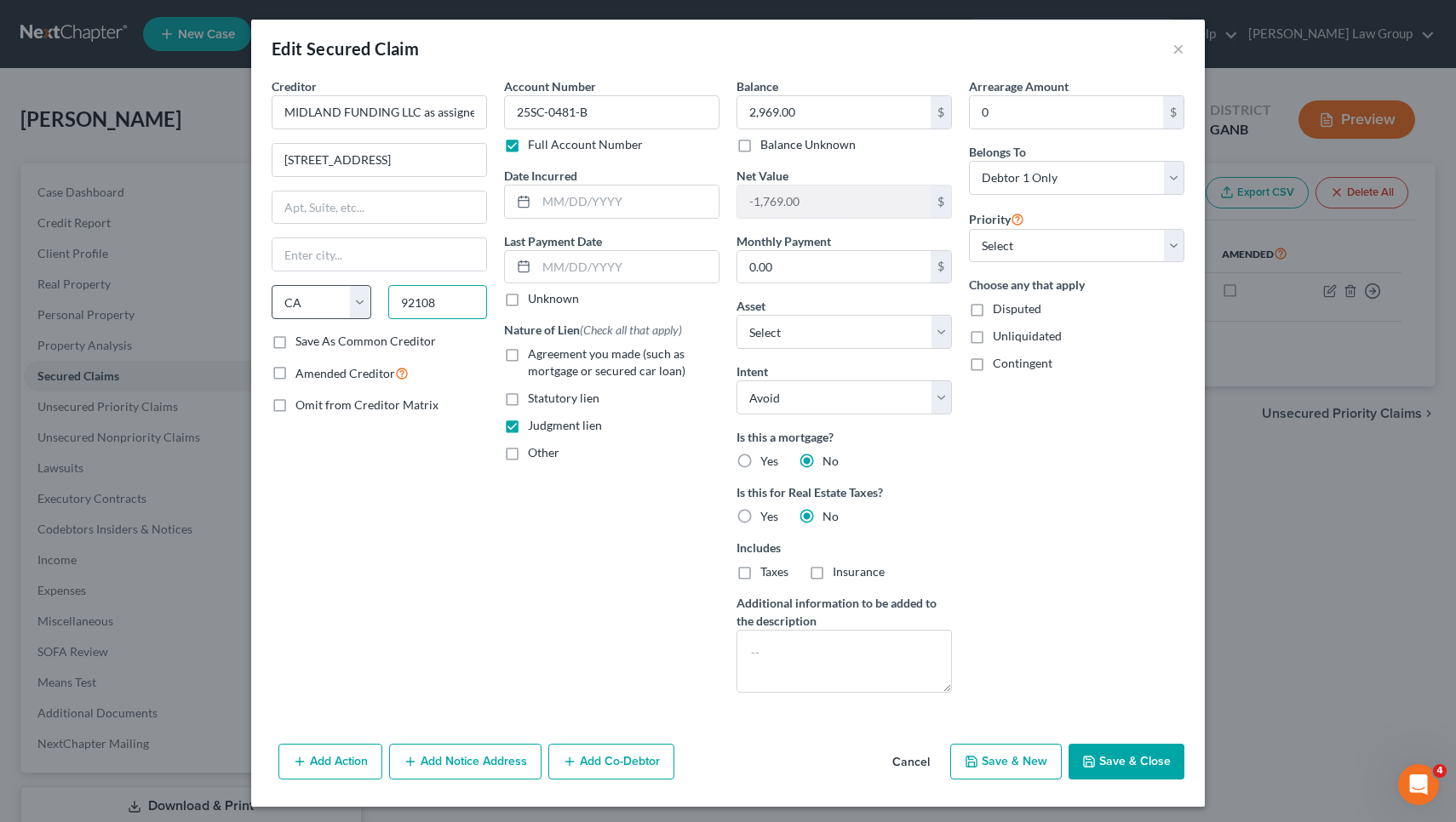
type input "92108"
type input "[GEOGRAPHIC_DATA]"
click at [341, 492] on div "Creditor * MIDLAND FUNDING LLC as assignee of GE MONEY BANK [STREET_ADDRESS][GE…" at bounding box center [380, 392] width 233 height 629
click at [1099, 762] on button "Save & Close" at bounding box center [1126, 762] width 115 height 35
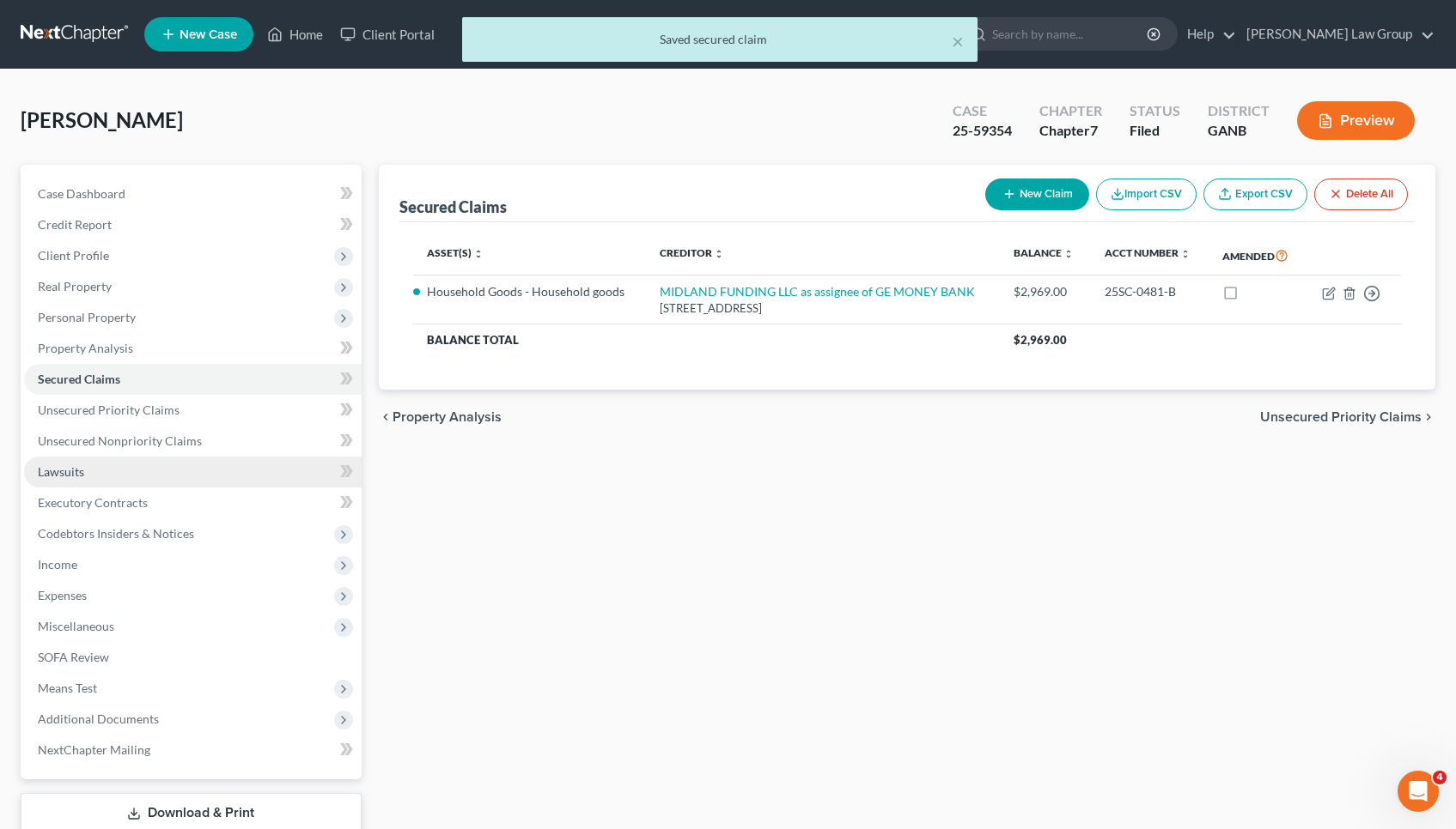
click at [172, 476] on link "Lawsuits" at bounding box center [192, 471] width 337 height 31
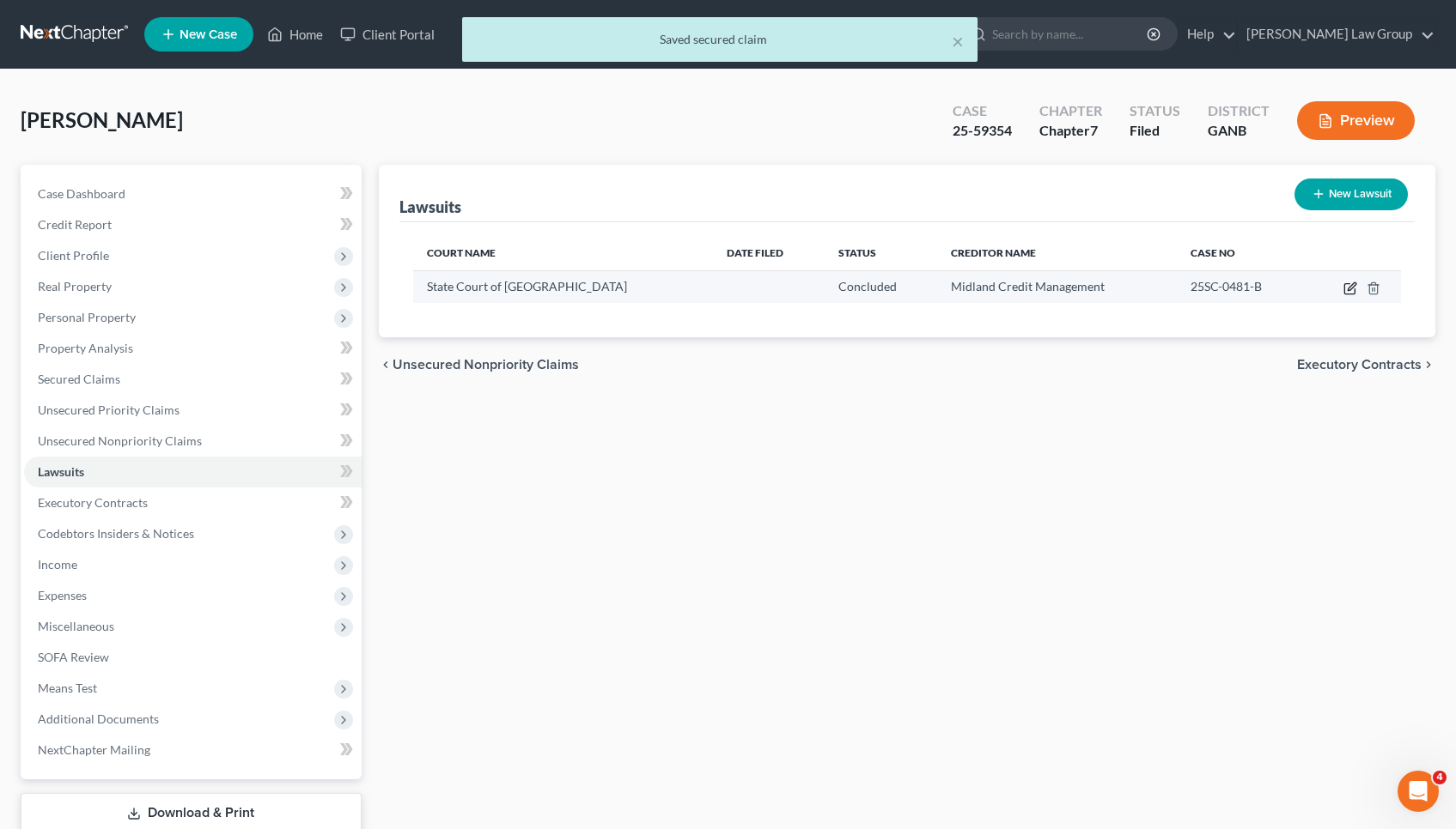
click at [1351, 286] on icon "button" at bounding box center [1352, 286] width 8 height 8
select select "10"
select select "2"
select select "1"
select select "4"
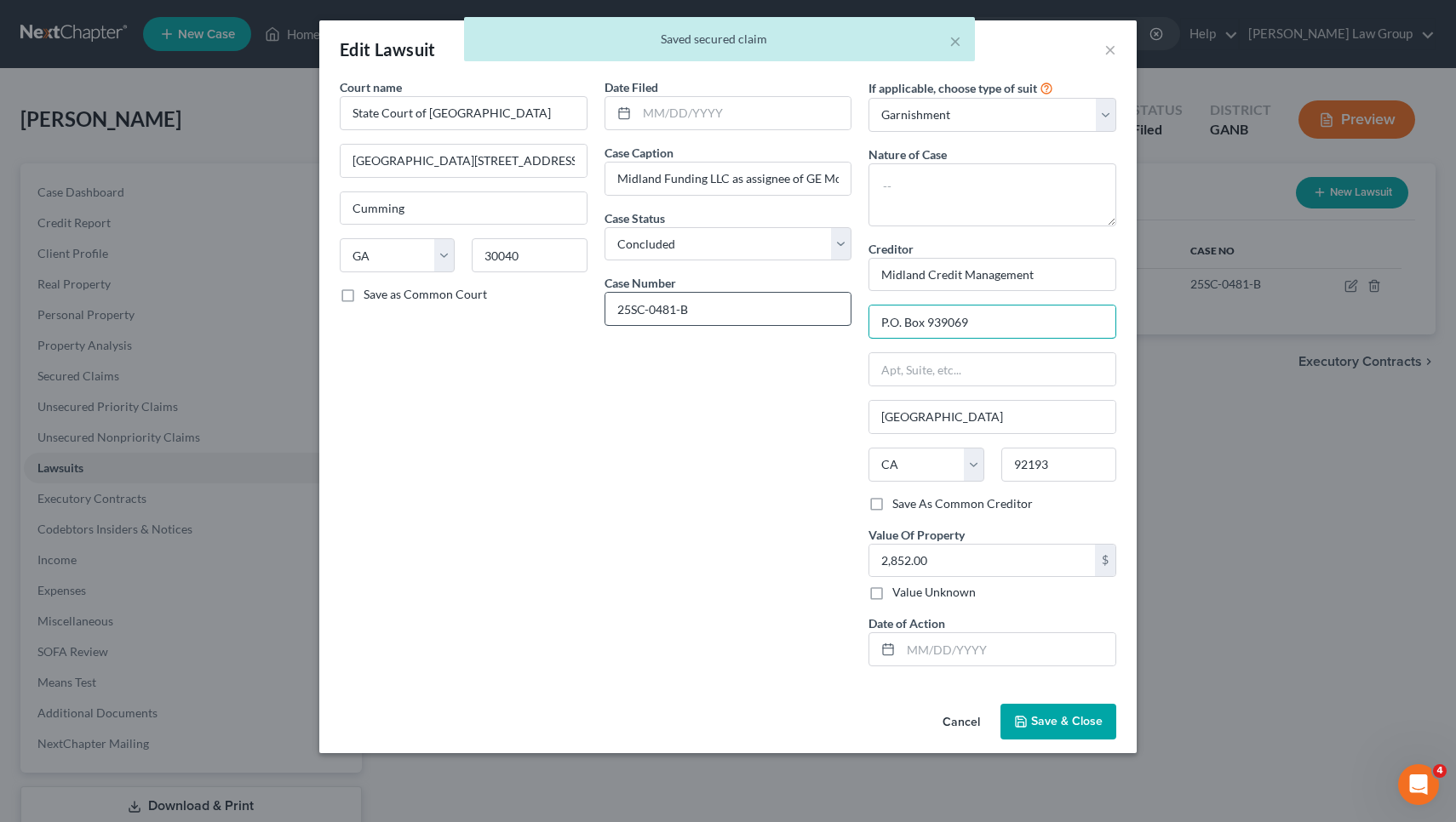
drag, startPoint x: 1027, startPoint y: 319, endPoint x: 735, endPoint y: 320, distance: 292.0
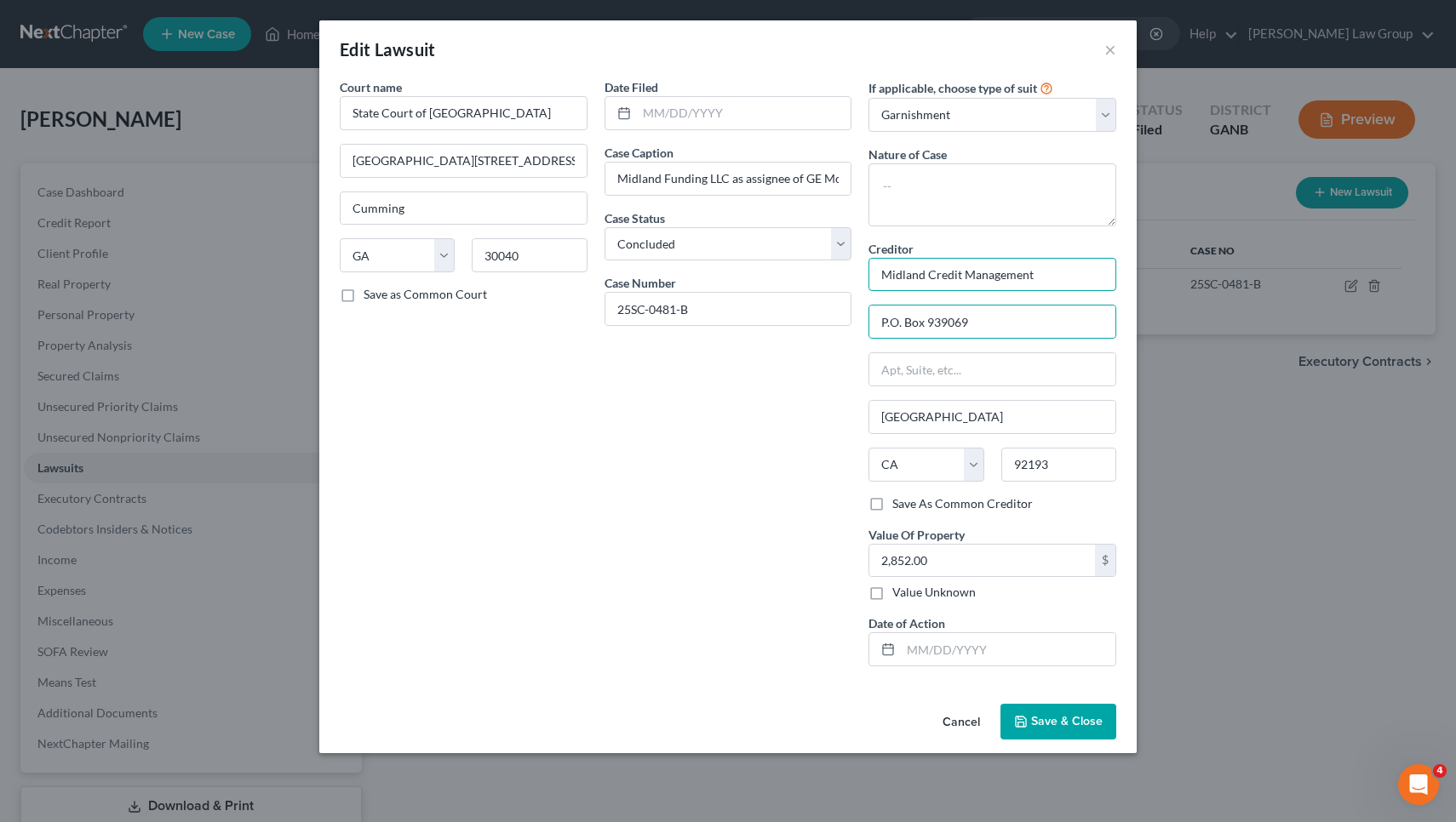
click at [991, 267] on input "Midland Credit Management" at bounding box center [992, 275] width 247 height 34
click at [980, 274] on input "Midland Credit Funding LLC" at bounding box center [992, 275] width 247 height 34
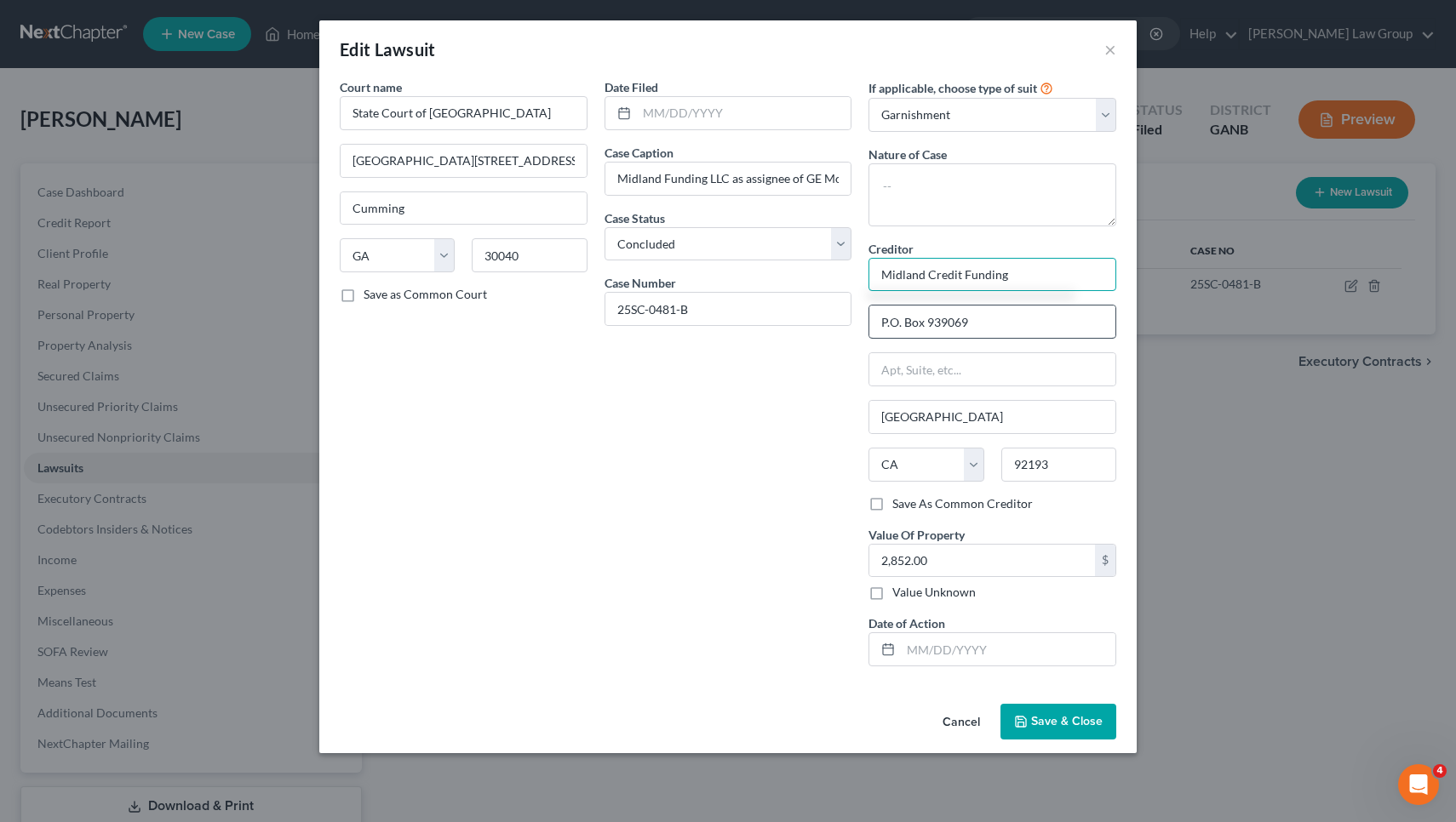
type input "Midland Credit Funding"
drag, startPoint x: 966, startPoint y: 319, endPoint x: 834, endPoint y: 315, distance: 132.1
click at [834, 315] on div "Court name * State Court of Forsyth County 101 [STREET_ADDRESS] Cumming State […" at bounding box center [728, 378] width 794 height 602
click at [910, 283] on input "Midland Credit Funding" at bounding box center [992, 275] width 247 height 34
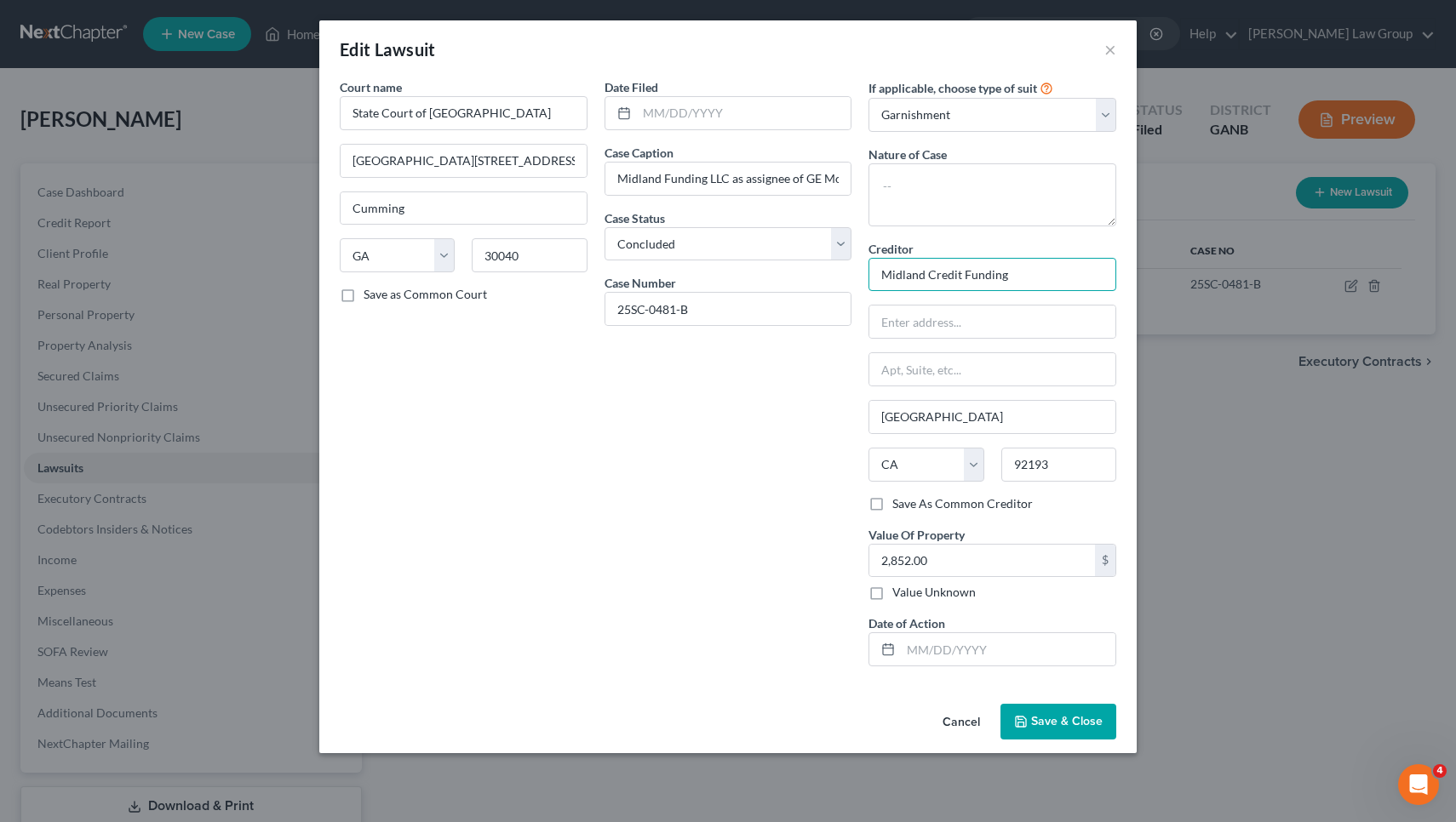
click at [910, 283] on input "Midland Credit Funding" at bounding box center [992, 275] width 247 height 34
type input "Midland Credit Funding LLC"
paste input "[STREET_ADDRESS]"
type input "[STREET_ADDRESS]"
drag, startPoint x: 1083, startPoint y: 468, endPoint x: 955, endPoint y: 460, distance: 128.2
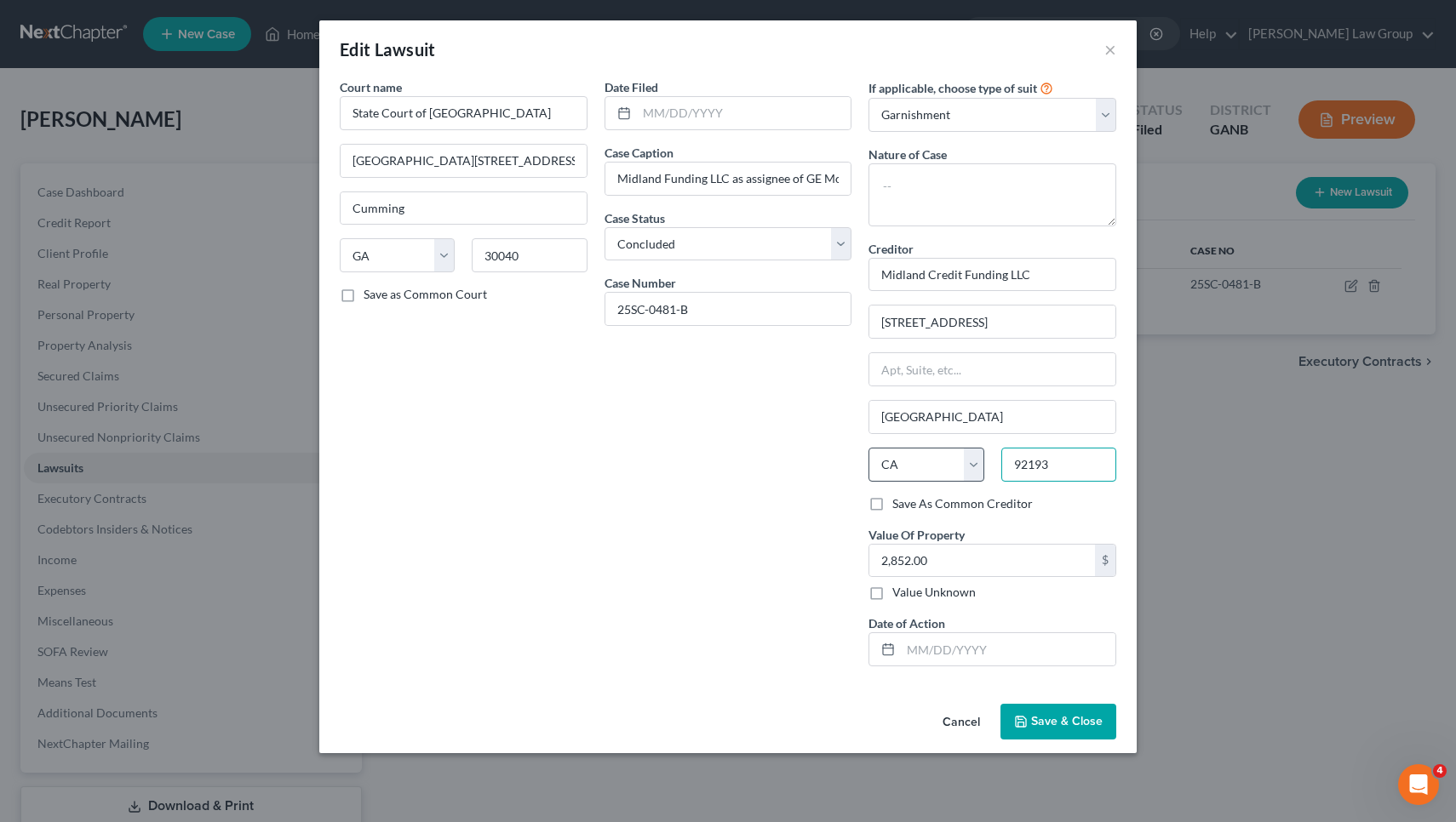
paste input "08"
type input "92108"
click at [713, 505] on div "Date Filed Case Caption Midland Funding LLC as assignee of GE Money Bank v [PER…" at bounding box center [728, 378] width 265 height 602
click at [1059, 727] on span "Save & Close" at bounding box center [1067, 721] width 72 height 15
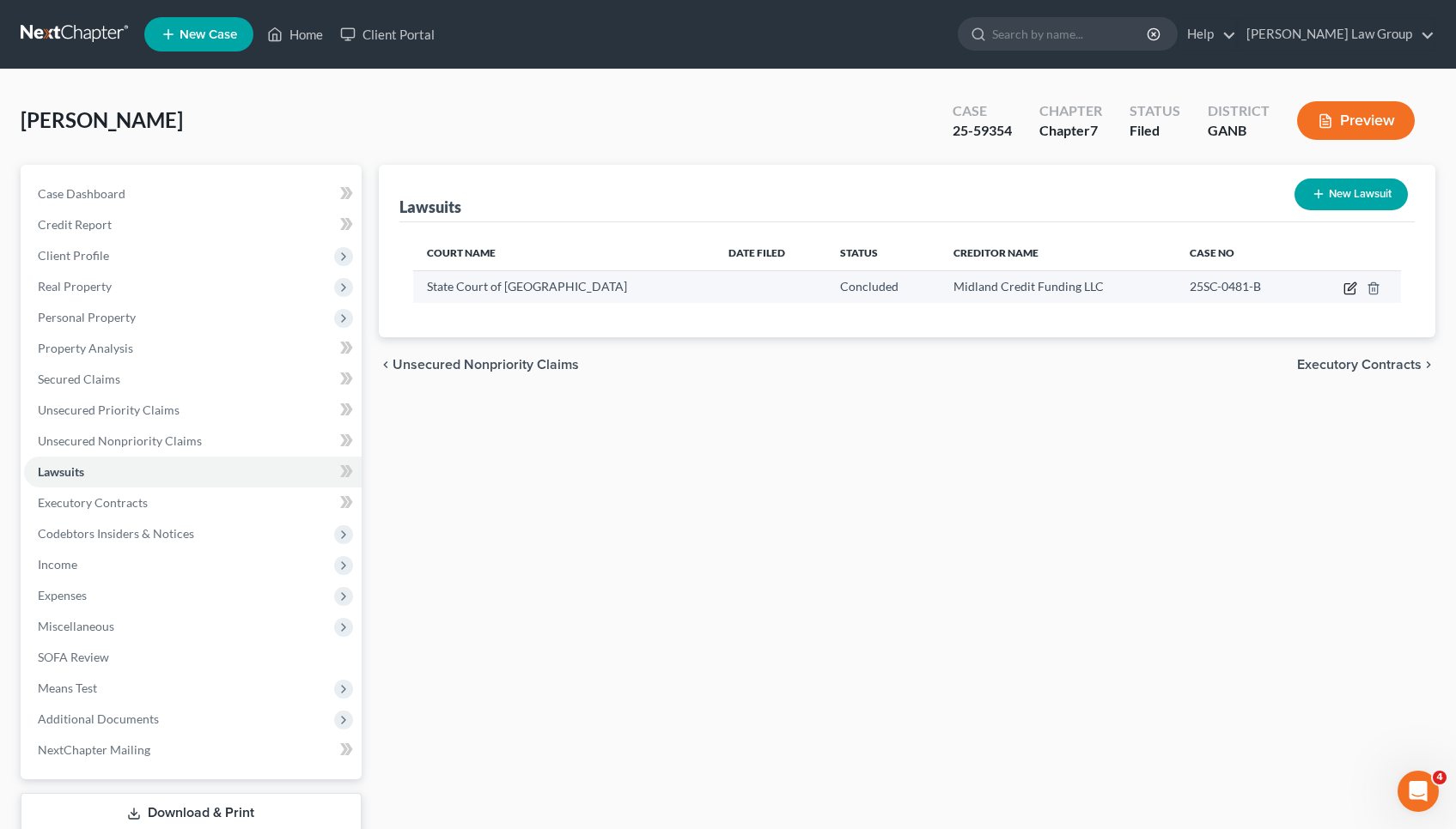
click at [1355, 288] on icon "button" at bounding box center [1351, 288] width 14 height 14
select select "10"
select select "2"
select select "1"
select select "4"
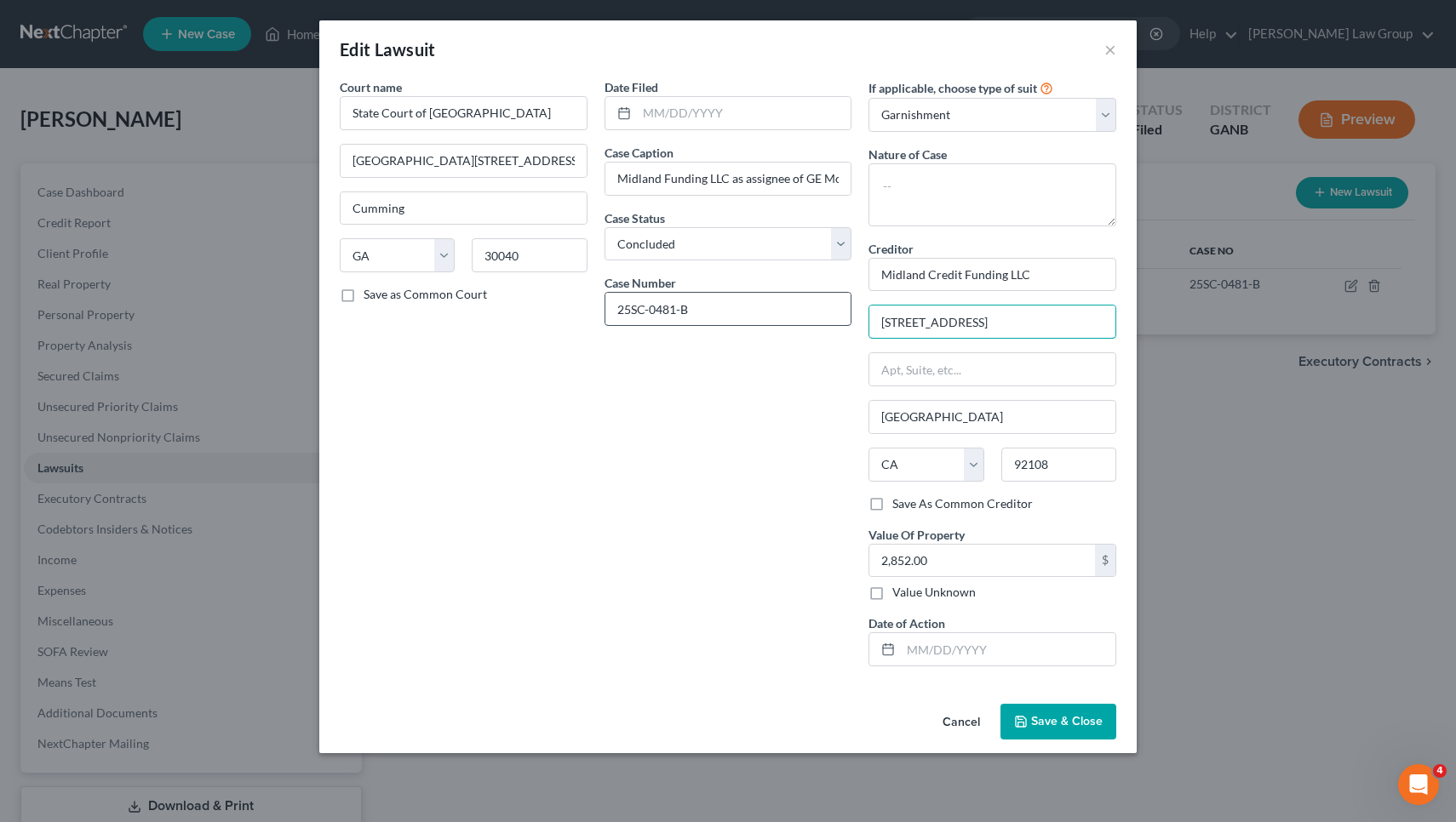
drag, startPoint x: 1096, startPoint y: 322, endPoint x: 688, endPoint y: 320, distance: 408.0
click at [1077, 727] on span "Save & Close" at bounding box center [1067, 721] width 72 height 15
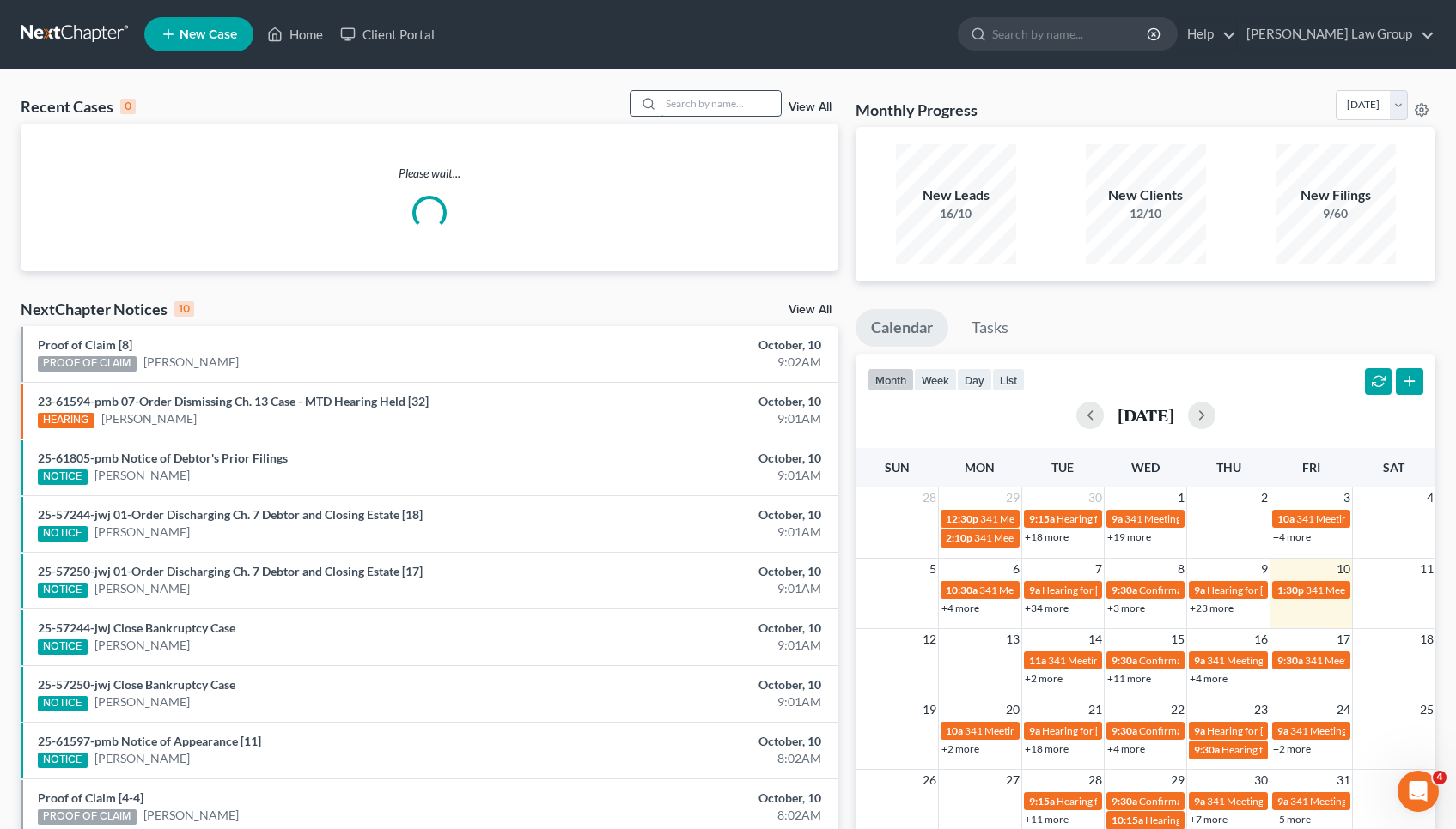
click at [750, 110] on input "search" at bounding box center [720, 103] width 120 height 25
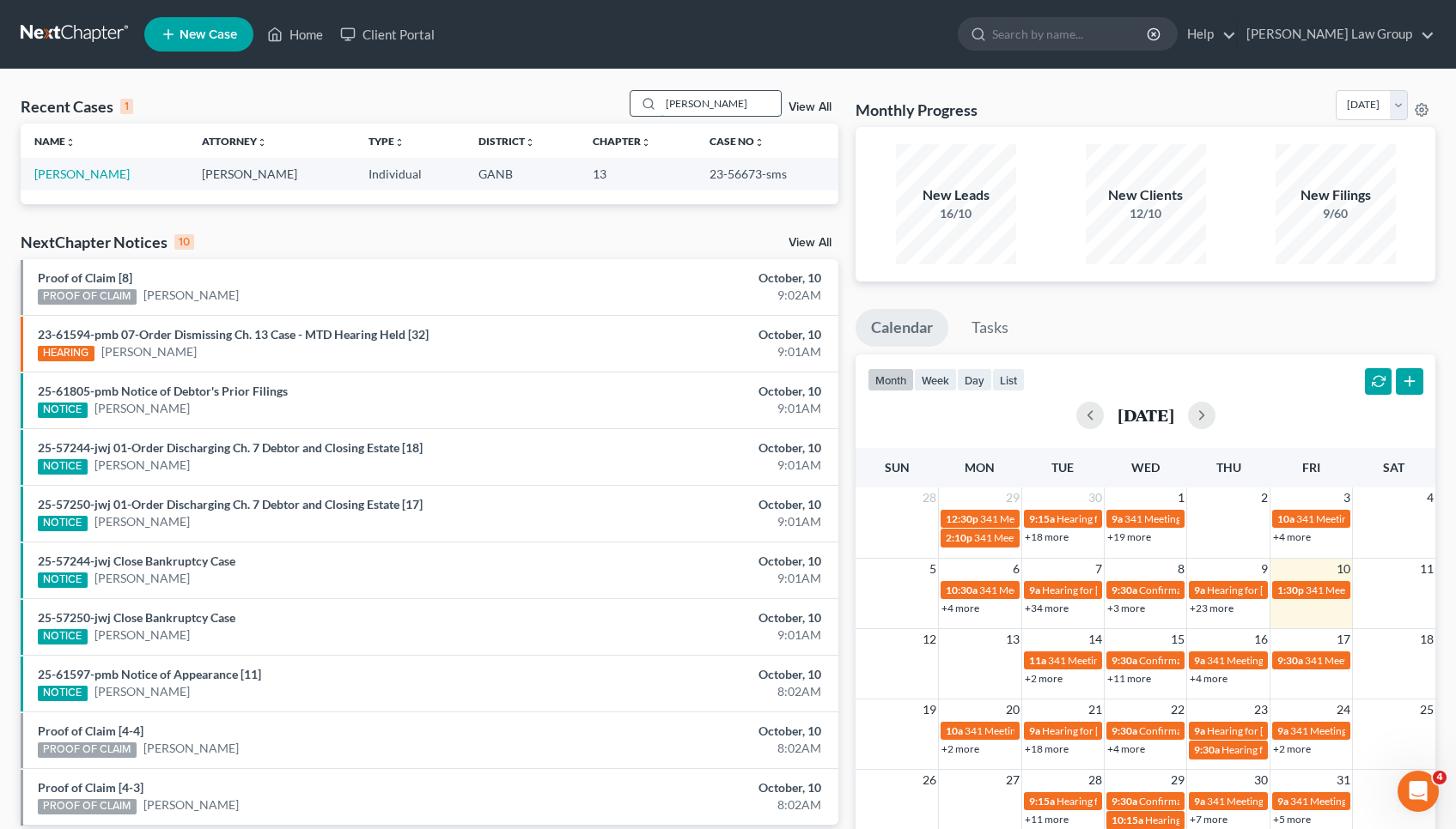
type input "[PERSON_NAME]"
drag, startPoint x: 750, startPoint y: 110, endPoint x: 103, endPoint y: 172, distance: 650.0
click at [103, 172] on link "[PERSON_NAME]" at bounding box center [83, 174] width 95 height 15
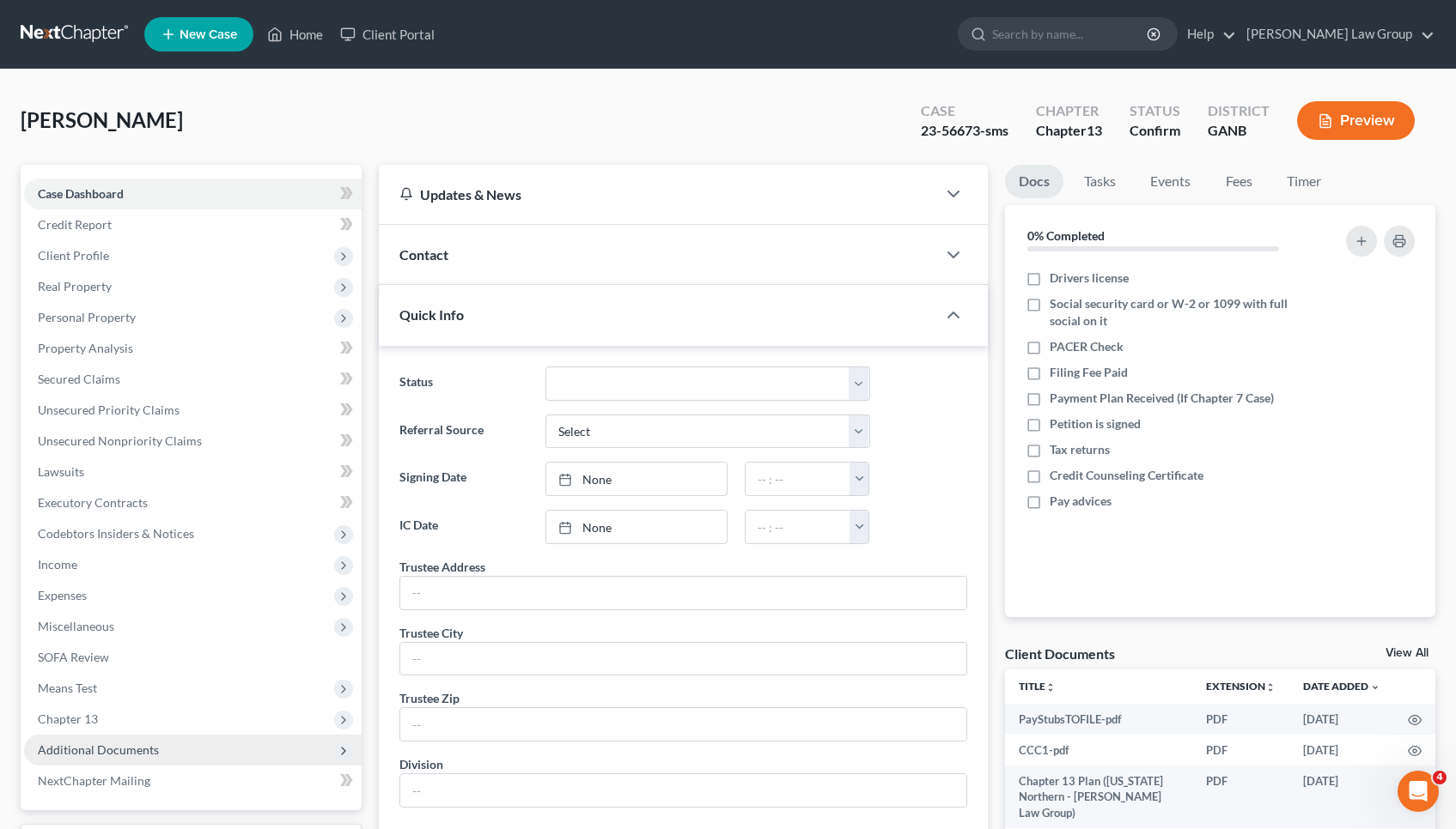
click at [130, 741] on span "Additional Documents" at bounding box center [192, 749] width 337 height 31
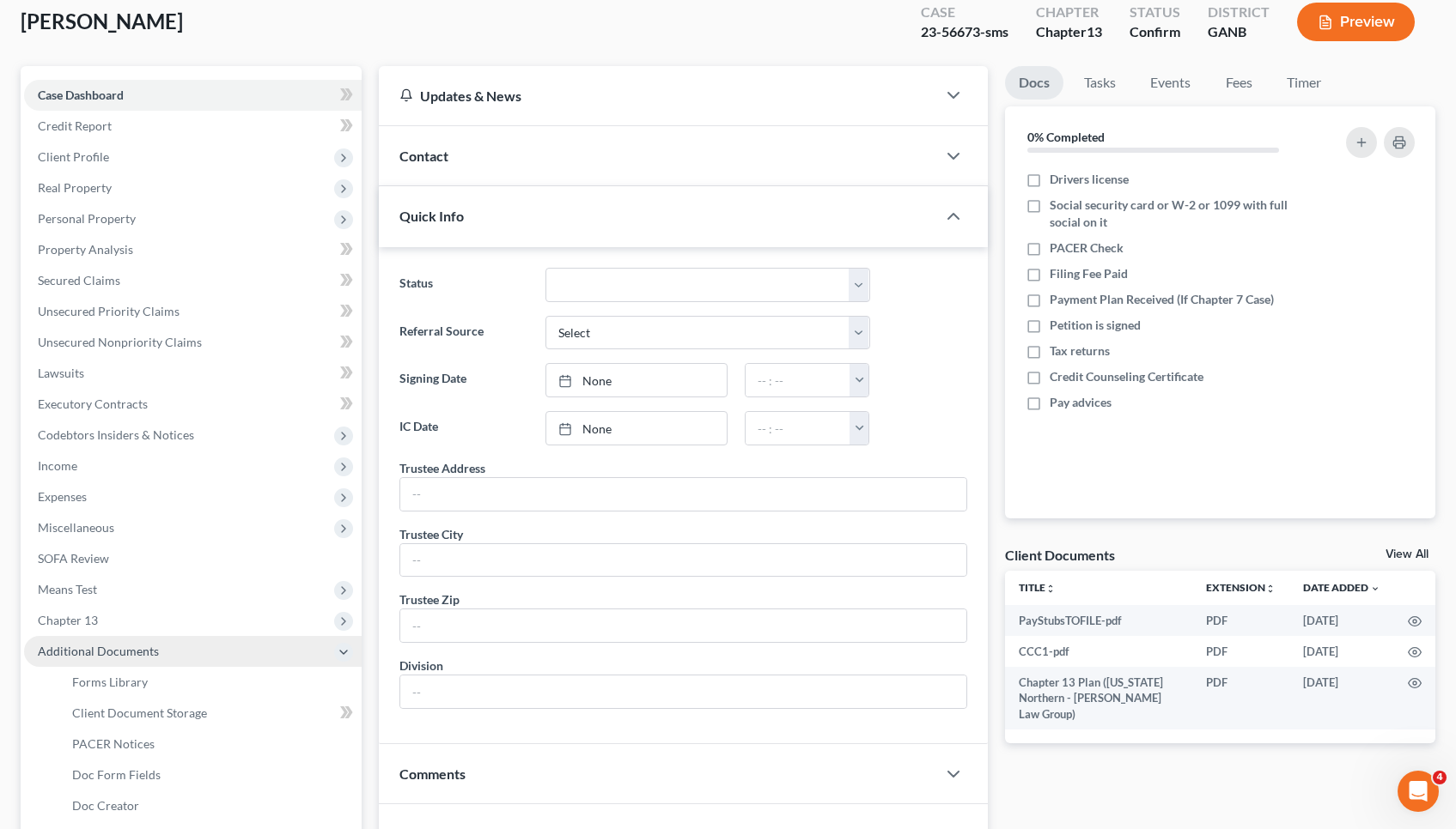
click at [130, 741] on span "PACER Notices" at bounding box center [113, 744] width 83 height 15
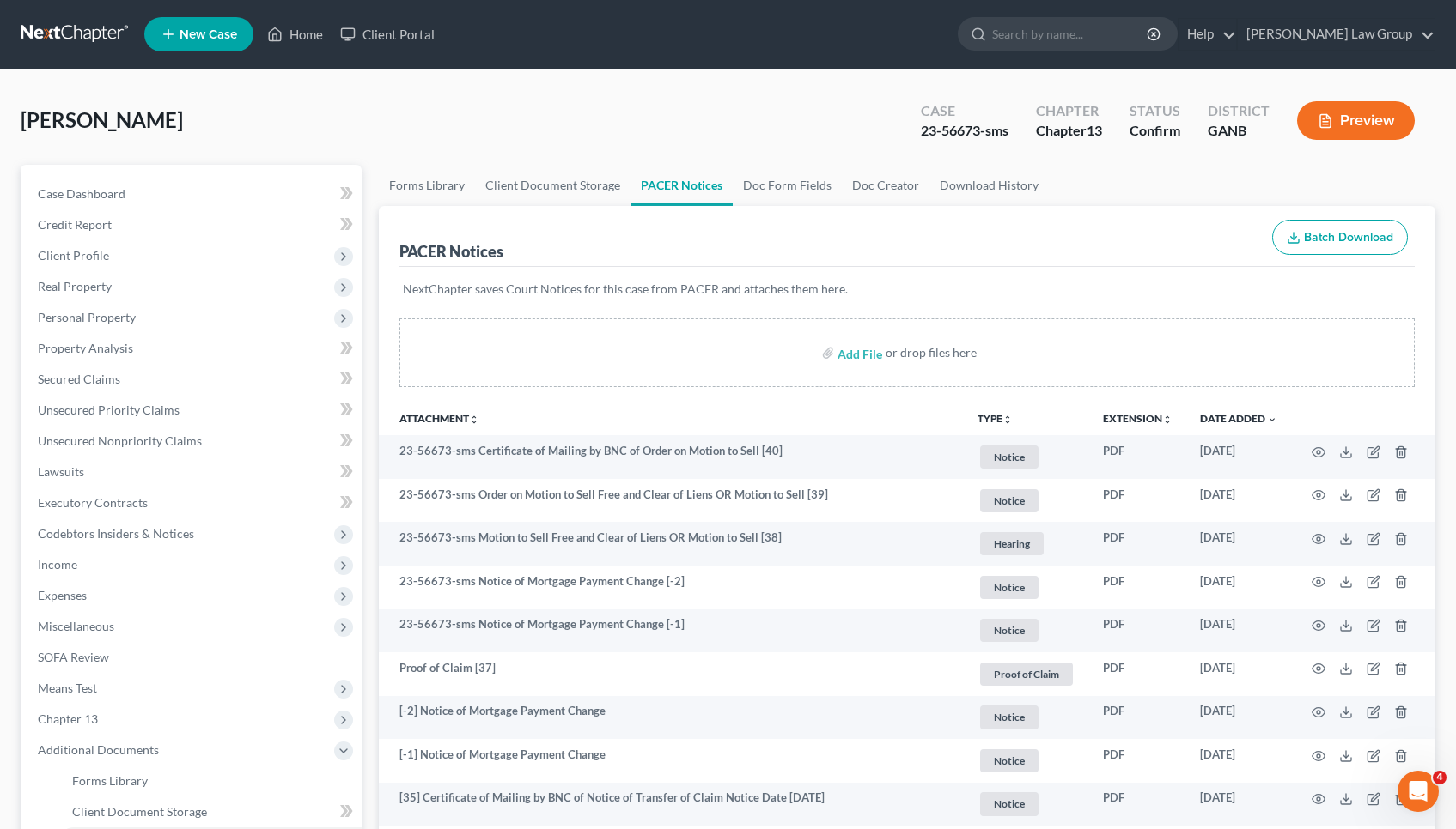
click at [959, 127] on div "23-56673-sms" at bounding box center [965, 131] width 88 height 20
copy div "56673"
